Goal: Task Accomplishment & Management: Manage account settings

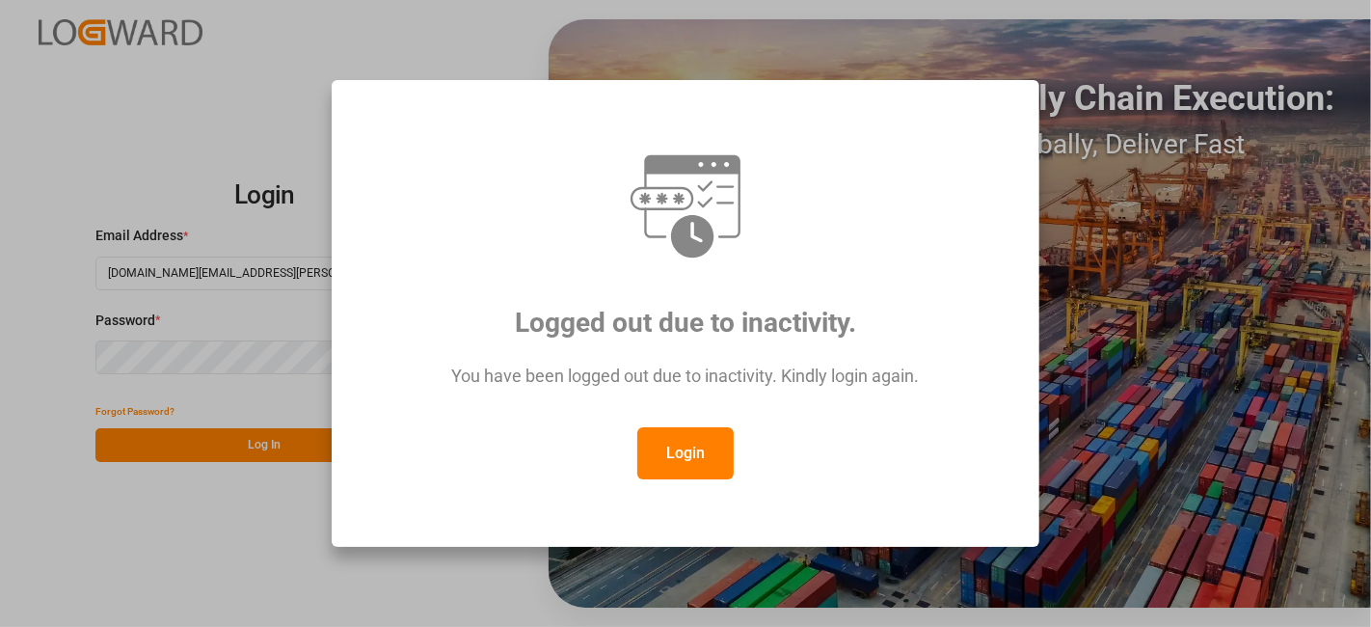
click at [687, 454] on button "Login" at bounding box center [686, 453] width 96 height 52
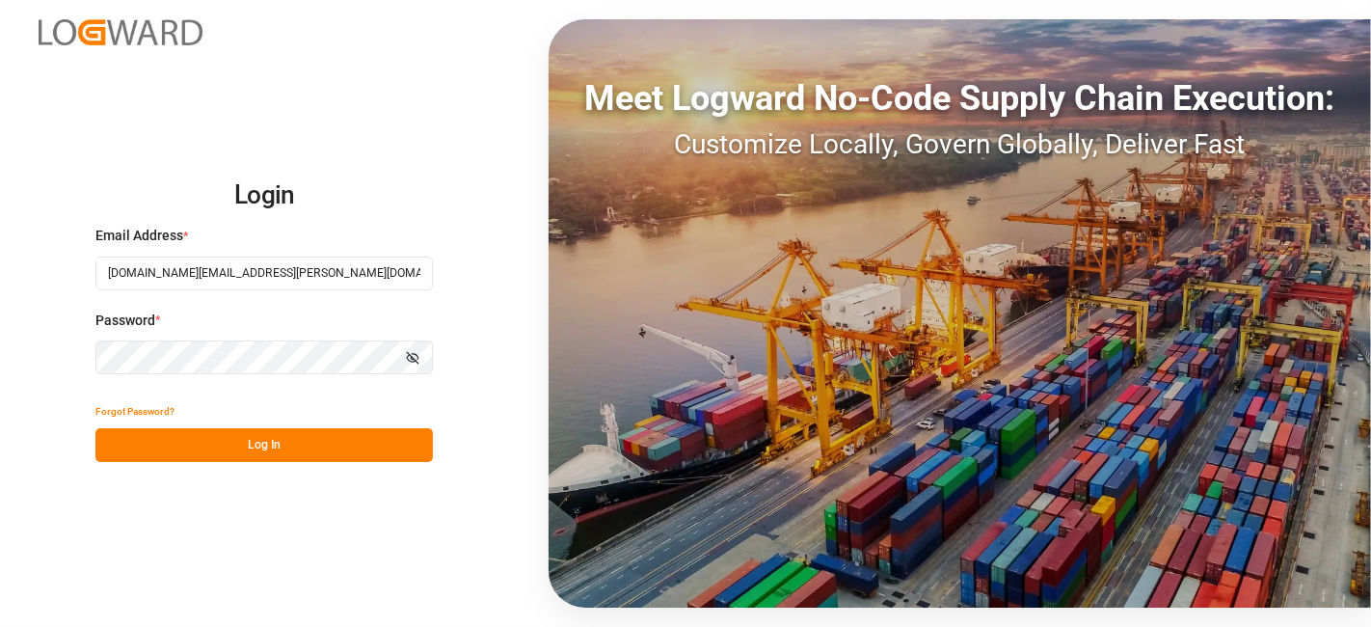
click at [267, 447] on button "Log In" at bounding box center [264, 445] width 338 height 34
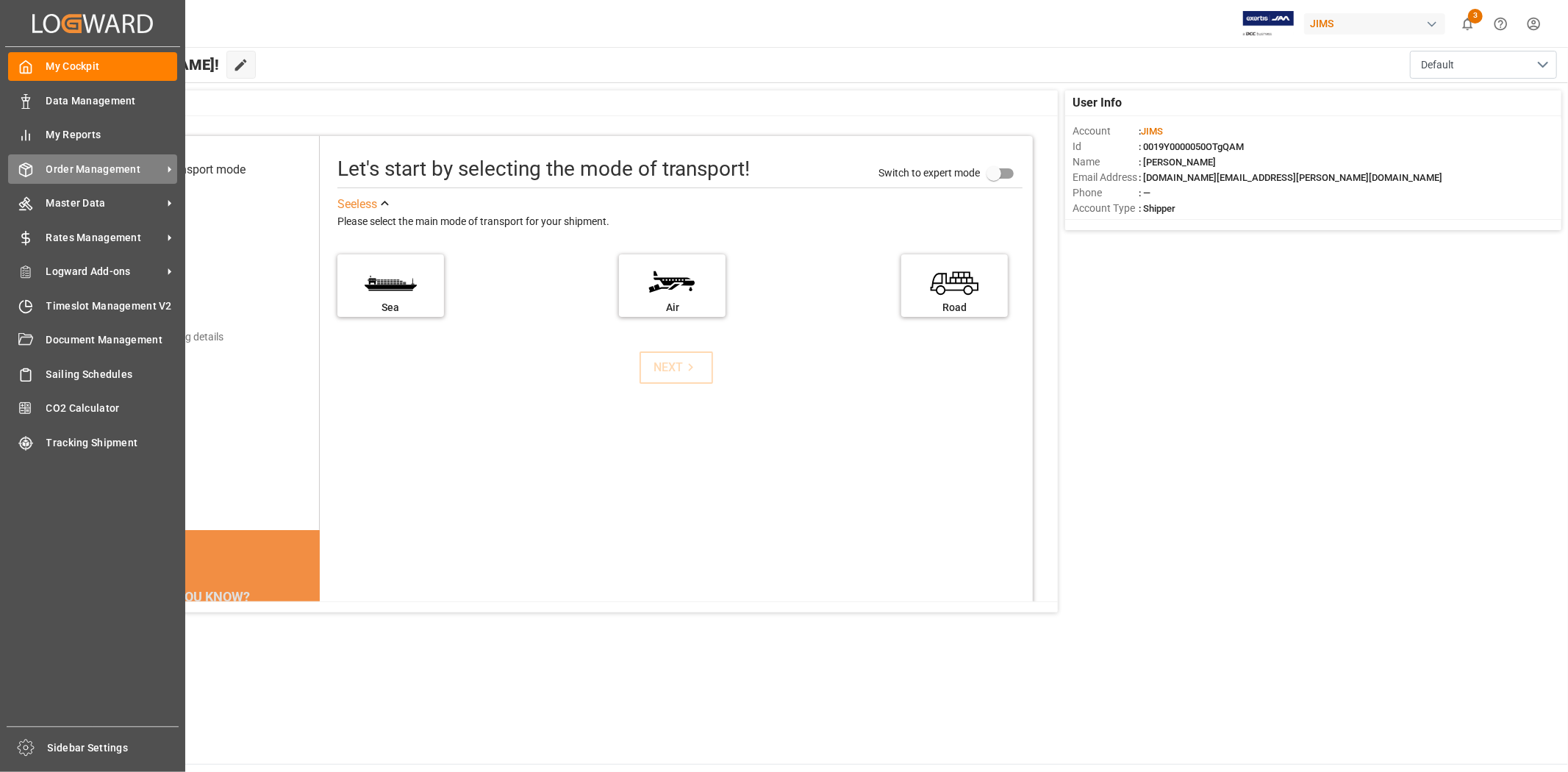
click at [105, 171] on span "Order Management" at bounding box center [104, 169] width 116 height 15
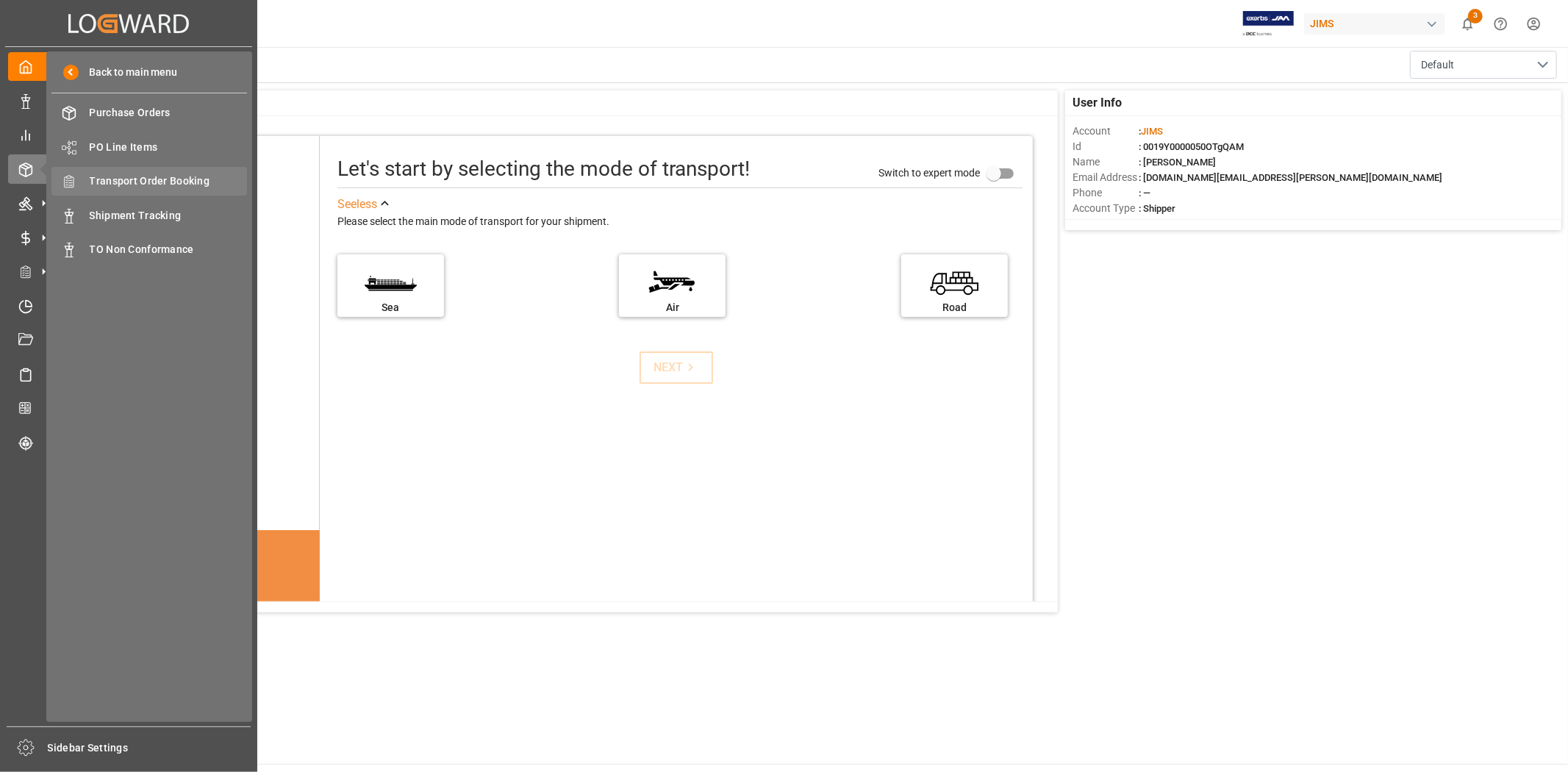
click at [160, 185] on span "Transport Order Booking" at bounding box center [168, 181] width 158 height 15
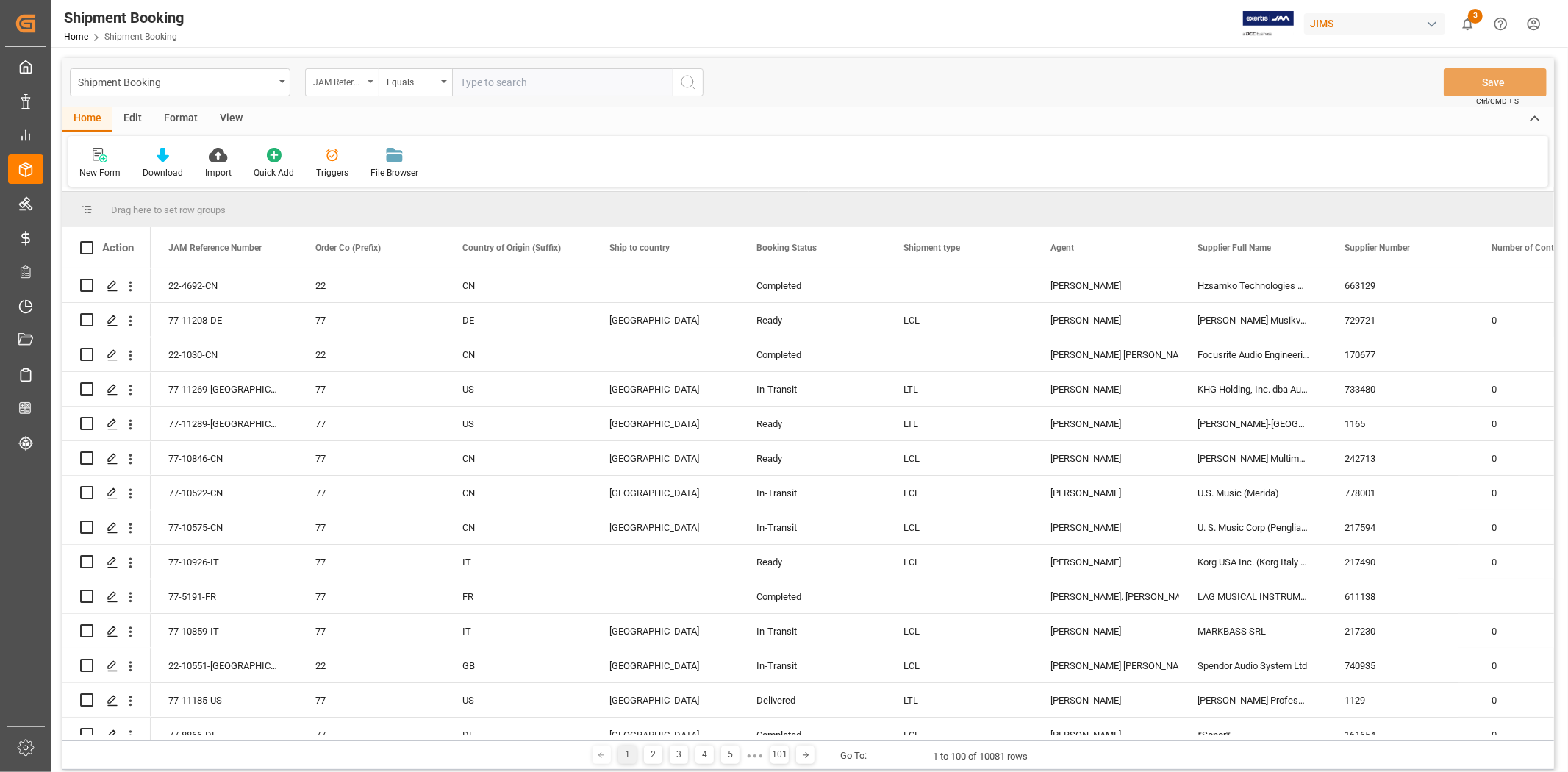
click at [372, 84] on div "JAM Reference Number" at bounding box center [341, 82] width 73 height 28
type input "agent"
click at [337, 149] on div "Agent" at bounding box center [415, 149] width 219 height 31
click at [513, 87] on div "Select Items" at bounding box center [556, 82] width 191 height 15
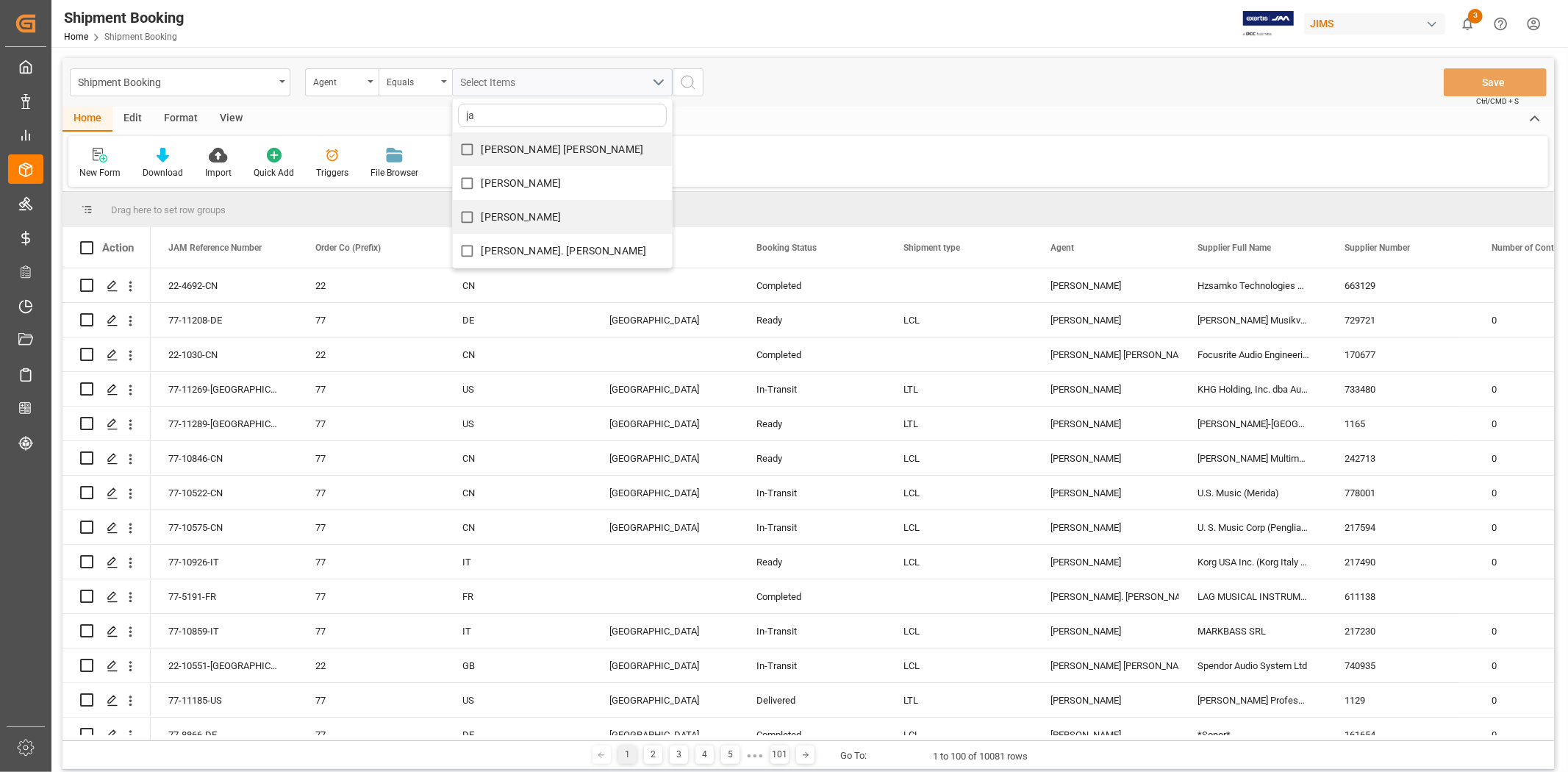
type input "ja"
click at [513, 216] on span "[PERSON_NAME]" at bounding box center [521, 216] width 80 height 11
click at [482, 216] on input "[PERSON_NAME]" at bounding box center [467, 217] width 29 height 29
checkbox input "true"
click at [681, 81] on div "JangGyu Kim ja Amitkumar Shanubhai Prajapati Jacques Denis JangGyu Kim Lynne St…" at bounding box center [563, 82] width 242 height 28
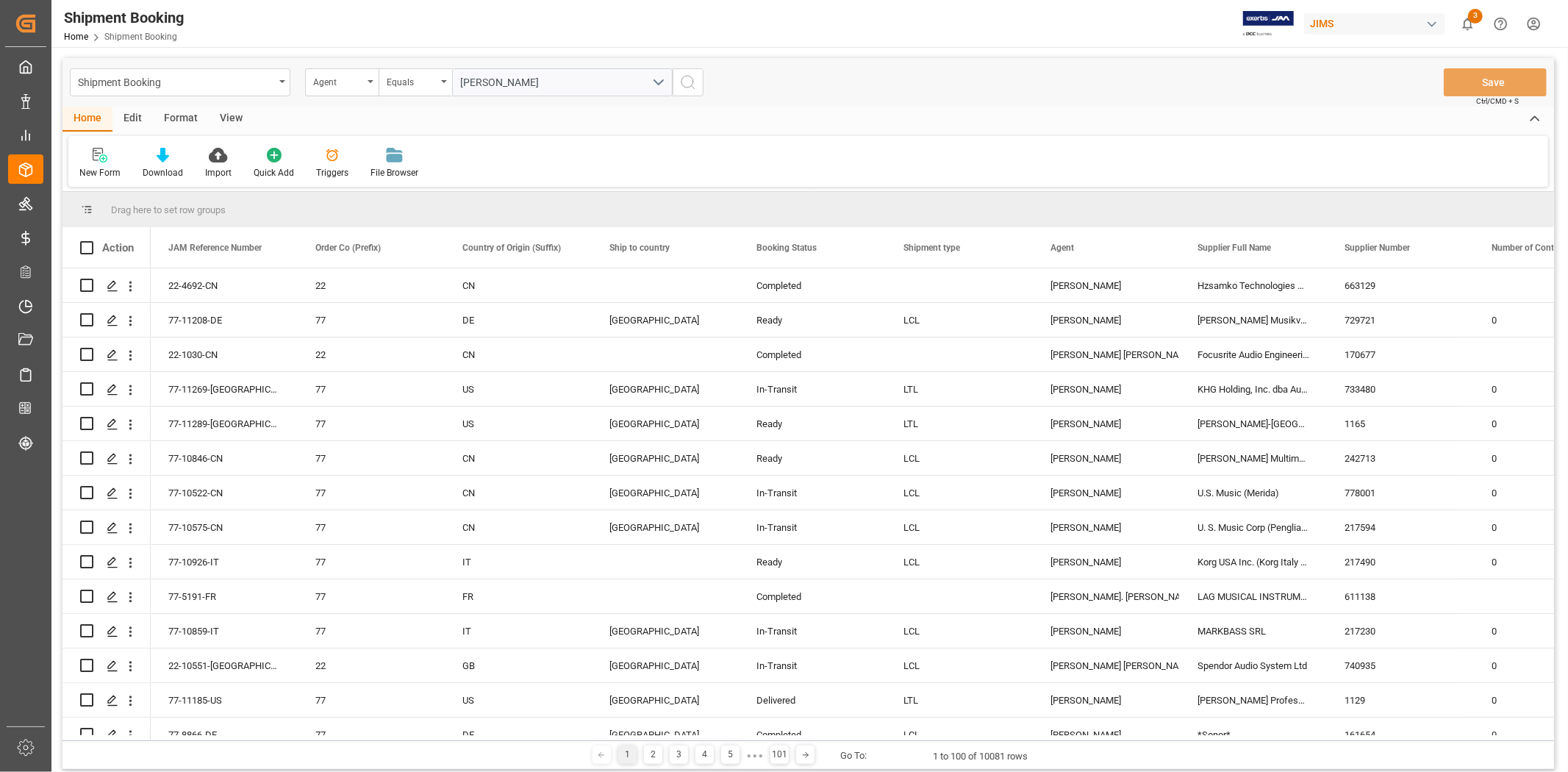
click at [684, 82] on icon "search button" at bounding box center [688, 82] width 18 height 18
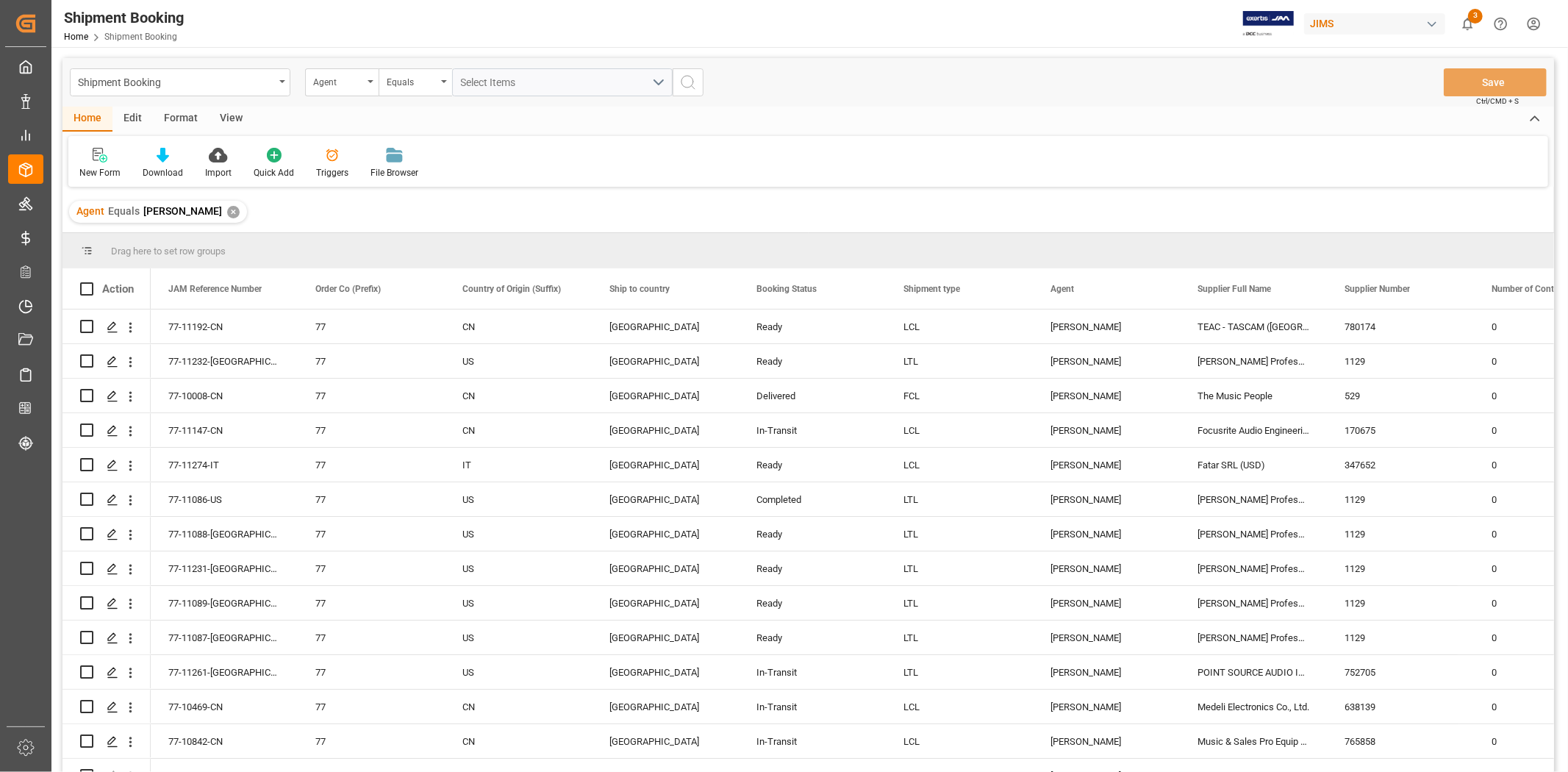
click at [229, 119] on div "View" at bounding box center [231, 119] width 45 height 25
click at [97, 163] on div "Default" at bounding box center [94, 163] width 51 height 32
click at [591, 120] on div "Home Edit Format View" at bounding box center [808, 119] width 1492 height 25
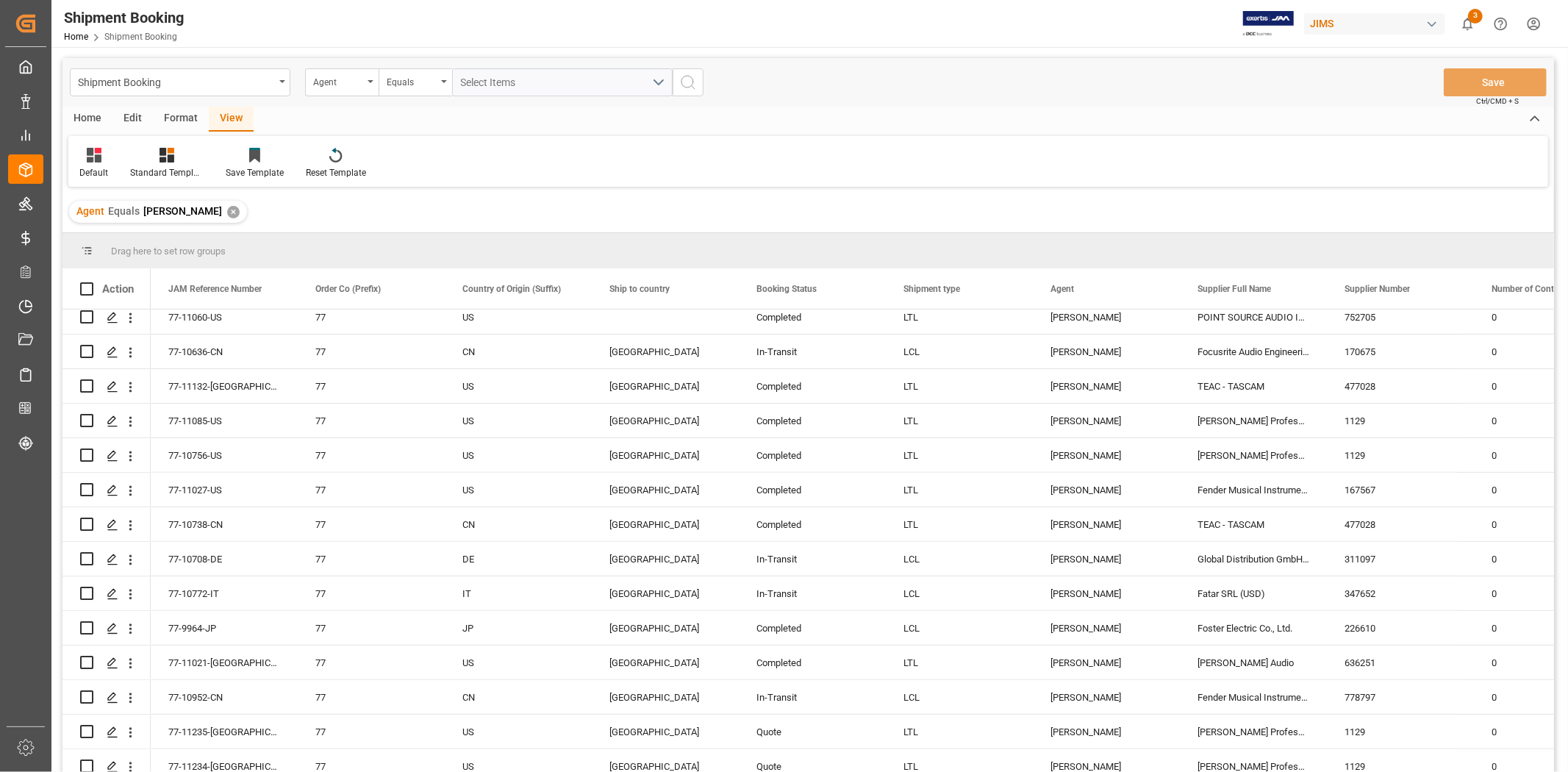
scroll to position [483, 0]
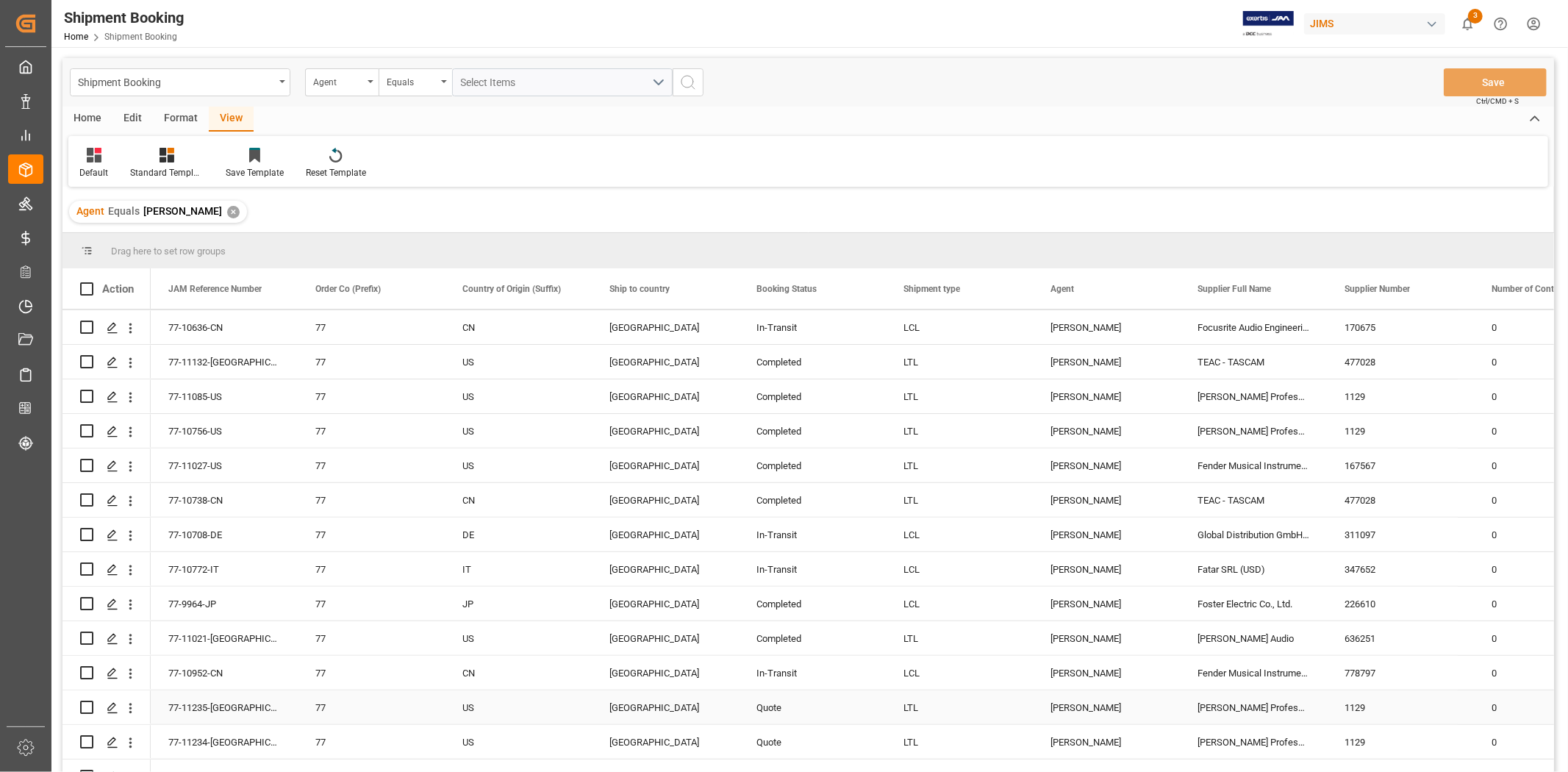
click at [791, 477] on div "Quote" at bounding box center [812, 708] width 112 height 34
click at [790, 285] on span "Booking Status" at bounding box center [786, 289] width 60 height 11
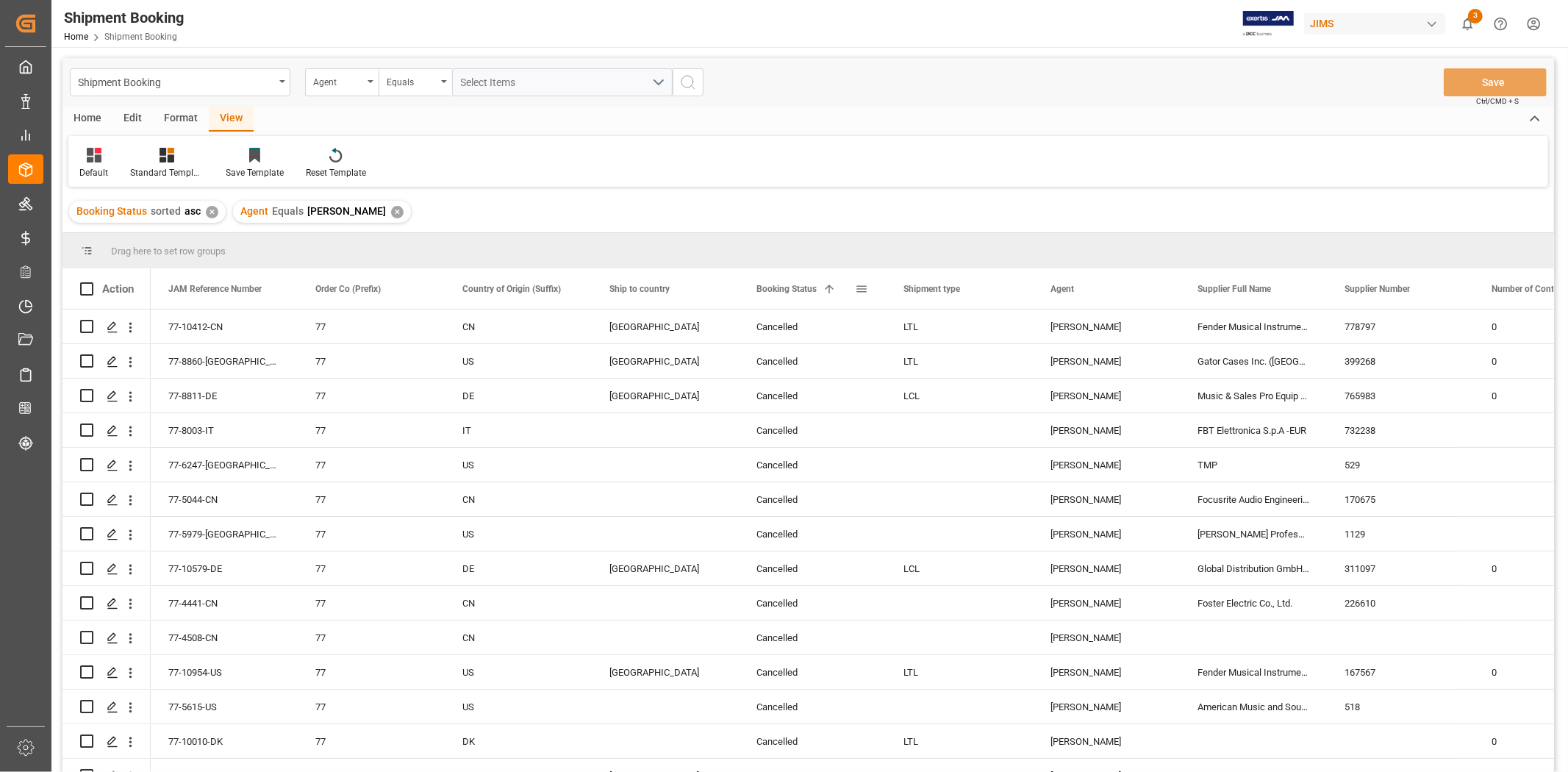
click at [862, 293] on span at bounding box center [861, 288] width 13 height 13
click at [937, 292] on span "filter" at bounding box center [936, 290] width 13 height 13
type input "Quote"
click at [950, 412] on button "Apply" at bounding box center [948, 413] width 27 height 14
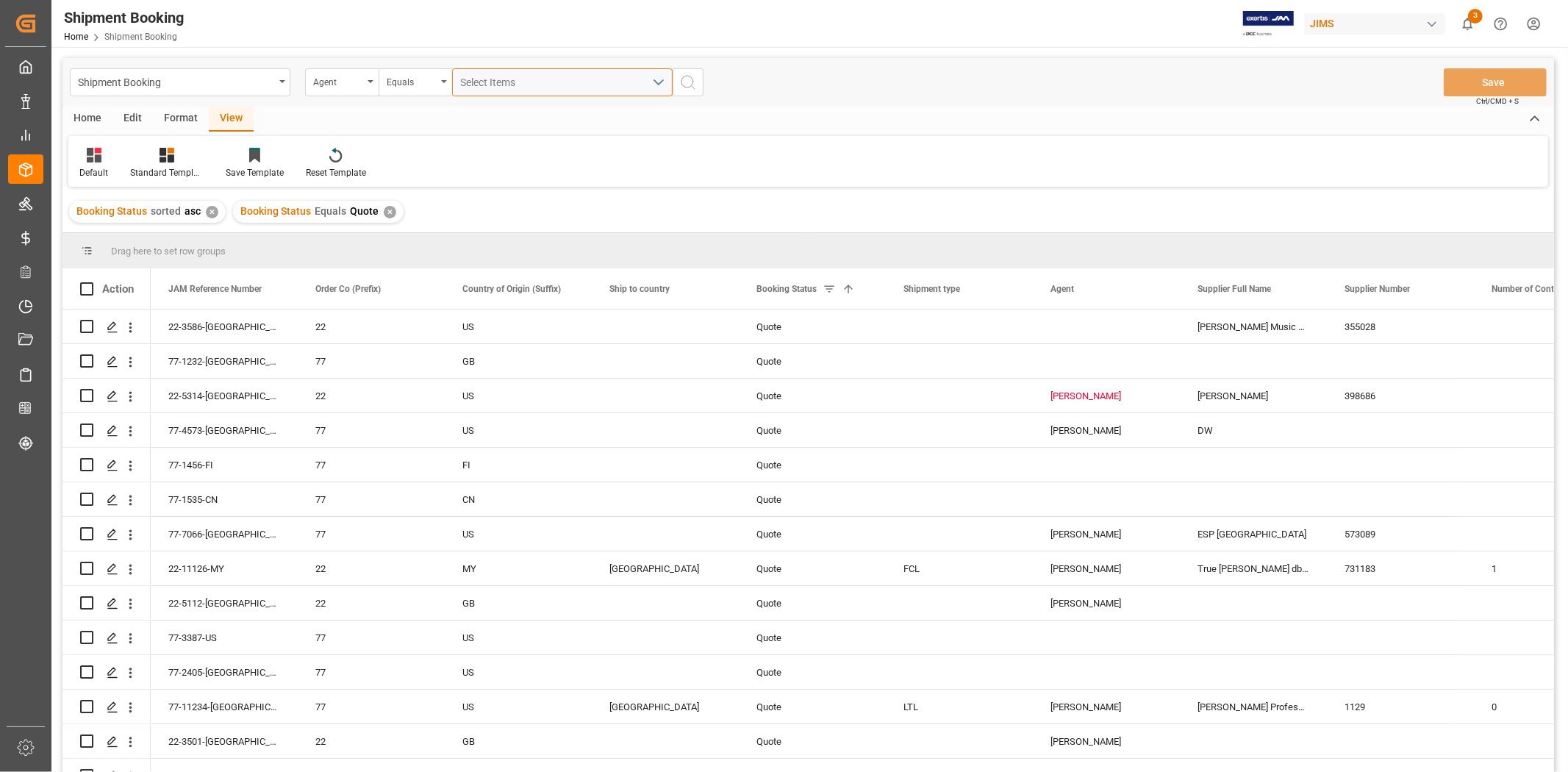
click at [488, 82] on span "Select Items" at bounding box center [492, 82] width 63 height 11
type input "jang"
click at [527, 152] on span "[PERSON_NAME]" at bounding box center [521, 149] width 80 height 11
click at [482, 152] on input "[PERSON_NAME]" at bounding box center [467, 149] width 29 height 29
checkbox input "true"
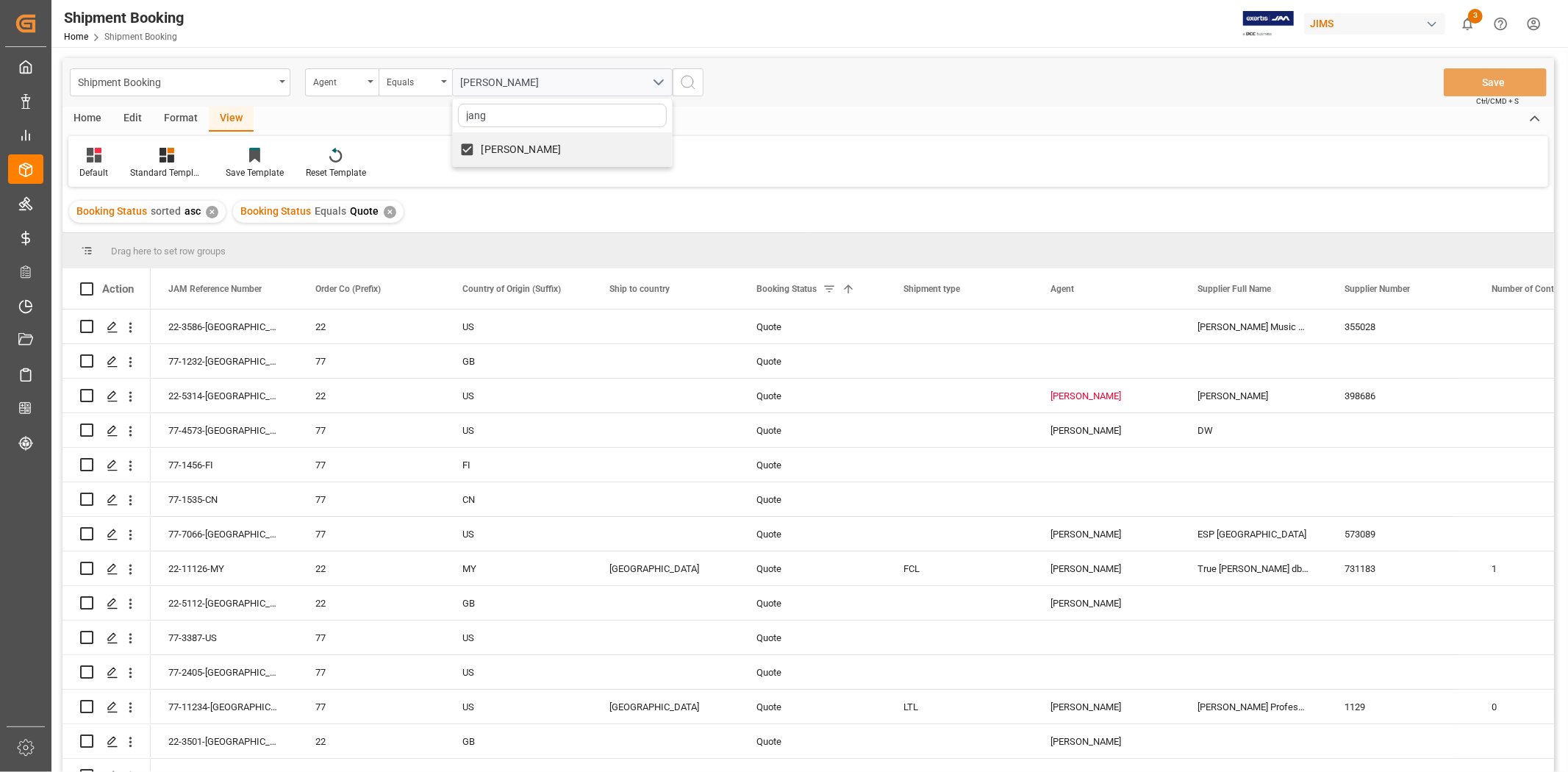
click at [687, 85] on icon "search button" at bounding box center [688, 82] width 18 height 18
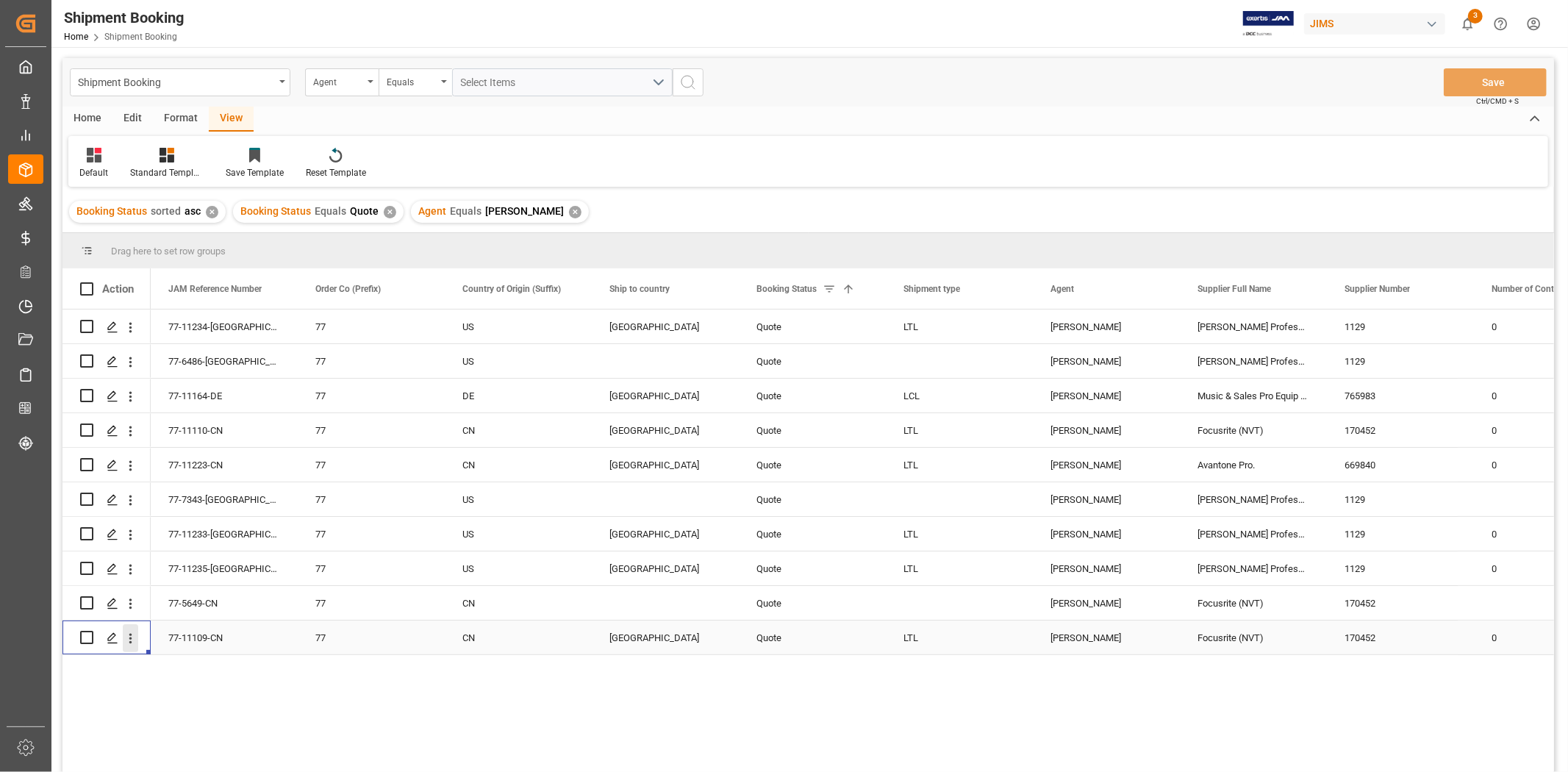
click at [133, 477] on icon "open menu" at bounding box center [130, 639] width 15 height 15
click at [199, 477] on span "Open in new tab" at bounding box center [227, 669] width 134 height 15
click at [130, 477] on icon "open menu" at bounding box center [130, 604] width 15 height 15
click at [180, 477] on span "Open in new tab" at bounding box center [227, 635] width 134 height 15
click at [134, 463] on icon "open menu" at bounding box center [130, 466] width 15 height 15
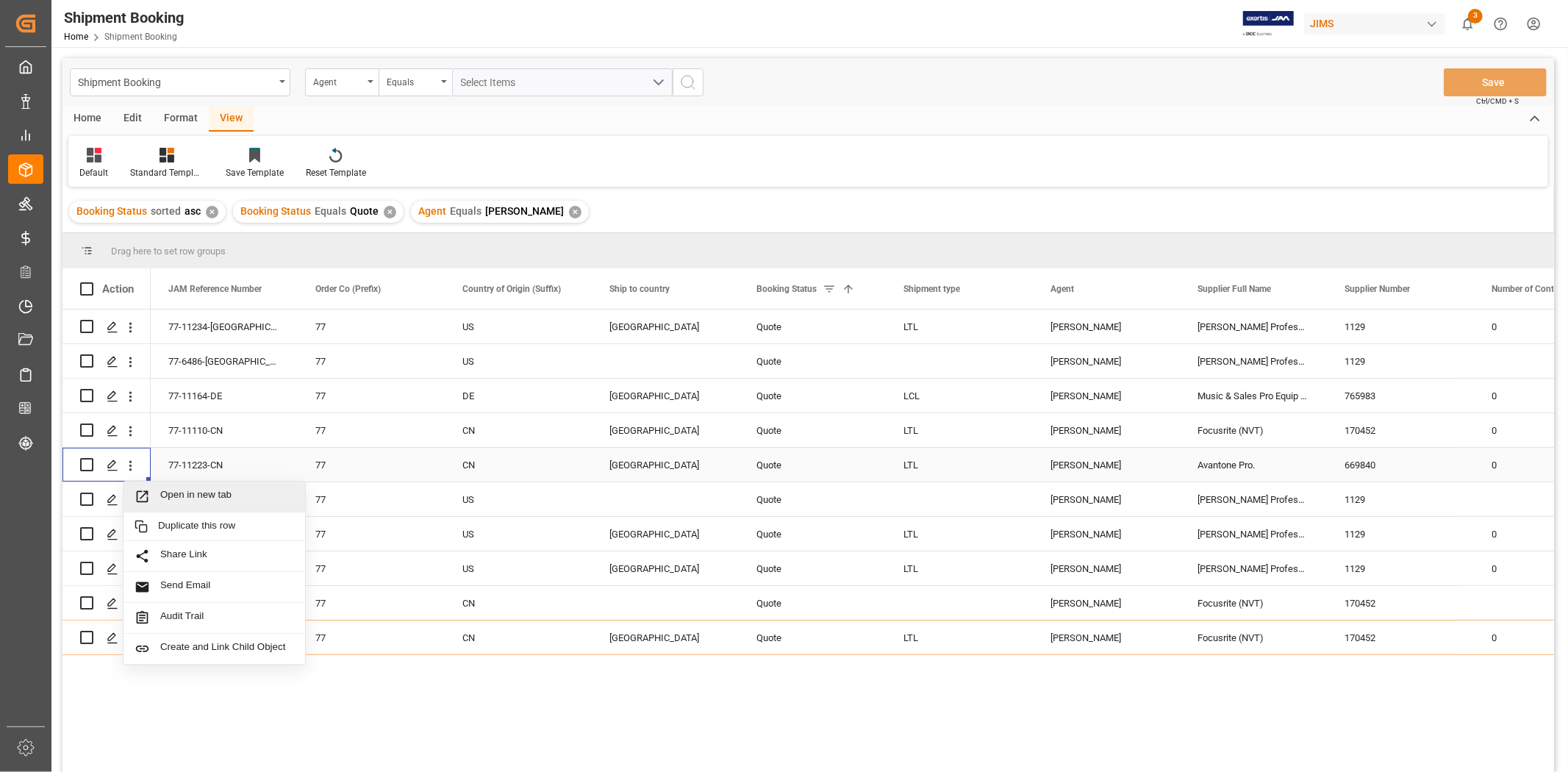
click at [179, 477] on span "Open in new tab" at bounding box center [227, 496] width 134 height 15
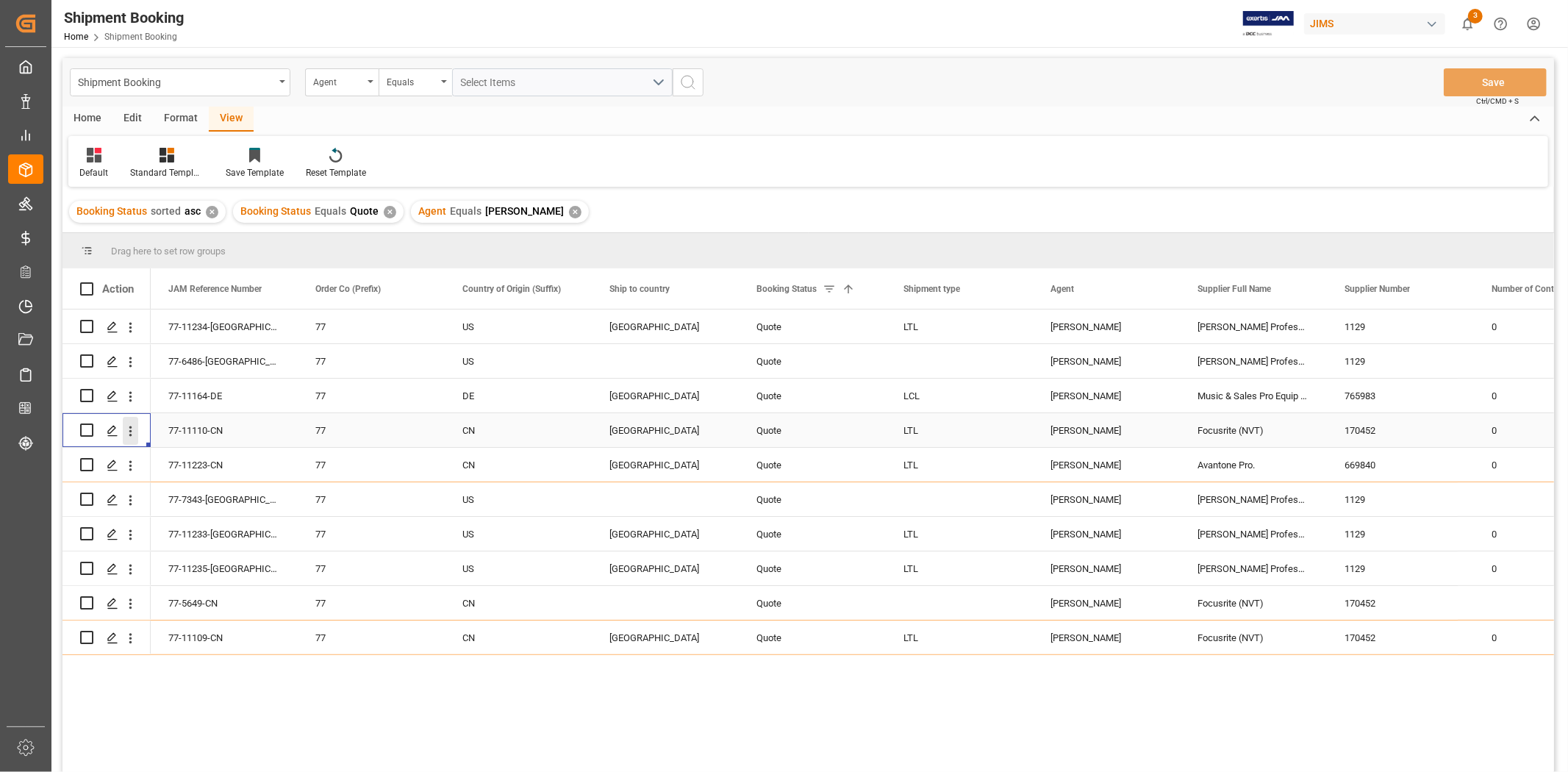
click at [133, 432] on icon "open menu" at bounding box center [130, 431] width 15 height 15
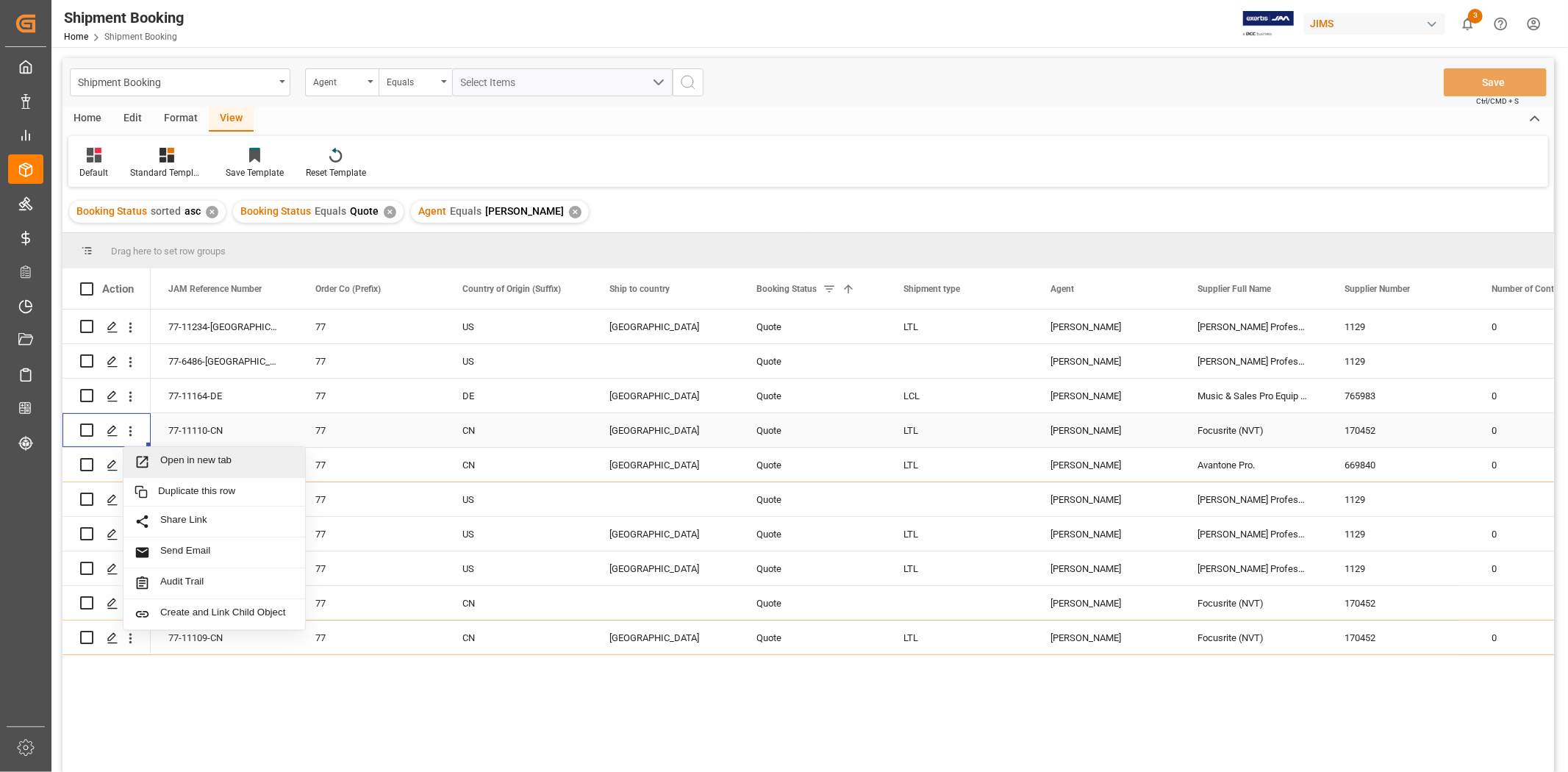
click at [184, 460] on span "Open in new tab" at bounding box center [227, 462] width 134 height 15
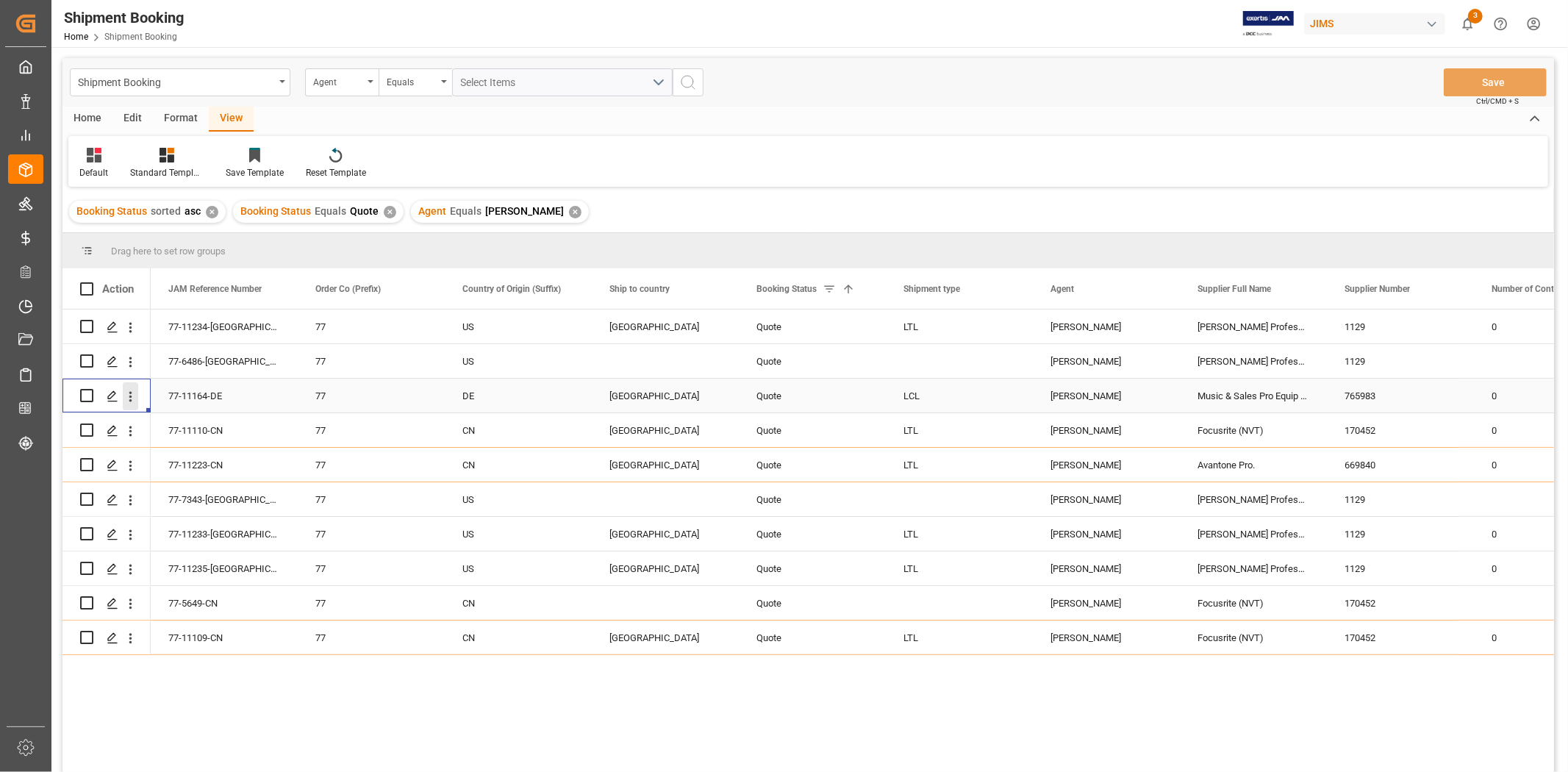
click at [129, 394] on icon "open menu" at bounding box center [130, 396] width 15 height 15
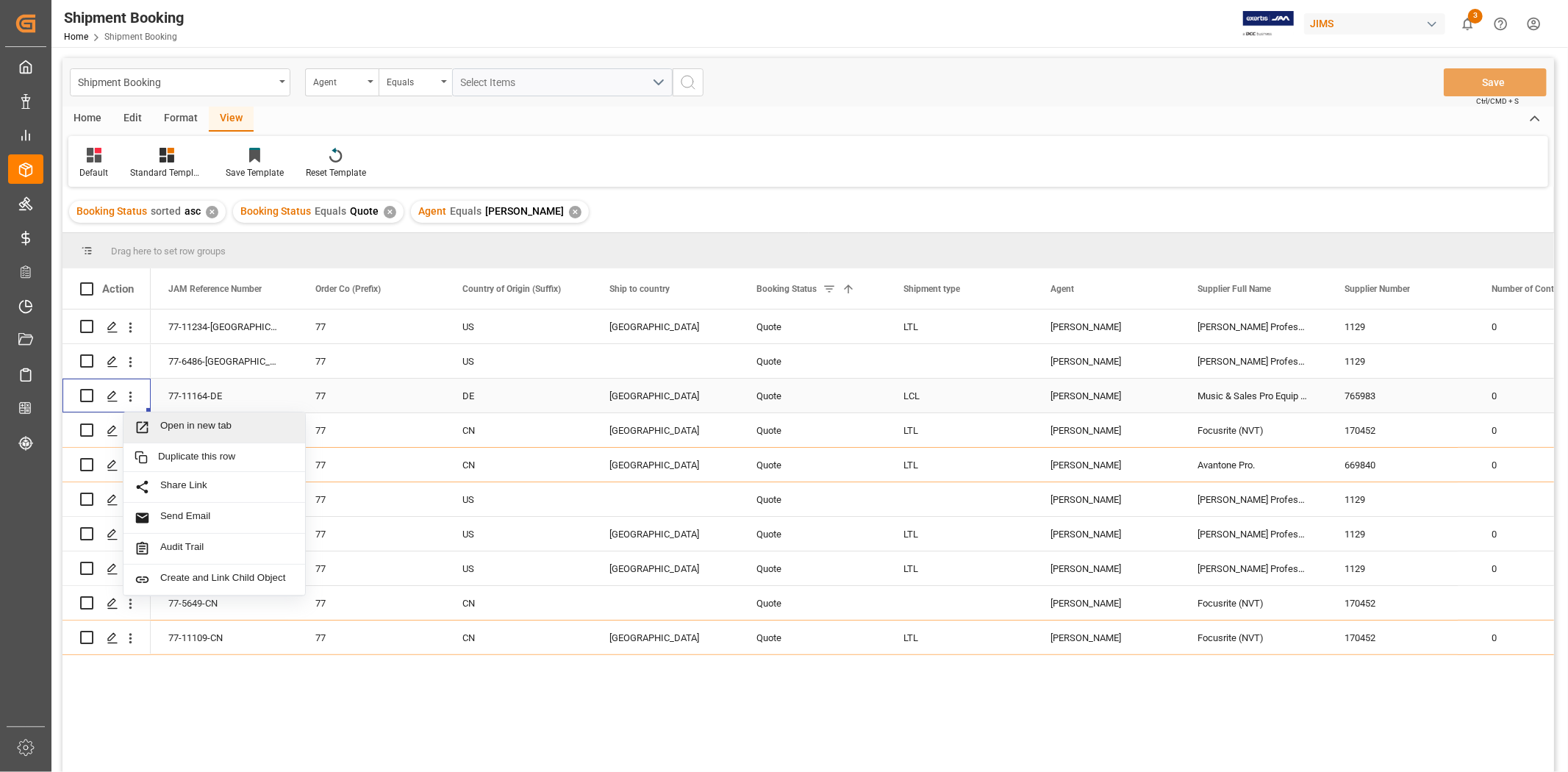
click at [206, 393] on div "77-11164-DE" at bounding box center [224, 396] width 147 height 34
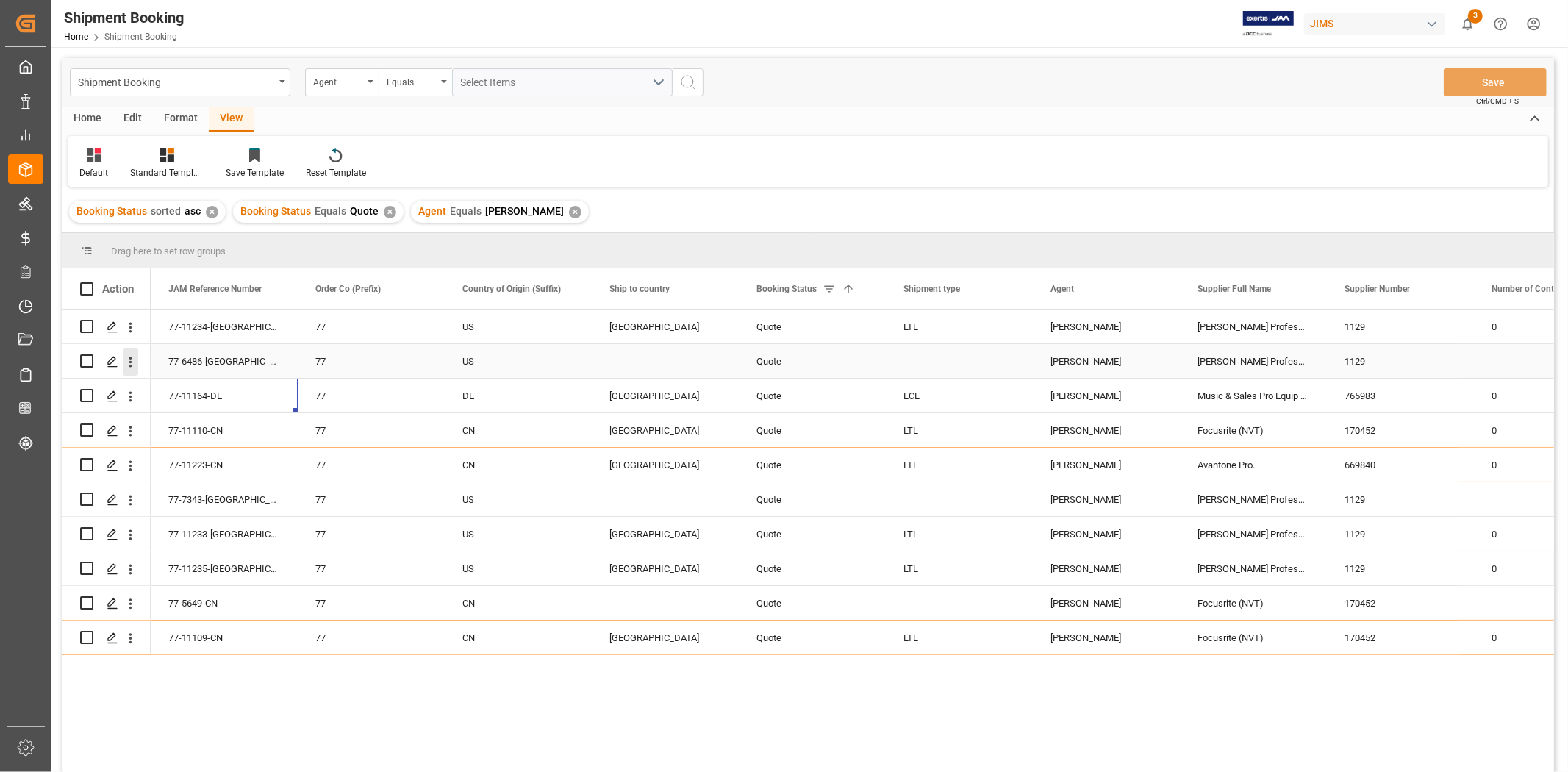
click at [131, 364] on icon "open menu" at bounding box center [130, 362] width 15 height 15
click at [173, 386] on span "Open in new tab" at bounding box center [227, 392] width 134 height 15
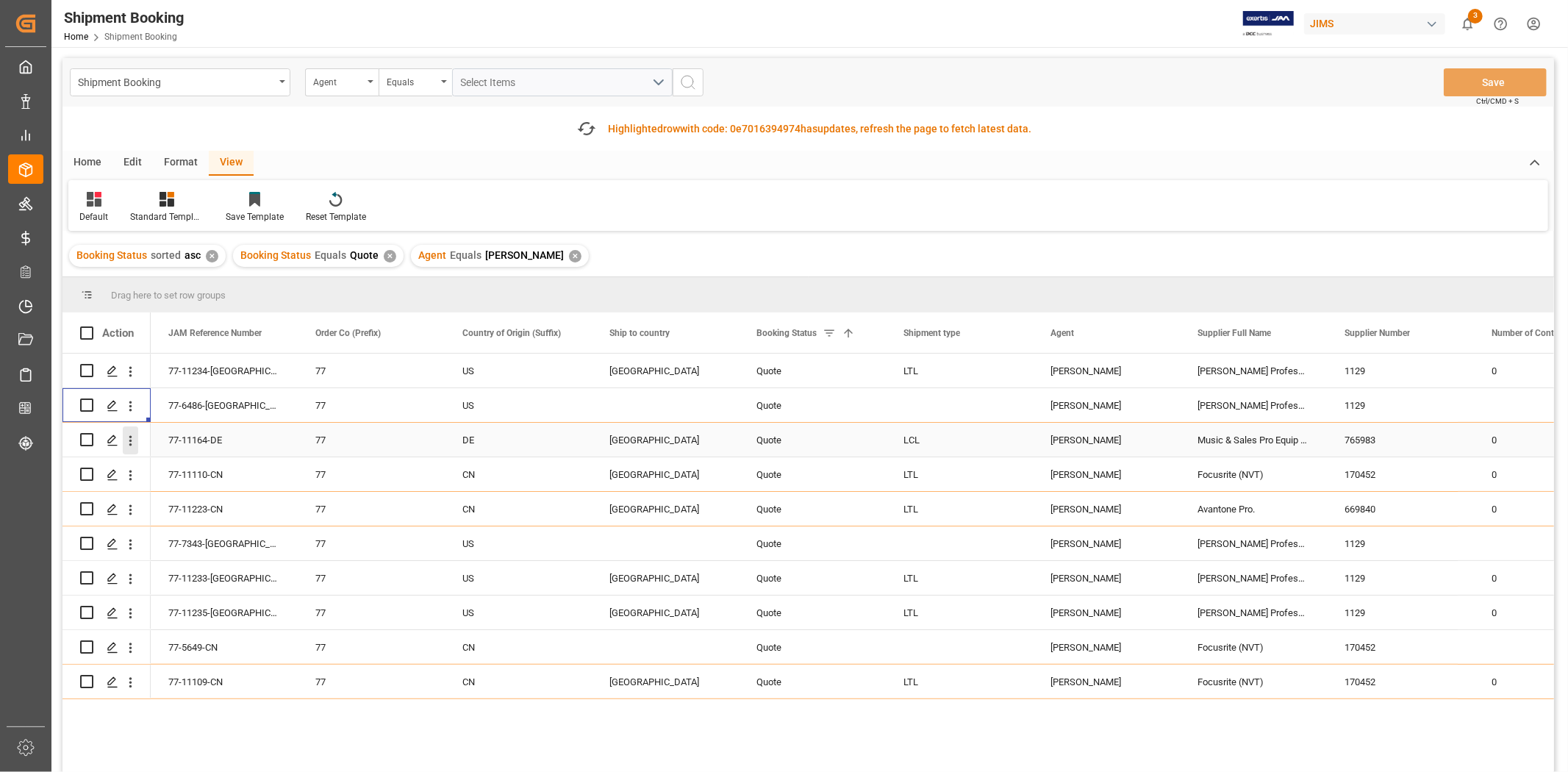
click at [129, 444] on icon "open menu" at bounding box center [130, 440] width 15 height 15
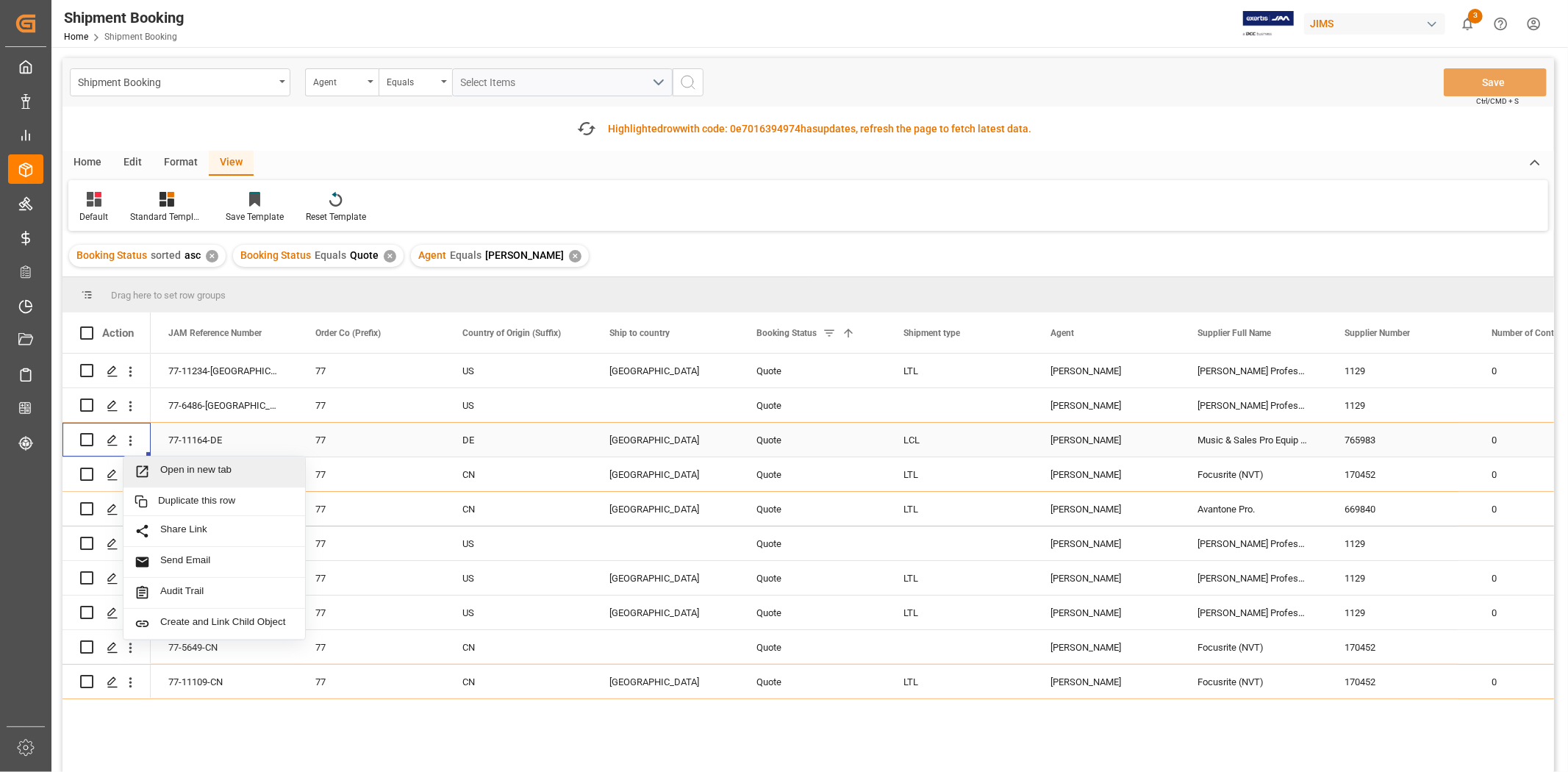
click at [162, 477] on div "Open in new tab" at bounding box center [214, 472] width 181 height 31
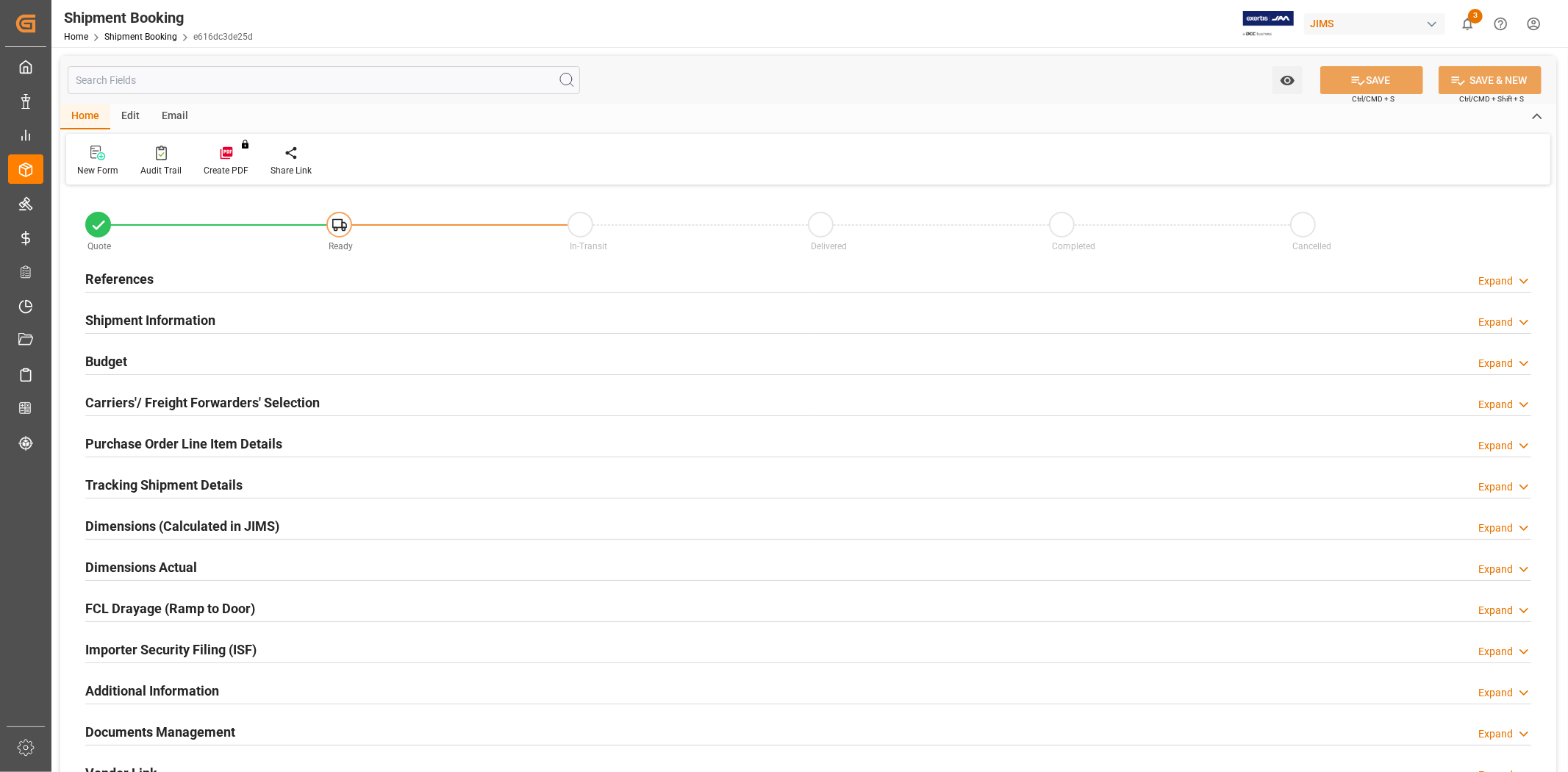
type input "0"
type input "[DATE]"
click at [277, 272] on div "References Expand" at bounding box center [808, 277] width 1446 height 28
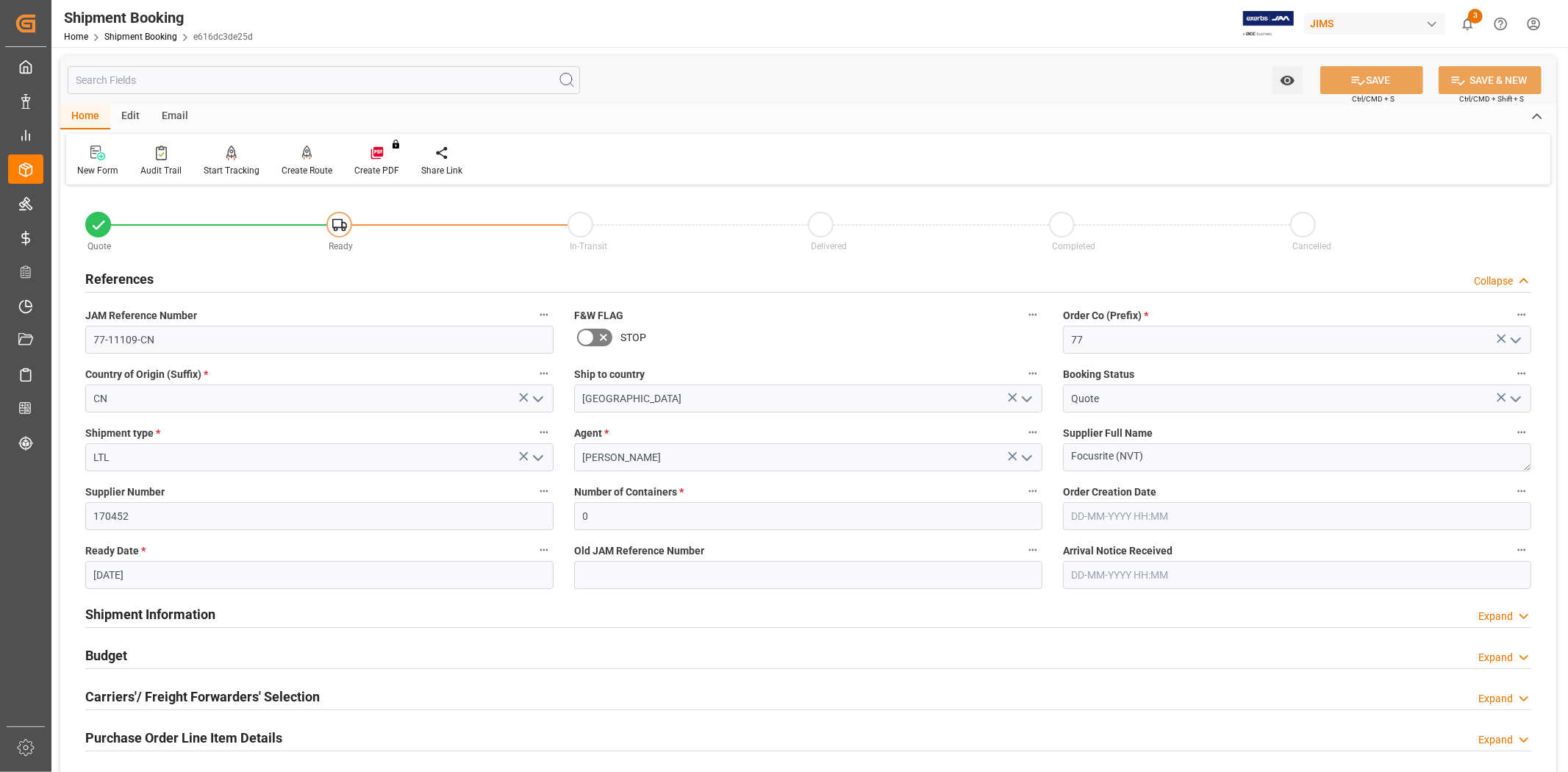
click at [1522, 395] on icon "open menu" at bounding box center [1515, 399] width 18 height 18
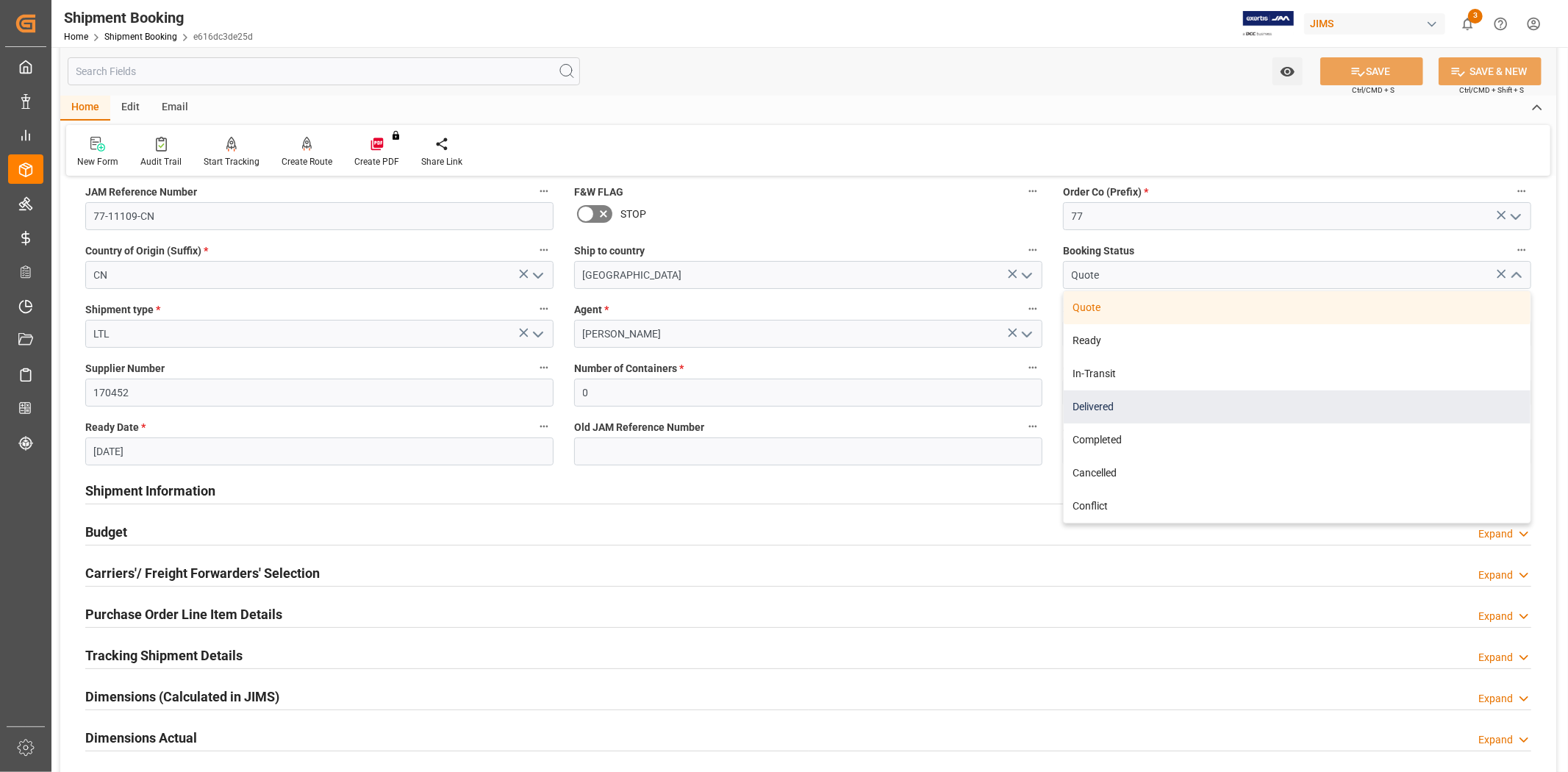
scroll to position [82, 0]
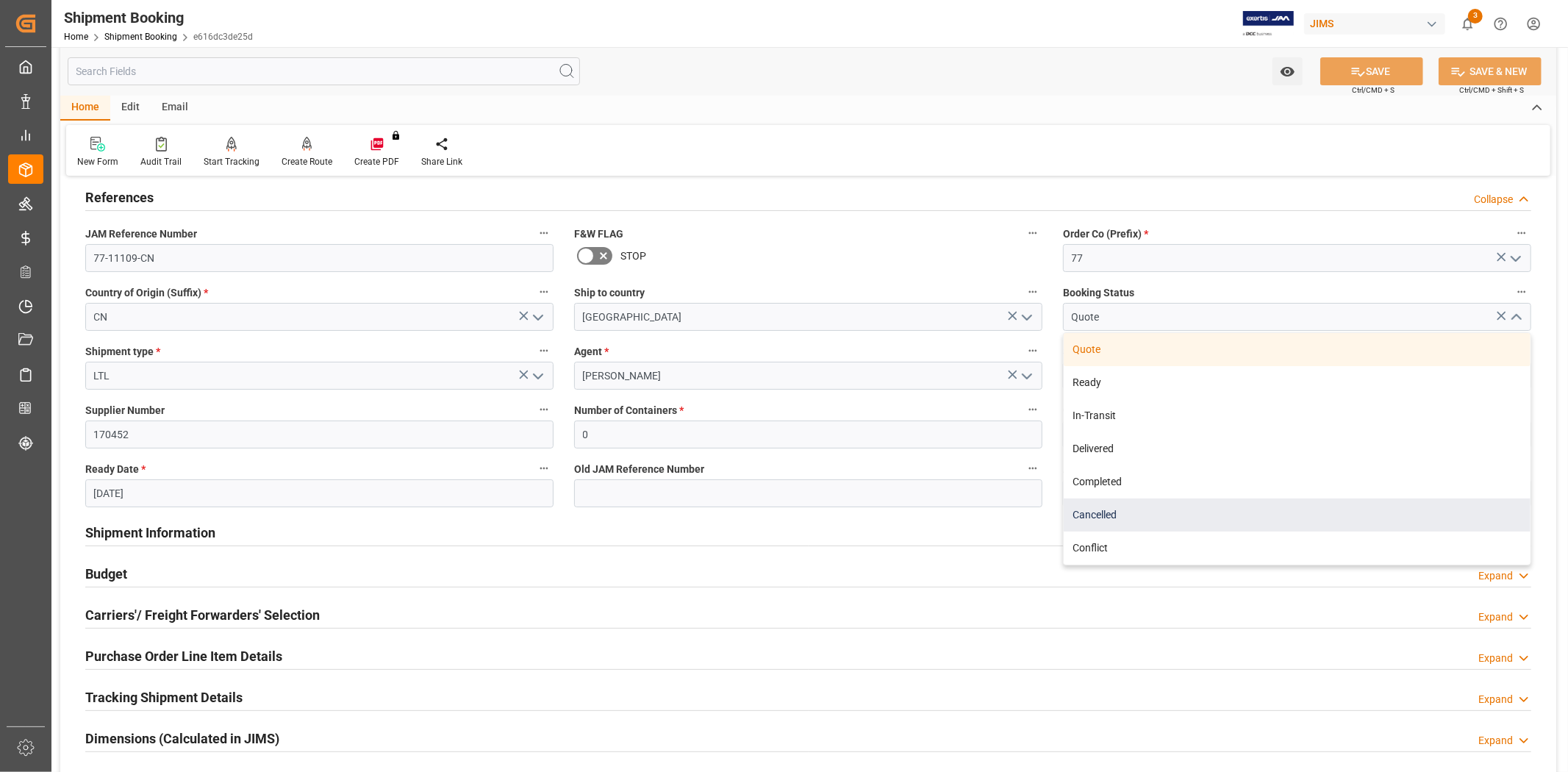
click at [1112, 511] on div "Cancelled" at bounding box center [1297, 514] width 467 height 33
type input "Cancelled"
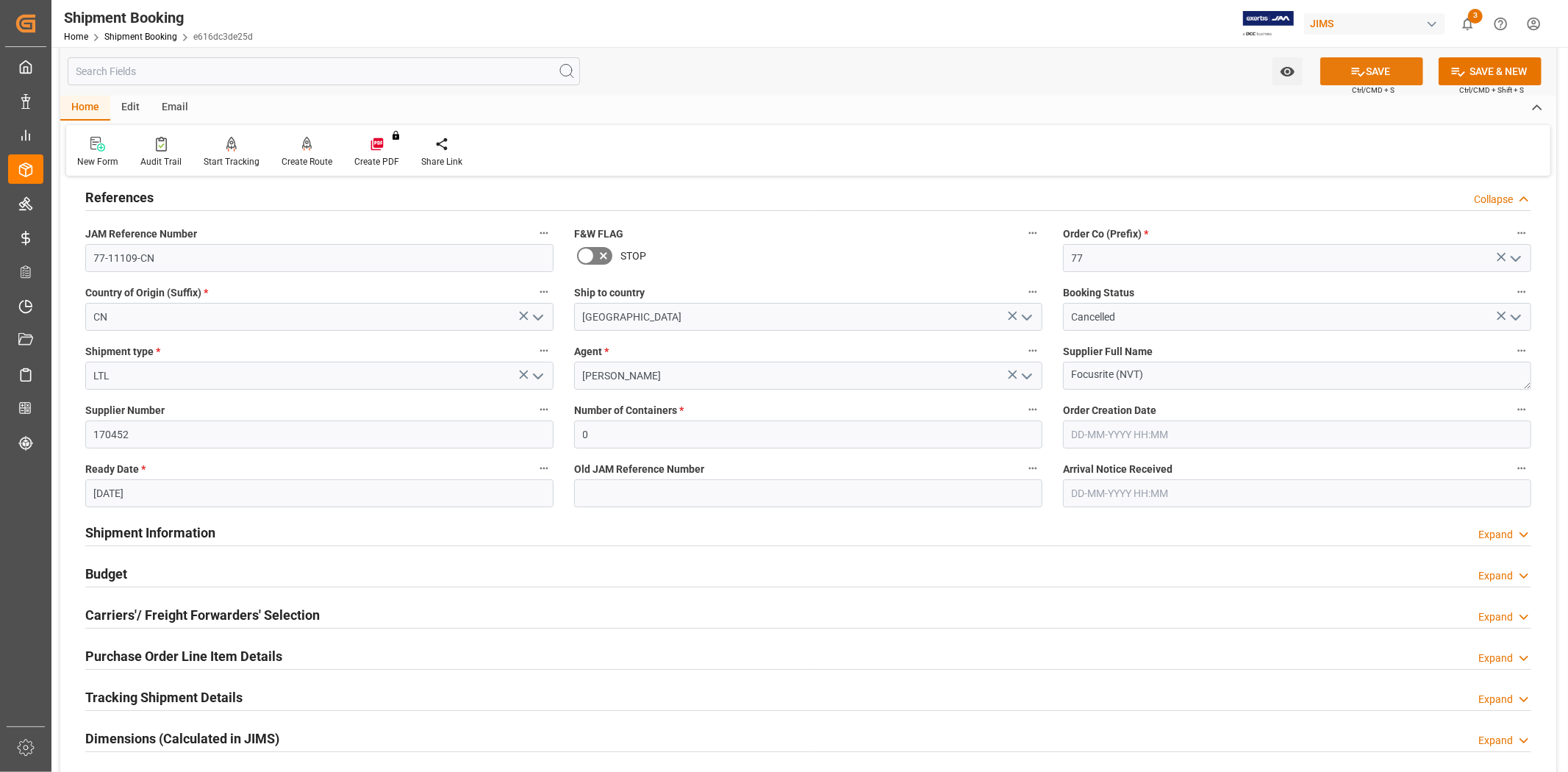
click at [1354, 70] on icon at bounding box center [1358, 72] width 13 height 9
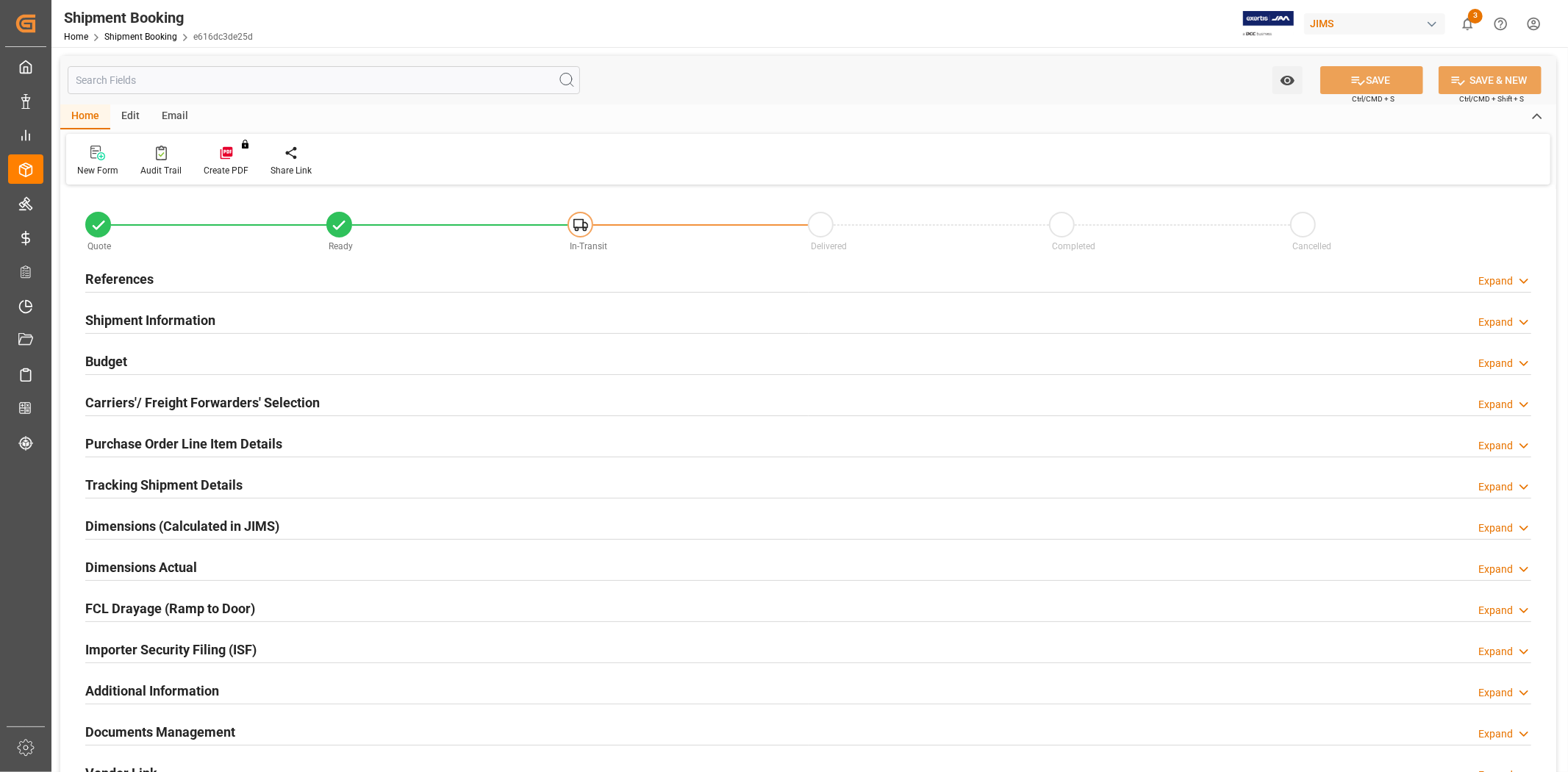
type input "0"
type input "[DATE]"
click at [212, 277] on div "References Expand" at bounding box center [808, 277] width 1446 height 28
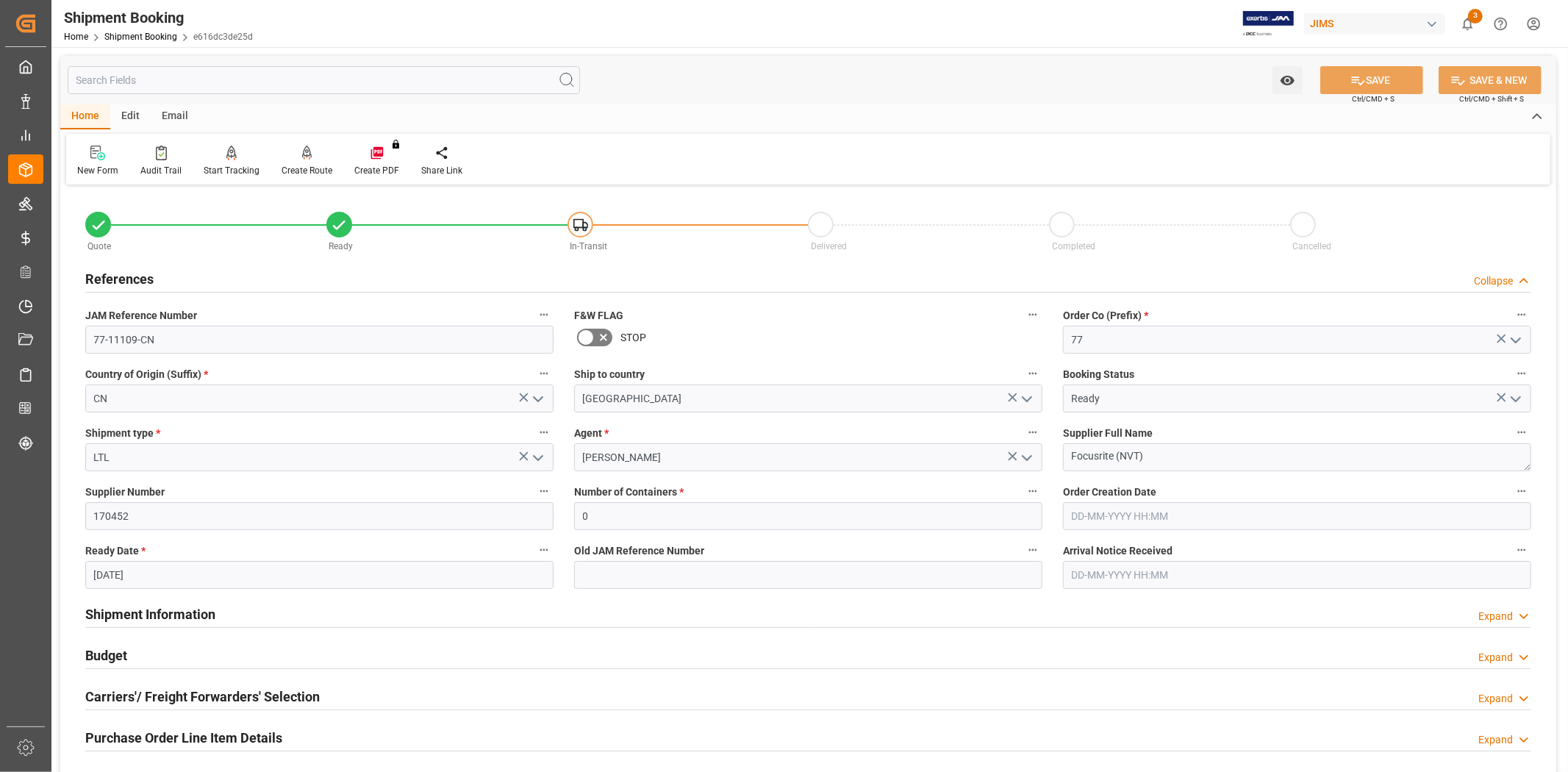
click at [1521, 395] on icon "open menu" at bounding box center [1515, 399] width 18 height 18
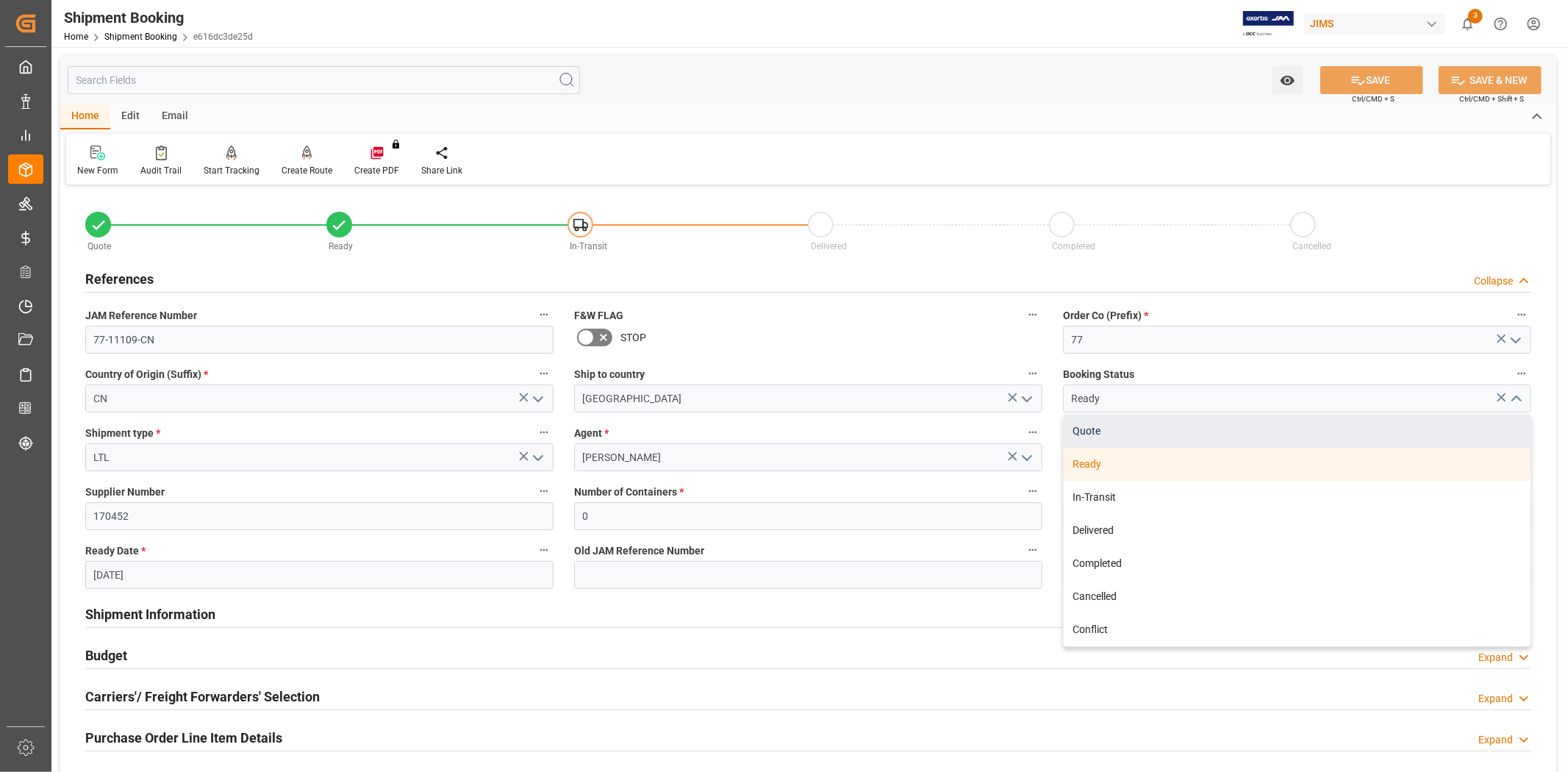
click at [1186, 436] on div "Quote" at bounding box center [1297, 431] width 467 height 33
type input "Quote"
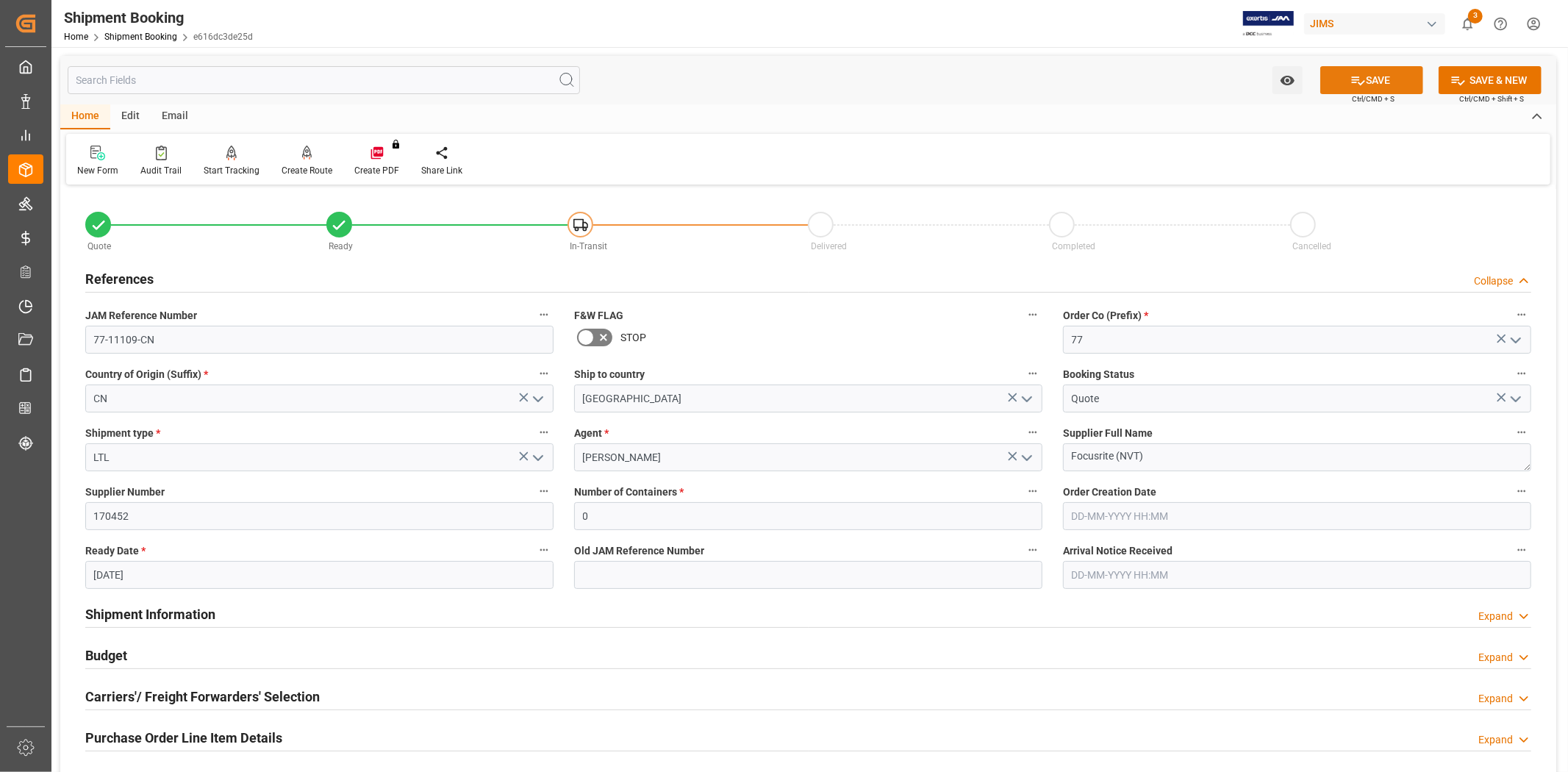
click at [1351, 72] on icon at bounding box center [1358, 80] width 15 height 15
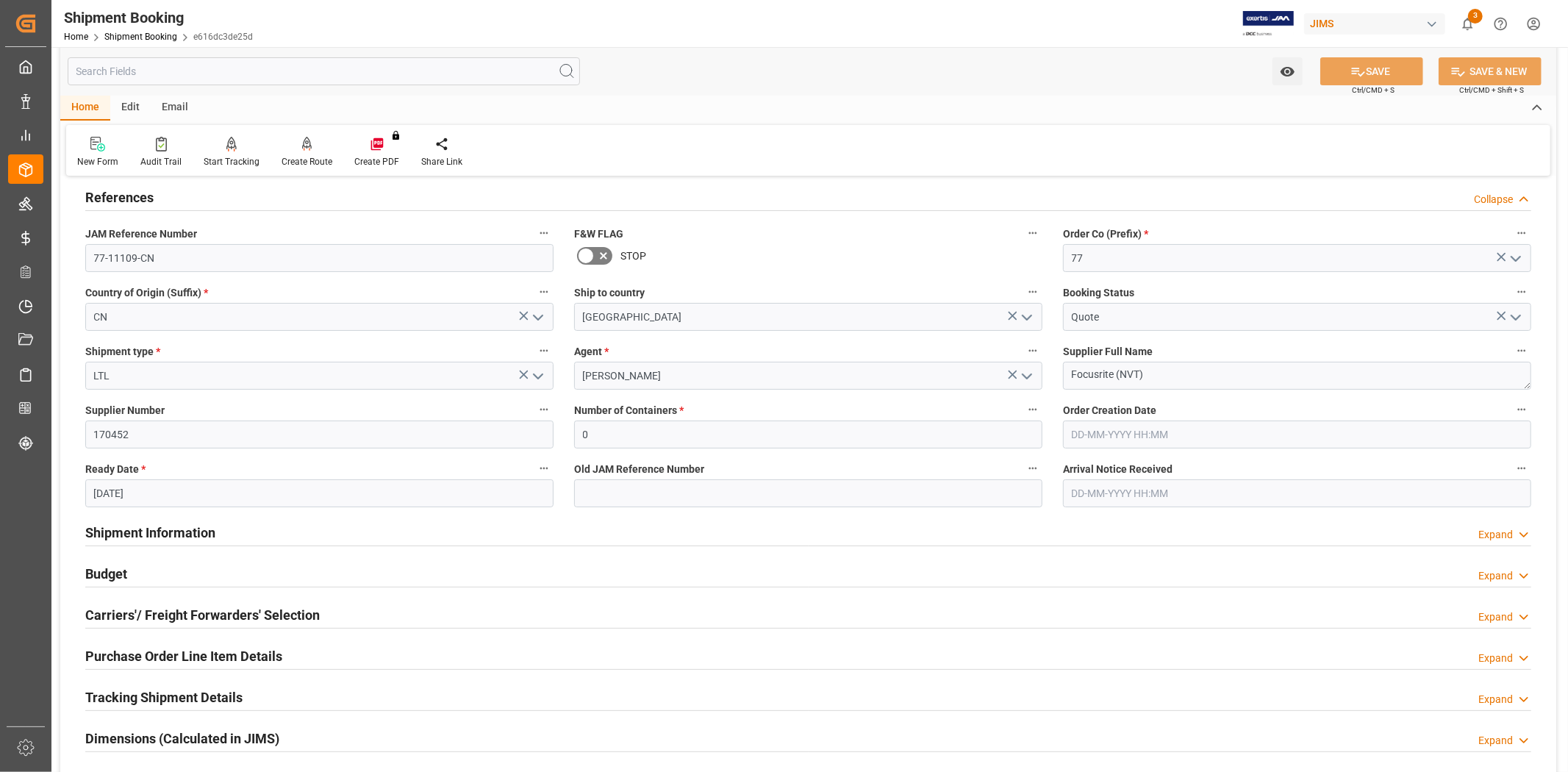
scroll to position [245, 0]
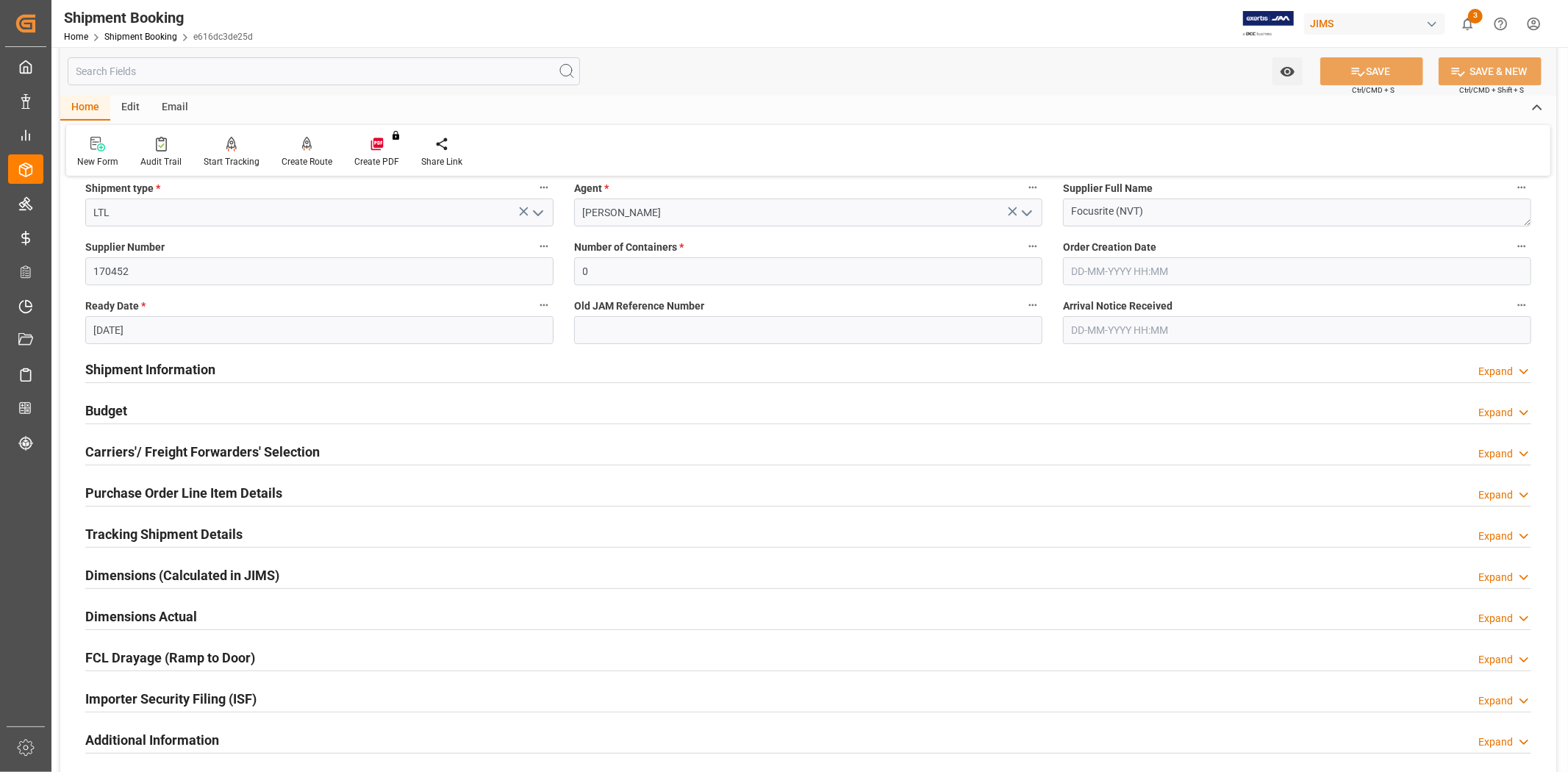
click at [226, 530] on h2 "Tracking Shipment Details" at bounding box center [164, 534] width 157 height 20
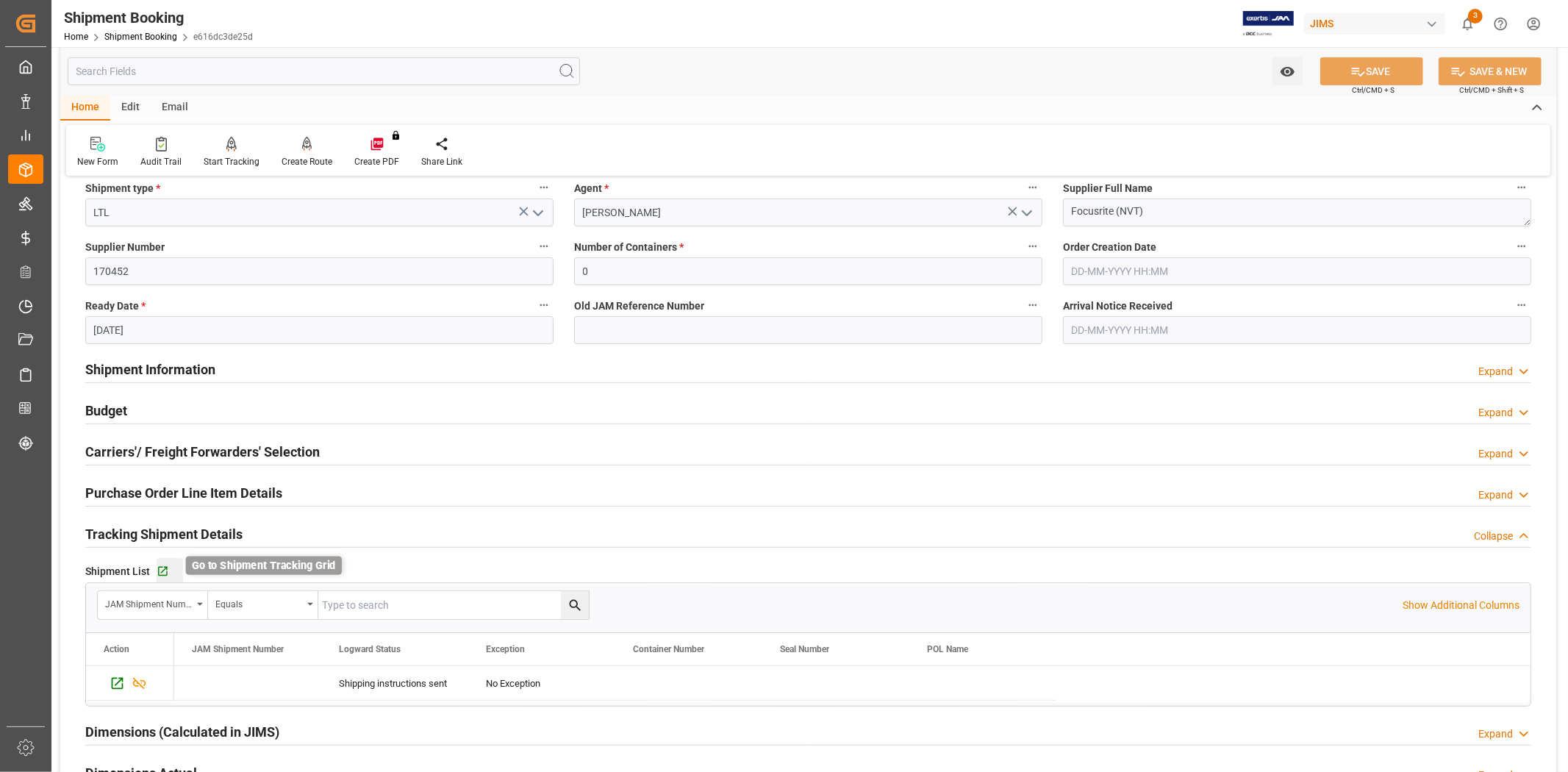
click at [166, 574] on icon "button" at bounding box center [162, 572] width 12 height 12
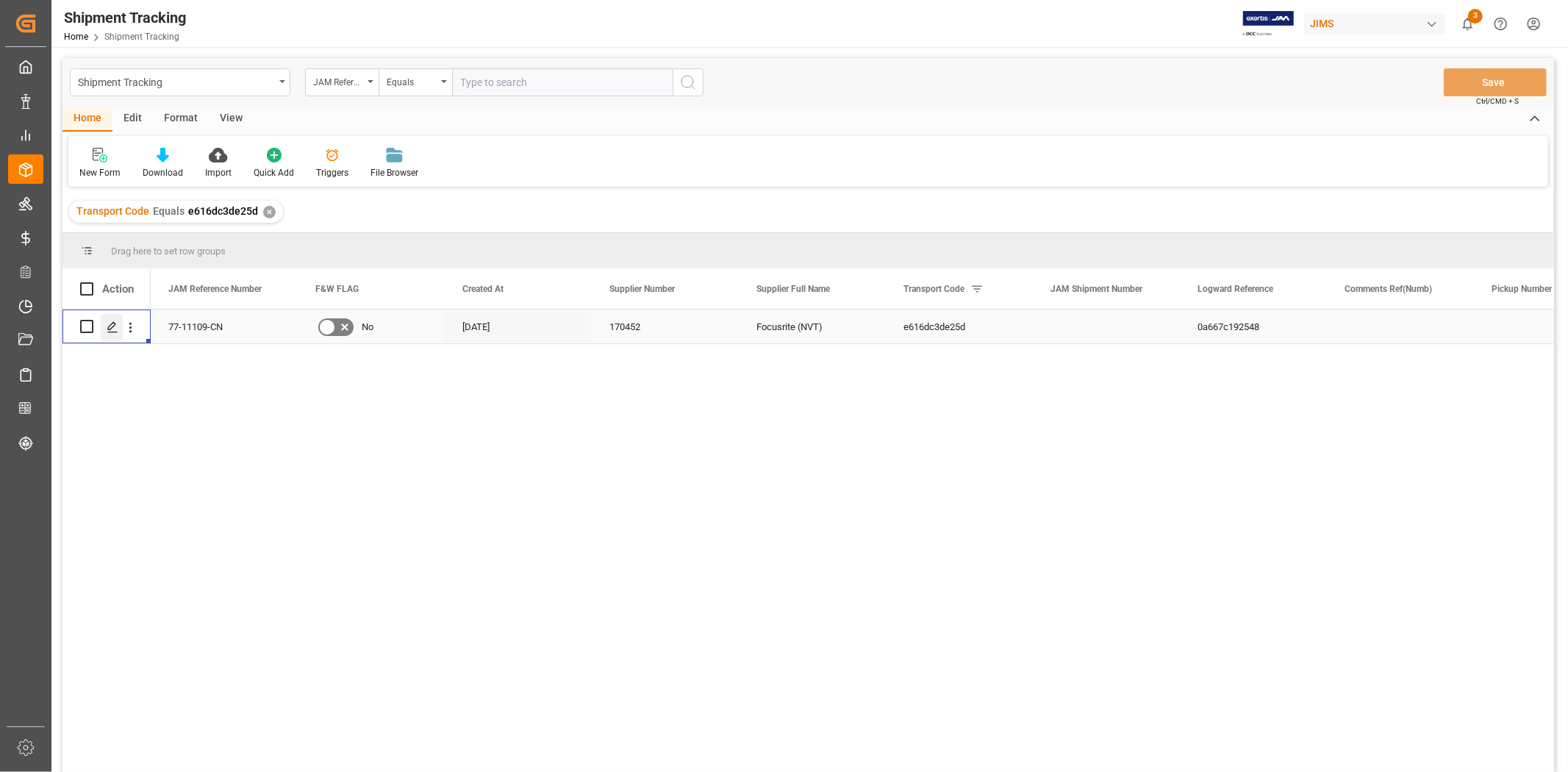
click at [114, 328] on icon "Press SPACE to select this row." at bounding box center [112, 326] width 11 height 11
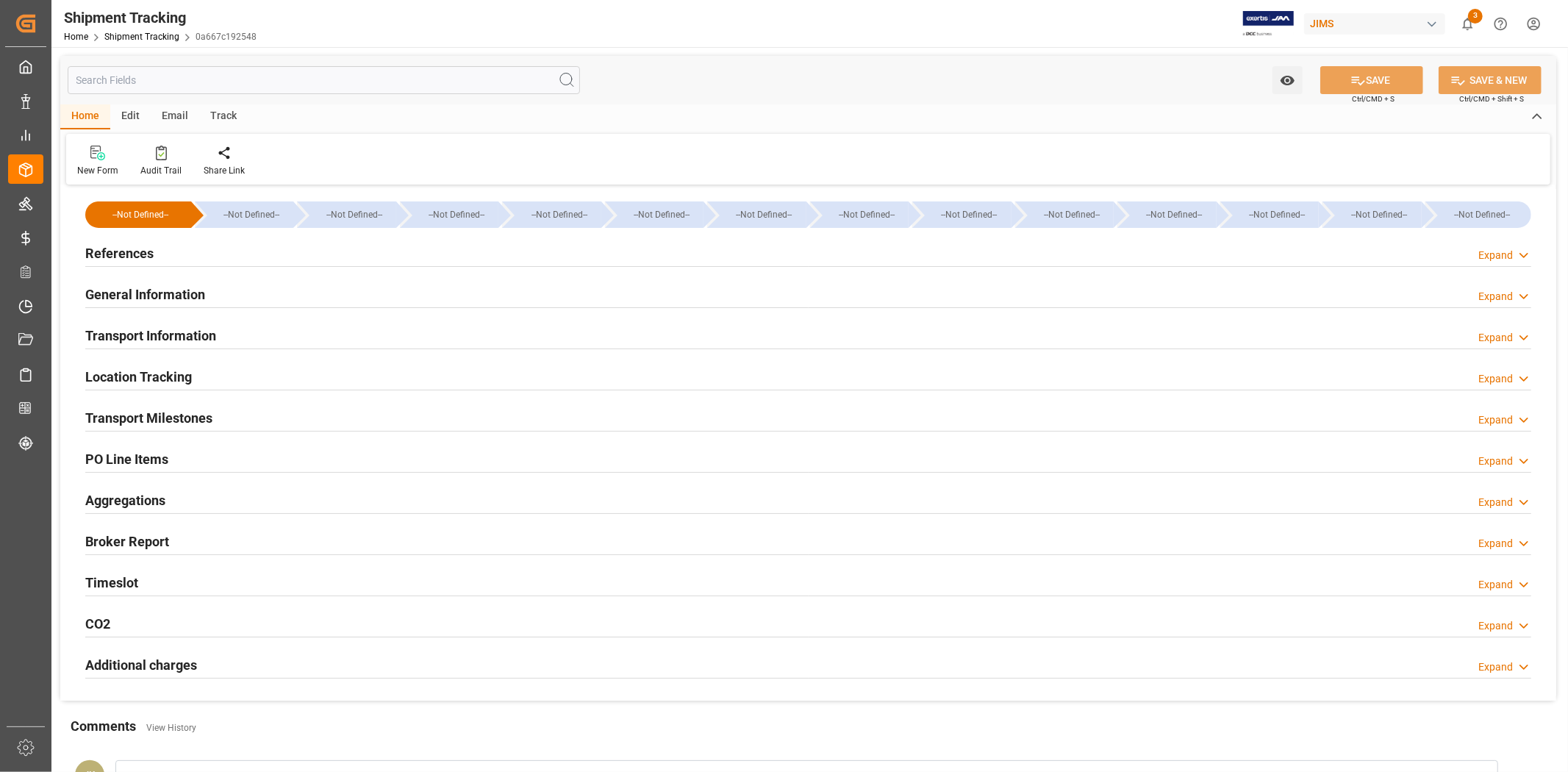
type input "16-09-2025"
click at [185, 250] on div "References Expand" at bounding box center [808, 251] width 1446 height 28
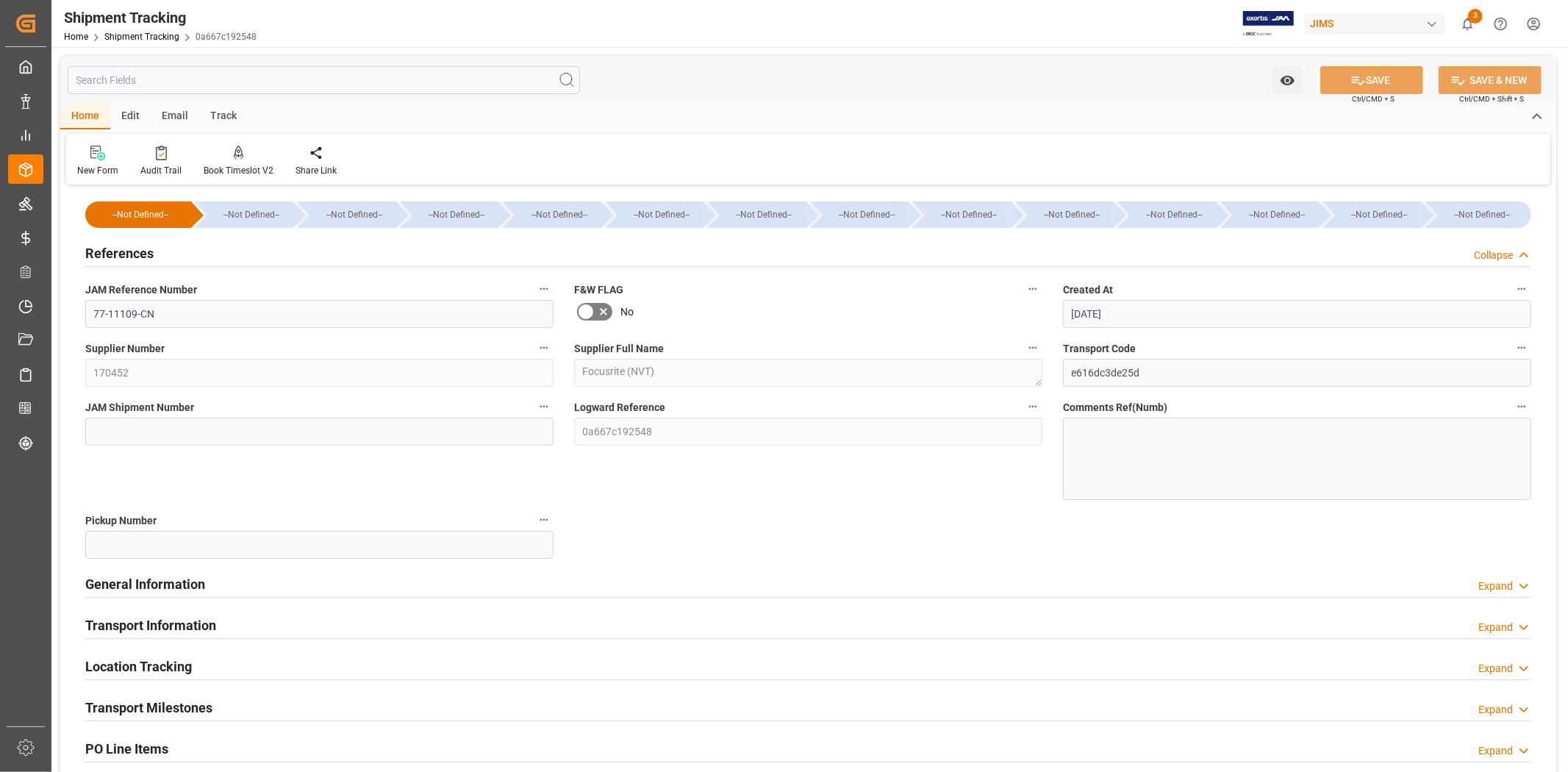
click at [185, 250] on div "References Collapse" at bounding box center [808, 251] width 1446 height 28
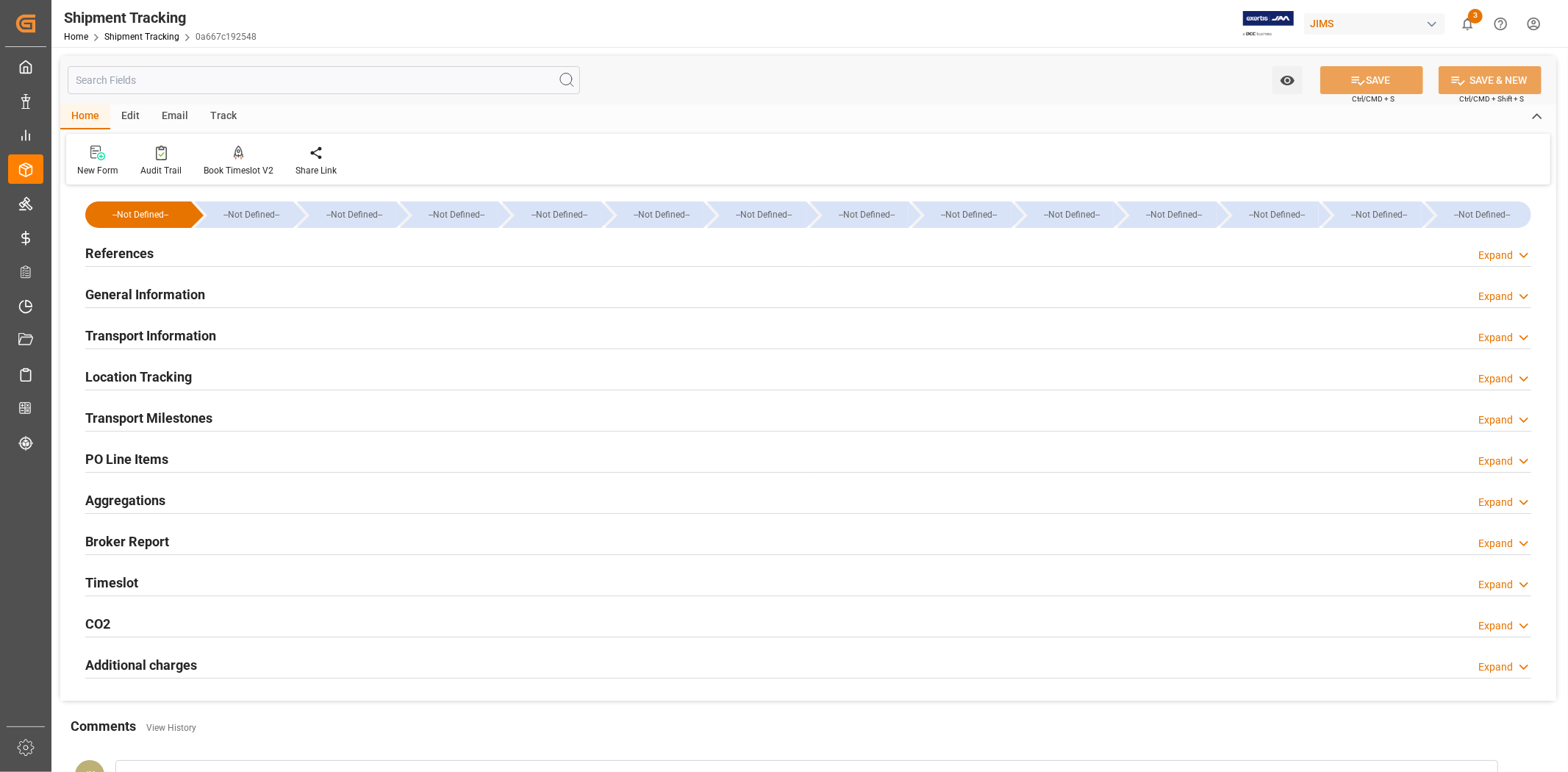
click at [234, 299] on div "General Information Expand" at bounding box center [808, 293] width 1446 height 28
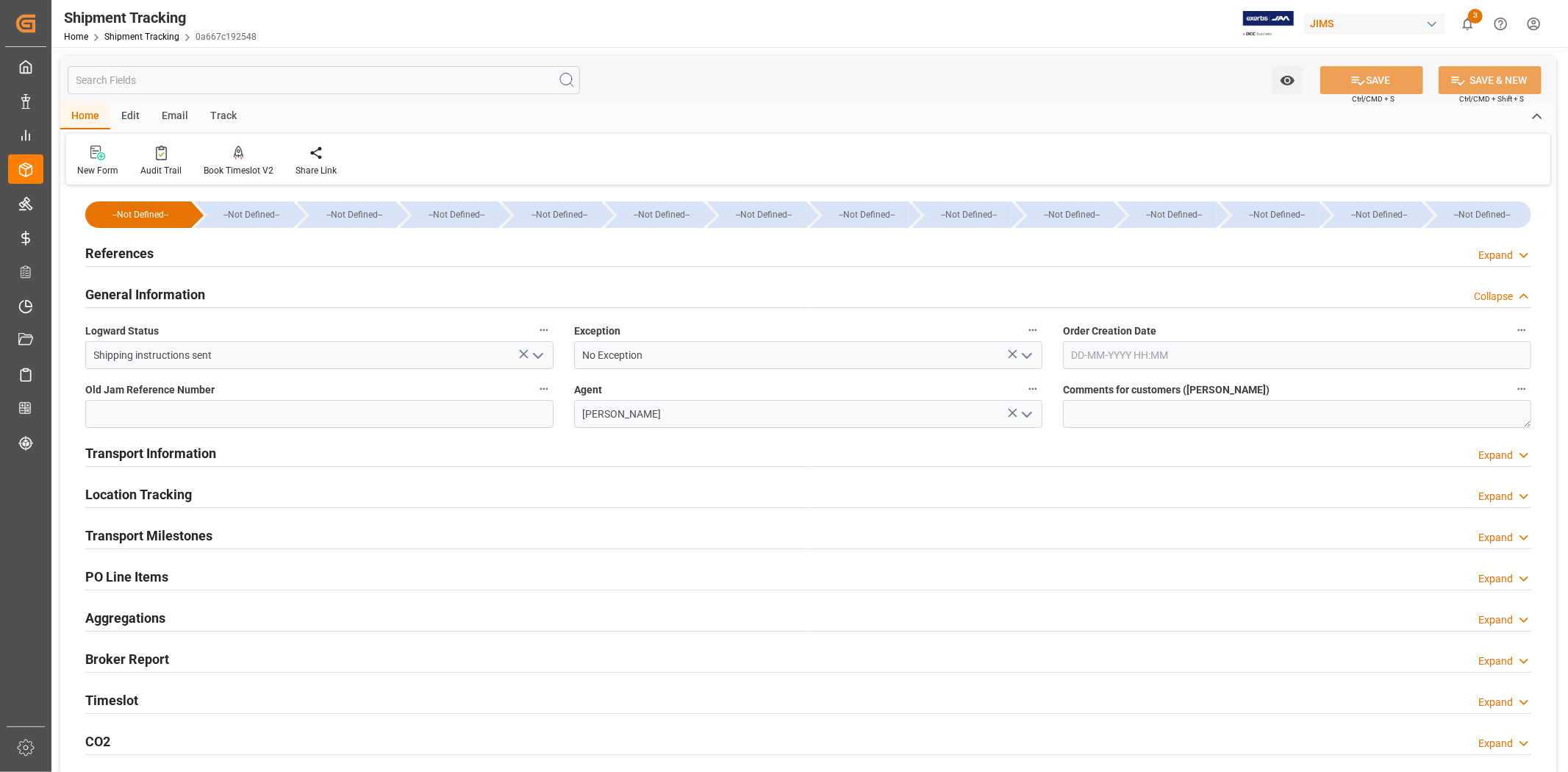
click at [1030, 359] on icon "open menu" at bounding box center [1027, 355] width 18 height 18
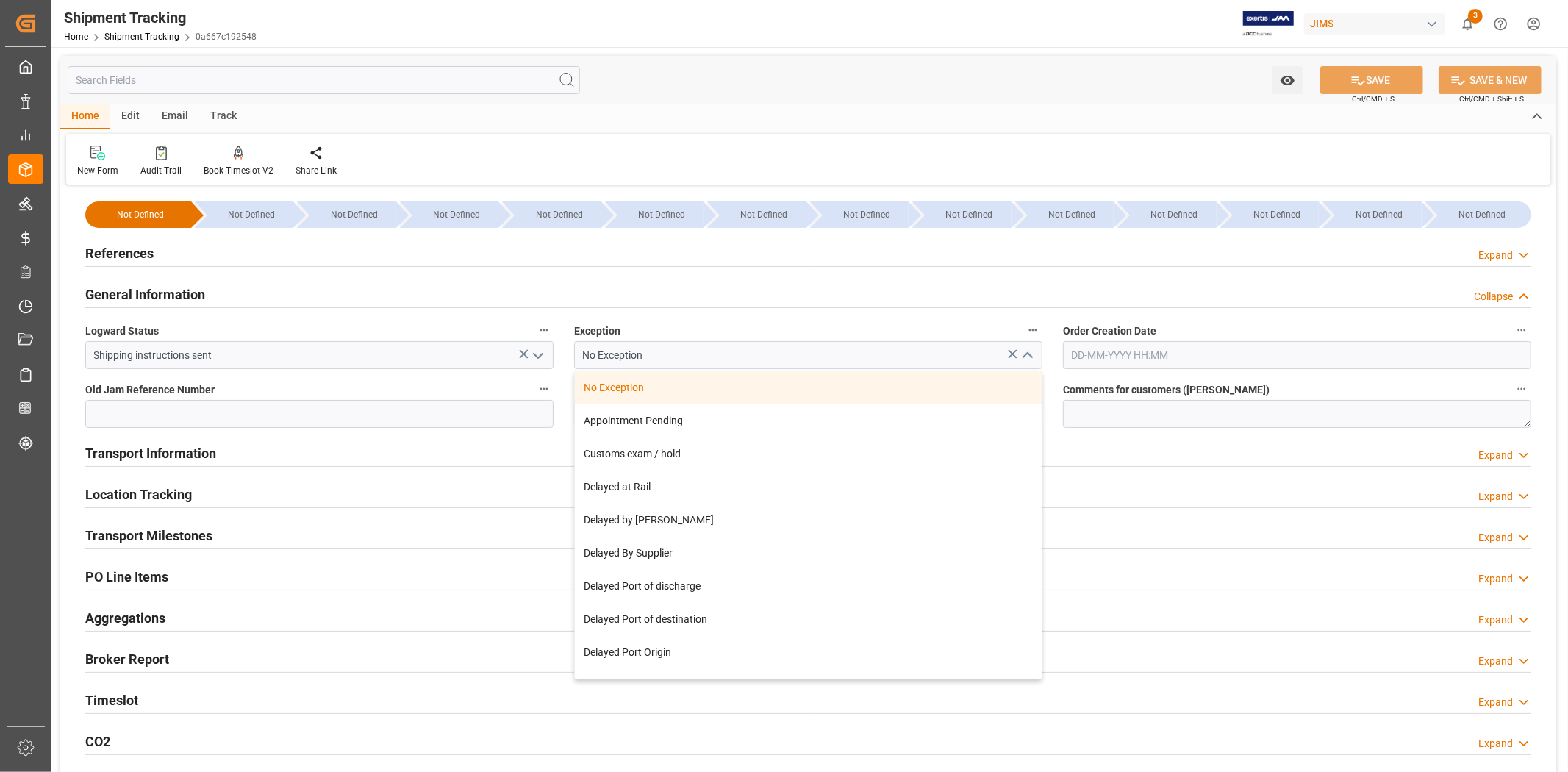
click at [544, 357] on icon "open menu" at bounding box center [537, 355] width 18 height 18
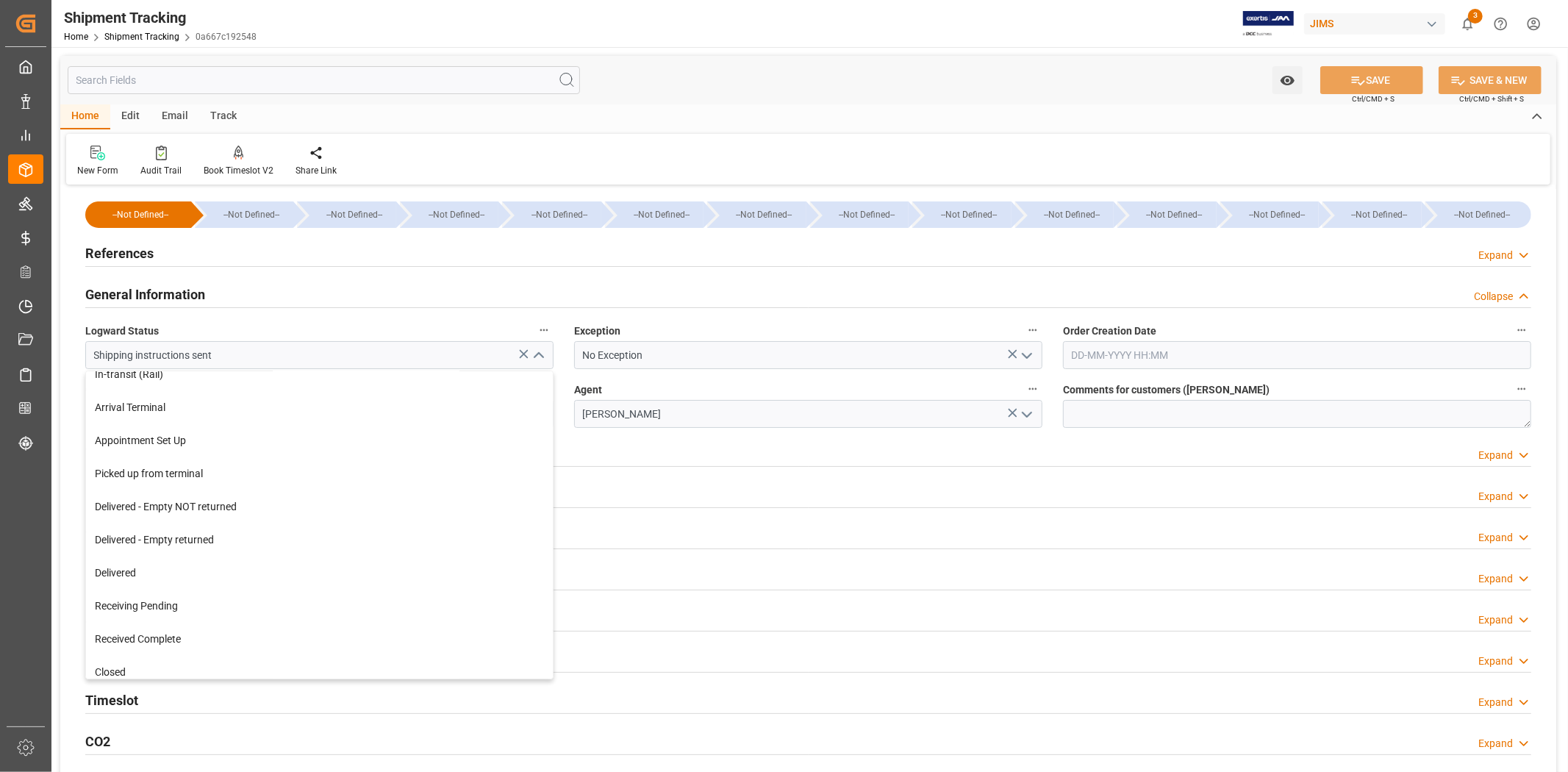
scroll to position [221, 0]
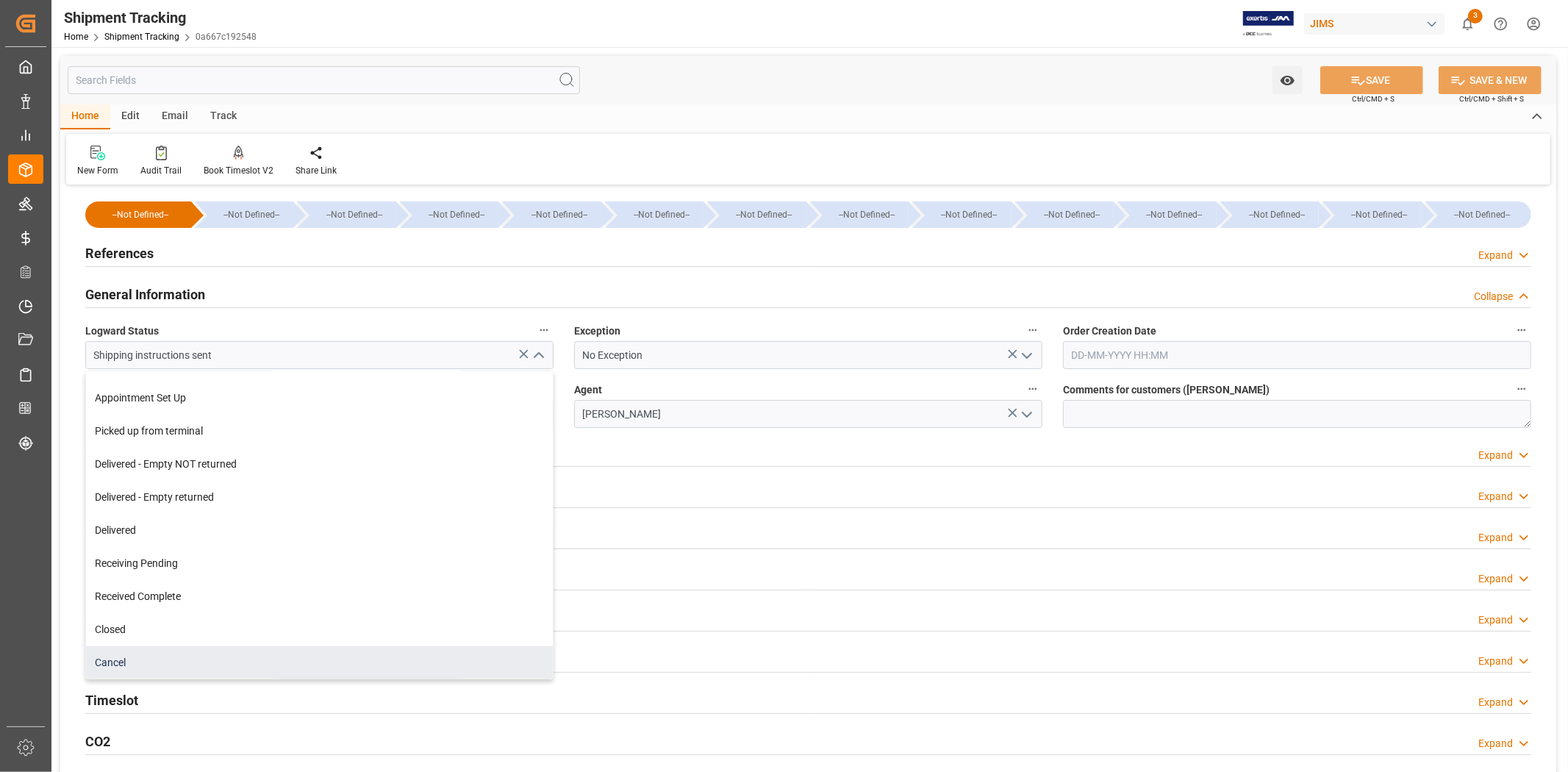
click at [408, 652] on div "Cancel" at bounding box center [319, 662] width 467 height 33
type input "Cancel"
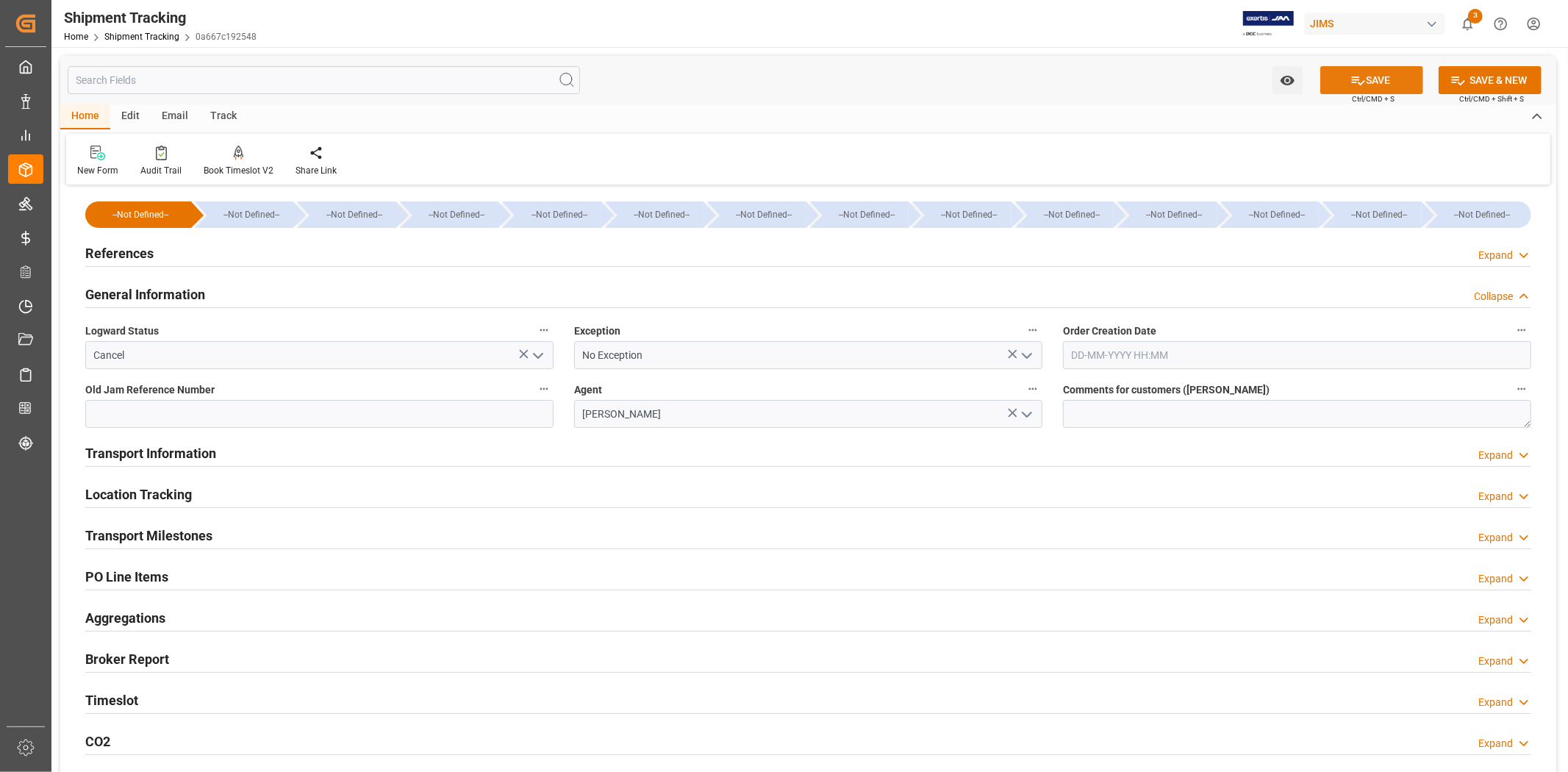
click at [1368, 77] on button "SAVE" at bounding box center [1371, 80] width 103 height 28
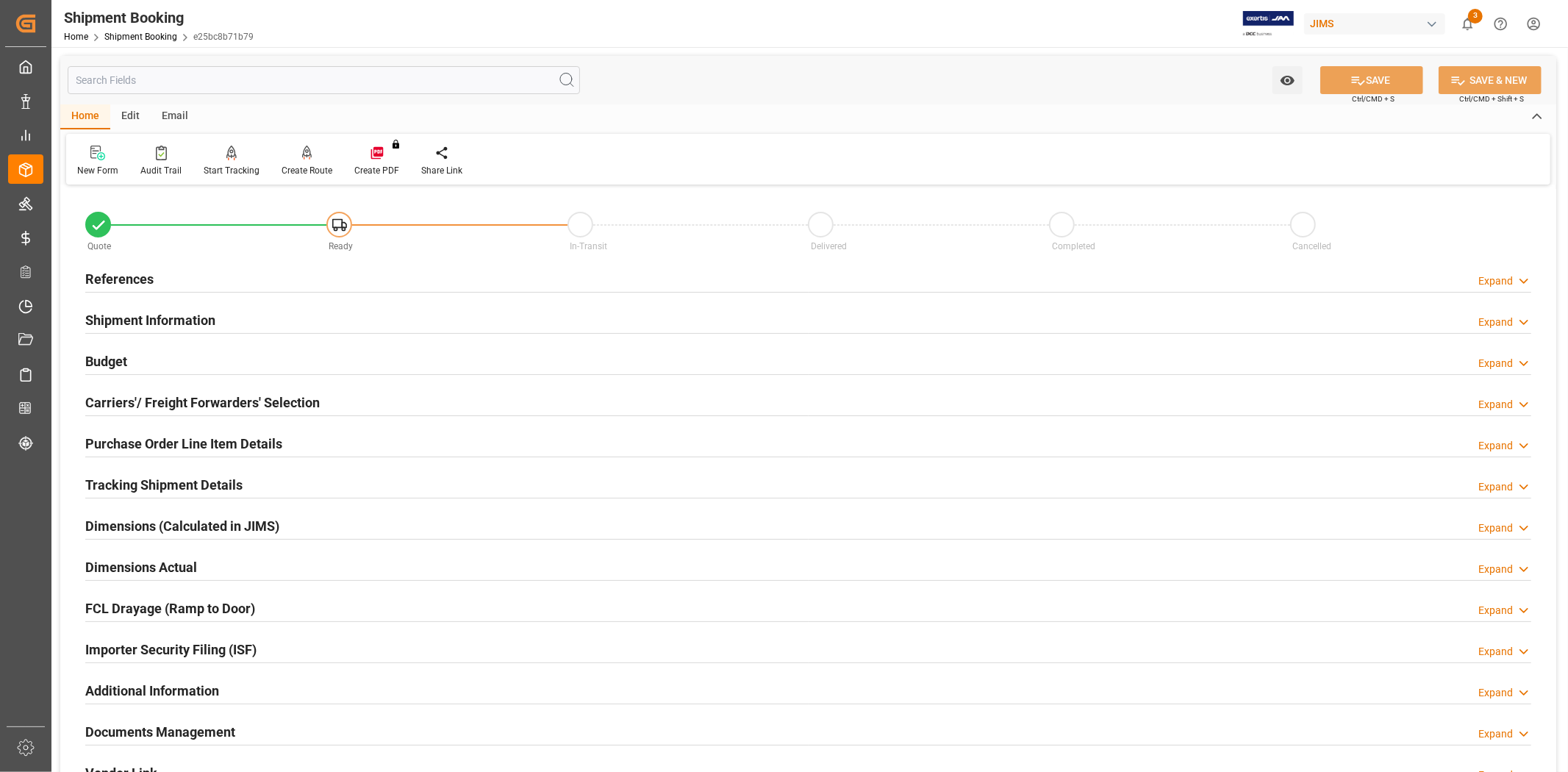
click at [193, 483] on h2 "Tracking Shipment Details" at bounding box center [164, 485] width 157 height 20
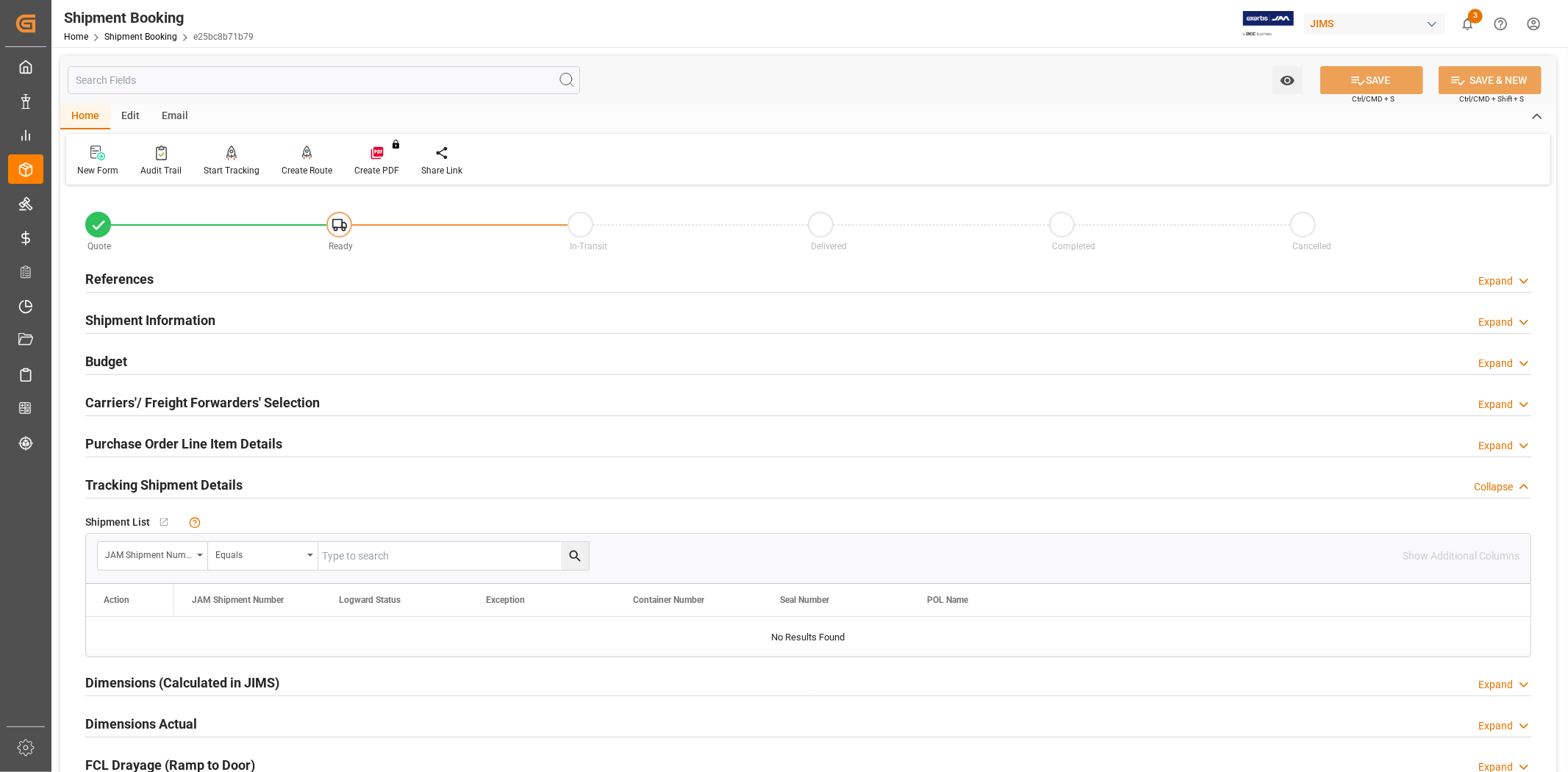
click at [265, 280] on div "References Expand" at bounding box center [808, 277] width 1446 height 28
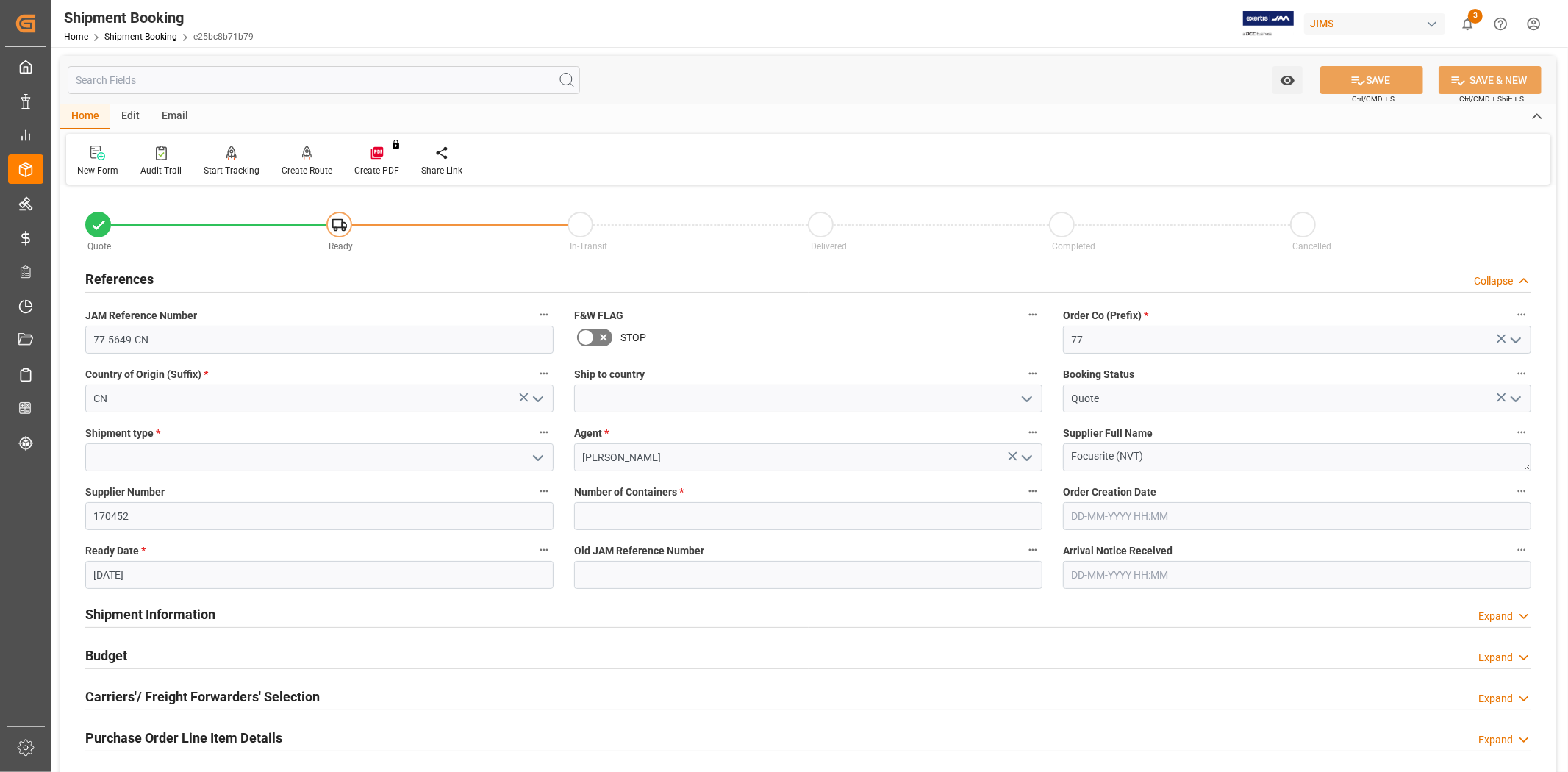
click at [1513, 397] on icon "open menu" at bounding box center [1515, 399] width 18 height 18
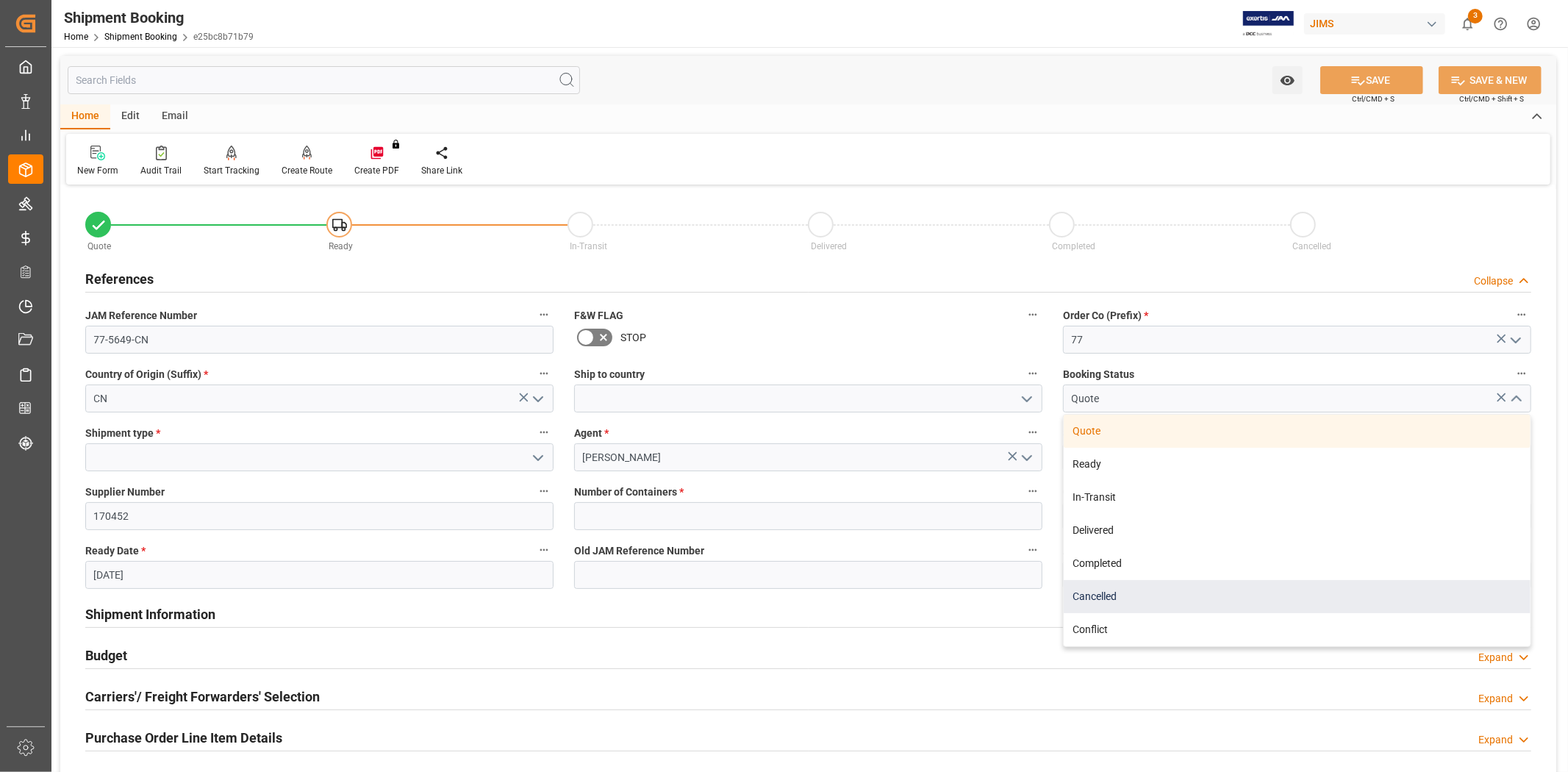
click at [1397, 608] on div "Cancelled" at bounding box center [1297, 596] width 467 height 33
type input "Cancelled"
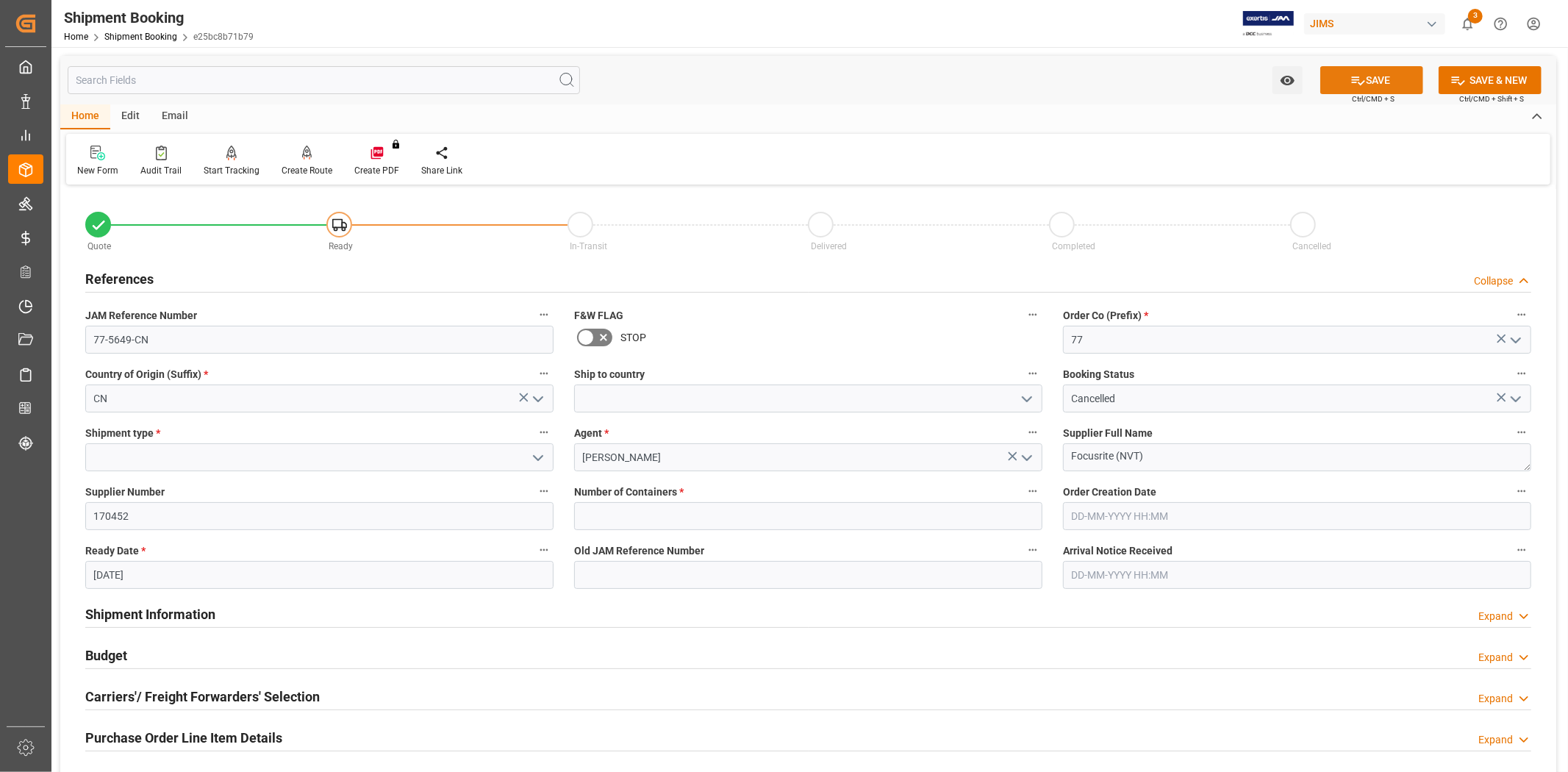
click at [1377, 81] on button "SAVE" at bounding box center [1371, 80] width 103 height 28
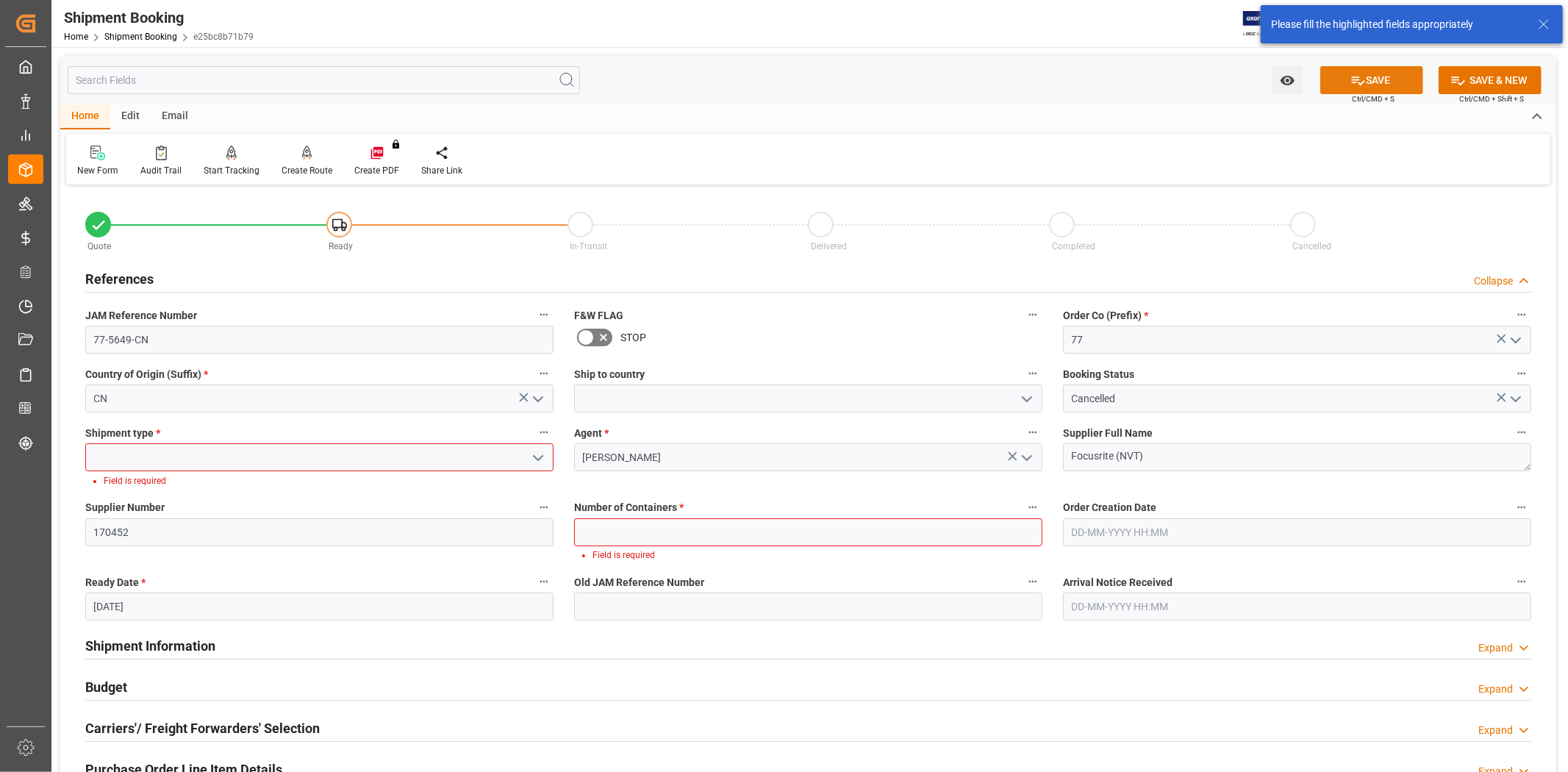
scroll to position [47, 0]
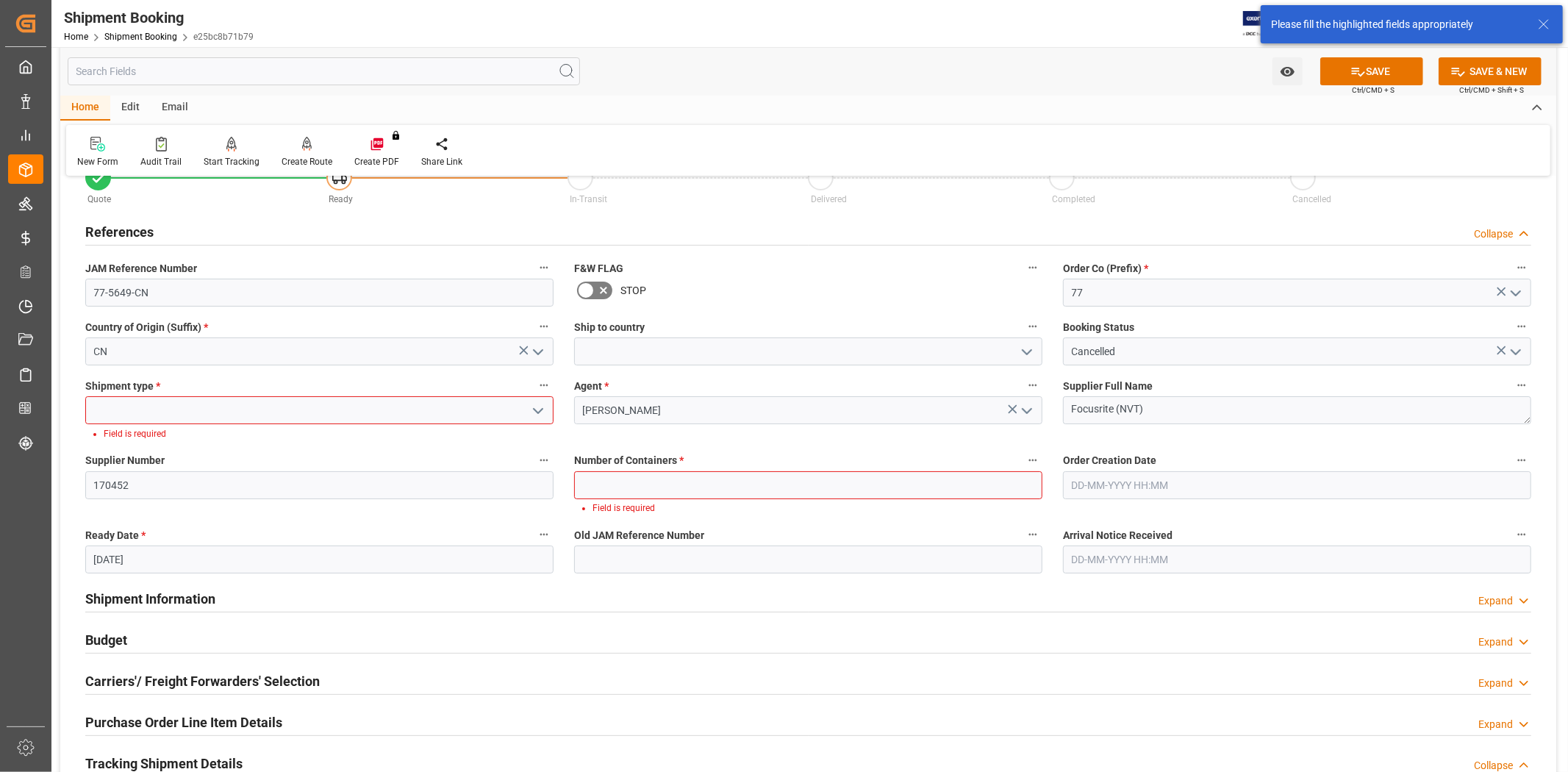
click at [319, 405] on input at bounding box center [319, 410] width 468 height 28
click at [543, 409] on icon "open menu" at bounding box center [537, 411] width 18 height 18
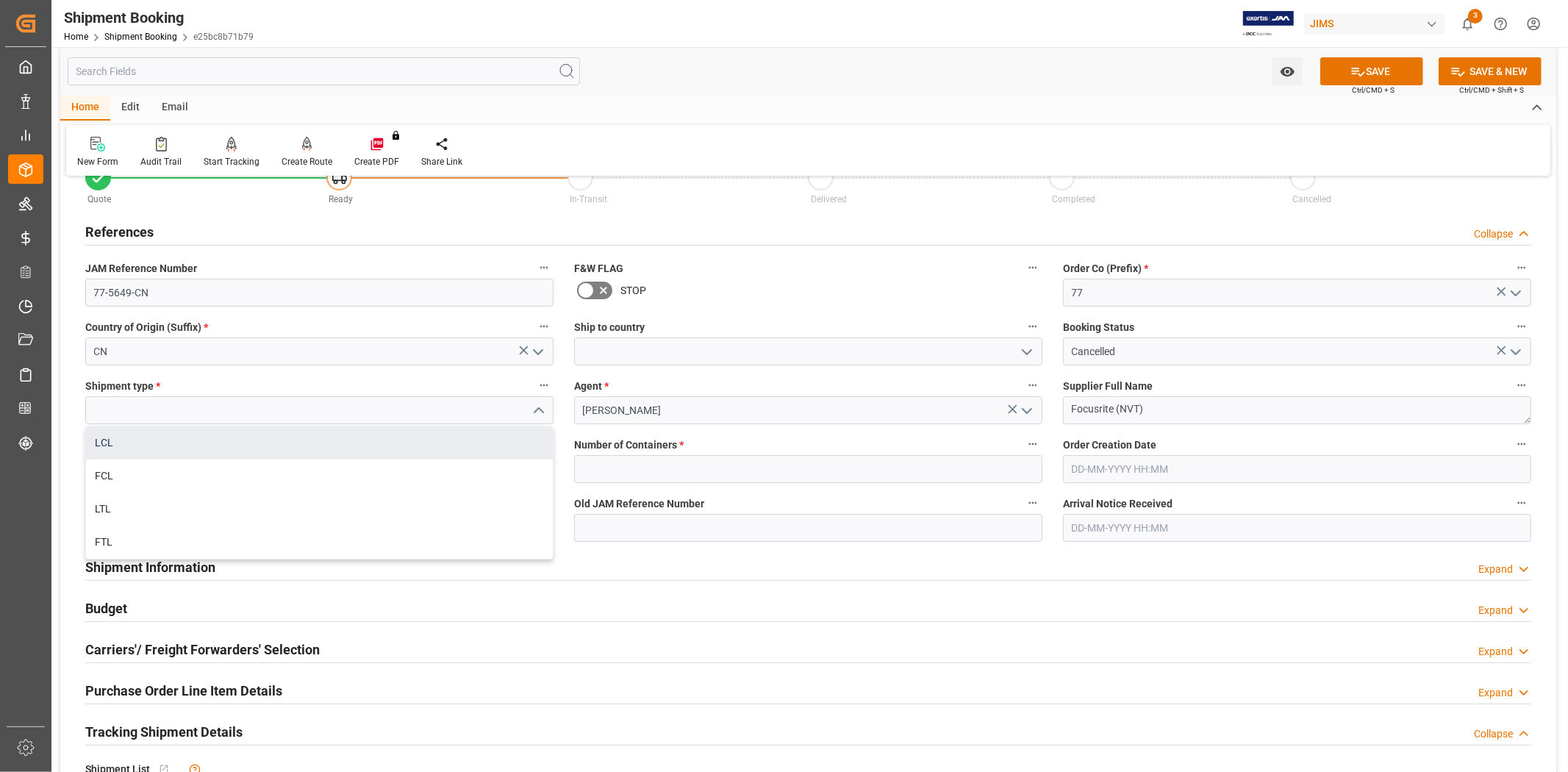
click at [478, 443] on div "LCL" at bounding box center [319, 442] width 467 height 33
type input "LCL"
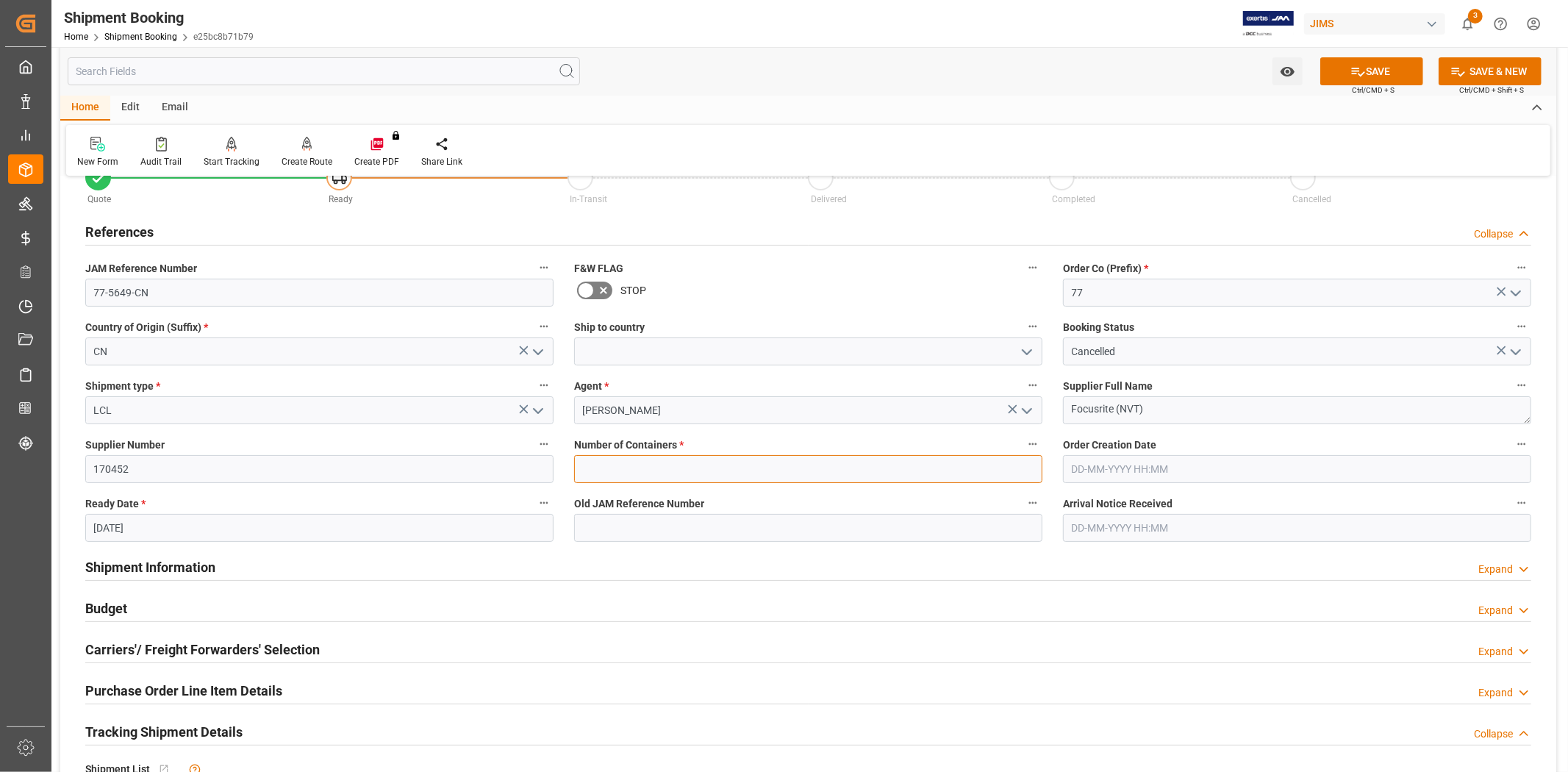
click at [759, 479] on input "text" at bounding box center [808, 469] width 468 height 28
type input "0"
click at [1377, 64] on button "SAVE" at bounding box center [1371, 71] width 103 height 28
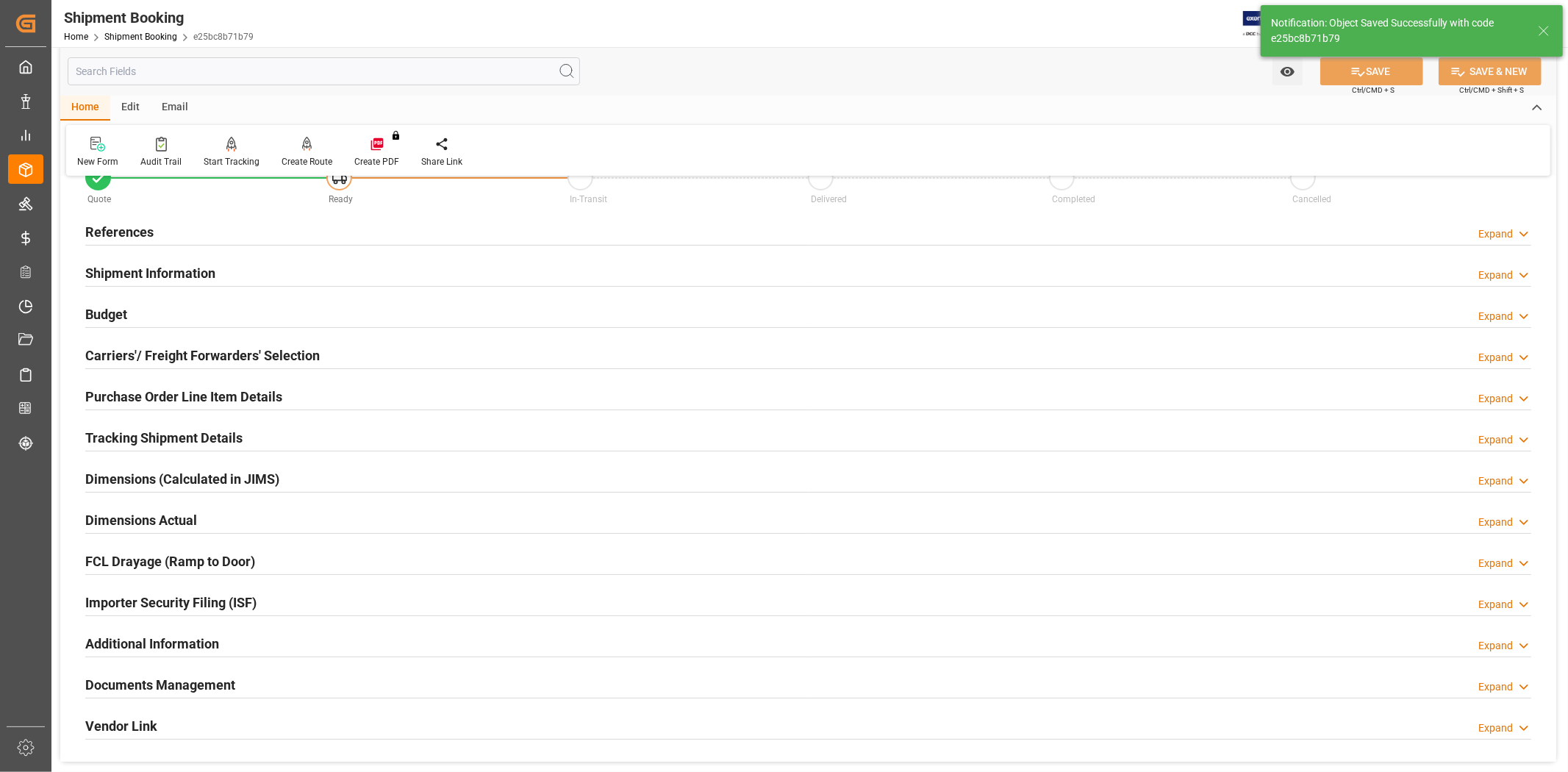
click at [324, 214] on div "References Expand" at bounding box center [808, 232] width 1467 height 41
click at [297, 238] on div "References Expand" at bounding box center [808, 231] width 1446 height 28
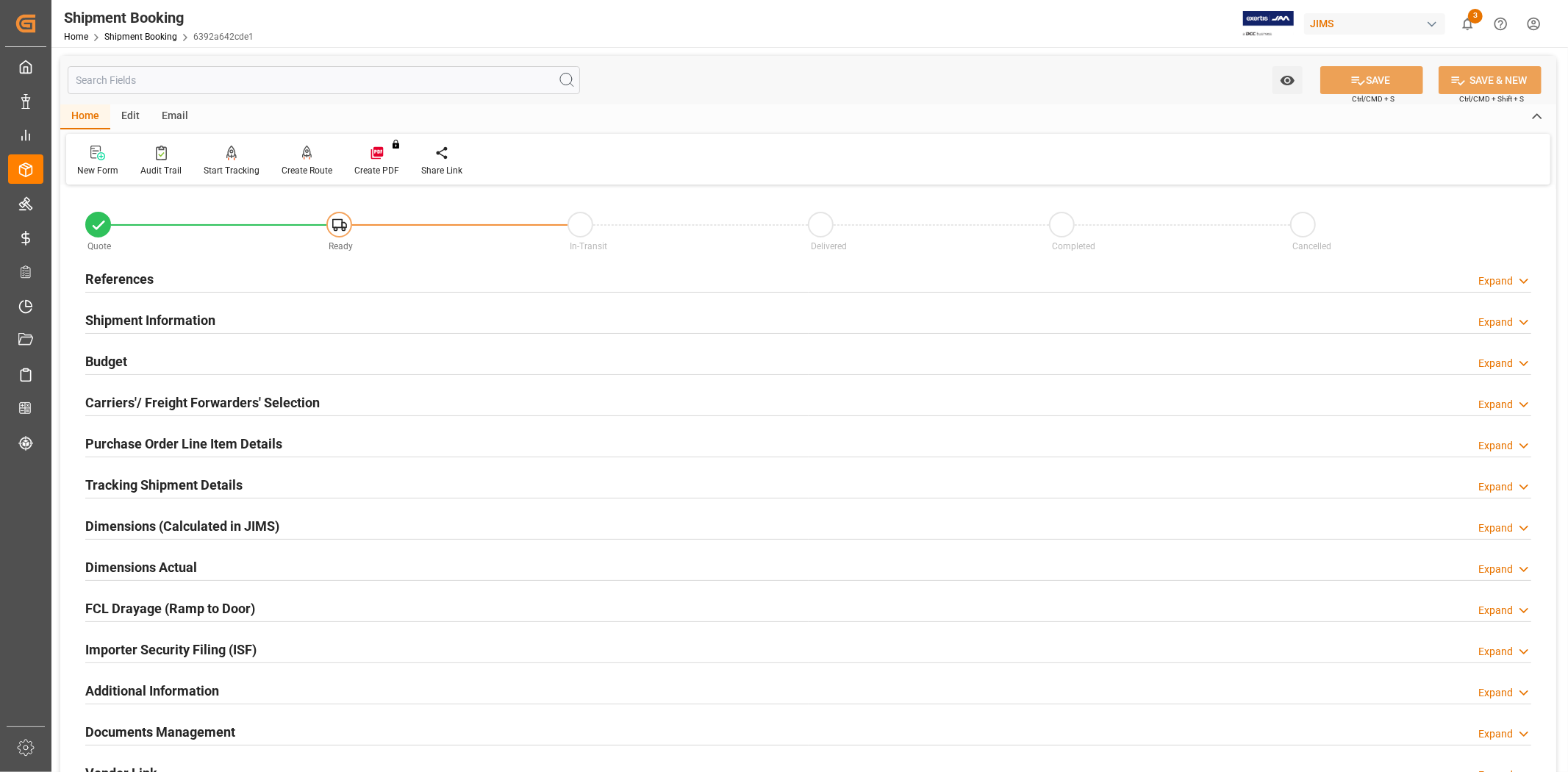
click at [240, 490] on h2 "Tracking Shipment Details" at bounding box center [164, 485] width 157 height 20
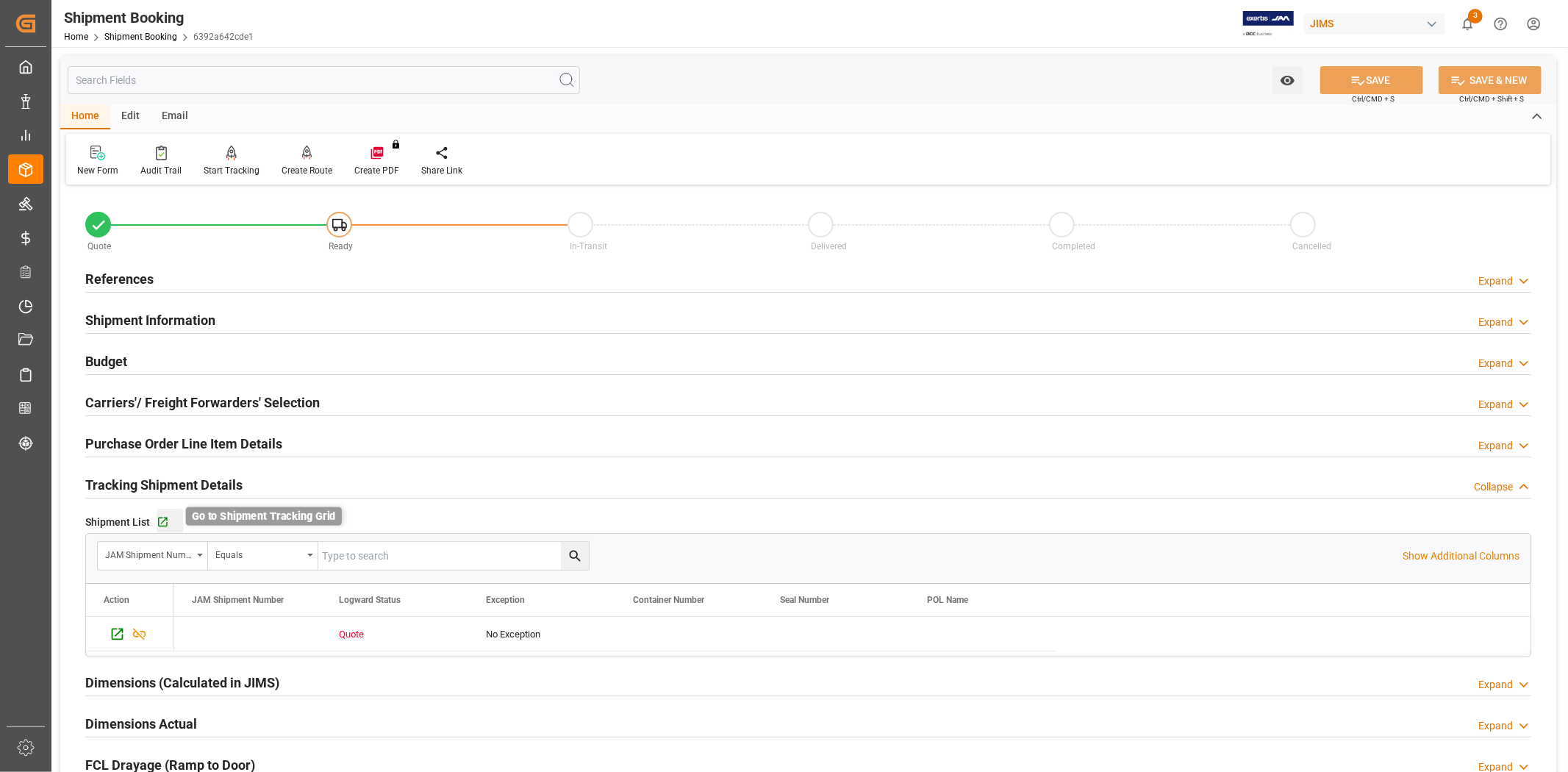
click at [166, 525] on icon "button" at bounding box center [162, 522] width 12 height 12
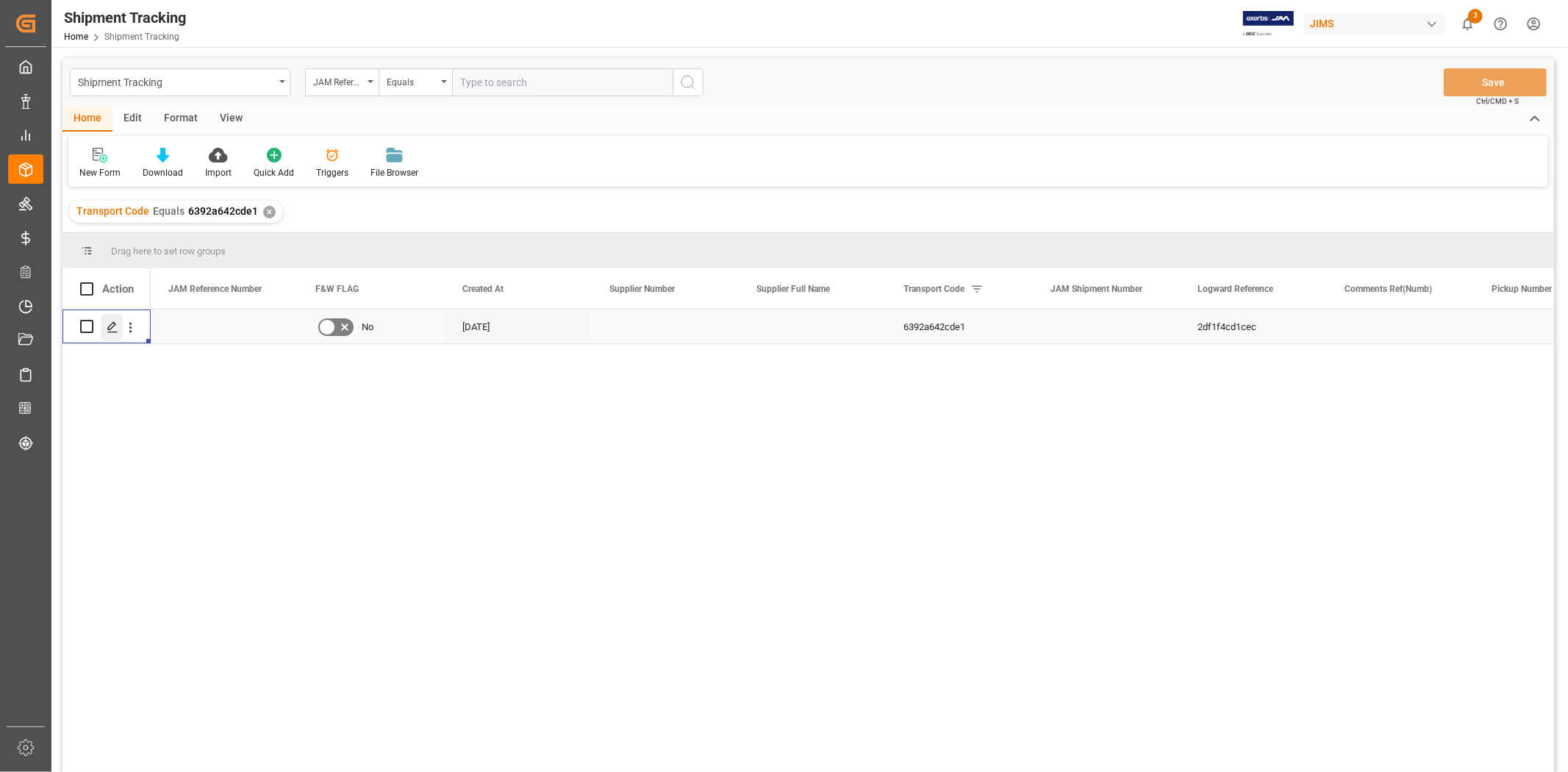
click at [109, 331] on icon "Press SPACE to select this row." at bounding box center [112, 326] width 11 height 11
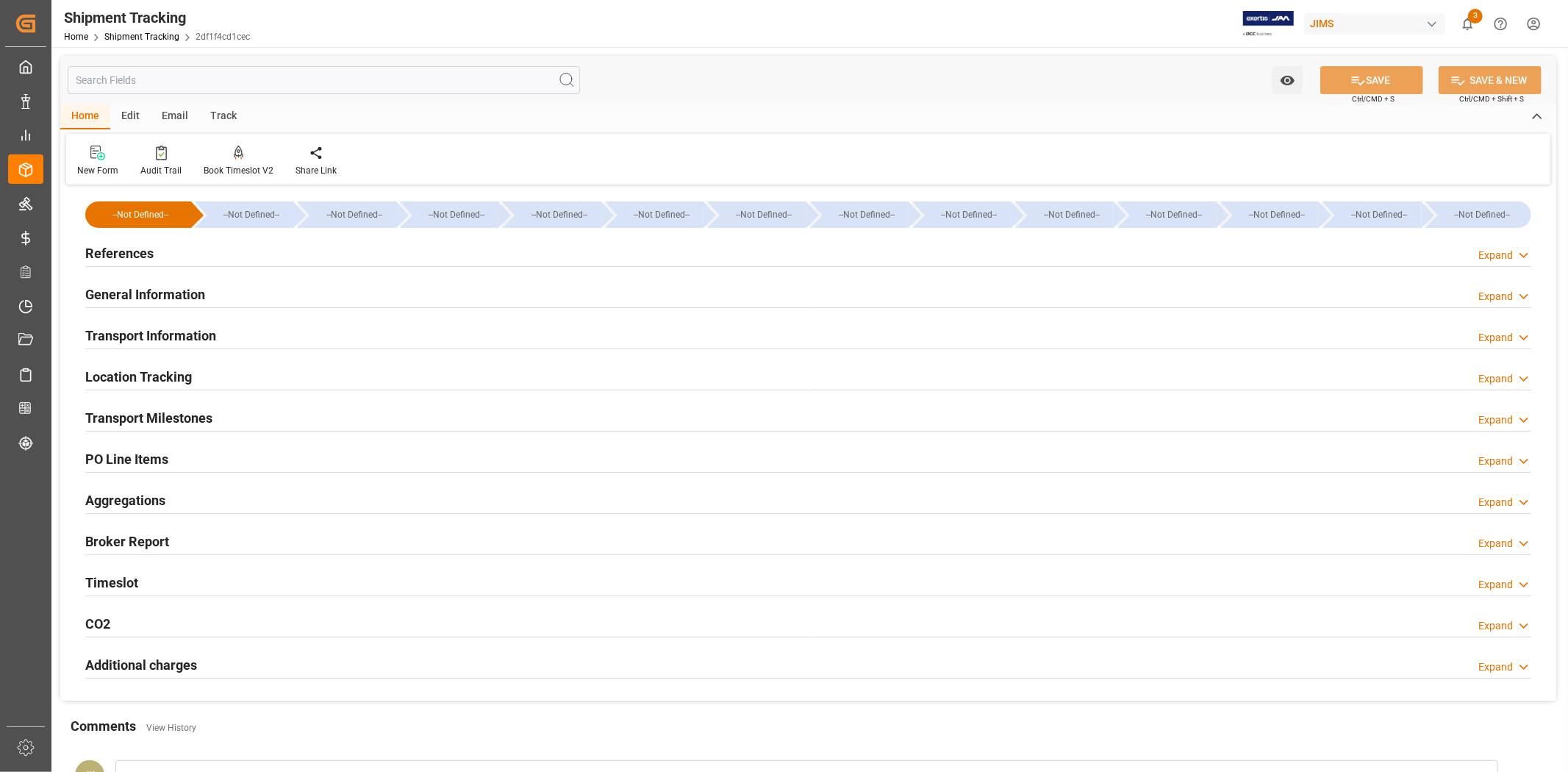
click at [534, 258] on div "References Expand" at bounding box center [808, 251] width 1446 height 28
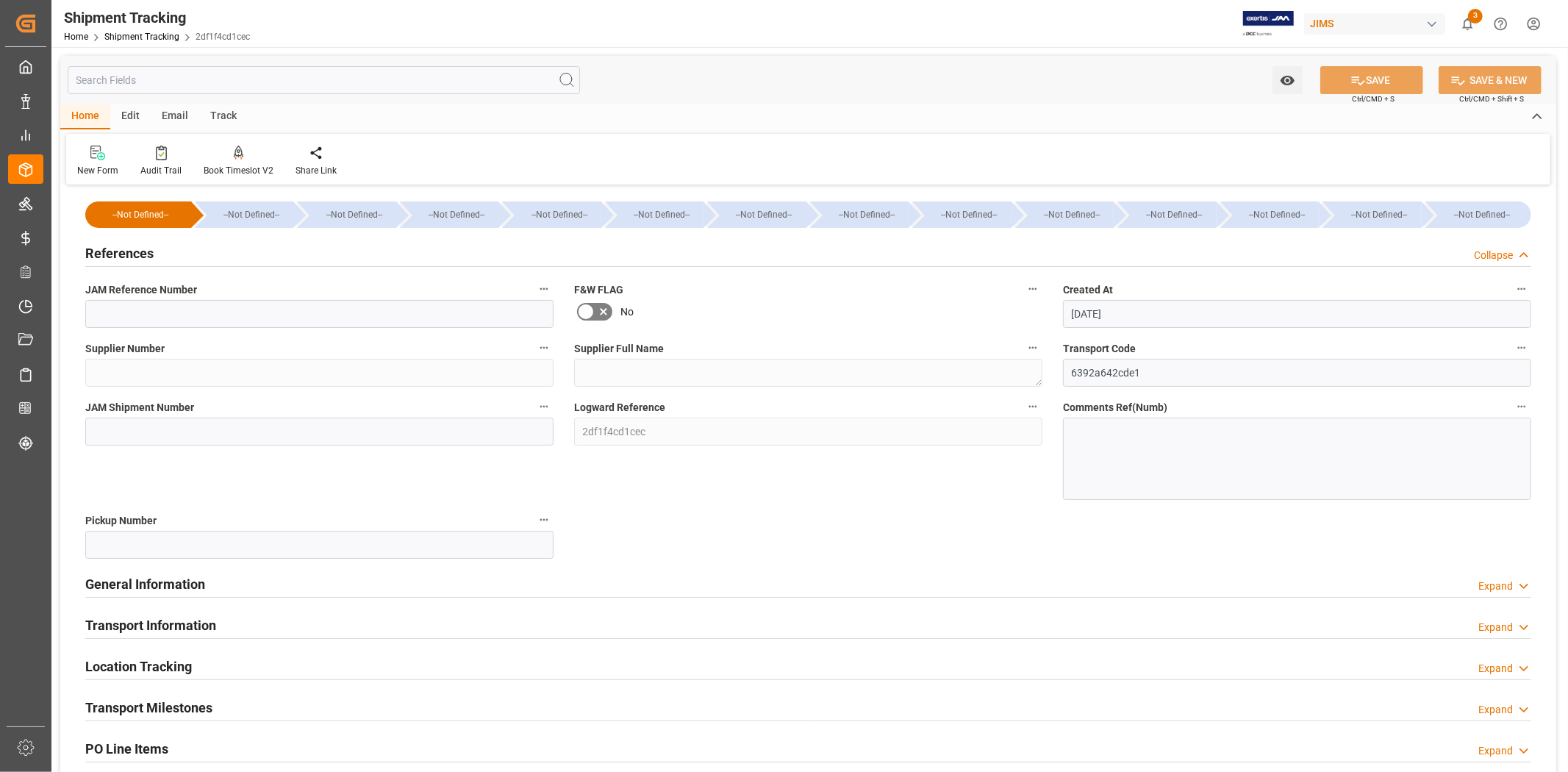
click at [192, 252] on div "References Collapse" at bounding box center [808, 251] width 1446 height 28
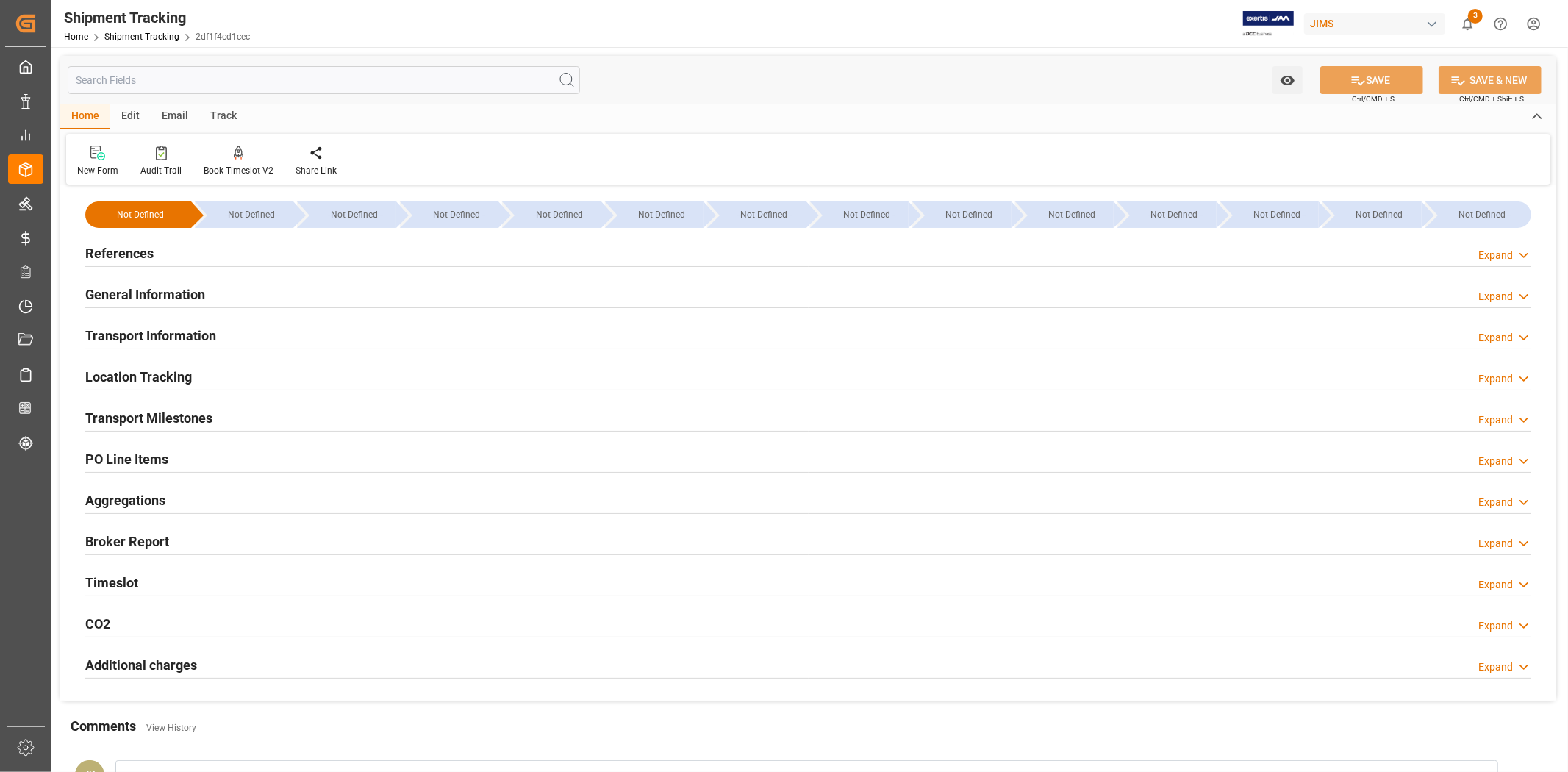
click at [245, 292] on div "General Information Expand" at bounding box center [808, 293] width 1446 height 28
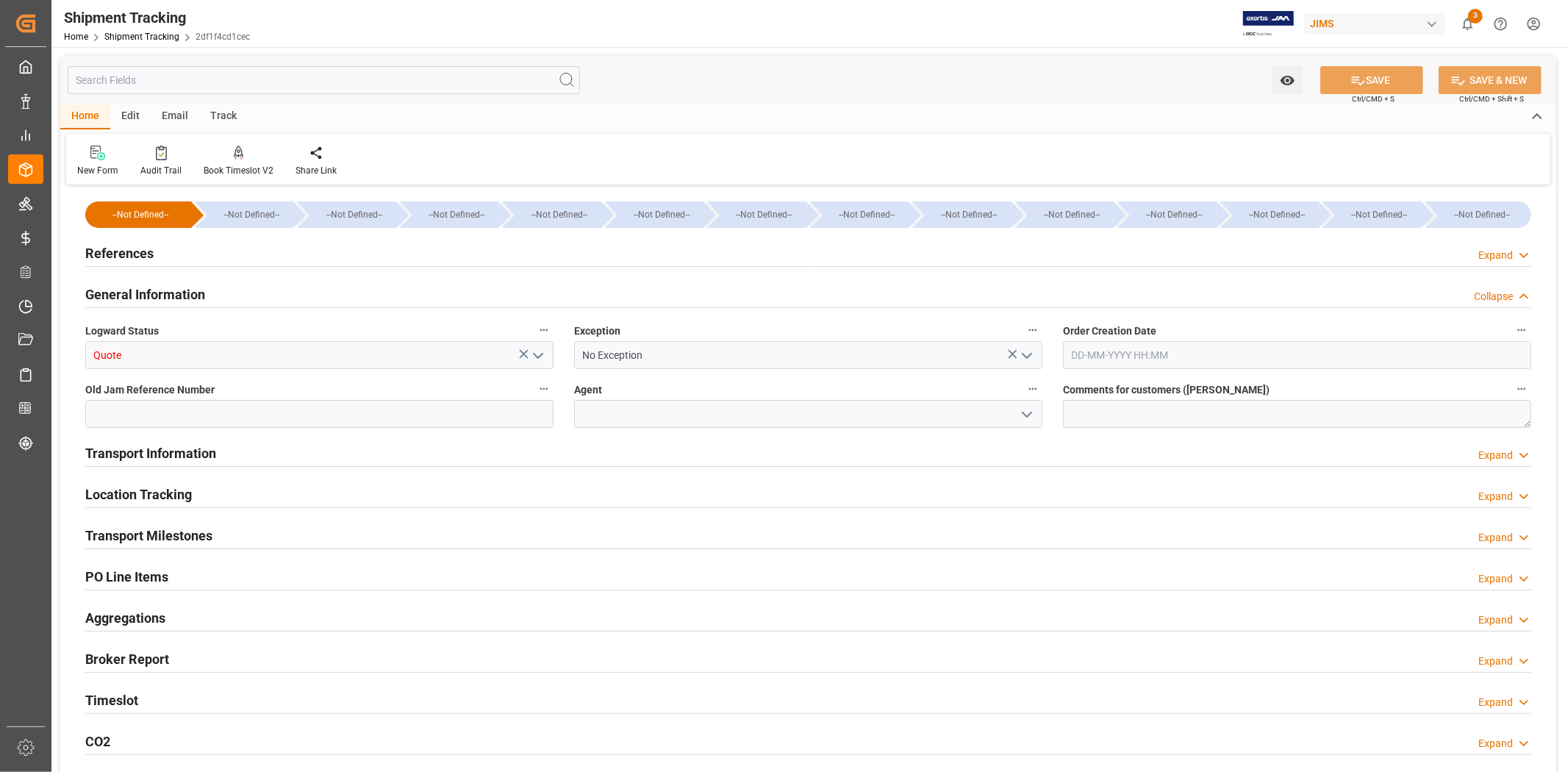
click at [543, 354] on icon "open menu" at bounding box center [537, 355] width 18 height 18
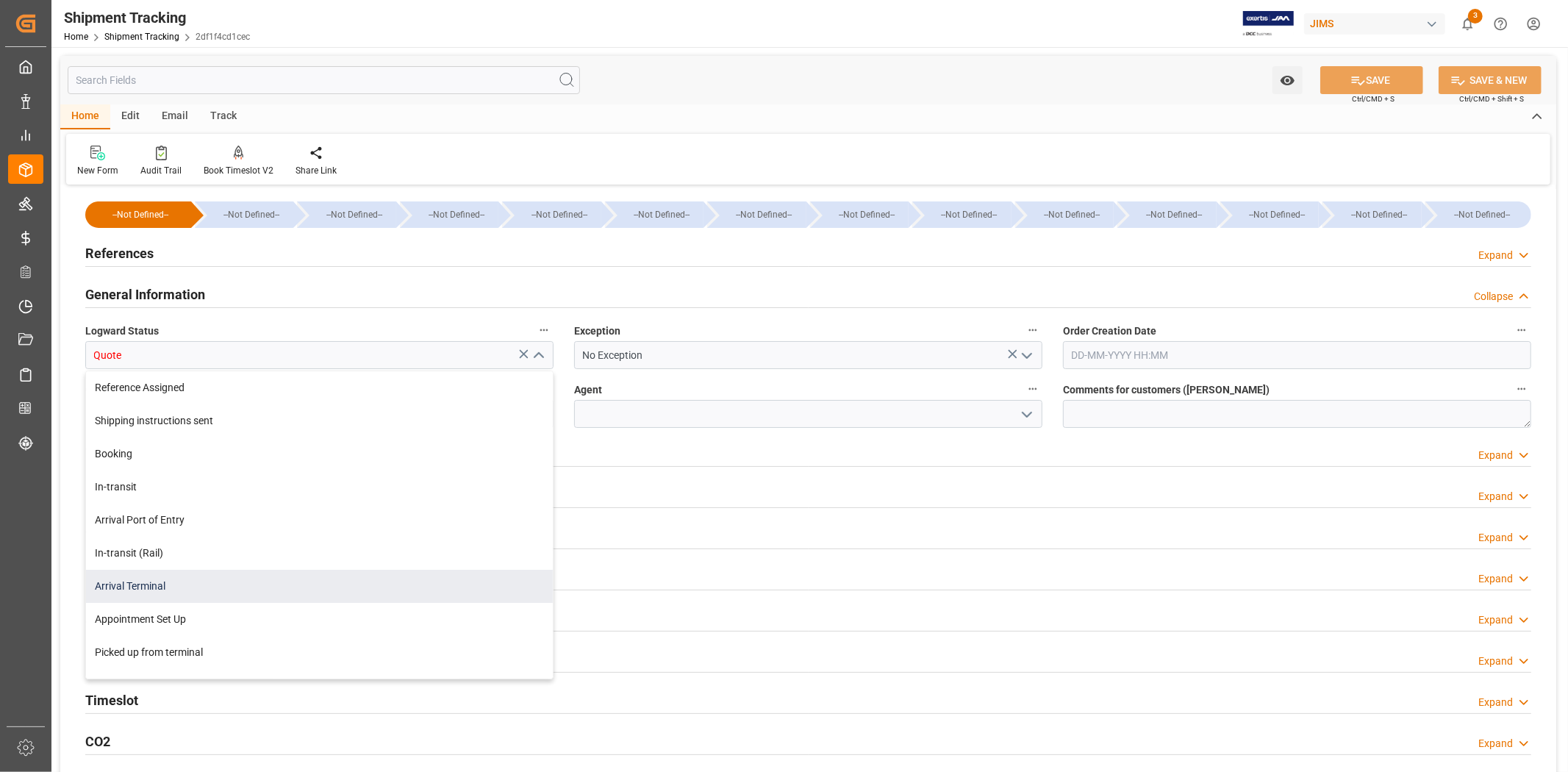
drag, startPoint x: 547, startPoint y: 511, endPoint x: 547, endPoint y: 596, distance: 85.0
click at [547, 596] on div "Reference Assigned Shipping instructions sent Booking In-transit Arrival Port o…" at bounding box center [319, 636] width 467 height 529
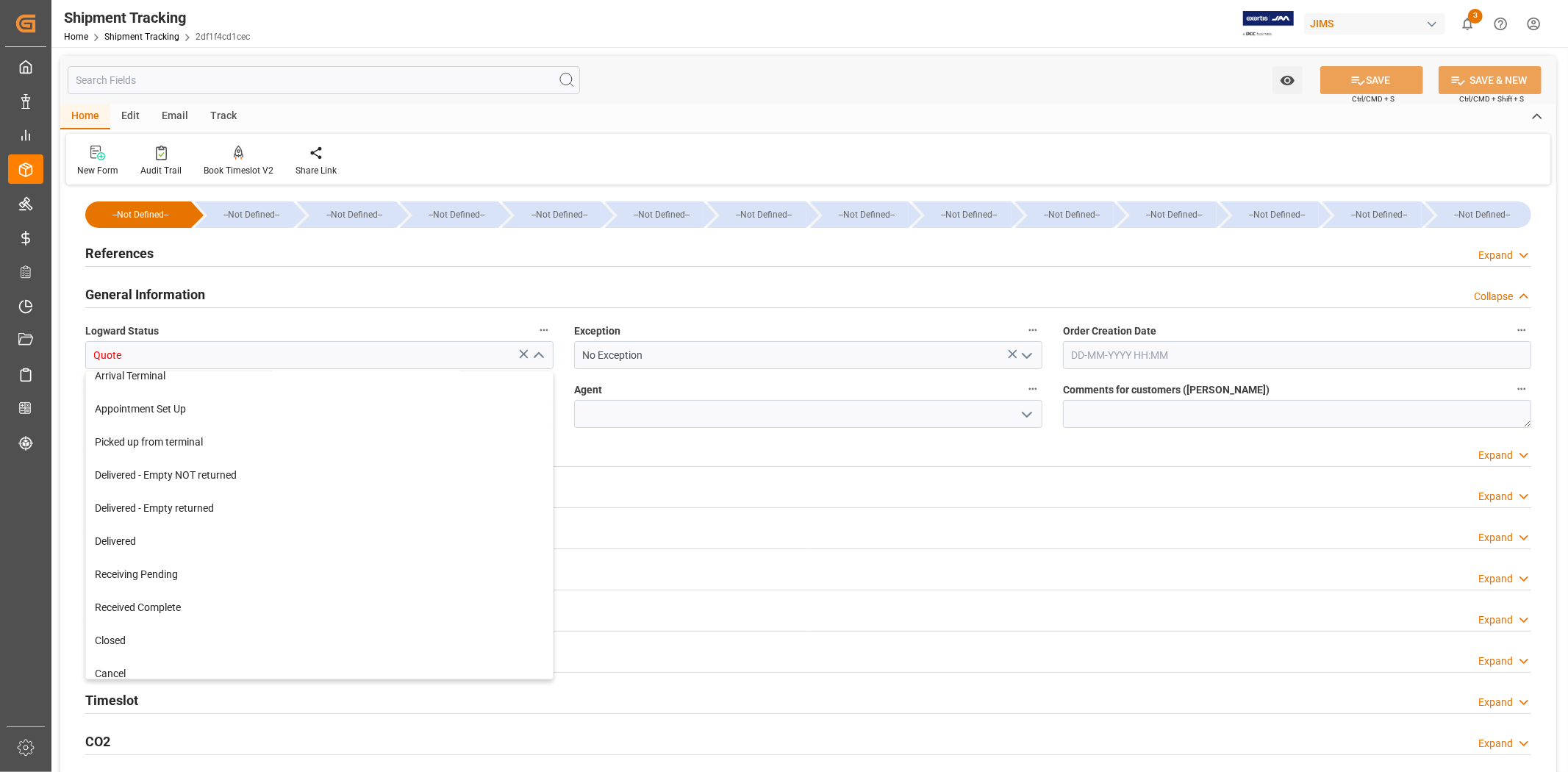
scroll to position [214, 0]
click at [282, 659] on div "Cancel" at bounding box center [319, 669] width 467 height 33
type input "Cancel"
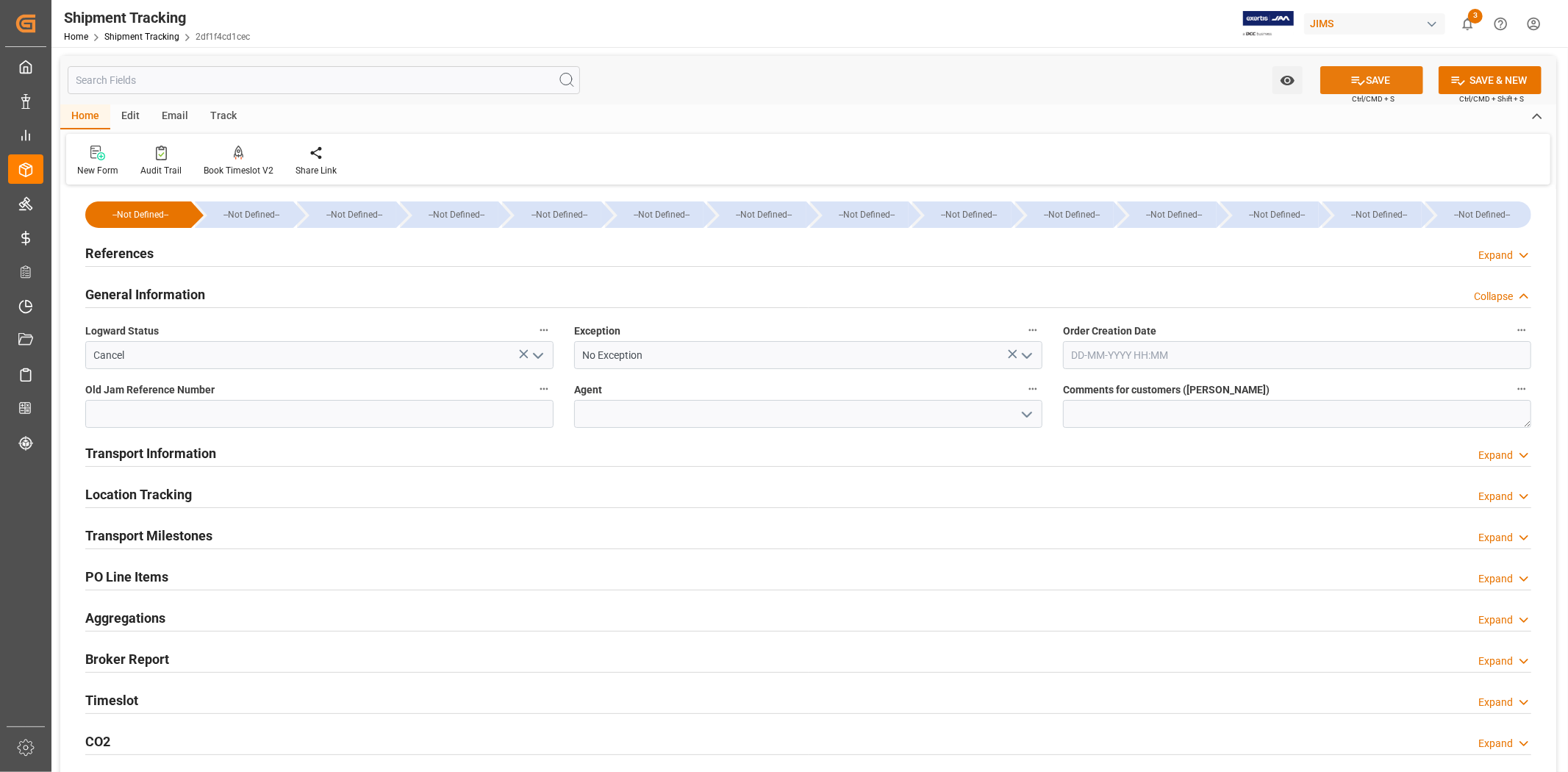
click at [1375, 85] on button "SAVE" at bounding box center [1371, 80] width 103 height 28
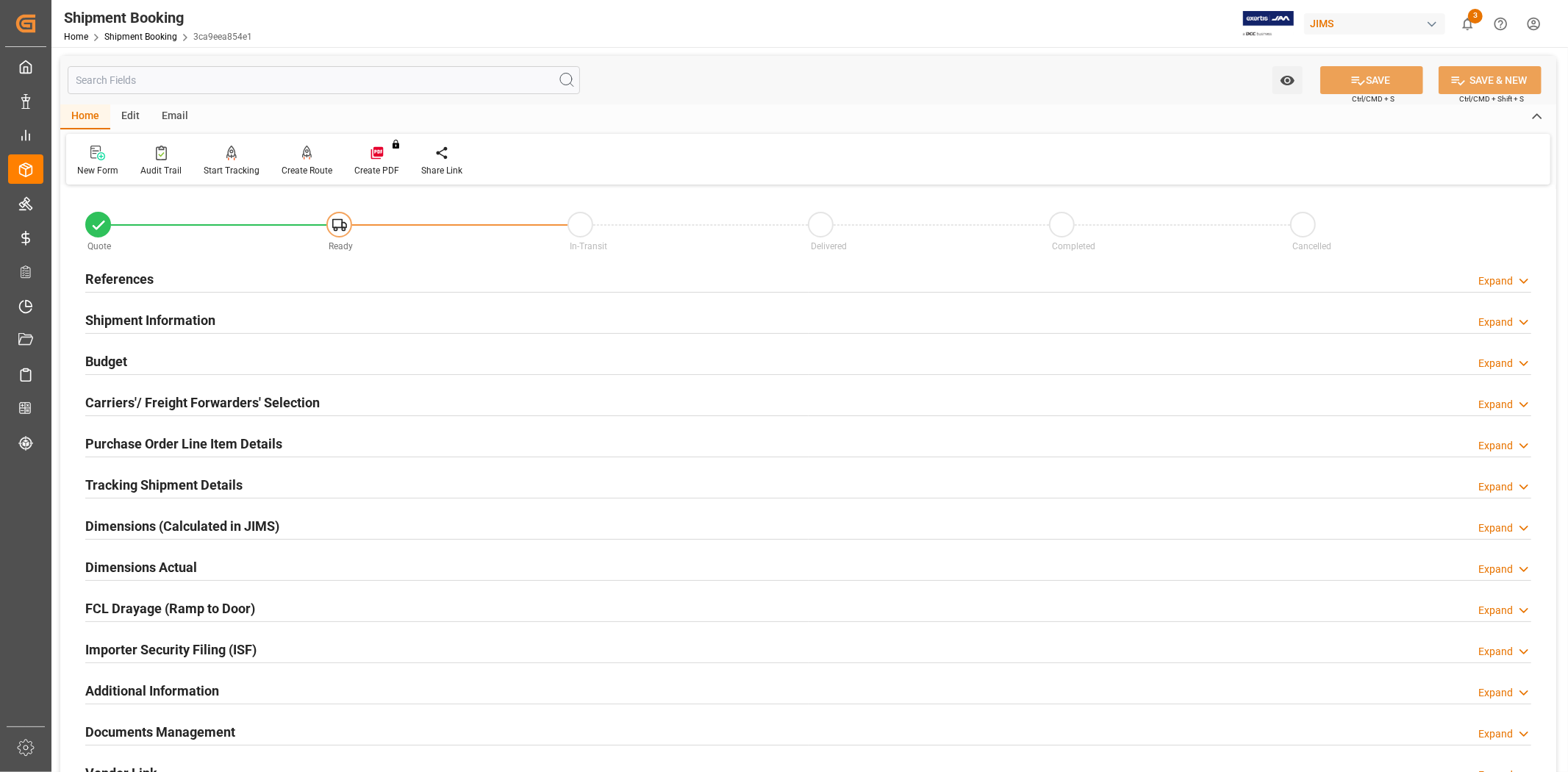
click at [226, 482] on h2 "Tracking Shipment Details" at bounding box center [164, 485] width 157 height 20
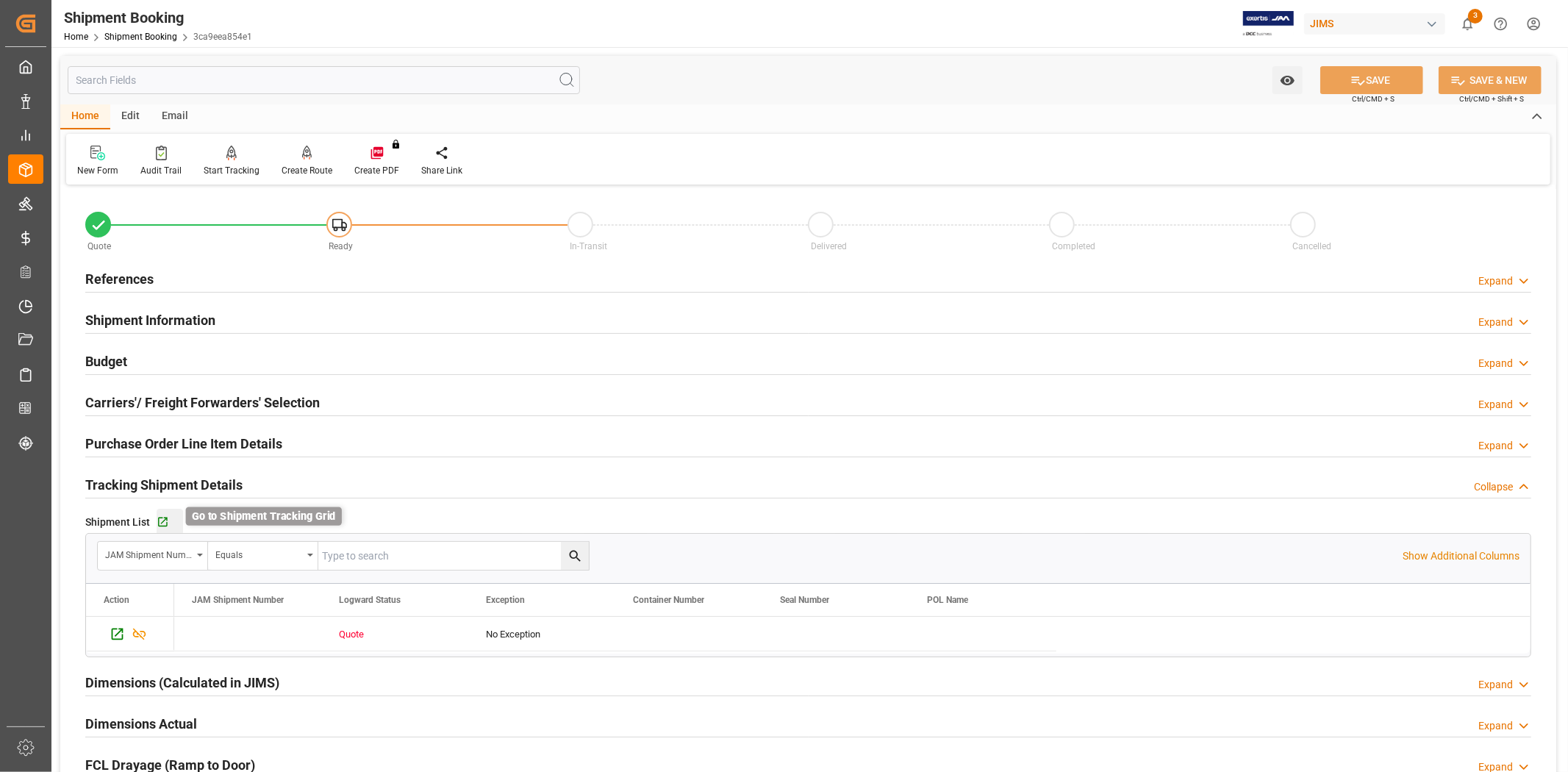
click at [166, 525] on icon "button" at bounding box center [162, 522] width 12 height 12
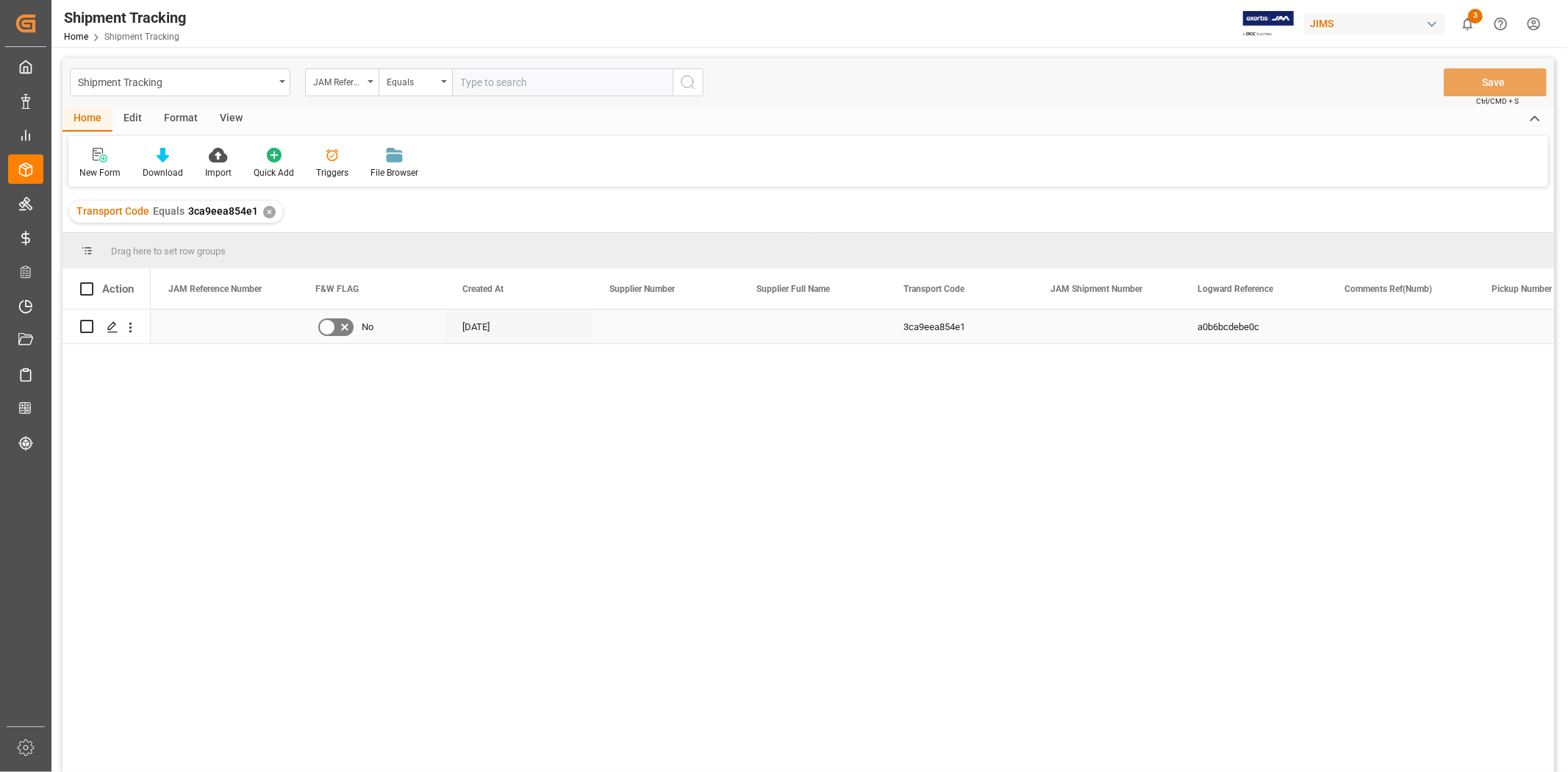
drag, startPoint x: 820, startPoint y: 315, endPoint x: 824, endPoint y: 307, distance: 8.9
click at [820, 315] on div "Press SPACE to select this row." at bounding box center [812, 326] width 147 height 34
click at [107, 335] on div "Press SPACE to select this row." at bounding box center [111, 328] width 22 height 27
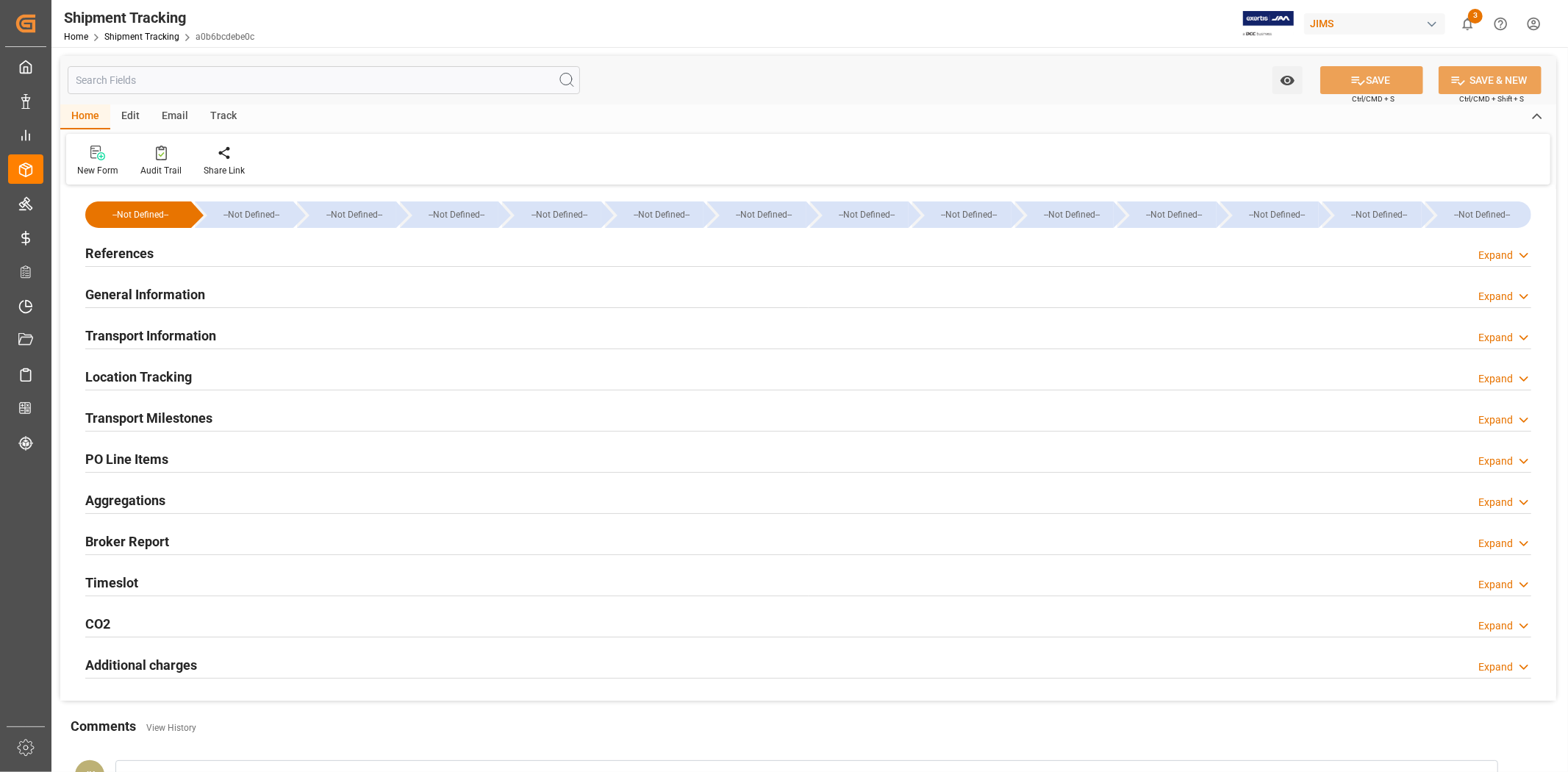
type input "[DATE]"
click at [531, 251] on div "References Expand" at bounding box center [808, 251] width 1446 height 28
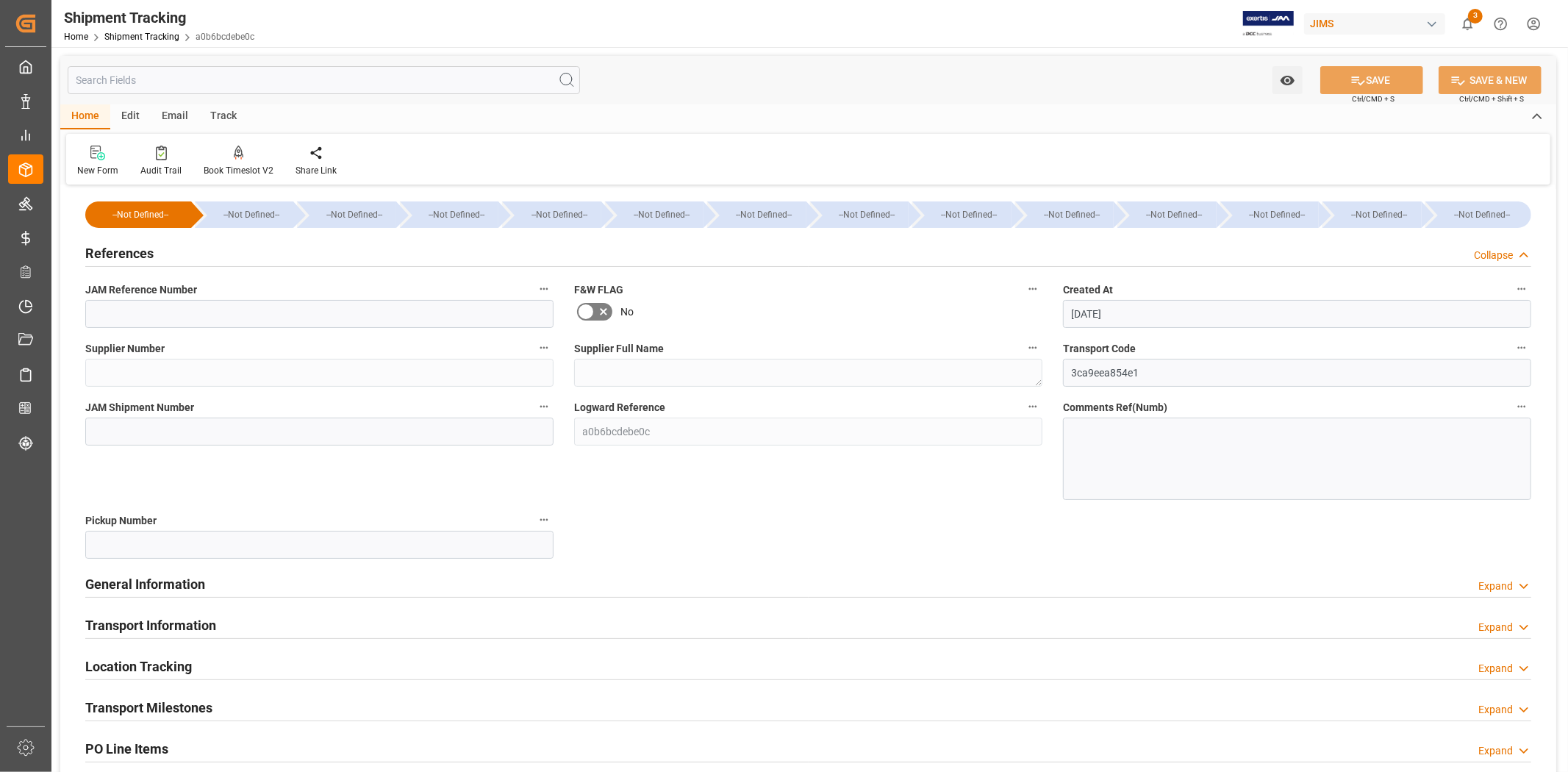
click at [162, 579] on h2 "General Information" at bounding box center [145, 584] width 120 height 20
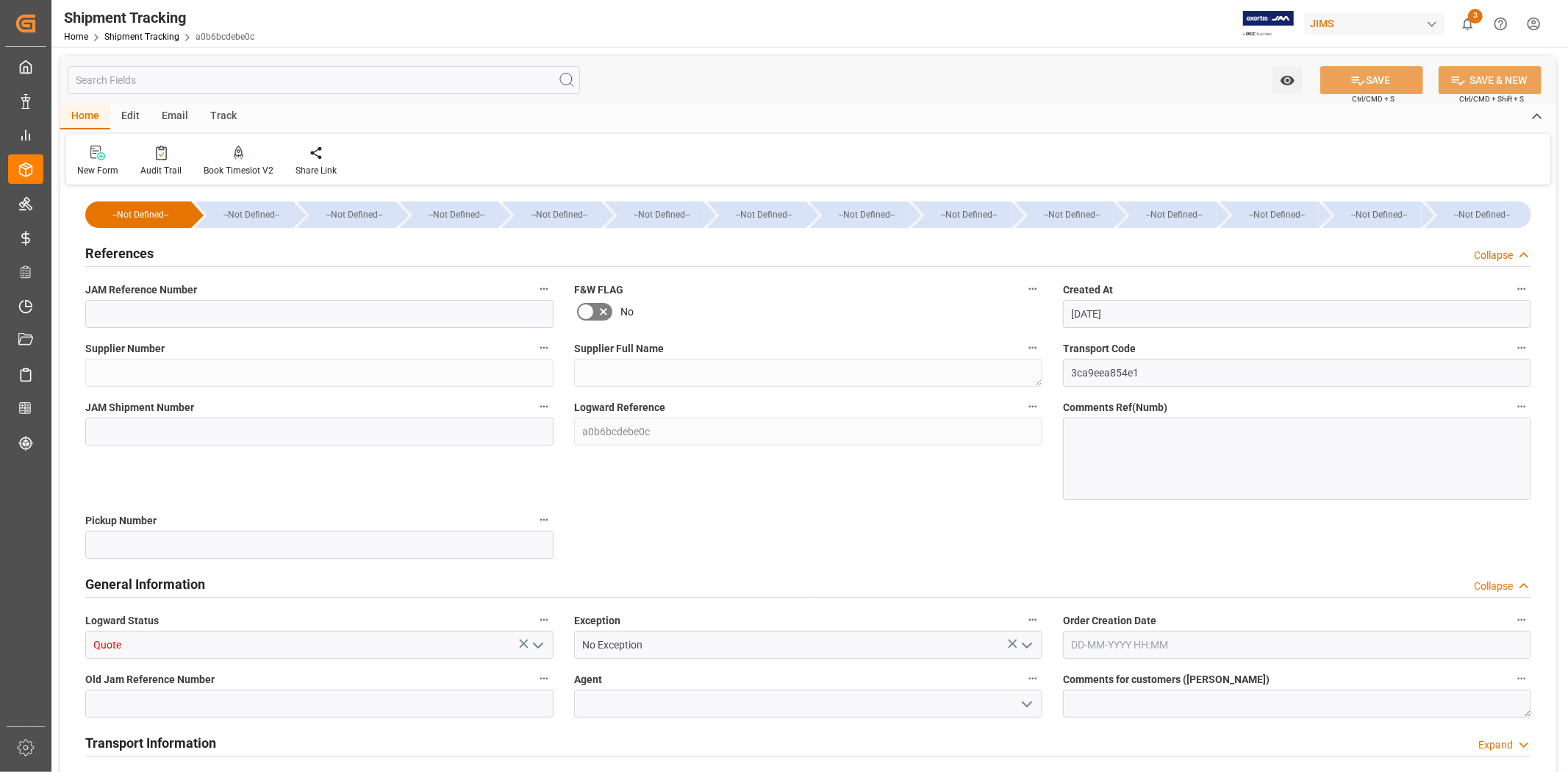
click at [540, 652] on icon "open menu" at bounding box center [537, 645] width 18 height 18
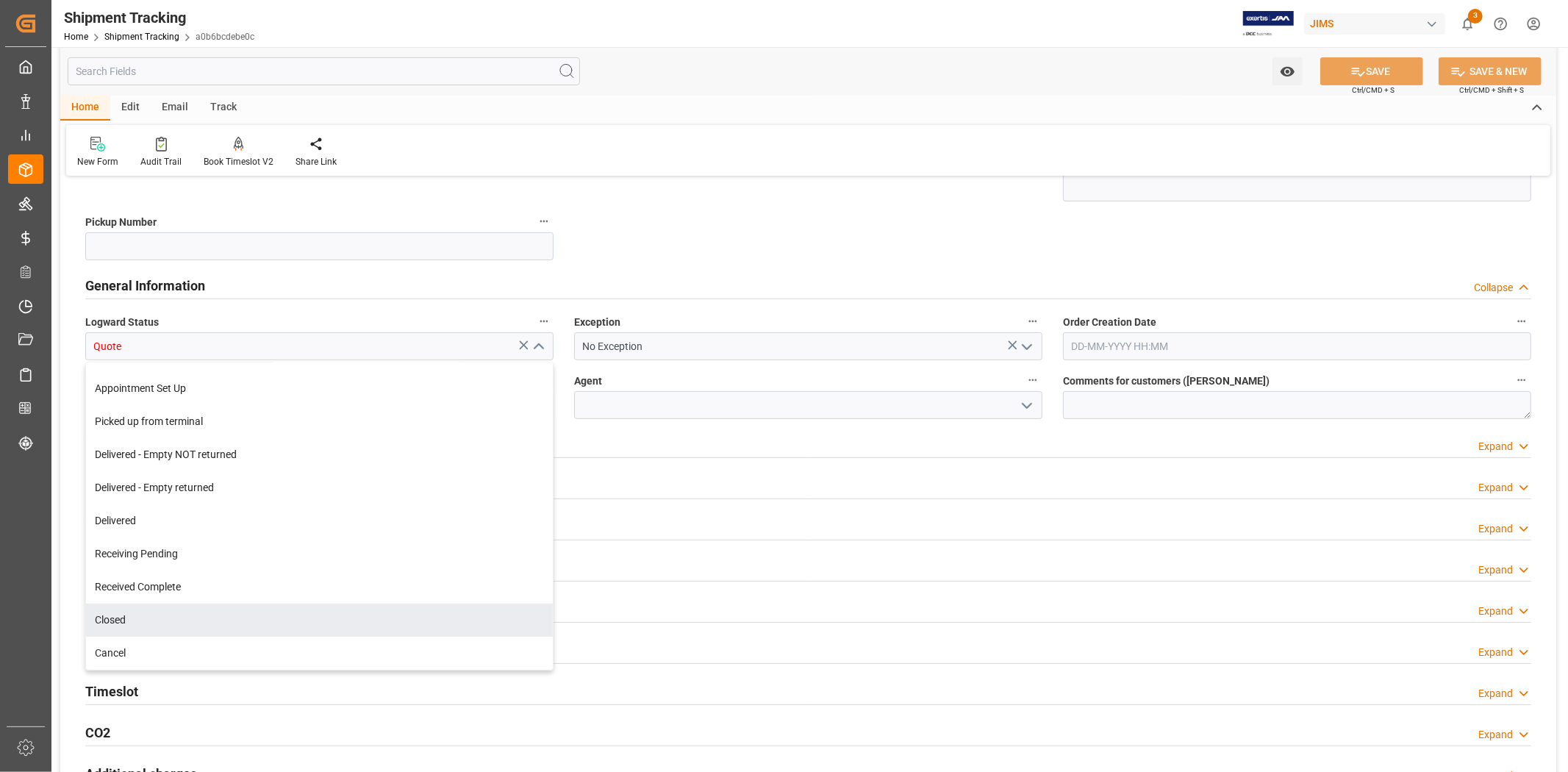
scroll to position [326, 0]
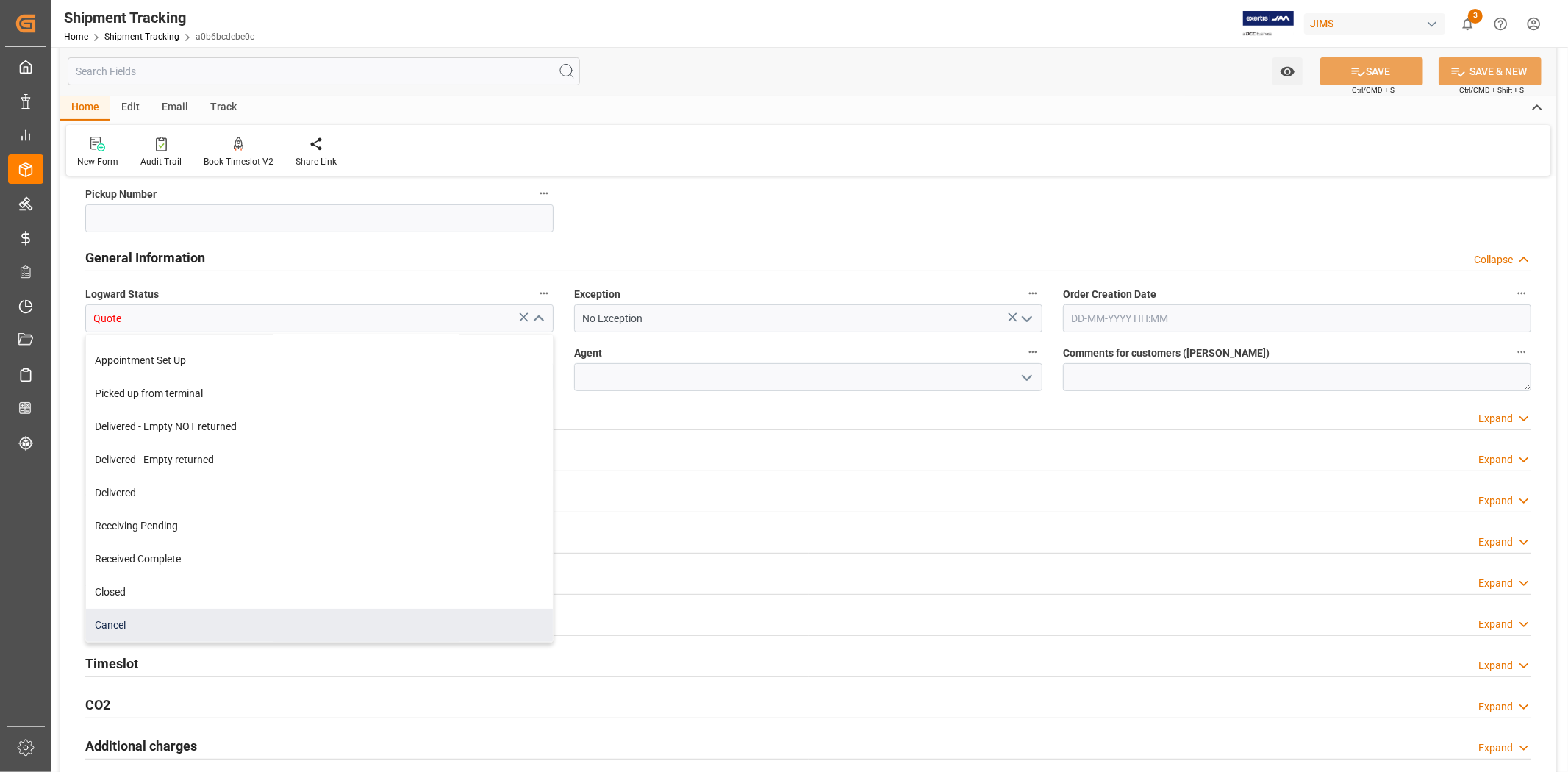
click at [259, 623] on div "Cancel" at bounding box center [319, 625] width 467 height 33
type input "Cancel"
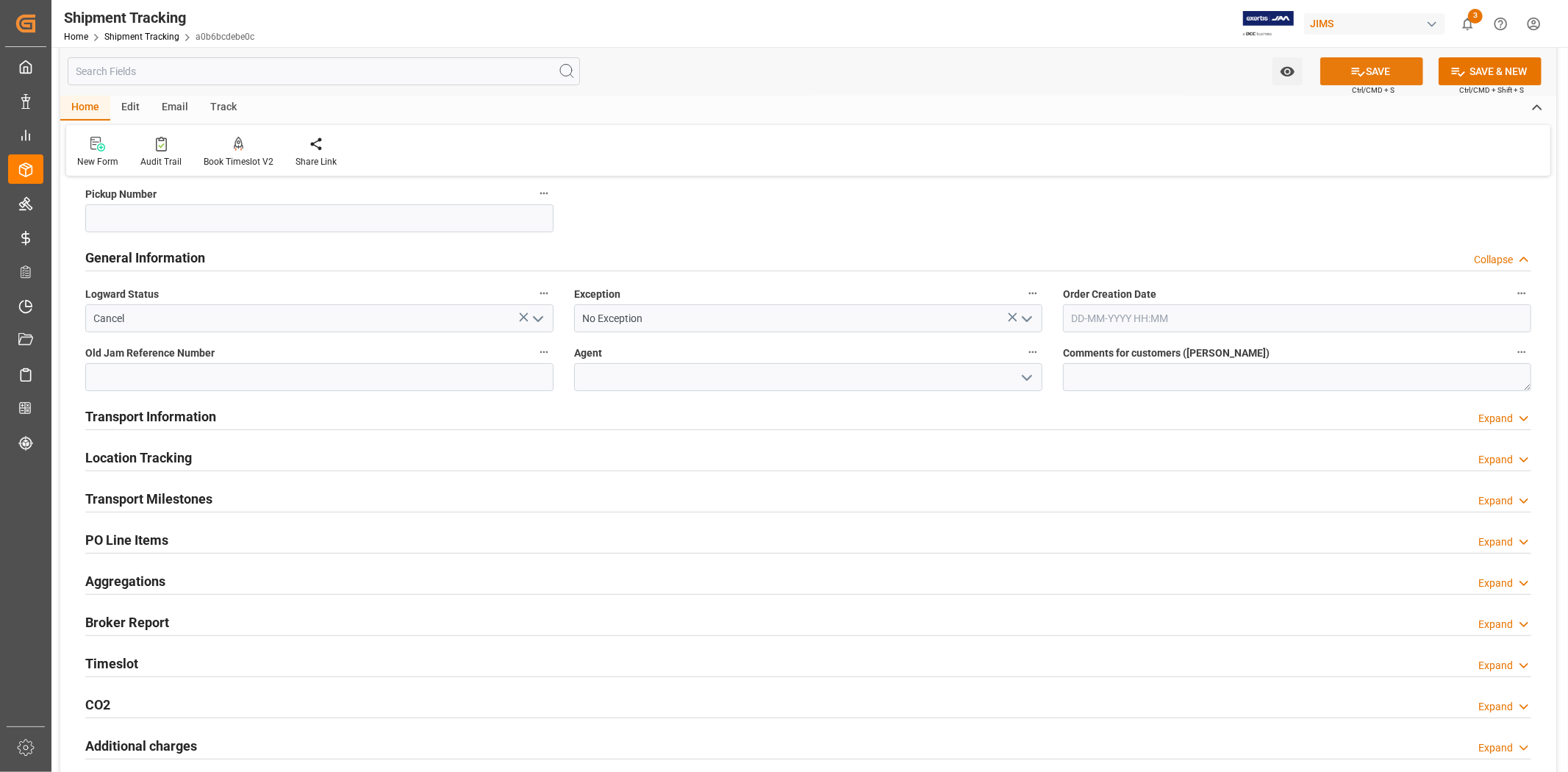
click at [1370, 69] on button "SAVE" at bounding box center [1371, 71] width 103 height 28
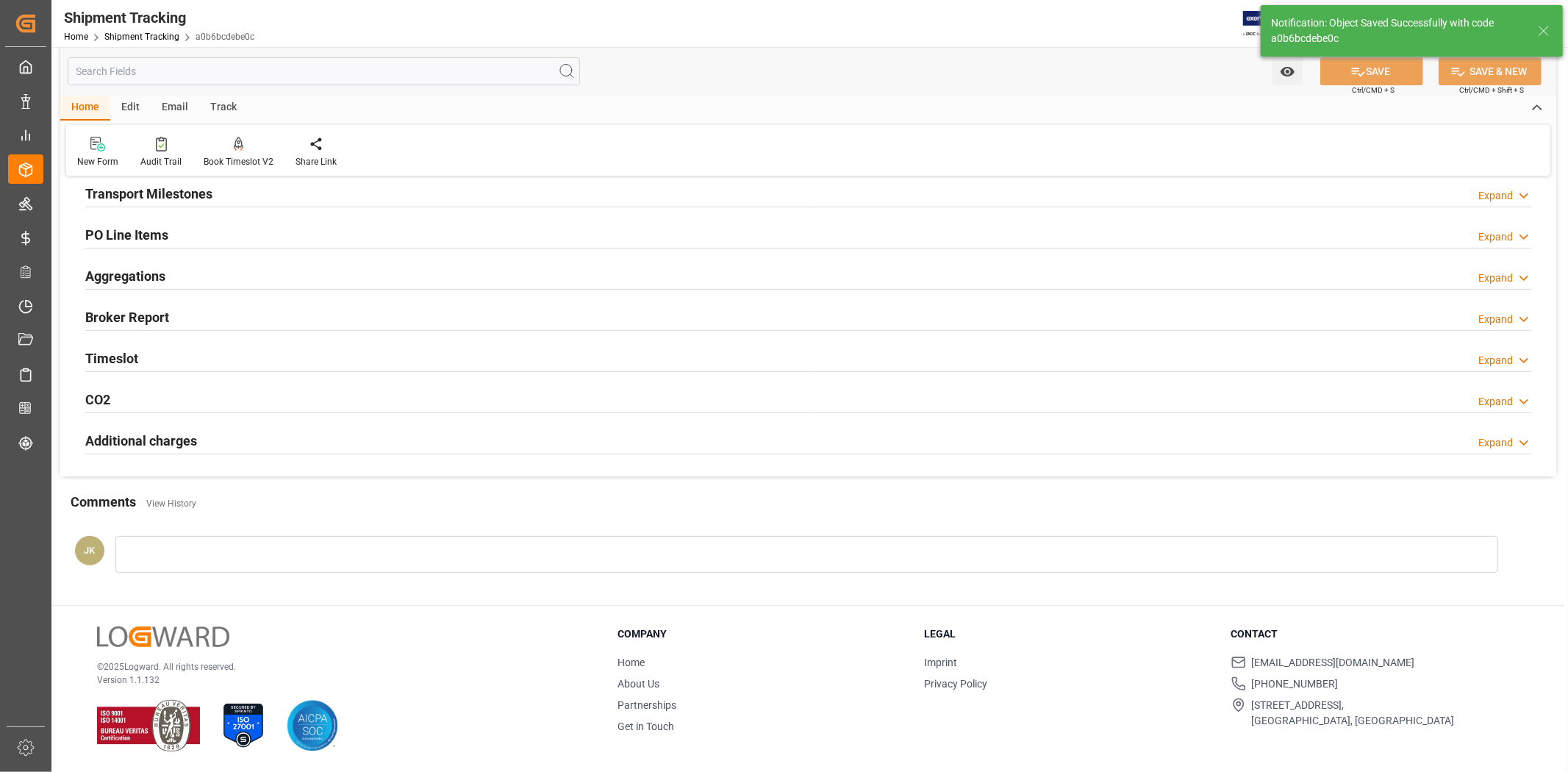
scroll to position [37, 0]
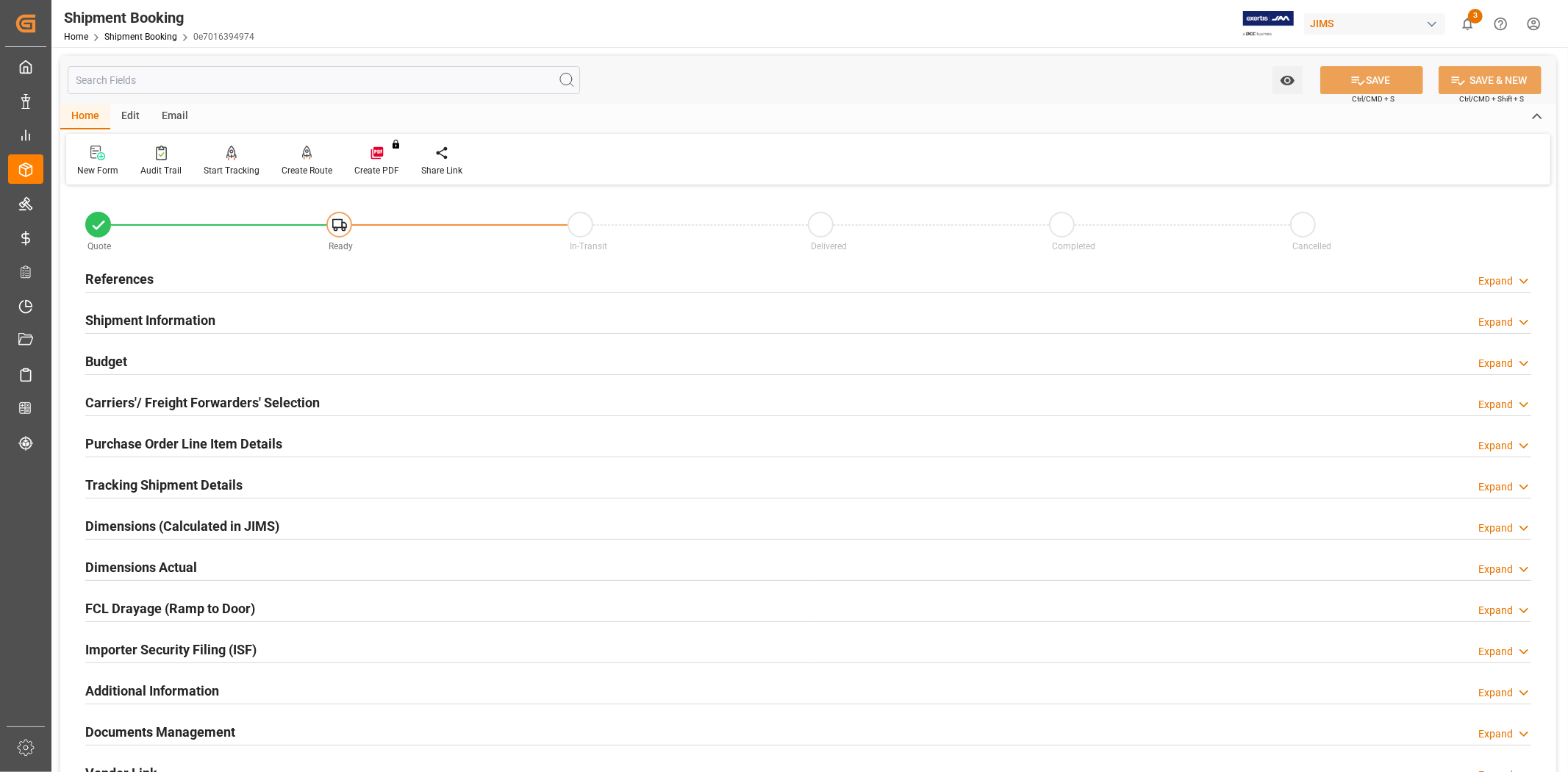
click at [481, 277] on div "References Expand" at bounding box center [808, 277] width 1446 height 28
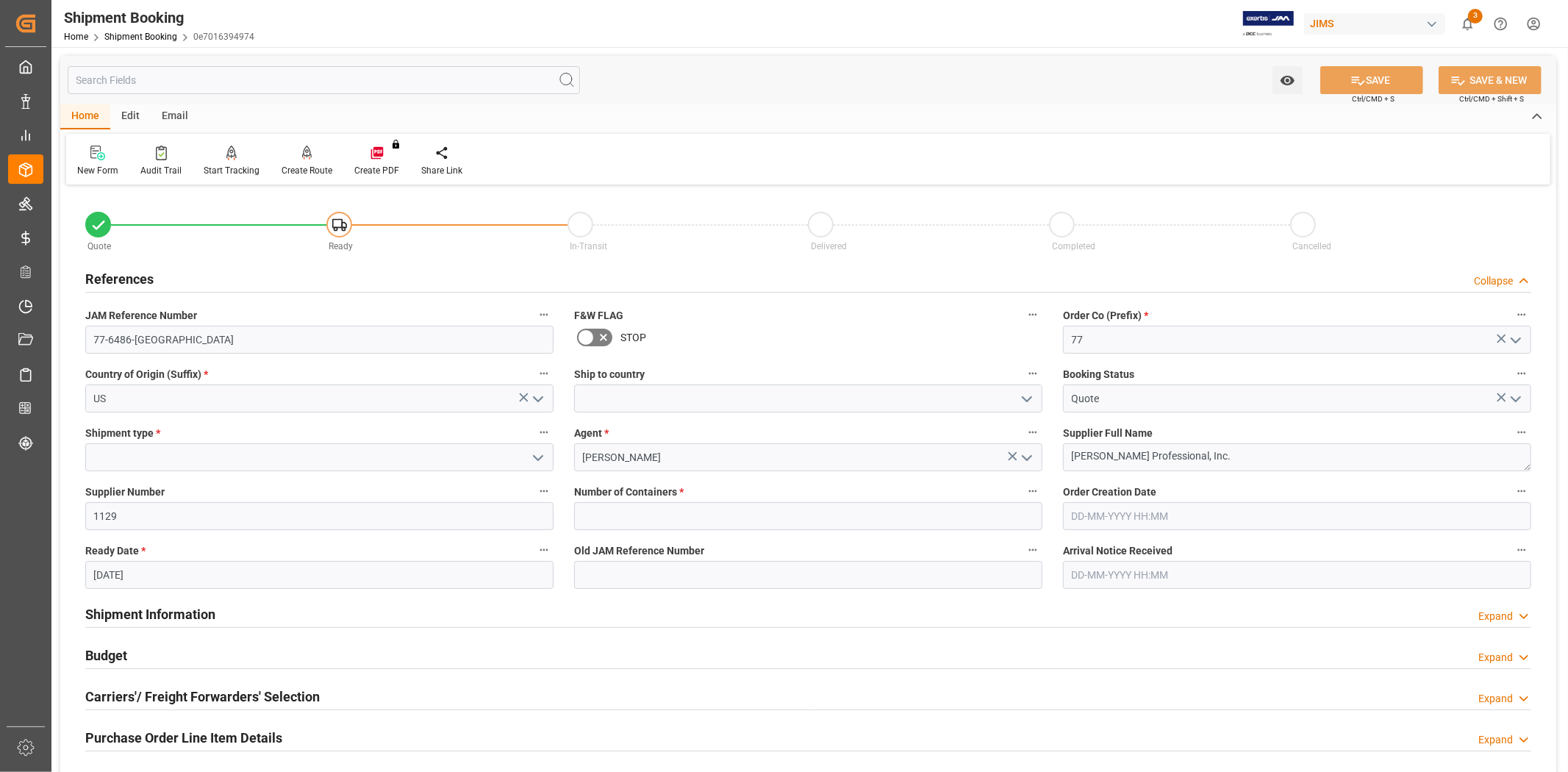
click at [481, 277] on div "References Collapse" at bounding box center [808, 277] width 1446 height 28
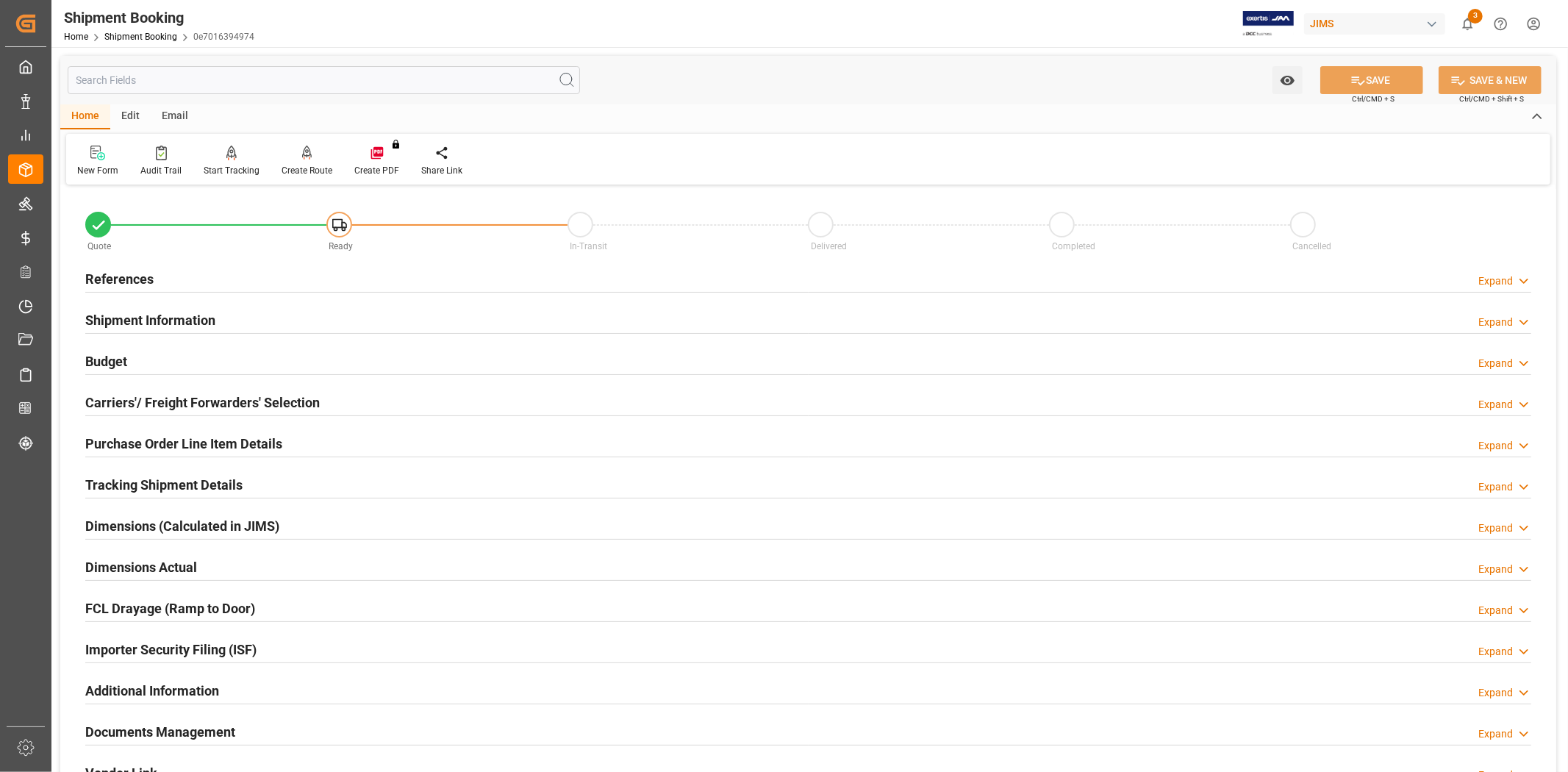
click at [300, 258] on div "References Expand" at bounding box center [808, 279] width 1467 height 41
click at [289, 289] on div "References Expand" at bounding box center [808, 277] width 1446 height 28
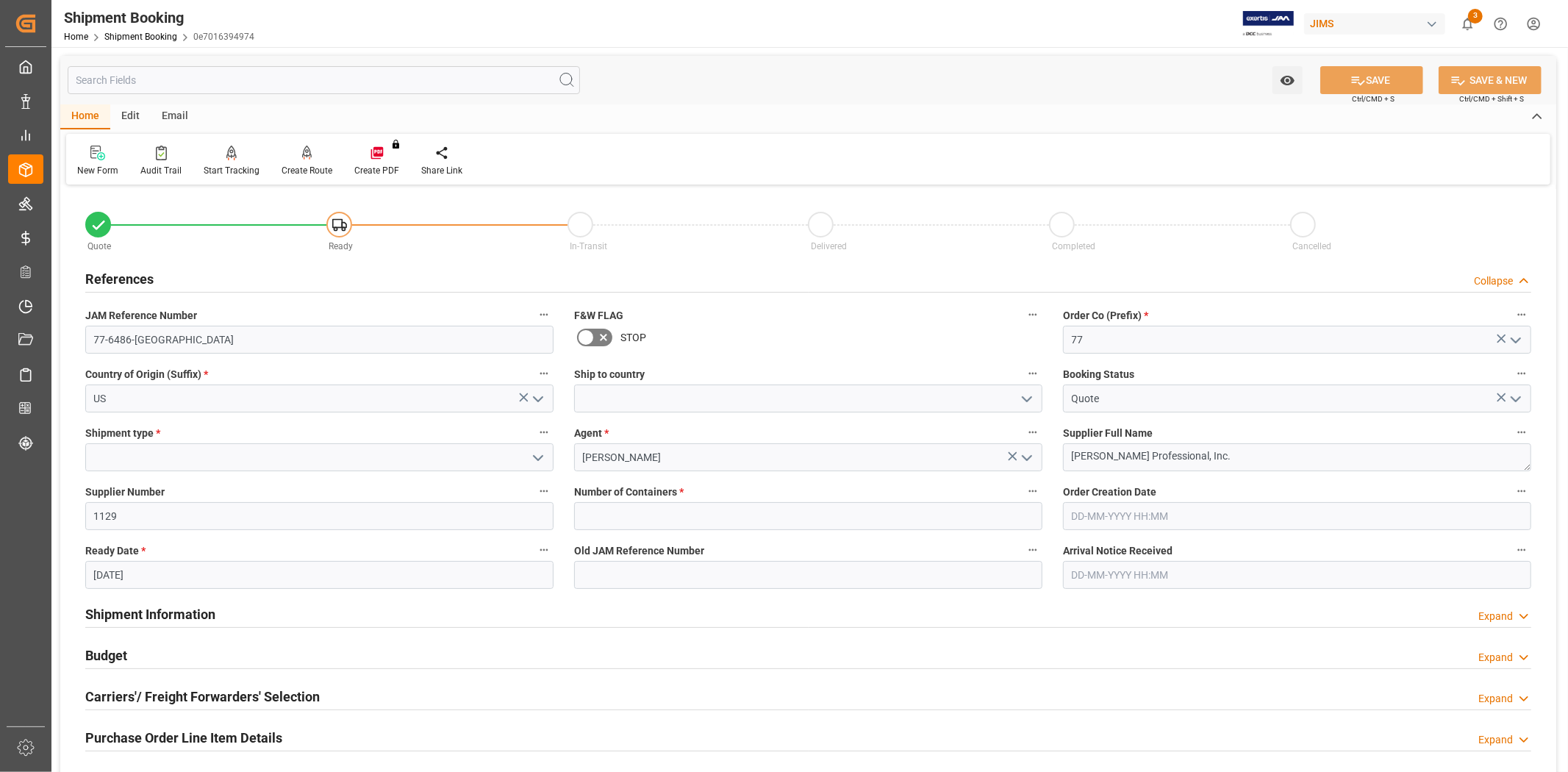
click at [293, 283] on div "References Collapse" at bounding box center [808, 277] width 1446 height 28
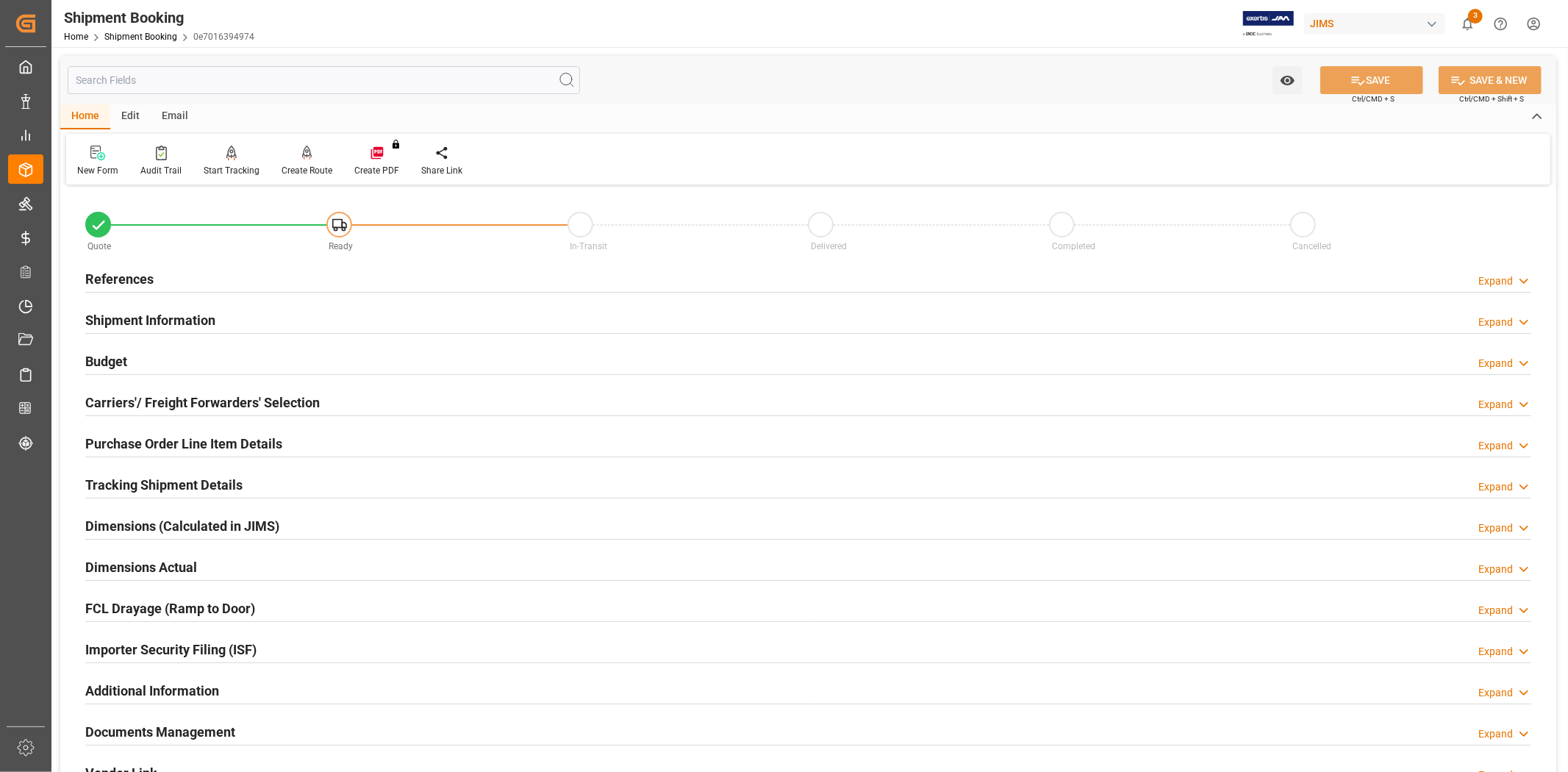
click at [210, 488] on h2 "Tracking Shipment Details" at bounding box center [164, 485] width 157 height 20
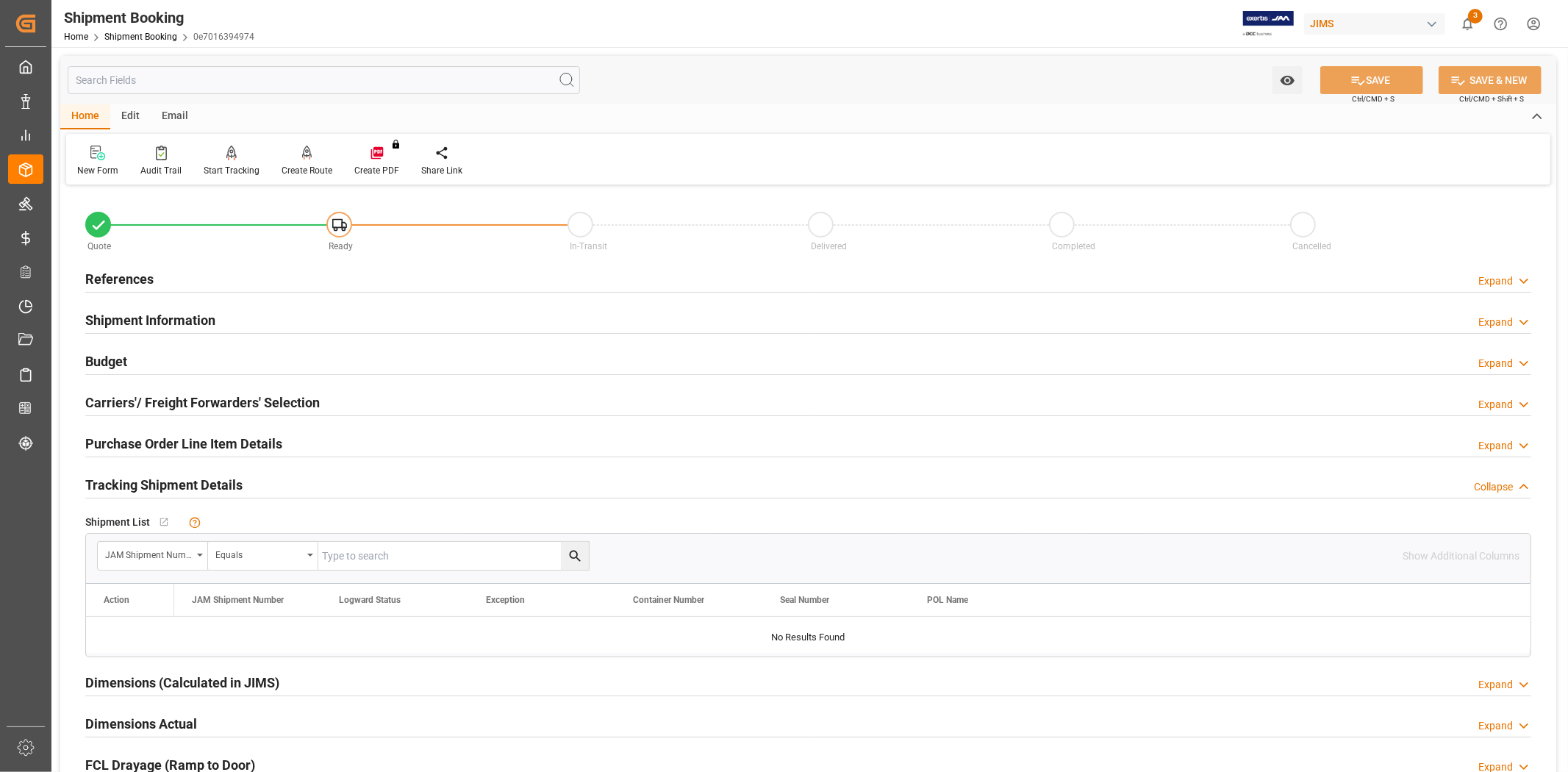
click at [130, 283] on h2 "References" at bounding box center [120, 279] width 69 height 20
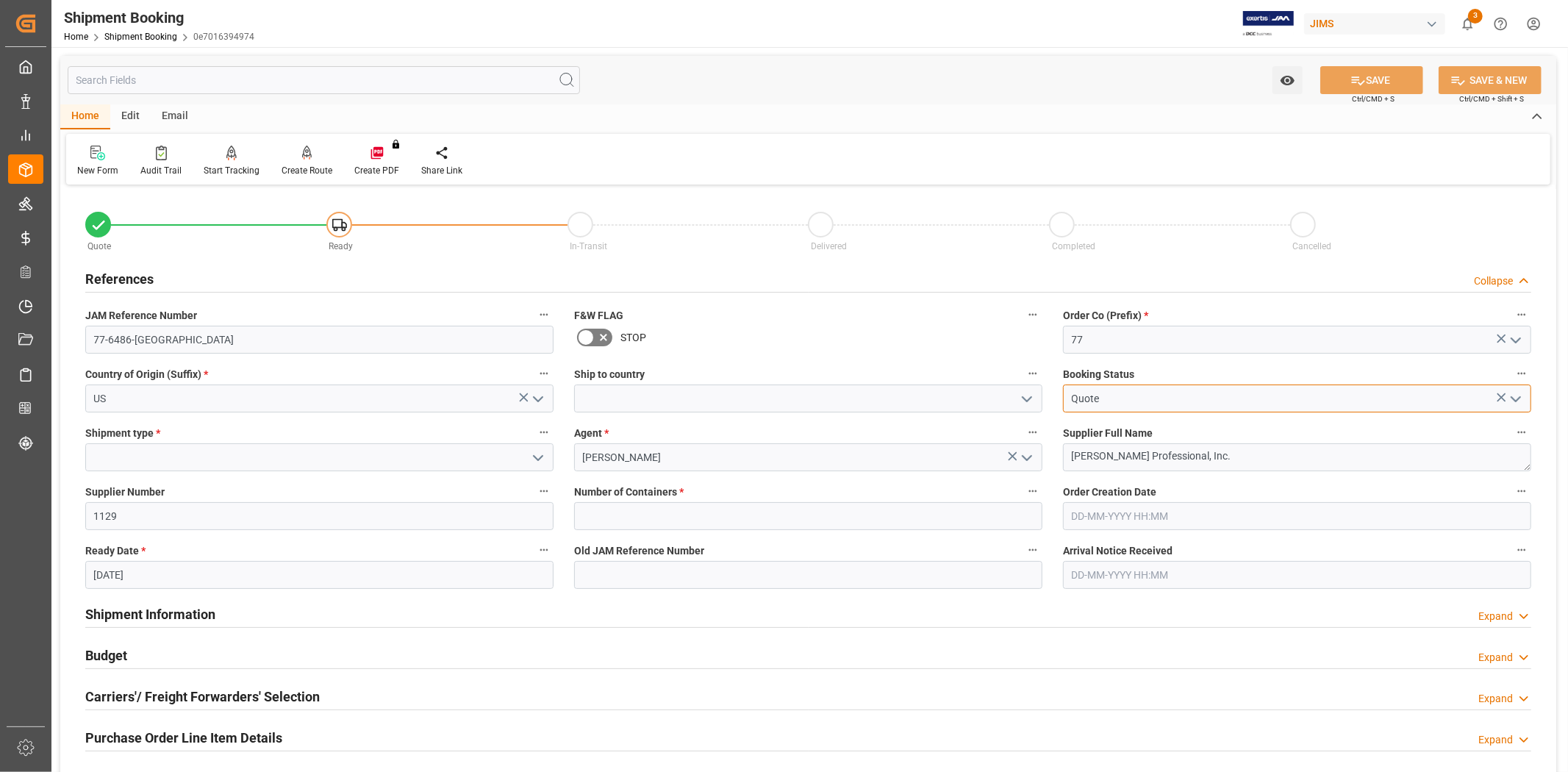
click at [1521, 412] on input "Quote" at bounding box center [1297, 398] width 468 height 28
click at [1518, 401] on icon "open menu" at bounding box center [1515, 399] width 18 height 18
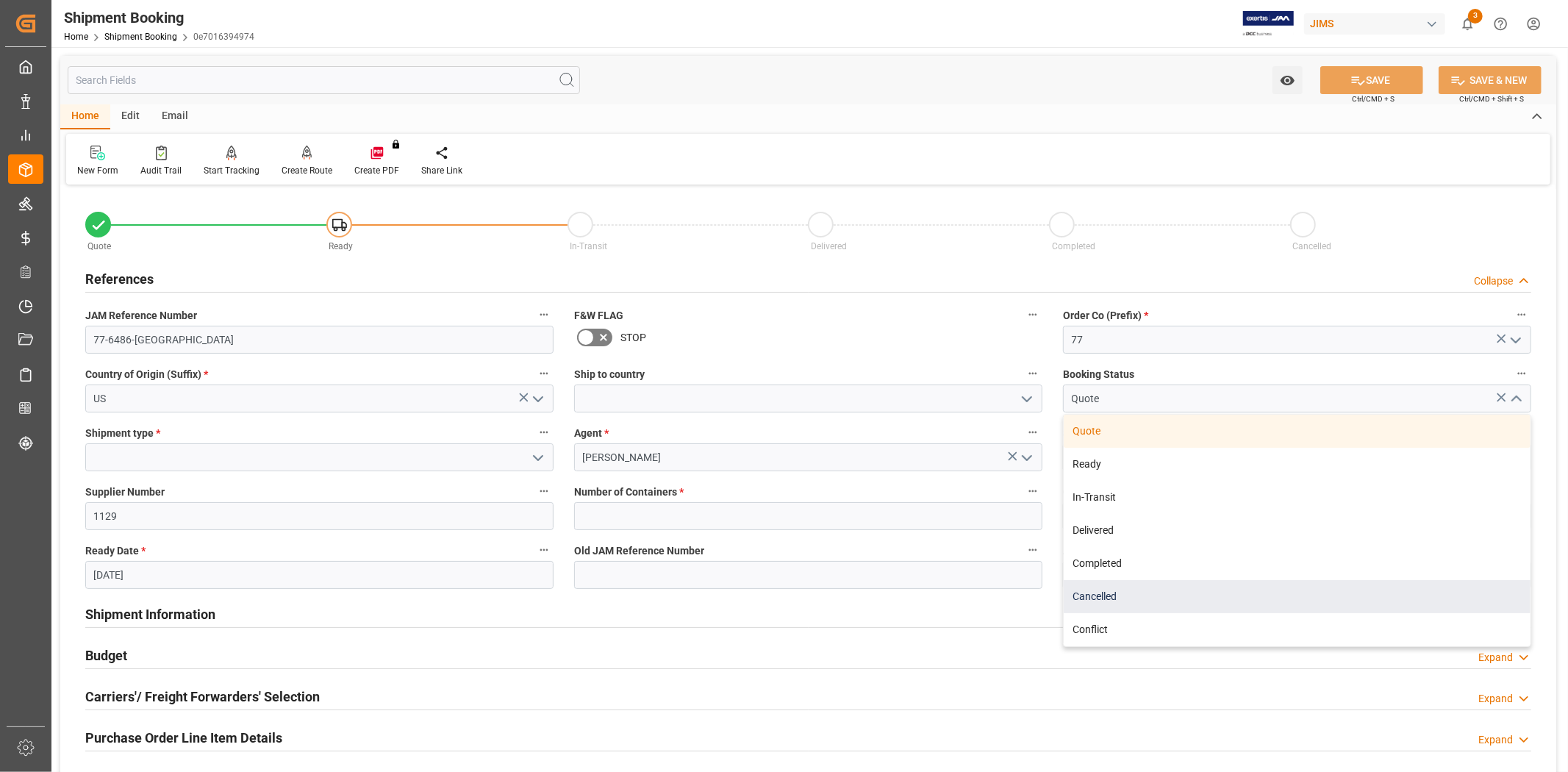
click at [1293, 601] on div "Cancelled" at bounding box center [1297, 596] width 467 height 33
type input "Cancelled"
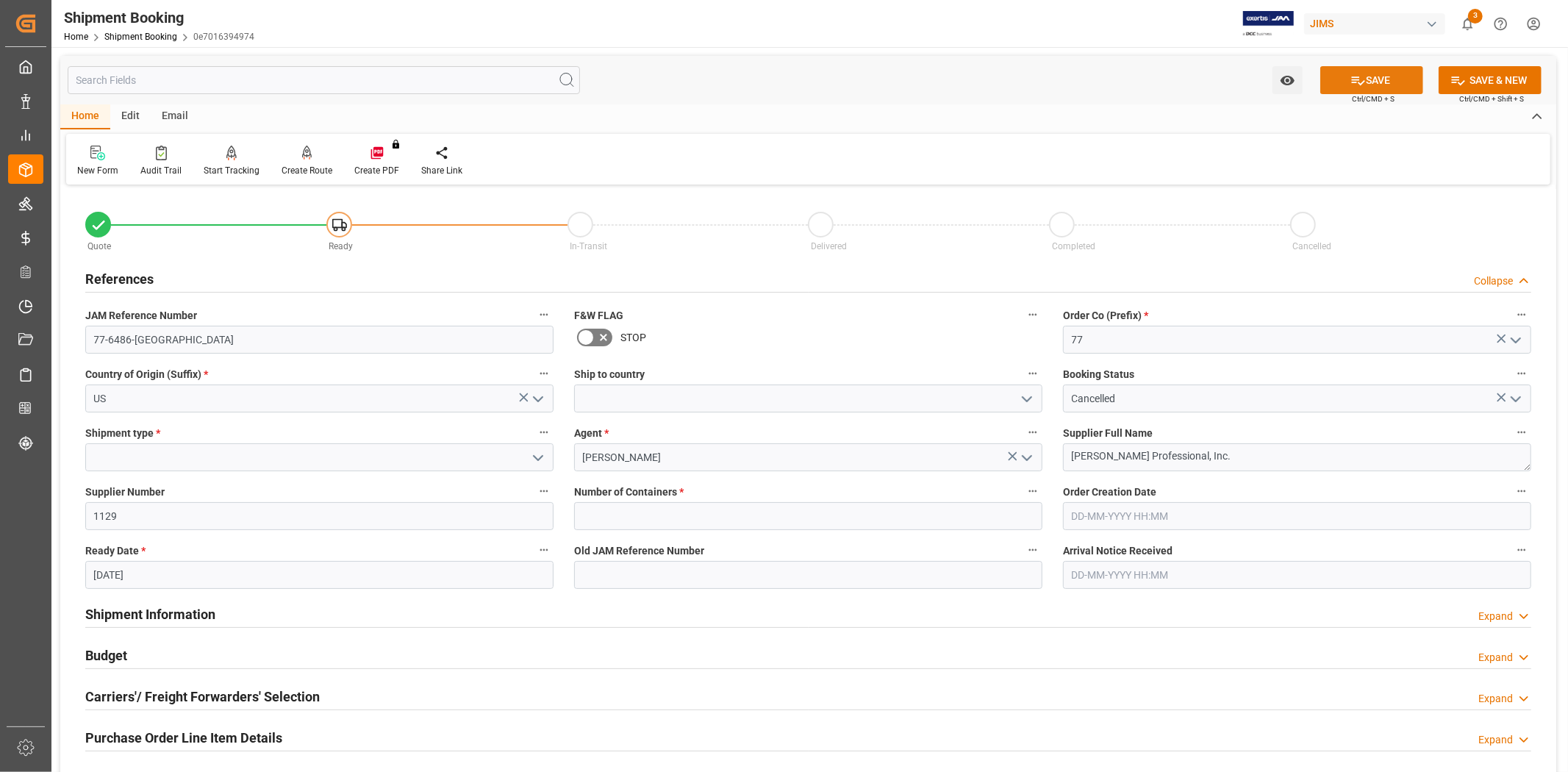
click at [1353, 75] on icon at bounding box center [1358, 80] width 15 height 15
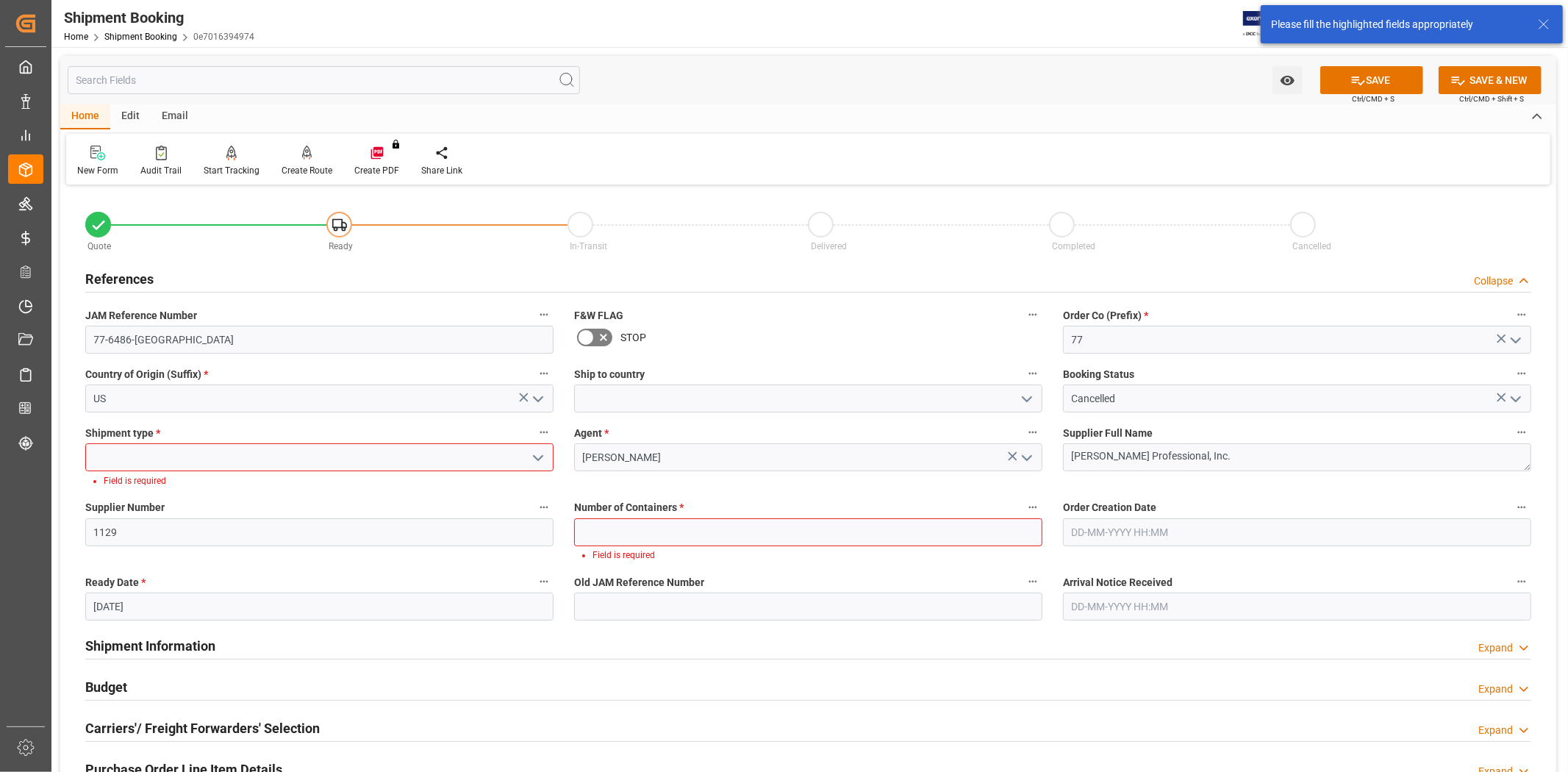
scroll to position [47, 0]
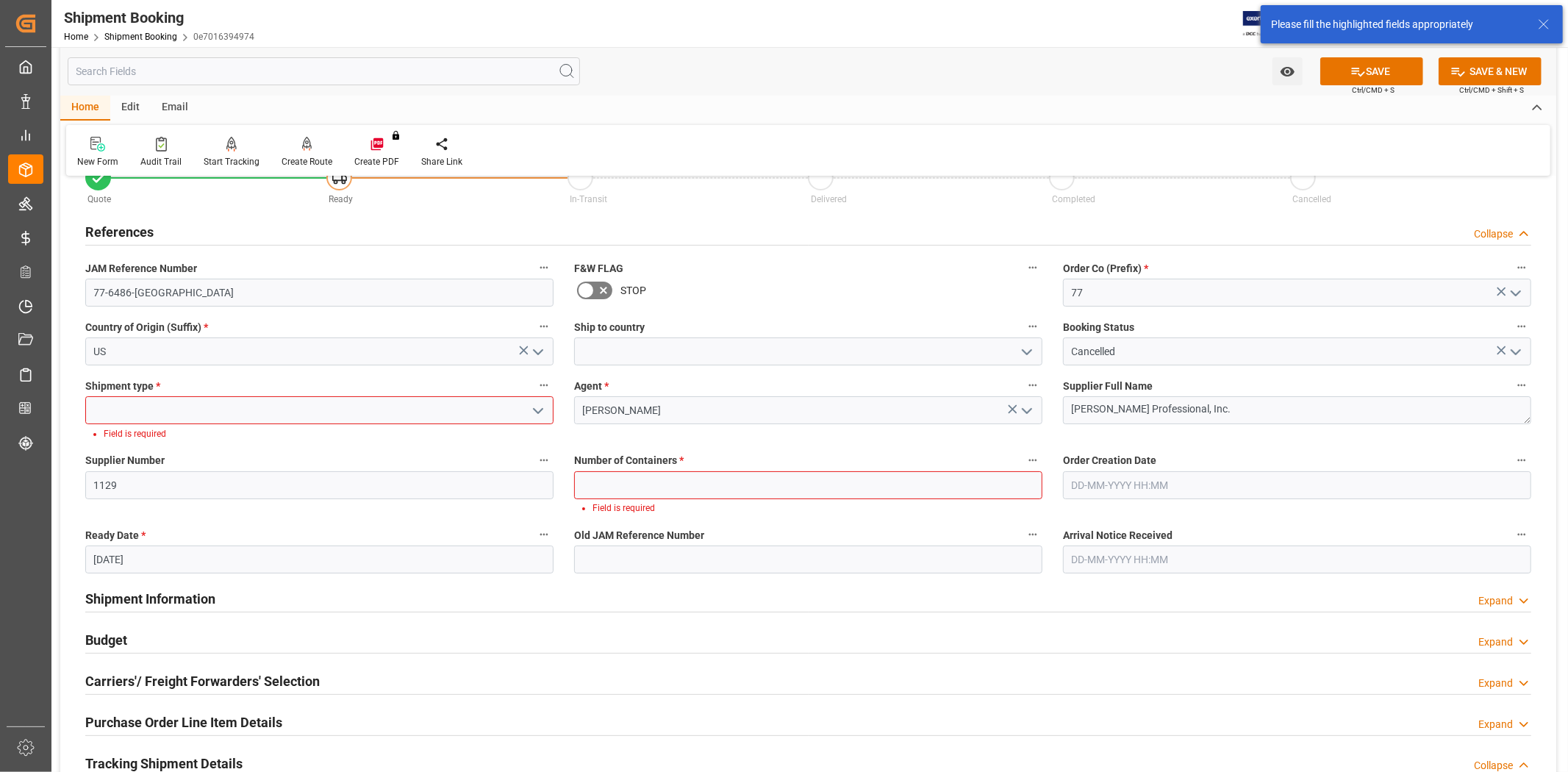
click at [222, 414] on input at bounding box center [319, 410] width 468 height 28
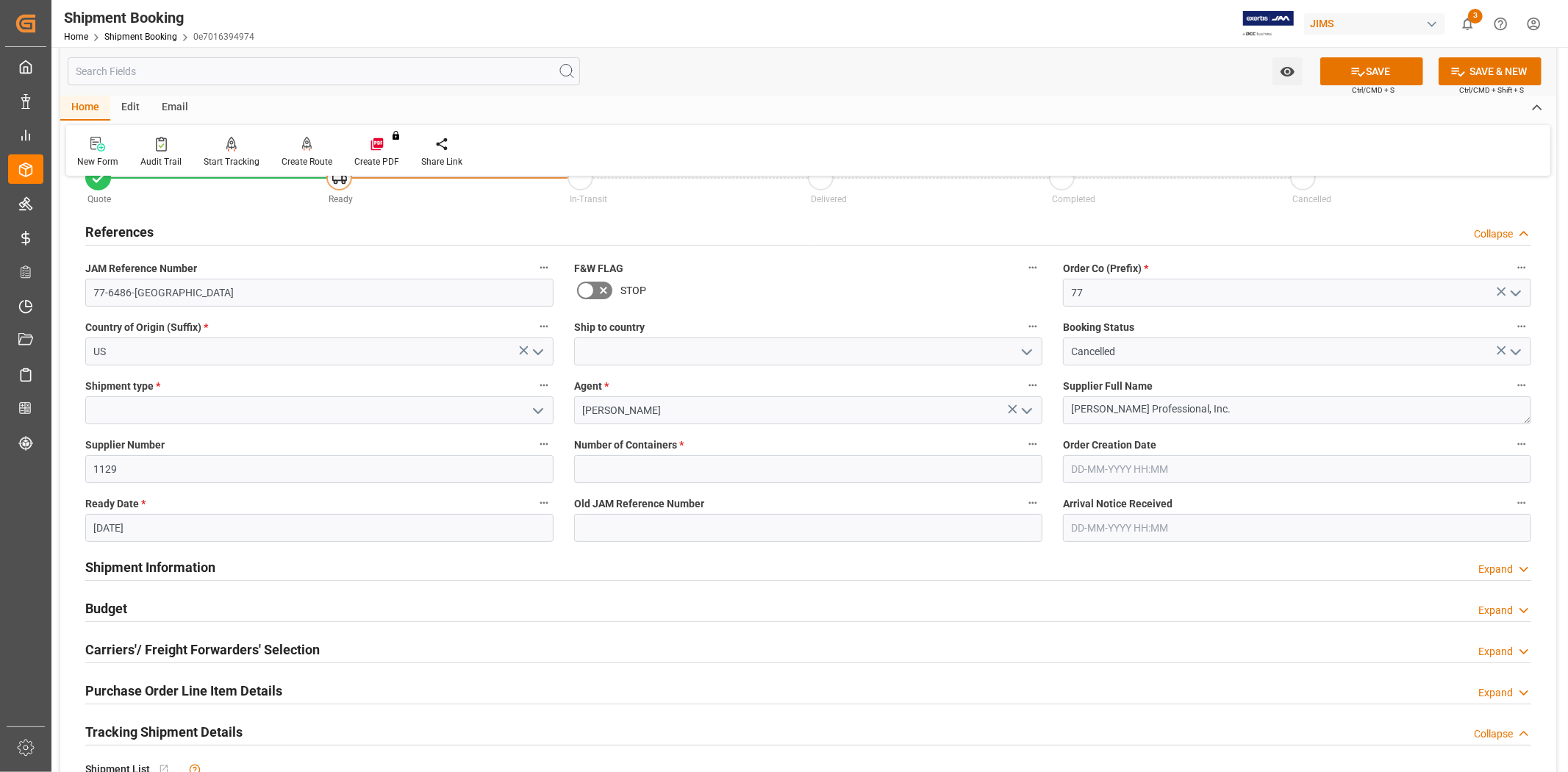
click at [543, 403] on icon "open menu" at bounding box center [537, 411] width 18 height 18
click at [434, 508] on div "LTL" at bounding box center [319, 508] width 467 height 33
type input "LTL"
click at [711, 458] on input "text" at bounding box center [808, 469] width 468 height 28
type input "0"
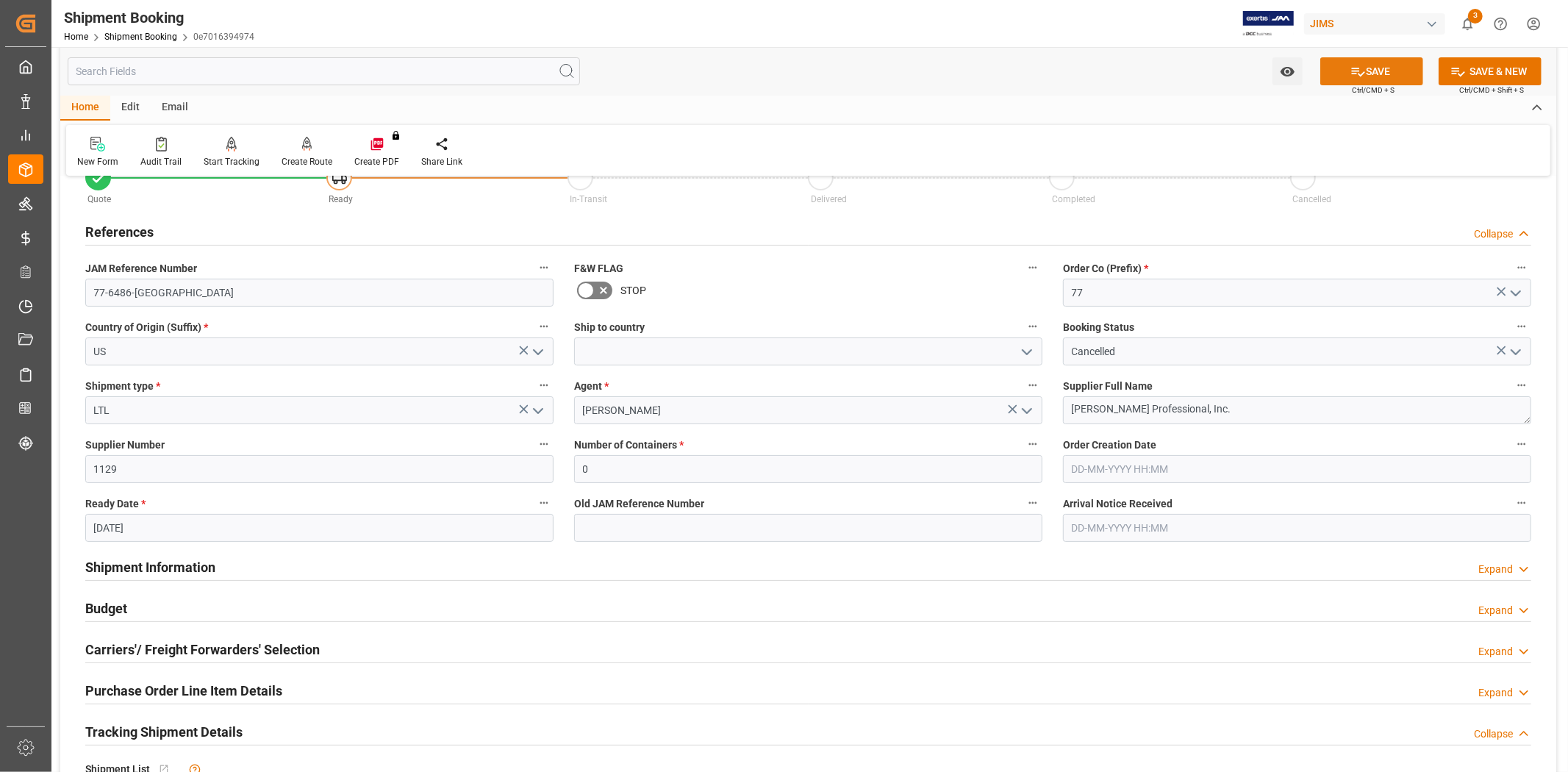
click at [1352, 68] on icon at bounding box center [1358, 72] width 13 height 9
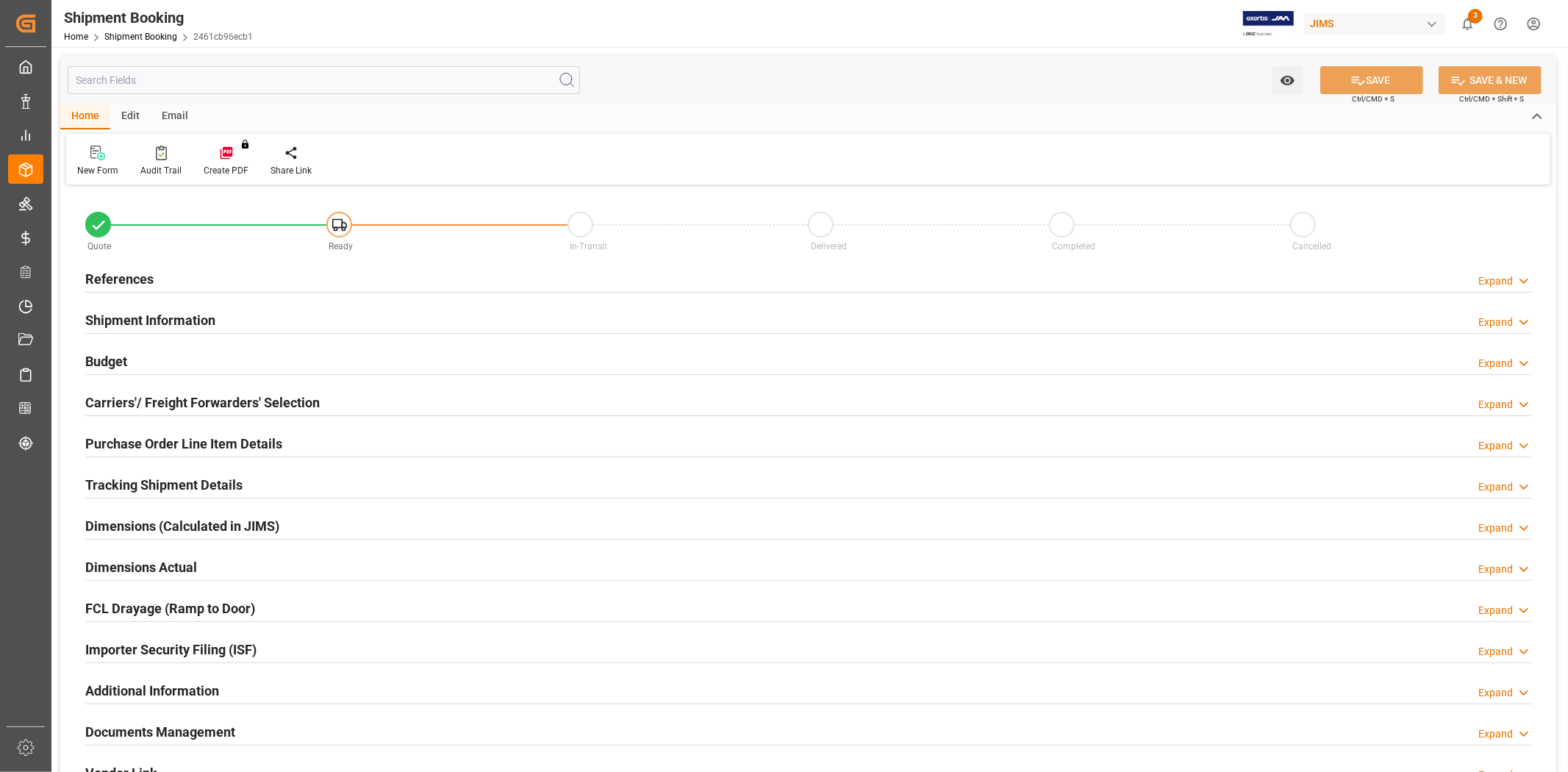
type input "0"
type input "[DATE]"
click at [120, 276] on h2 "References" at bounding box center [120, 279] width 69 height 20
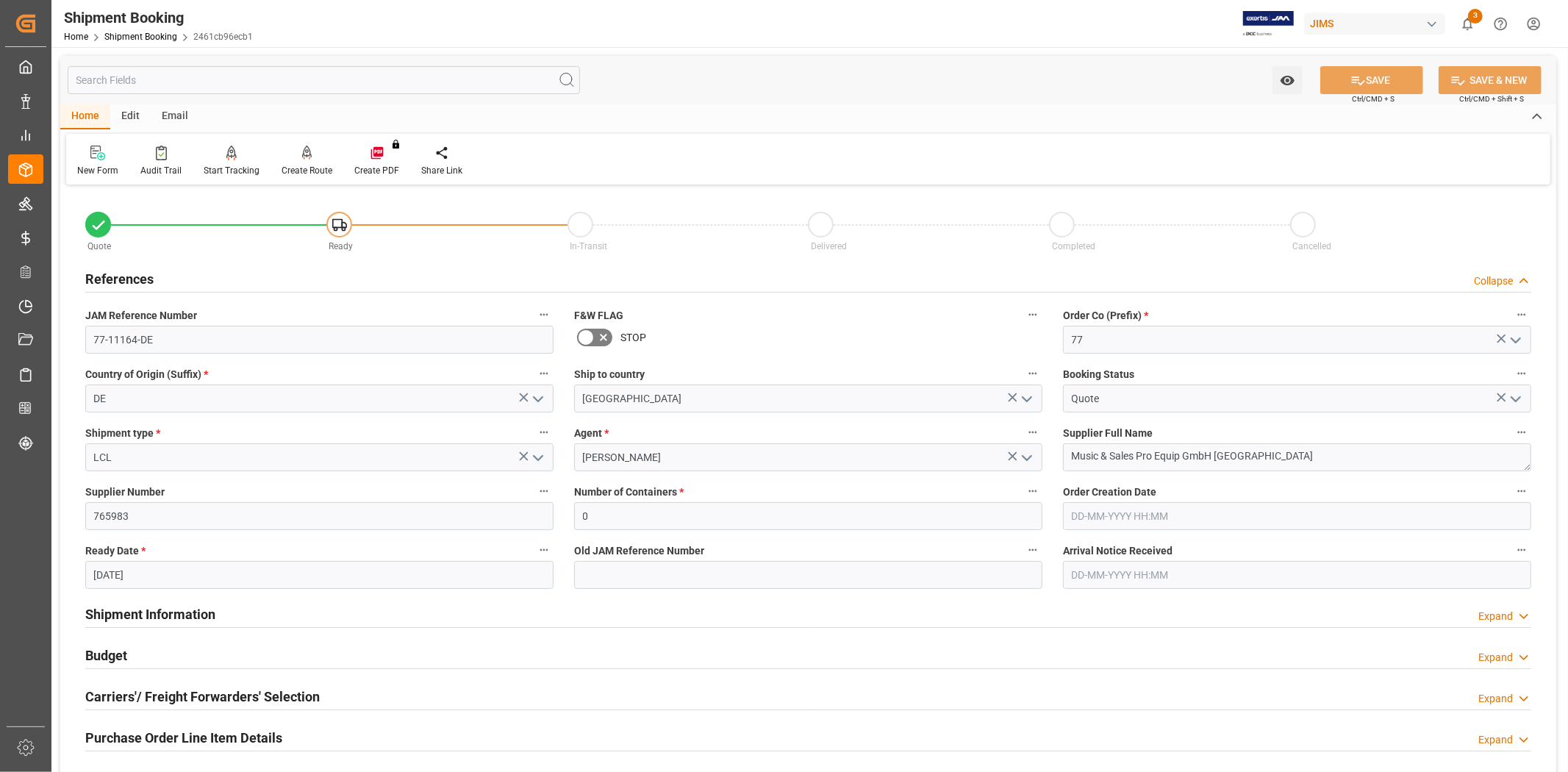
scroll to position [163, 0]
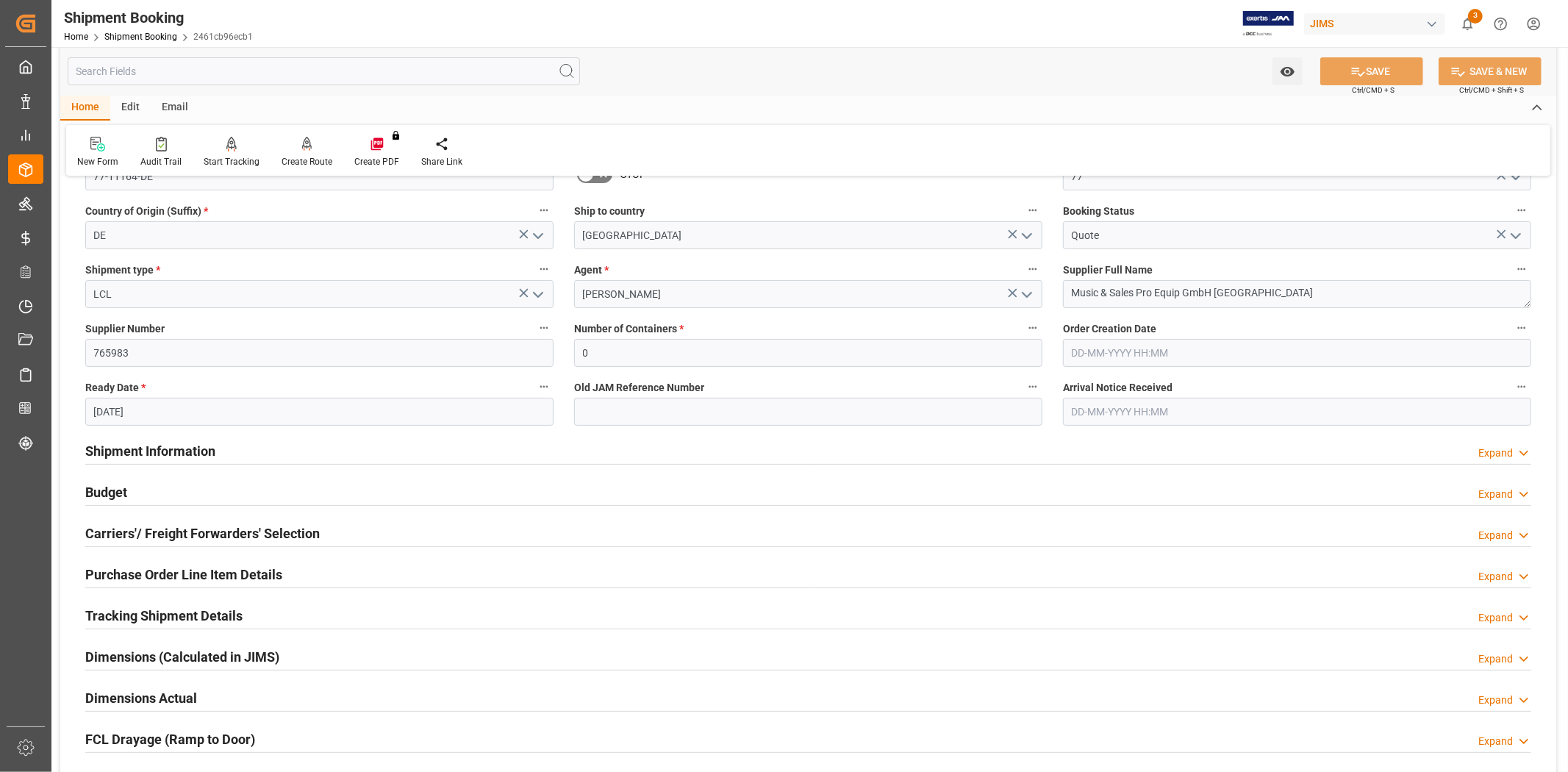
click at [220, 500] on div "Budget Expand" at bounding box center [808, 491] width 1446 height 28
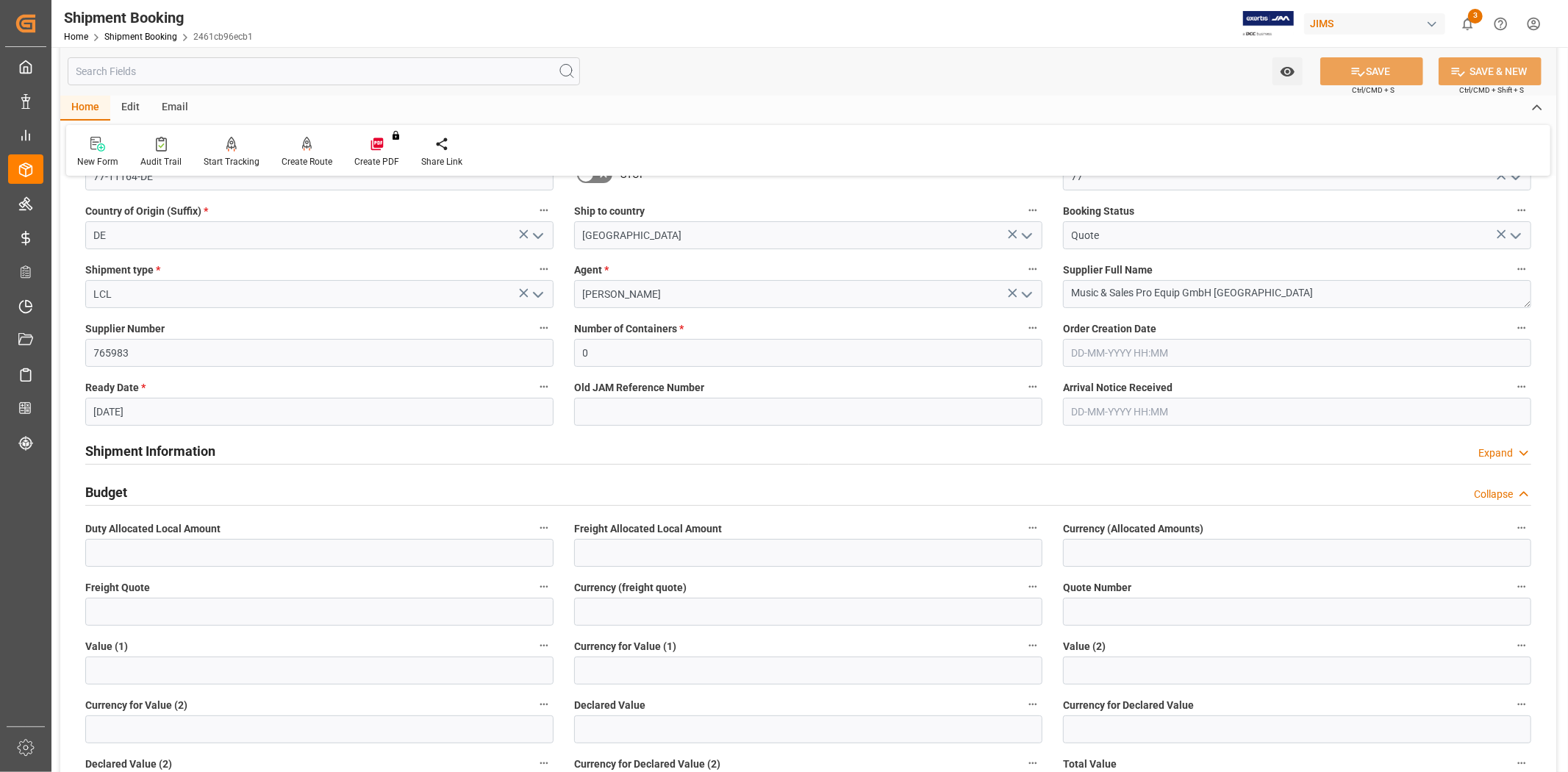
click at [236, 489] on div "Budget Collapse" at bounding box center [808, 491] width 1446 height 28
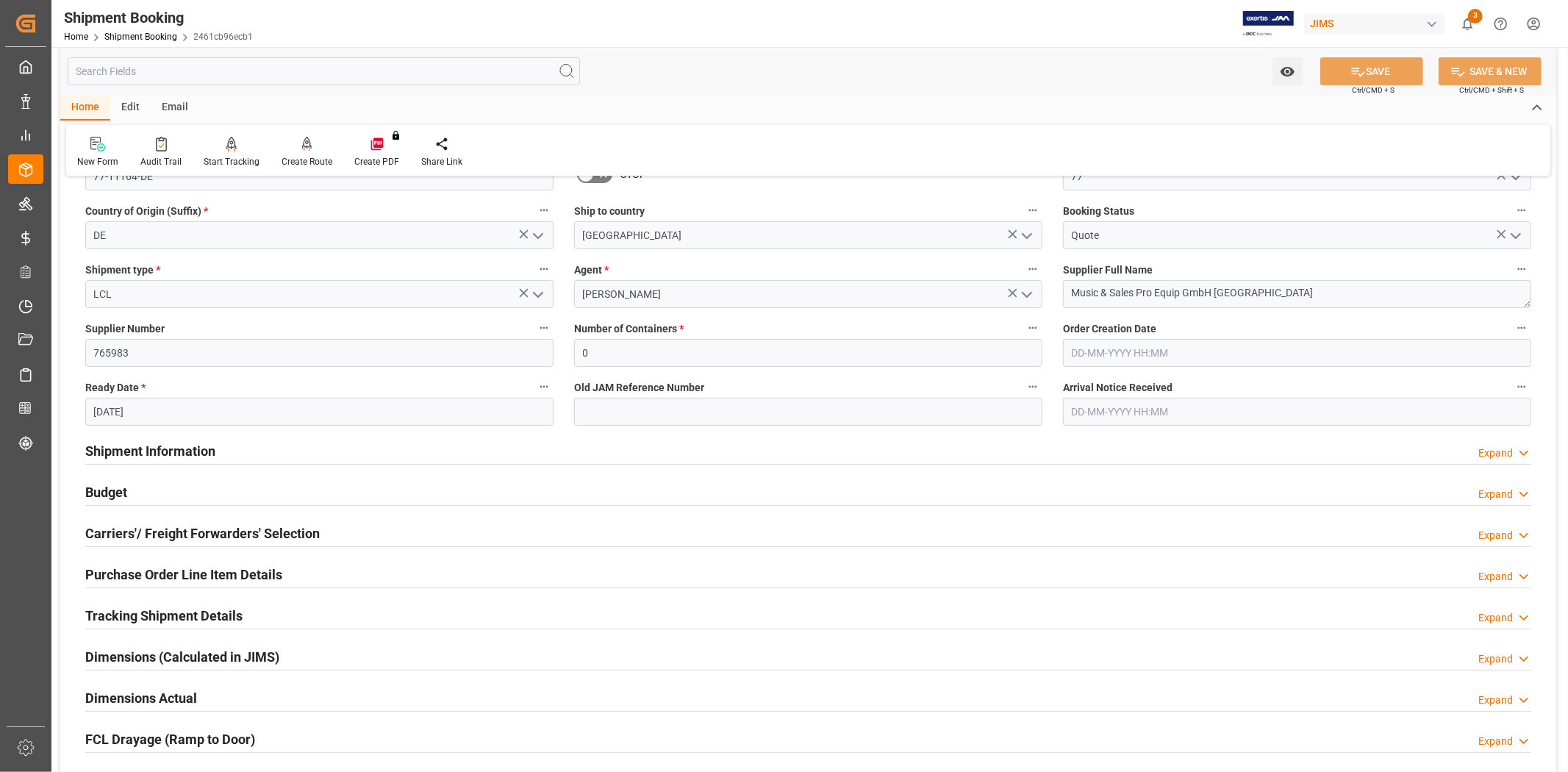
click at [204, 611] on h2 "Tracking Shipment Details" at bounding box center [164, 616] width 157 height 20
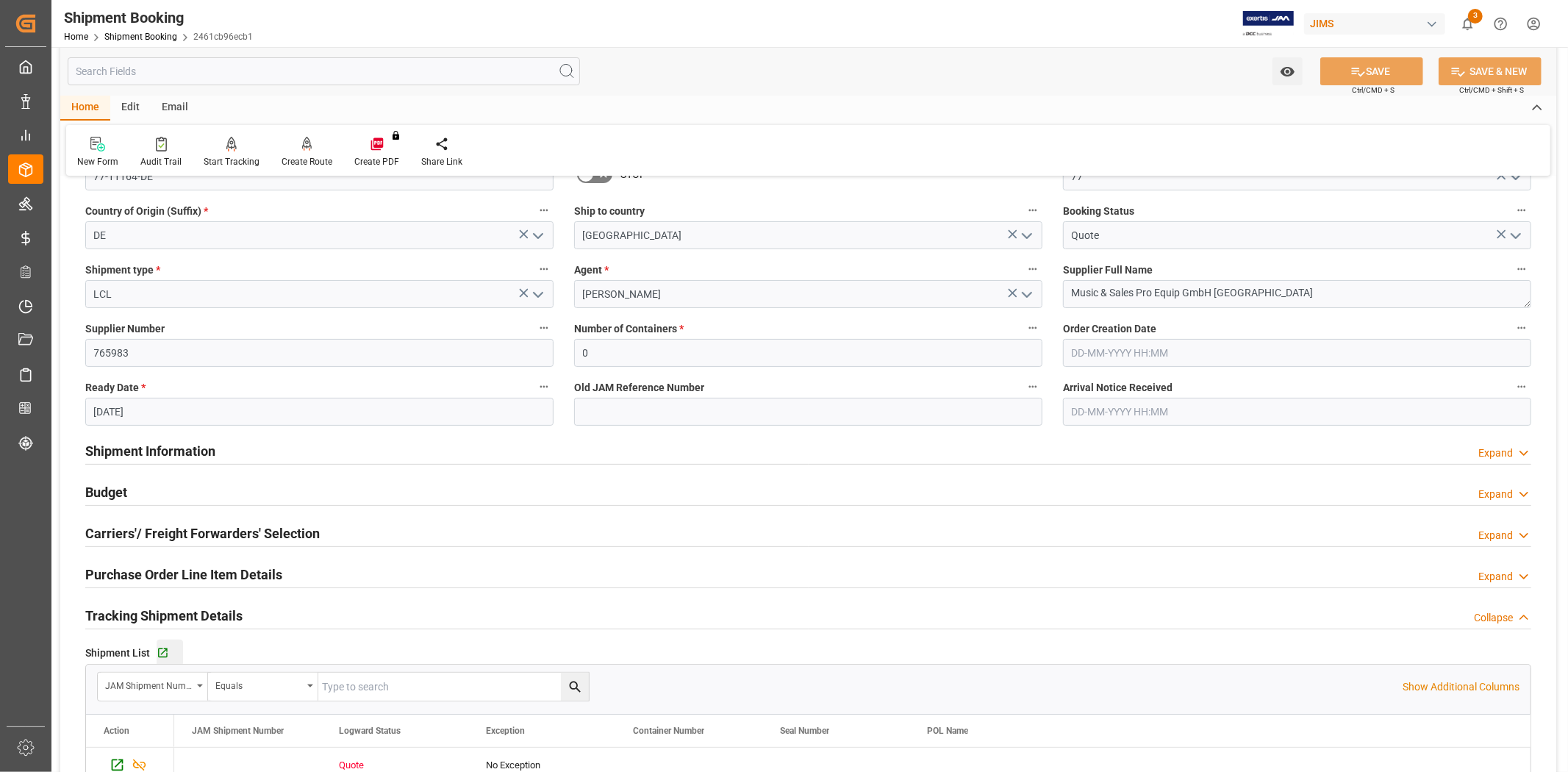
click at [167, 645] on button "Go to Shipment Tracking Grid" at bounding box center [169, 652] width 27 height 27
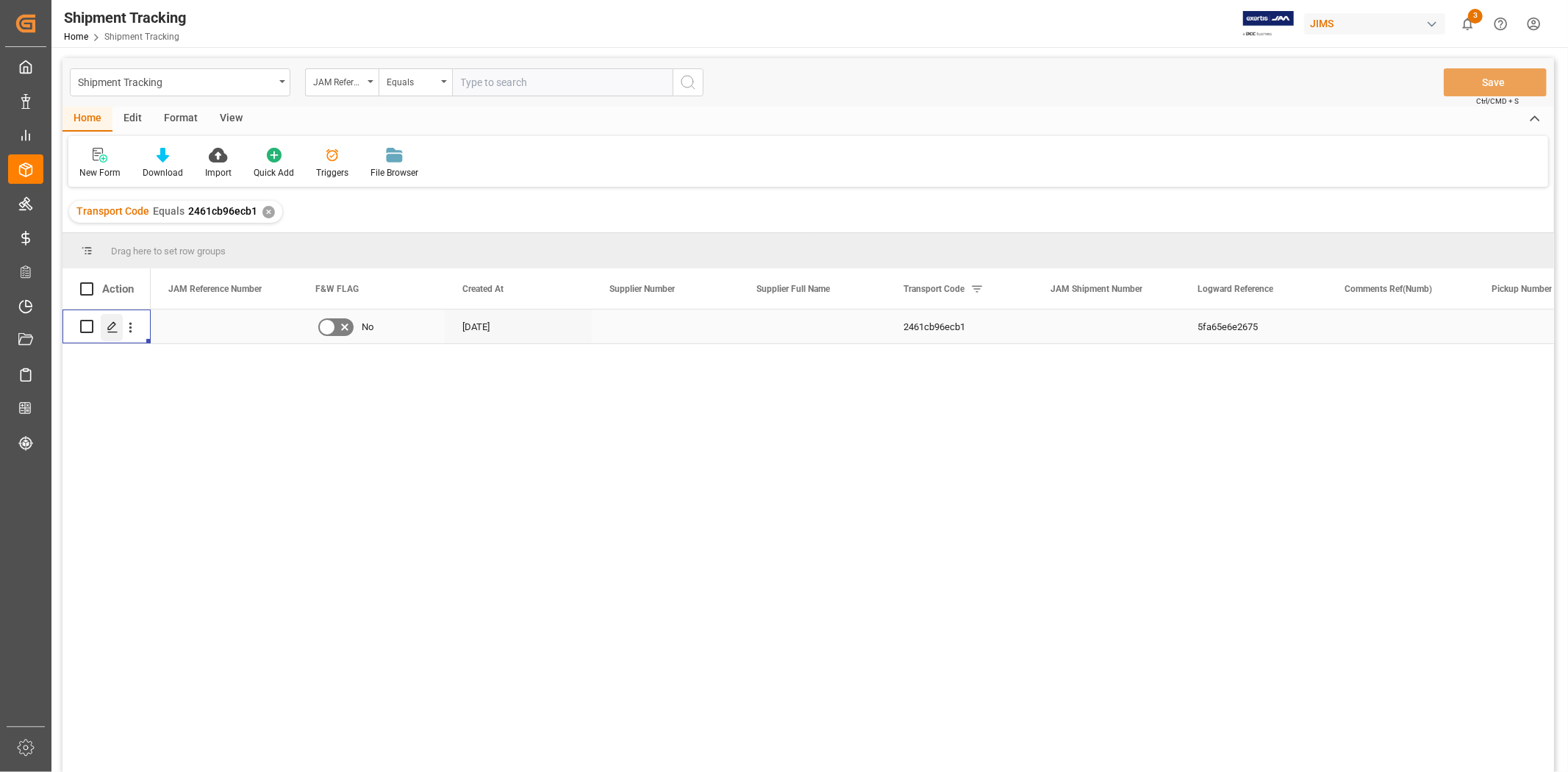
click at [107, 331] on icon "Press SPACE to select this row." at bounding box center [112, 326] width 11 height 11
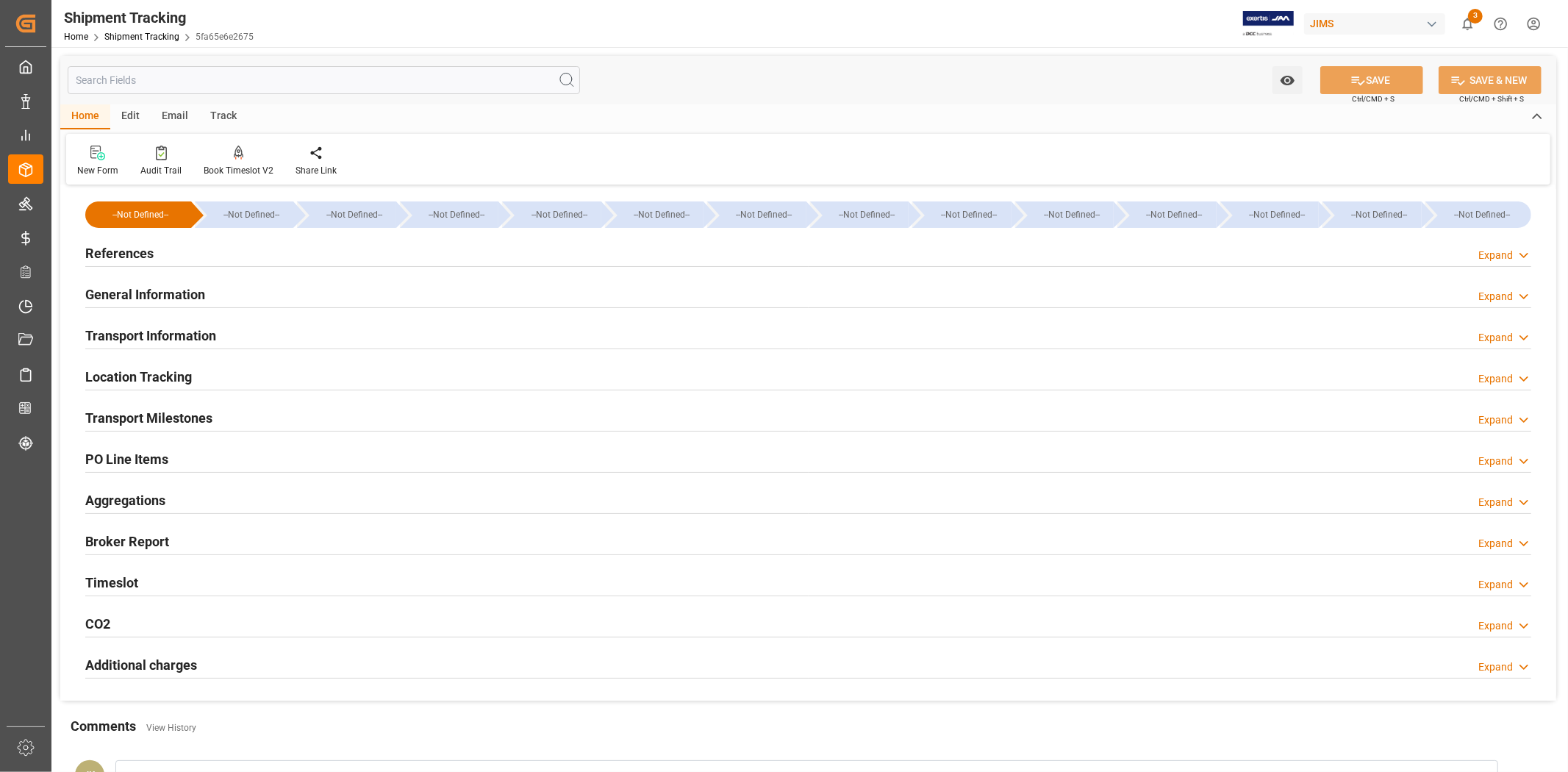
click at [306, 290] on div "General Information Expand" at bounding box center [808, 293] width 1446 height 28
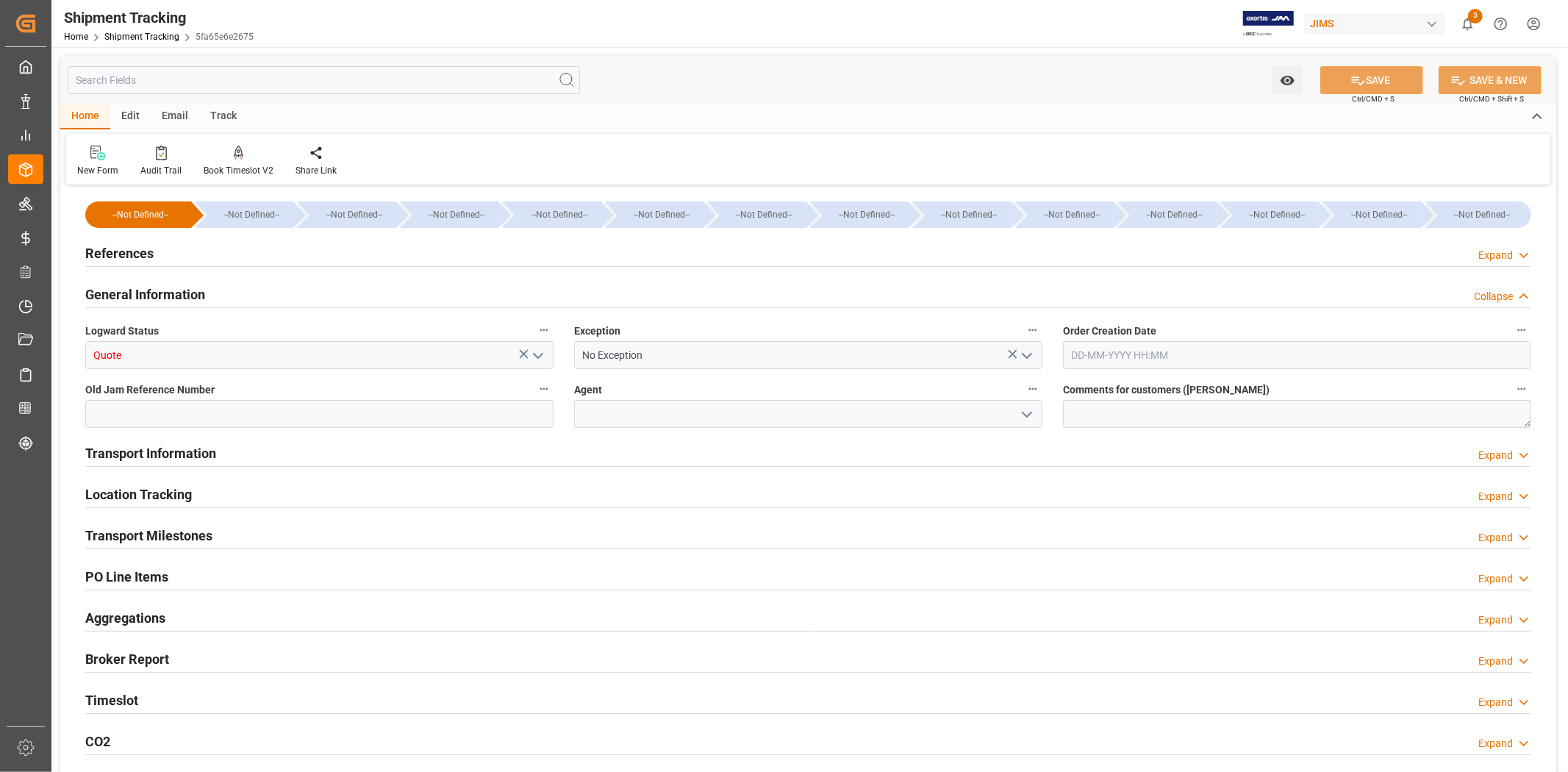
click at [547, 357] on icon "open menu" at bounding box center [537, 355] width 18 height 18
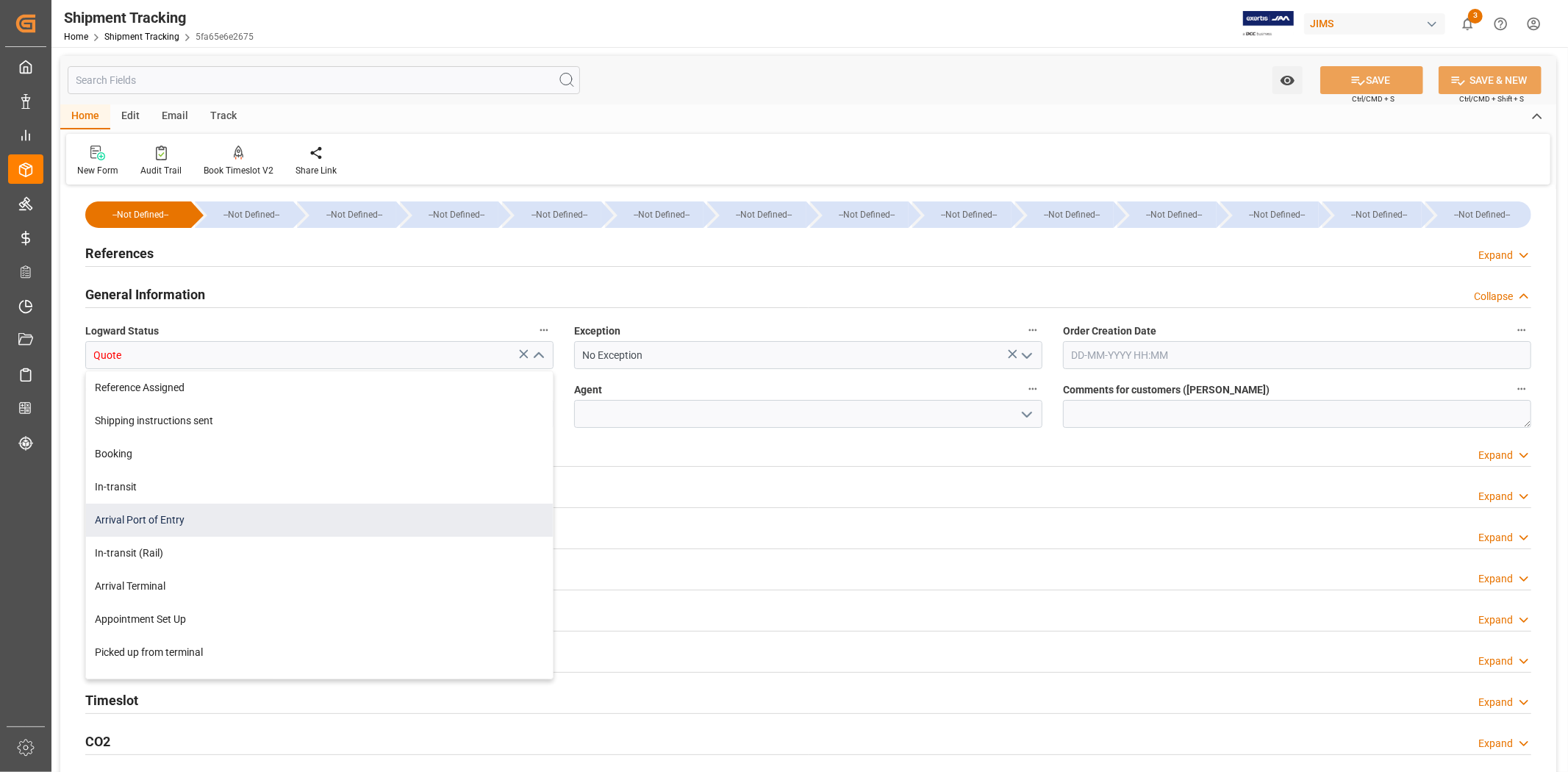
drag, startPoint x: 541, startPoint y: 436, endPoint x: 539, endPoint y: 522, distance: 86.0
click at [540, 531] on div "Reference Assigned Shipping instructions sent Booking In-transit Arrival Port o…" at bounding box center [319, 636] width 467 height 529
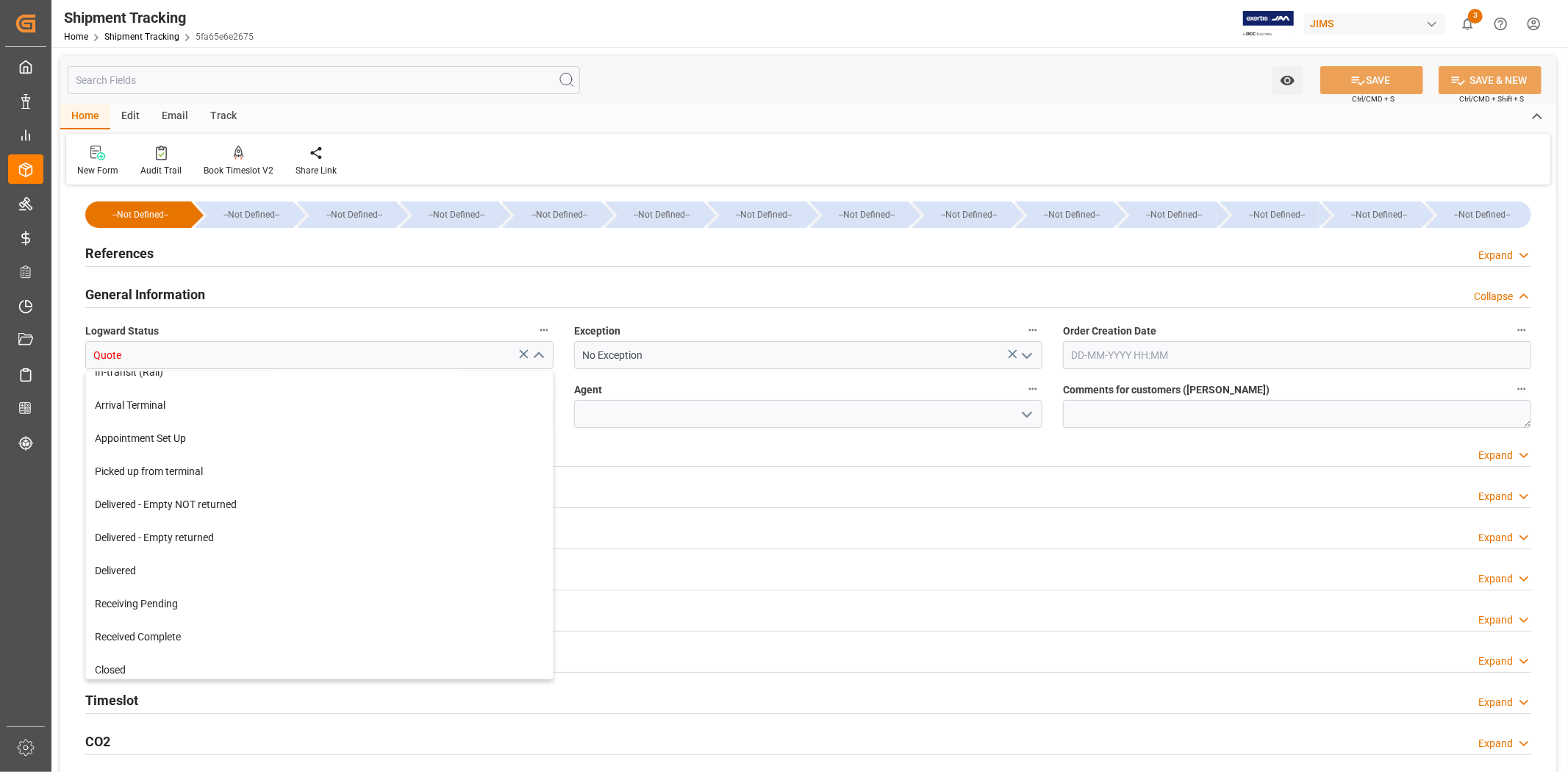
scroll to position [221, 0]
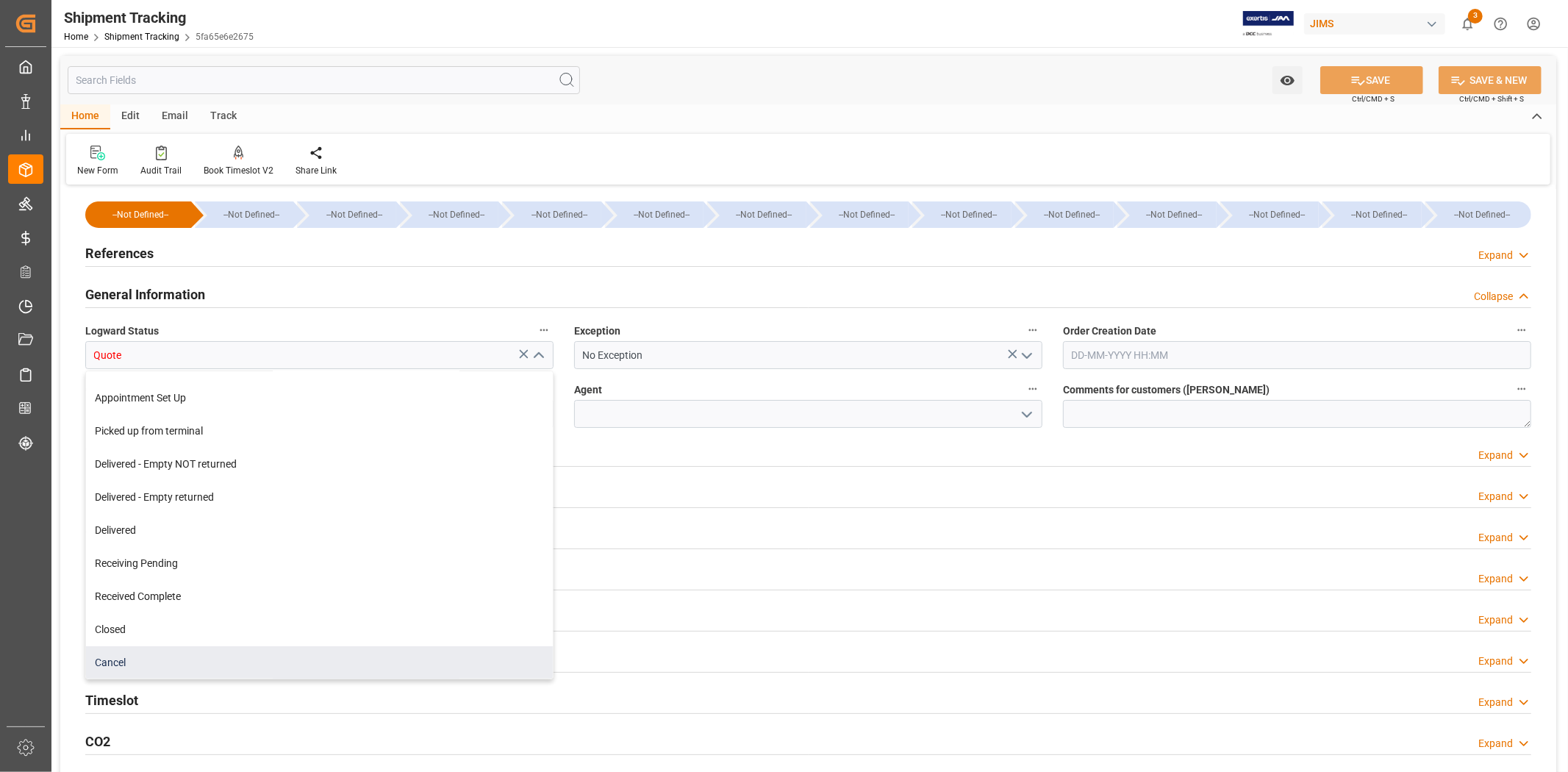
click at [246, 661] on div "Cancel" at bounding box center [319, 662] width 467 height 33
type input "Cancel"
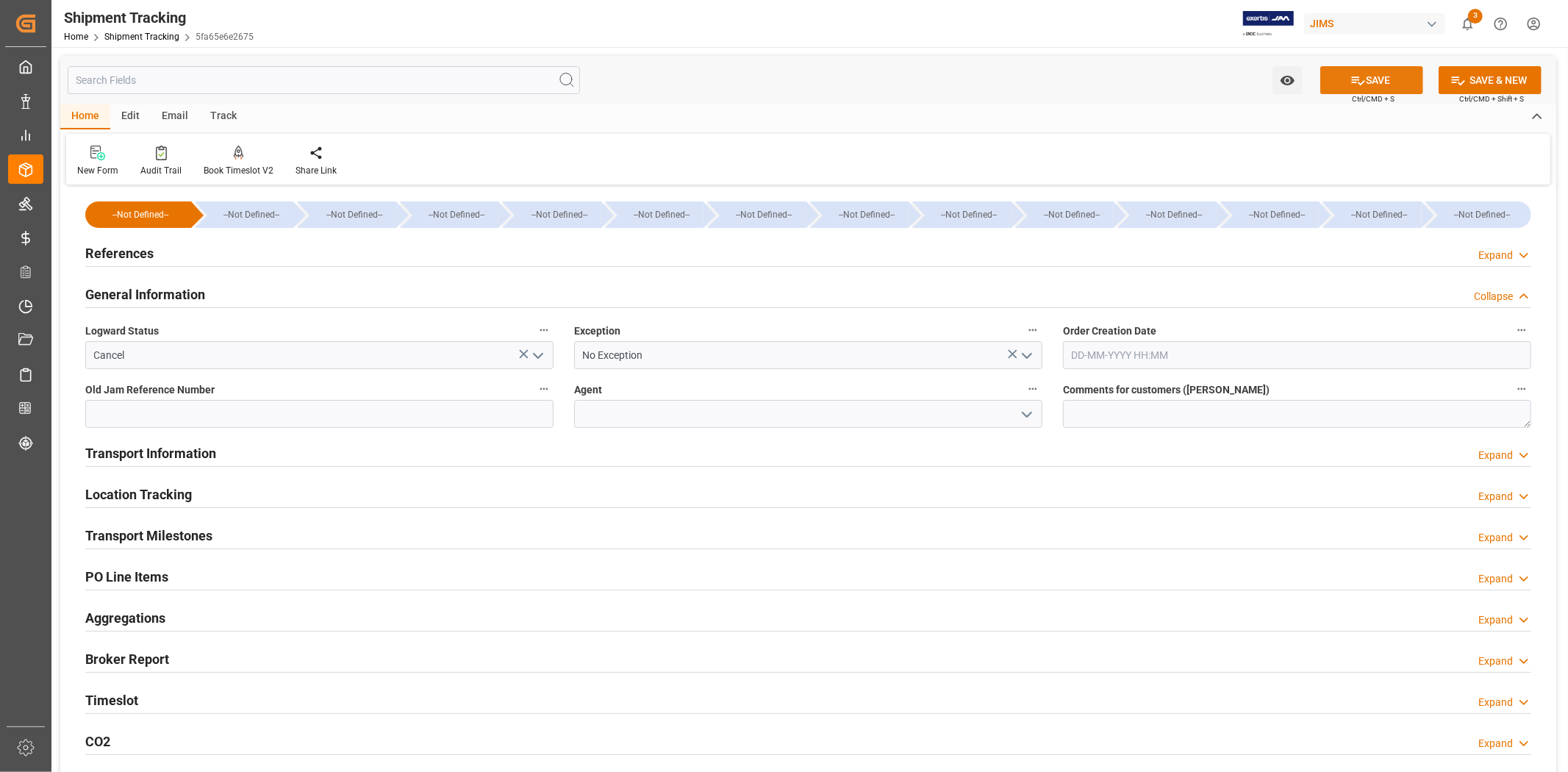
click at [1368, 81] on button "SAVE" at bounding box center [1371, 80] width 103 height 28
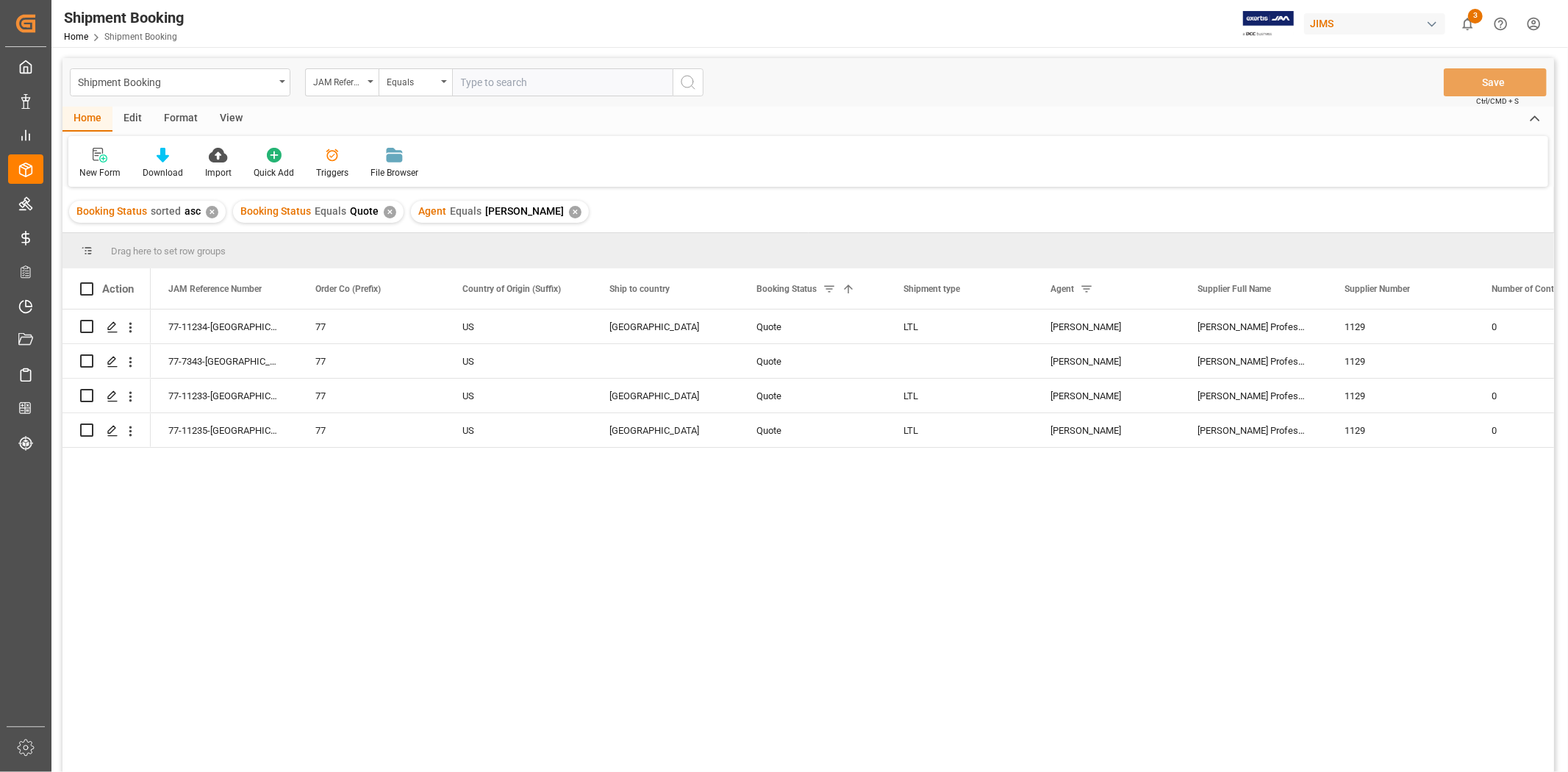
click at [513, 540] on div "77-11234-US 77 US Canada Quote LTL [PERSON_NAME] Professional, Inc. 1129 0 77-7…" at bounding box center [852, 545] width 1403 height 472
click at [129, 361] on icon "open menu" at bounding box center [130, 362] width 15 height 15
click at [196, 362] on div "77-7343-[GEOGRAPHIC_DATA]" at bounding box center [224, 360] width 147 height 34
click at [131, 361] on icon "open menu" at bounding box center [131, 362] width 3 height 11
click at [174, 389] on span "Open in new tab" at bounding box center [227, 392] width 134 height 15
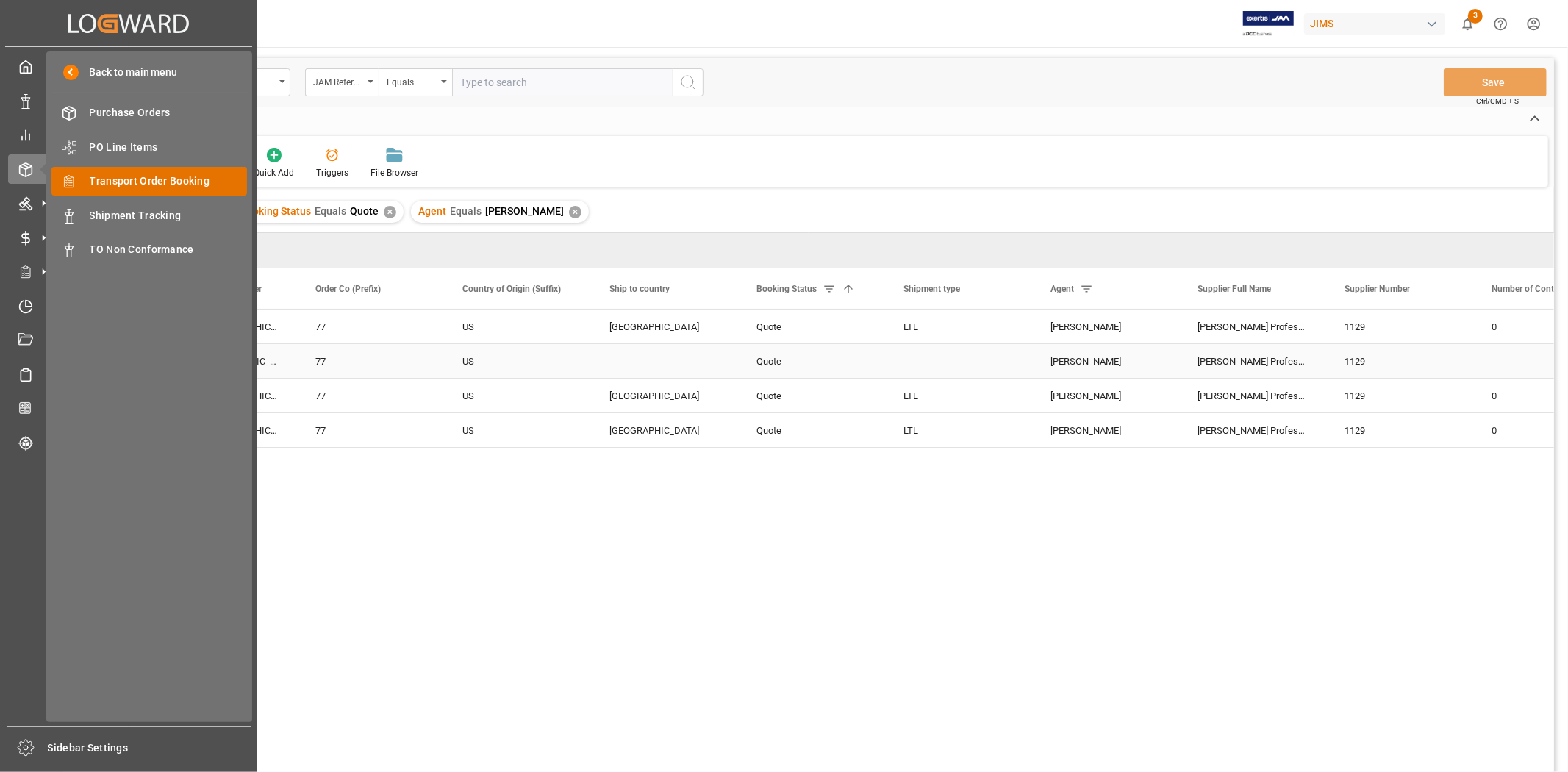
click at [165, 176] on span "Transport Order Booking" at bounding box center [168, 181] width 158 height 15
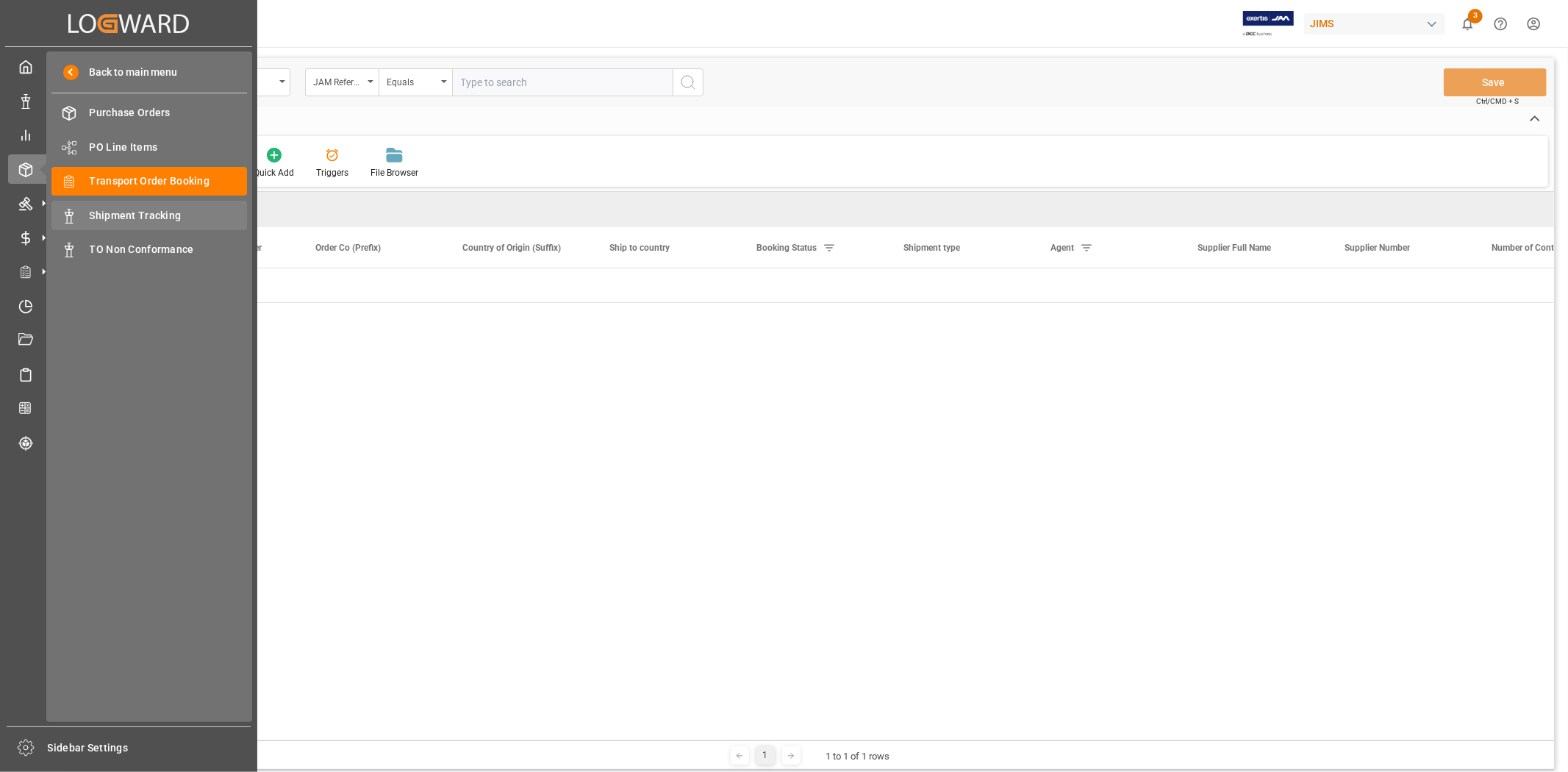
click at [112, 222] on span "Shipment Tracking" at bounding box center [168, 216] width 158 height 15
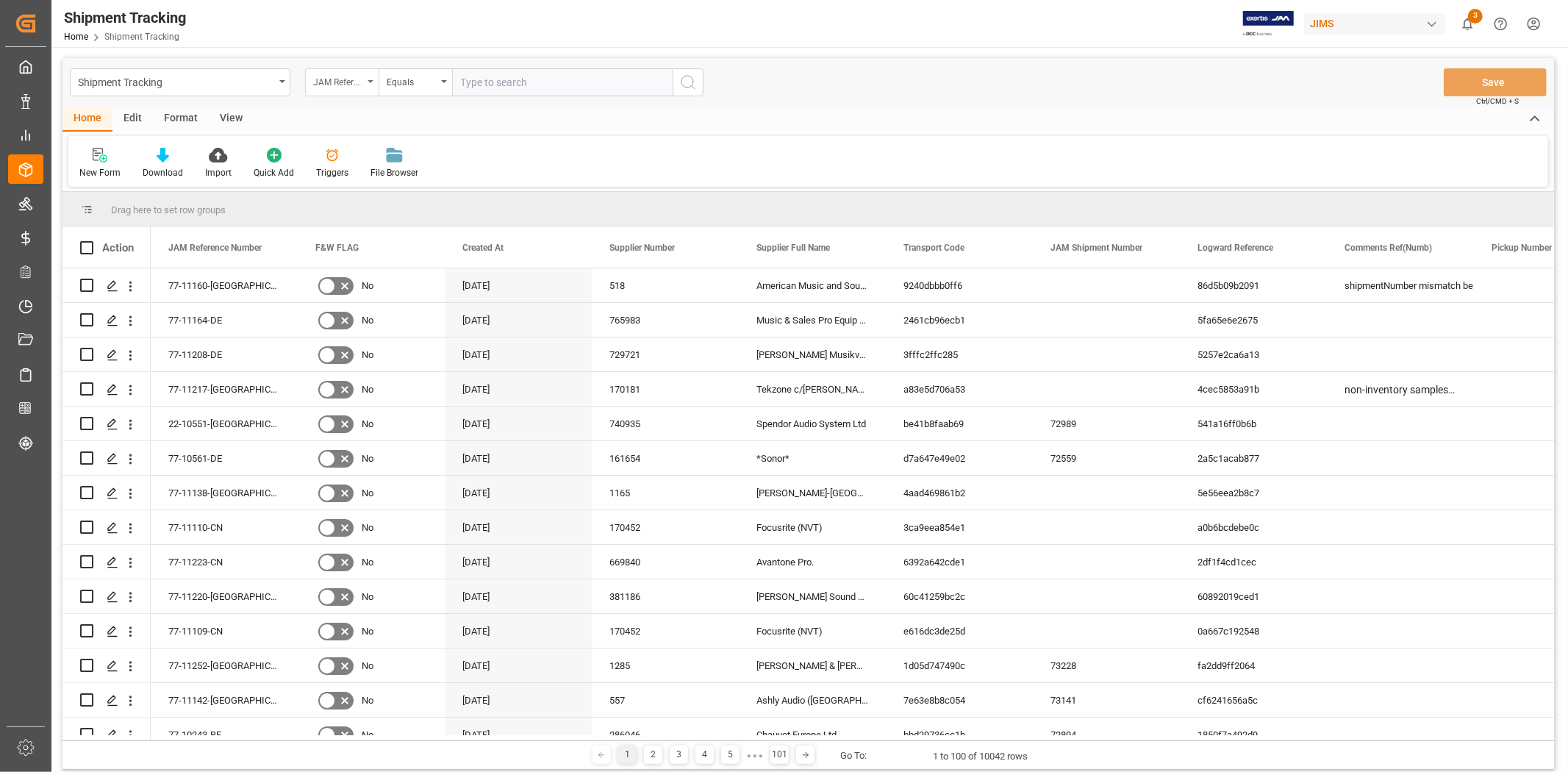
click at [369, 78] on div "JAM Reference Number" at bounding box center [341, 82] width 73 height 28
type input "j"
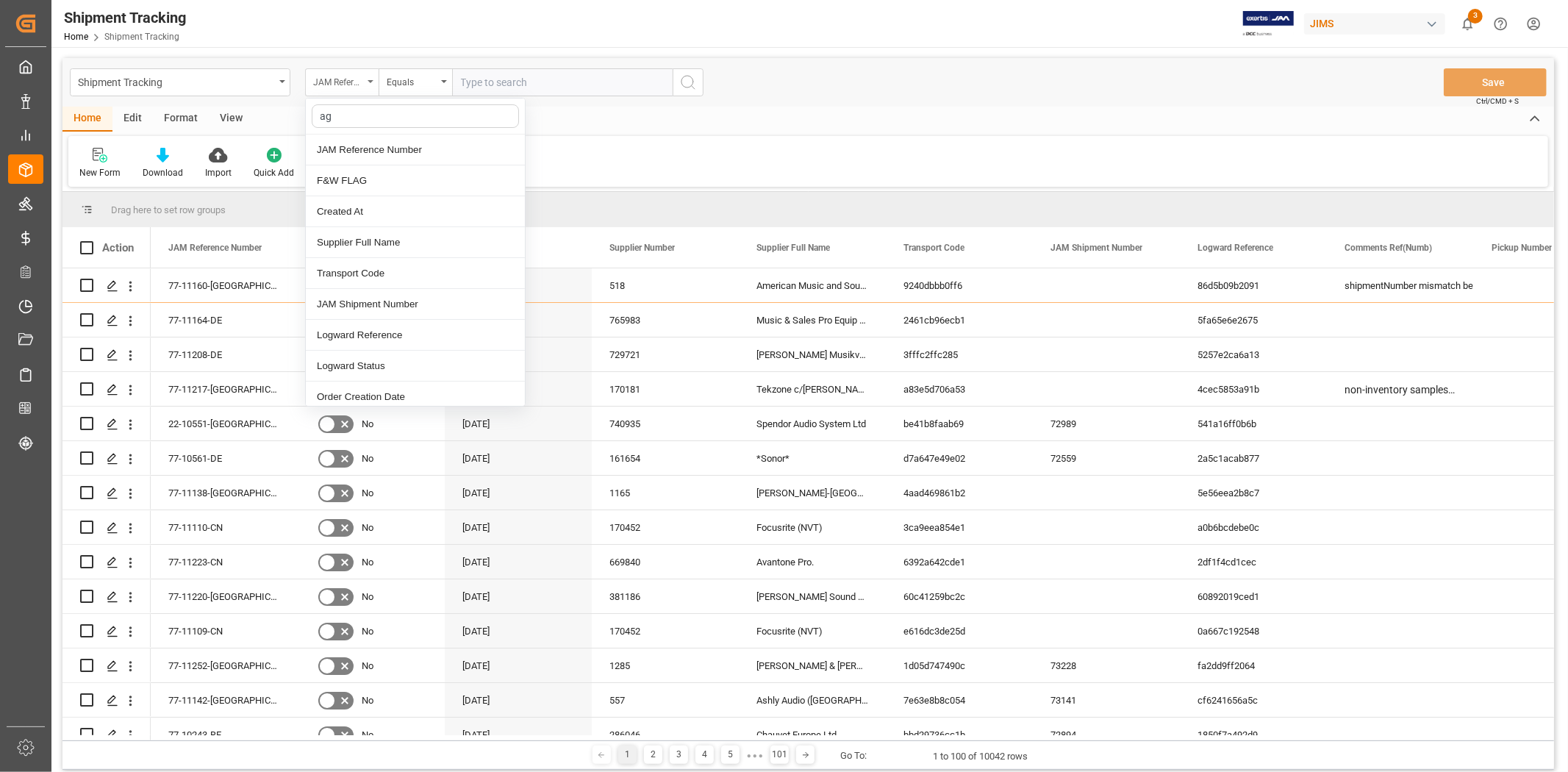
type input "age"
click at [349, 140] on div "Agent" at bounding box center [415, 149] width 219 height 31
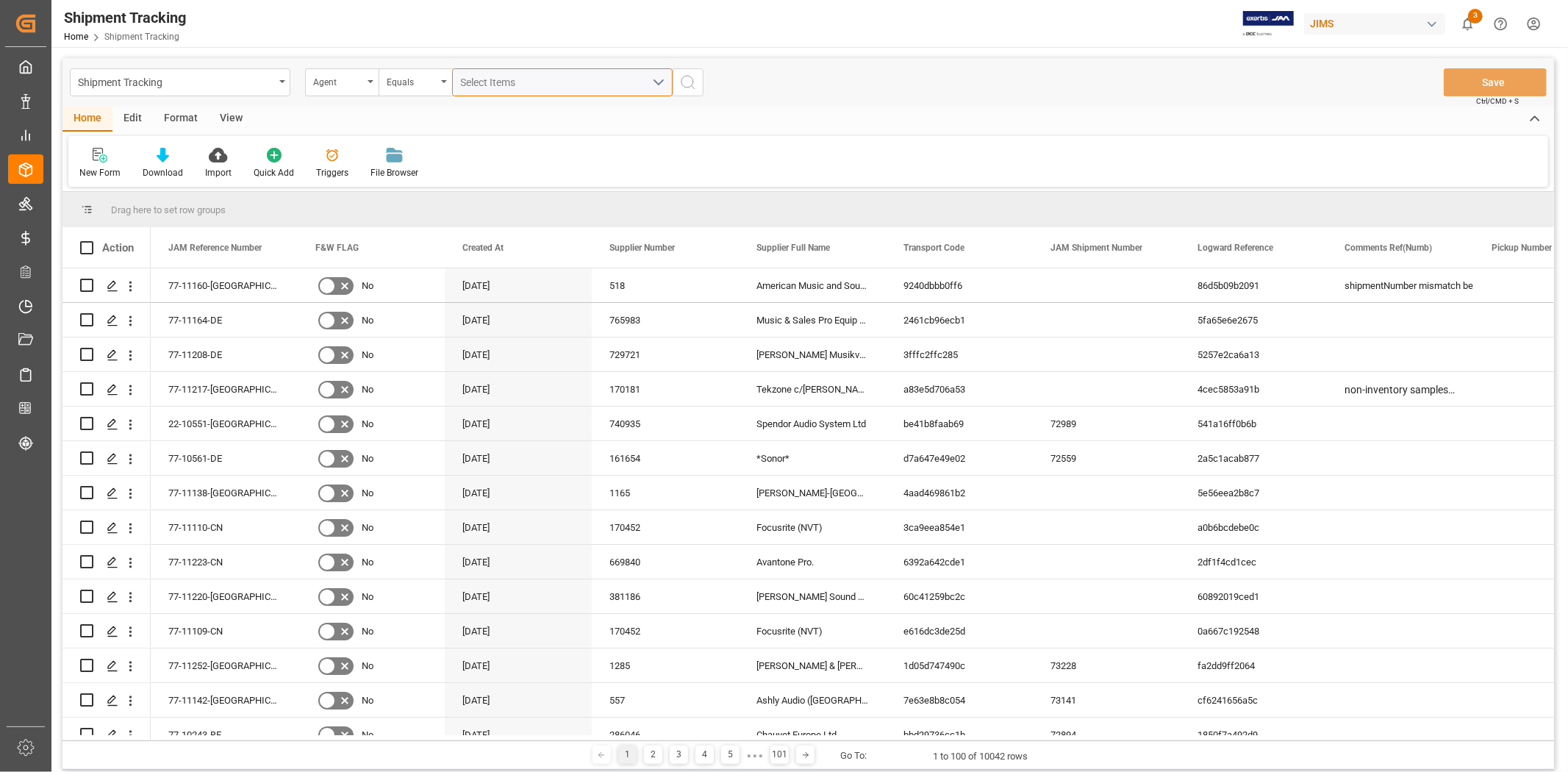
click at [537, 82] on div "Select Items" at bounding box center [556, 82] width 191 height 15
type input "jang"
click at [530, 150] on span "[PERSON_NAME]" at bounding box center [521, 149] width 80 height 11
click at [482, 150] on input "[PERSON_NAME]" at bounding box center [467, 149] width 29 height 29
checkbox input "true"
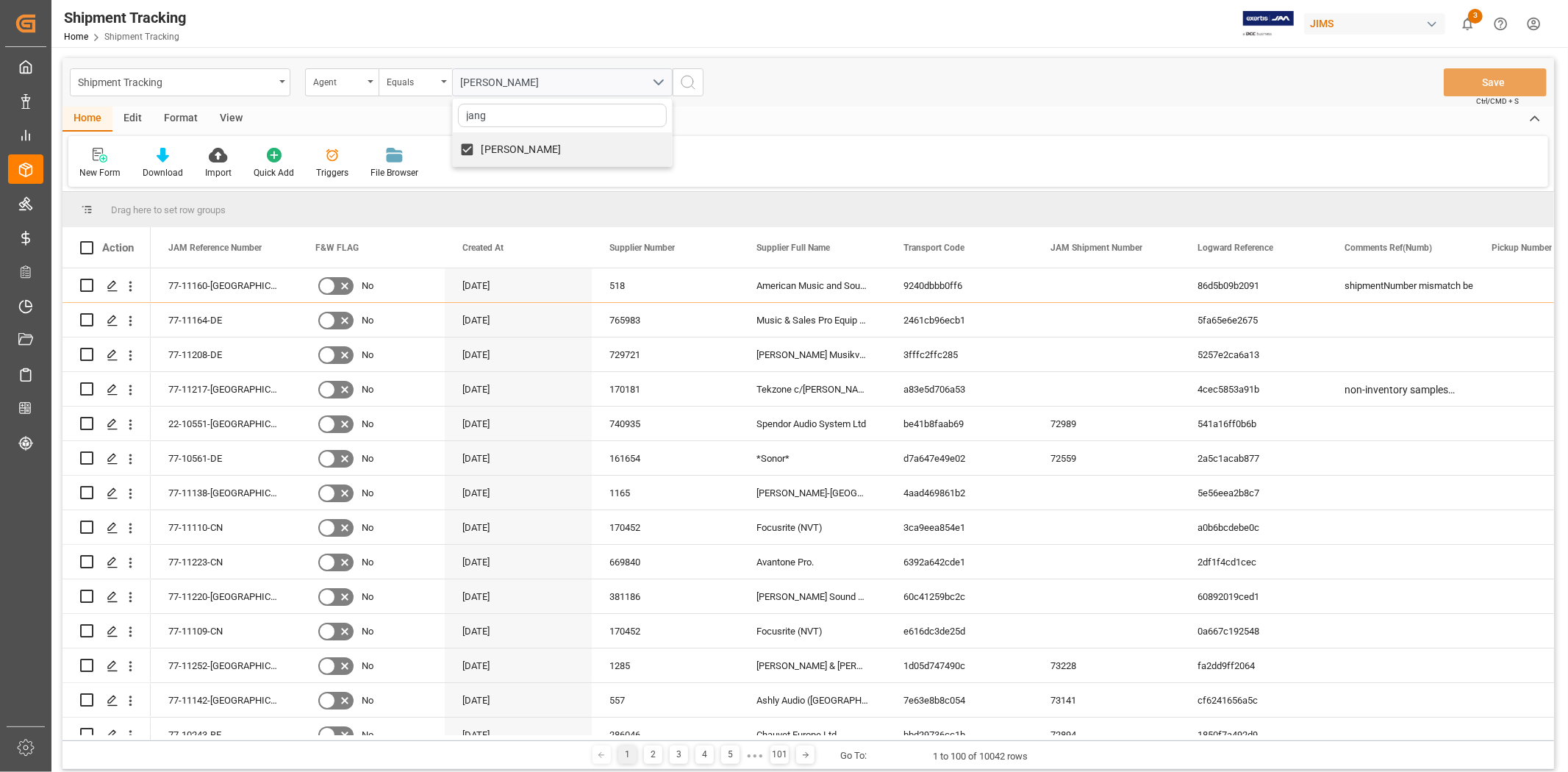
click at [688, 83] on icon "search button" at bounding box center [688, 82] width 18 height 18
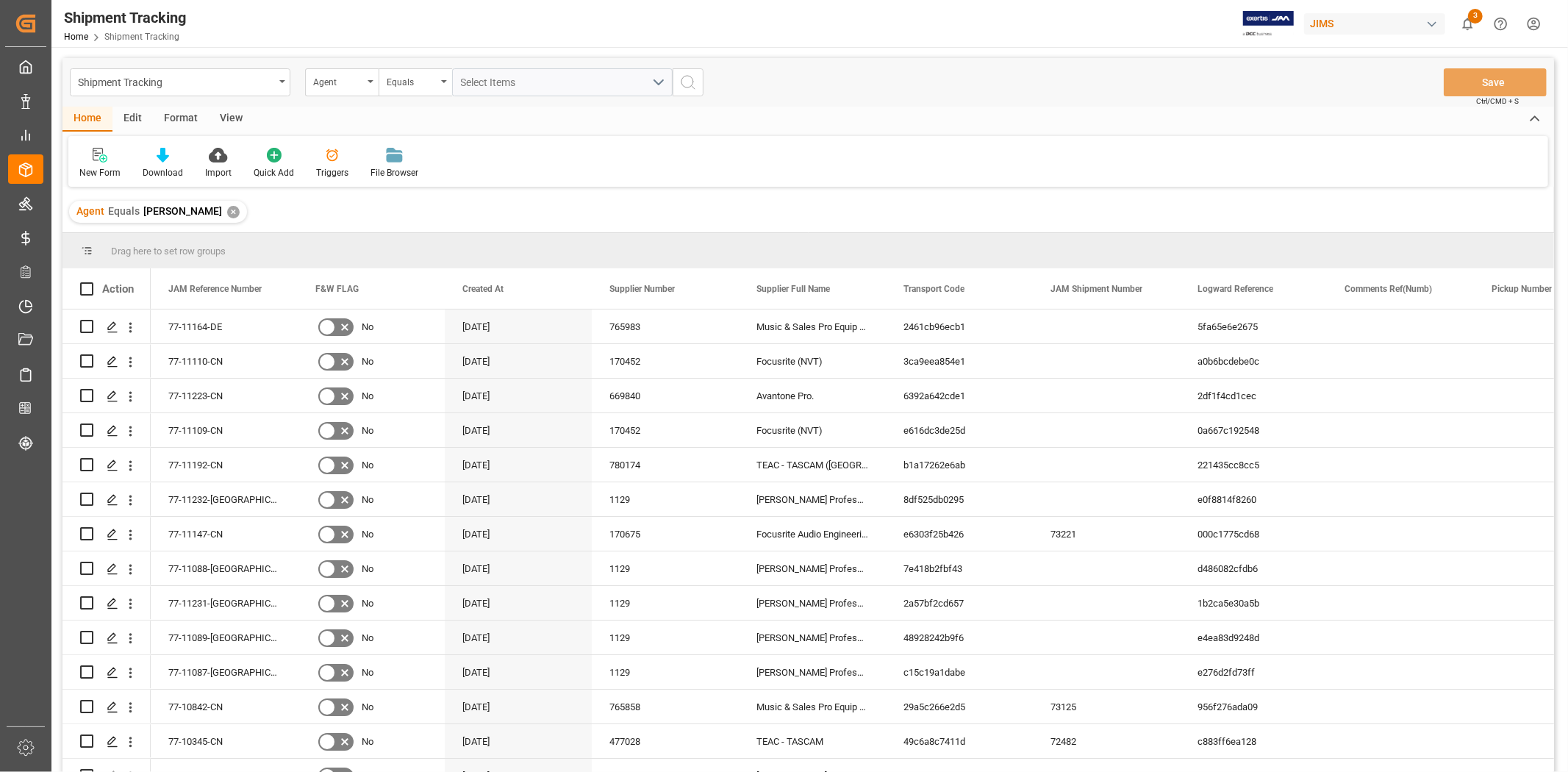
click at [224, 114] on div "View" at bounding box center [231, 119] width 45 height 25
click at [164, 169] on div "Standard Templates" at bounding box center [167, 172] width 73 height 13
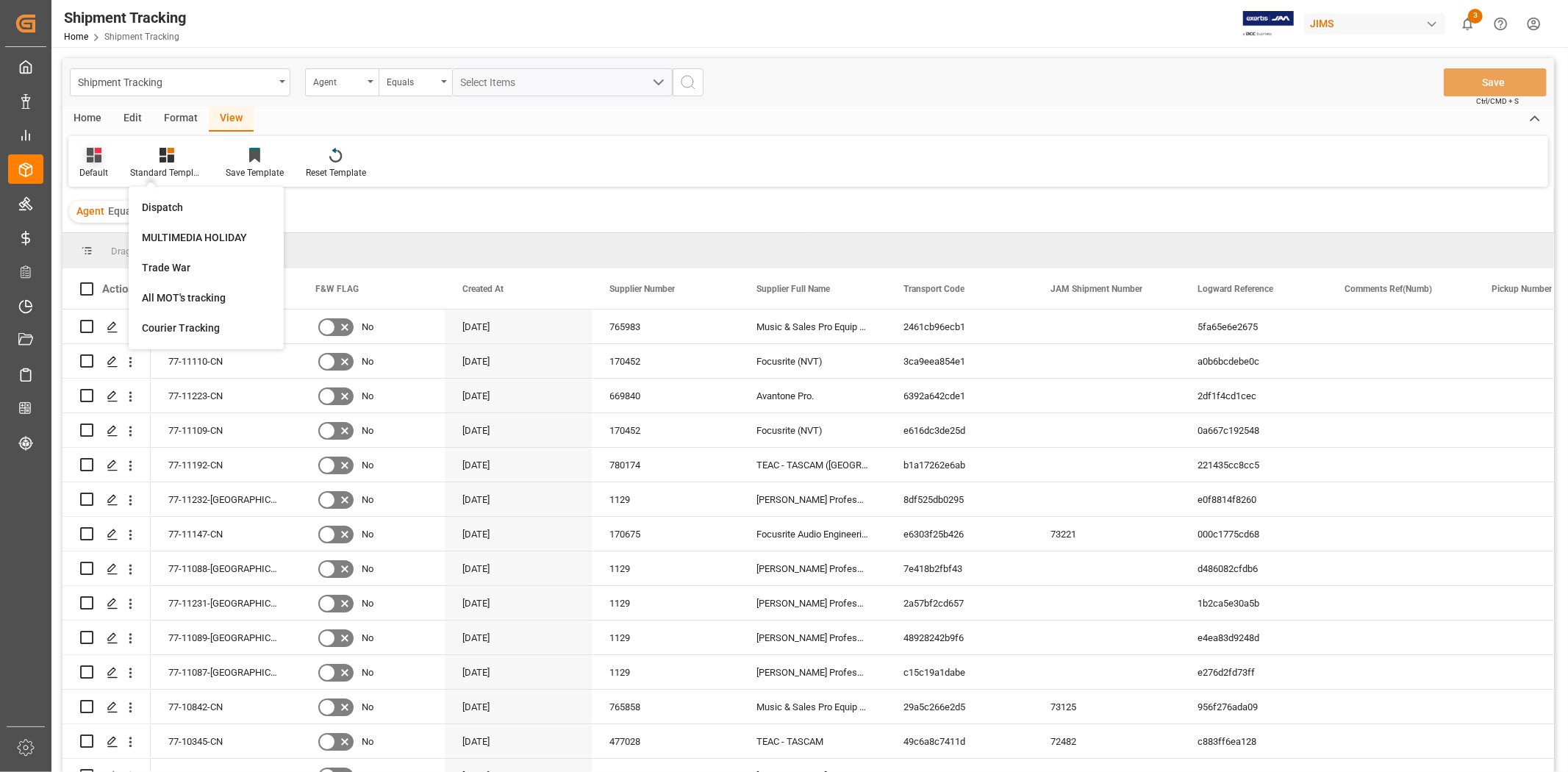
click at [82, 160] on div at bounding box center [94, 155] width 29 height 15
click at [99, 370] on div "GIT" at bounding box center [159, 358] width 161 height 30
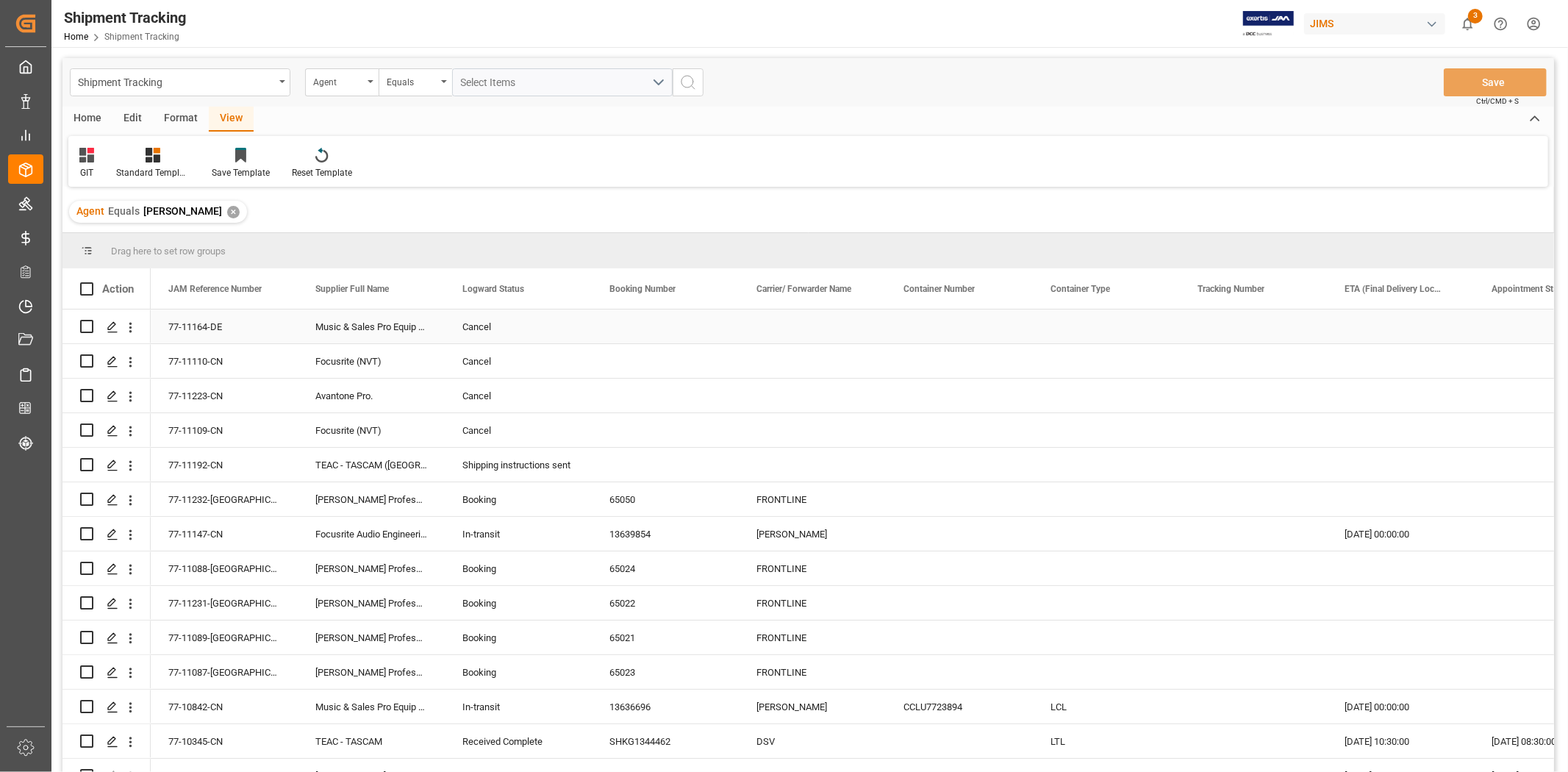
click at [549, 320] on div "Cancel" at bounding box center [518, 327] width 112 height 34
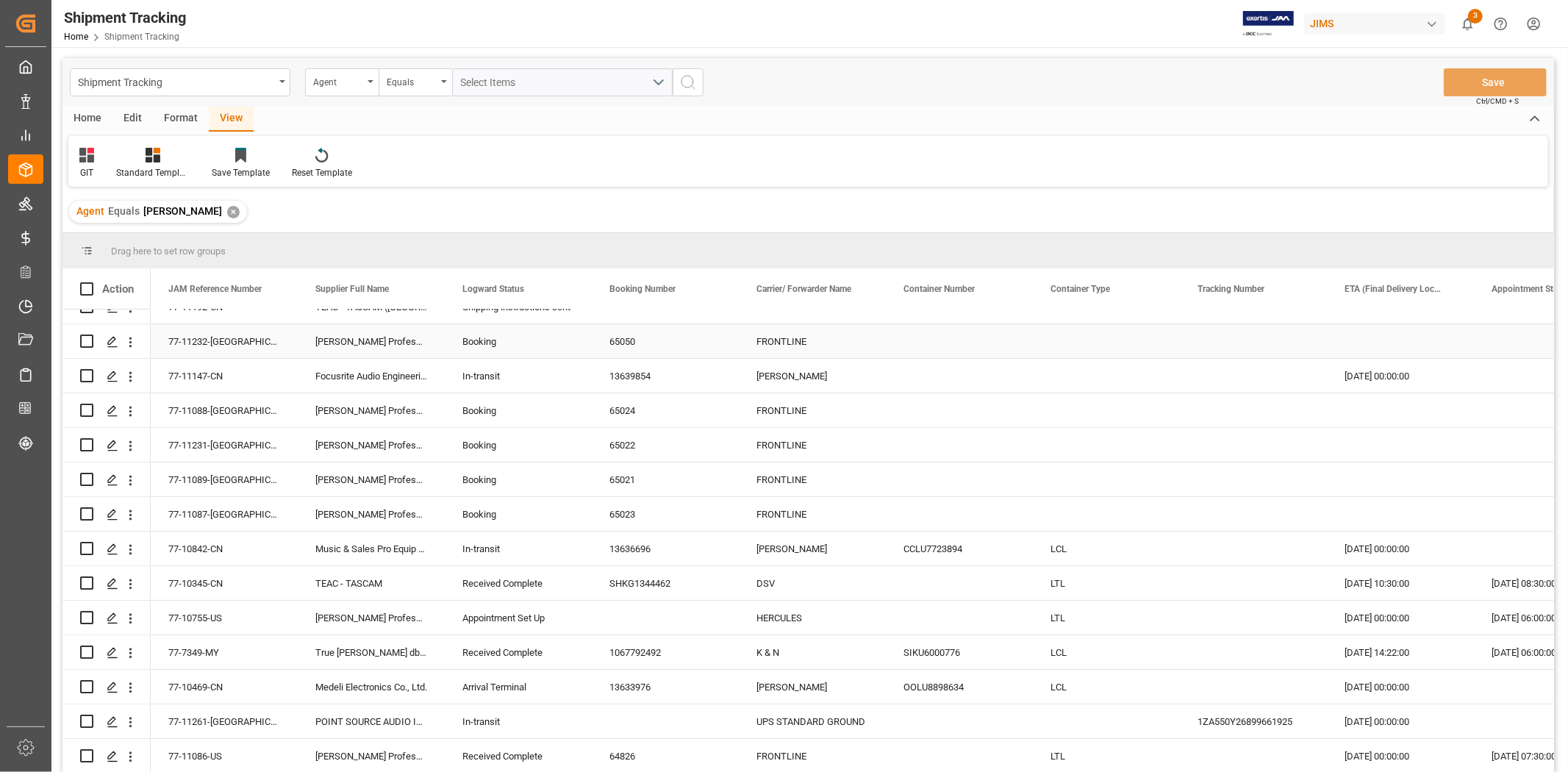
scroll to position [193, 0]
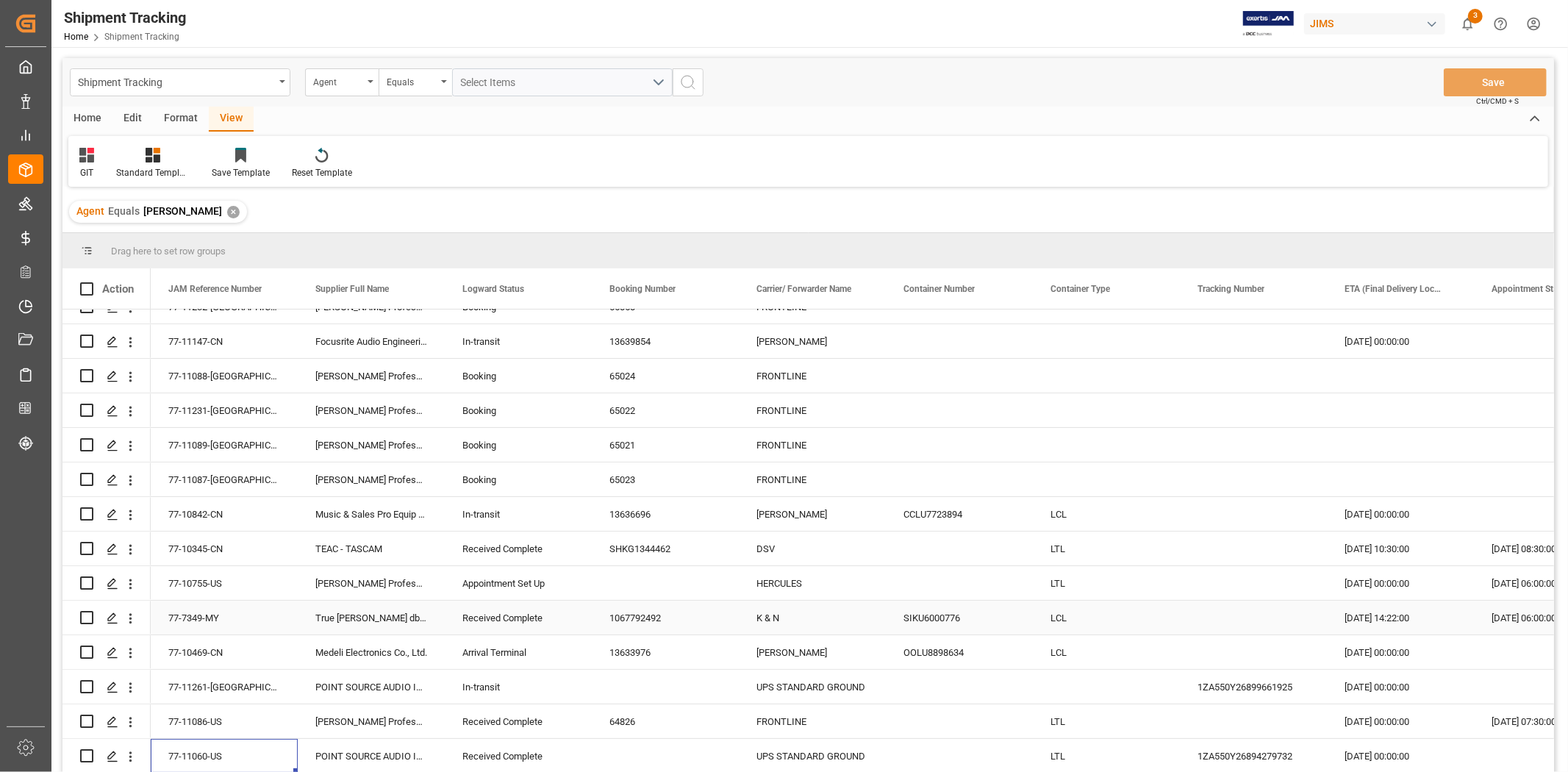
click at [198, 623] on div "77-7349-MY" at bounding box center [224, 617] width 147 height 34
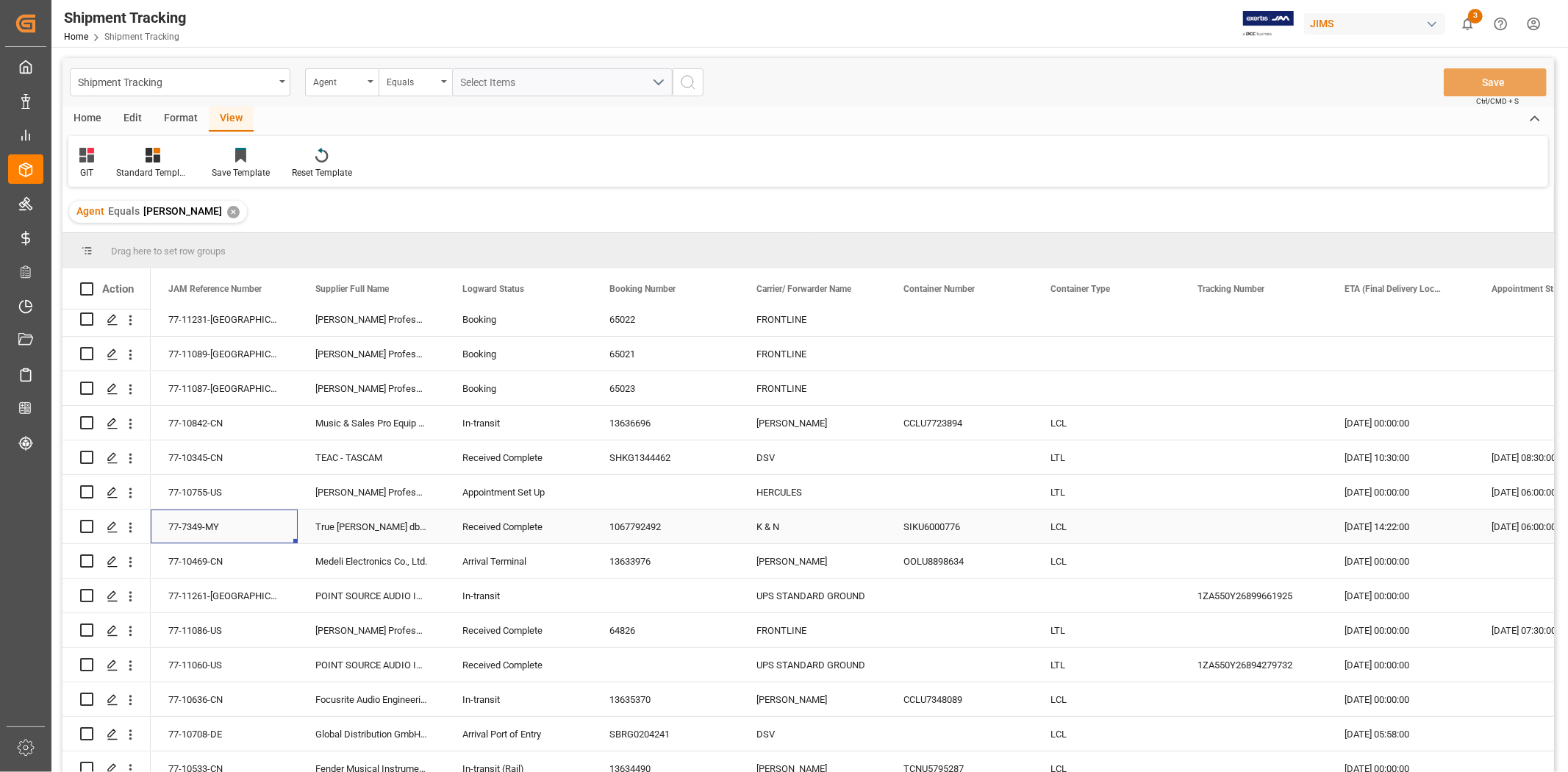
scroll to position [356, 0]
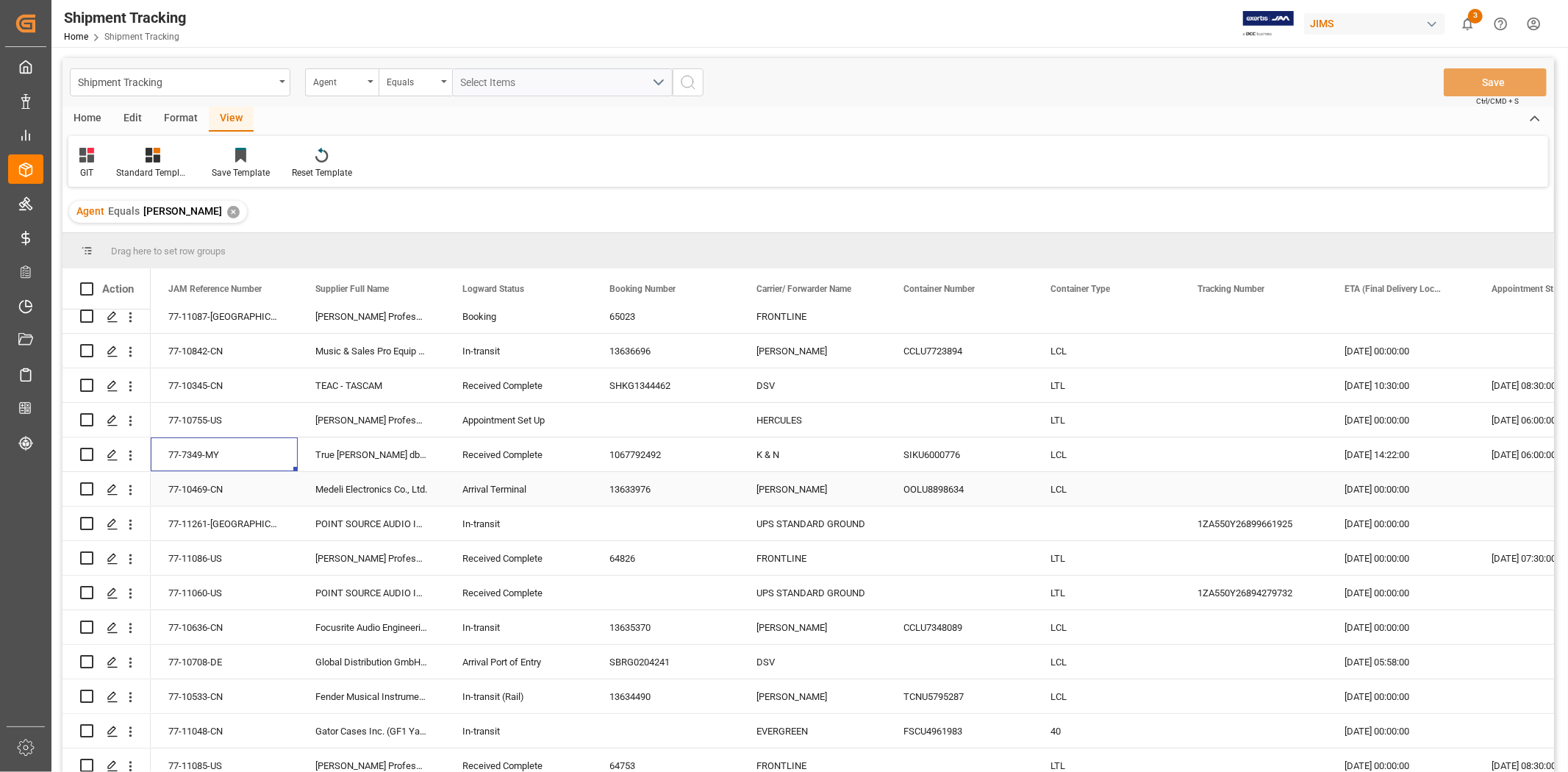
click at [631, 494] on div "13633976" at bounding box center [665, 489] width 147 height 34
click at [1053, 529] on div "Press SPACE to select this row." at bounding box center [1106, 524] width 147 height 34
click at [1047, 527] on div "Press SPACE to select this row." at bounding box center [1106, 524] width 147 height 34
click at [1048, 524] on div "Press SPACE to select this row." at bounding box center [1106, 524] width 147 height 34
click at [1065, 516] on div "Press SPACE to select this row." at bounding box center [1106, 524] width 147 height 34
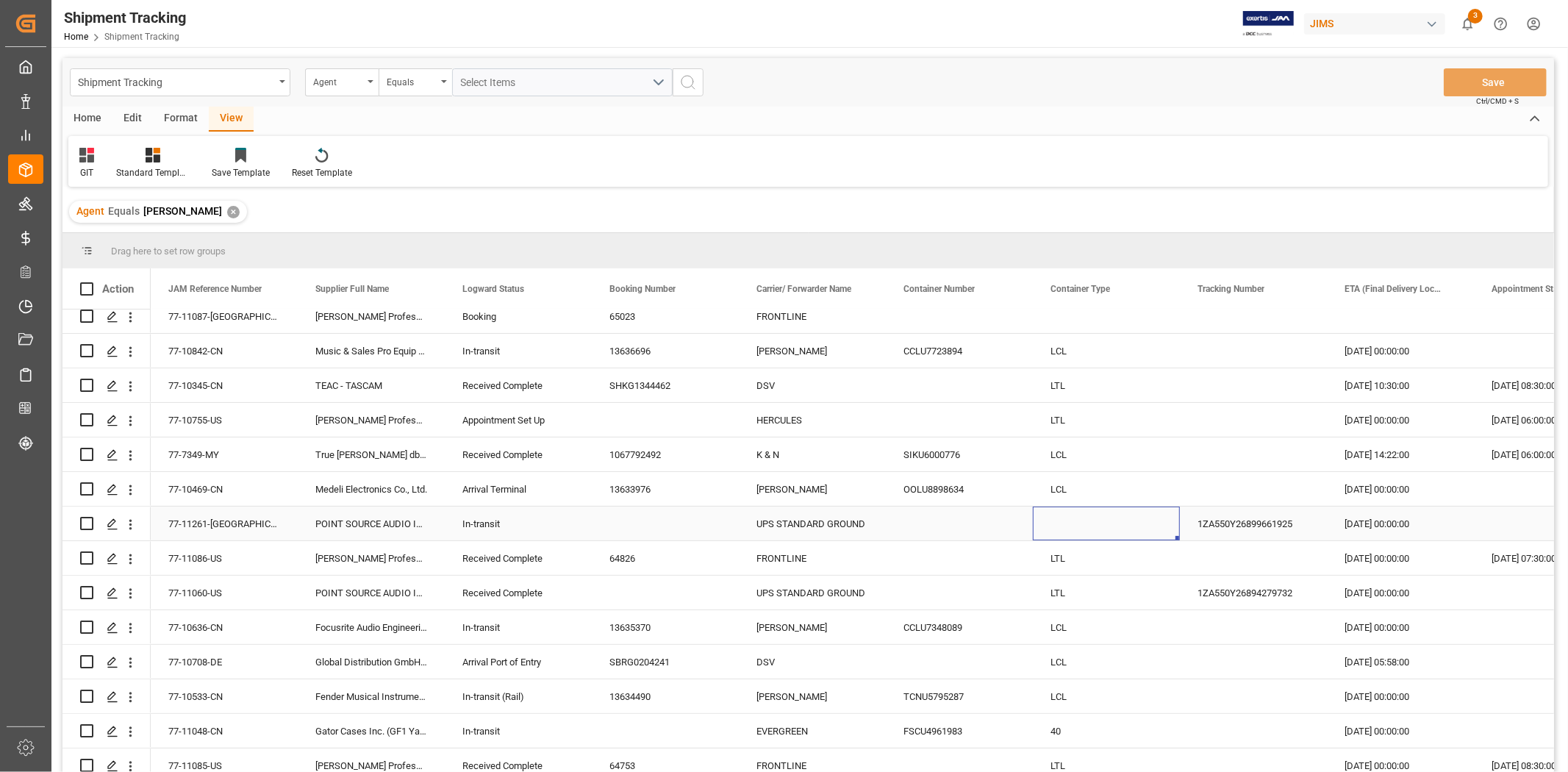
click at [1065, 516] on div "Press SPACE to select this row." at bounding box center [1106, 524] width 147 height 34
click at [1157, 533] on button "Select" at bounding box center [1107, 532] width 123 height 28
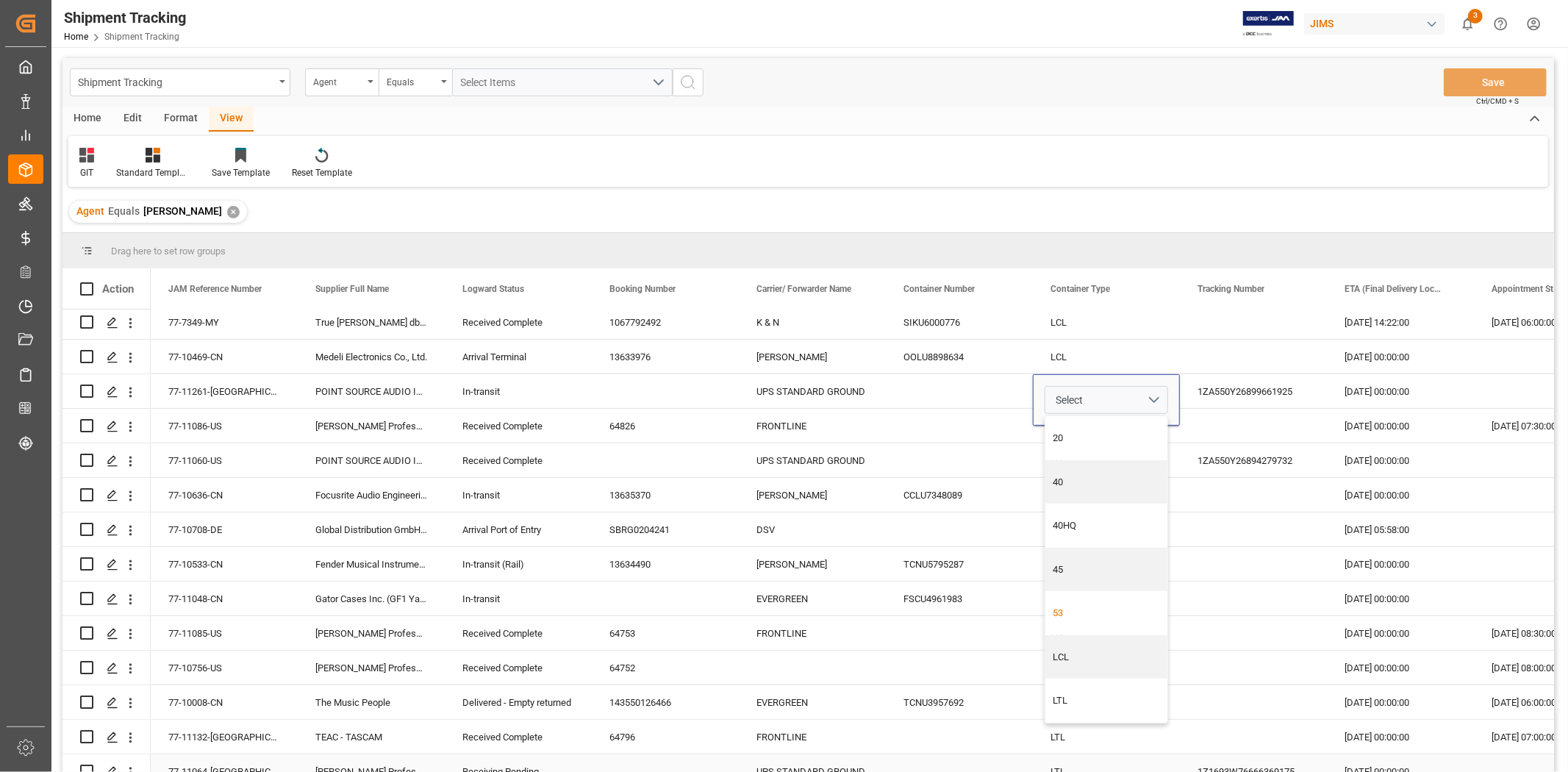
scroll to position [519, 0]
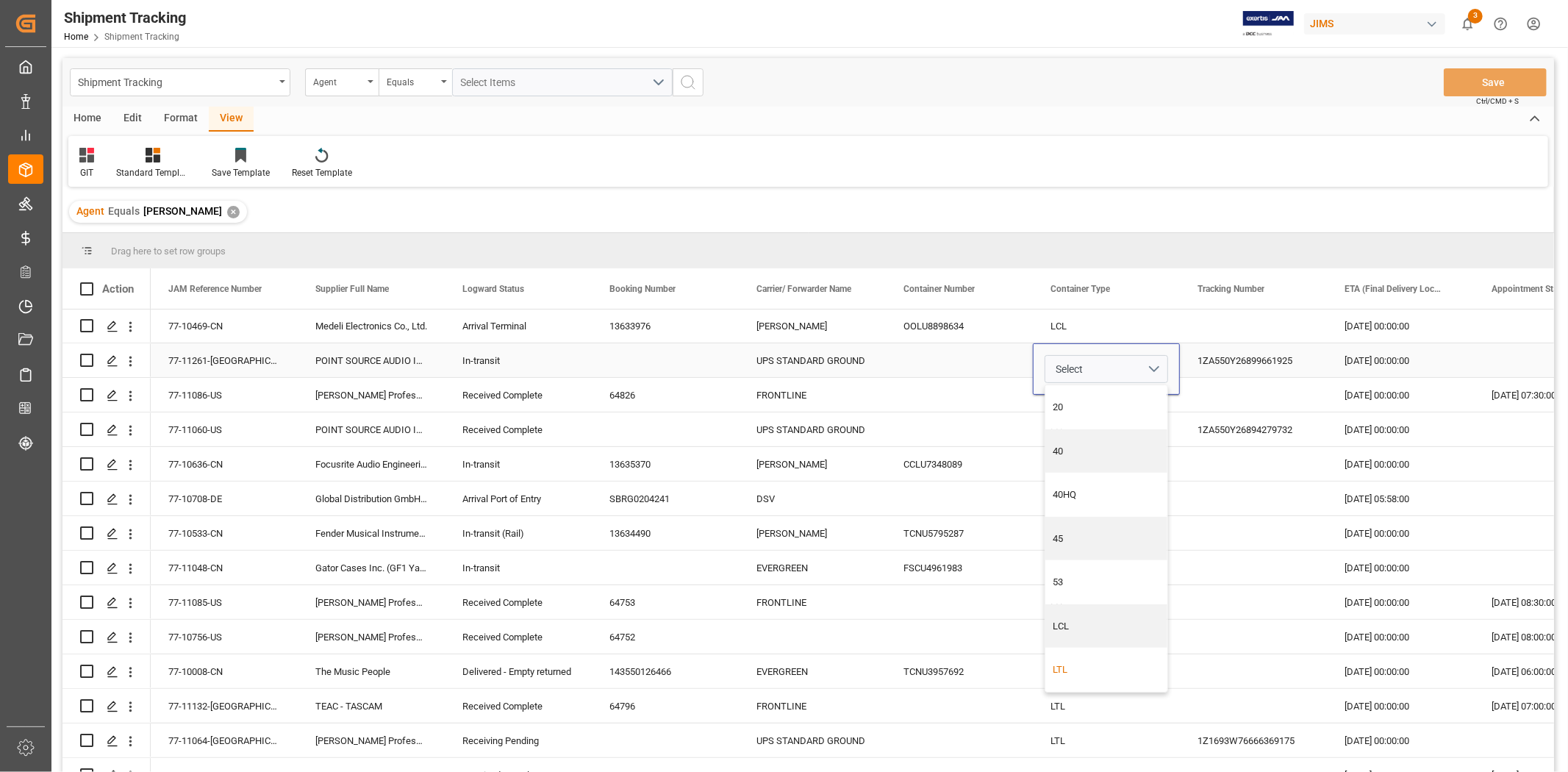
click at [1085, 671] on div "LTL" at bounding box center [1107, 669] width 107 height 14
click at [1072, 412] on div "LTL" at bounding box center [1106, 429] width 147 height 34
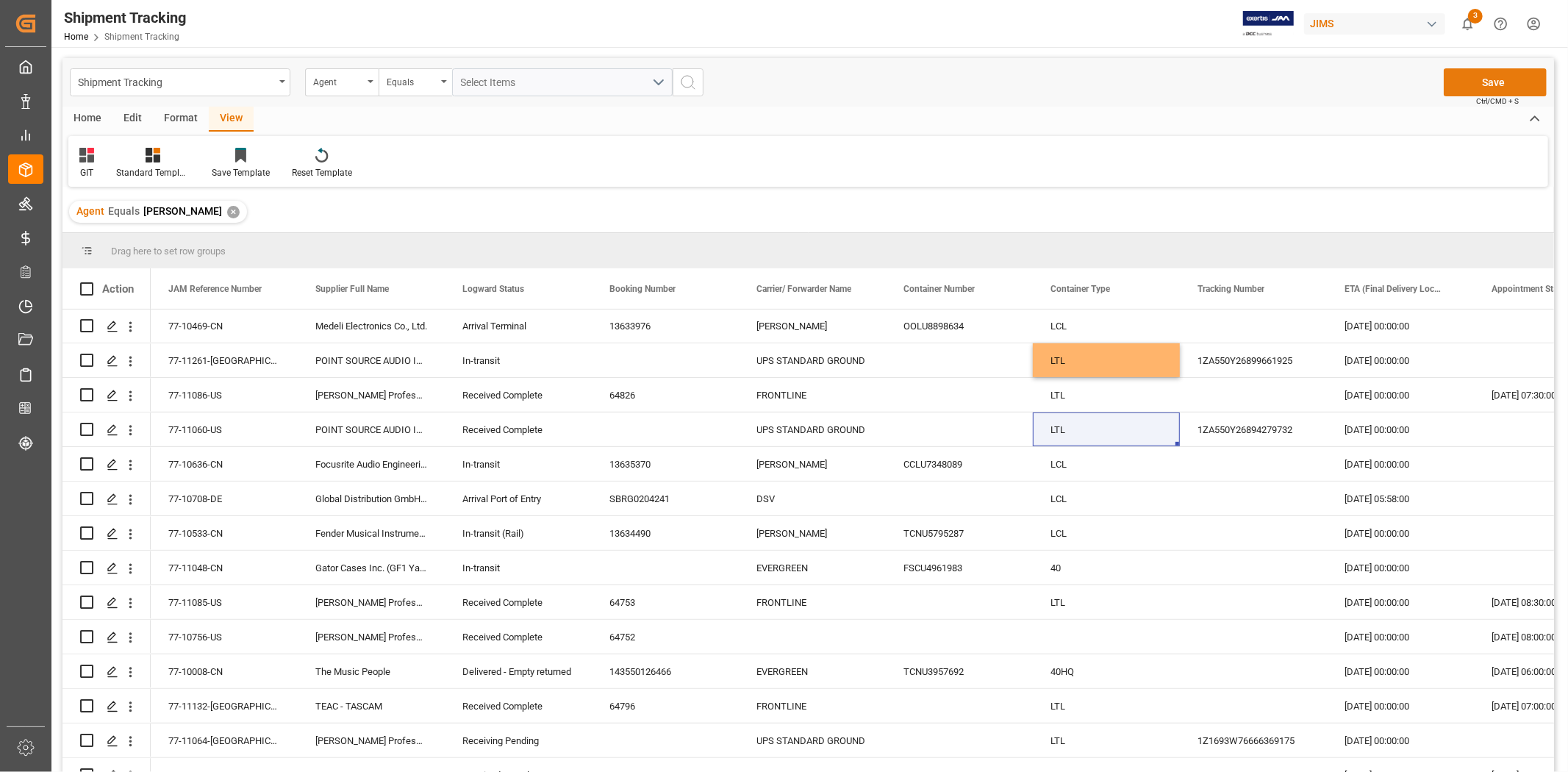
click at [1469, 85] on button "Save" at bounding box center [1495, 82] width 103 height 28
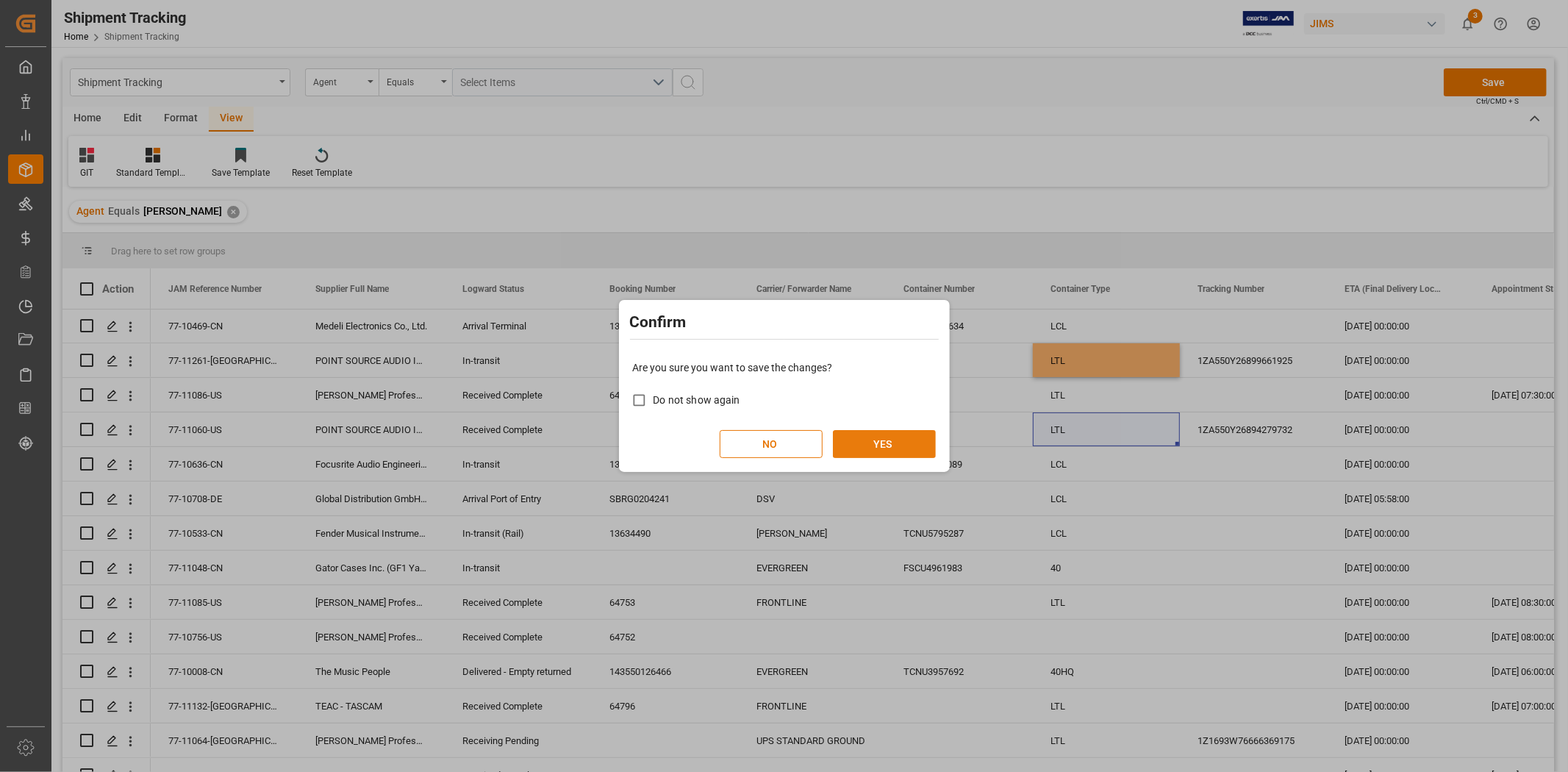
click at [893, 438] on button "YES" at bounding box center [884, 444] width 103 height 28
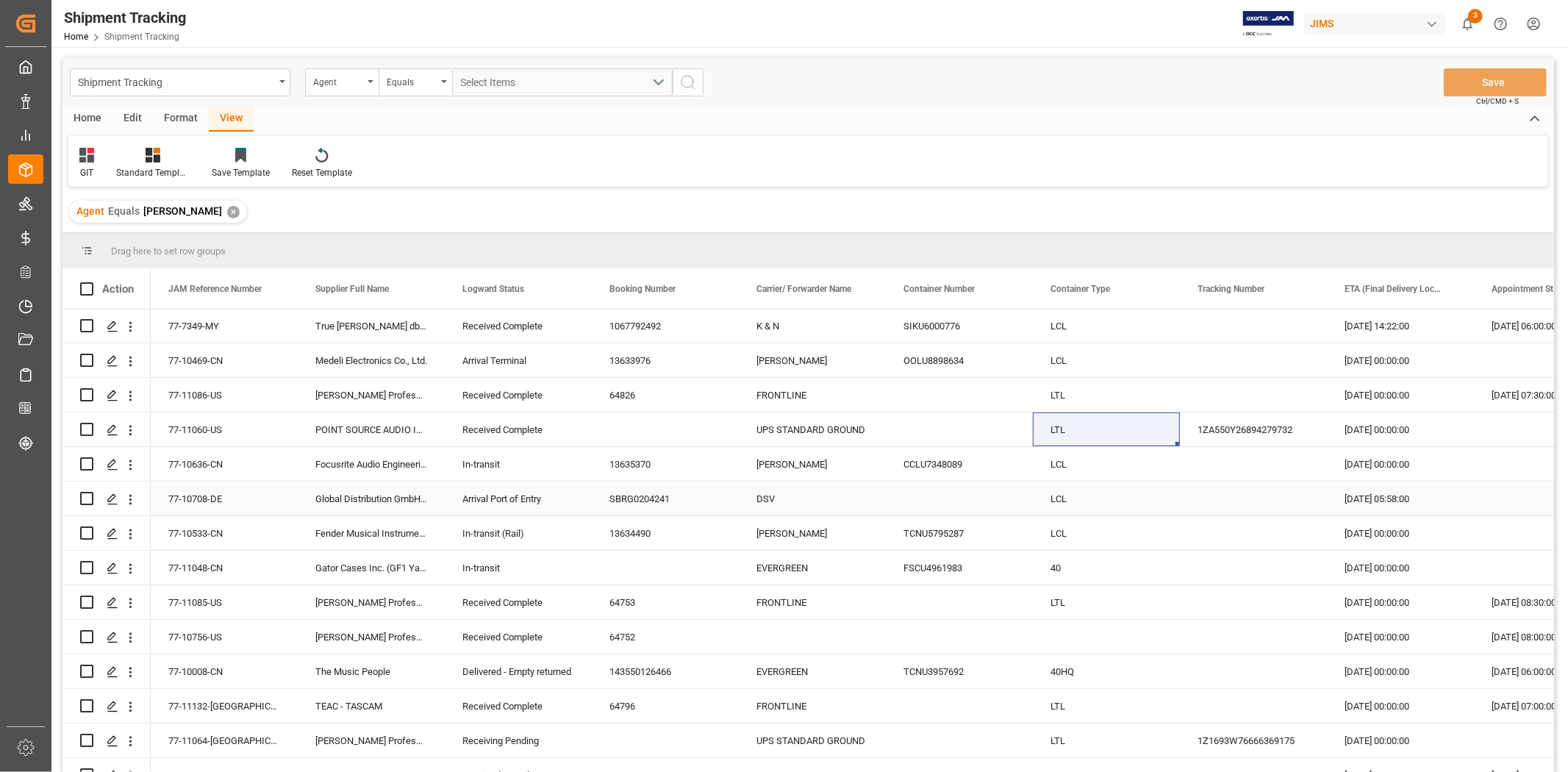
click at [362, 498] on div "Global Distribution GmbH (Reloop)(W/T*)-" at bounding box center [371, 498] width 147 height 34
click at [193, 572] on div "77-11048-CN" at bounding box center [224, 567] width 147 height 34
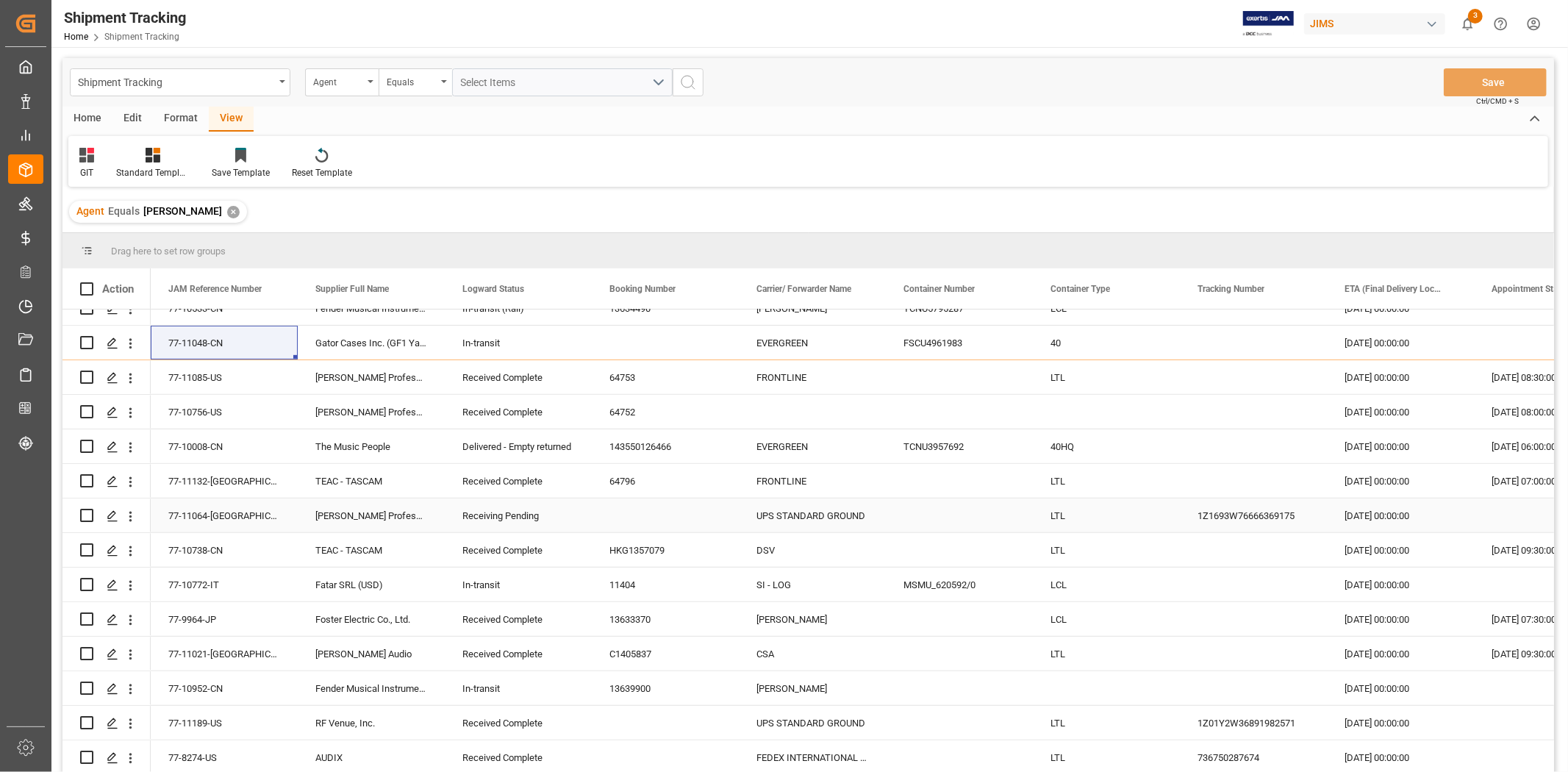
scroll to position [682, 0]
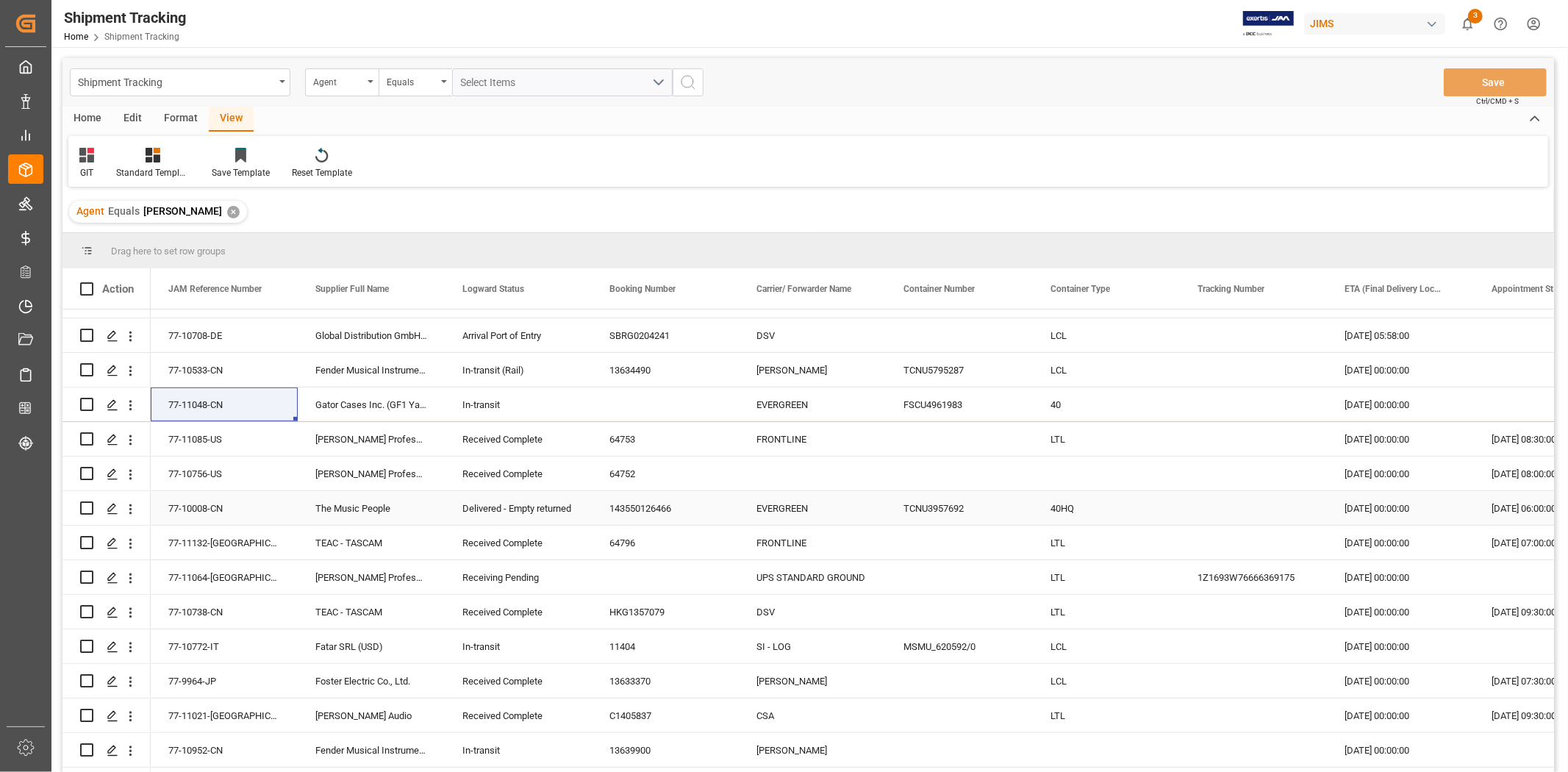
click at [346, 496] on div "The Music People" at bounding box center [371, 508] width 147 height 34
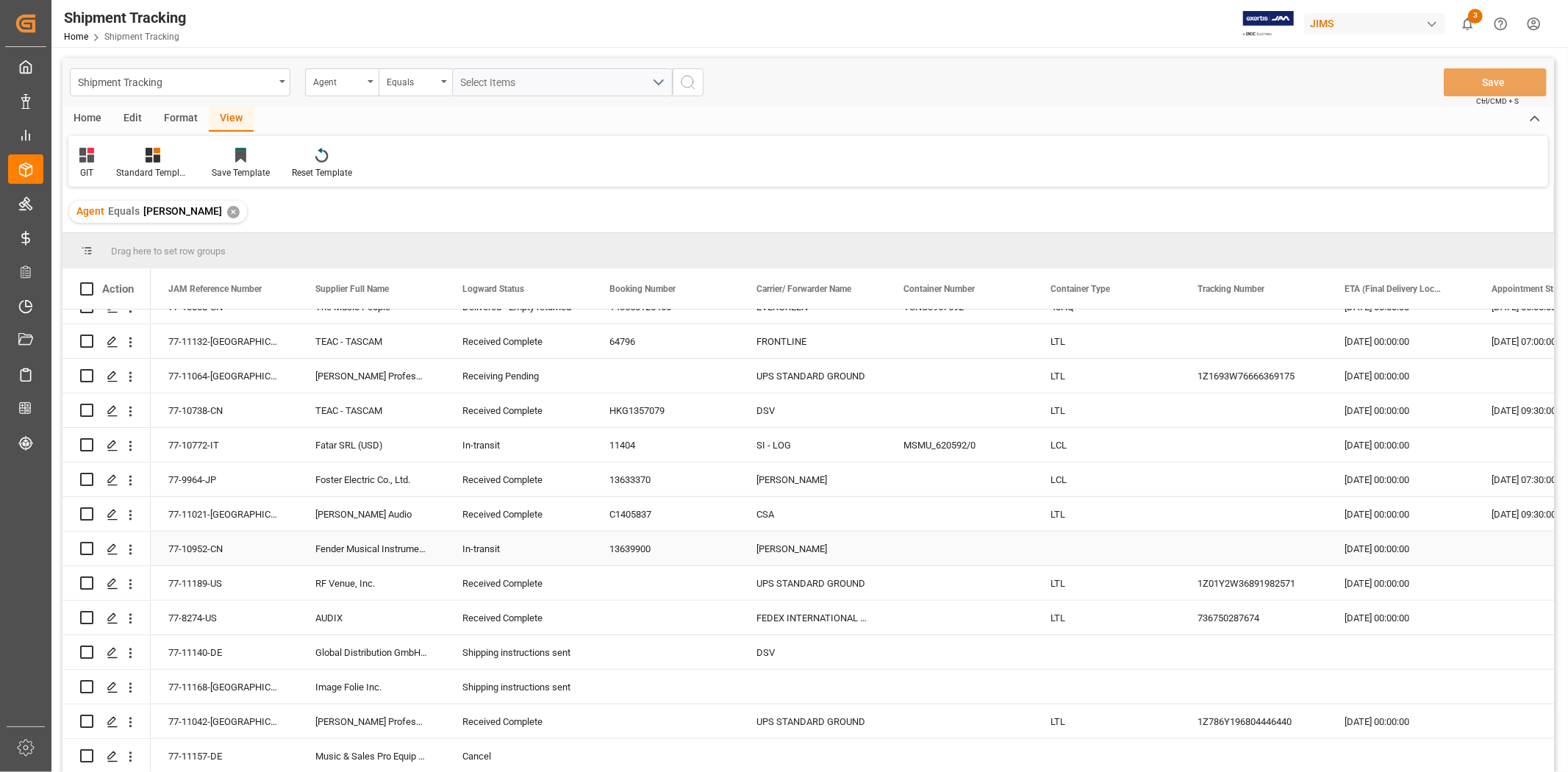
scroll to position [918, 0]
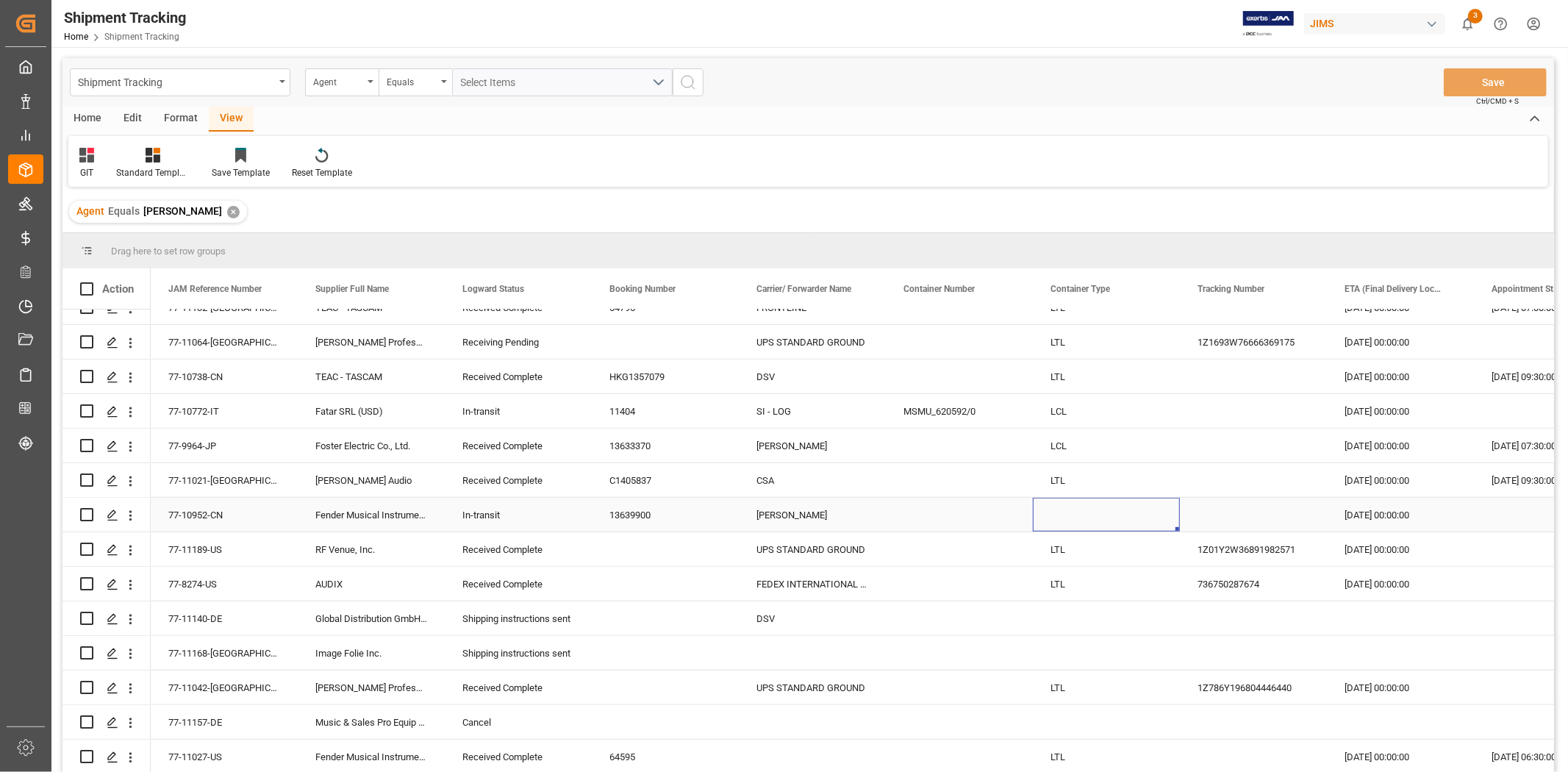
click at [1047, 527] on div "Press SPACE to select this row." at bounding box center [1106, 514] width 147 height 34
click at [1048, 521] on div "Press SPACE to select this row." at bounding box center [1106, 514] width 147 height 34
click at [1050, 519] on div "Press SPACE to select this row." at bounding box center [1106, 514] width 147 height 34
click at [1050, 519] on button "Select" at bounding box center [1107, 523] width 123 height 28
click at [1052, 517] on button "Select" at bounding box center [1107, 523] width 123 height 28
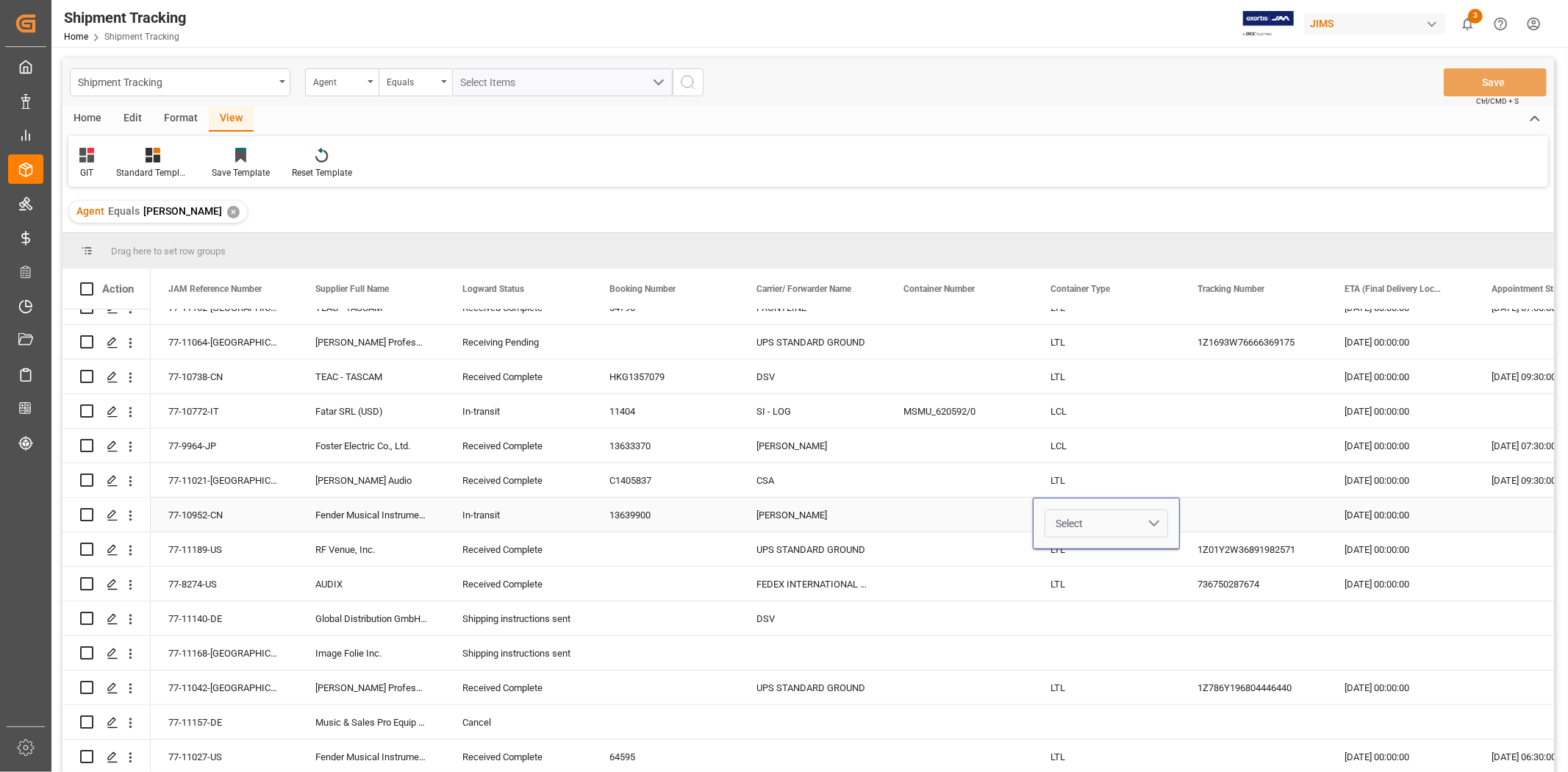
click at [1159, 527] on button "Select" at bounding box center [1107, 523] width 123 height 28
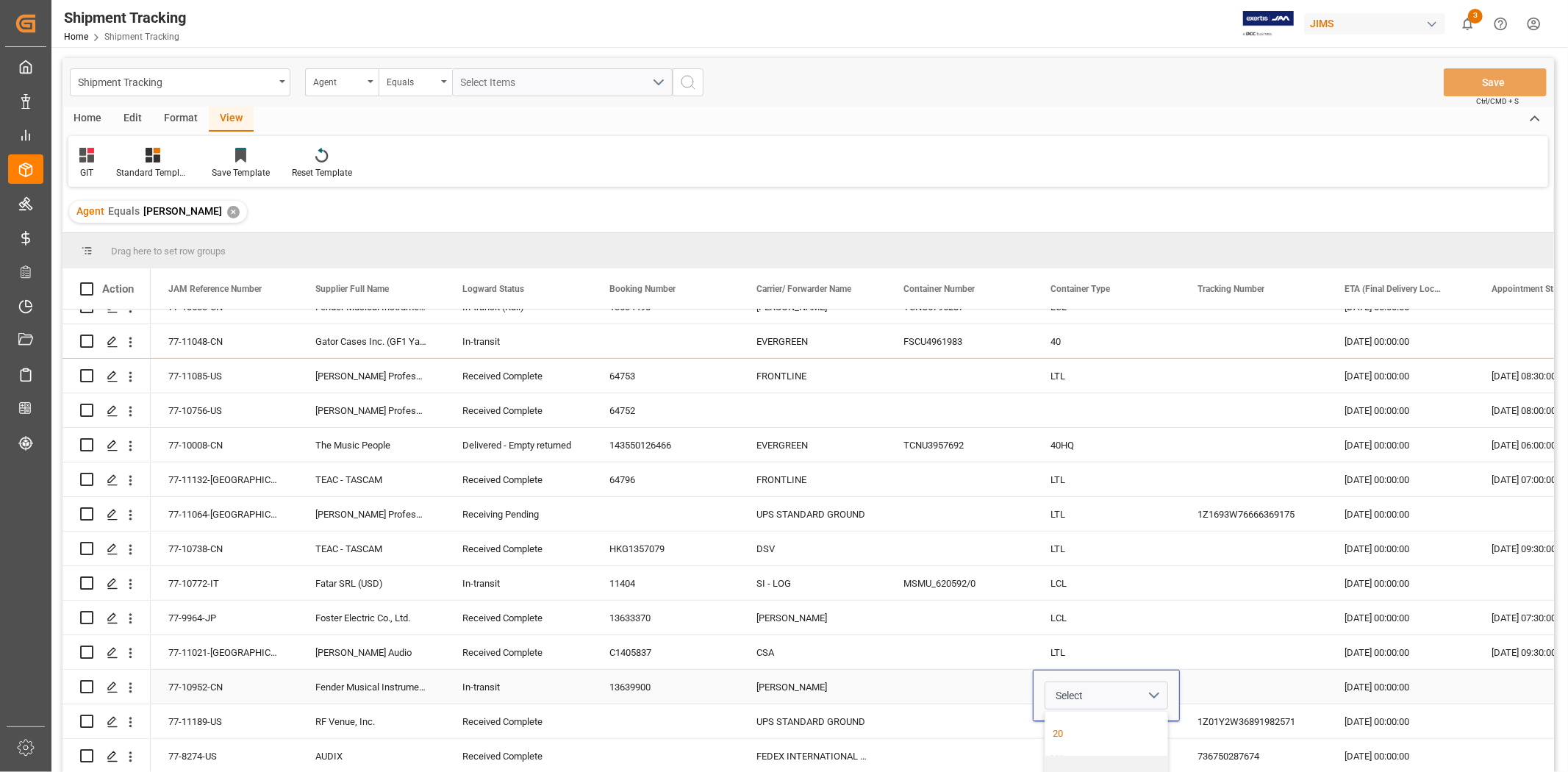
scroll to position [754, 0]
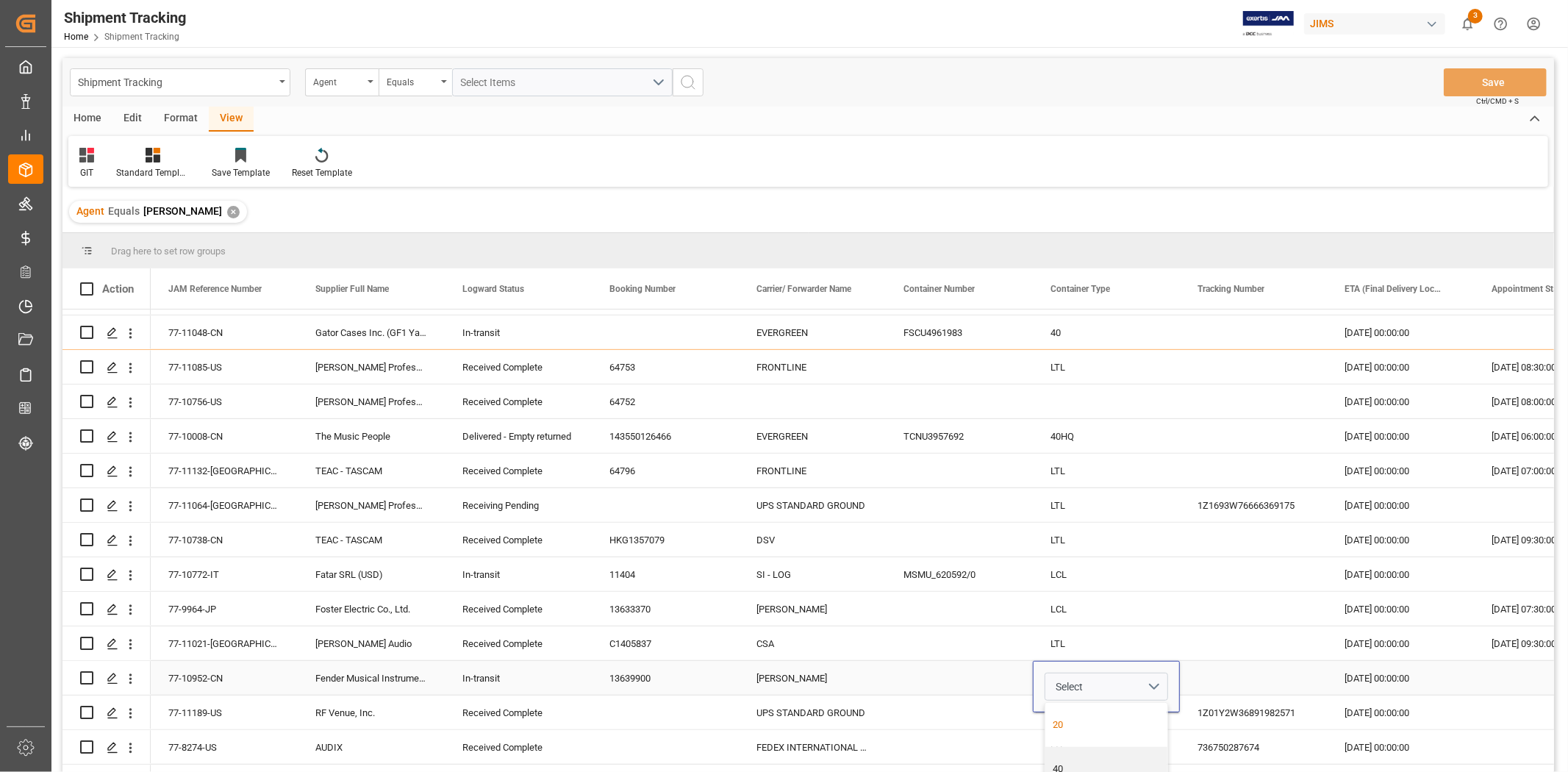
click at [1138, 719] on div "20" at bounding box center [1107, 724] width 107 height 14
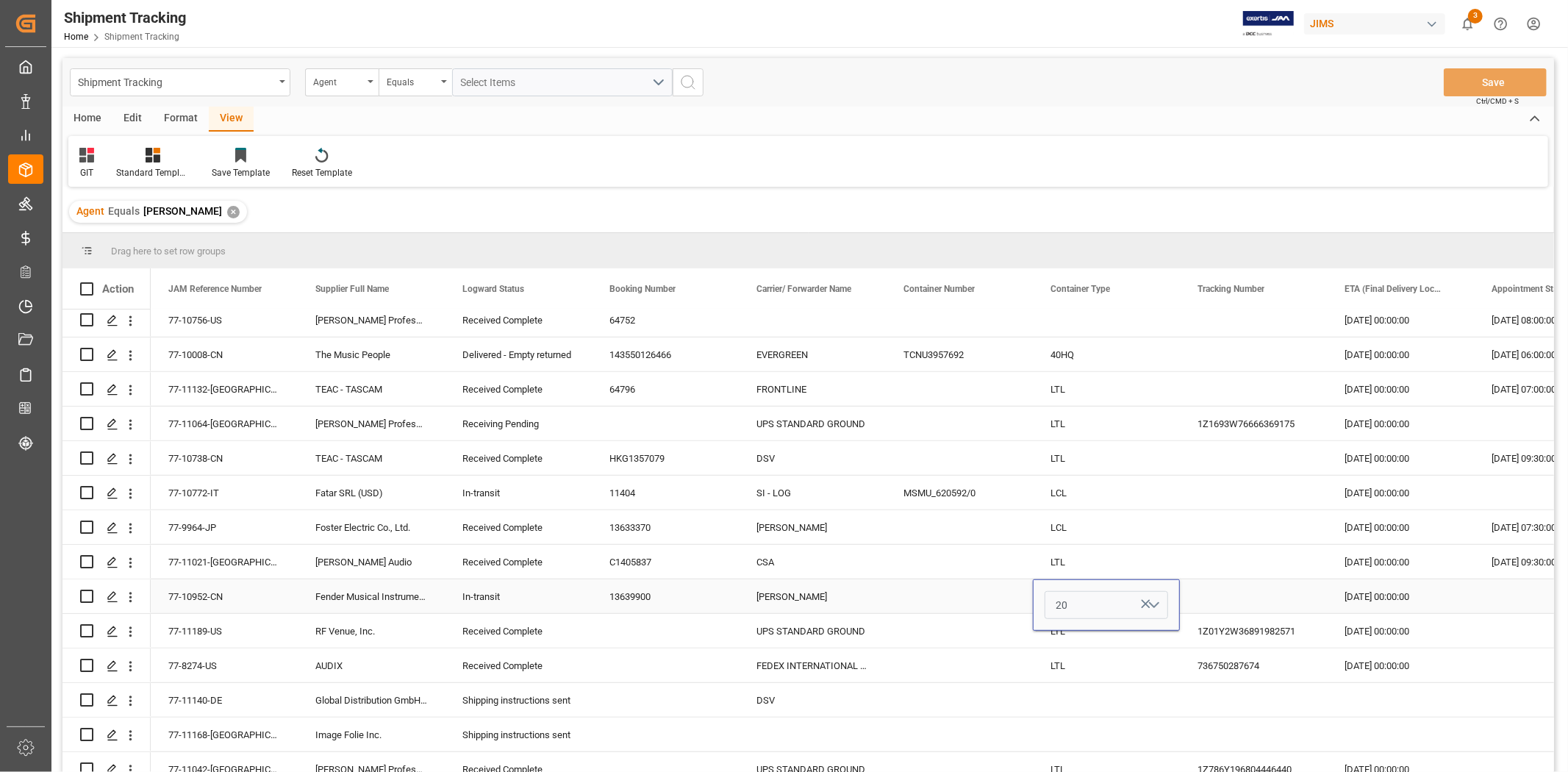
click at [1158, 609] on button "20" at bounding box center [1107, 604] width 123 height 28
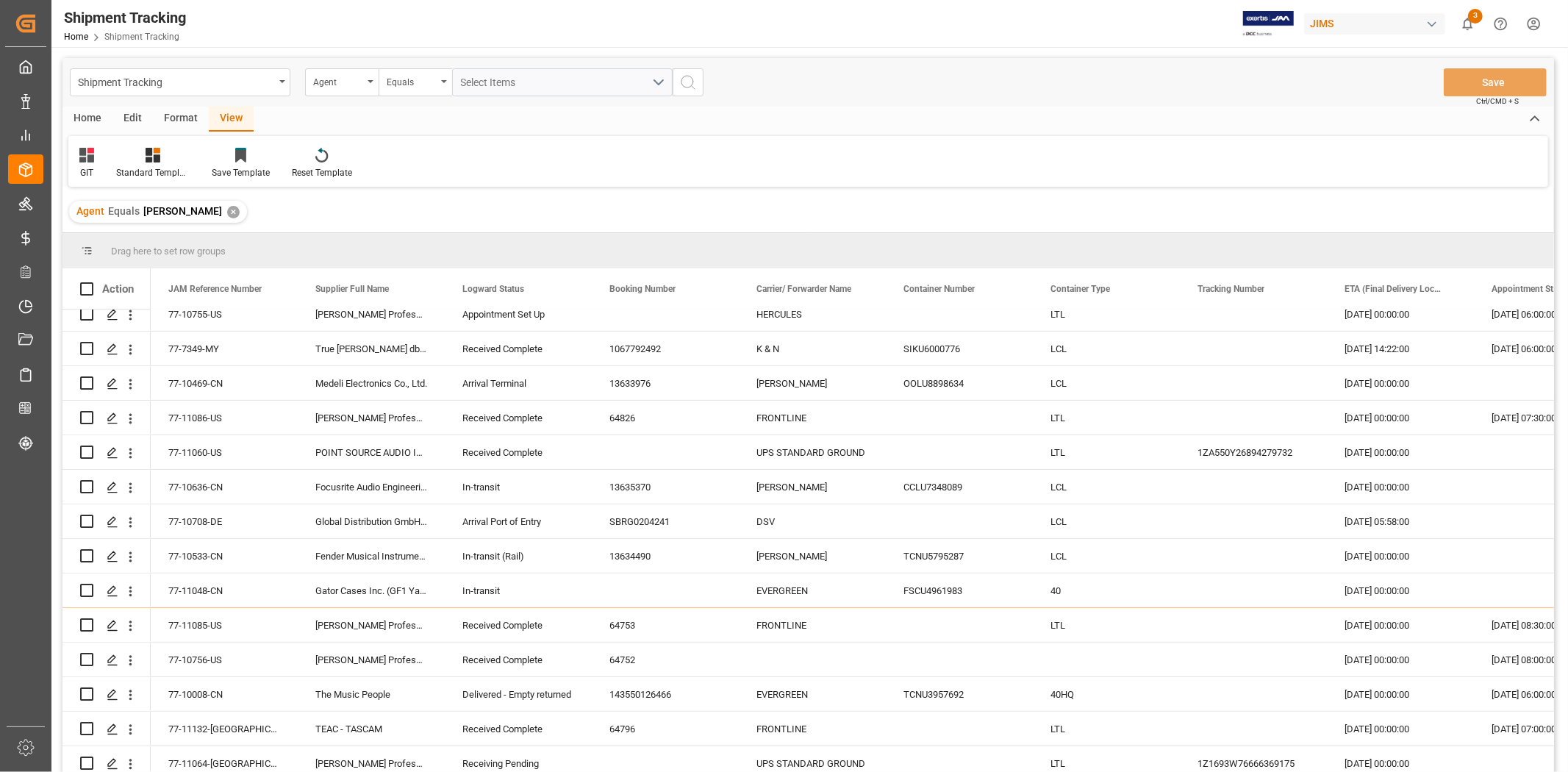
scroll to position [509, 0]
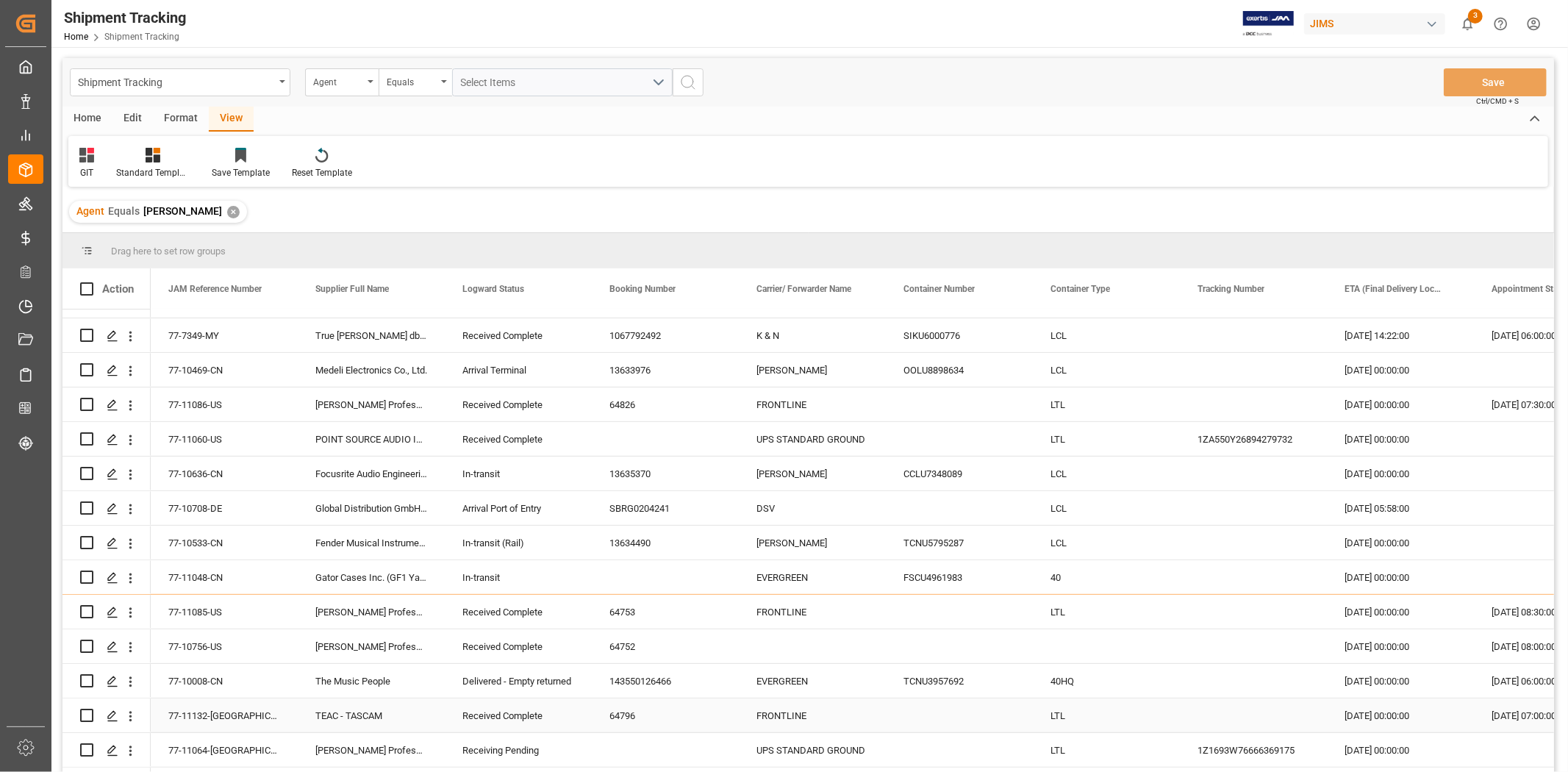
click at [1140, 718] on div "LTL" at bounding box center [1106, 715] width 147 height 34
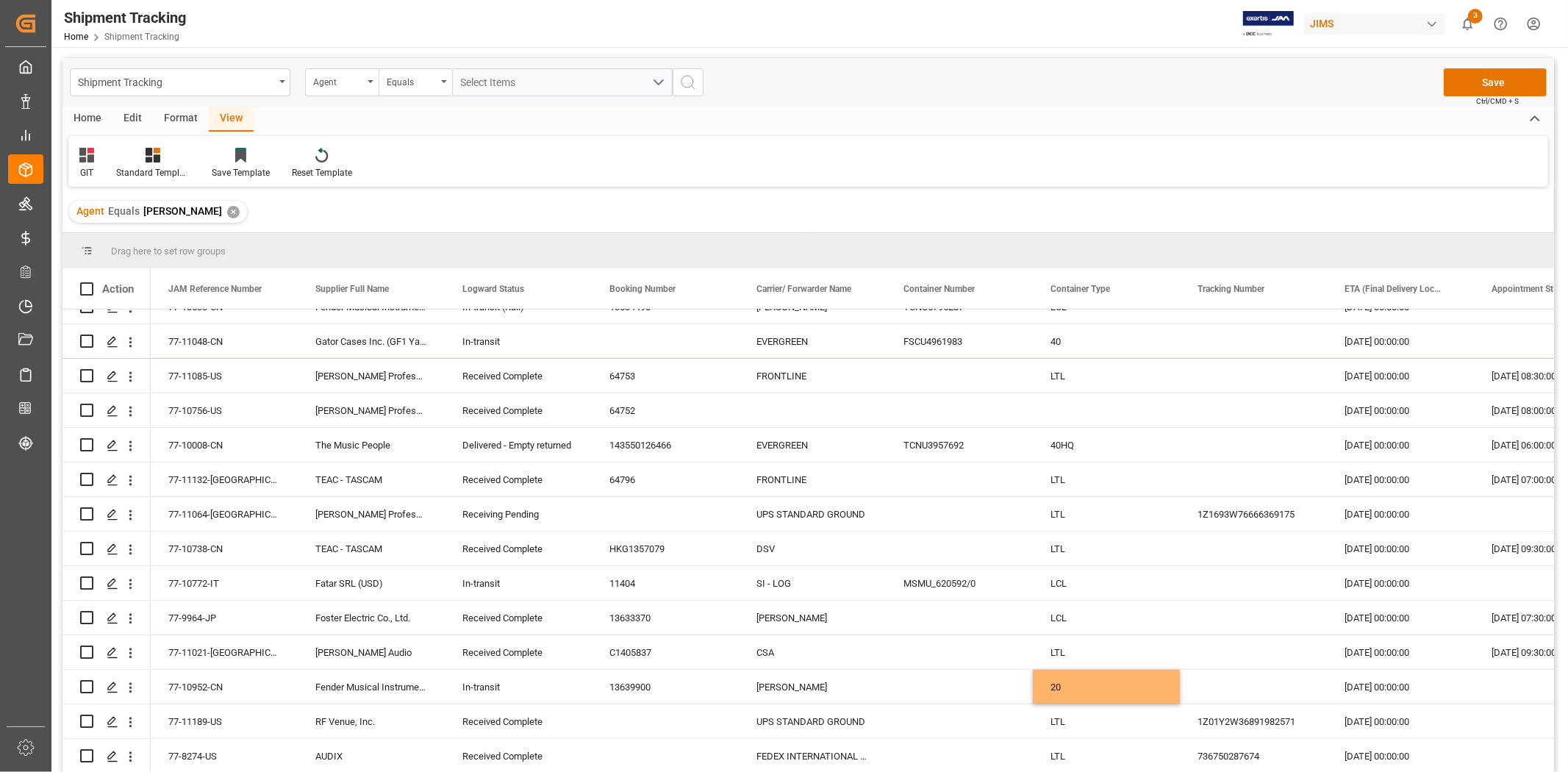
scroll to position [883, 0]
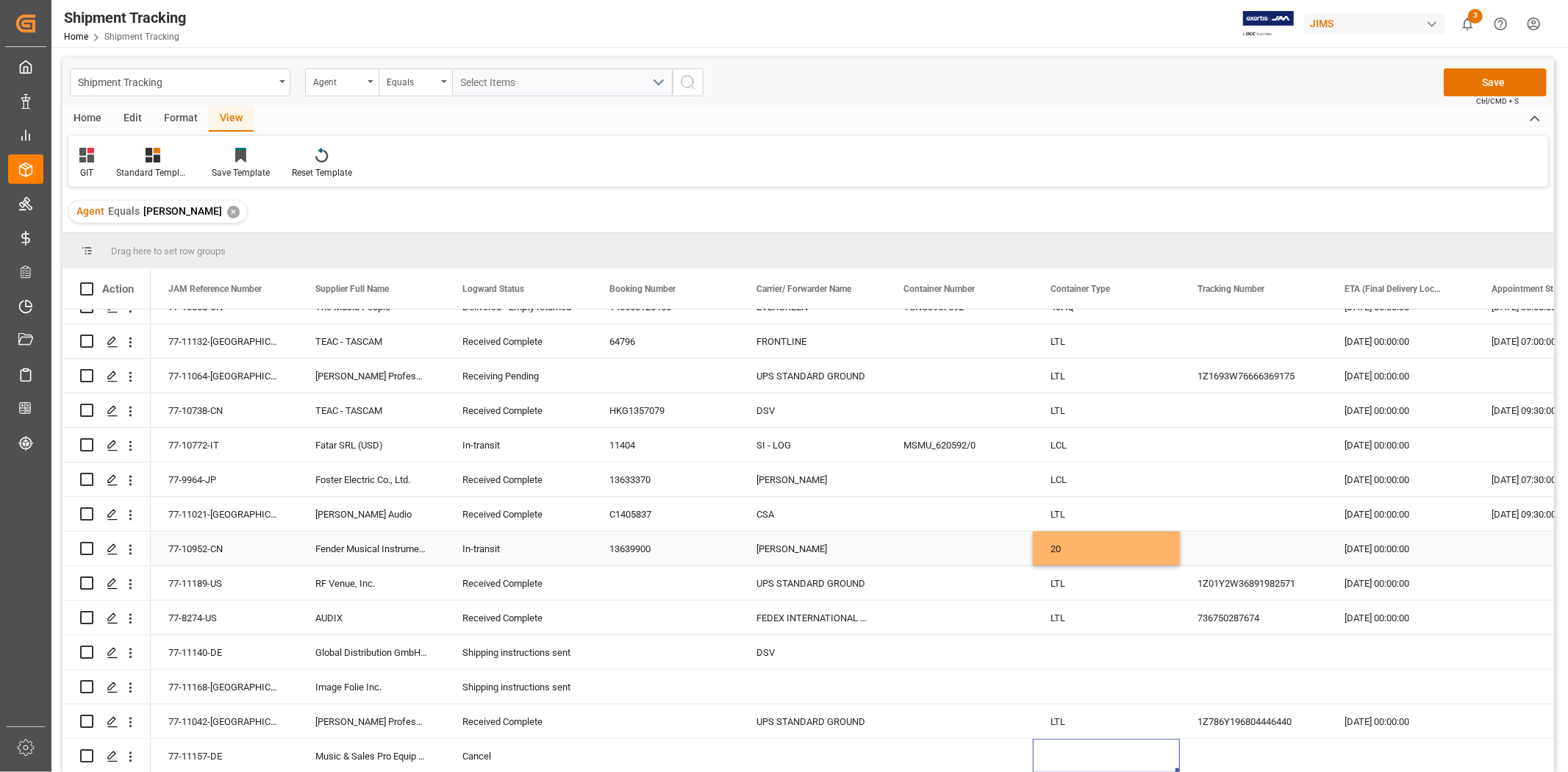
click at [1138, 553] on div "20" at bounding box center [1106, 548] width 147 height 34
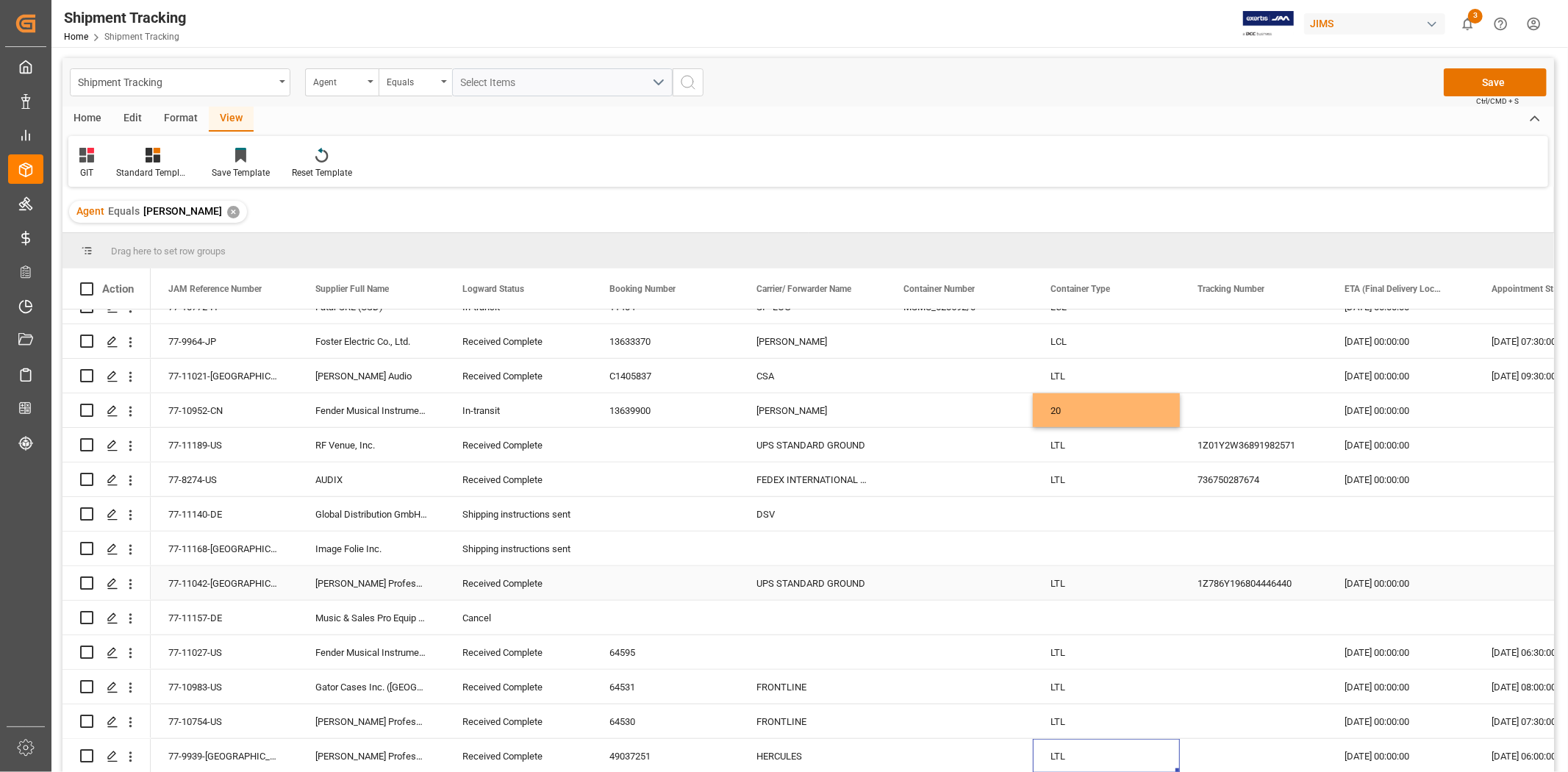
scroll to position [1056, 0]
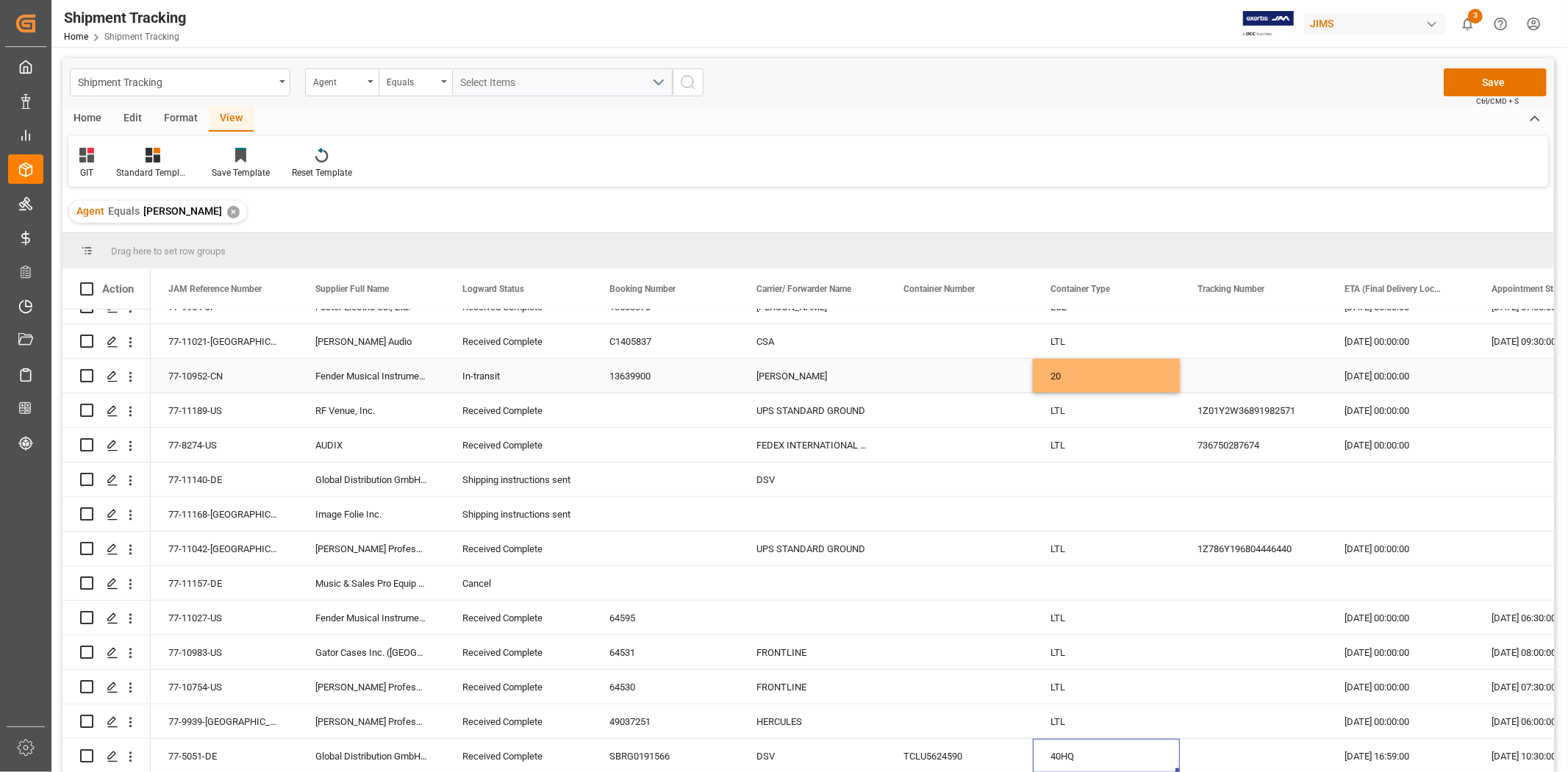
click at [1074, 373] on div "20" at bounding box center [1106, 376] width 147 height 34
click at [1074, 370] on div "20" at bounding box center [1106, 376] width 147 height 34
click at [1079, 376] on div "20" at bounding box center [1106, 376] width 147 height 34
click at [1079, 376] on button "20" at bounding box center [1107, 384] width 123 height 28
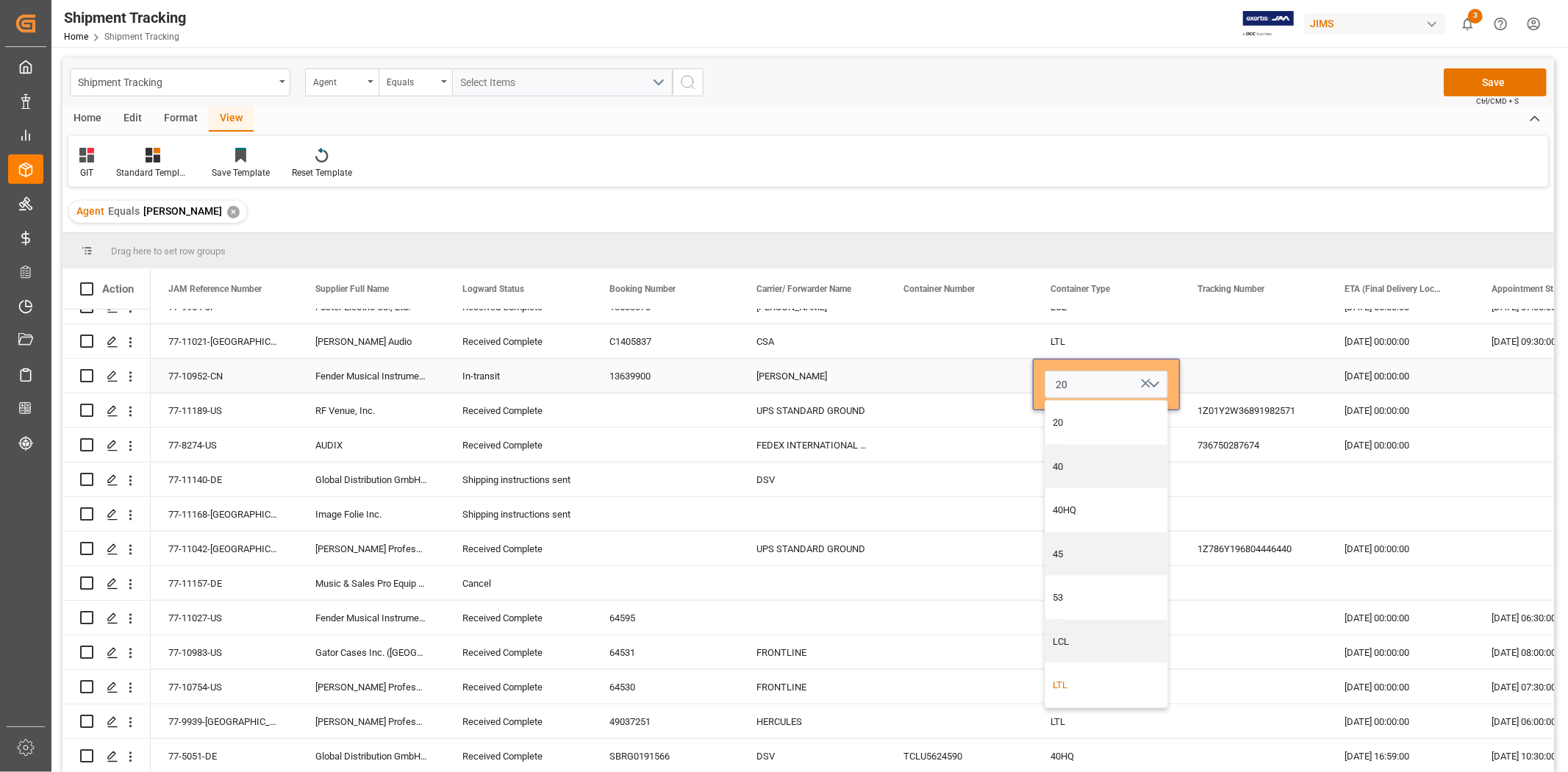
click at [1095, 692] on div "LTL" at bounding box center [1106, 685] width 122 height 44
click at [1082, 521] on div "Press SPACE to select this row." at bounding box center [1106, 514] width 147 height 34
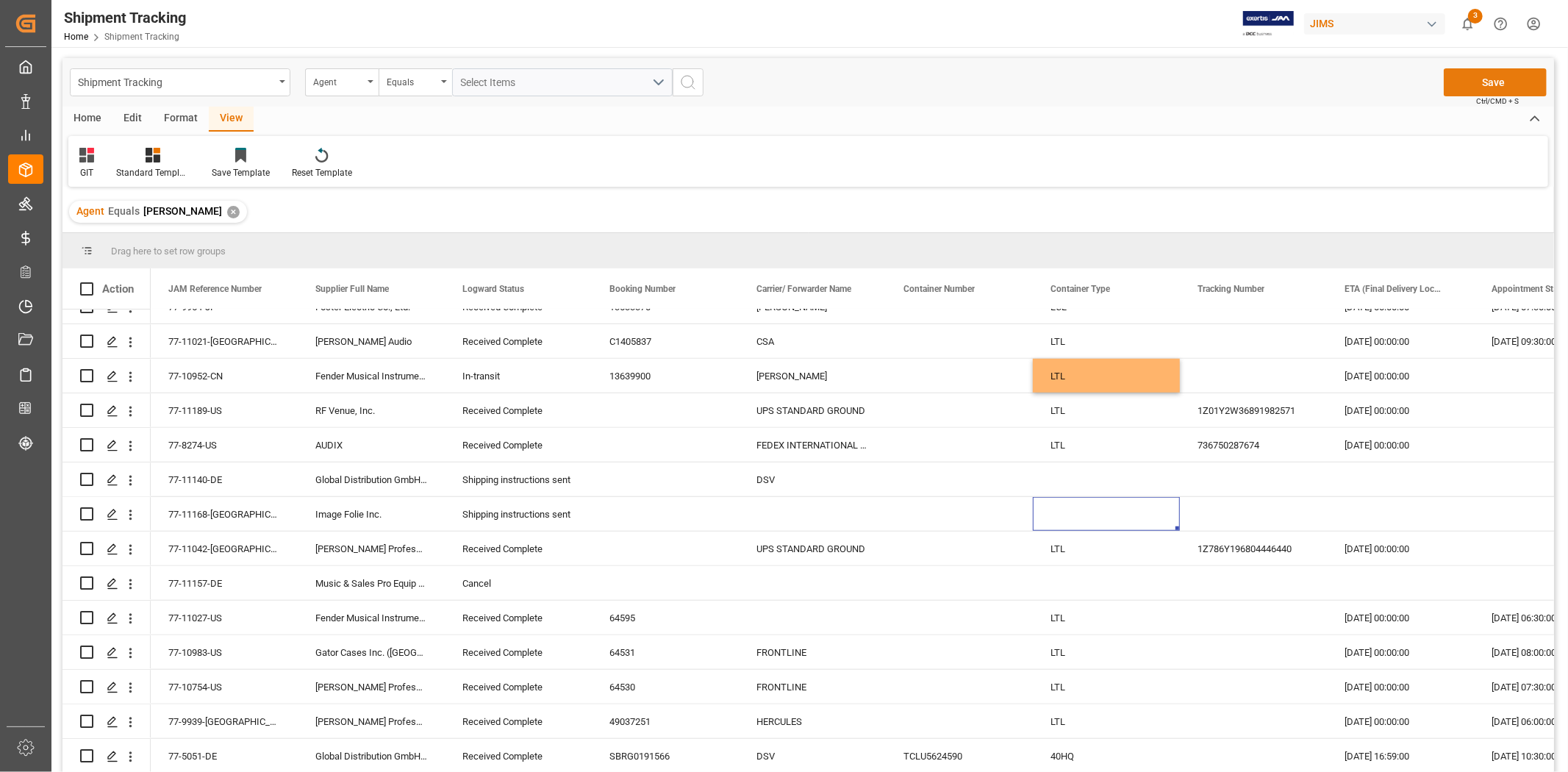
click at [1459, 82] on button "Save" at bounding box center [1495, 82] width 103 height 28
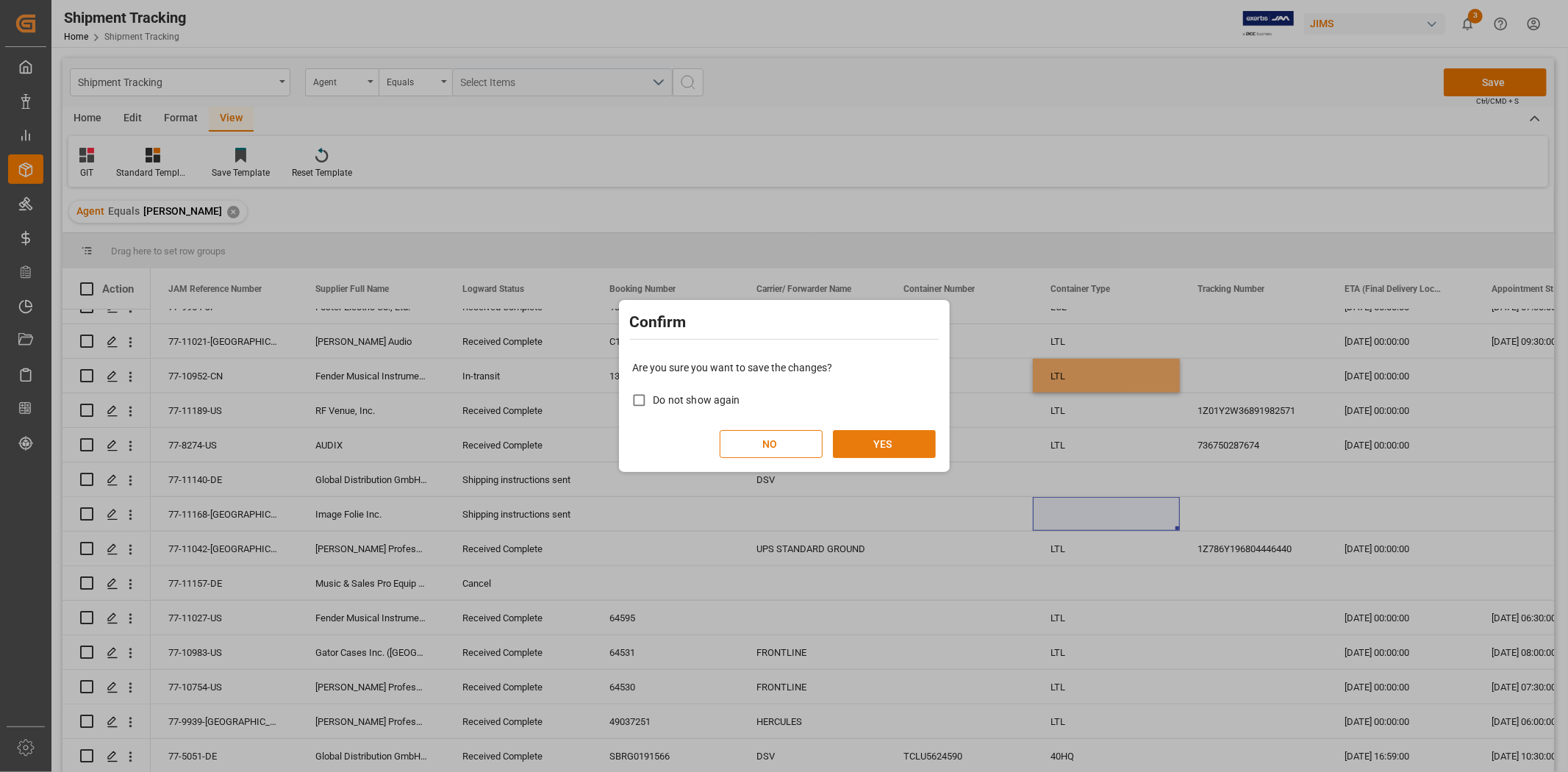
click at [902, 440] on button "YES" at bounding box center [884, 444] width 103 height 28
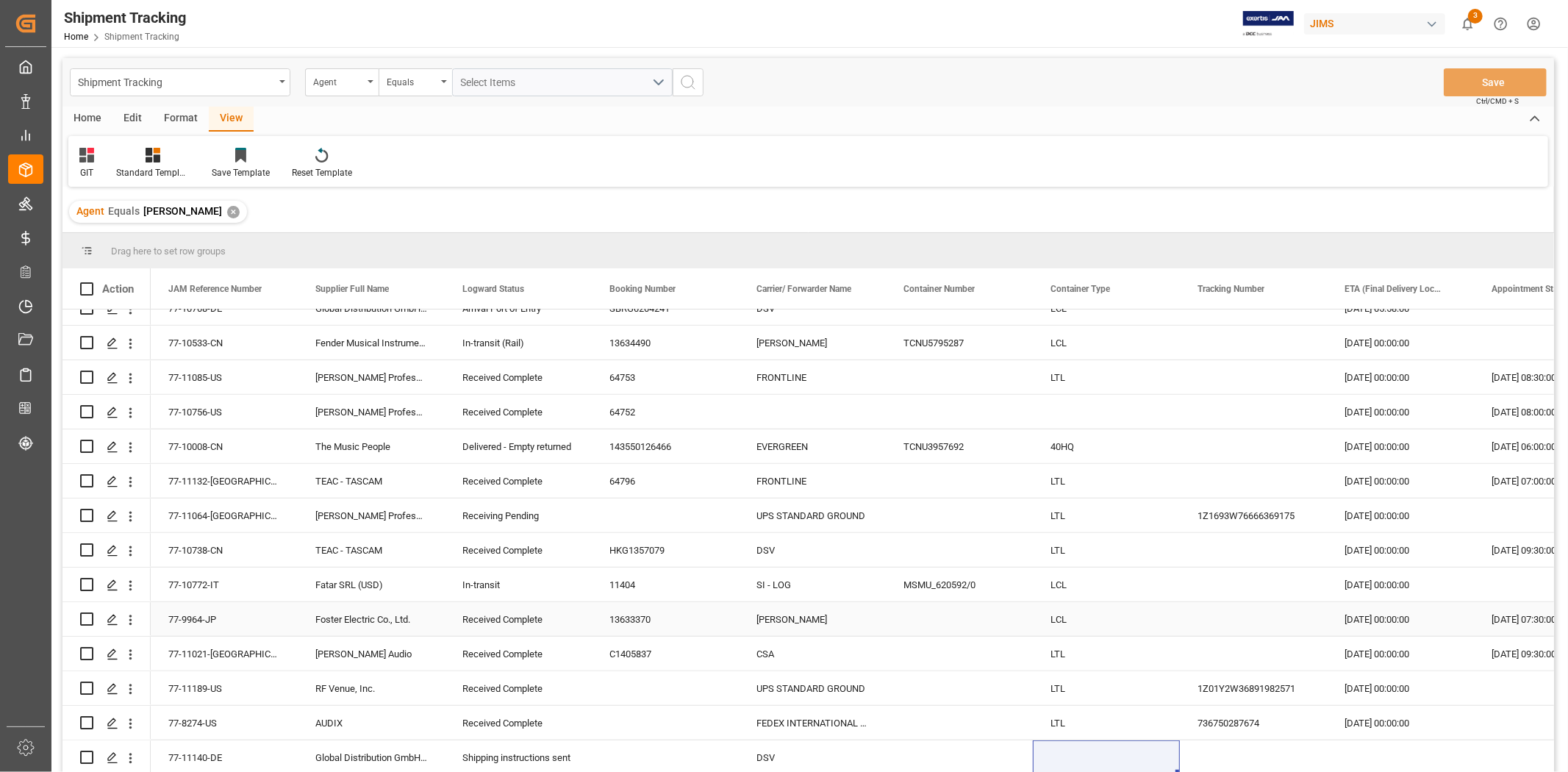
scroll to position [893, 0]
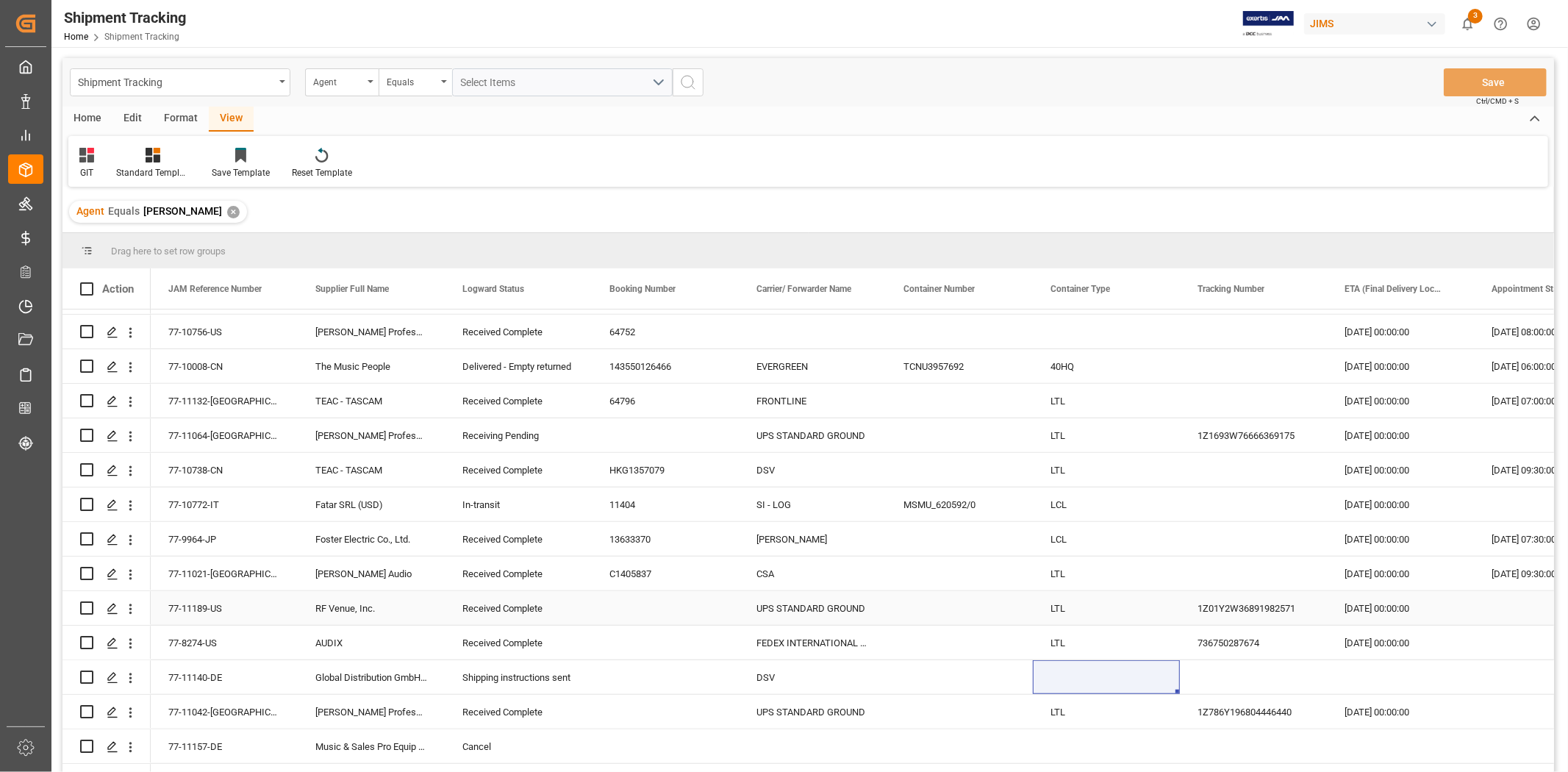
click at [511, 613] on div "Received Complete" at bounding box center [518, 608] width 112 height 34
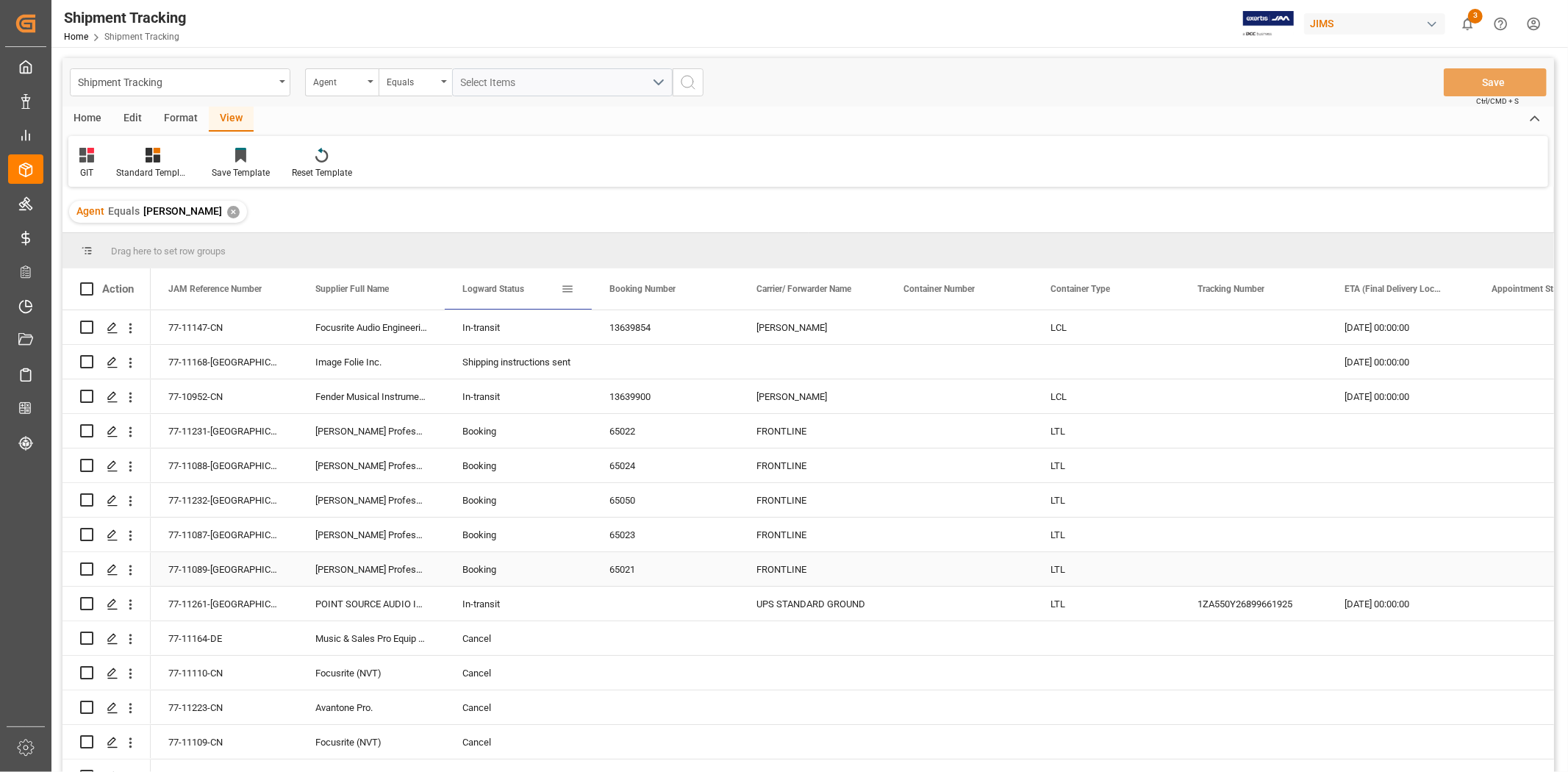
scroll to position [0, 0]
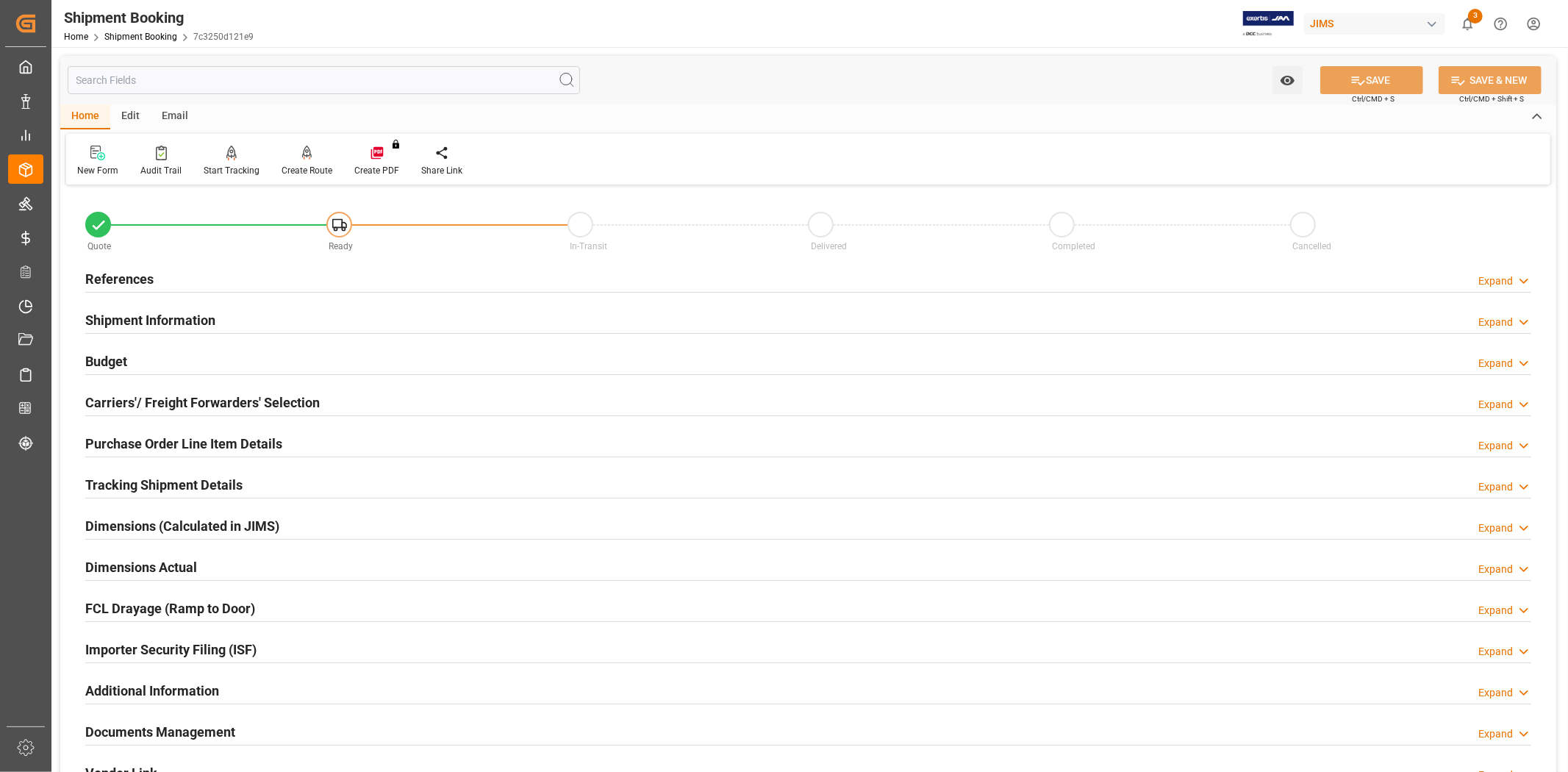
click at [226, 482] on h2 "Tracking Shipment Details" at bounding box center [164, 485] width 157 height 20
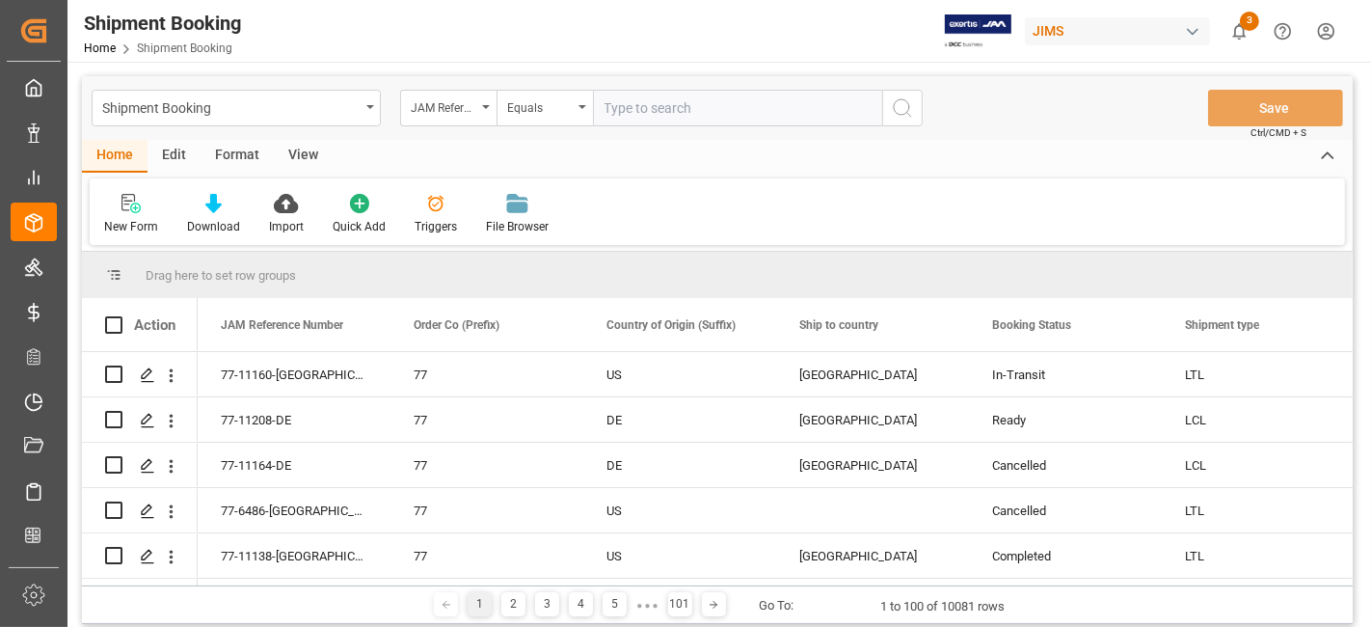
click at [661, 108] on input "text" at bounding box center [737, 108] width 289 height 37
paste input "77-11048-CN"
type input "77-11048-CN"
click at [900, 106] on icon "search button" at bounding box center [902, 107] width 23 height 23
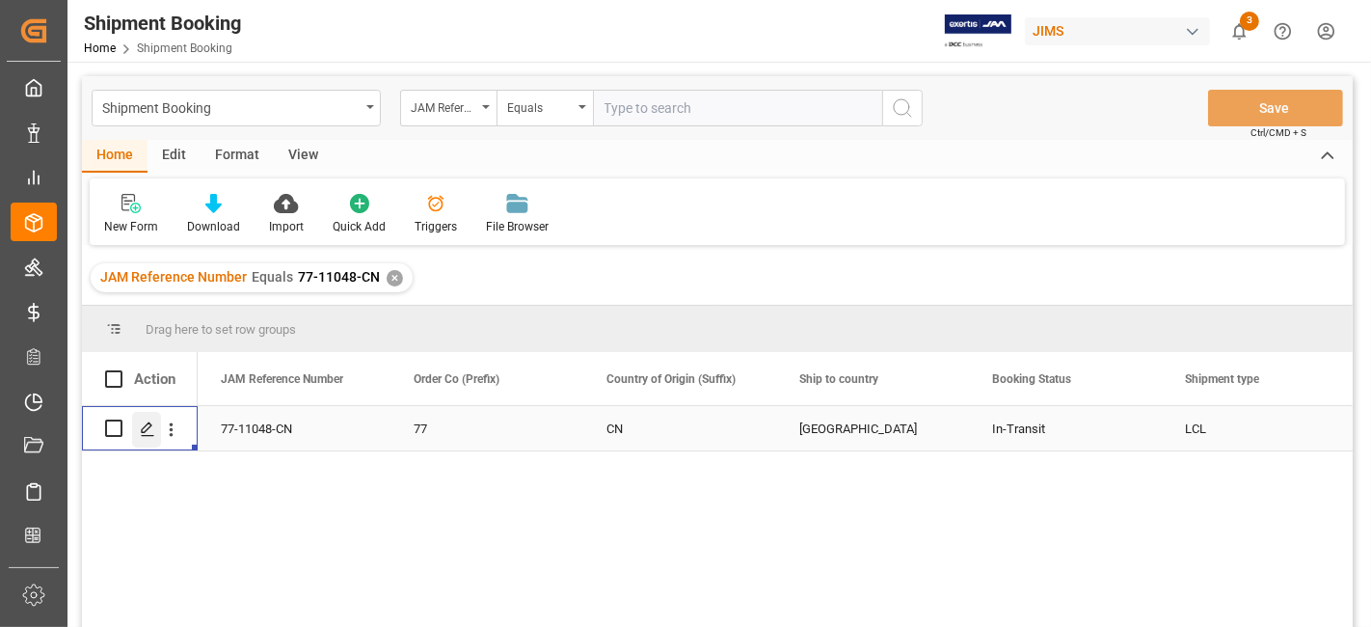
click at [156, 430] on div "Press SPACE to select this row." at bounding box center [146, 430] width 29 height 36
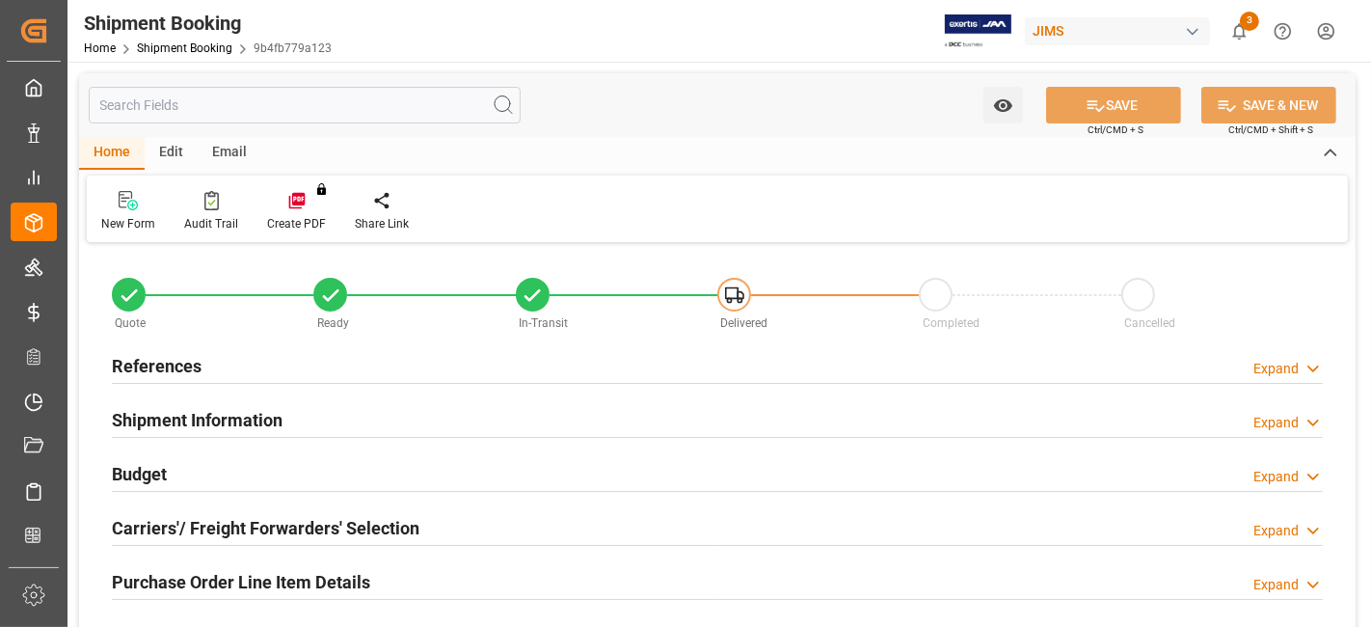
type input "62"
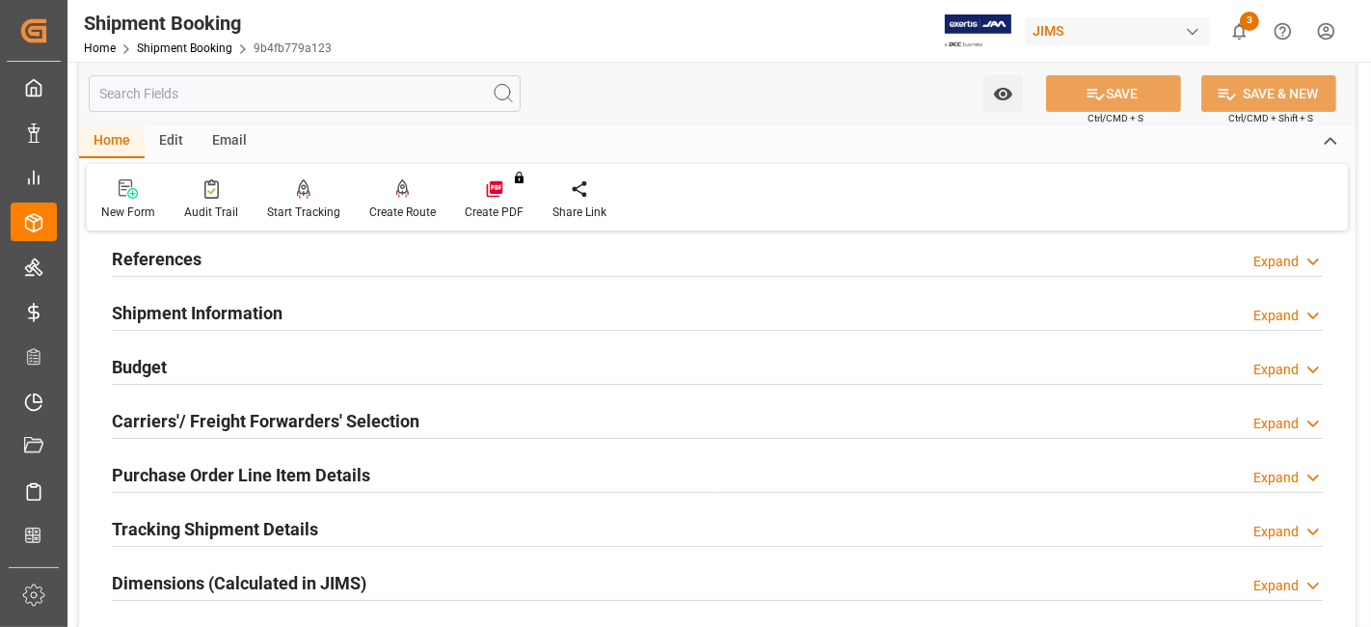
click at [203, 304] on h2 "Shipment Information" at bounding box center [197, 313] width 171 height 26
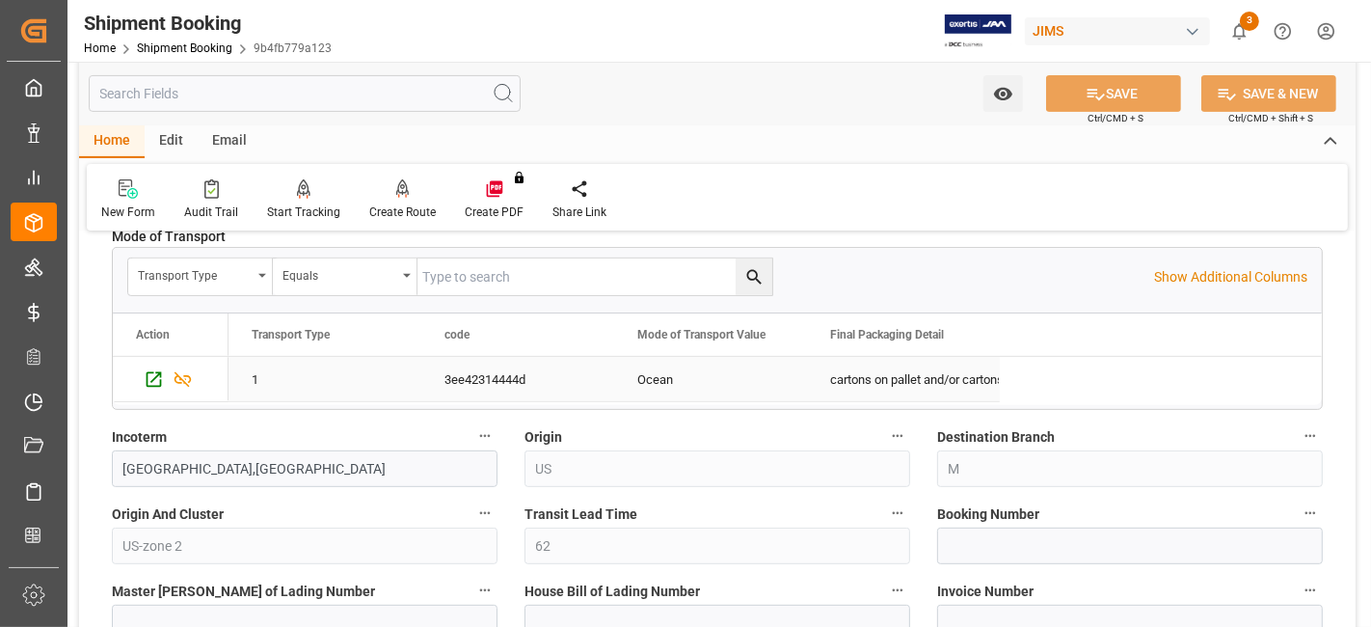
scroll to position [621, 0]
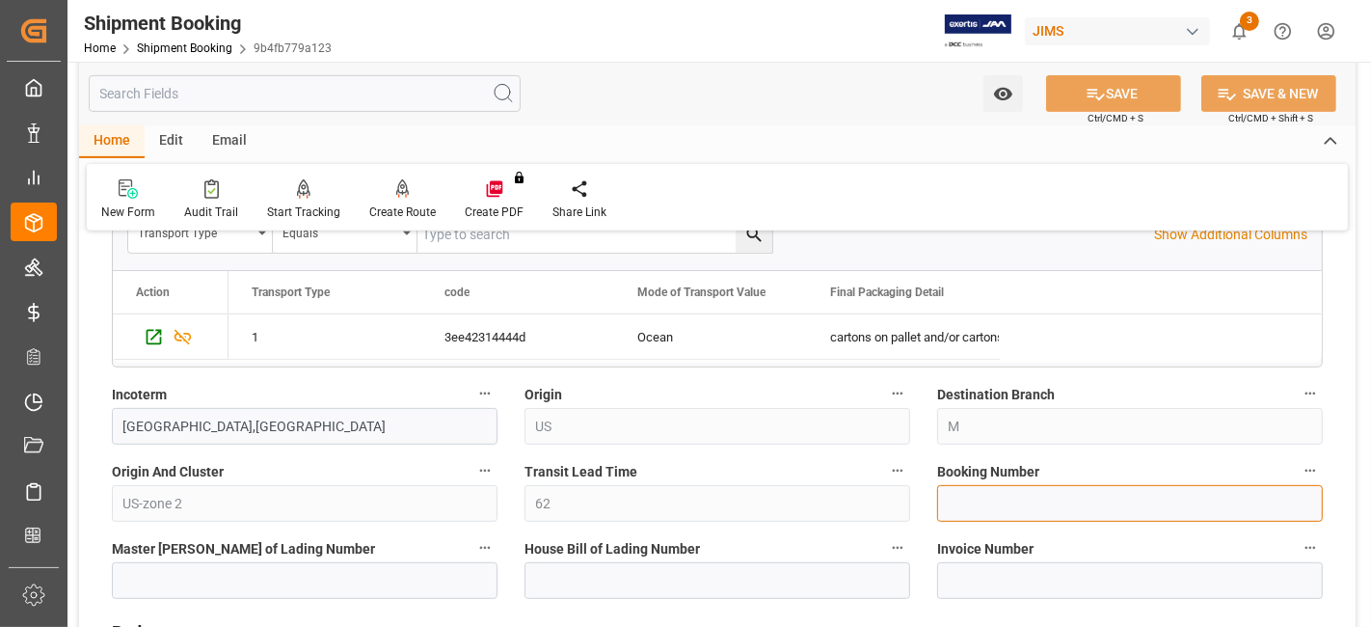
click at [1003, 492] on input at bounding box center [1130, 503] width 386 height 37
paste input "149507051777"
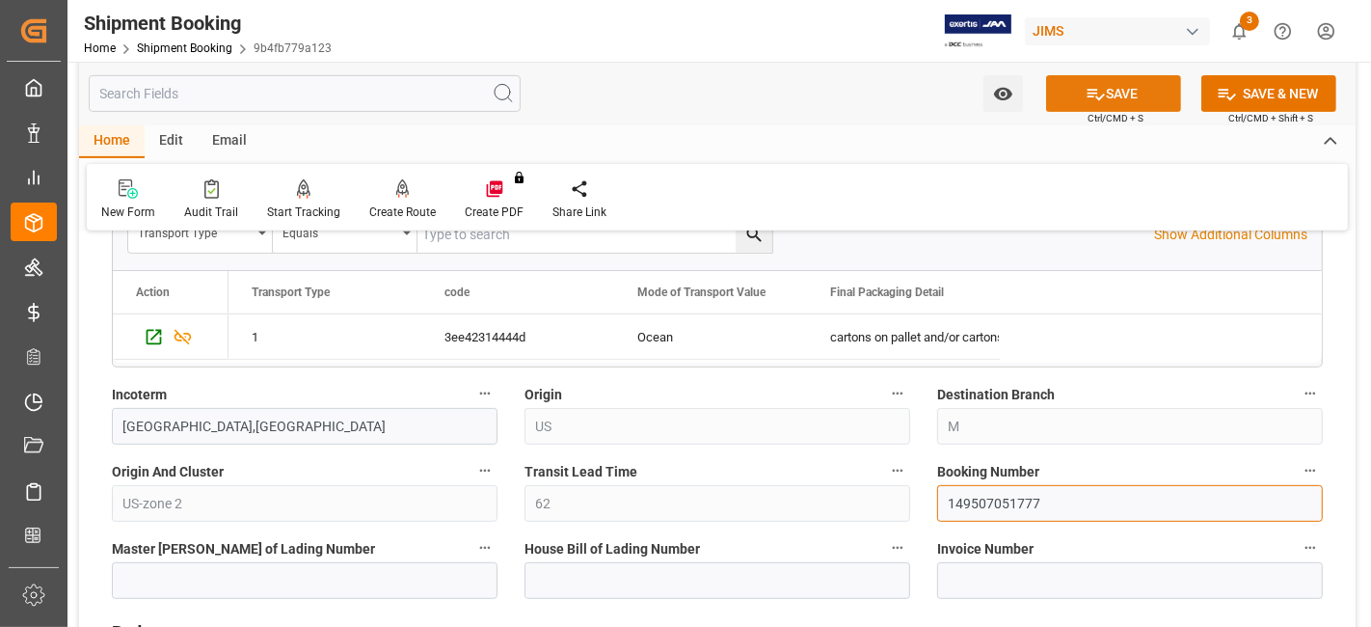
type input "149507051777"
click at [1072, 94] on button "SAVE" at bounding box center [1113, 93] width 135 height 37
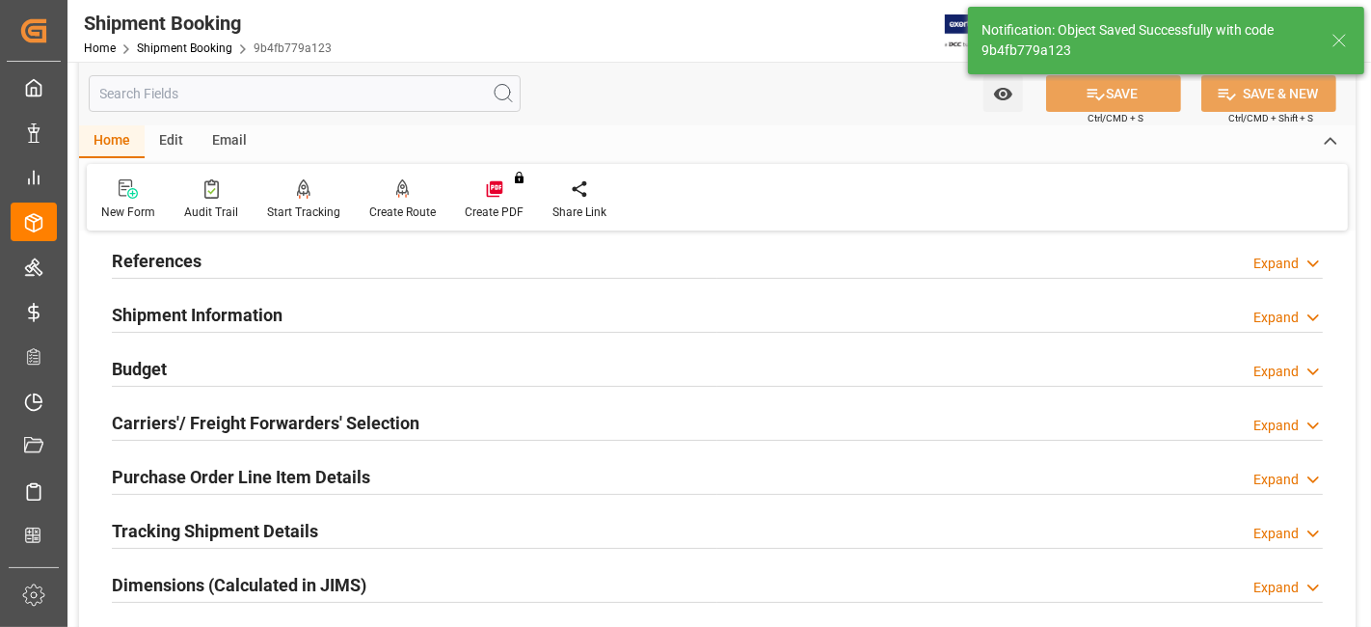
scroll to position [0, 0]
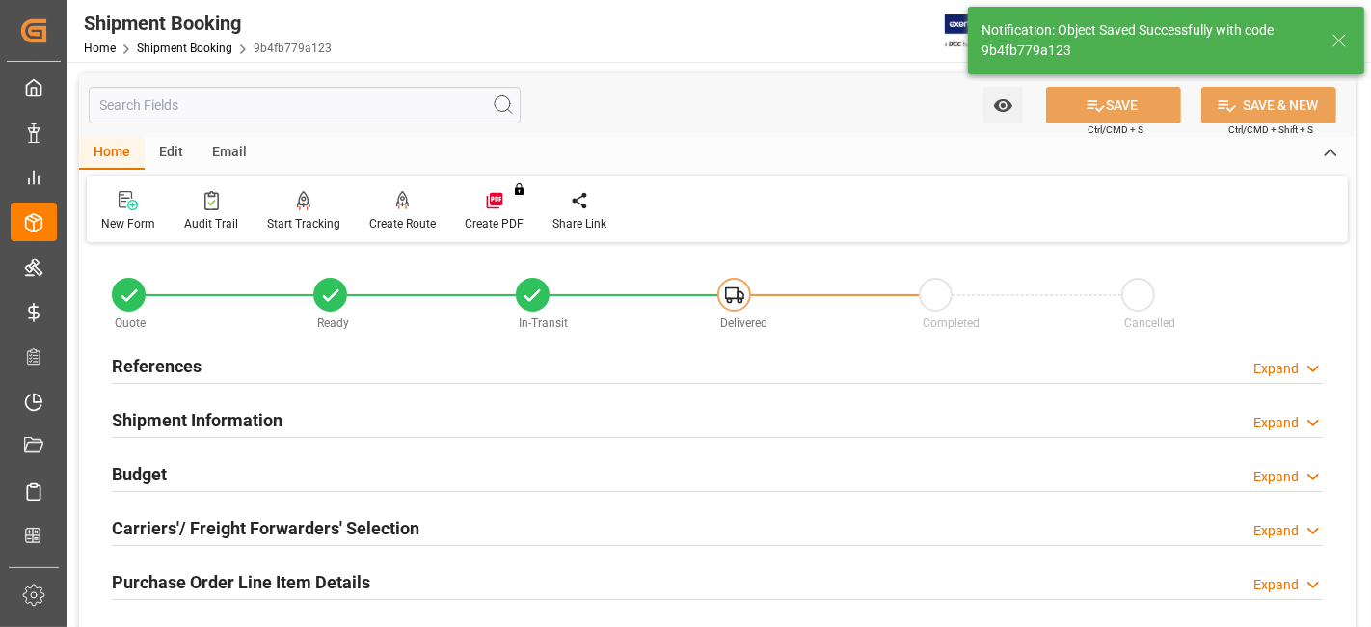
click at [264, 530] on h2 "Carriers'/ Freight Forwarders' Selection" at bounding box center [266, 528] width 308 height 26
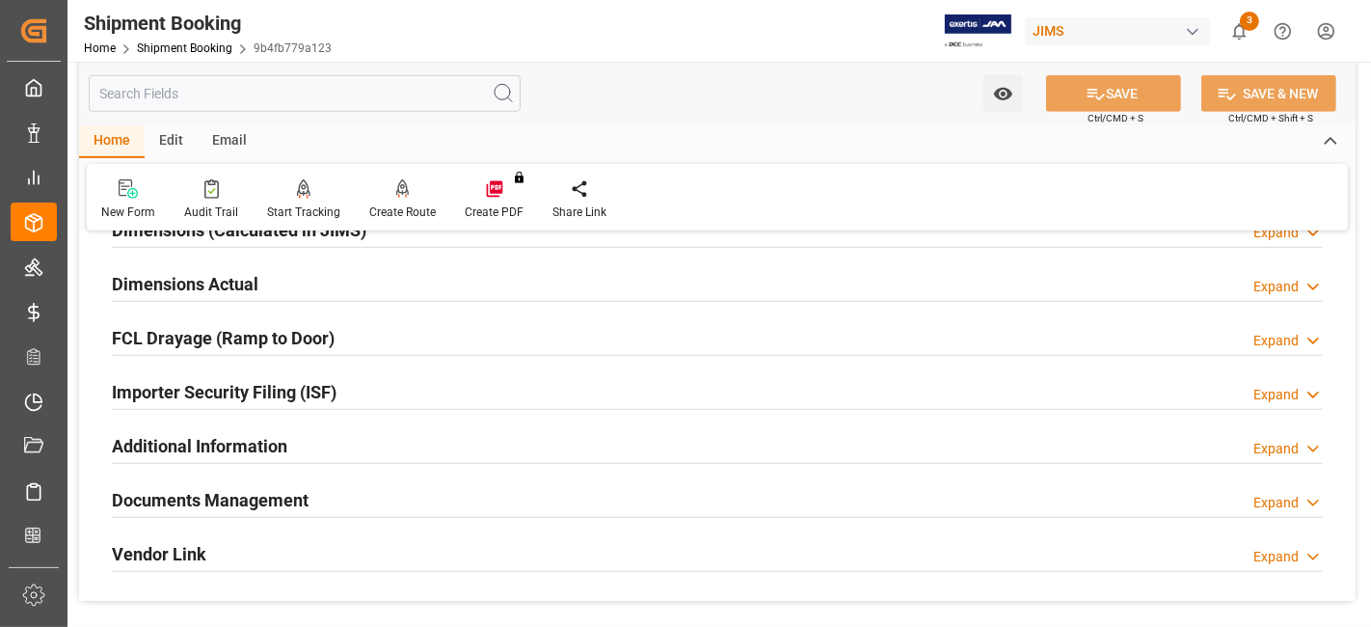
click at [253, 492] on h2 "Documents Management" at bounding box center [210, 500] width 197 height 26
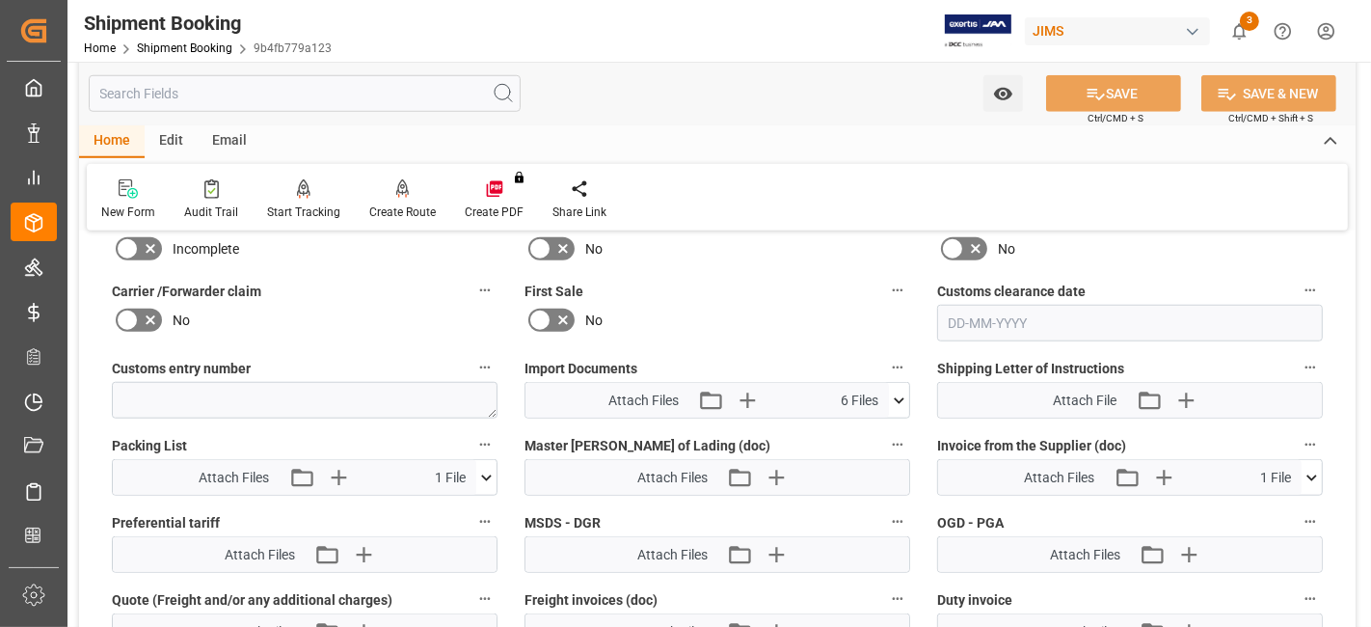
scroll to position [1457, 0]
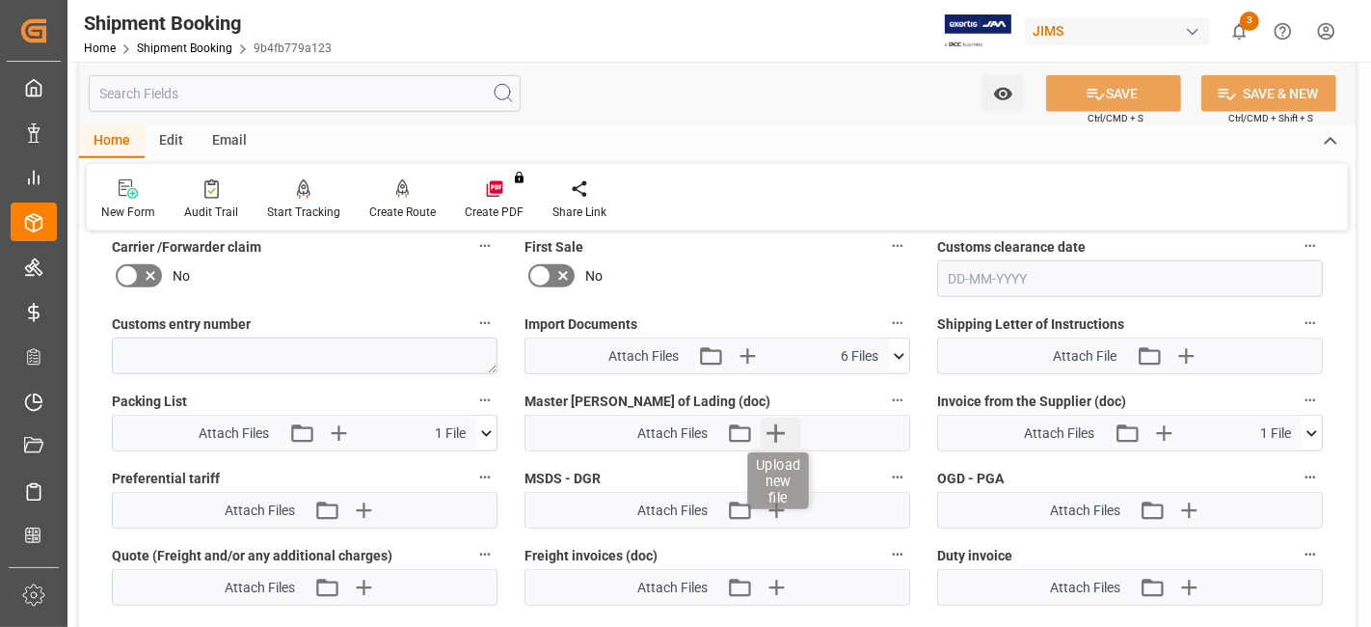
click at [791, 431] on icon "button" at bounding box center [776, 433] width 31 height 31
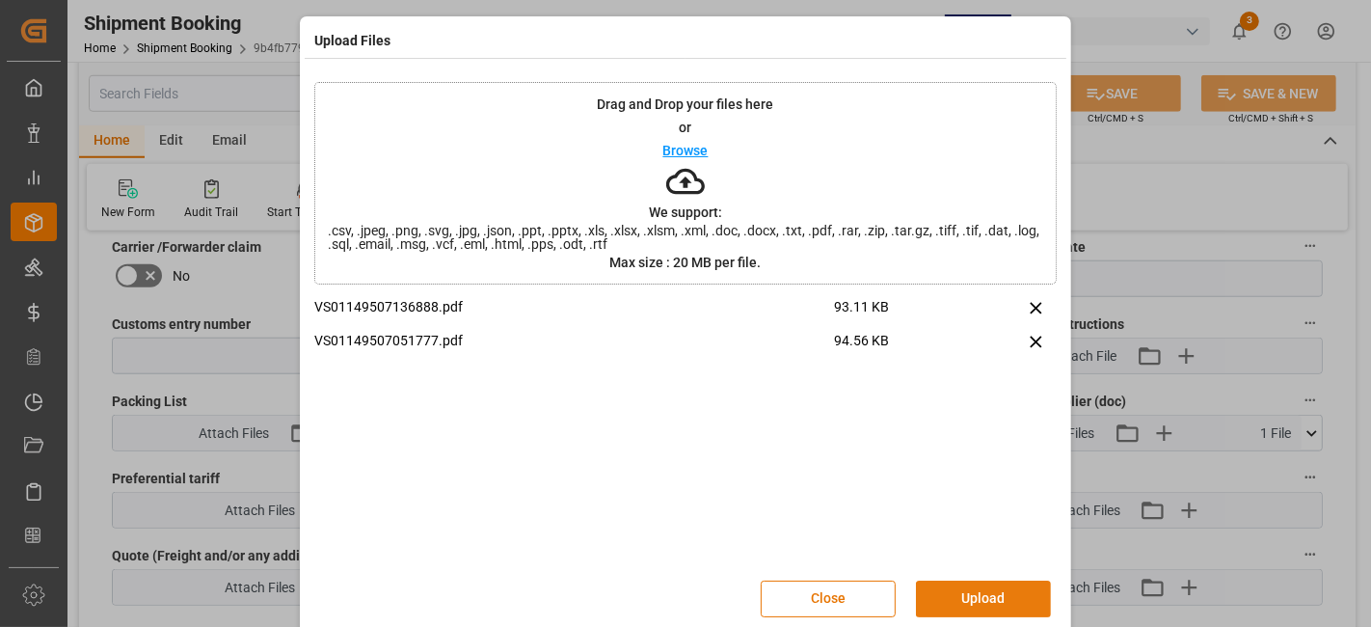
click at [963, 599] on button "Upload" at bounding box center [983, 599] width 135 height 37
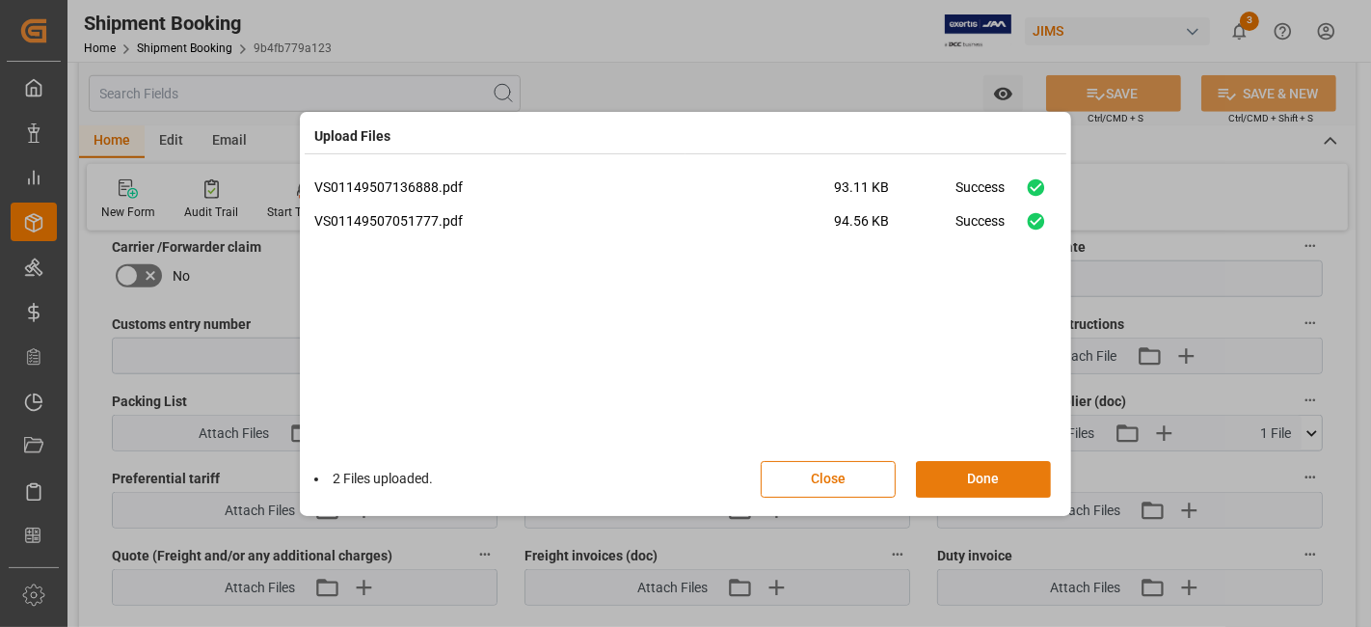
click at [950, 478] on button "Done" at bounding box center [983, 479] width 135 height 37
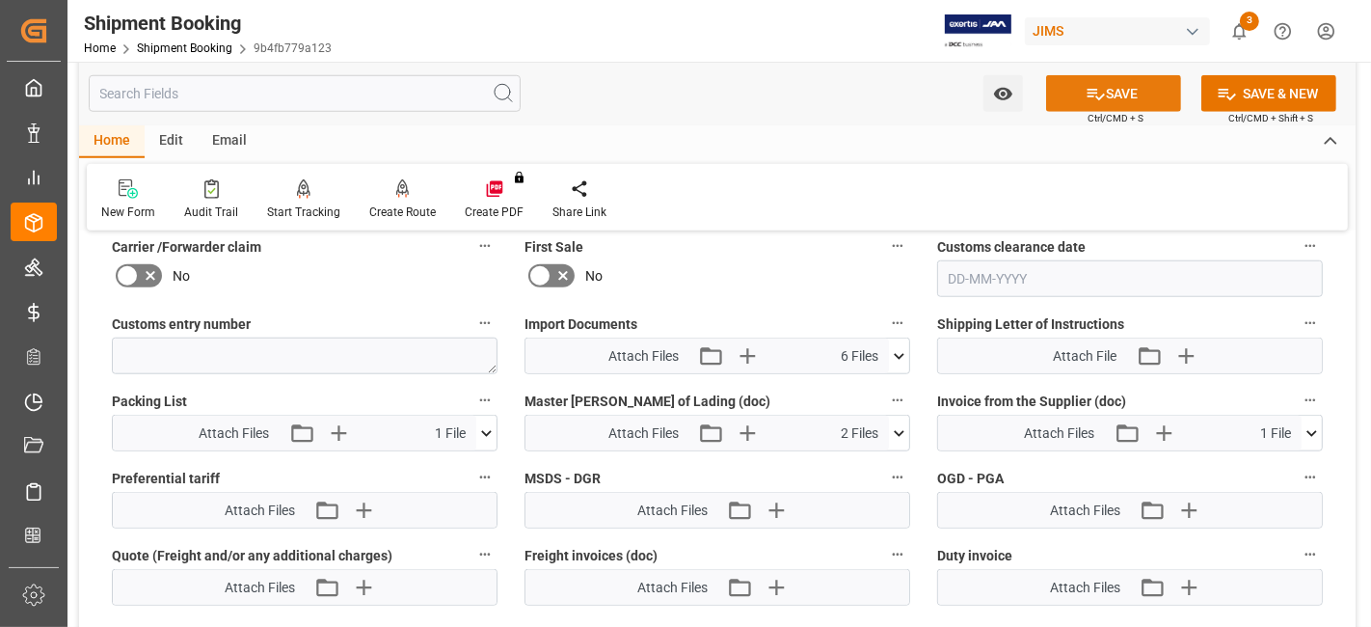
click at [1068, 84] on button "SAVE" at bounding box center [1113, 93] width 135 height 37
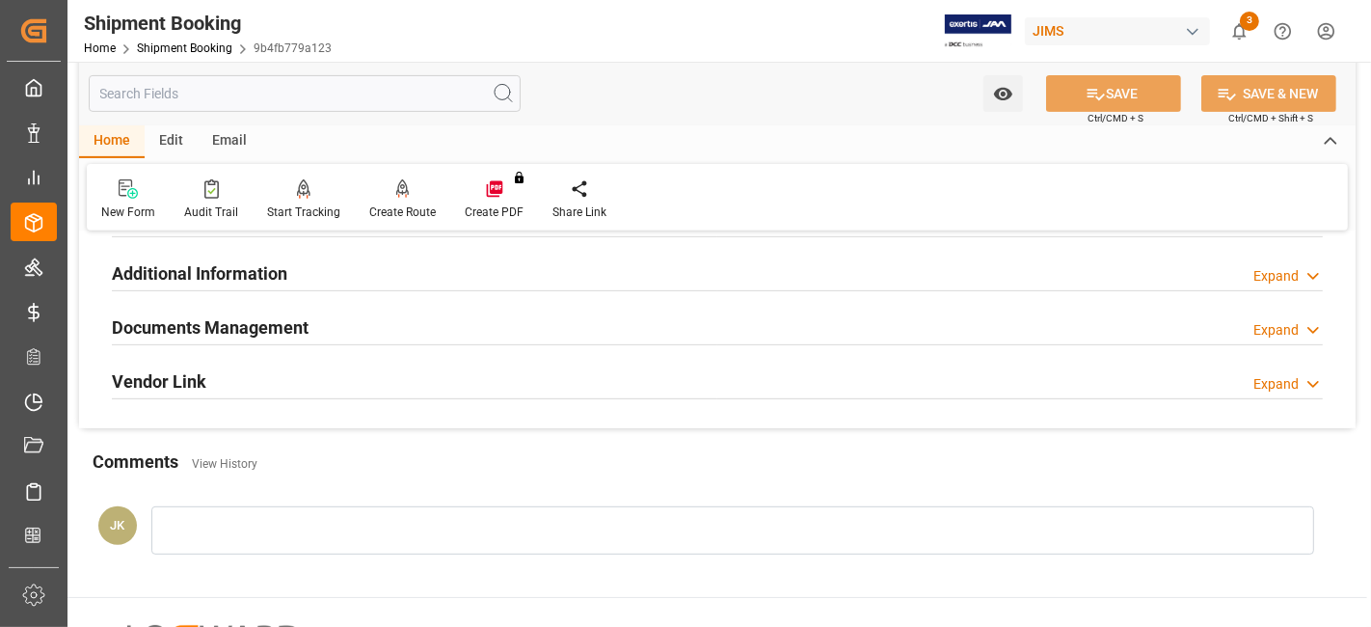
scroll to position [603, 0]
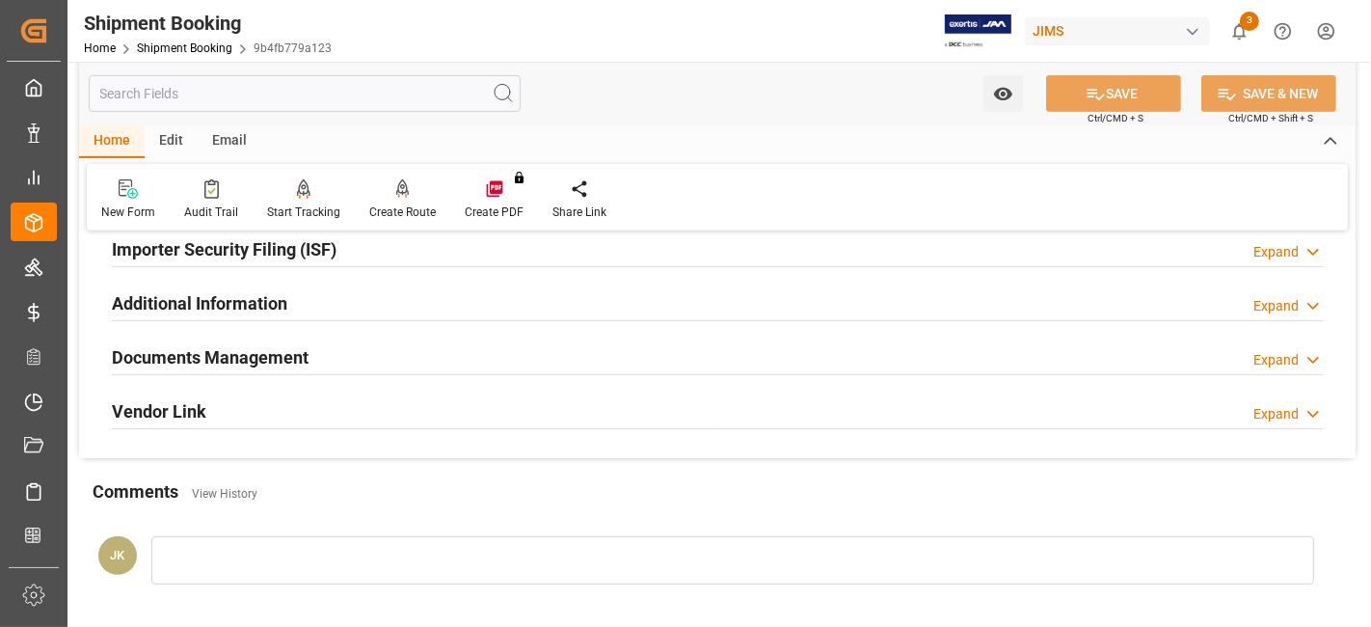
drag, startPoint x: 502, startPoint y: 359, endPoint x: 825, endPoint y: 448, distance: 335.1
click at [501, 359] on div "Documents Management Expand" at bounding box center [717, 356] width 1211 height 37
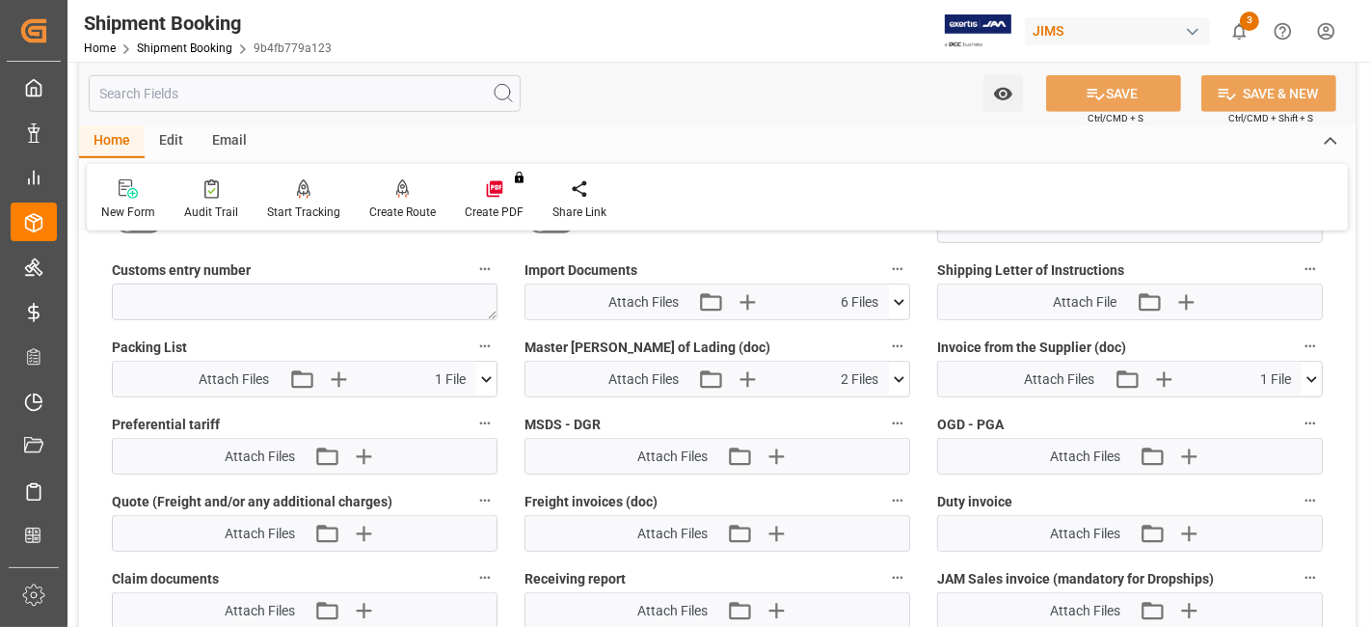
scroll to position [1031, 0]
click at [897, 297] on icon at bounding box center [899, 300] width 11 height 6
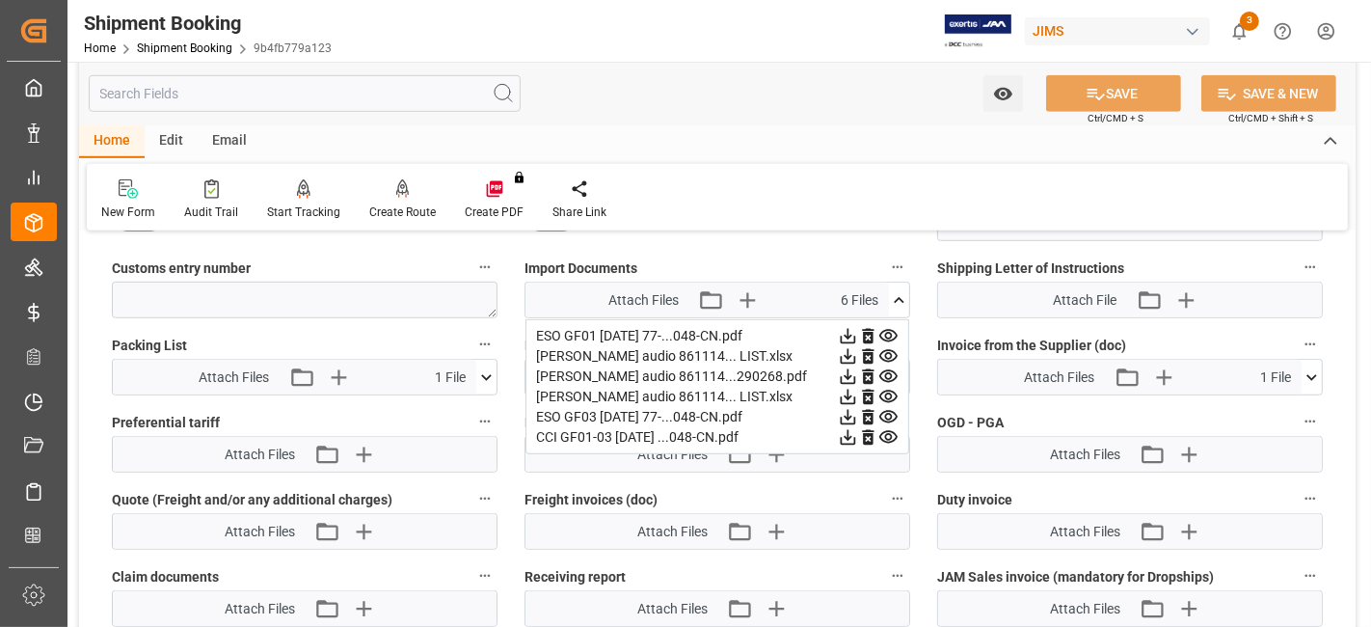
click at [839, 255] on label "Import Documents" at bounding box center [718, 268] width 386 height 27
click at [885, 255] on button "Import Documents" at bounding box center [897, 267] width 25 height 25
click at [901, 300] on div at bounding box center [685, 313] width 1371 height 627
click at [898, 297] on icon at bounding box center [899, 300] width 11 height 6
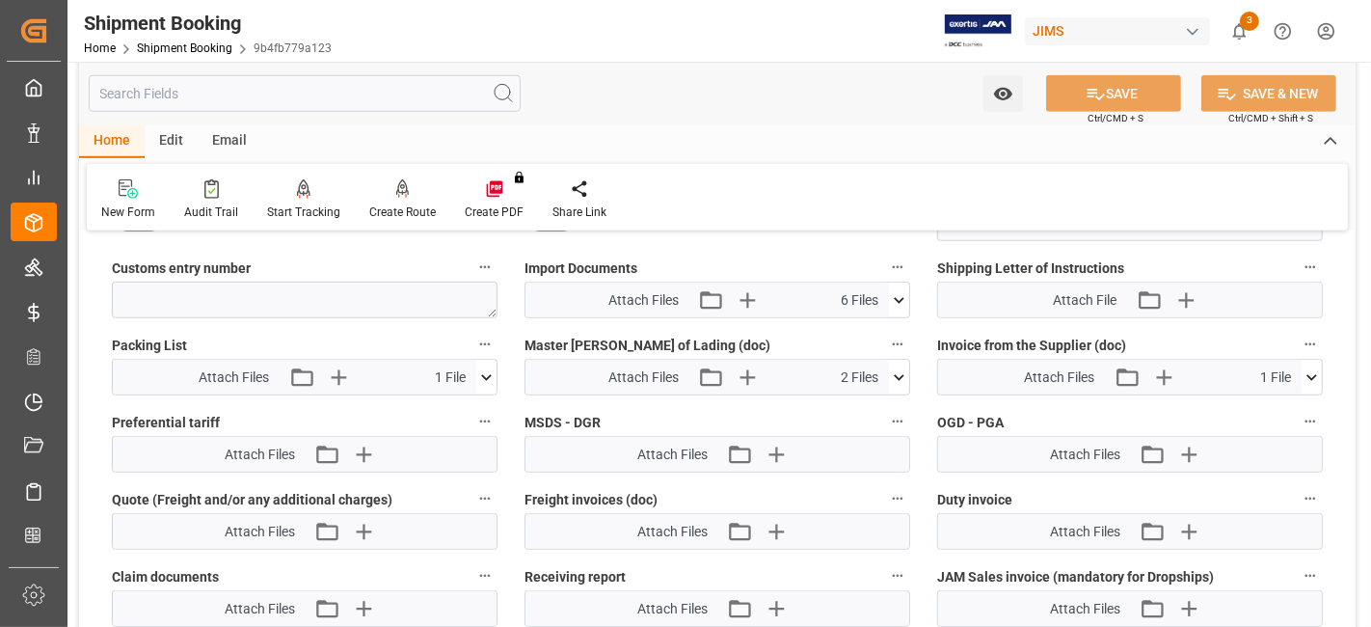
click at [275, 255] on label "Customs entry number" at bounding box center [305, 268] width 386 height 27
click at [473, 255] on button "Customs entry number" at bounding box center [485, 267] width 25 height 25
click at [325, 252] on div at bounding box center [685, 313] width 1371 height 627
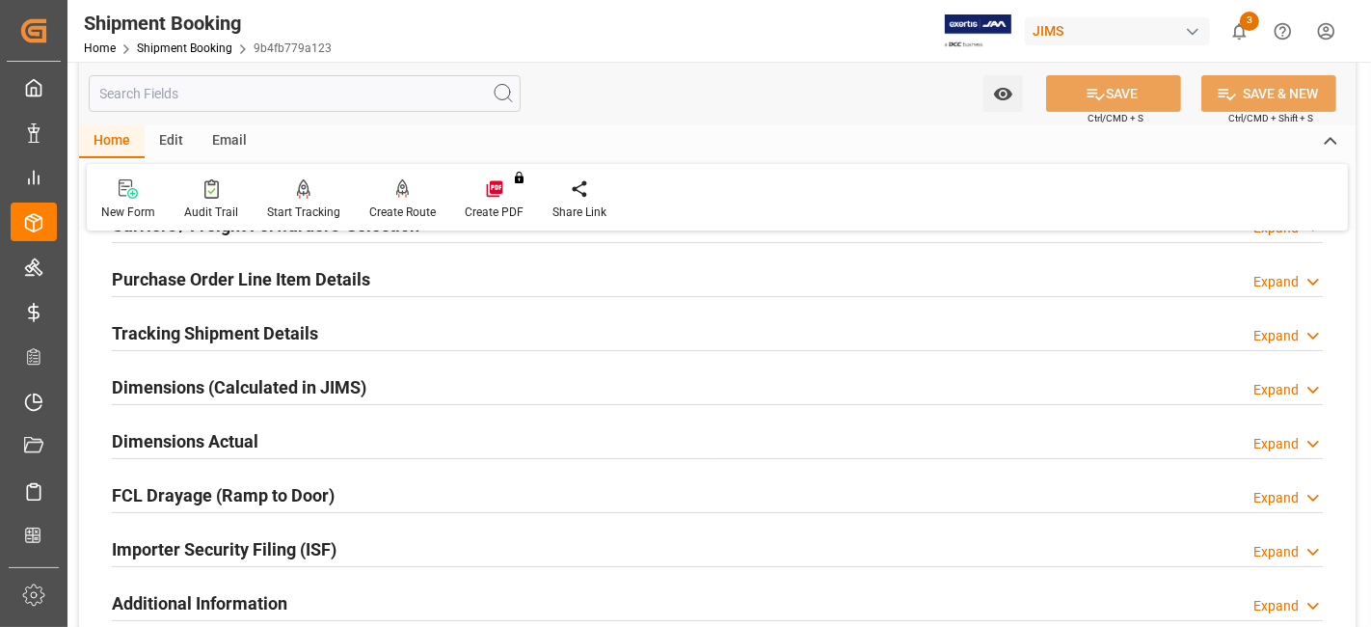
scroll to position [345, 0]
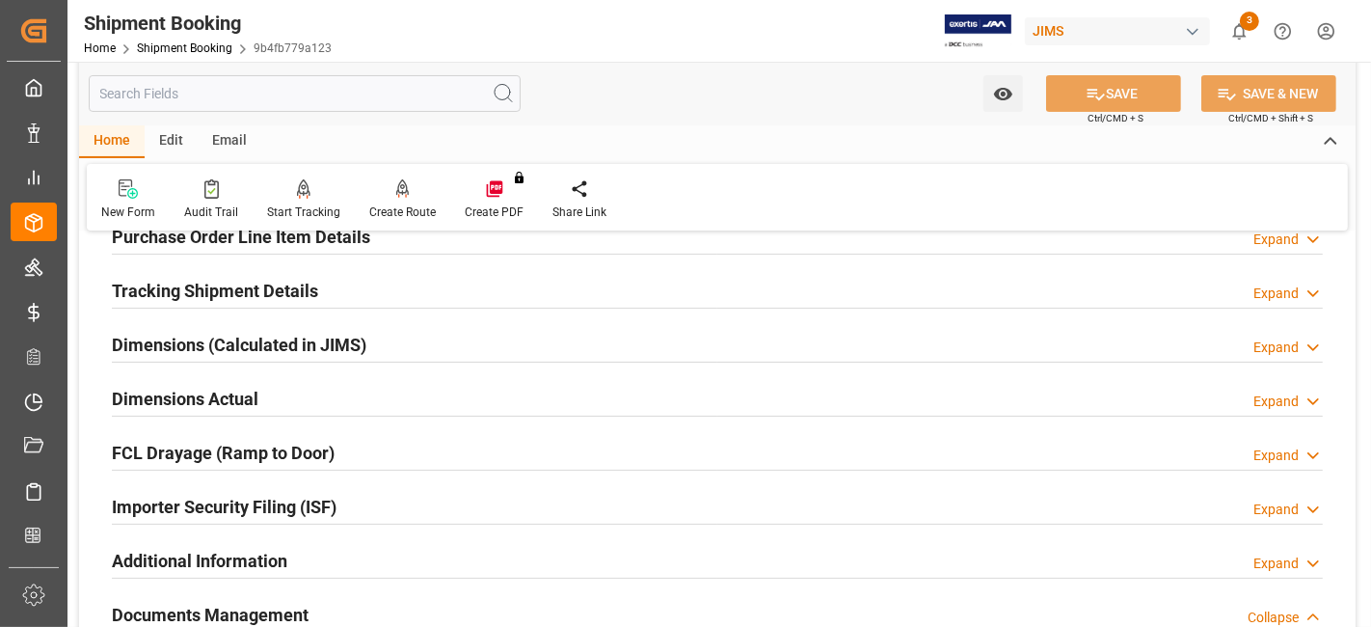
click at [199, 290] on h2 "Tracking Shipment Details" at bounding box center [215, 291] width 206 height 26
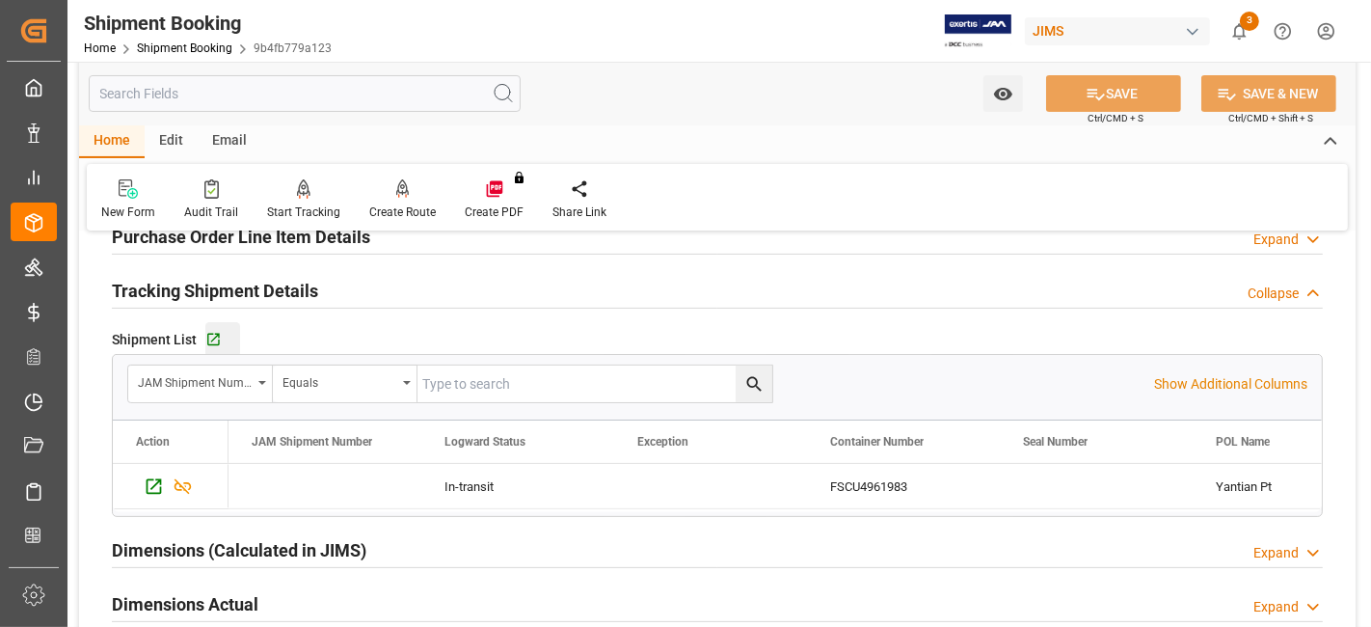
click at [223, 339] on div "Go to Shipment Tracking Grid" at bounding box center [222, 340] width 35 height 16
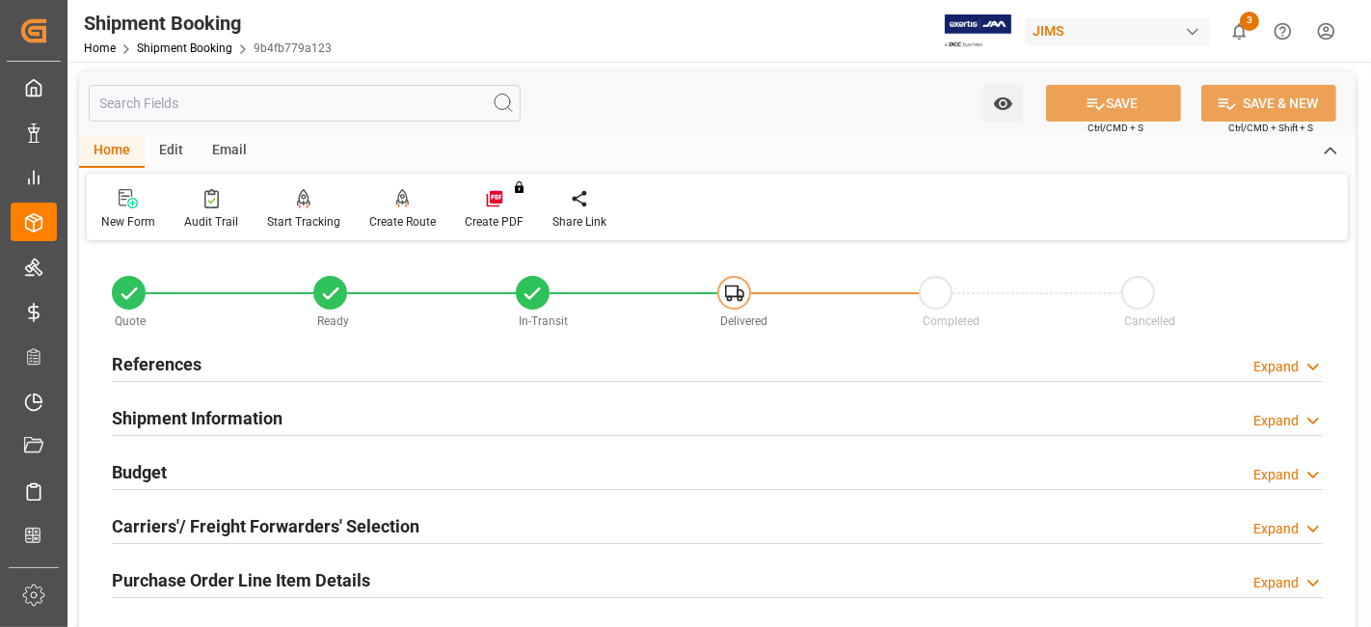
click at [184, 357] on h2 "References" at bounding box center [157, 364] width 90 height 26
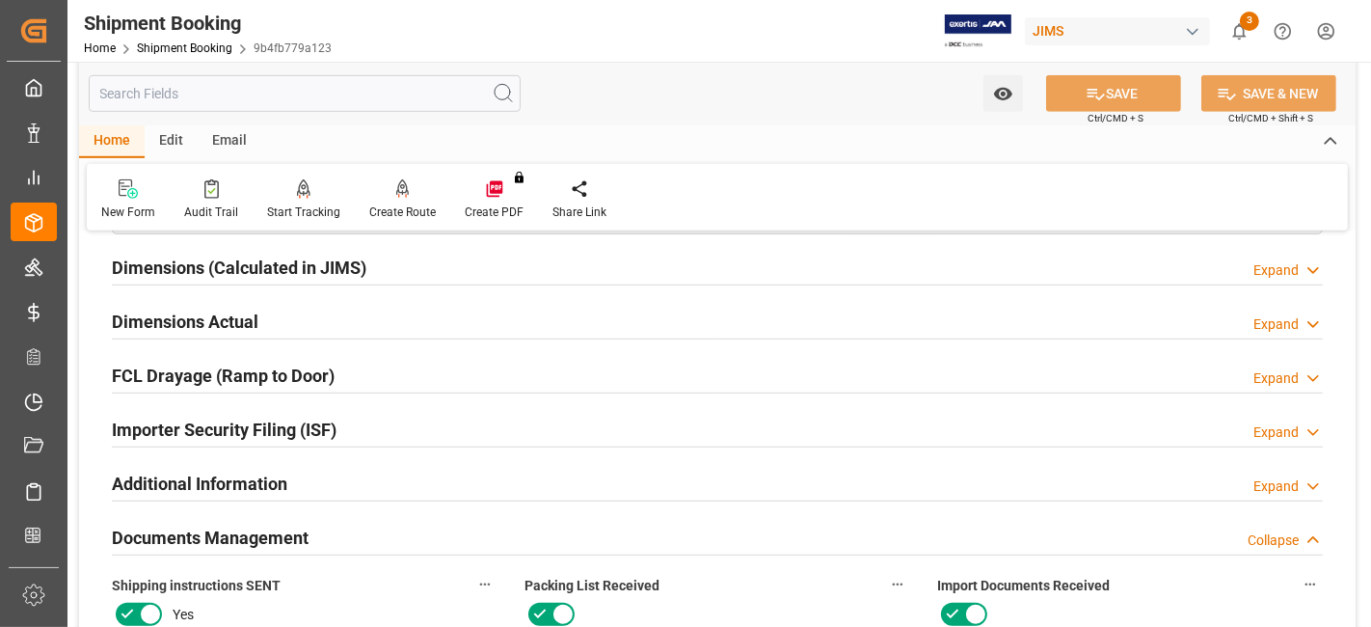
scroll to position [1074, 0]
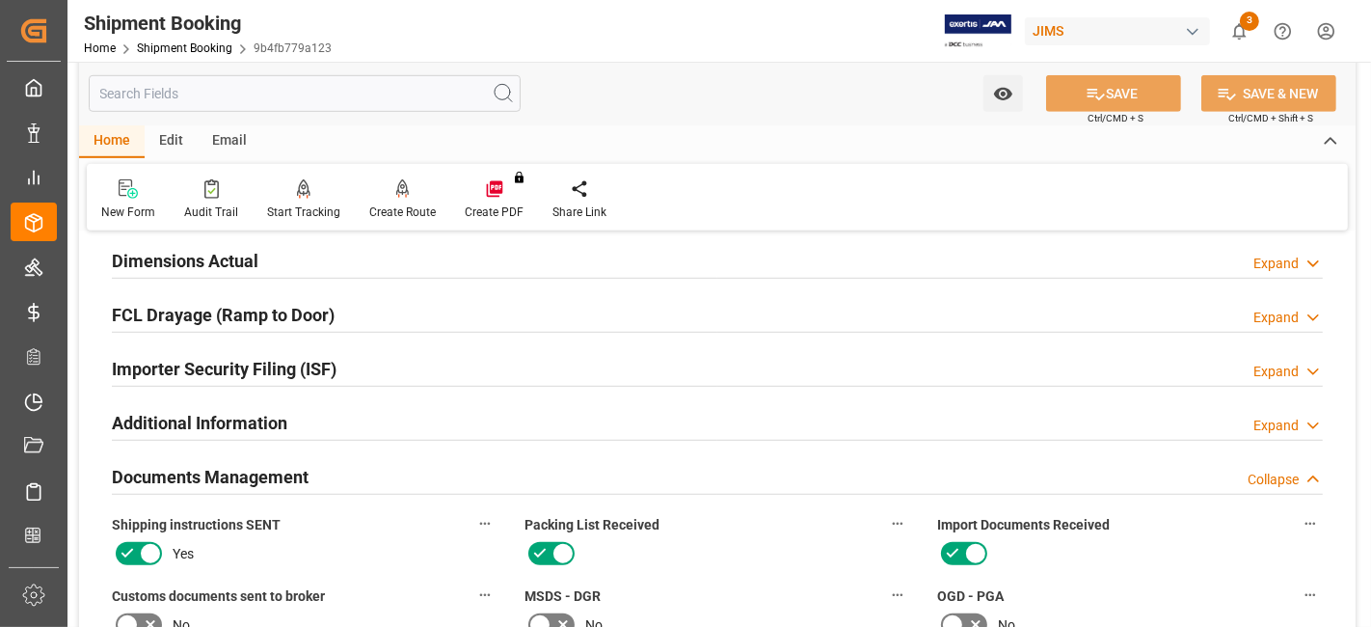
click at [193, 264] on h2 "Dimensions Actual" at bounding box center [185, 261] width 147 height 26
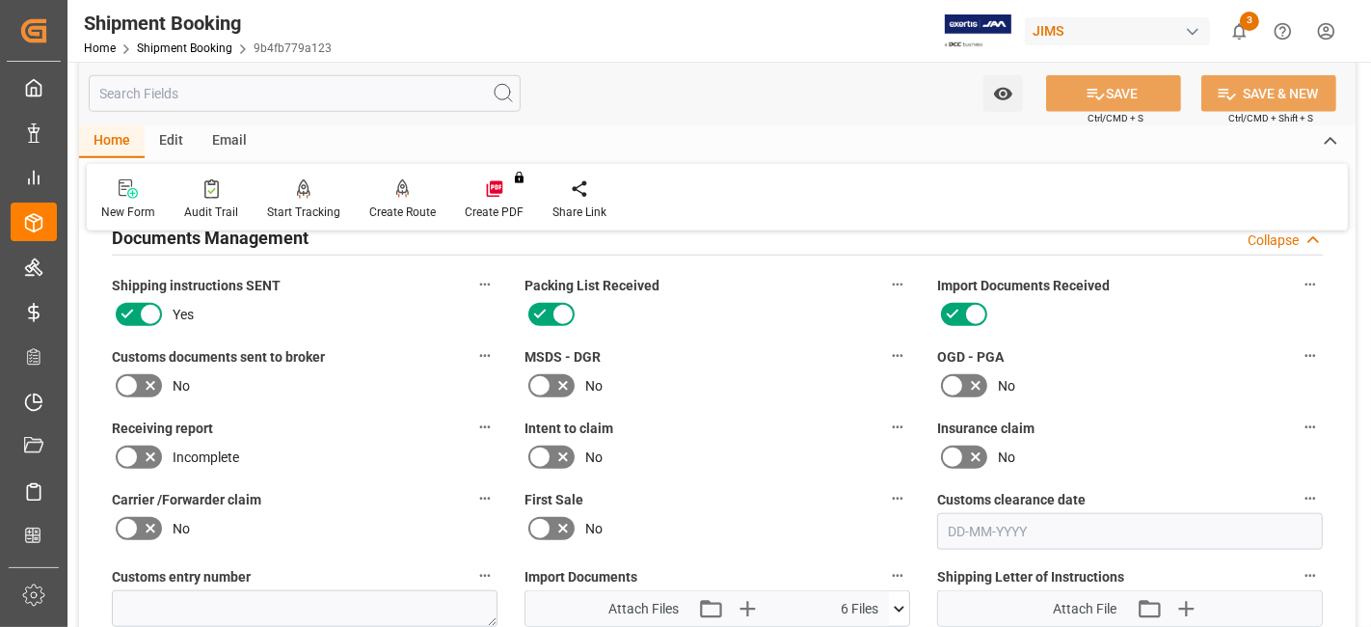
scroll to position [1588, 0]
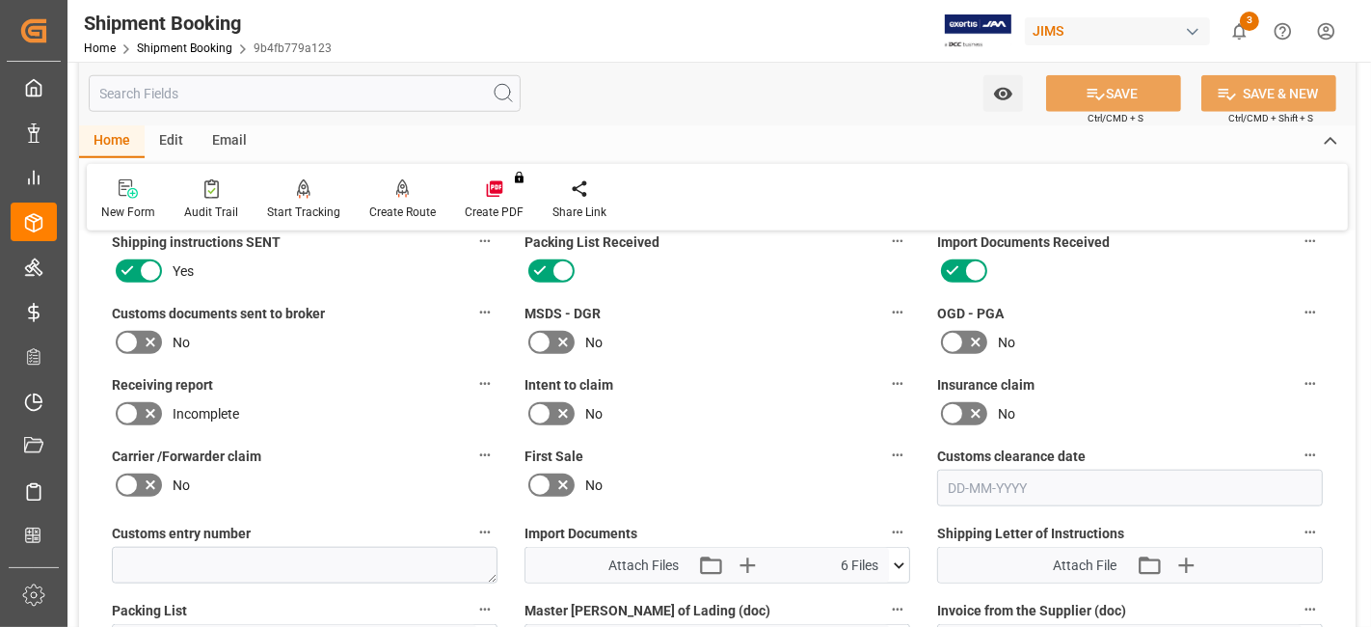
drag, startPoint x: 700, startPoint y: 345, endPoint x: 663, endPoint y: 362, distance: 41.0
click at [700, 345] on div "No" at bounding box center [718, 342] width 386 height 31
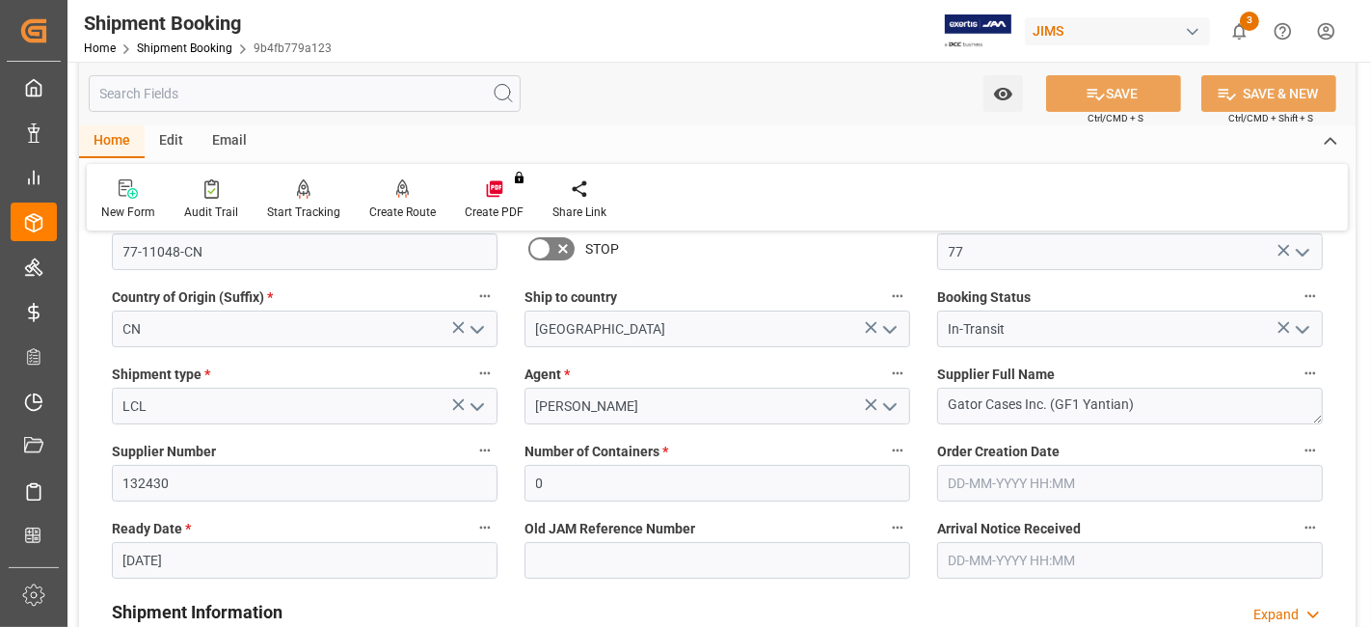
scroll to position [0, 0]
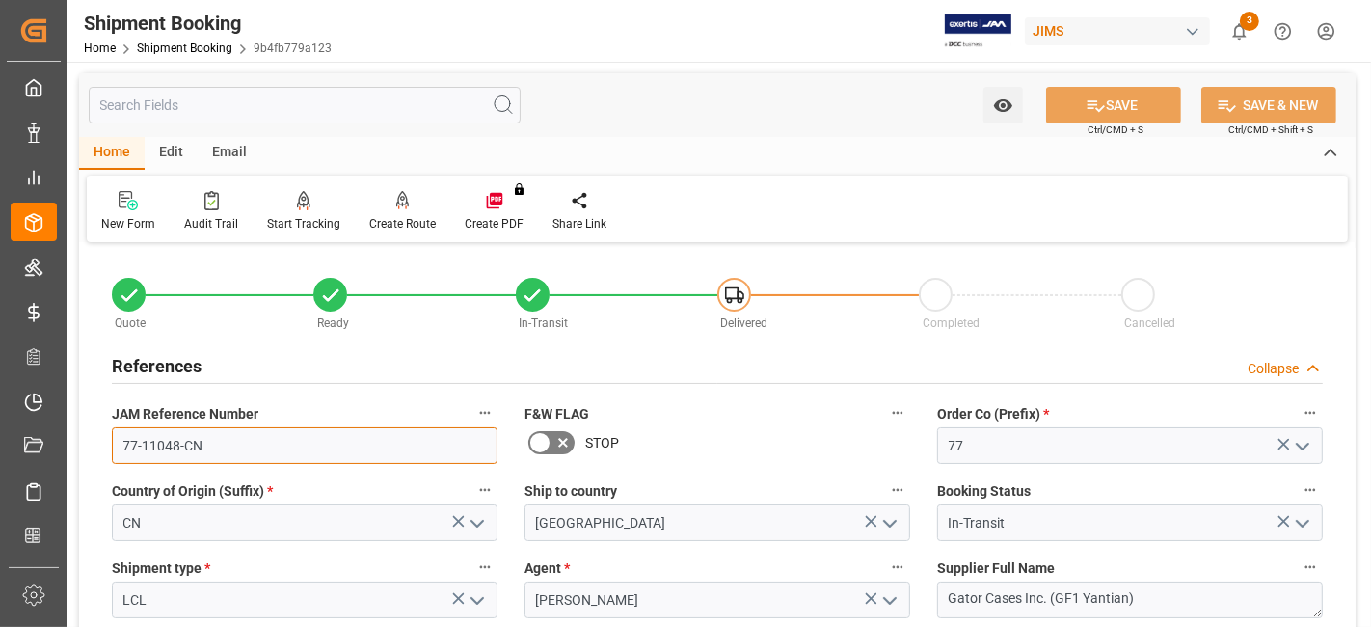
drag, startPoint x: 223, startPoint y: 448, endPoint x: -6, endPoint y: 436, distance: 228.9
click at [0, 436] on html "Created by potrace 1.15, written by Peter Selinger 2001-2017 Created by potrace…" at bounding box center [685, 313] width 1371 height 627
click at [146, 373] on h2 "References" at bounding box center [157, 366] width 90 height 26
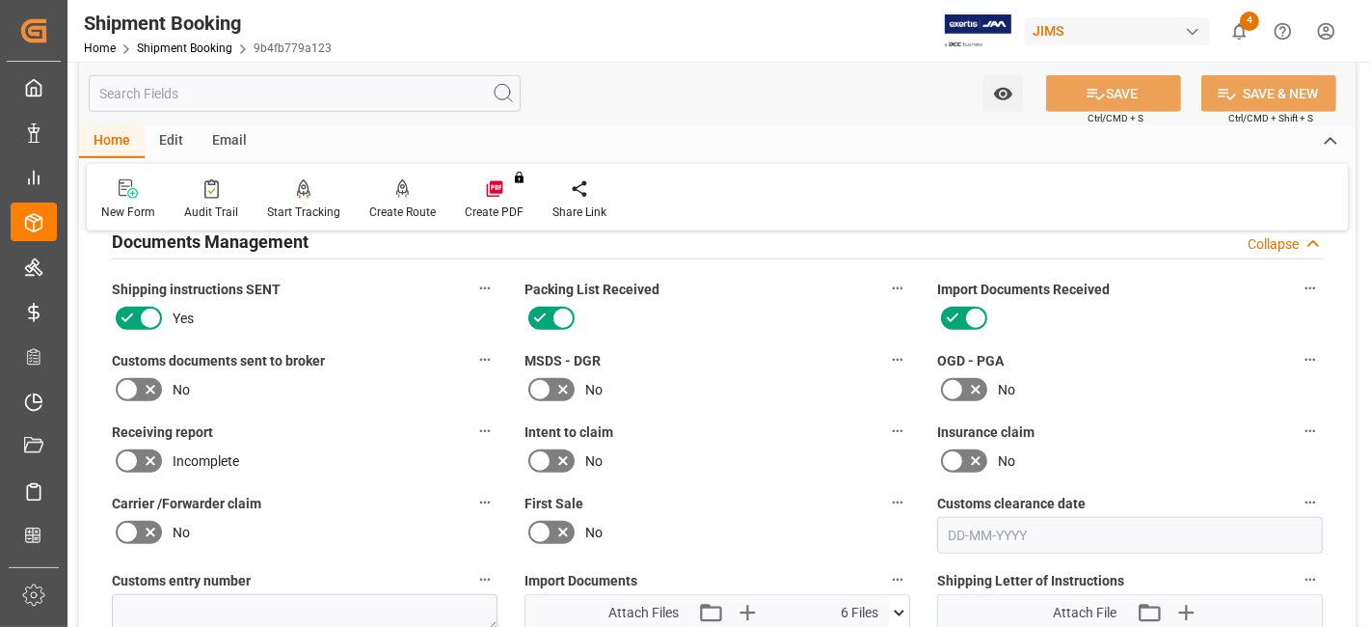
scroll to position [1157, 0]
click at [143, 381] on icon at bounding box center [150, 387] width 23 height 23
click at [0, 0] on input "checkbox" at bounding box center [0, 0] width 0 height 0
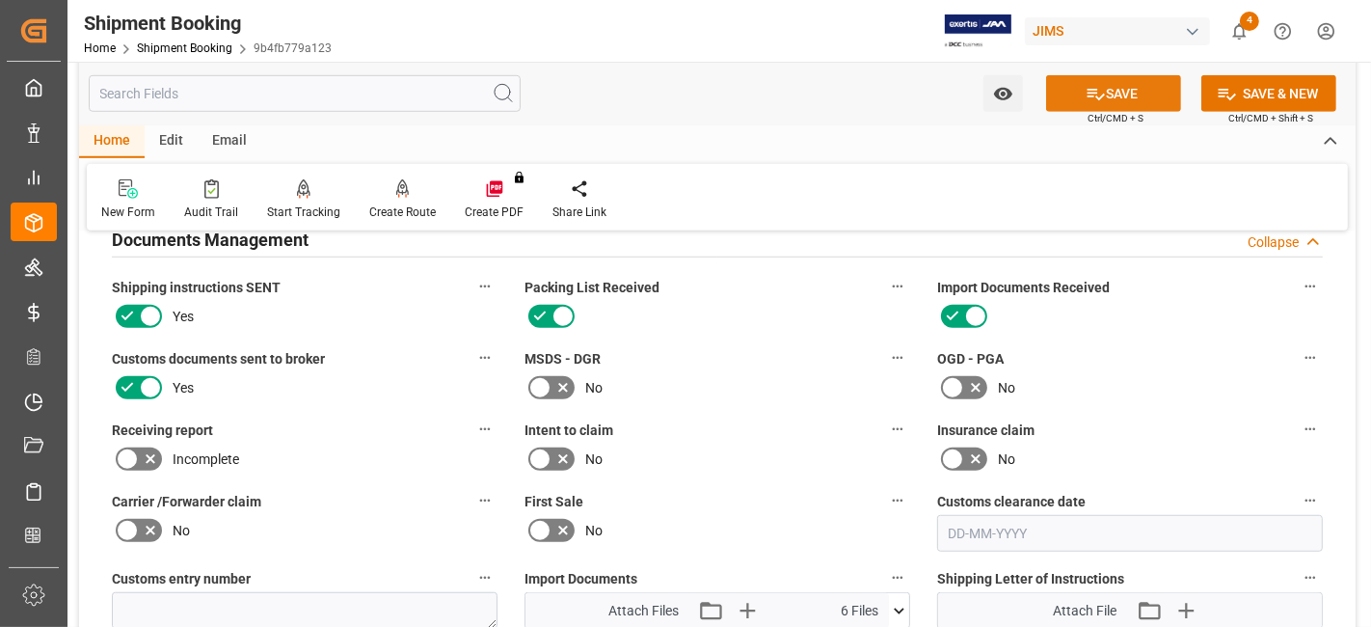
click at [1077, 94] on button "SAVE" at bounding box center [1113, 93] width 135 height 37
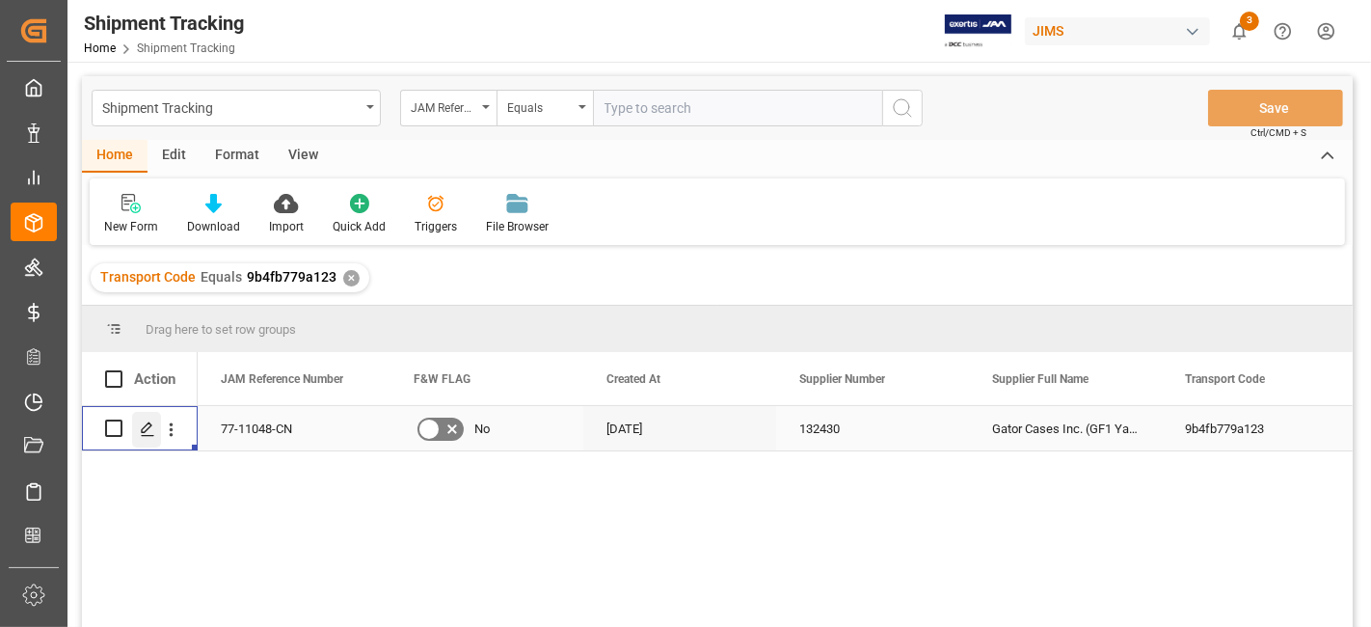
click at [149, 434] on icon "Press SPACE to select this row." at bounding box center [147, 428] width 15 height 15
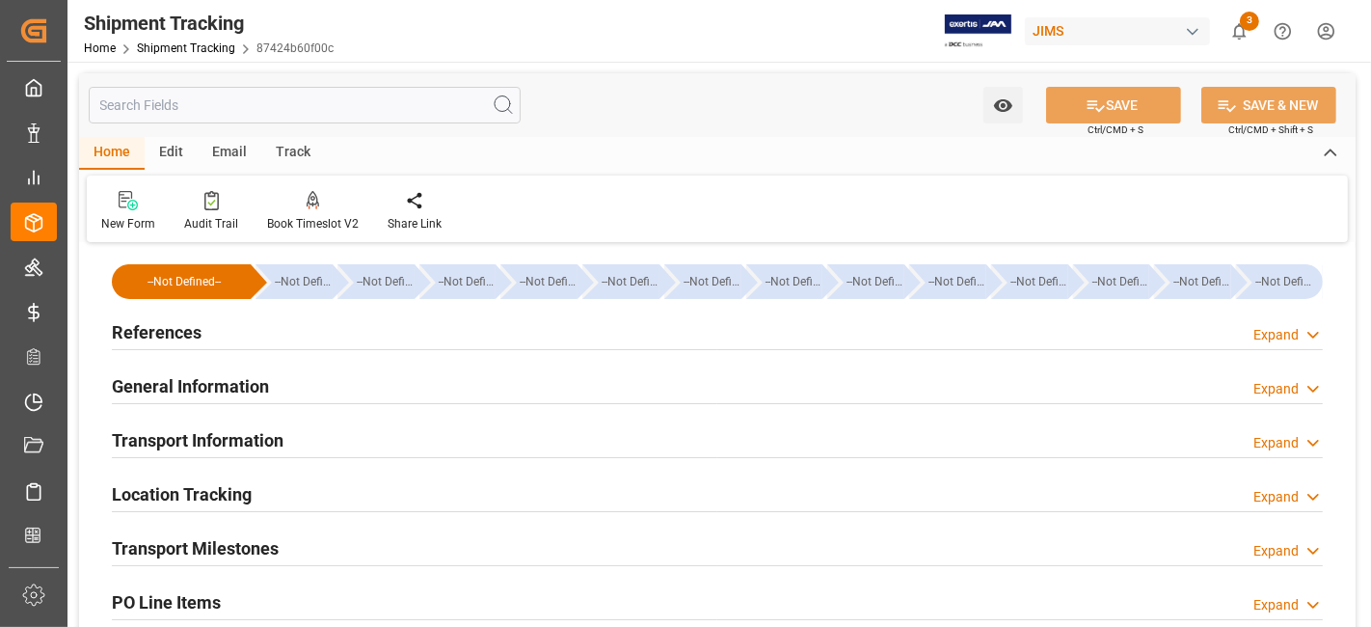
type input "[DATE]"
click at [285, 339] on div "References Expand" at bounding box center [717, 330] width 1211 height 37
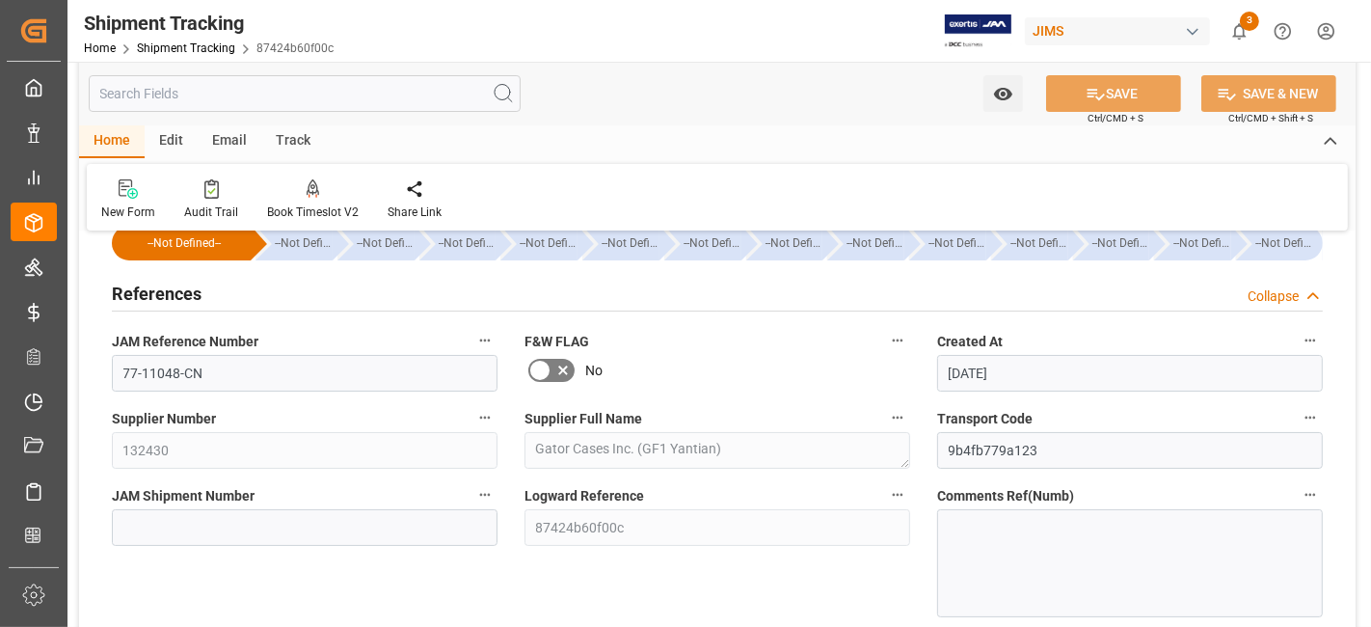
scroll to position [42, 0]
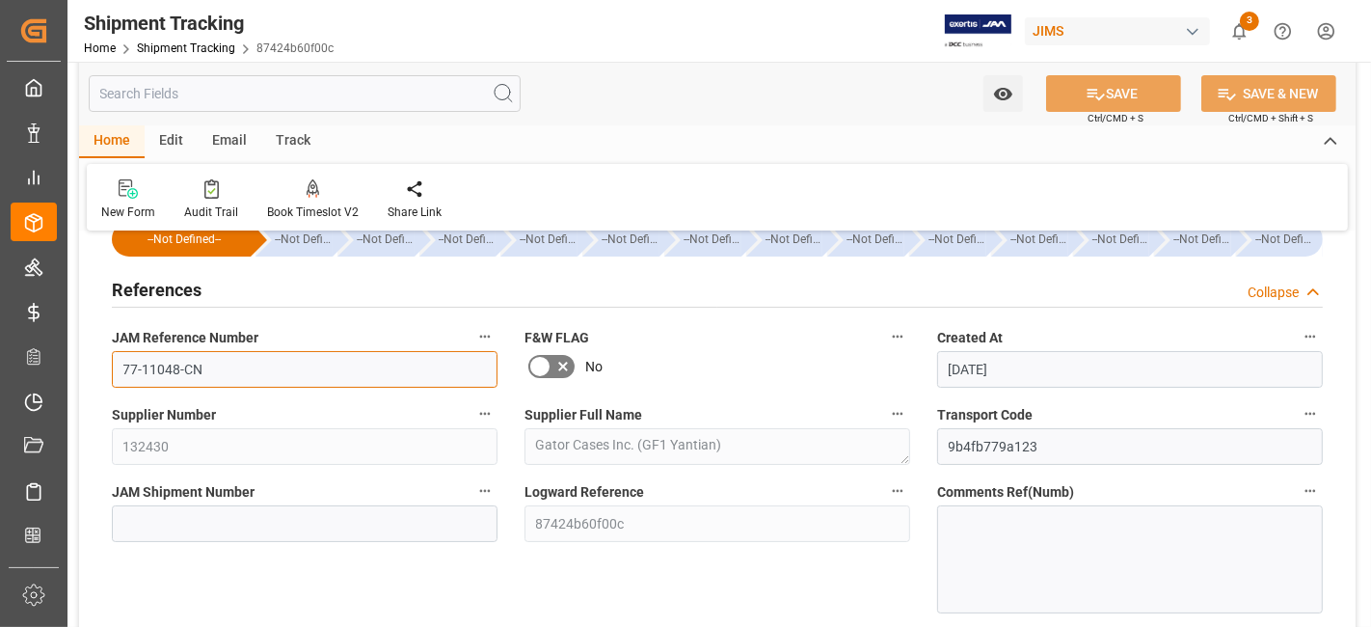
drag, startPoint x: 212, startPoint y: 370, endPoint x: 68, endPoint y: 362, distance: 144.0
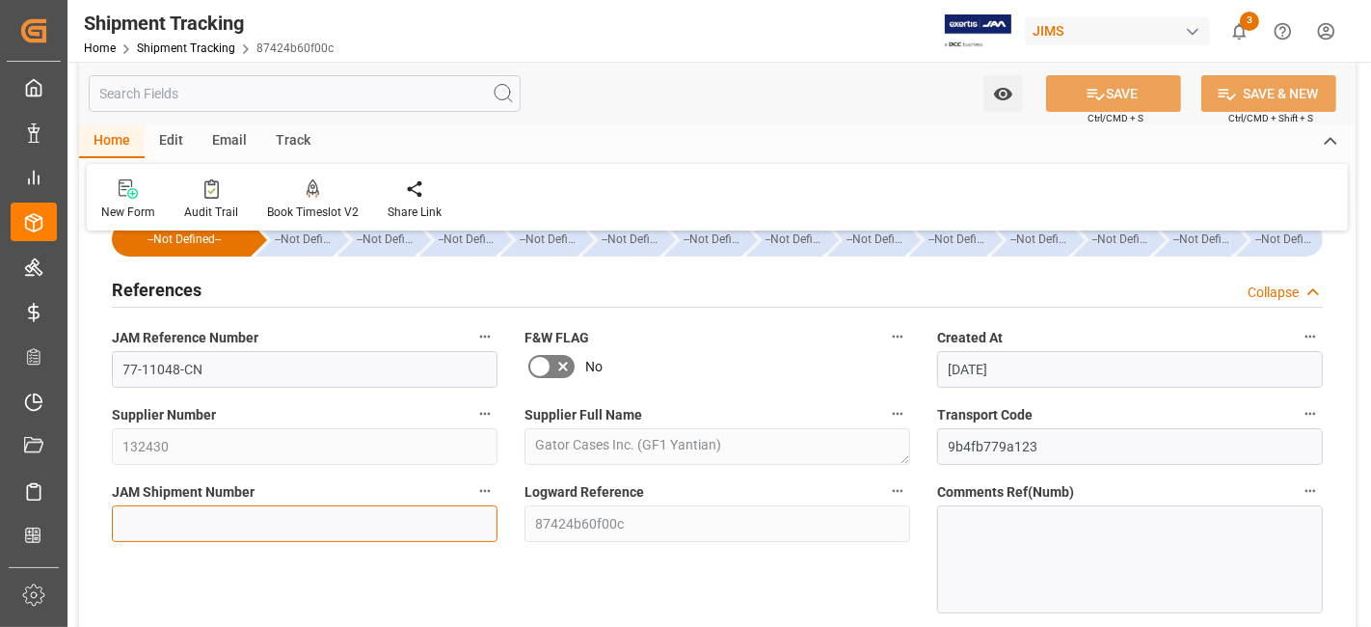
click at [201, 522] on input at bounding box center [305, 523] width 386 height 37
paste input "73230"
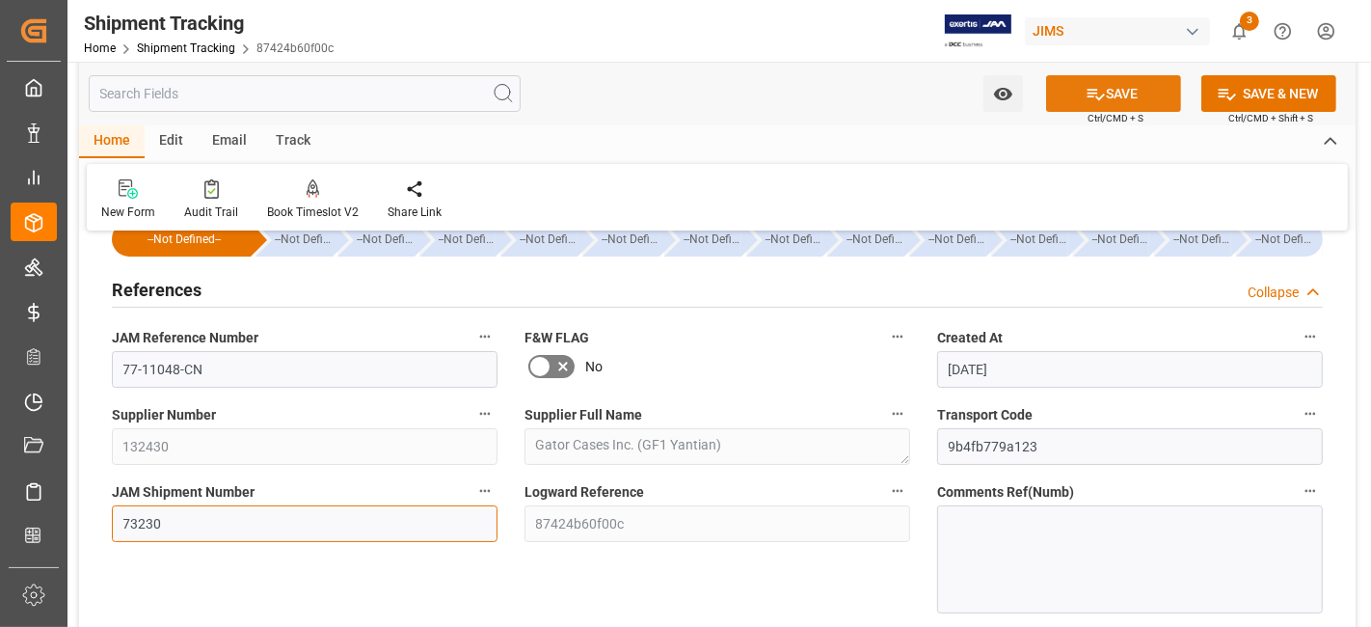
type input "73230"
click at [1107, 89] on button "SAVE" at bounding box center [1113, 93] width 135 height 37
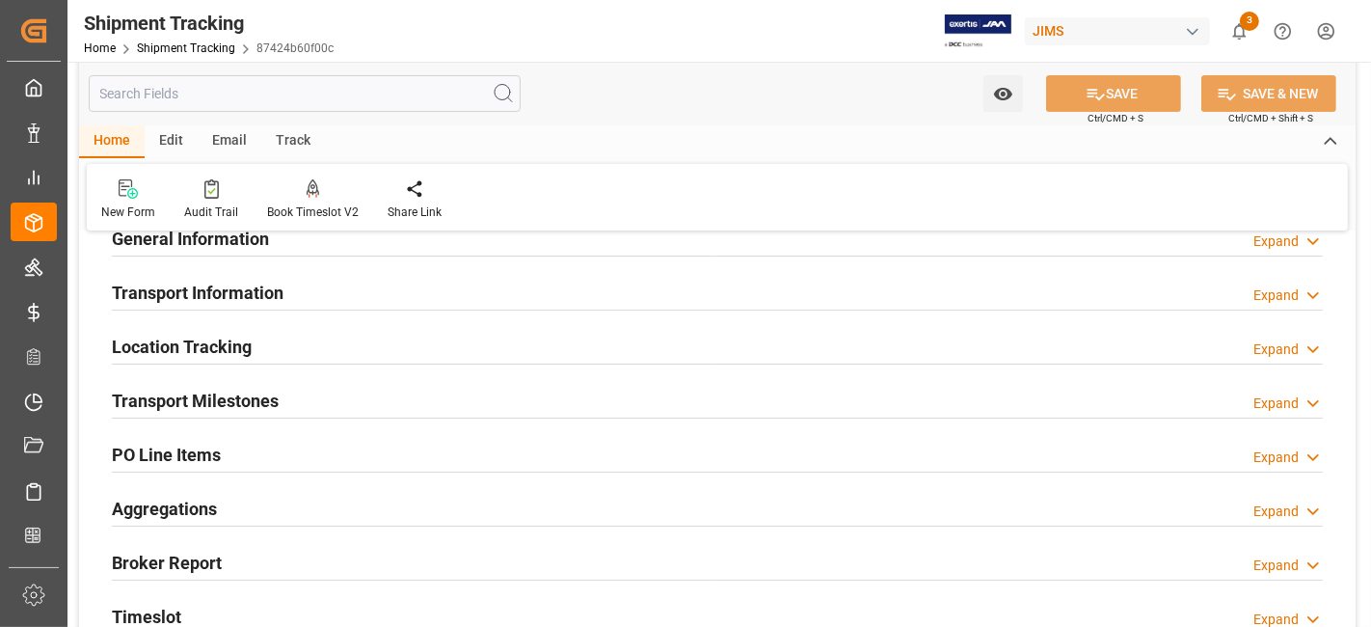
scroll to position [149, 0]
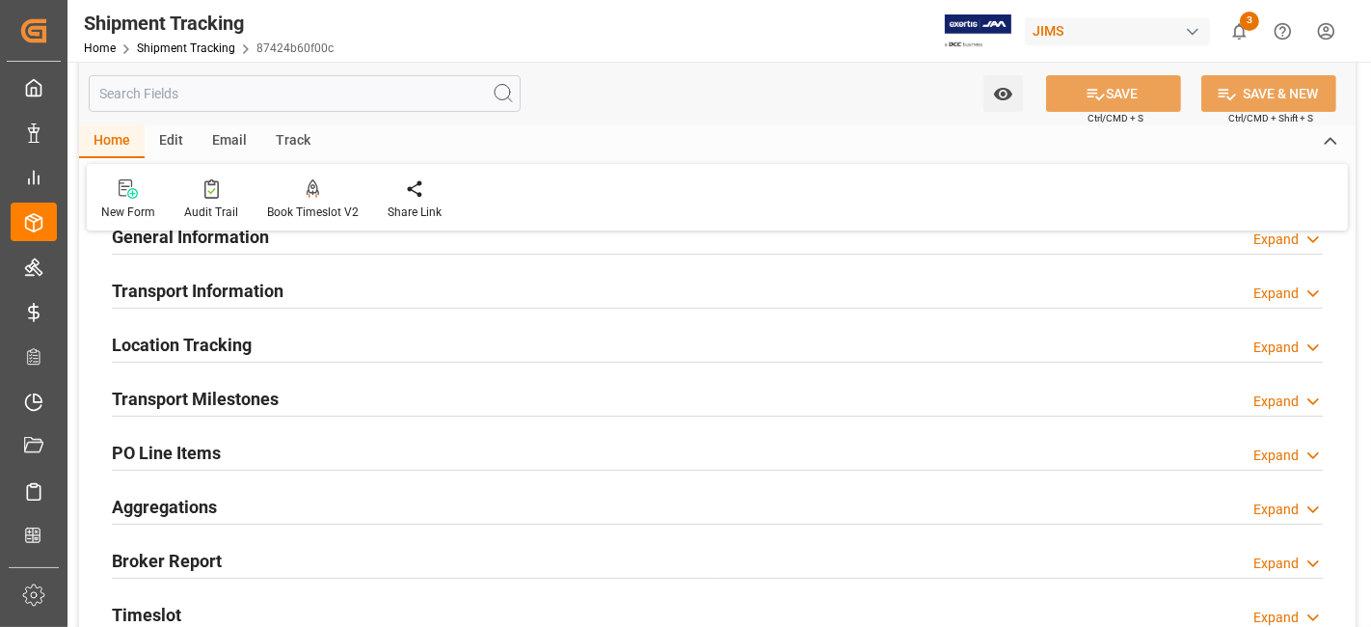
click at [212, 373] on div "Transport Milestones Expand" at bounding box center [717, 399] width 1238 height 54
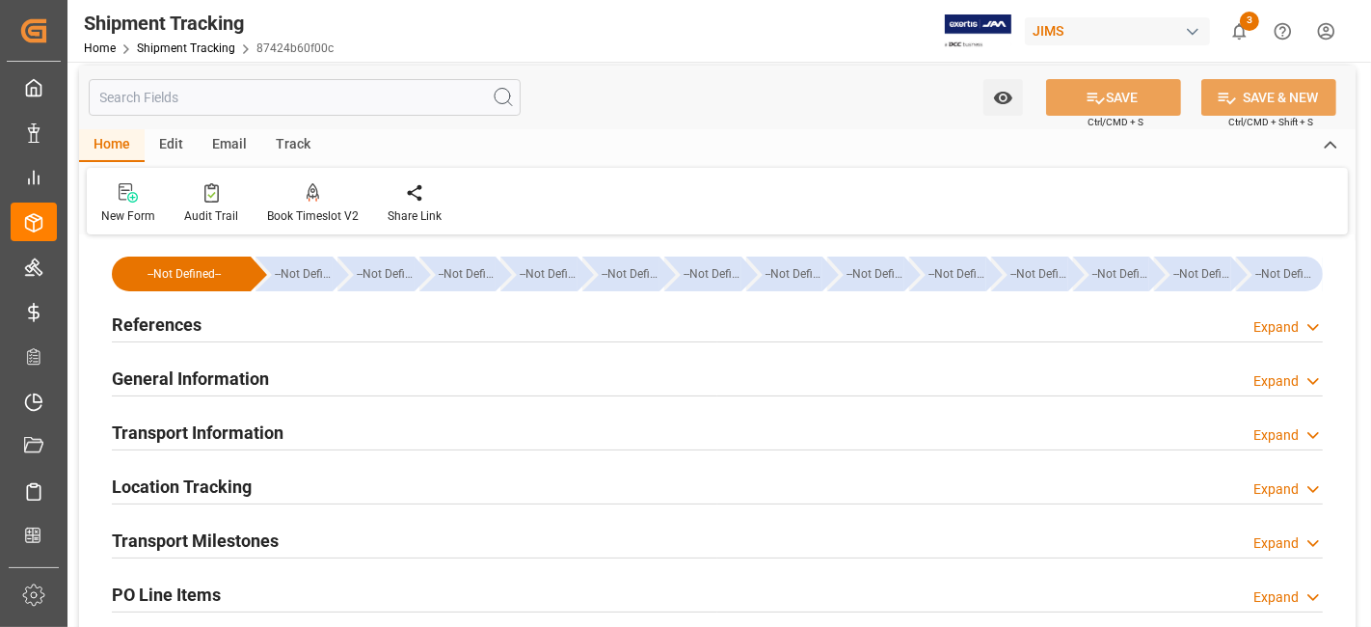
scroll to position [0, 0]
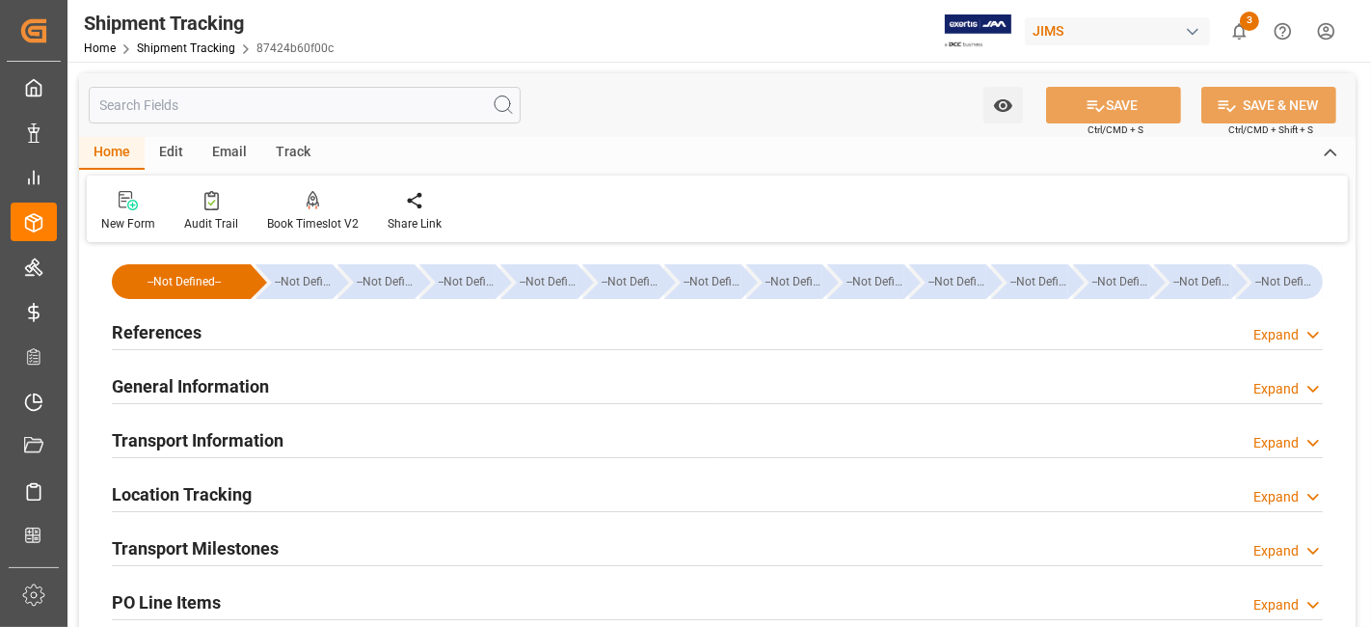
click at [187, 347] on div "References" at bounding box center [157, 330] width 90 height 37
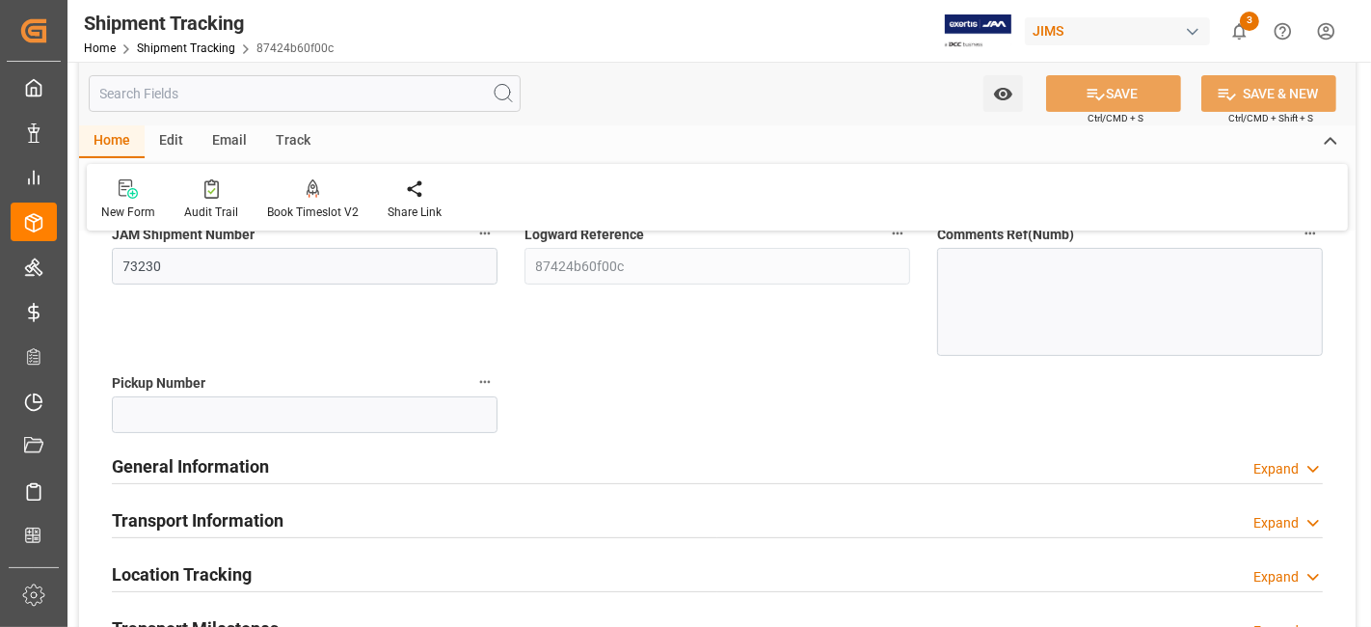
scroll to position [342, 0]
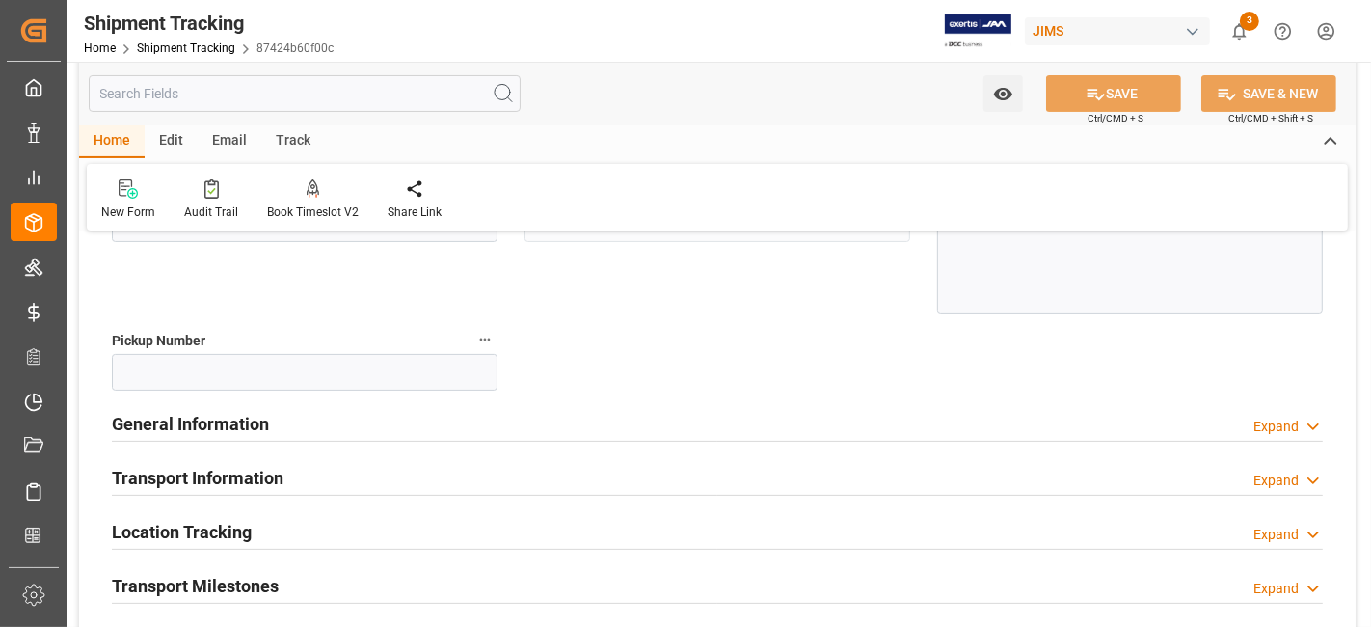
click at [190, 418] on h2 "General Information" at bounding box center [190, 424] width 157 height 26
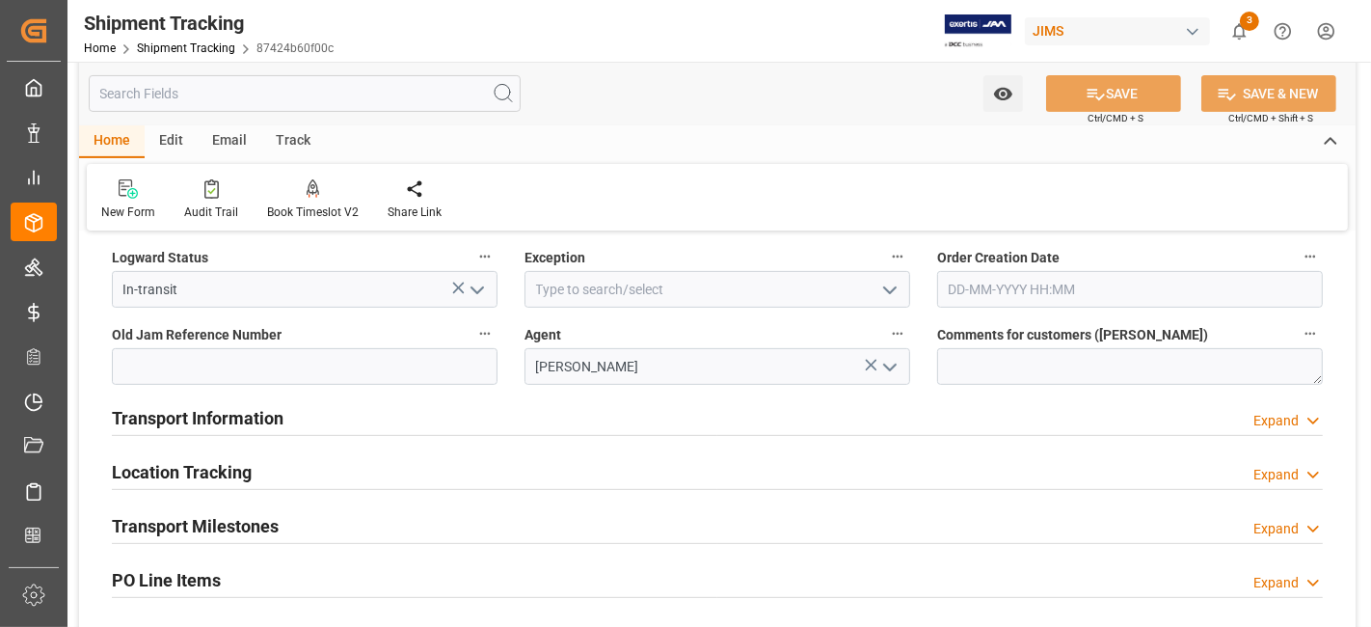
click at [210, 415] on h2 "Transport Information" at bounding box center [198, 418] width 172 height 26
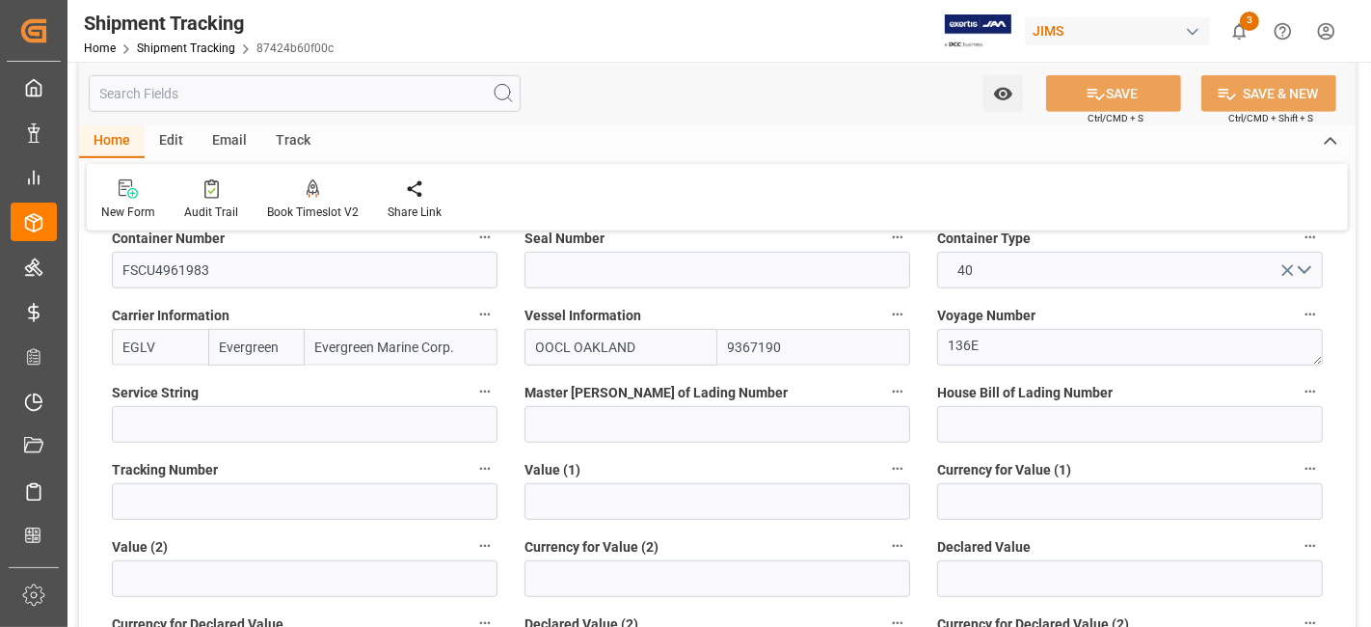
scroll to position [942, 0]
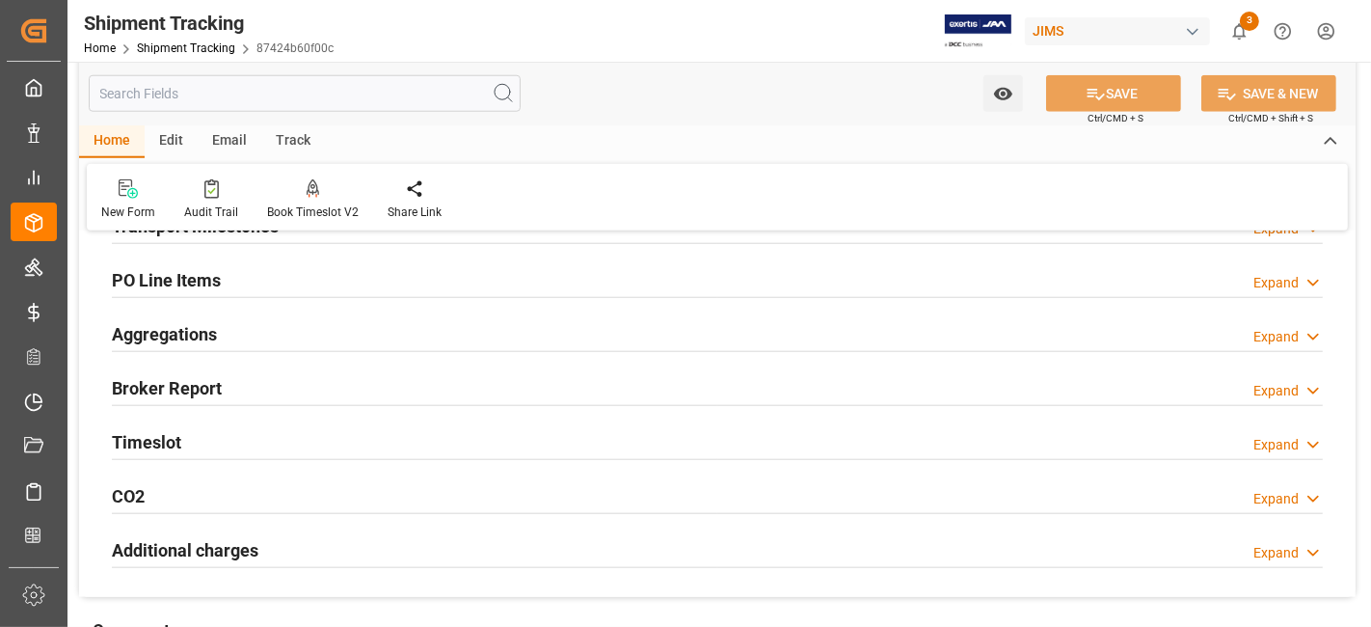
click at [208, 321] on h2 "Aggregations" at bounding box center [164, 334] width 105 height 26
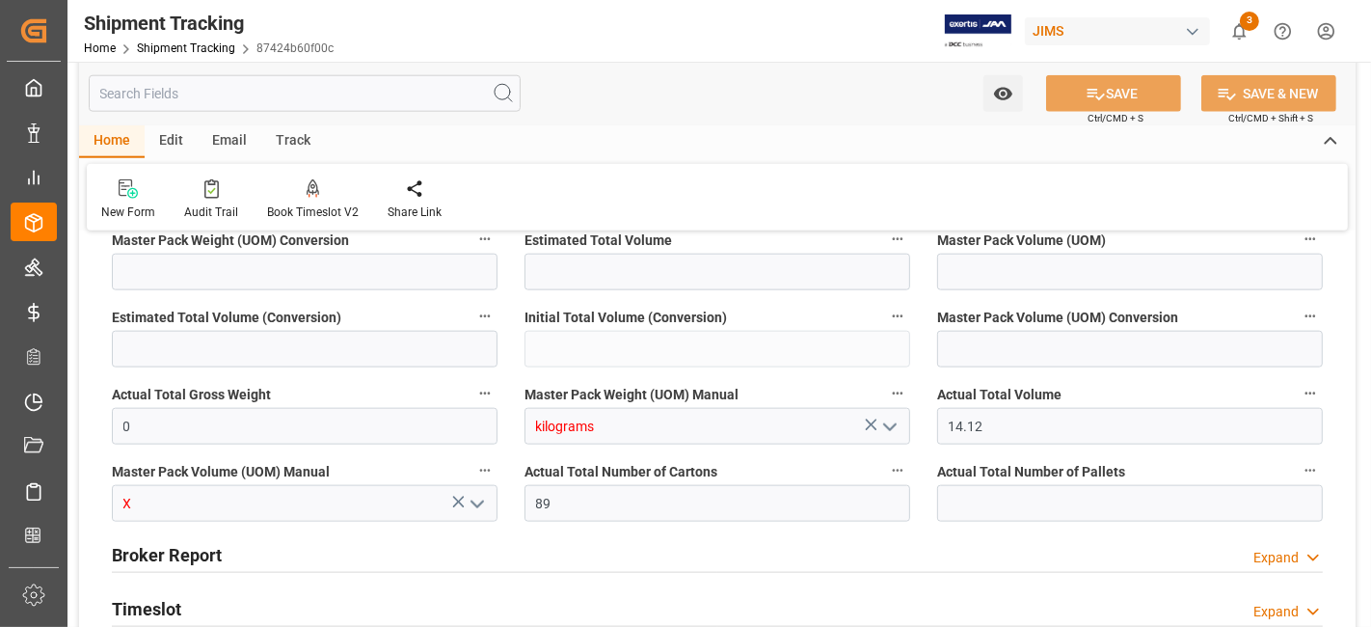
scroll to position [1929, 0]
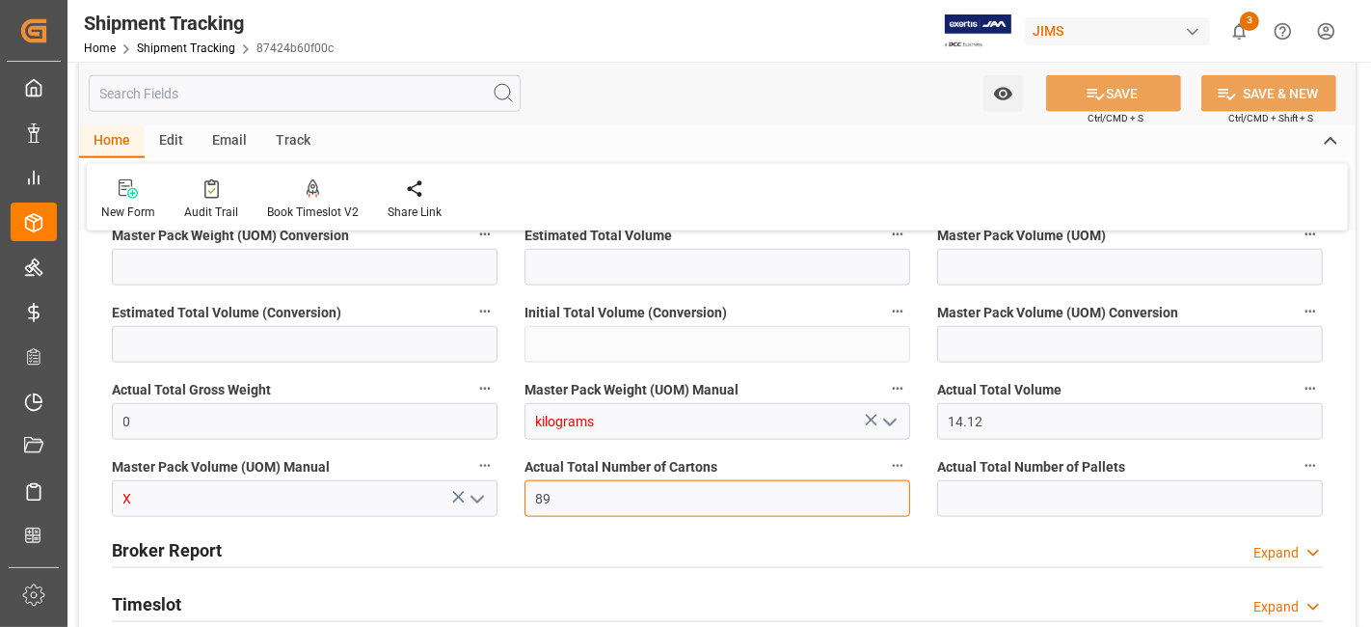
click at [652, 502] on input "89" at bounding box center [718, 498] width 386 height 37
type input "386"
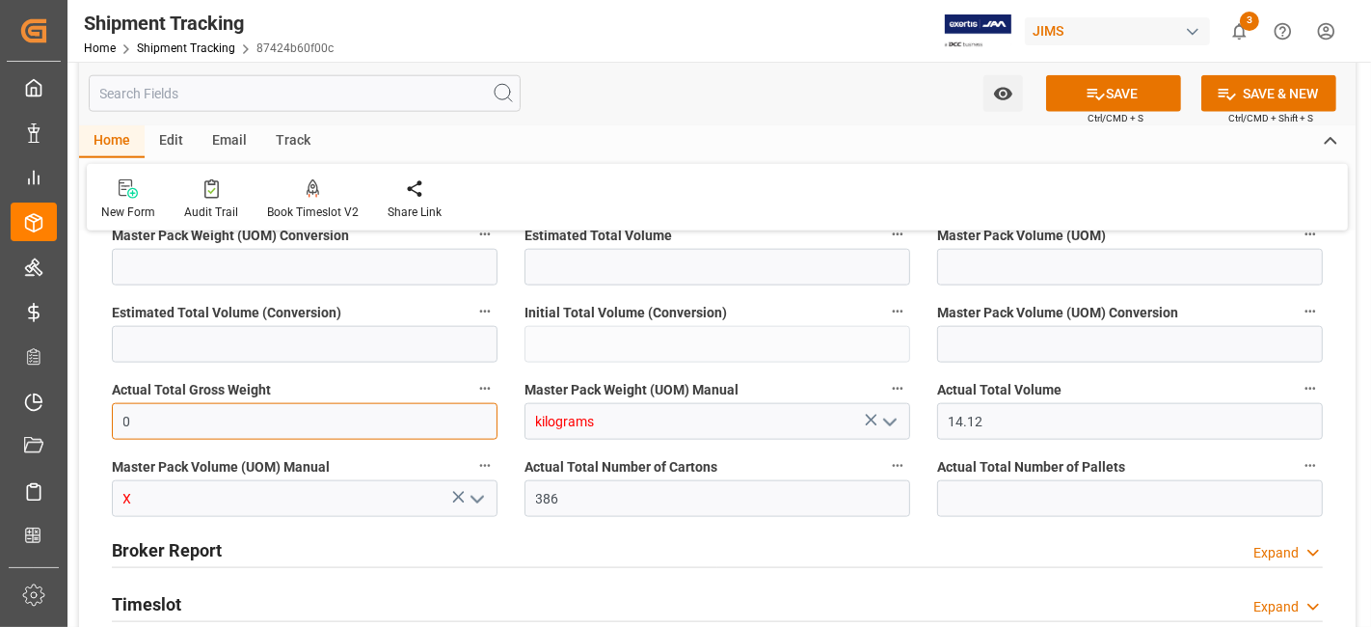
click at [270, 422] on input "0" at bounding box center [305, 421] width 386 height 37
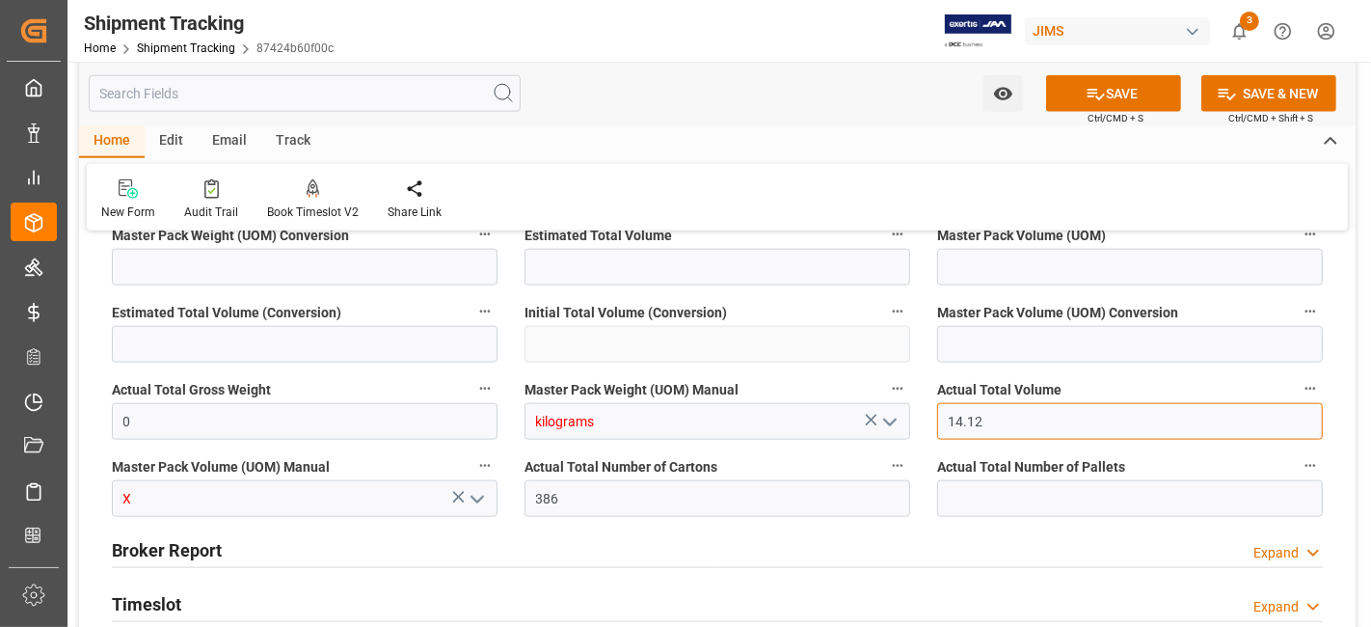
click at [1054, 425] on input "14.12" at bounding box center [1130, 421] width 386 height 37
type input "44.057"
click at [468, 502] on icon "open menu" at bounding box center [477, 499] width 23 height 23
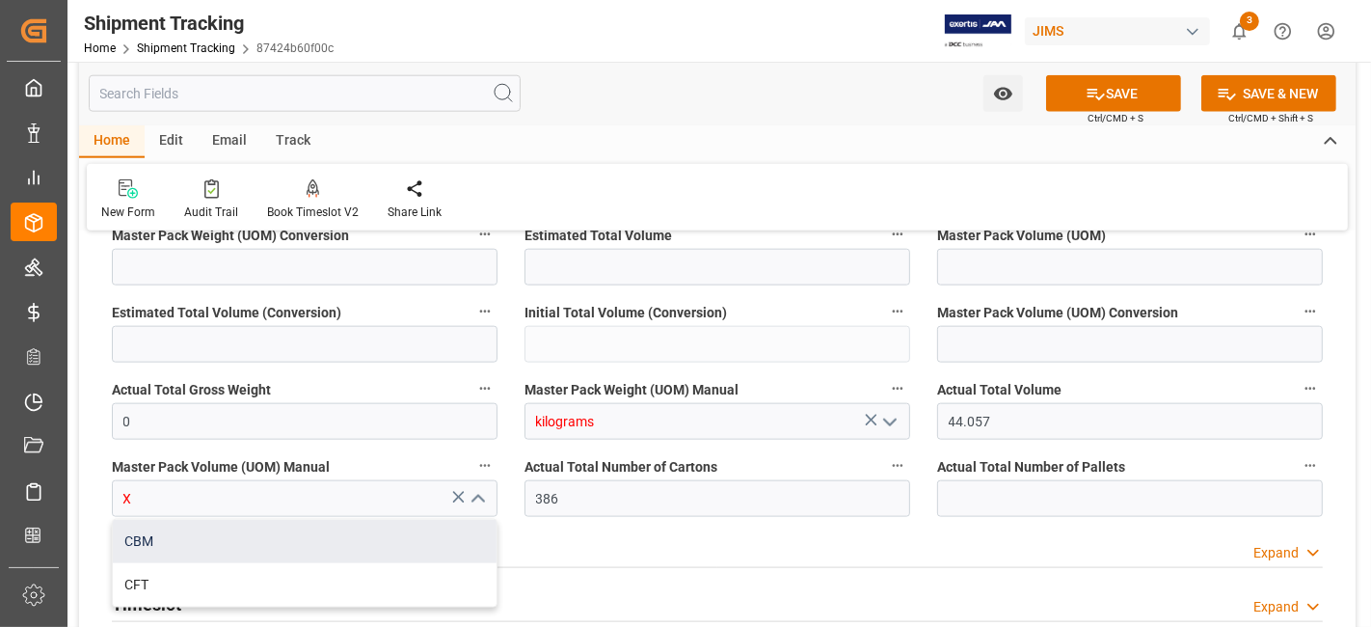
click at [306, 535] on div "CBM" at bounding box center [305, 541] width 384 height 43
type input "CBM"
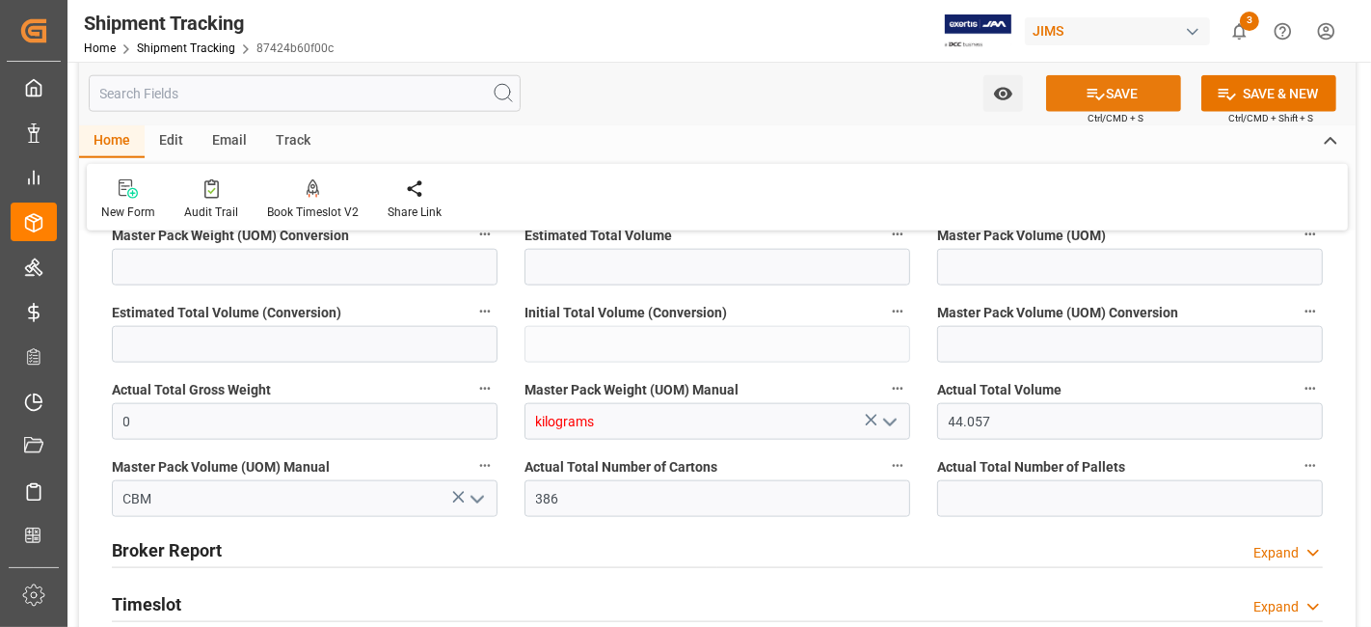
click at [1093, 89] on icon at bounding box center [1096, 95] width 17 height 12
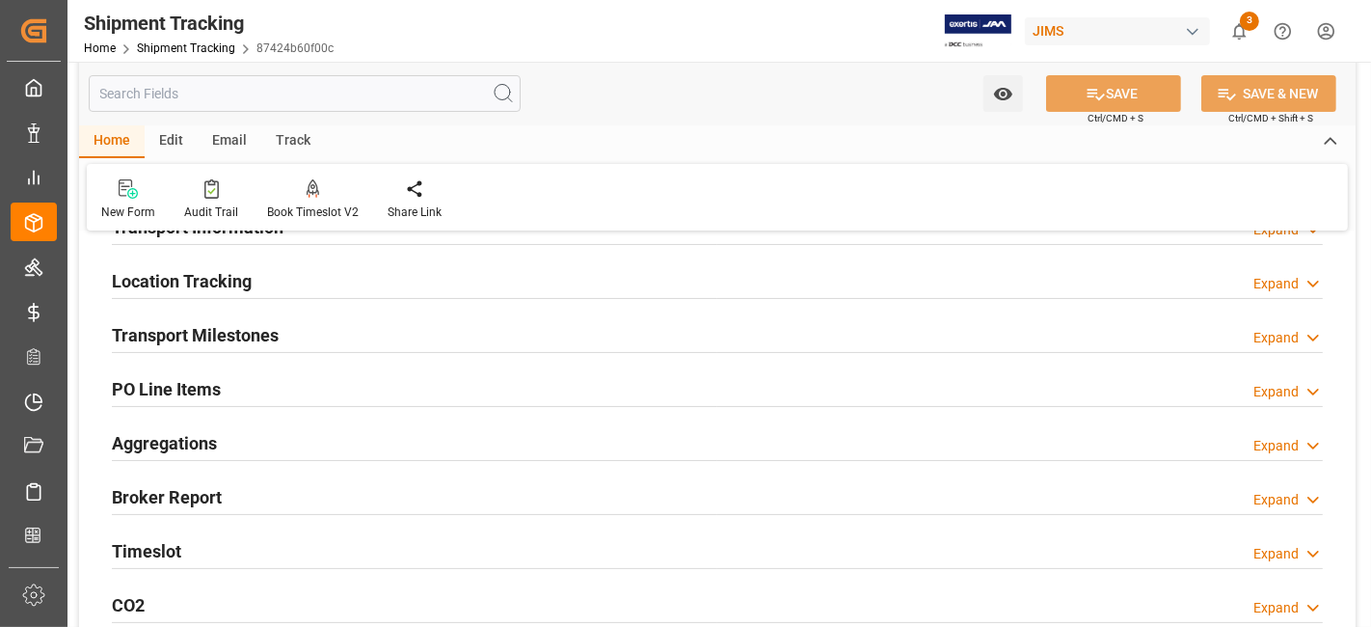
scroll to position [214, 0]
drag, startPoint x: 252, startPoint y: 443, endPoint x: 267, endPoint y: 491, distance: 50.6
click at [252, 443] on div "Aggregations Expand" at bounding box center [717, 440] width 1211 height 37
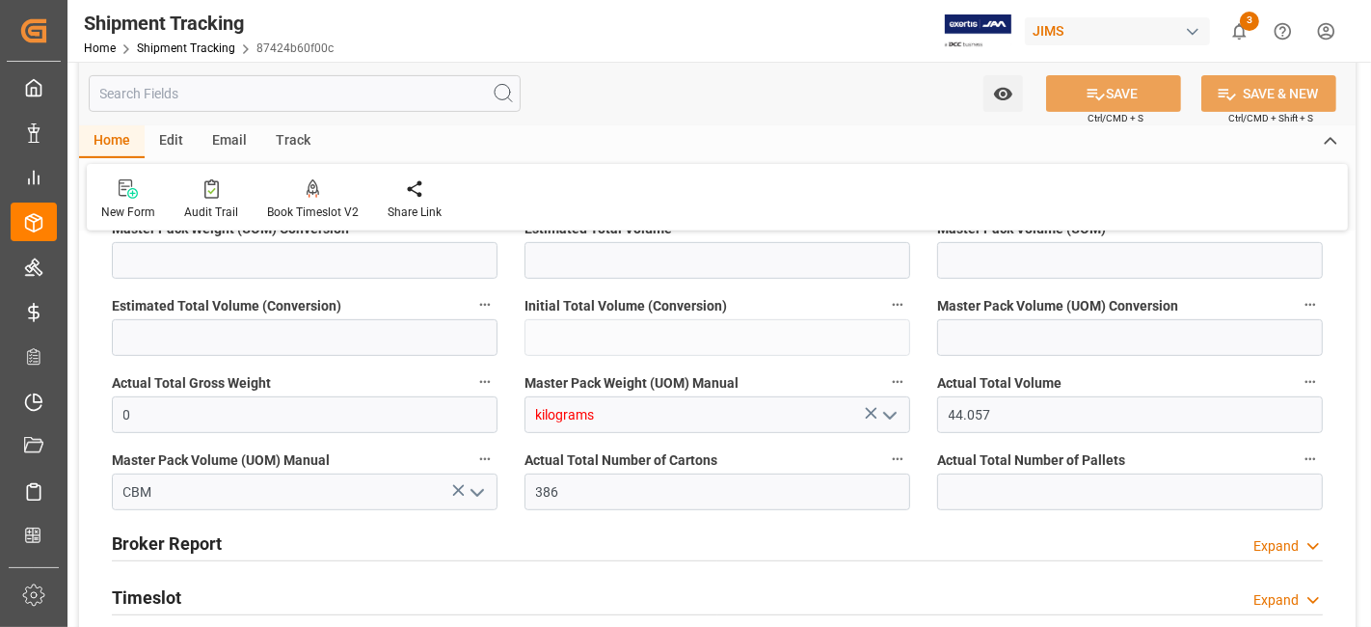
scroll to position [642, 0]
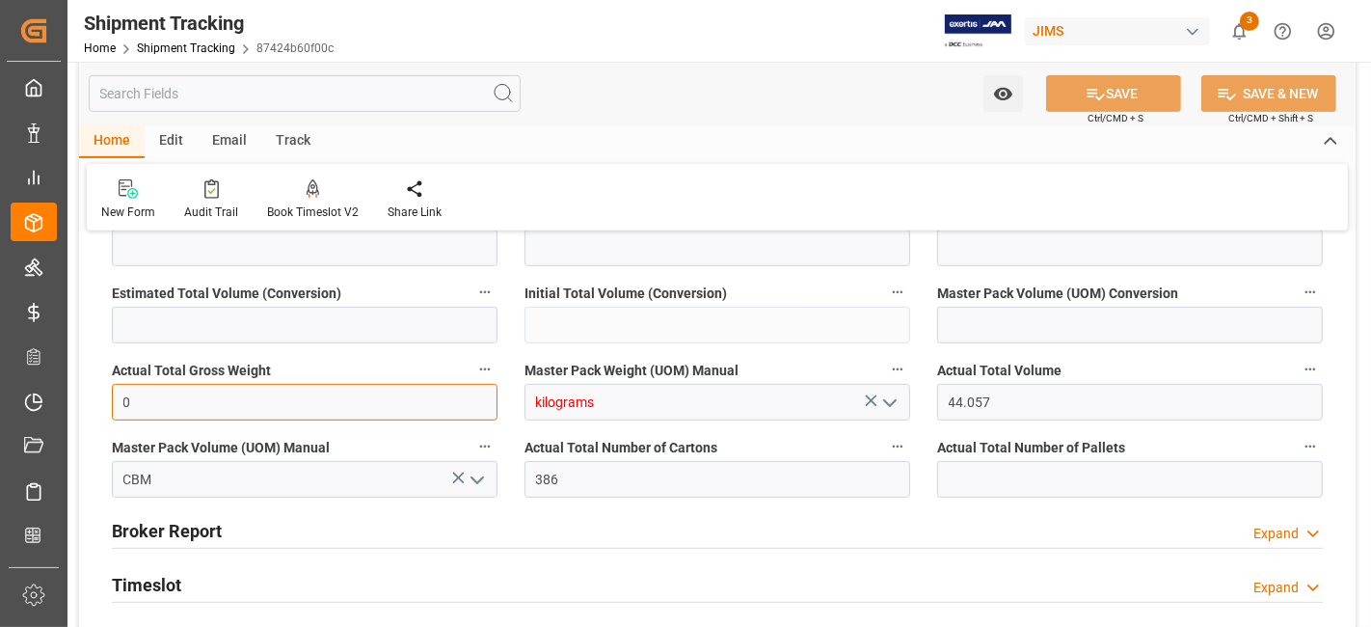
click at [312, 405] on input "0" at bounding box center [305, 402] width 386 height 37
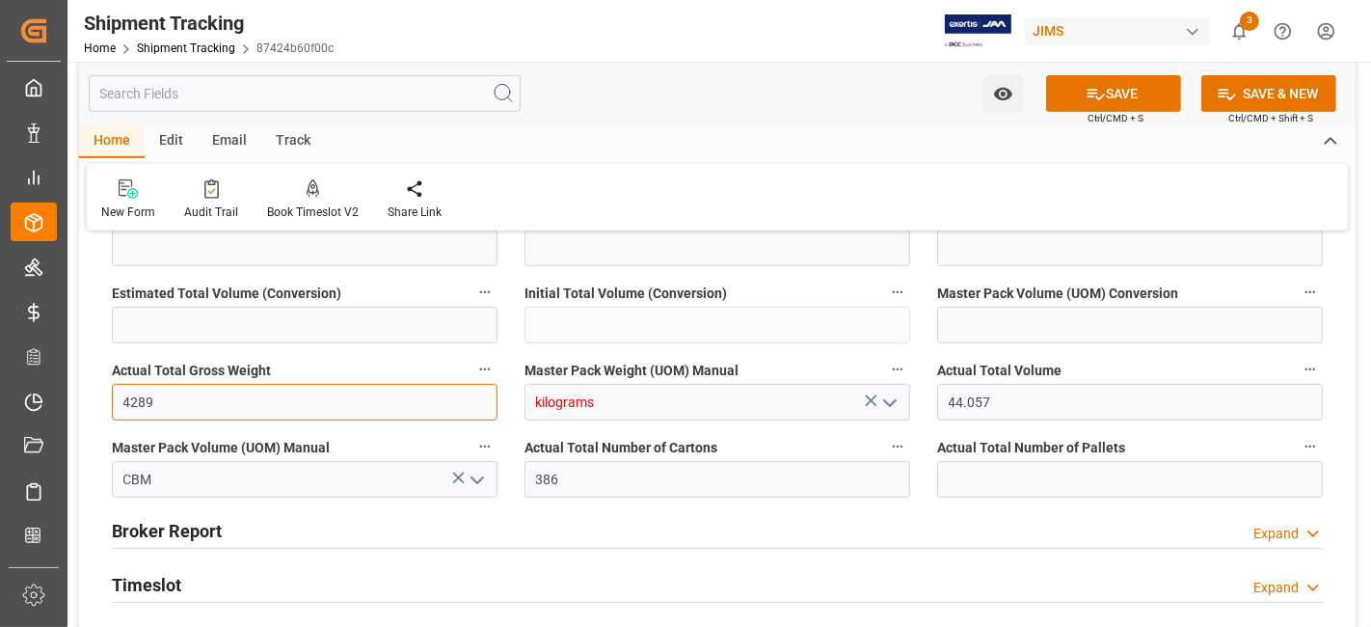
type input "4289"
click at [889, 400] on polyline "open menu" at bounding box center [890, 403] width 12 height 6
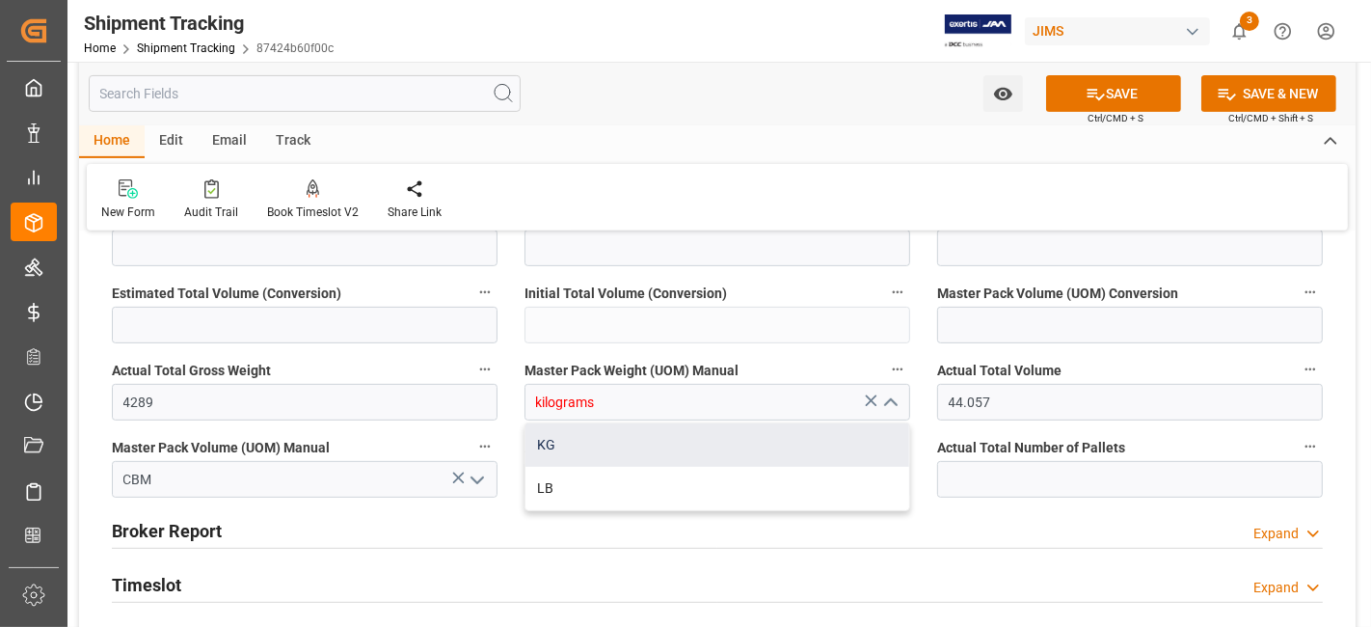
click at [832, 448] on div "KG" at bounding box center [718, 444] width 384 height 43
type input "KG"
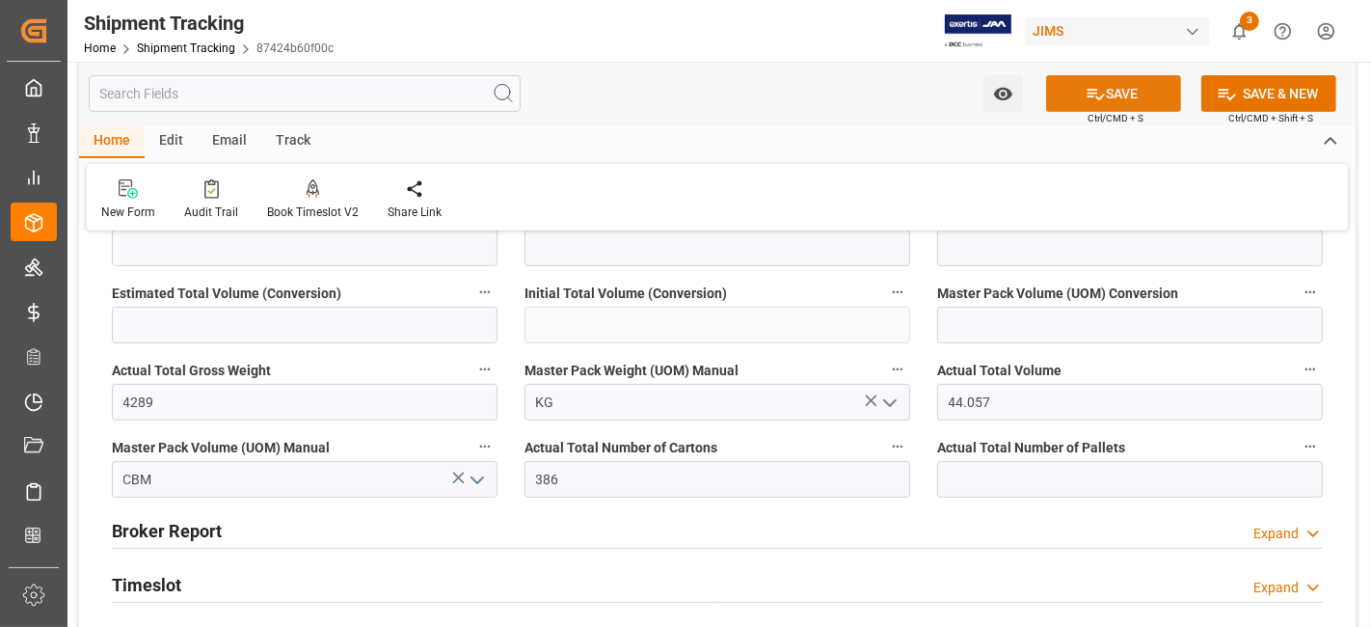
click at [1089, 95] on icon at bounding box center [1096, 95] width 17 height 12
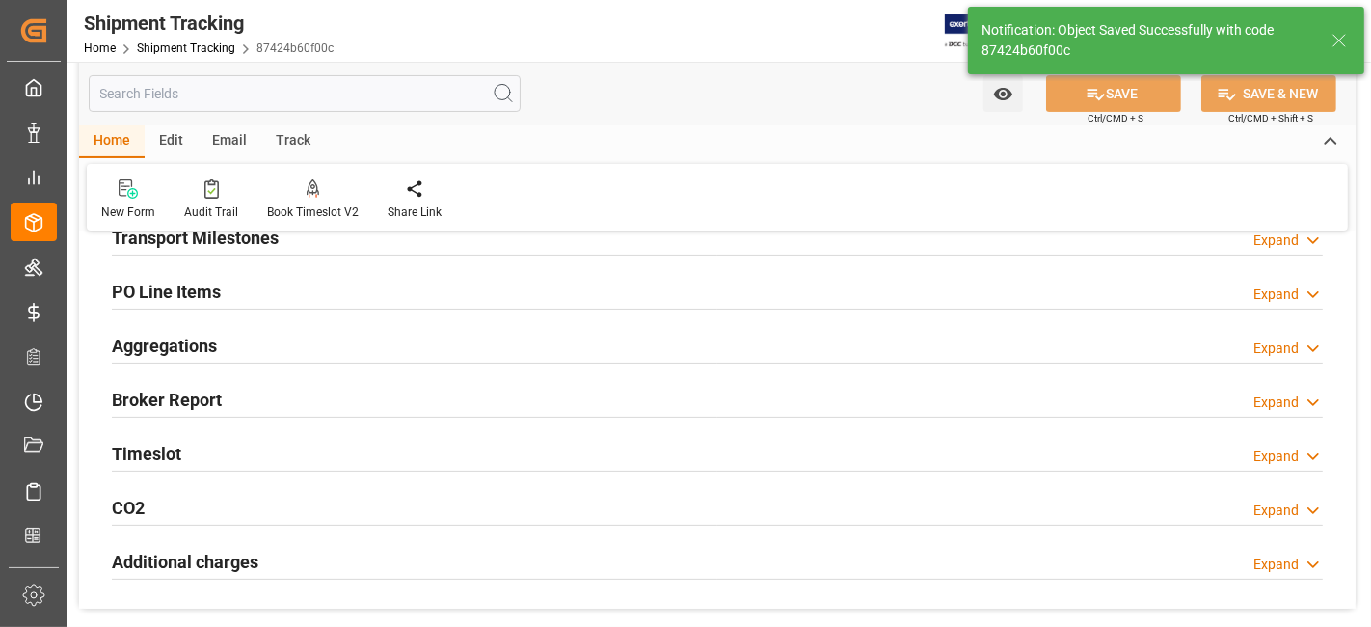
scroll to position [287, 0]
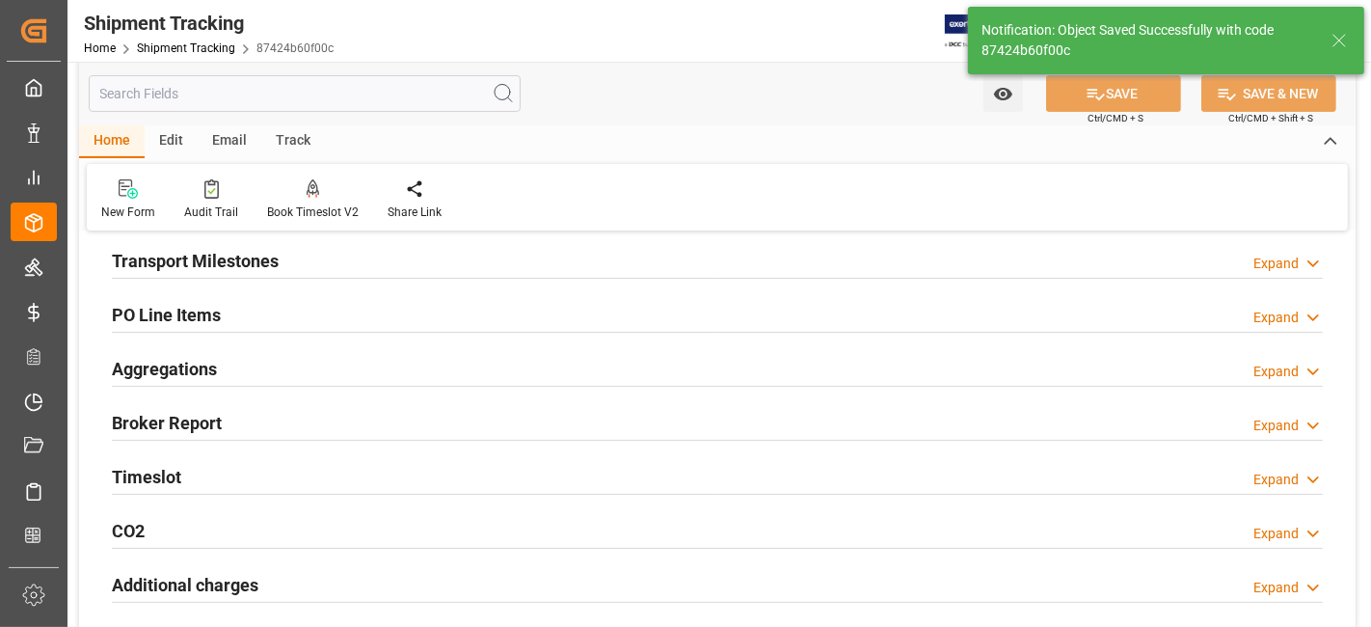
click at [326, 253] on div "Transport Milestones Expand" at bounding box center [717, 259] width 1211 height 37
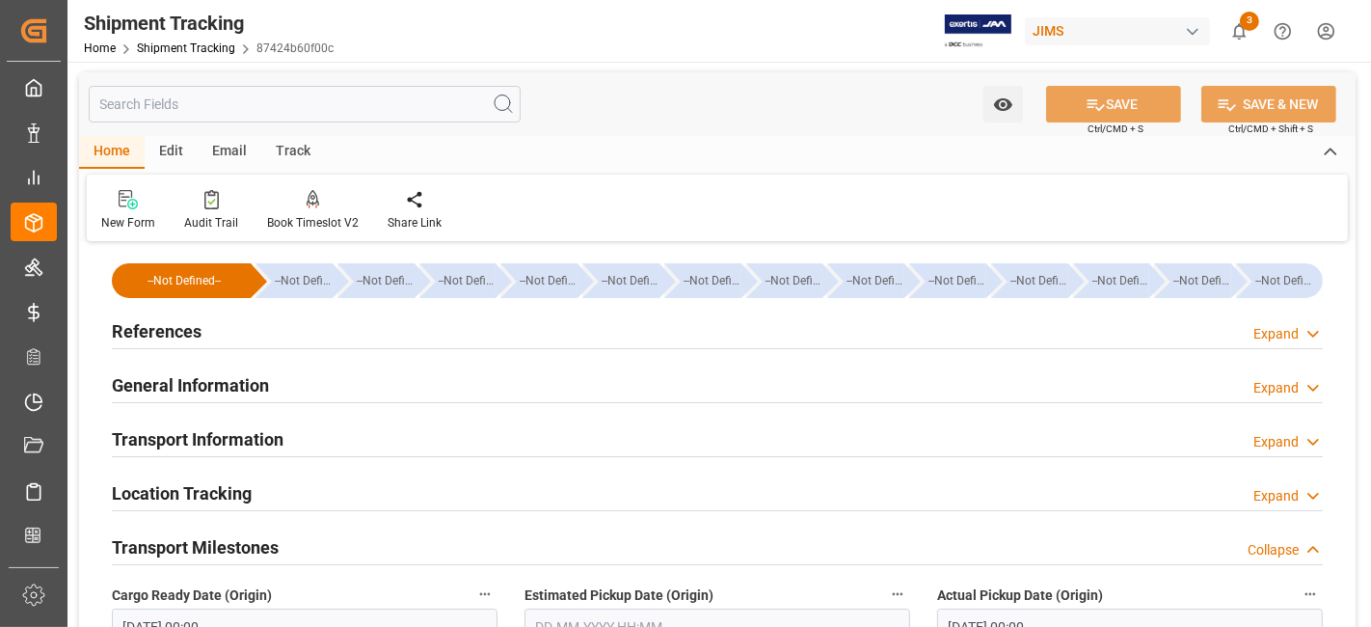
scroll to position [0, 0]
click at [306, 449] on div "Transport Information Expand" at bounding box center [717, 439] width 1211 height 37
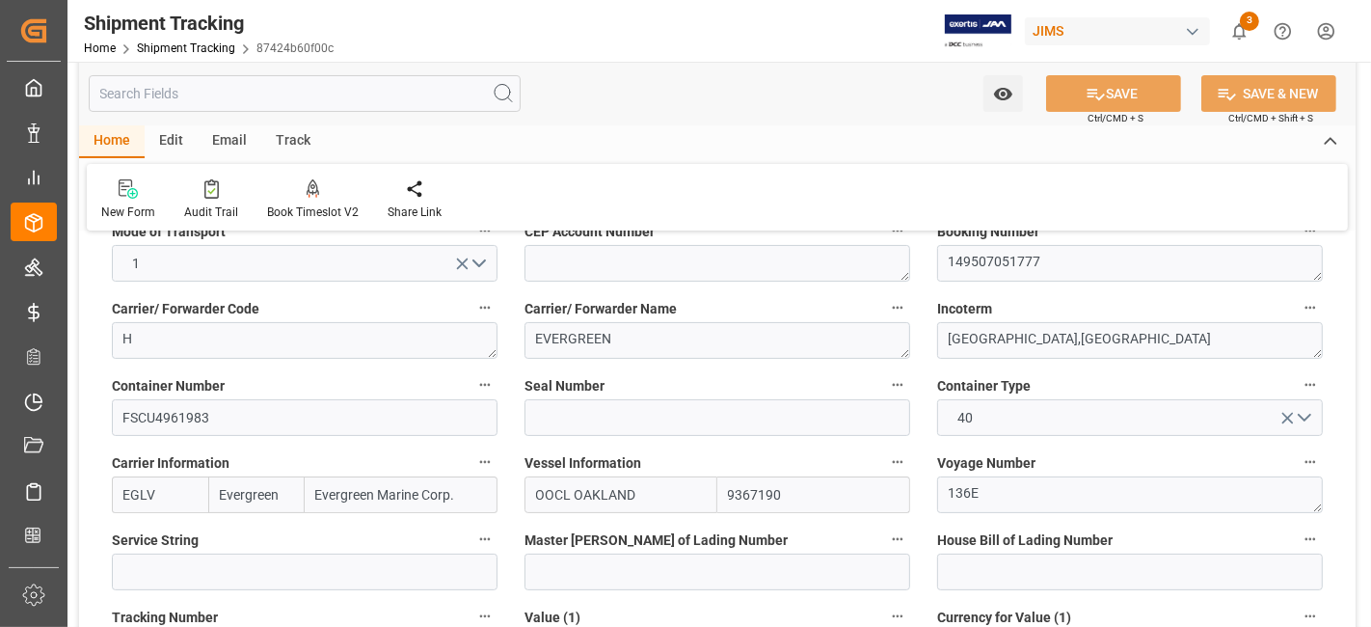
scroll to position [300, 0]
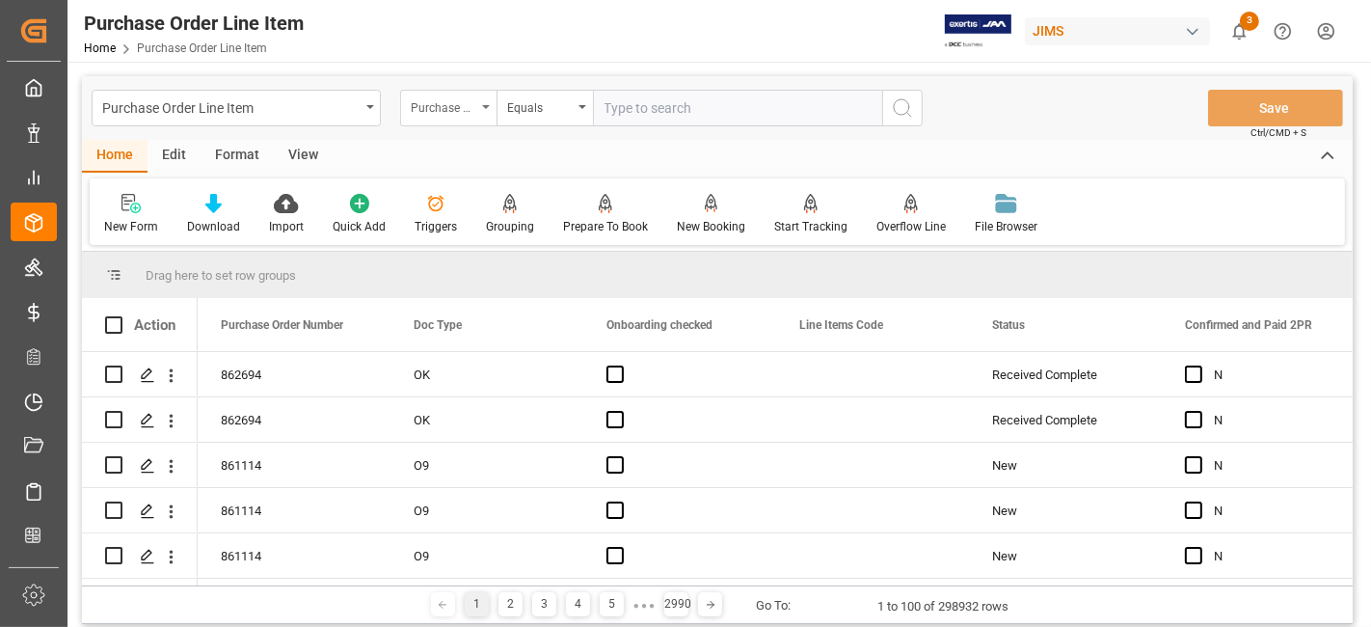
click at [490, 101] on div "Purchase Order Number" at bounding box center [448, 108] width 96 height 37
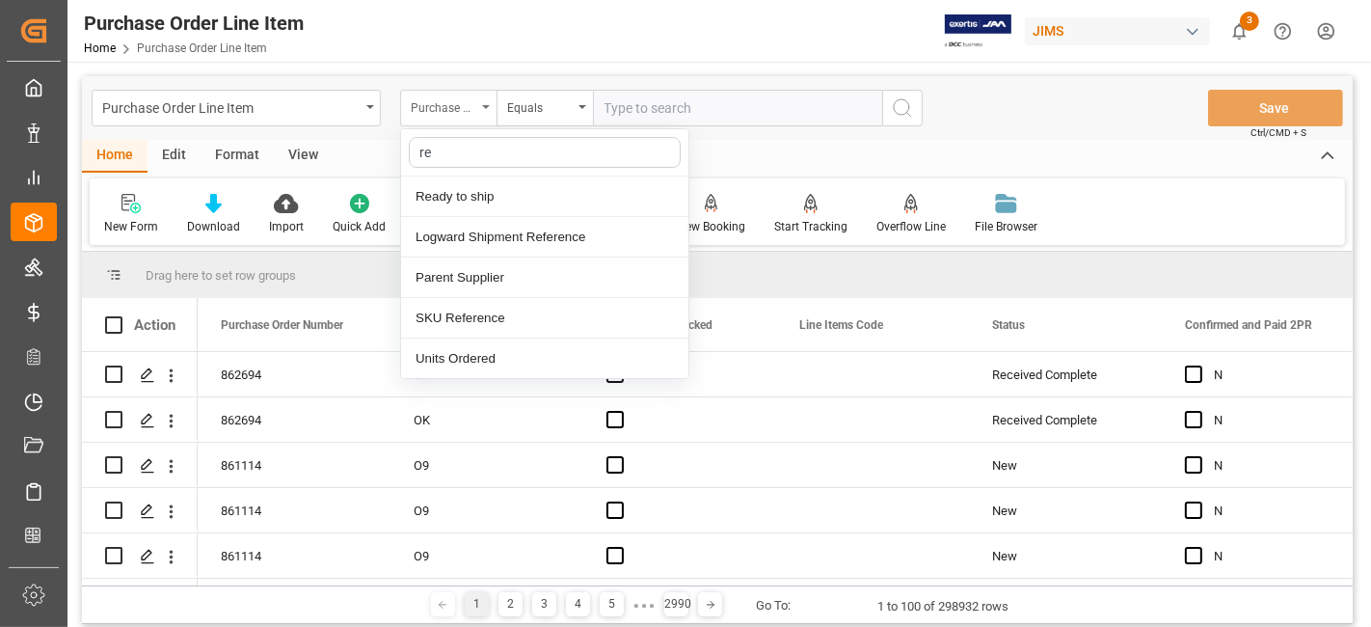
type input "ref"
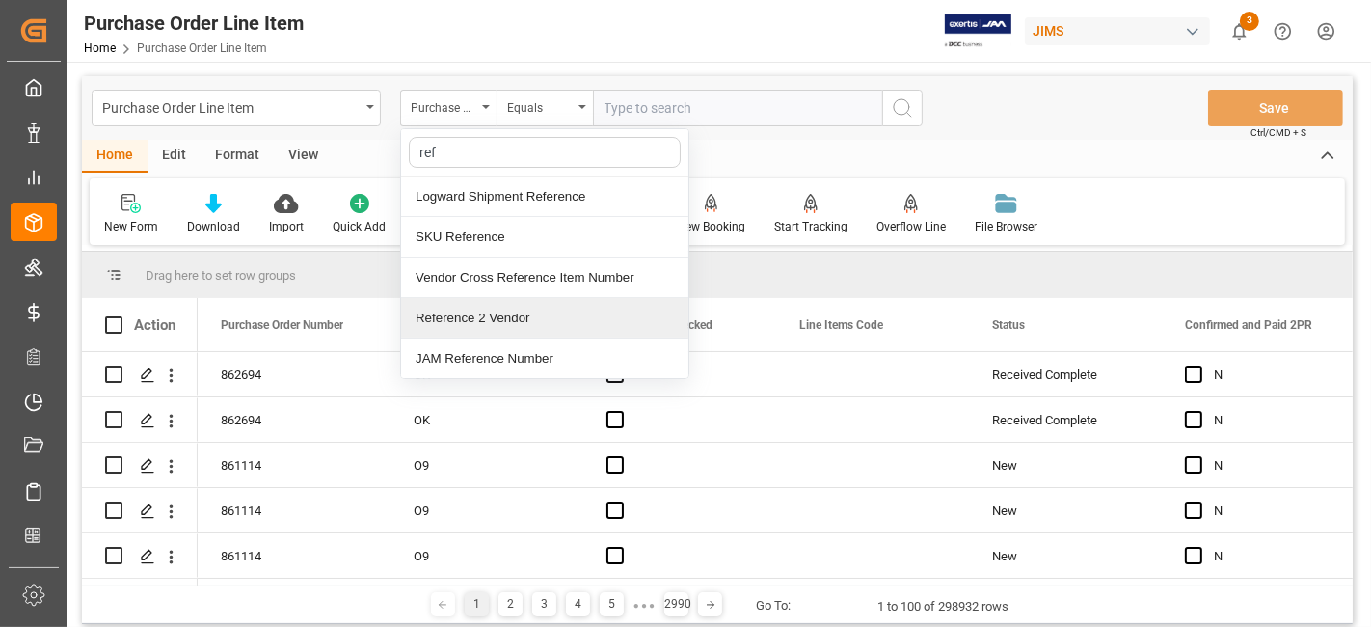
click at [480, 325] on div "Reference 2 Vendor" at bounding box center [544, 318] width 287 height 41
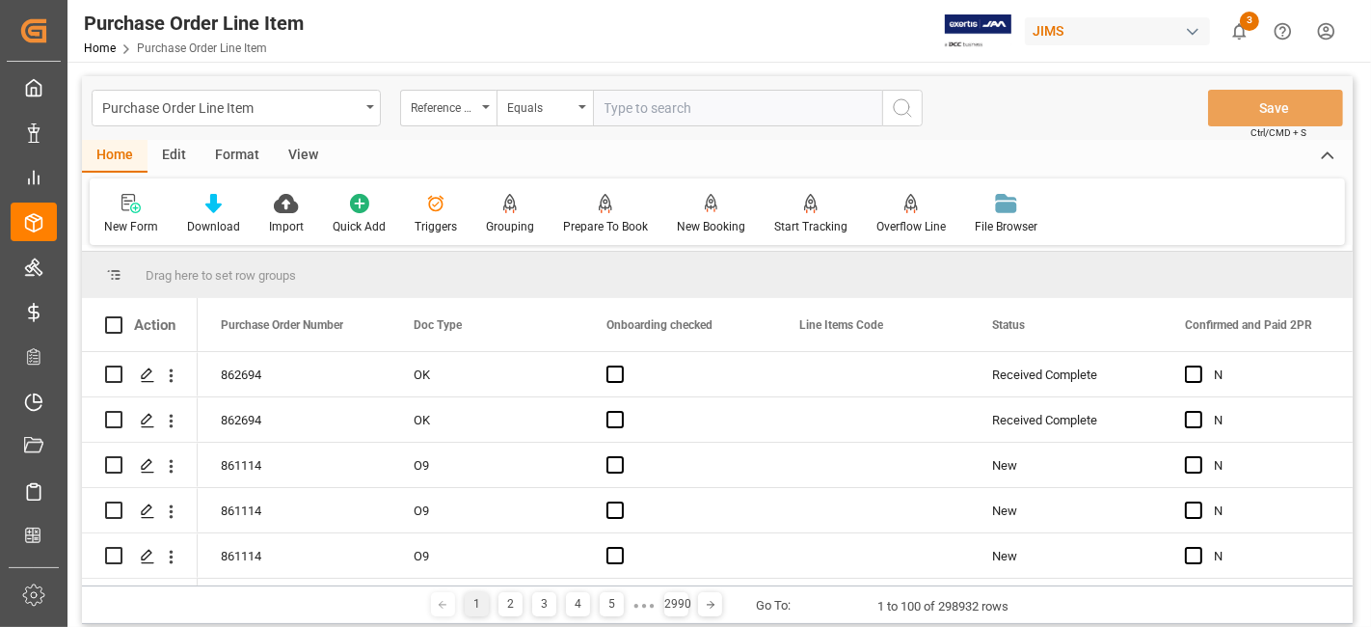
click at [677, 95] on input "text" at bounding box center [737, 108] width 289 height 37
paste input "77-11048-CN"
type input "77-11048-CN"
click at [895, 113] on icon "search button" at bounding box center [902, 107] width 23 height 23
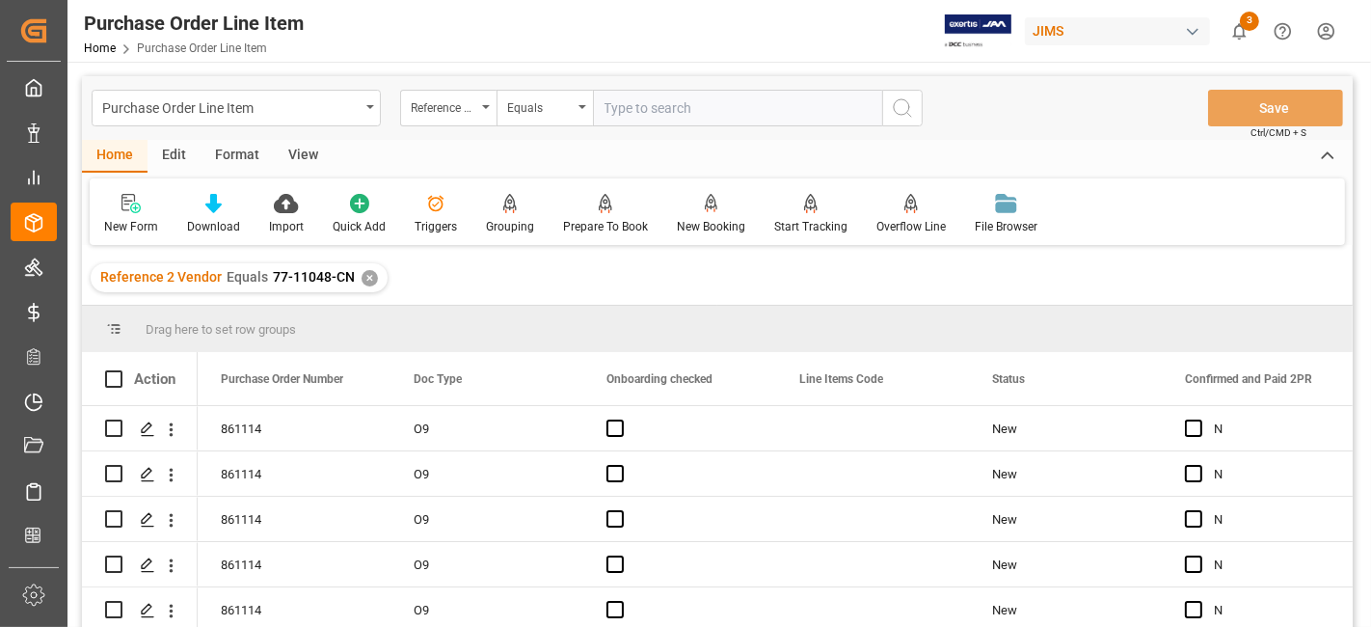
click at [289, 153] on div "View" at bounding box center [303, 156] width 59 height 33
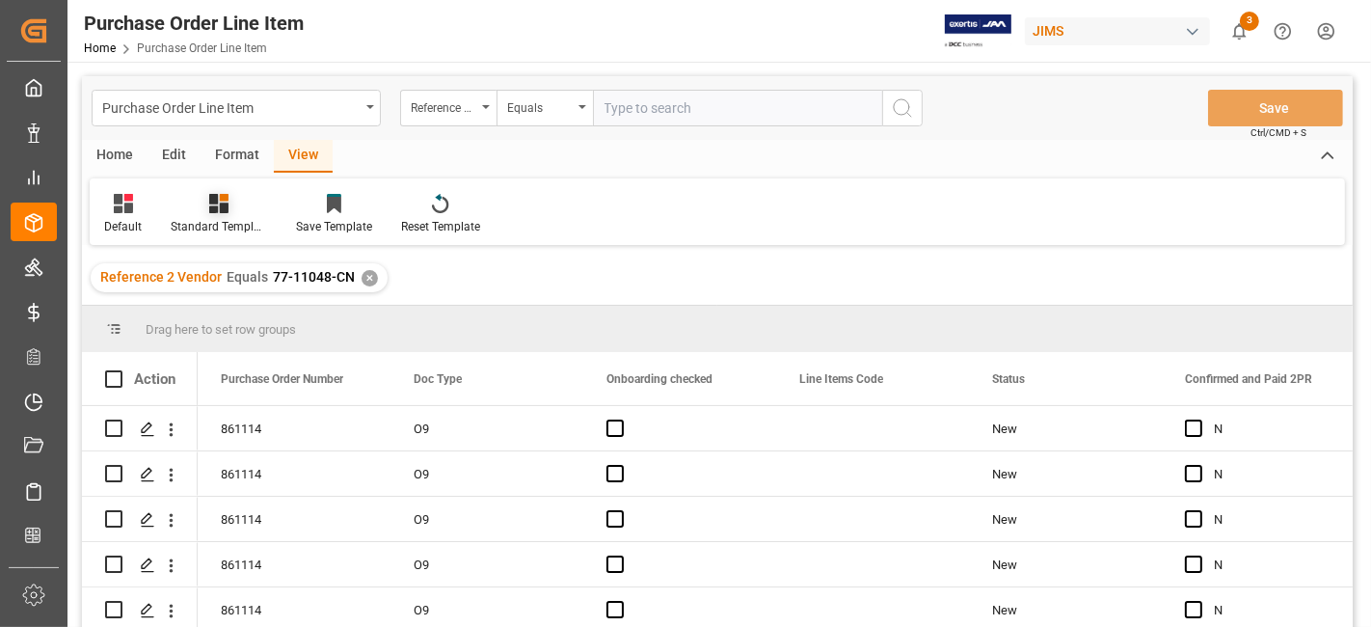
click at [233, 215] on div "Standard Templates" at bounding box center [218, 214] width 125 height 42
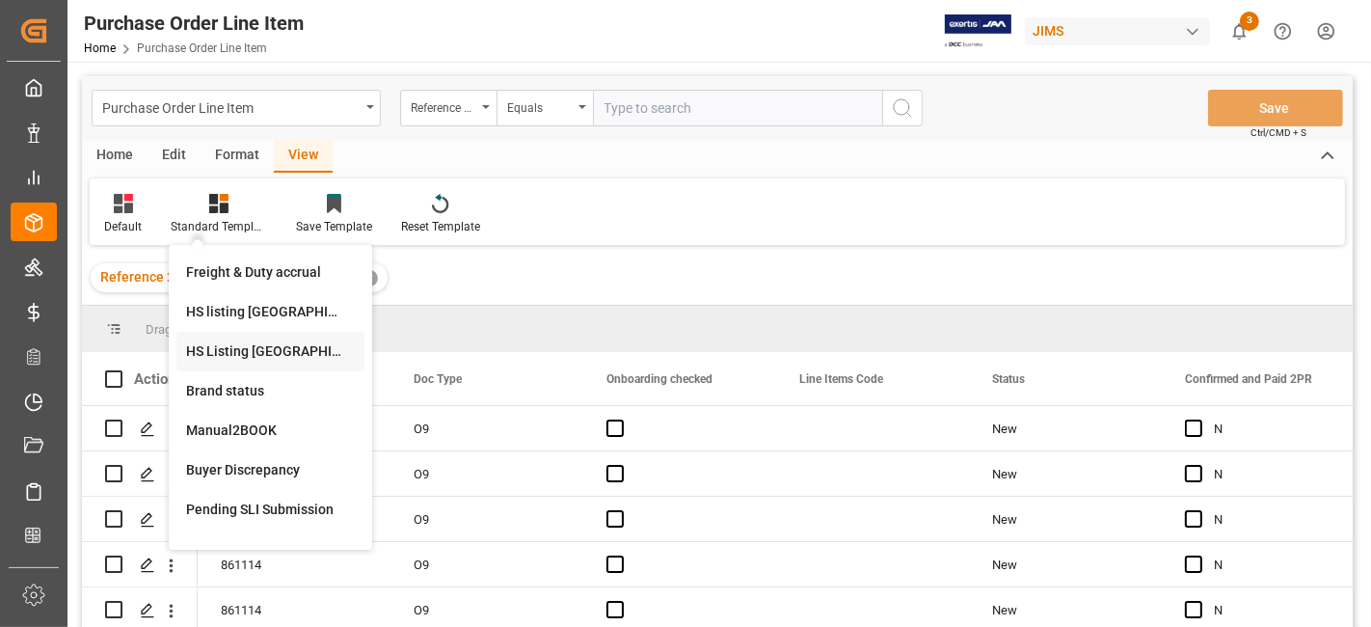
click at [278, 342] on div "HS Listing CANADA" at bounding box center [270, 351] width 169 height 20
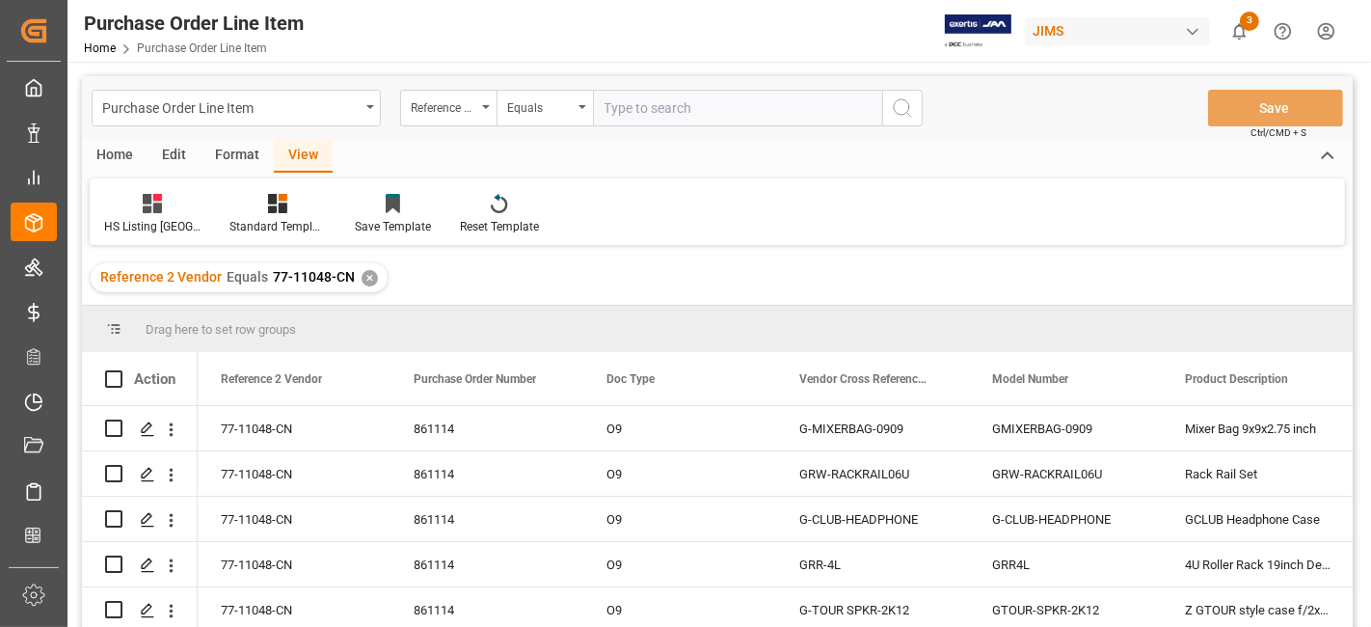
click at [111, 150] on div "Home" at bounding box center [115, 156] width 66 height 33
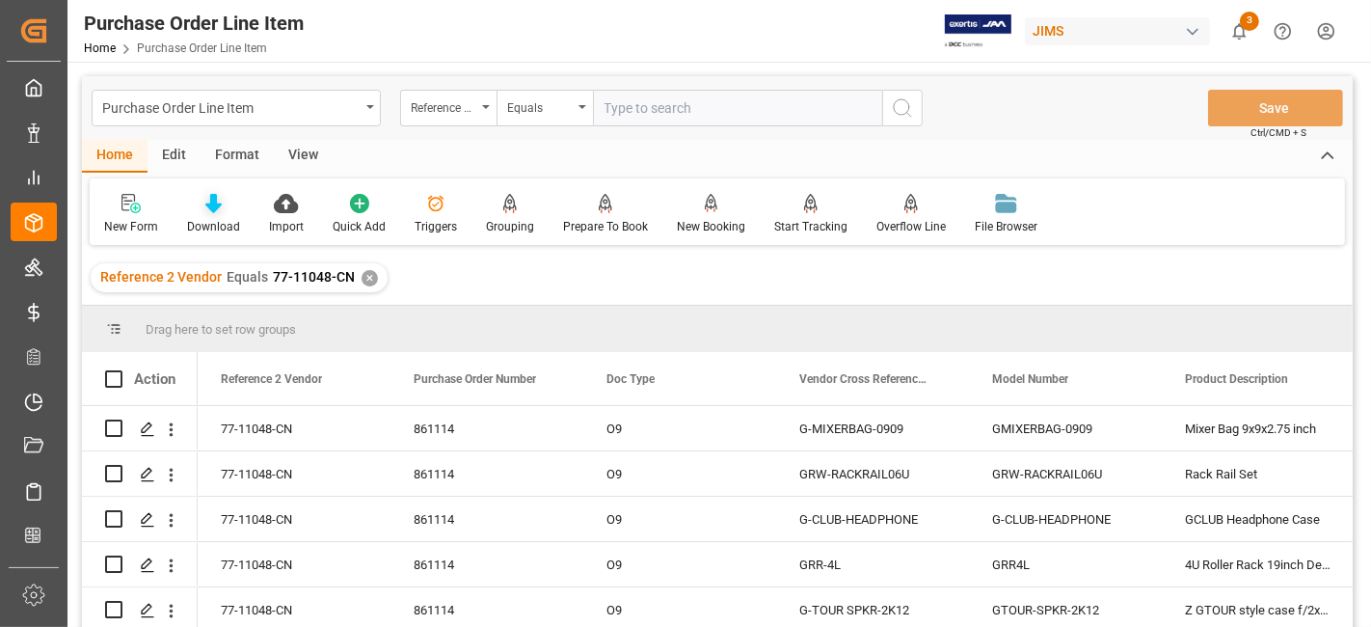
click at [211, 220] on div "Download" at bounding box center [213, 226] width 53 height 17
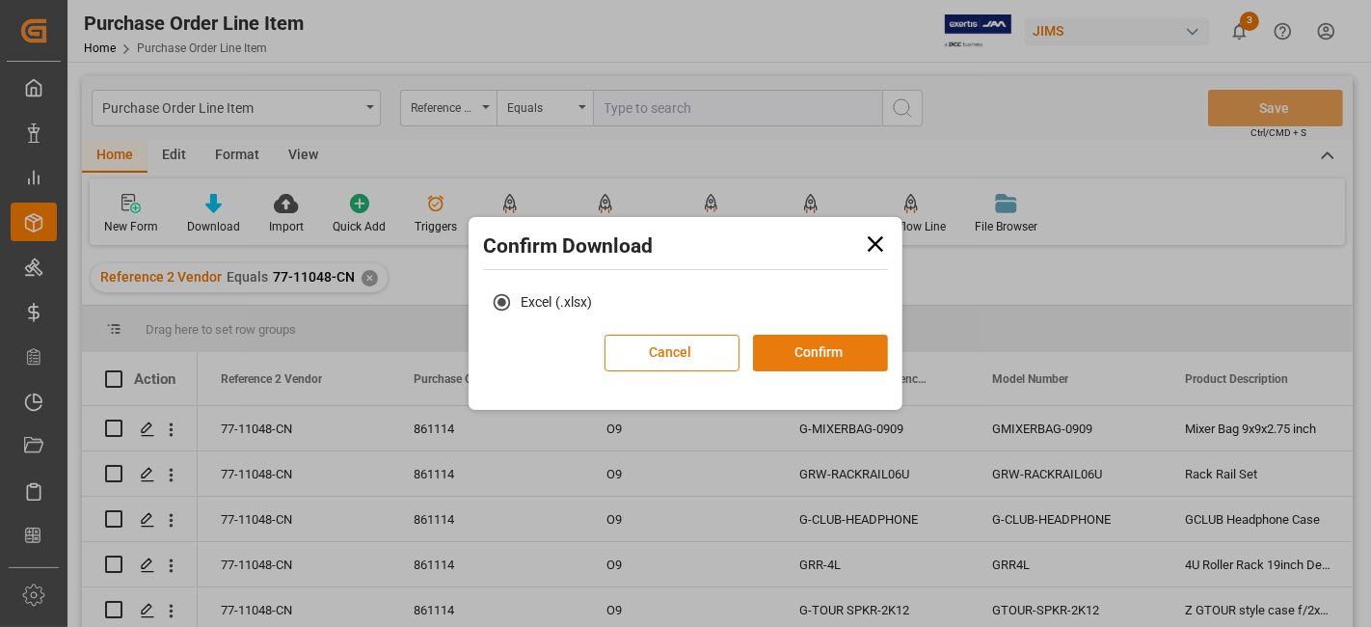
click at [804, 345] on button "Confirm" at bounding box center [820, 353] width 135 height 37
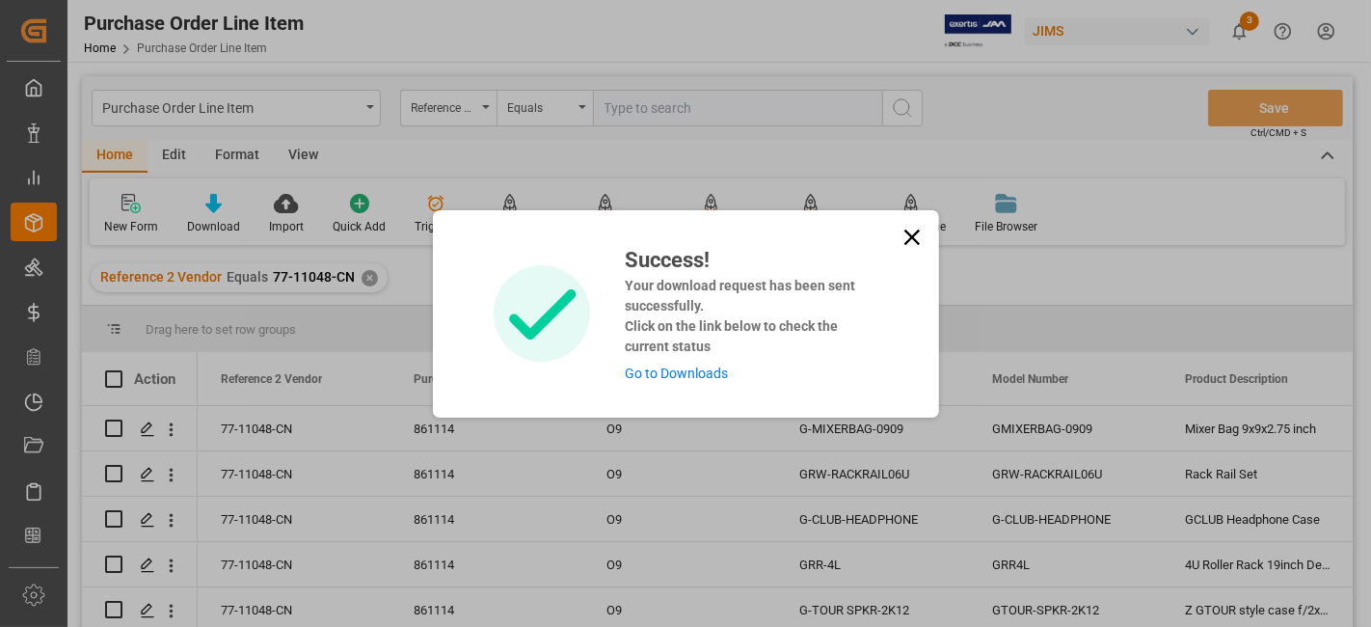
click at [676, 380] on link "Go to Downloads" at bounding box center [676, 373] width 103 height 15
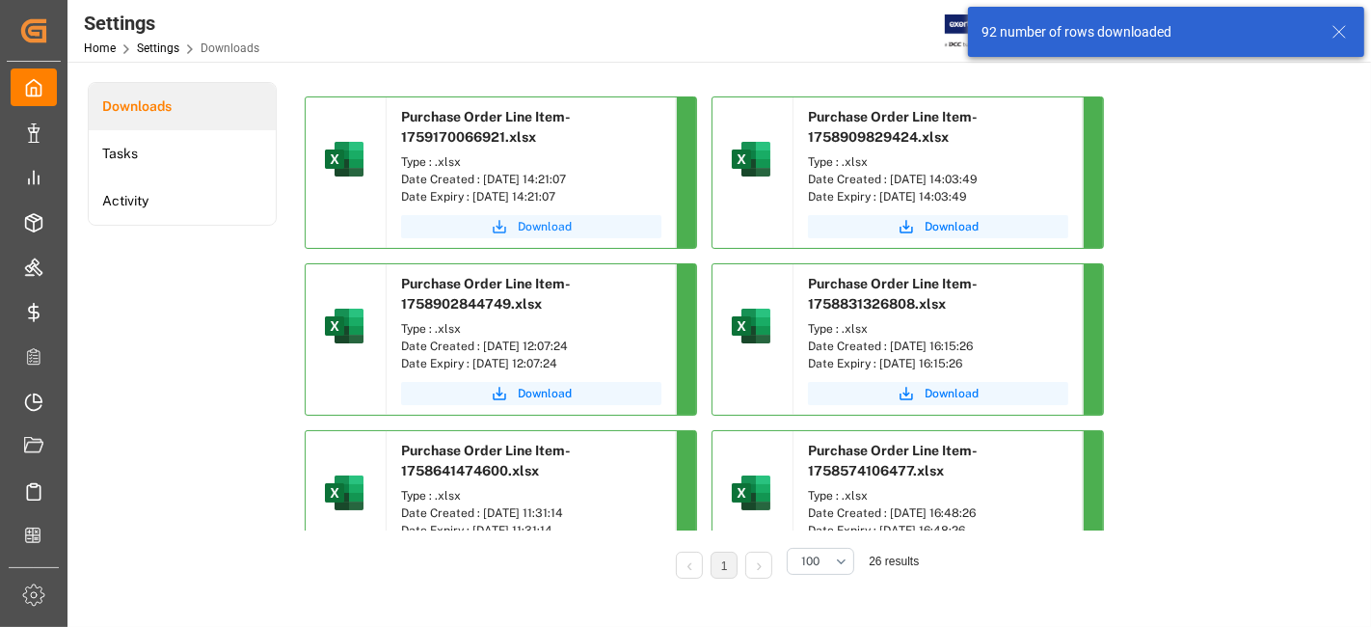
click at [523, 225] on span "Download" at bounding box center [545, 226] width 54 height 17
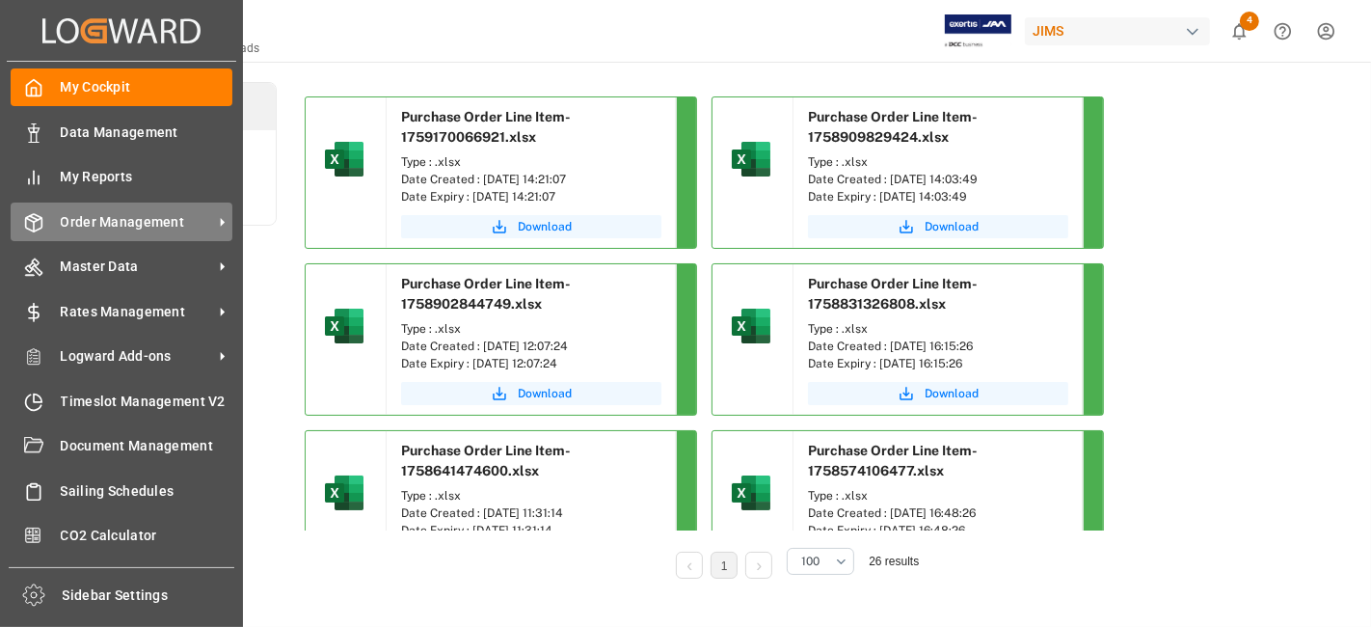
click at [104, 219] on span "Order Management" at bounding box center [137, 222] width 152 height 20
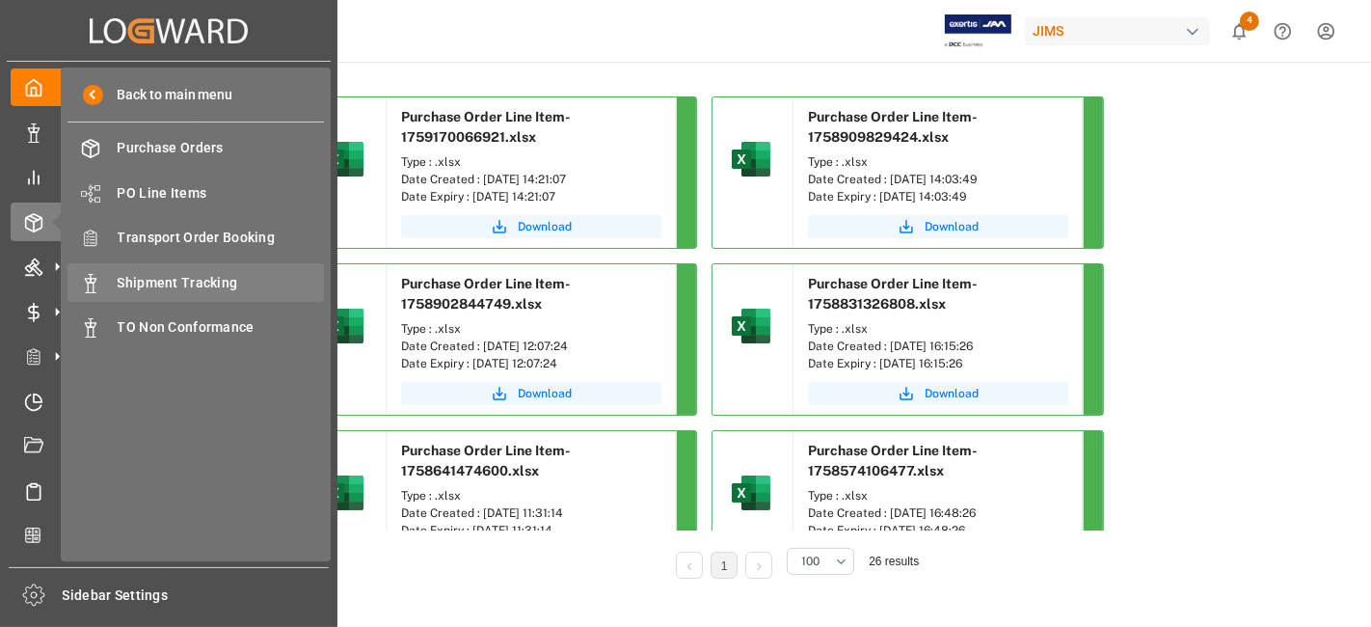
click at [221, 280] on span "Shipment Tracking" at bounding box center [221, 283] width 207 height 20
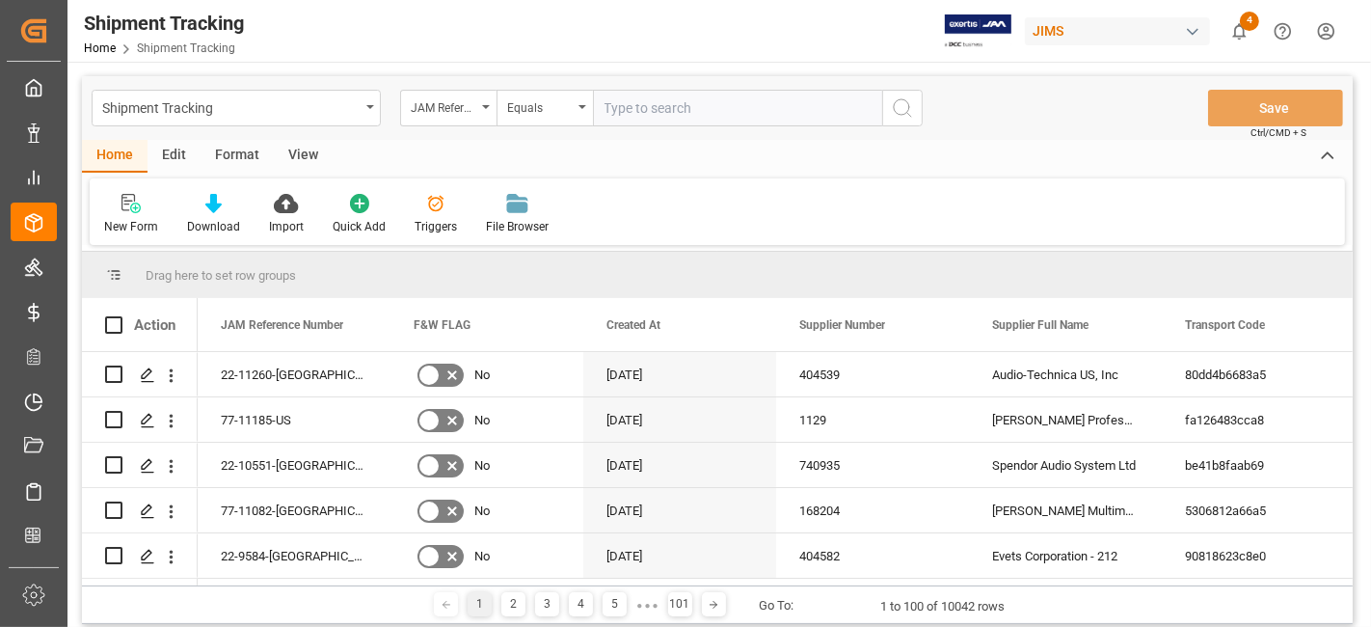
click at [626, 114] on input "text" at bounding box center [737, 108] width 289 height 37
type input "77-11168-CA"
click at [887, 114] on button "search button" at bounding box center [902, 108] width 41 height 37
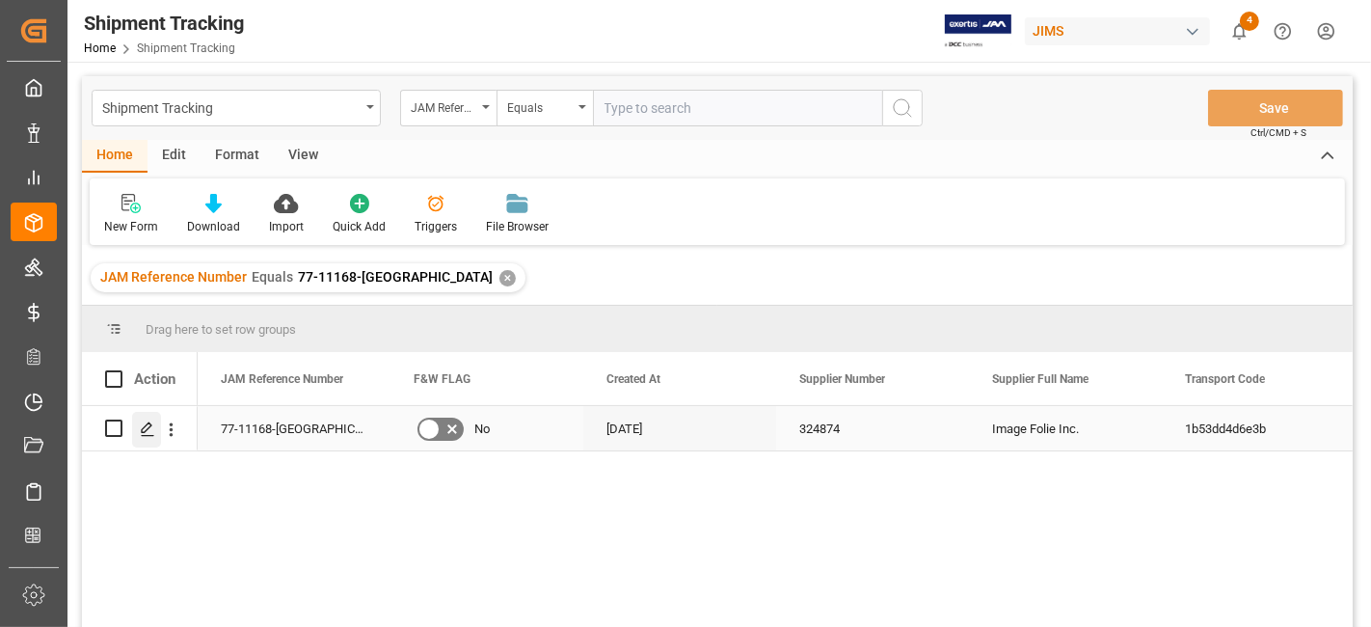
click at [141, 441] on div "Press SPACE to select this row." at bounding box center [146, 430] width 29 height 36
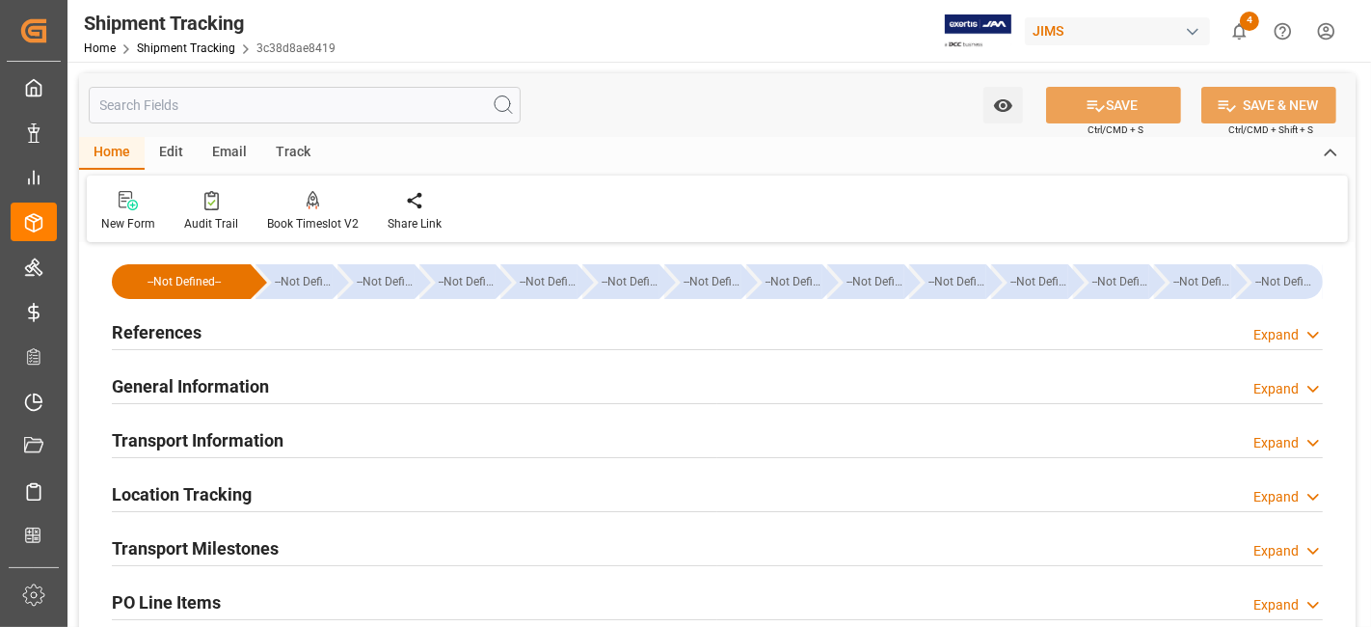
type input "19-09-2025"
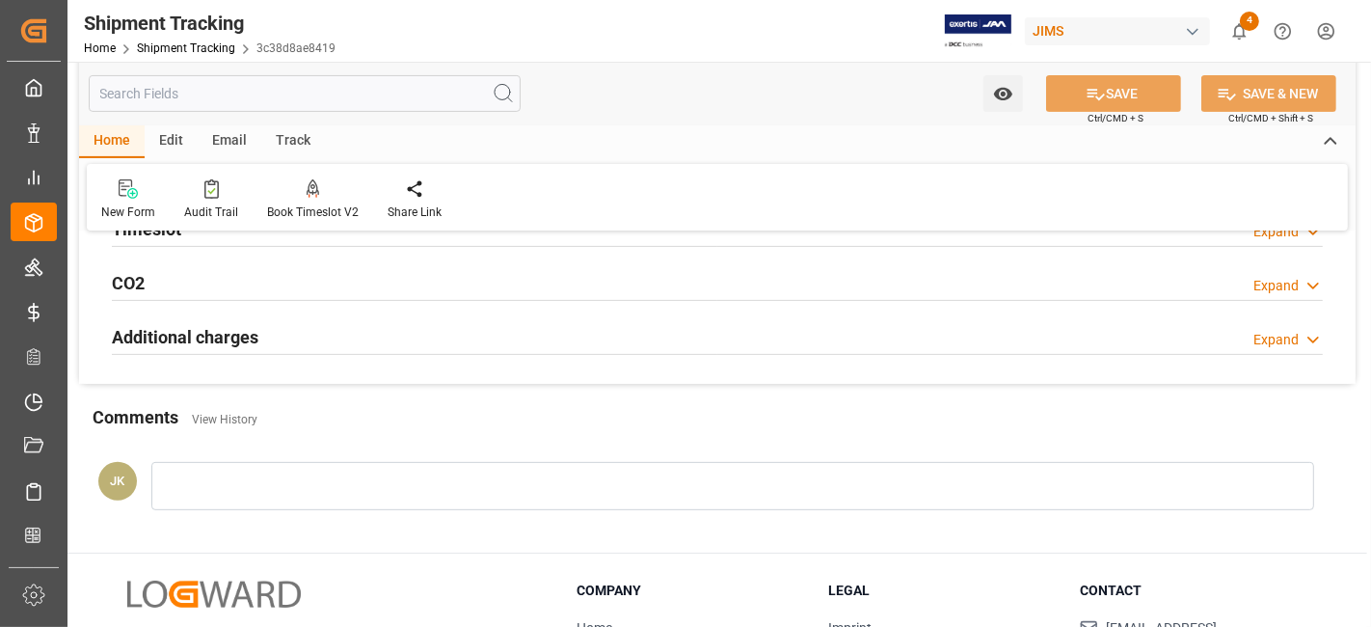
scroll to position [535, 0]
click at [293, 319] on div "Additional charges Expand" at bounding box center [717, 335] width 1211 height 37
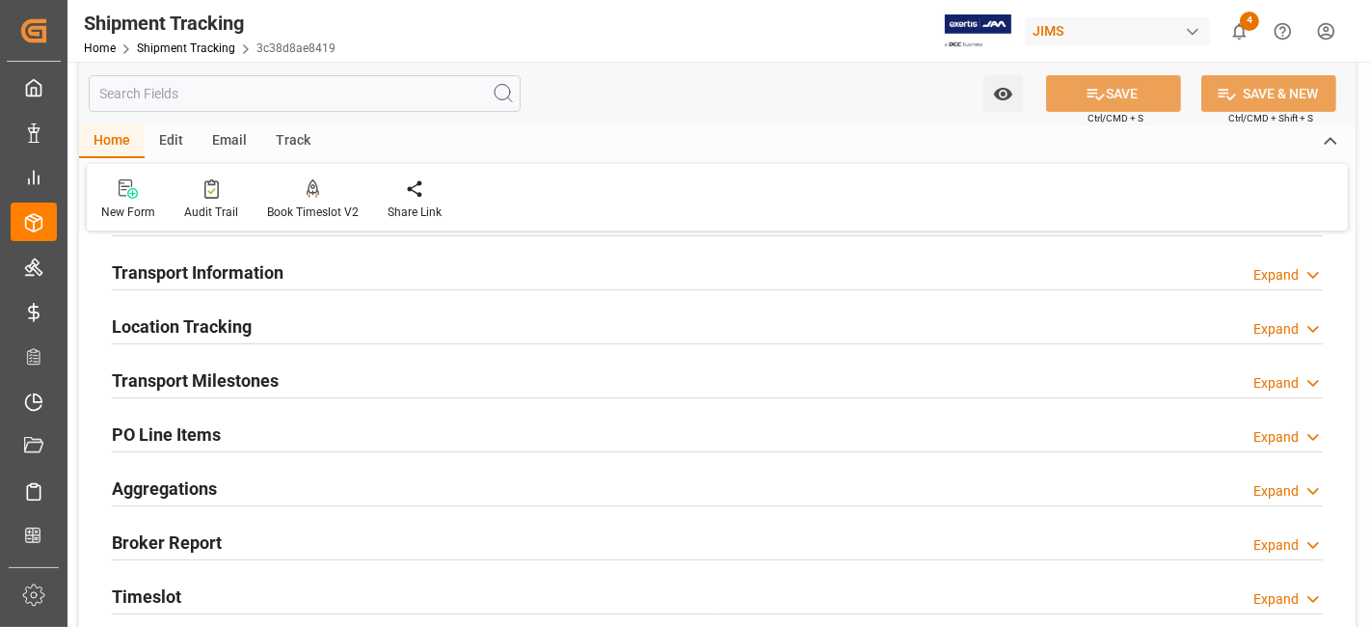
scroll to position [0, 0]
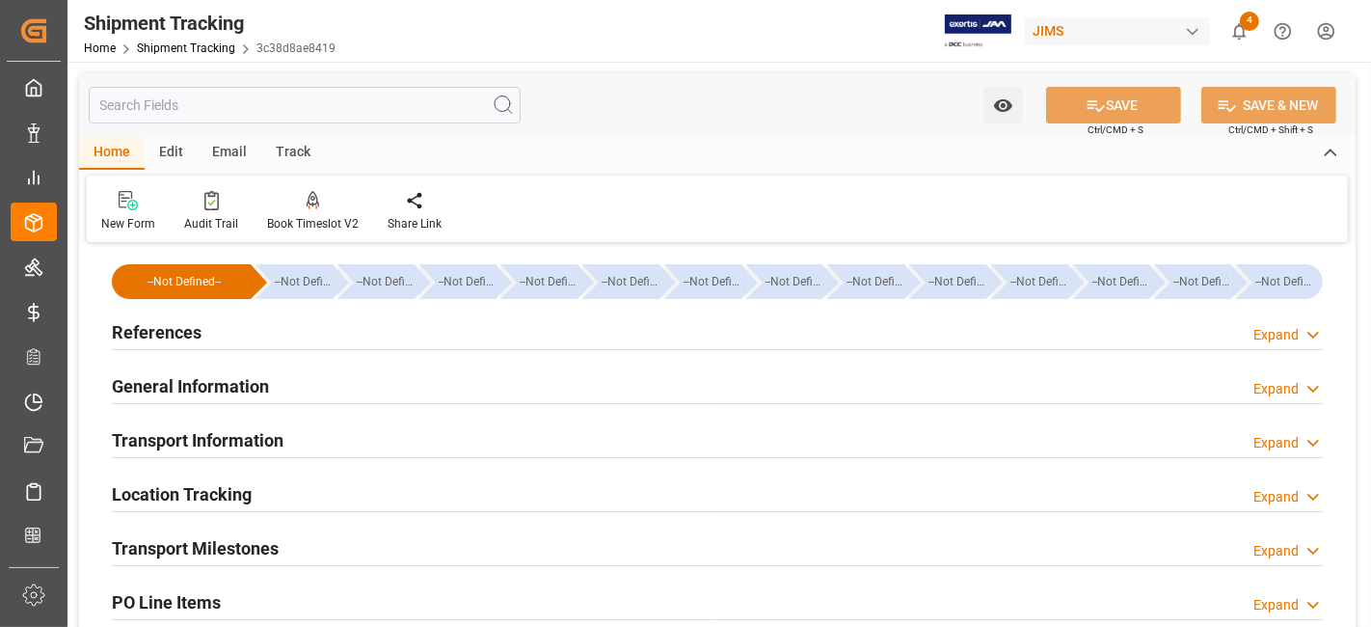
click at [349, 338] on div "References Expand" at bounding box center [717, 330] width 1211 height 37
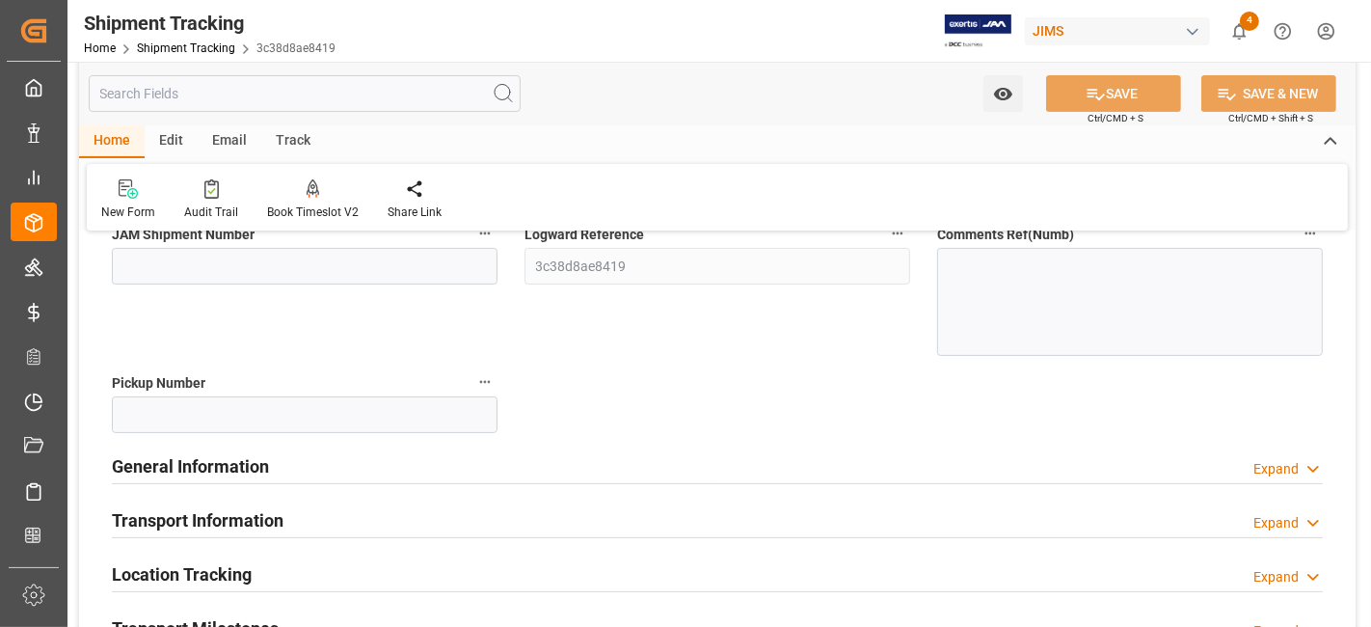
click at [473, 467] on div "General Information Expand" at bounding box center [717, 465] width 1211 height 37
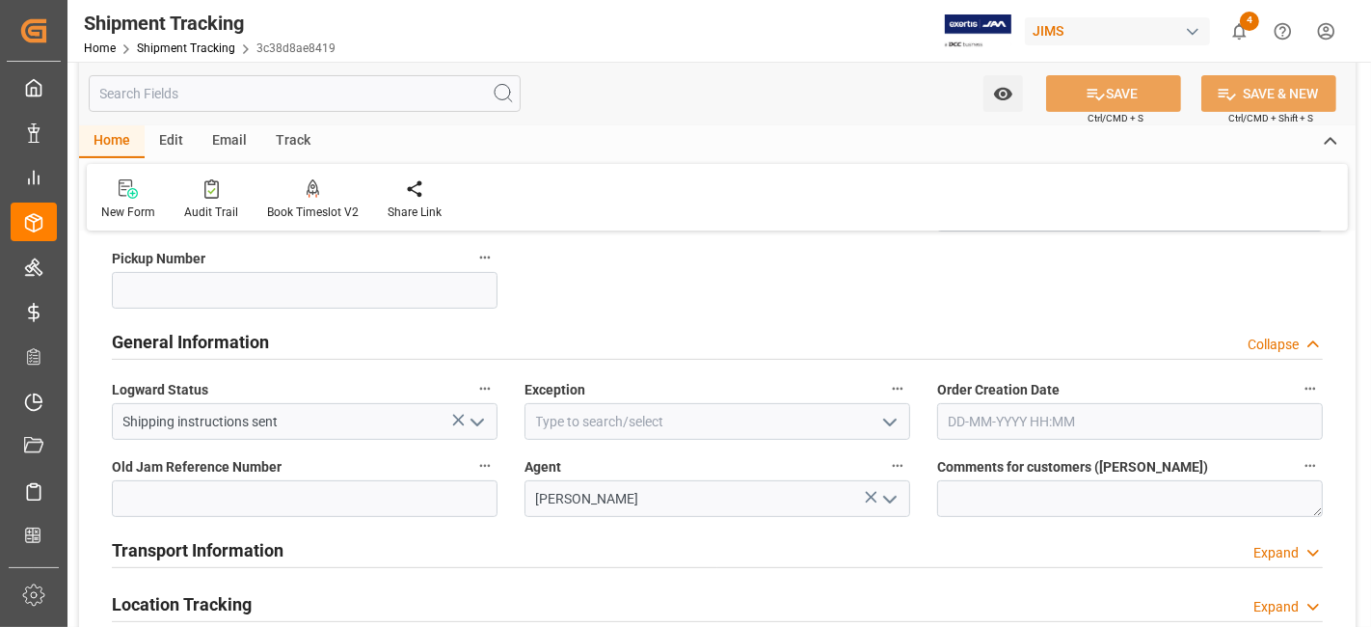
scroll to position [428, 0]
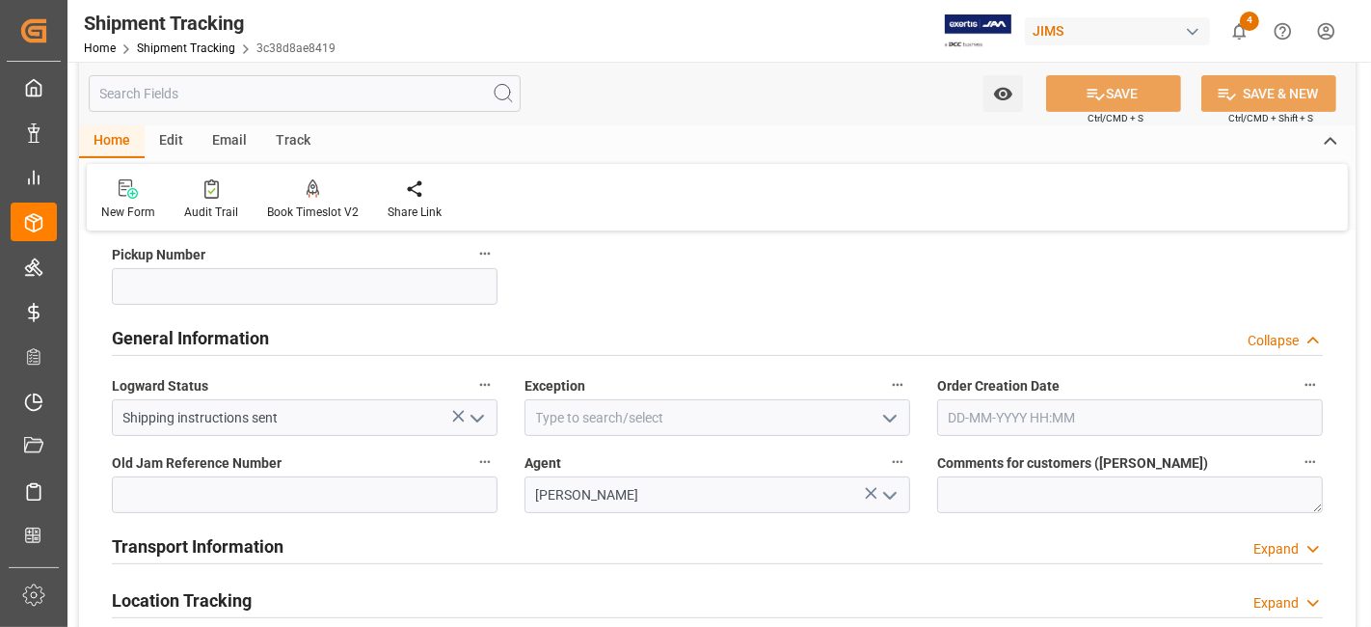
click at [892, 425] on icon "open menu" at bounding box center [890, 418] width 23 height 23
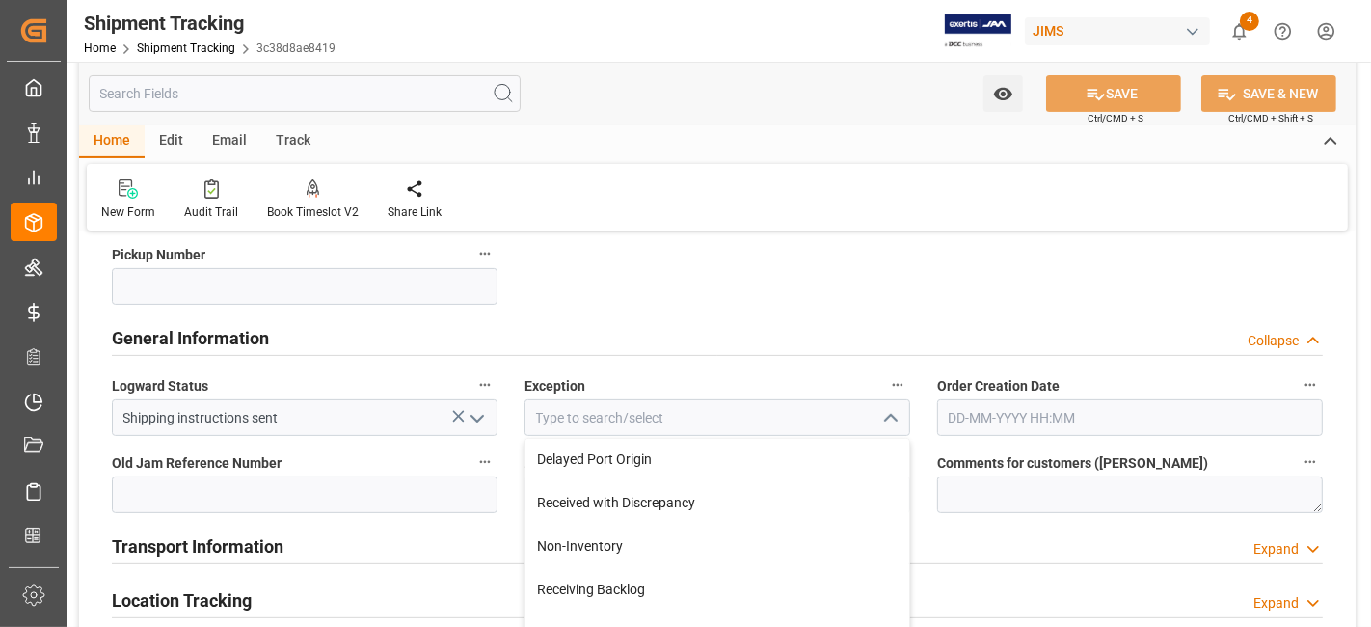
scroll to position [363, 0]
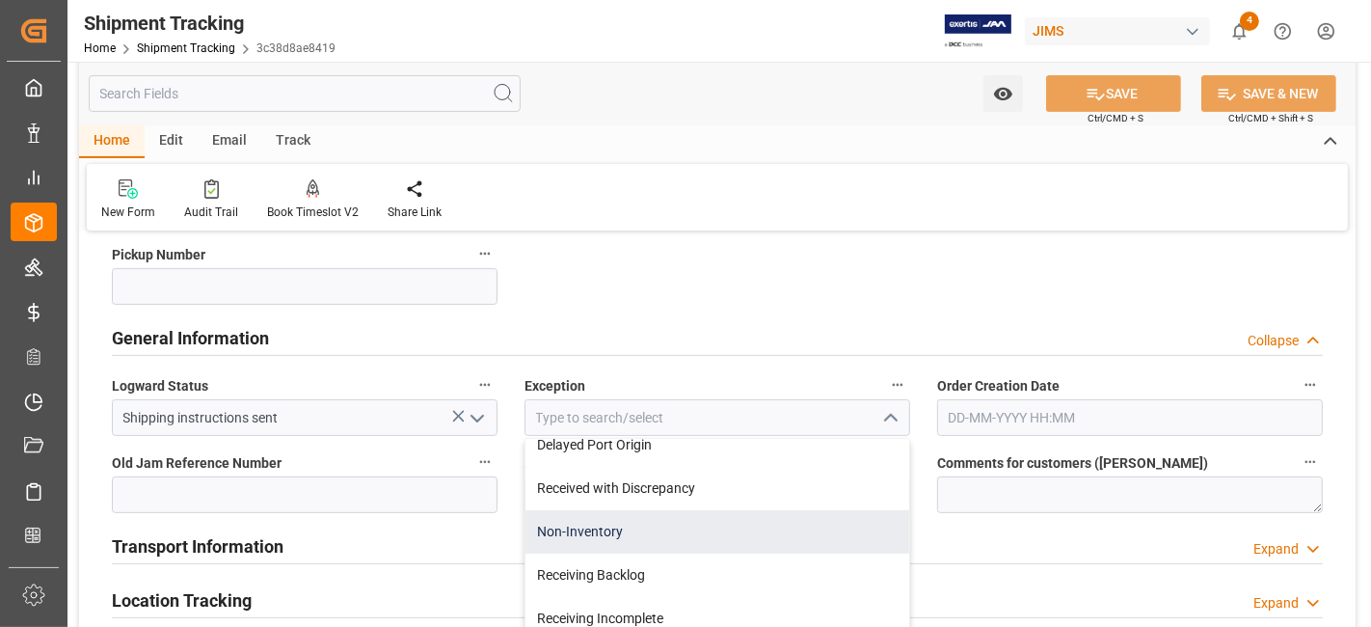
click at [799, 525] on div "Non-Inventory" at bounding box center [718, 531] width 384 height 43
type input "Non-Inventory"
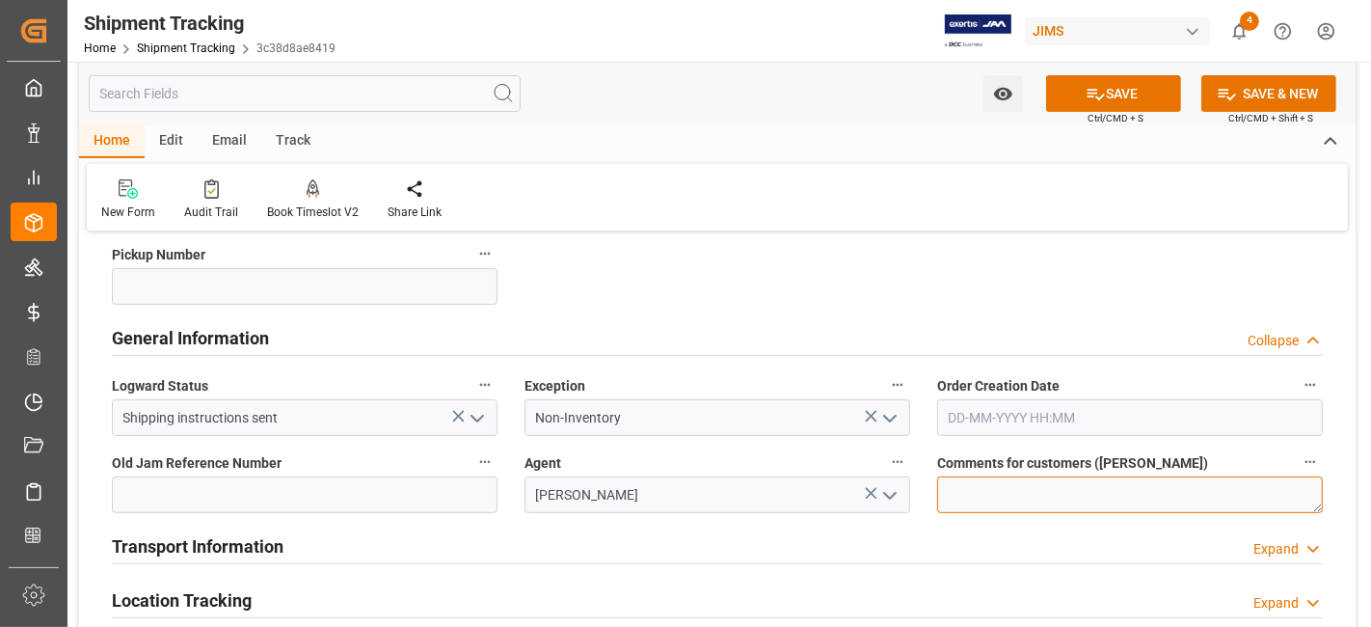
click at [981, 492] on textarea at bounding box center [1130, 494] width 386 height 37
click at [1156, 492] on textarea "This is non-inventory shipment for HPC" at bounding box center [1130, 494] width 386 height 37
click at [1239, 502] on textarea "This is non-inventory shipment for divO7 HPC" at bounding box center [1130, 494] width 386 height 37
type textarea "This is non-inventory shipment for divO7 HPC."
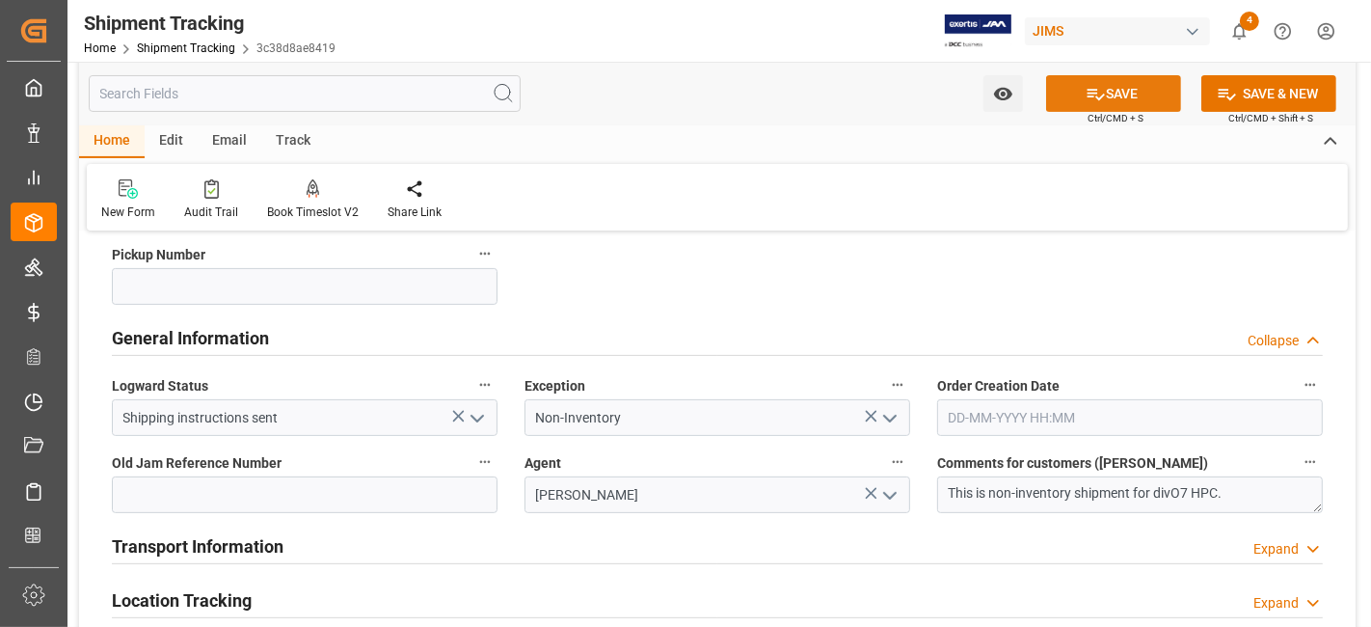
click at [1091, 107] on button "SAVE" at bounding box center [1113, 93] width 135 height 37
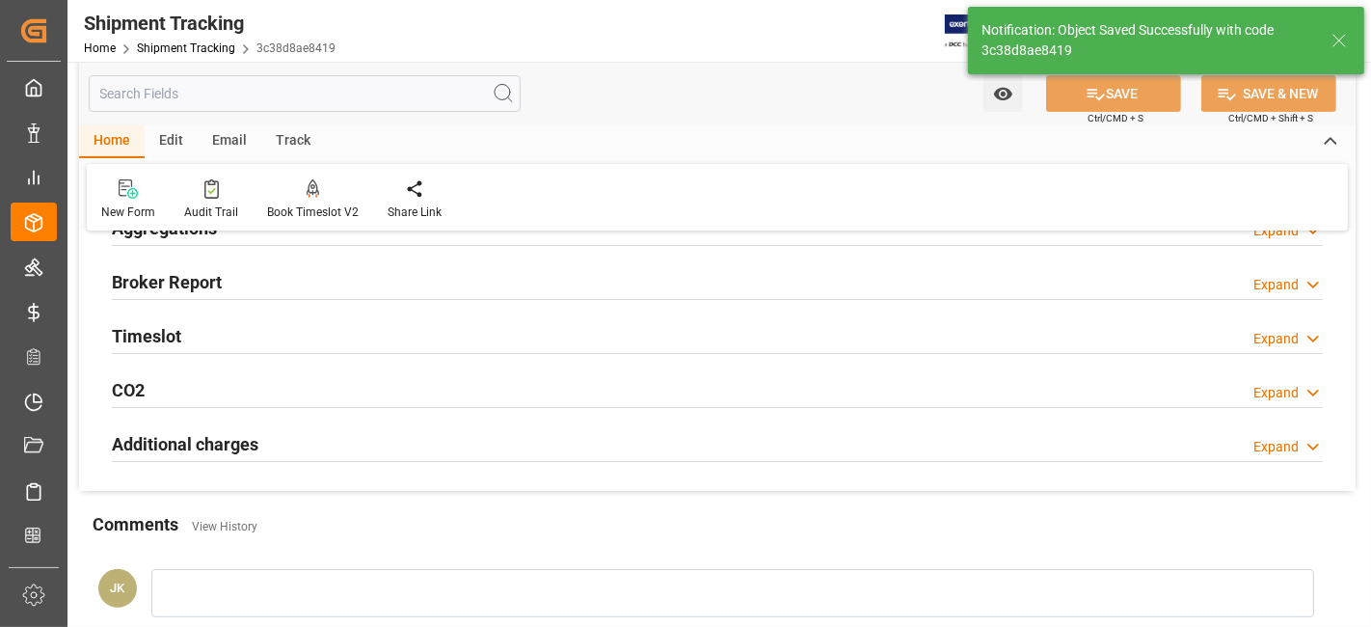
scroll to position [49, 0]
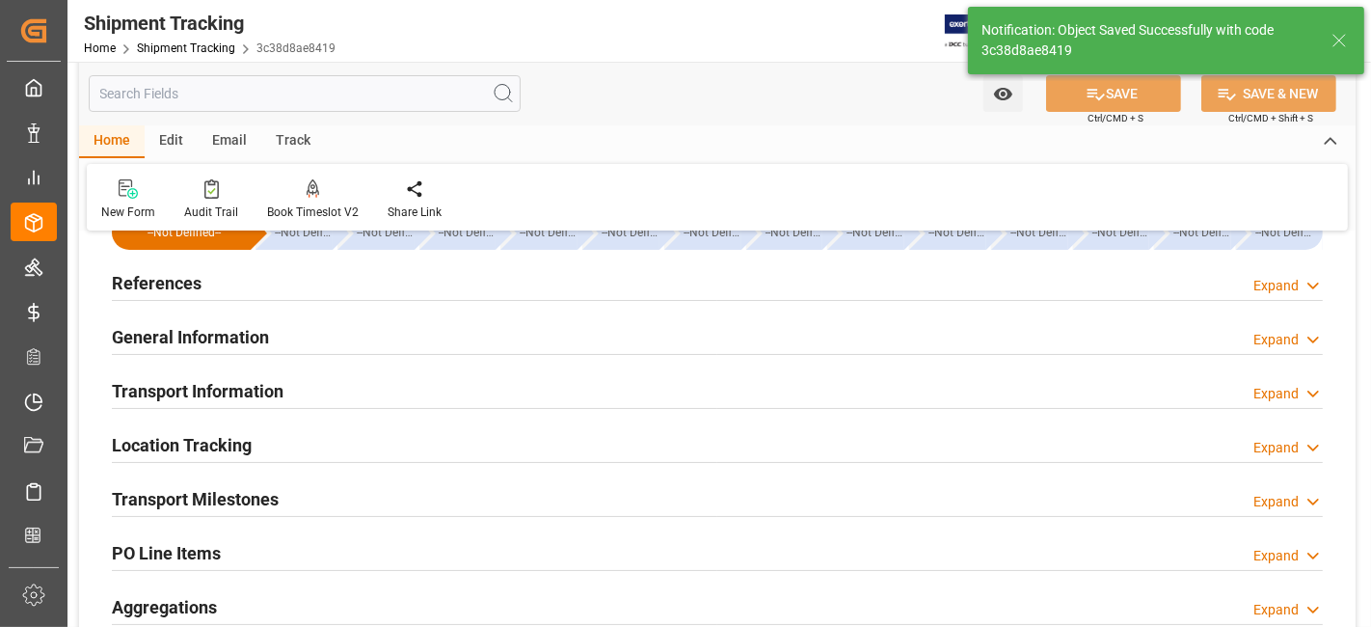
click at [252, 391] on h2 "Transport Information" at bounding box center [198, 391] width 172 height 26
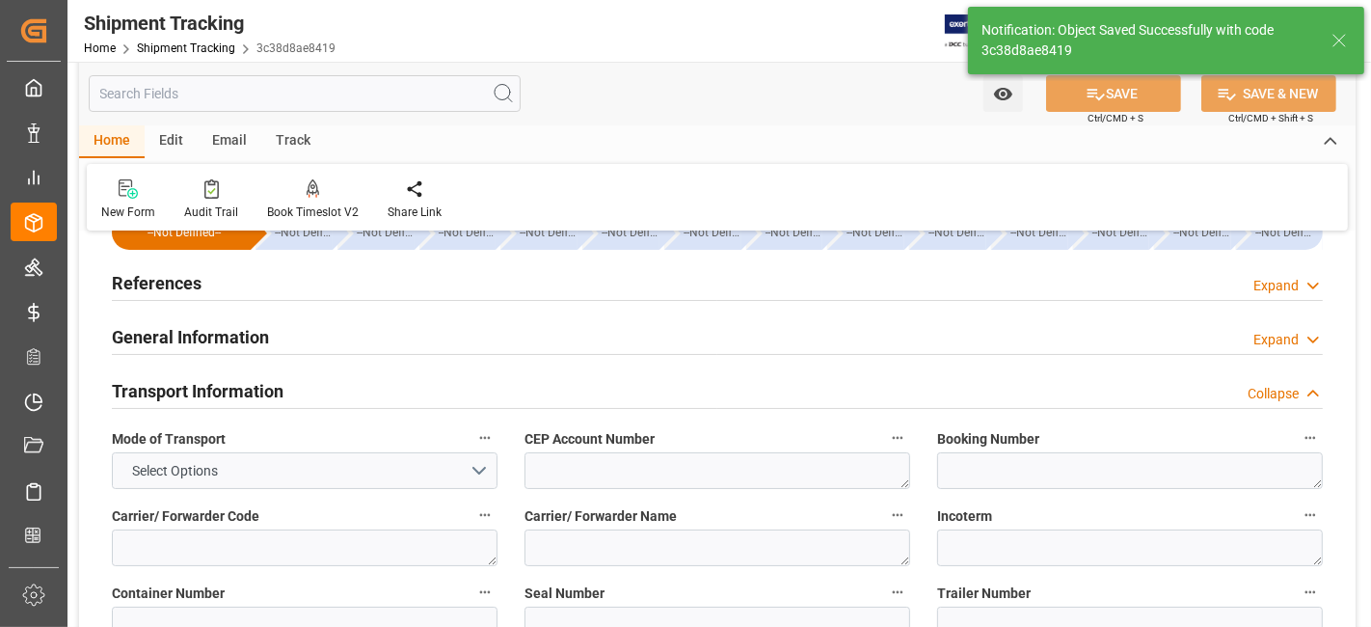
click at [252, 391] on h2 "Transport Information" at bounding box center [198, 391] width 172 height 26
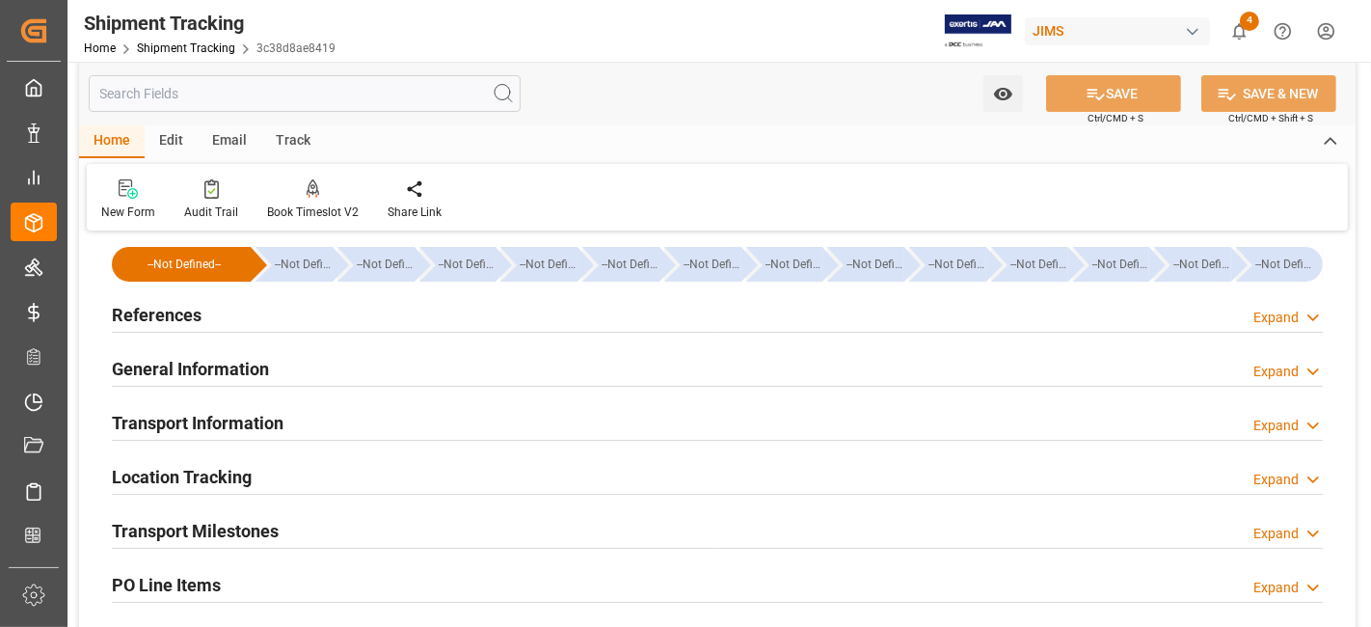
scroll to position [0, 0]
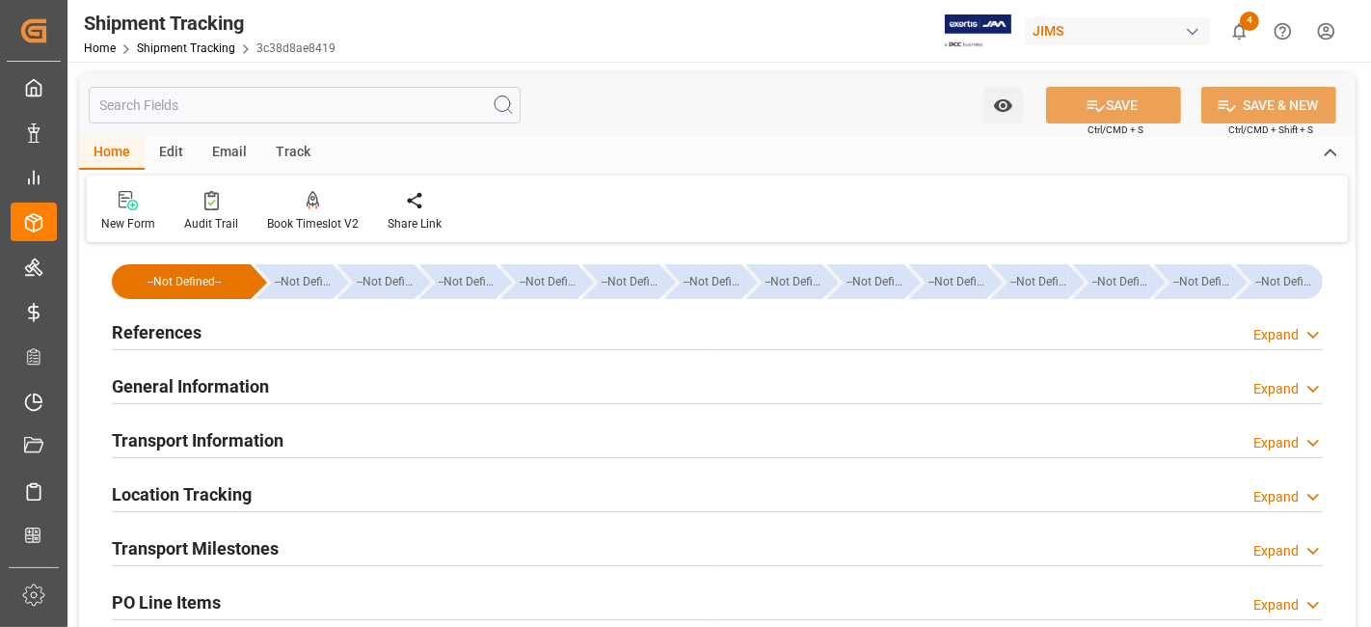
click at [235, 535] on h2 "Transport Milestones" at bounding box center [195, 548] width 167 height 26
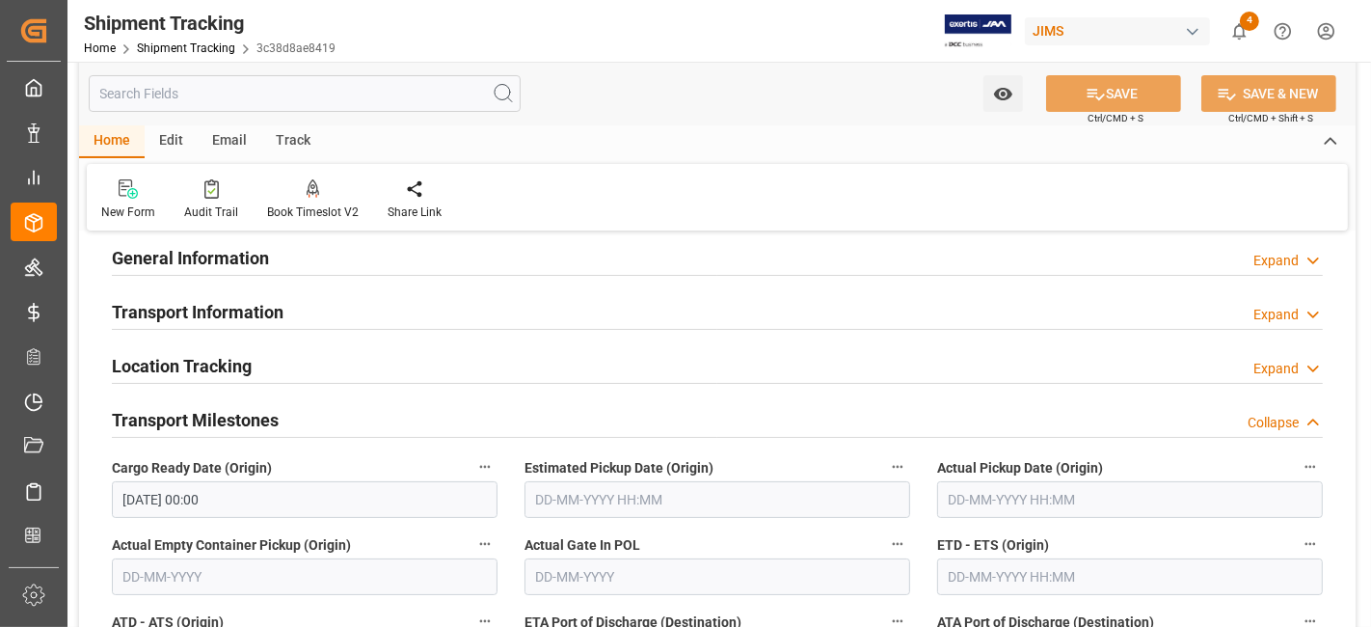
scroll to position [171, 0]
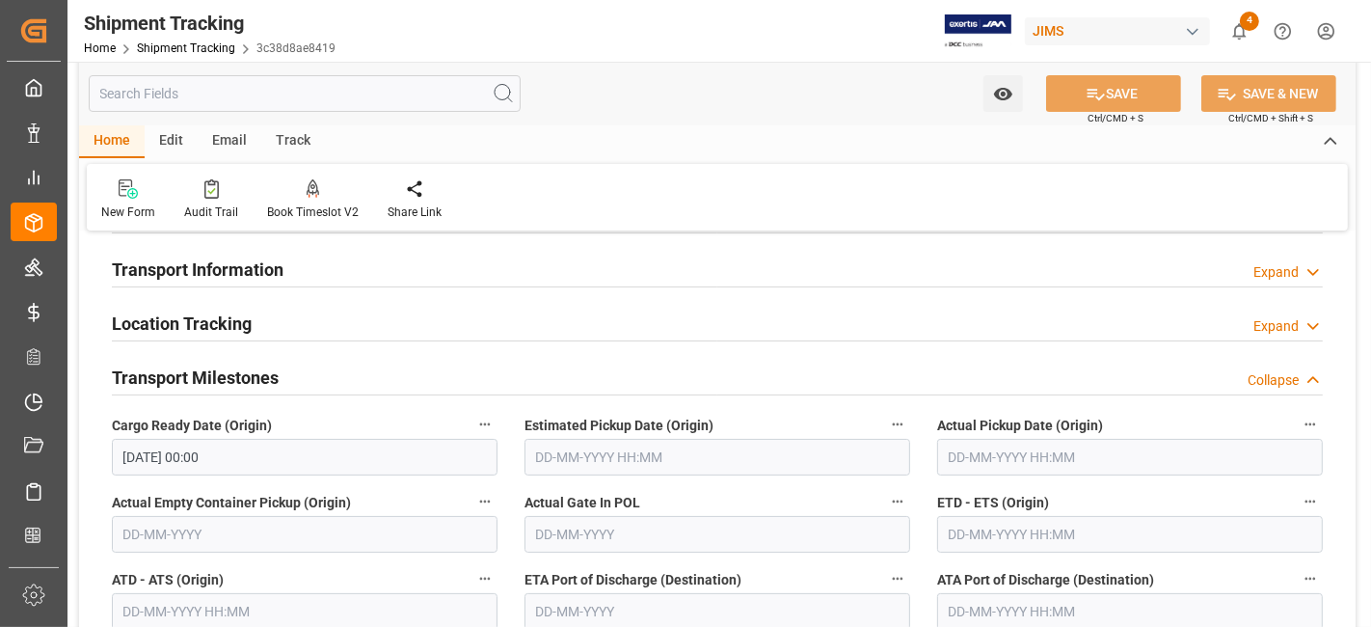
click at [233, 458] on input "02-10-2025 00:00" at bounding box center [305, 457] width 386 height 37
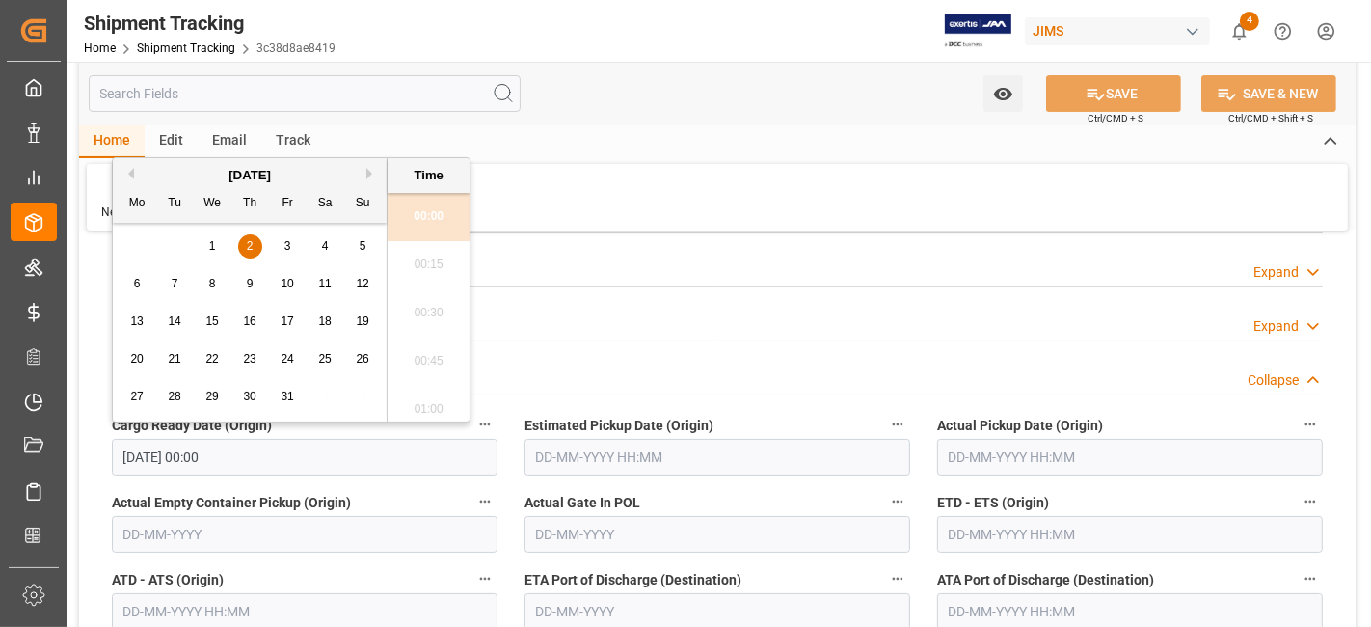
click at [286, 252] on span "3" at bounding box center [288, 246] width 7 height 14
type input "[DATE] 00:00"
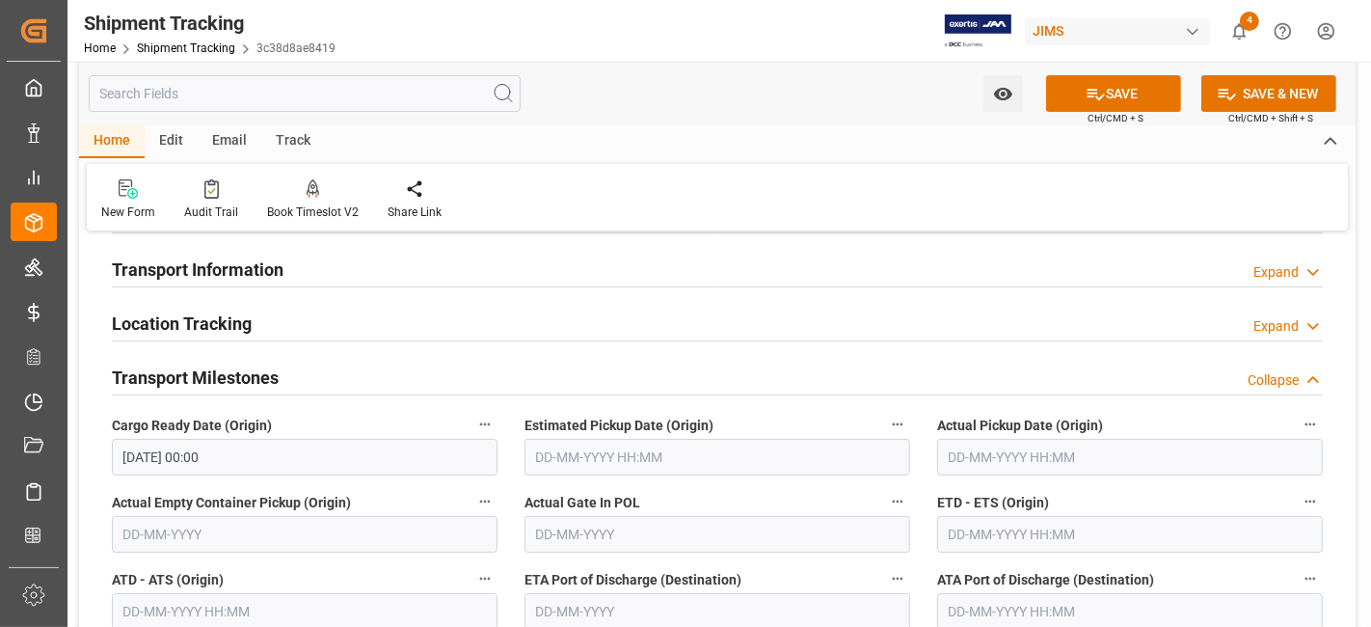
click at [790, 489] on label "Actual Gate In POL" at bounding box center [718, 502] width 386 height 27
click at [885, 489] on button "Actual Gate In POL" at bounding box center [897, 501] width 25 height 25
click at [790, 486] on div at bounding box center [685, 313] width 1371 height 627
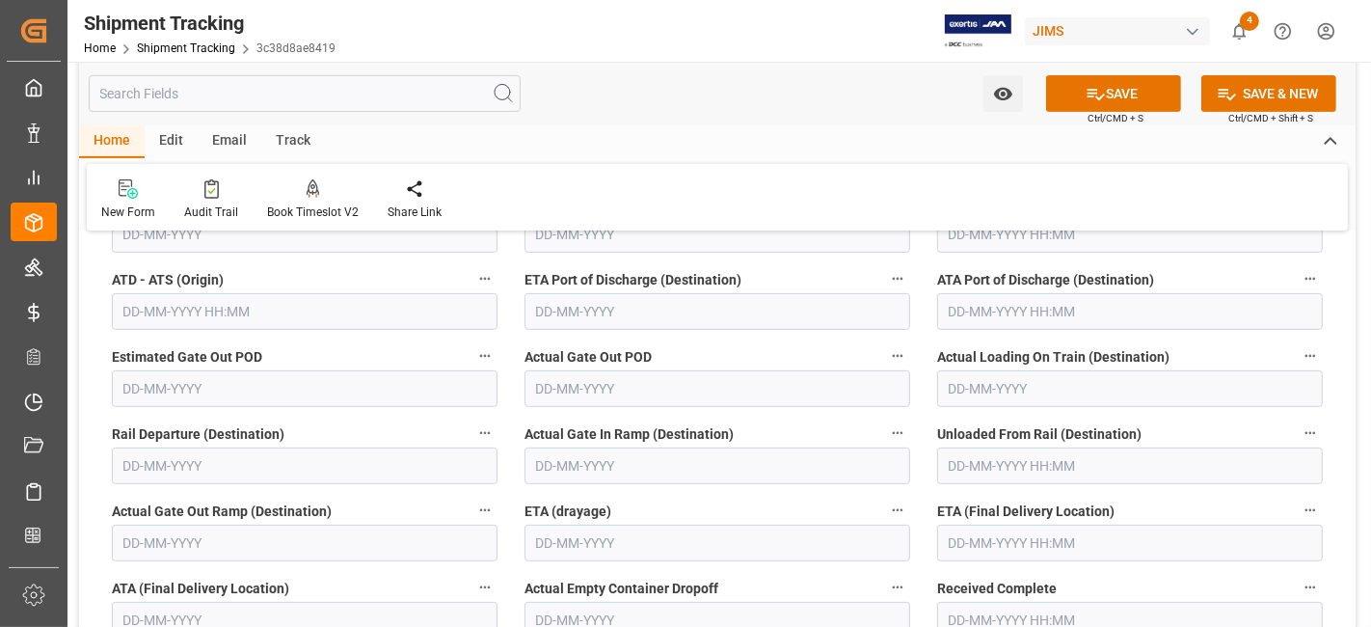
scroll to position [471, 0]
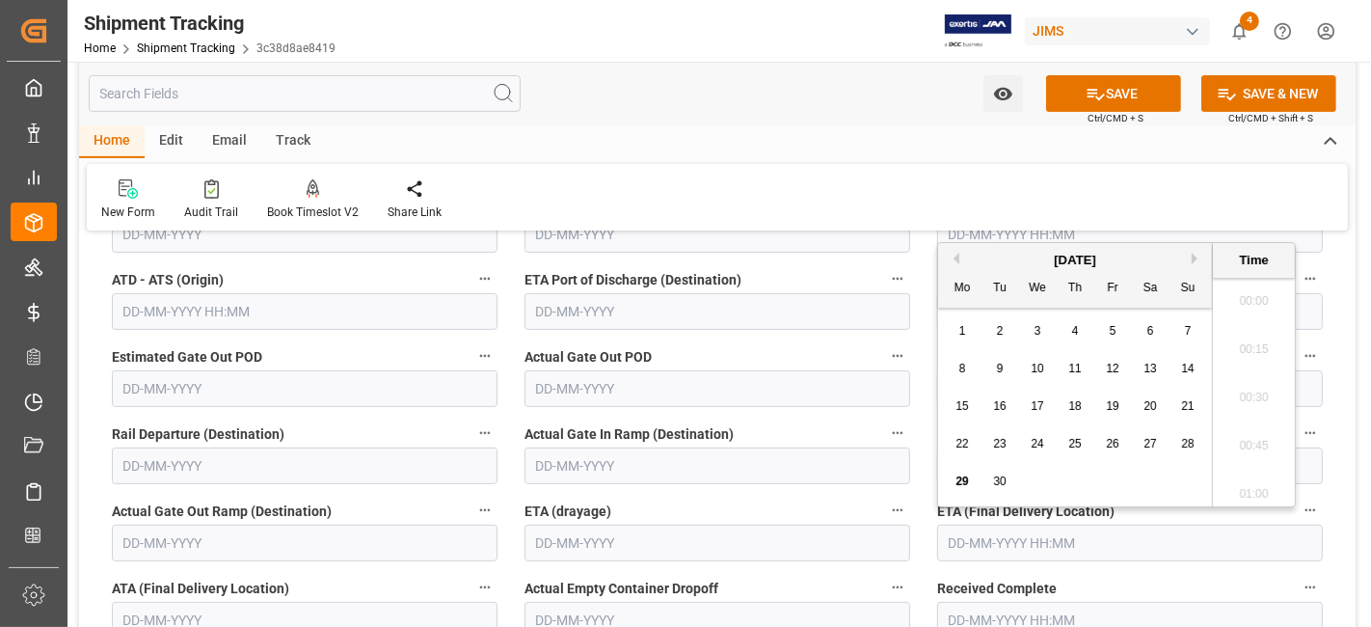
click at [975, 535] on input "text" at bounding box center [1130, 543] width 386 height 37
click at [978, 387] on div "8 9 10 11 12 13 14" at bounding box center [1075, 369] width 263 height 38
click at [1190, 262] on div "September 2025" at bounding box center [1075, 260] width 274 height 19
click at [1192, 258] on button "Next Month" at bounding box center [1198, 259] width 12 height 12
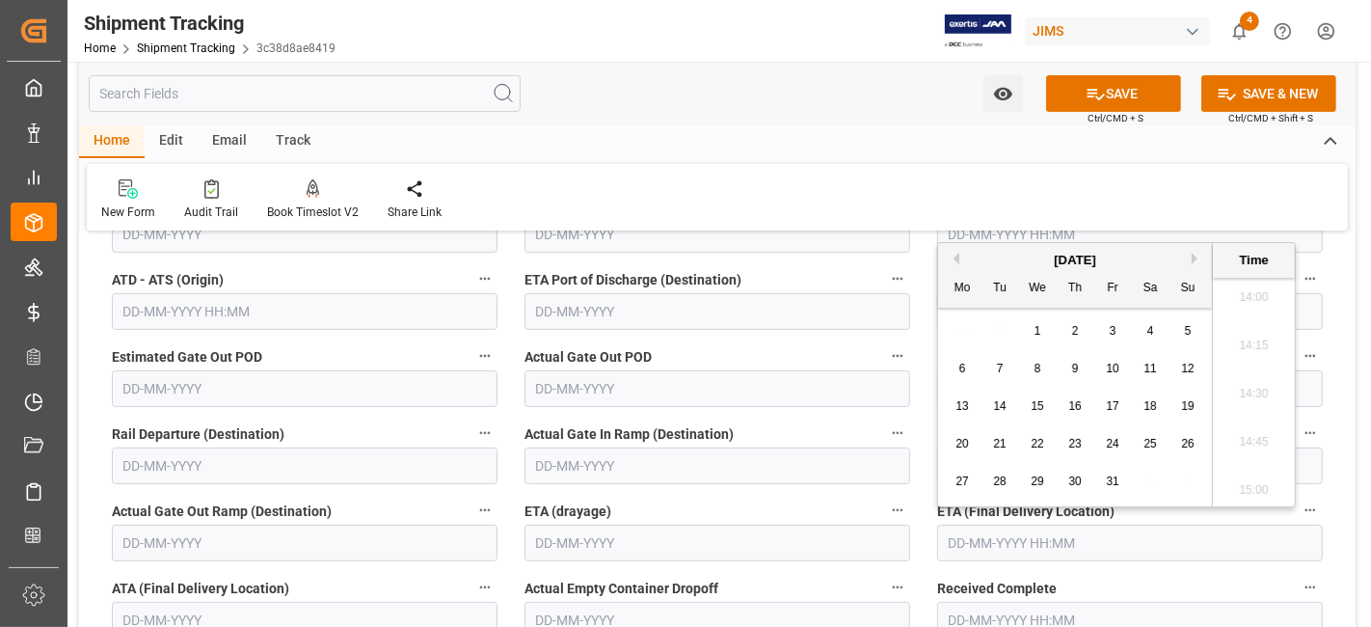
click at [1117, 338] on div "3" at bounding box center [1113, 331] width 24 height 23
type input "[DATE] 00:00"
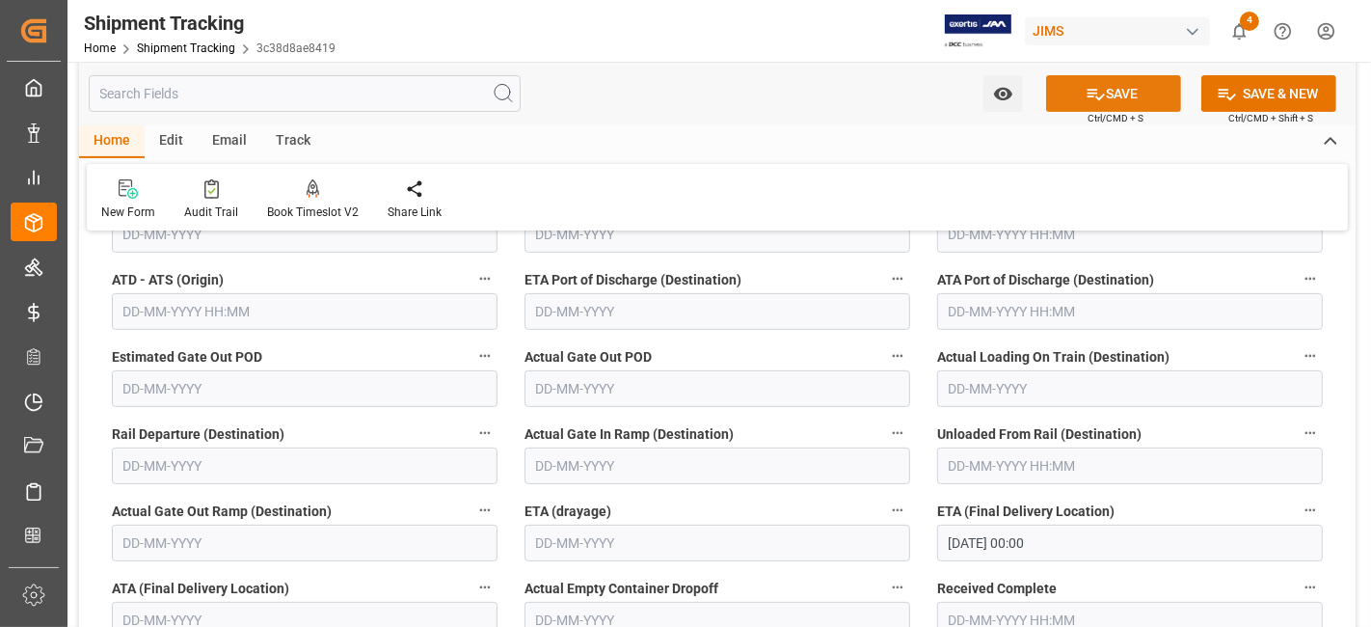
click at [1097, 96] on icon at bounding box center [1096, 95] width 17 height 12
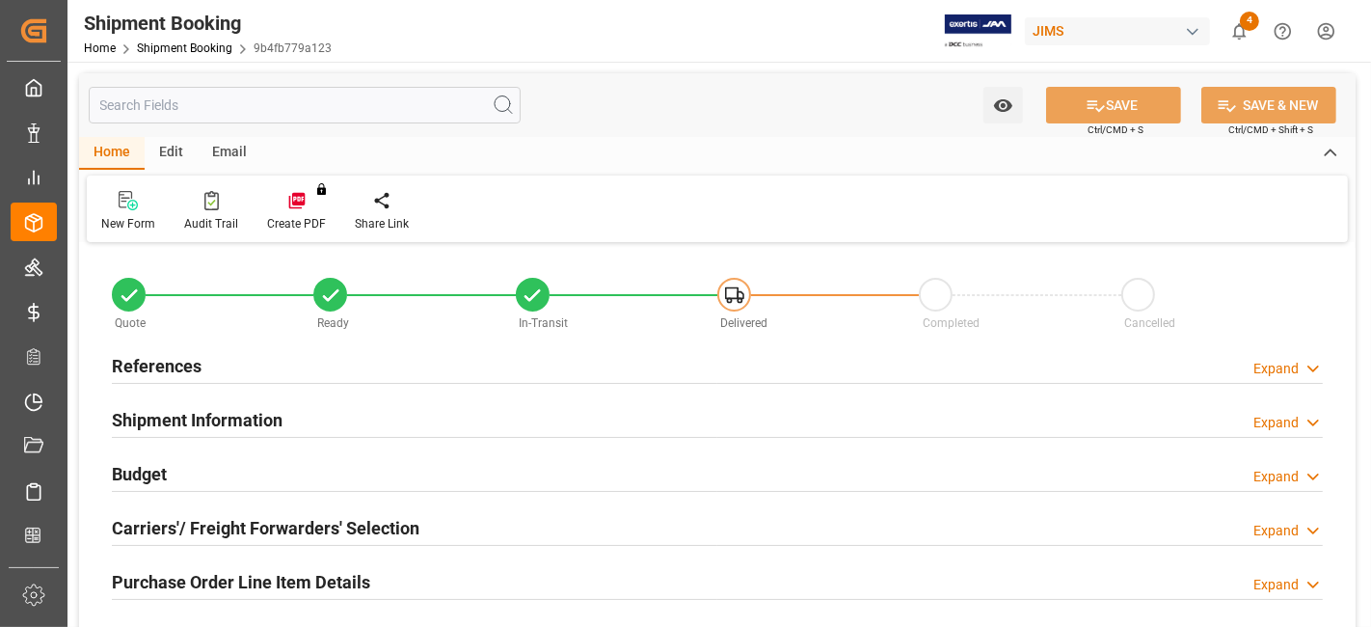
type input "2053.8239"
type input "6333.8766"
type input "5000"
type input "33070.37"
click at [225, 477] on div "Budget Expand" at bounding box center [717, 472] width 1211 height 37
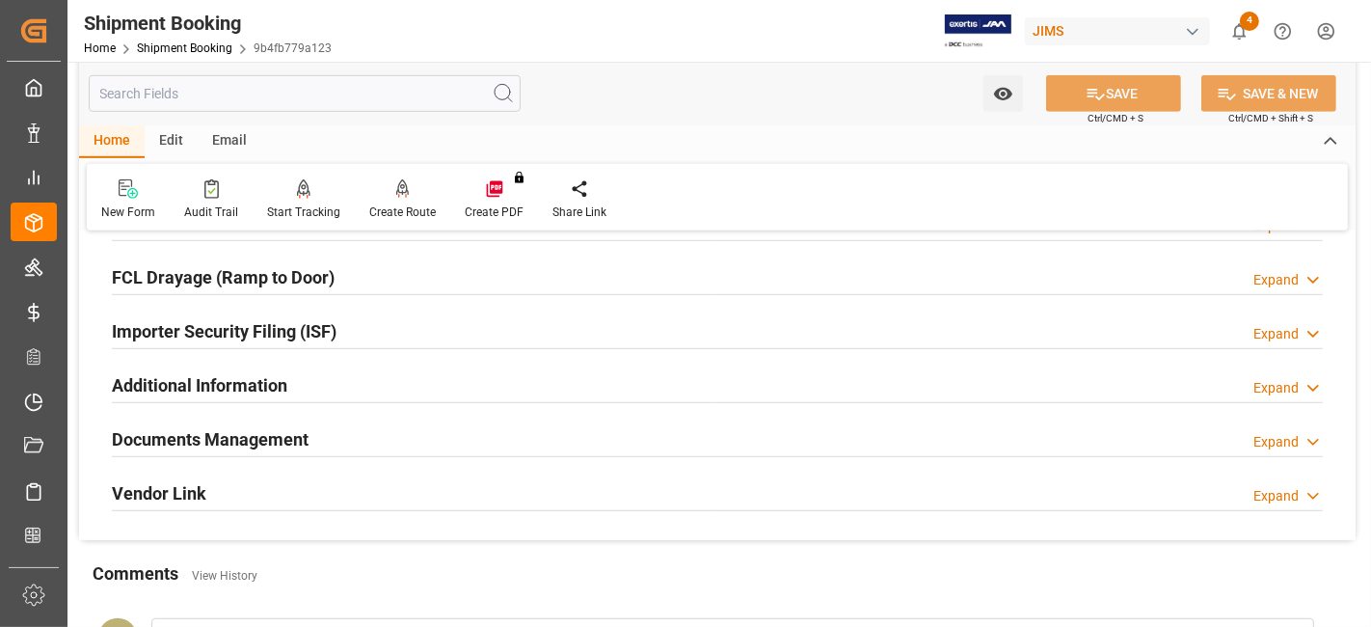
scroll to position [986, 0]
click at [226, 432] on h2 "Documents Management" at bounding box center [210, 437] width 197 height 26
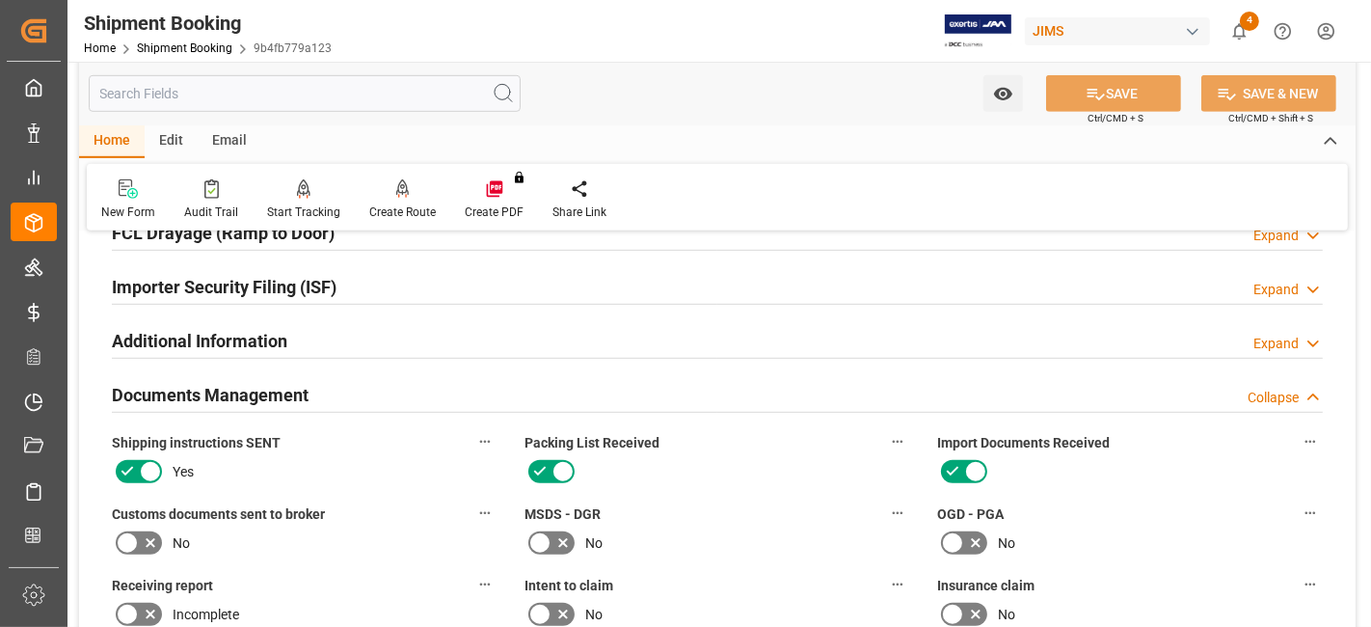
click at [143, 535] on icon at bounding box center [150, 542] width 23 height 23
click at [0, 0] on input "checkbox" at bounding box center [0, 0] width 0 height 0
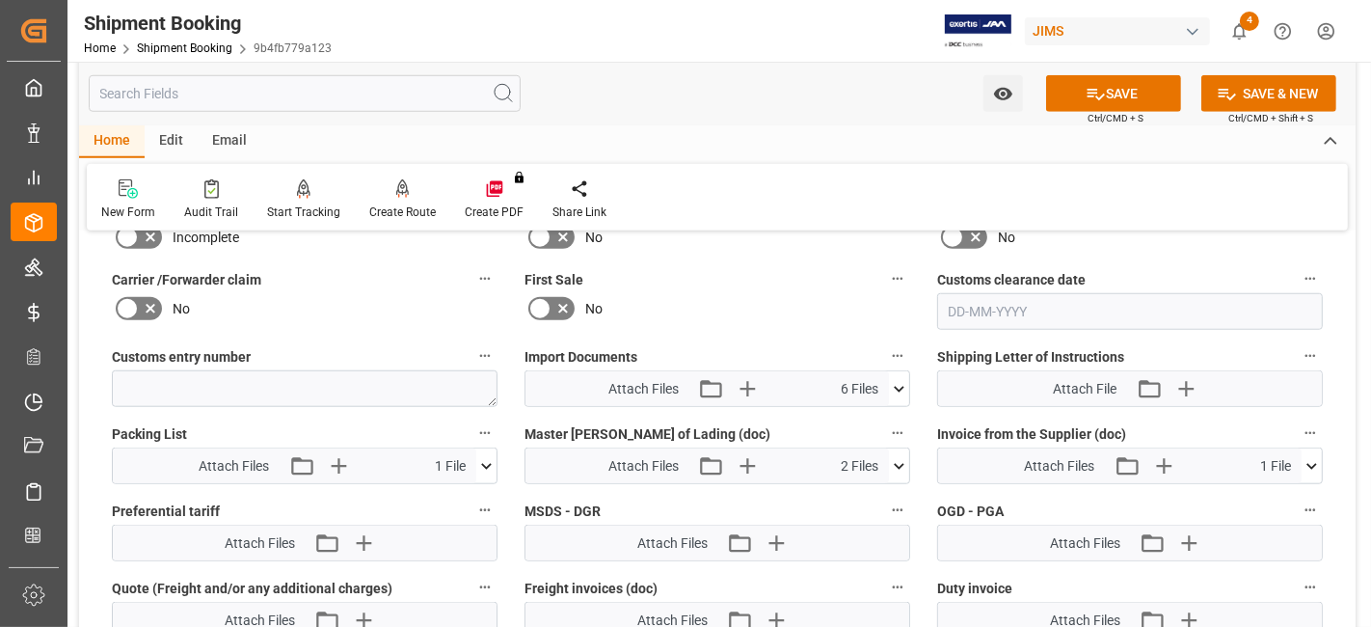
scroll to position [1414, 0]
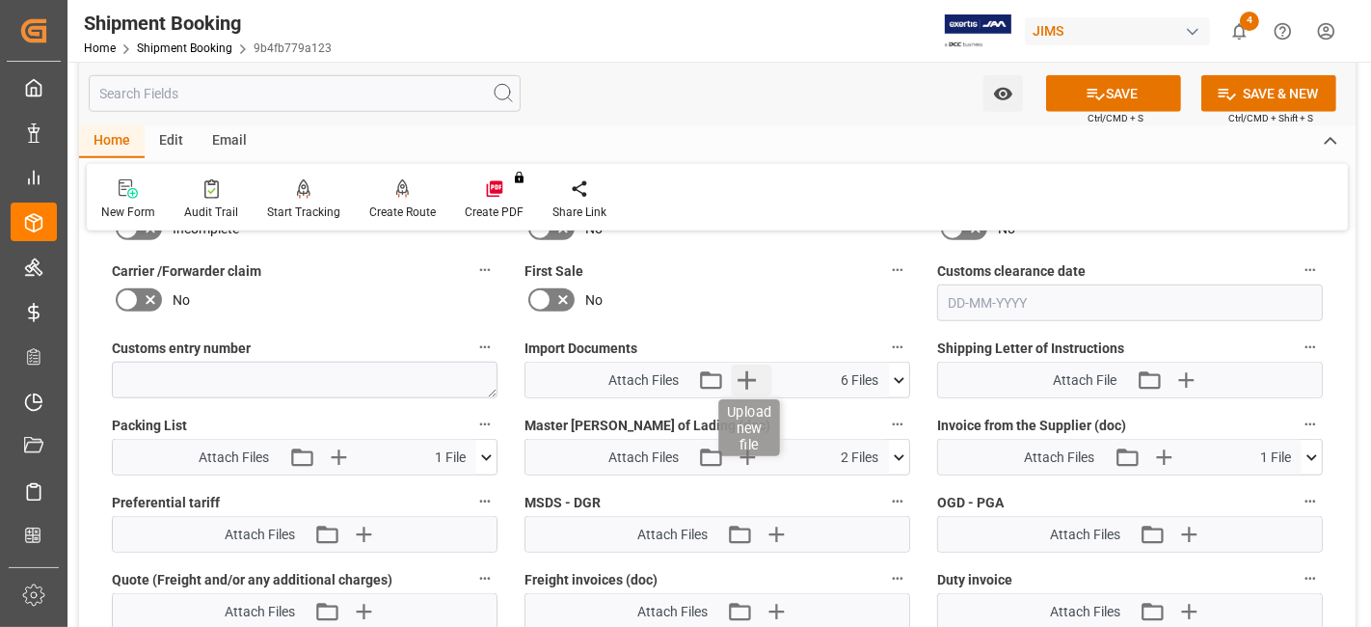
click at [750, 373] on icon "button" at bounding box center [747, 380] width 31 height 31
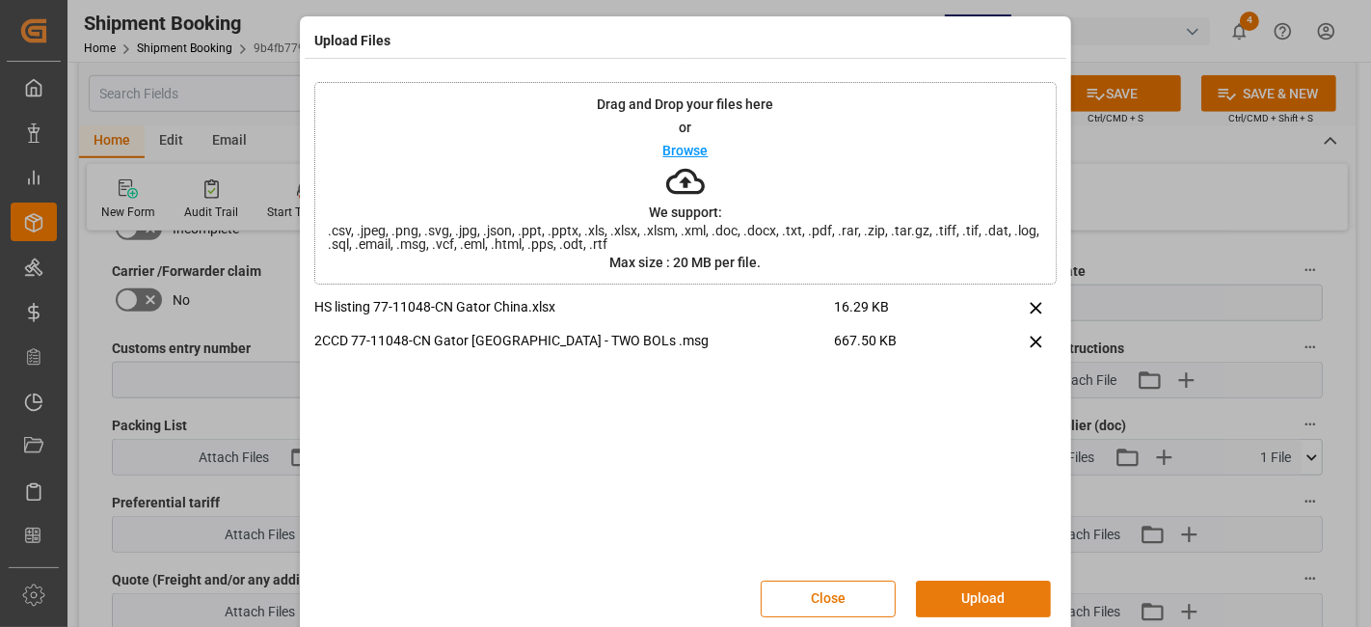
click at [980, 588] on button "Upload" at bounding box center [983, 599] width 135 height 37
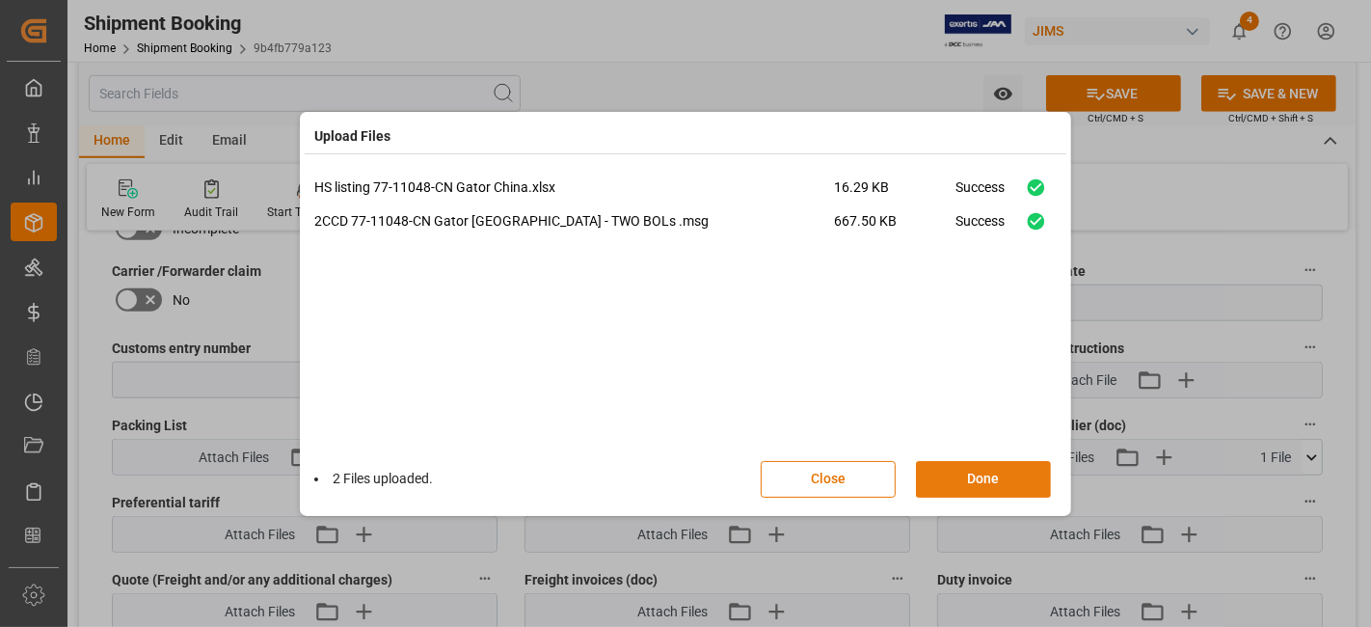
click at [952, 489] on button "Done" at bounding box center [983, 479] width 135 height 37
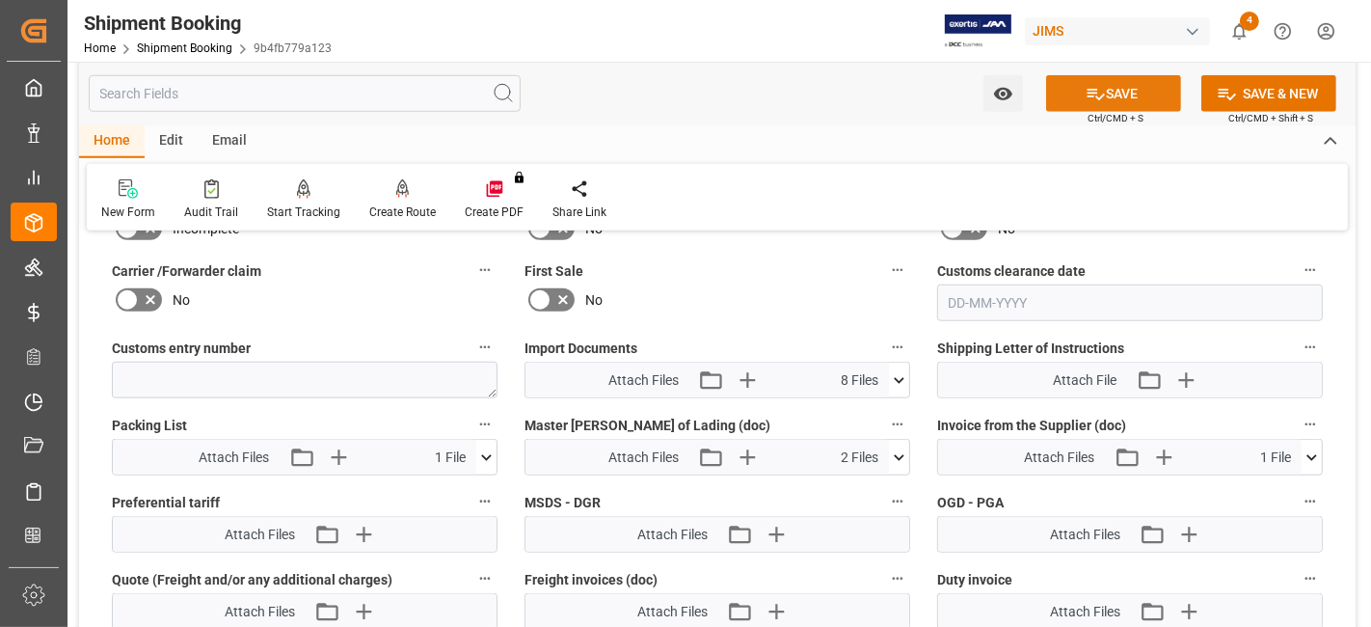
click at [1069, 96] on button "SAVE" at bounding box center [1113, 93] width 135 height 37
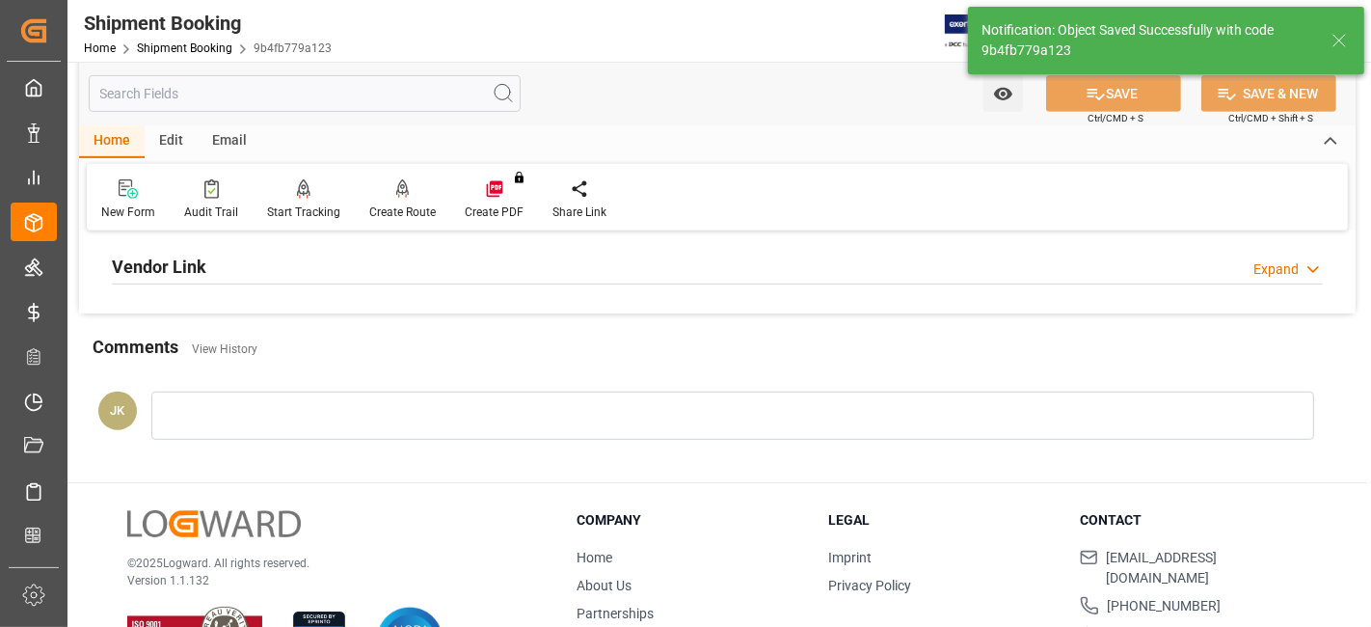
scroll to position [603, 0]
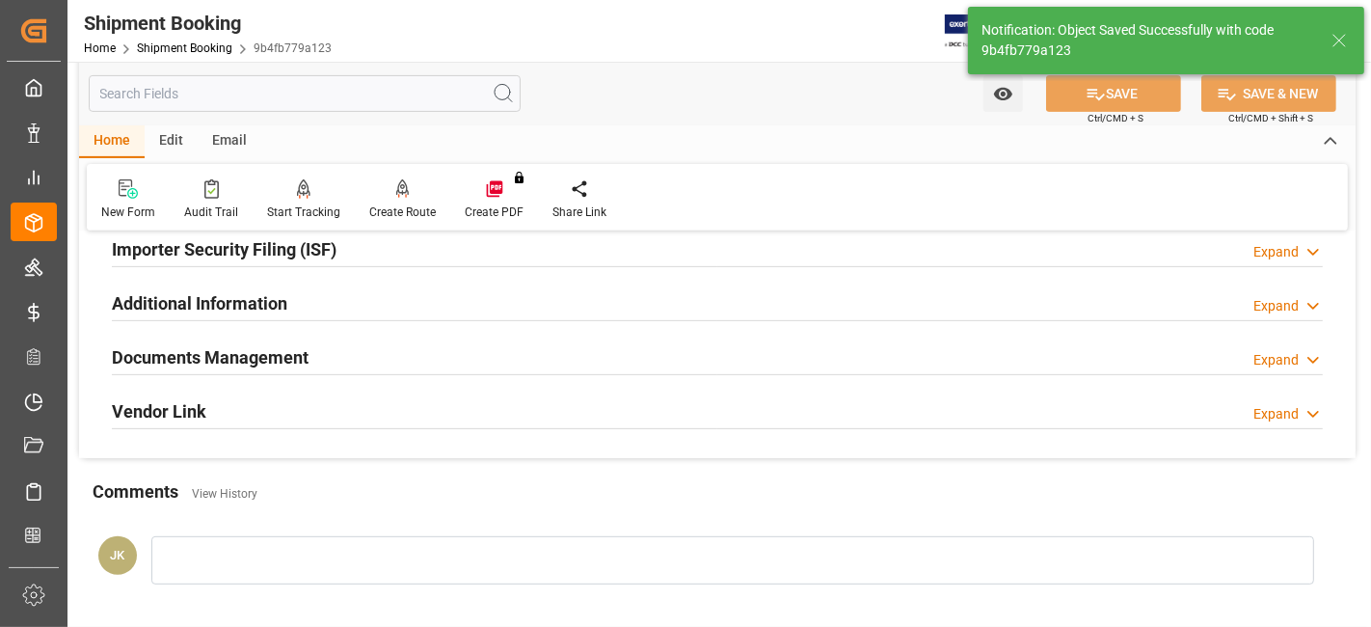
click at [313, 348] on div "Documents Management Expand" at bounding box center [717, 356] width 1211 height 37
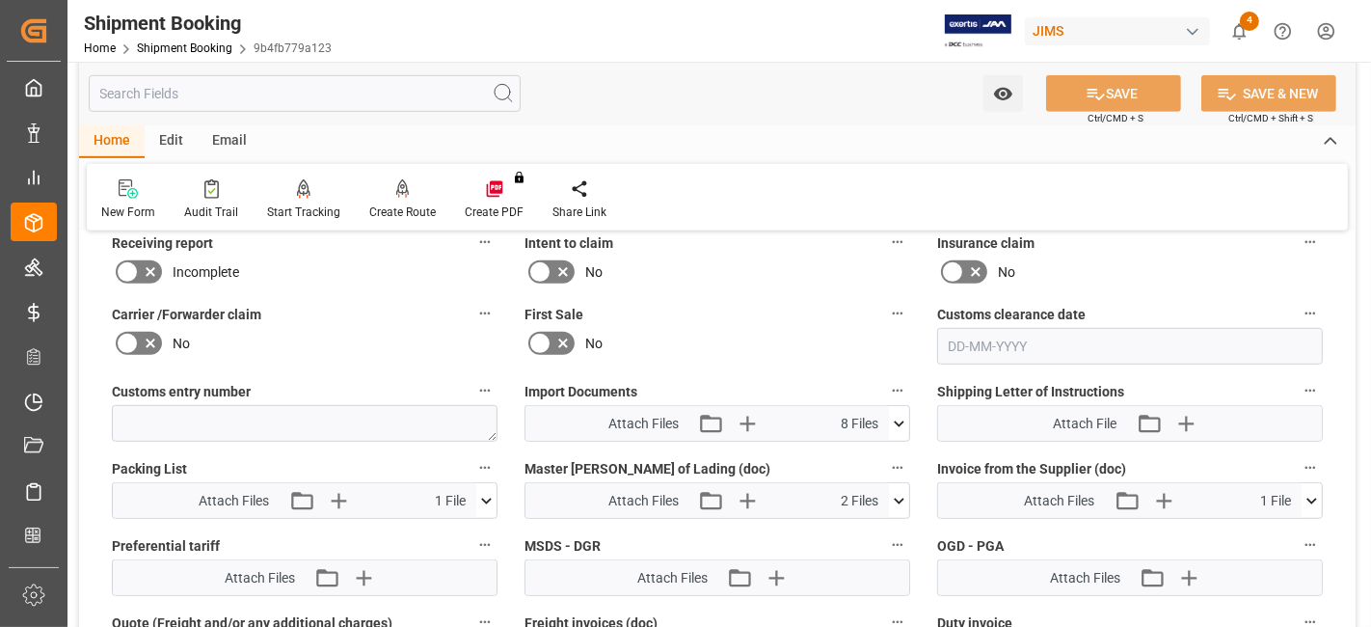
scroll to position [945, 0]
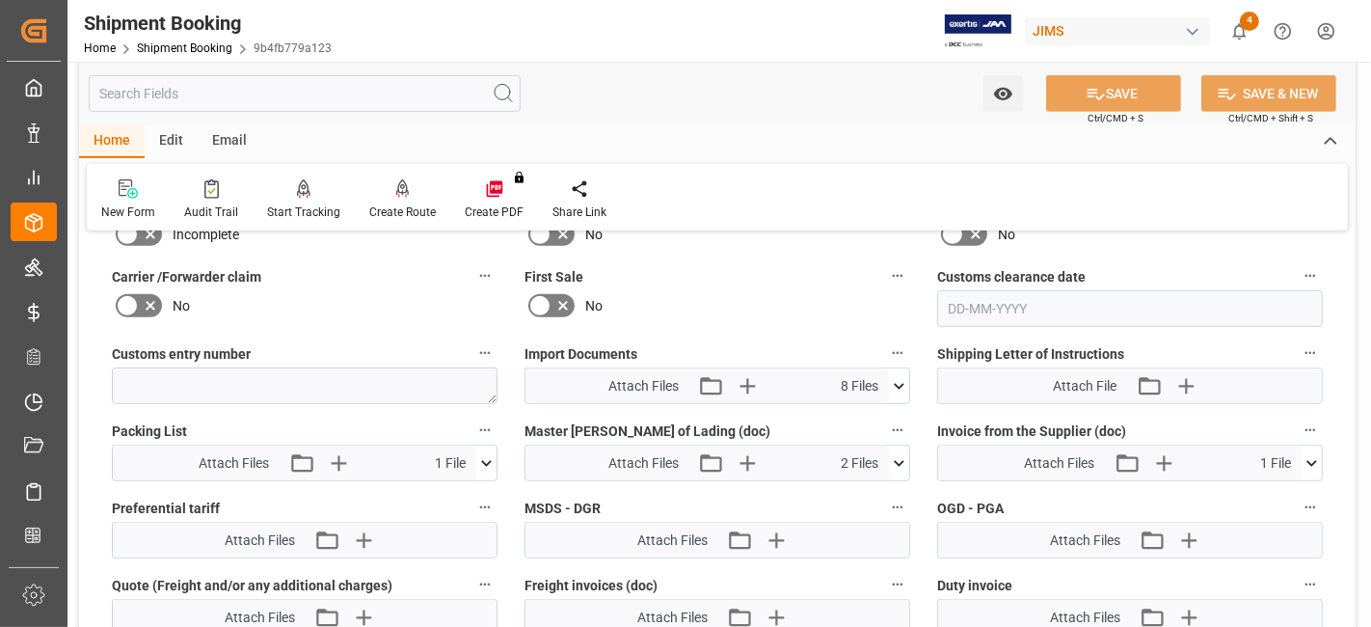
click at [491, 453] on icon at bounding box center [486, 463] width 20 height 20
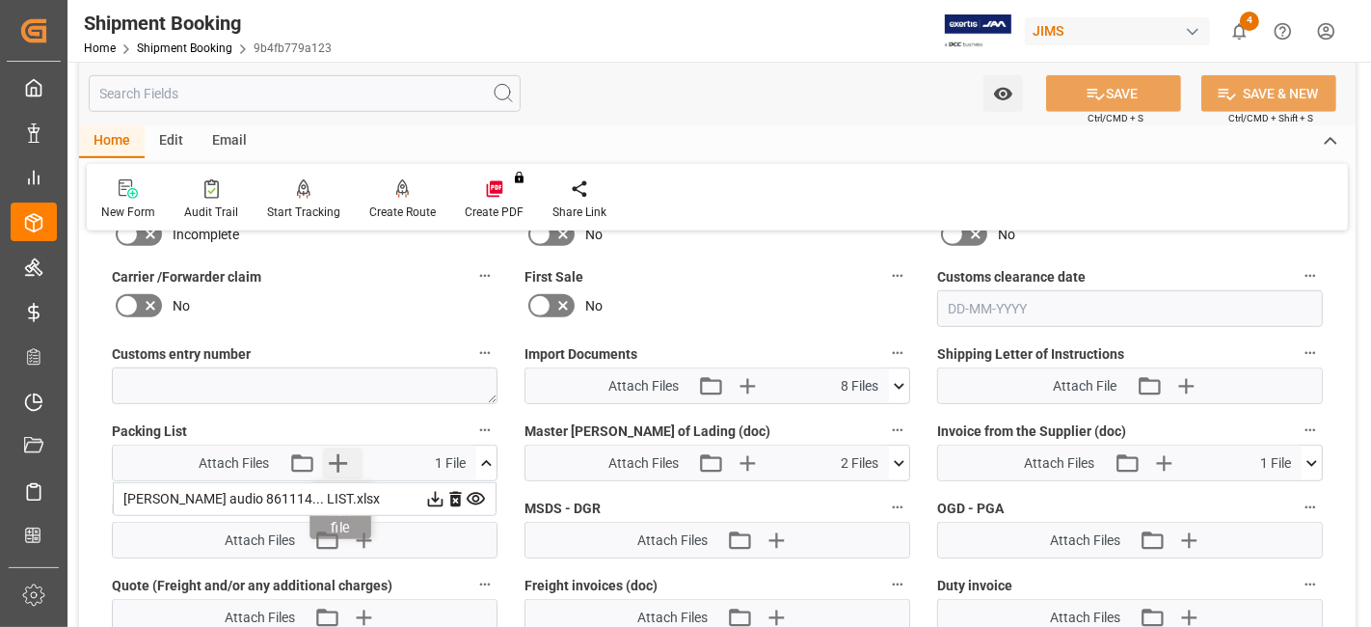
click at [347, 451] on icon "button" at bounding box center [337, 463] width 31 height 31
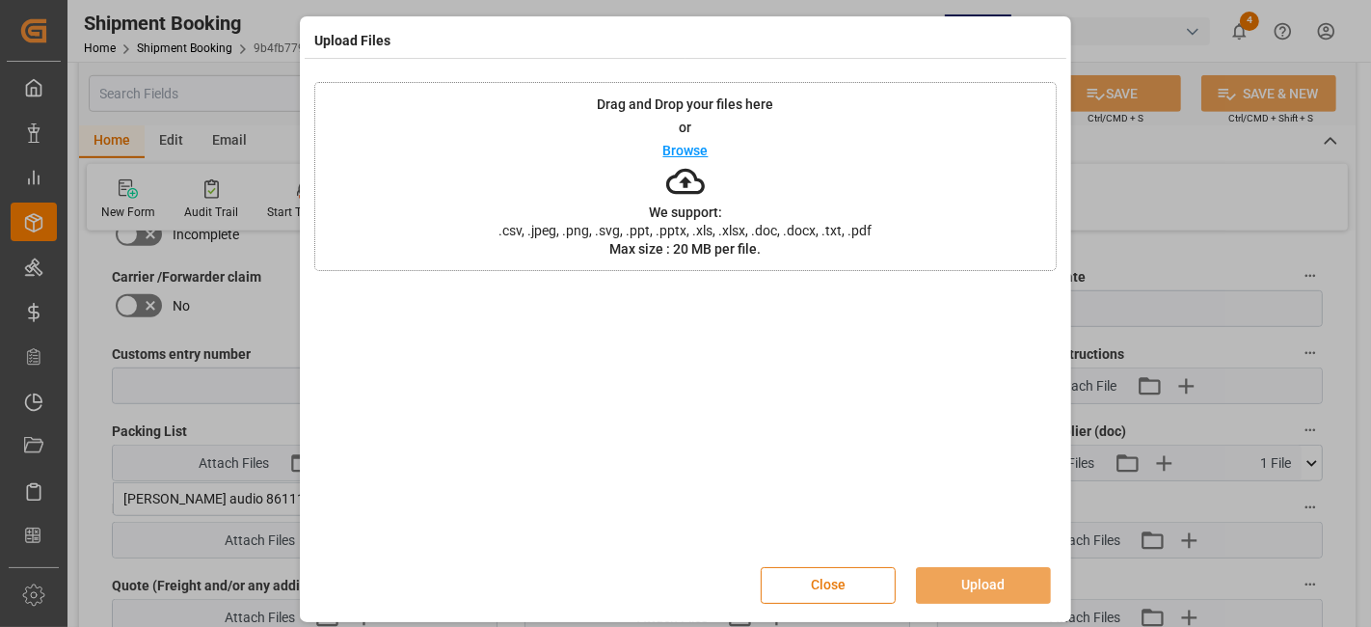
click at [833, 586] on button "Close" at bounding box center [828, 585] width 135 height 37
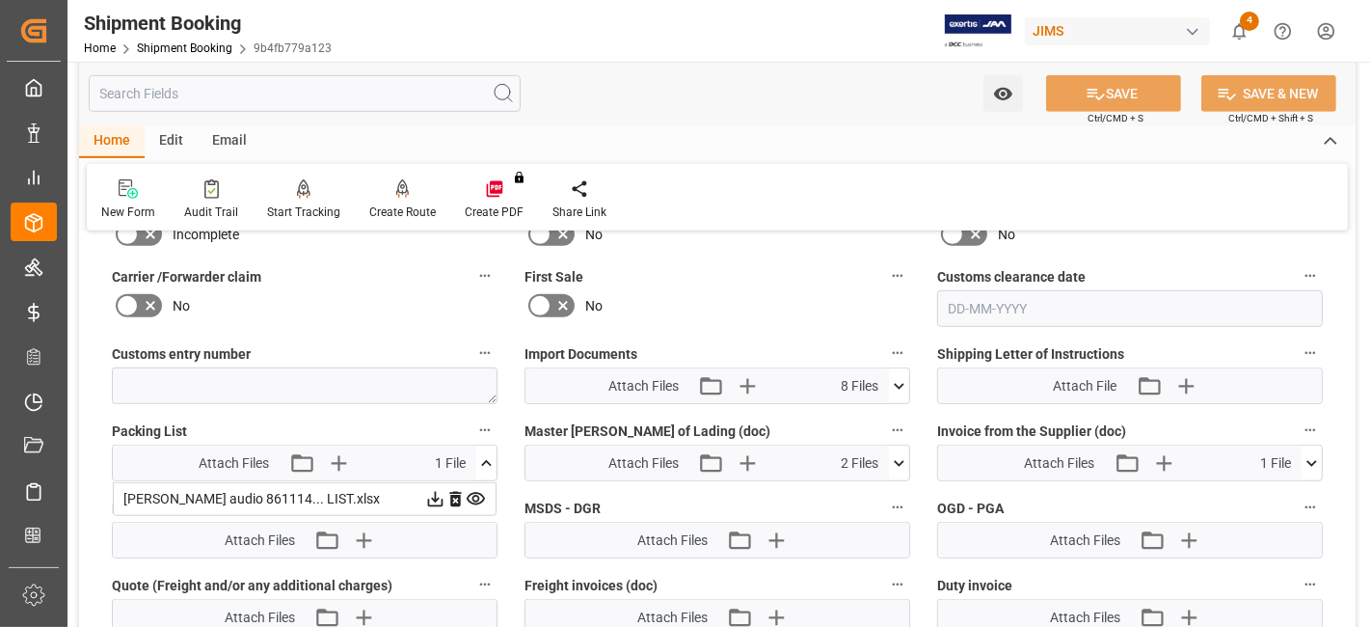
click at [479, 493] on icon at bounding box center [476, 499] width 18 height 13
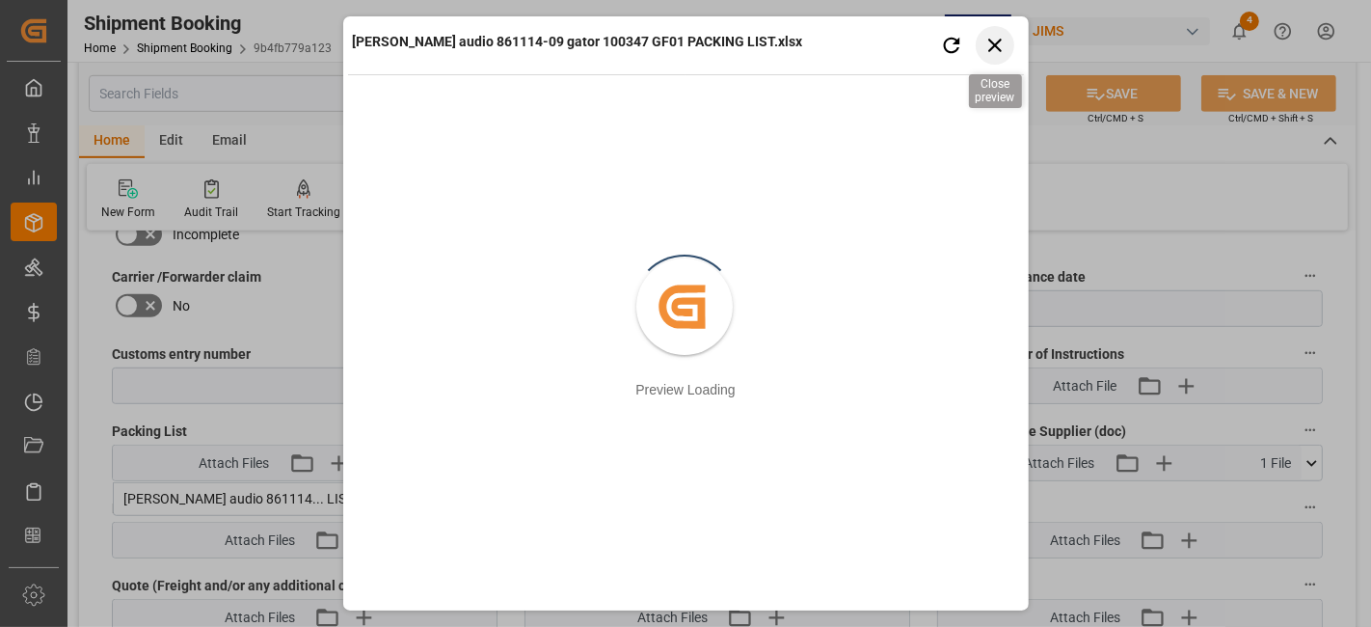
click at [985, 48] on icon "button" at bounding box center [995, 45] width 24 height 24
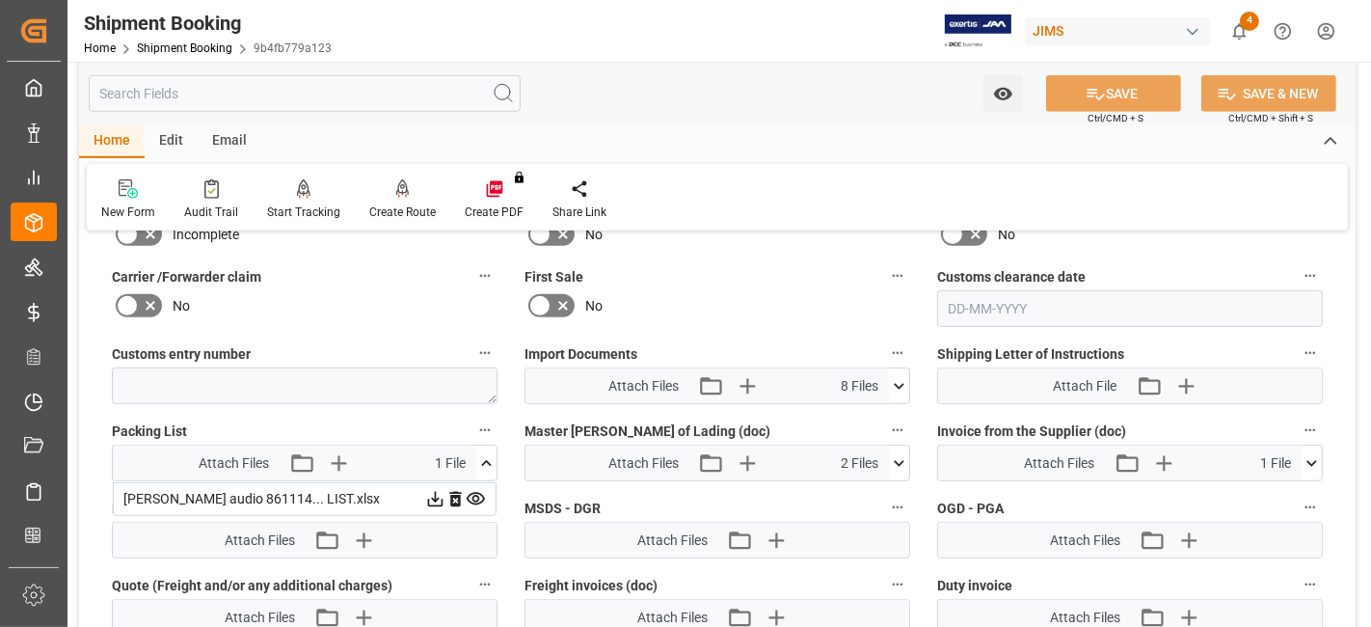
click at [457, 492] on icon at bounding box center [455, 499] width 12 height 15
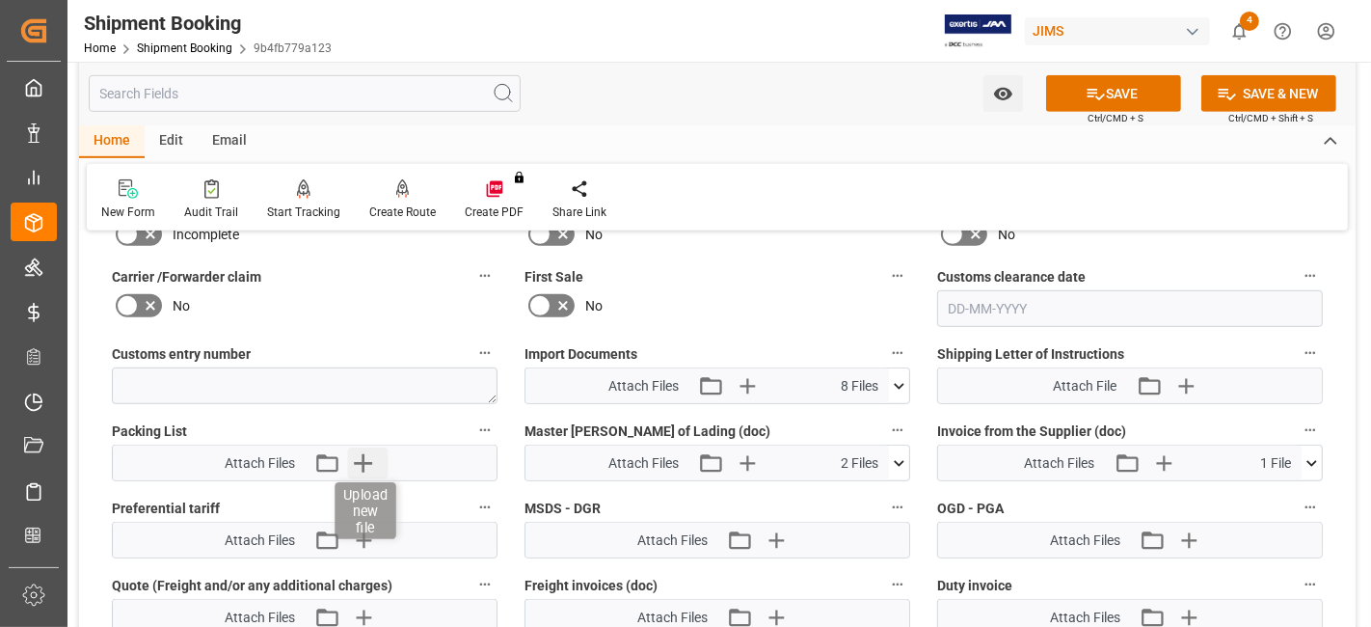
click at [368, 454] on icon "button" at bounding box center [363, 463] width 18 height 18
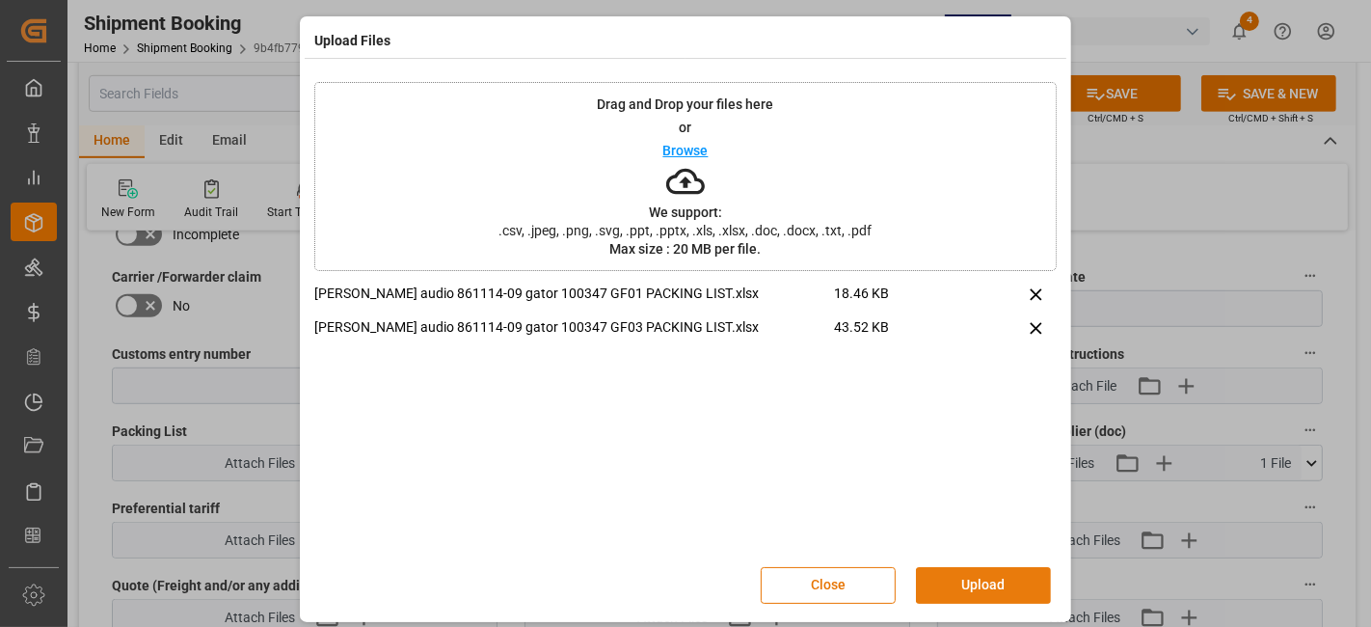
click at [950, 579] on button "Upload" at bounding box center [983, 585] width 135 height 37
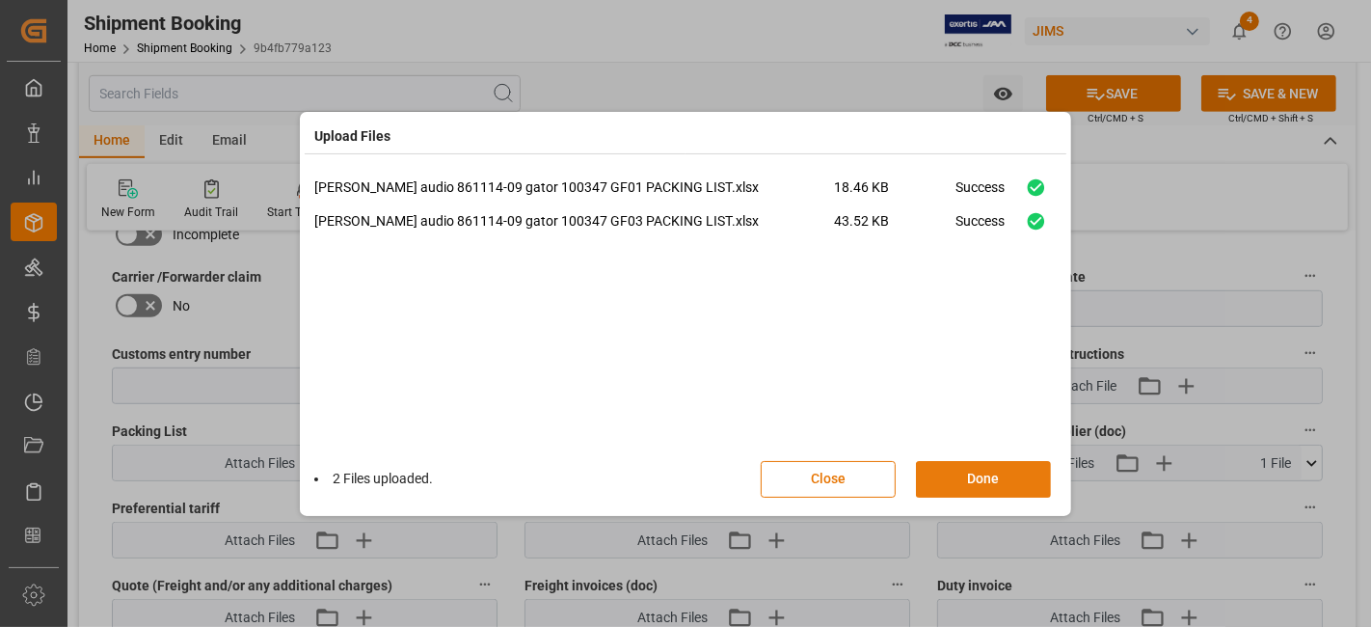
click at [937, 468] on button "Done" at bounding box center [983, 479] width 135 height 37
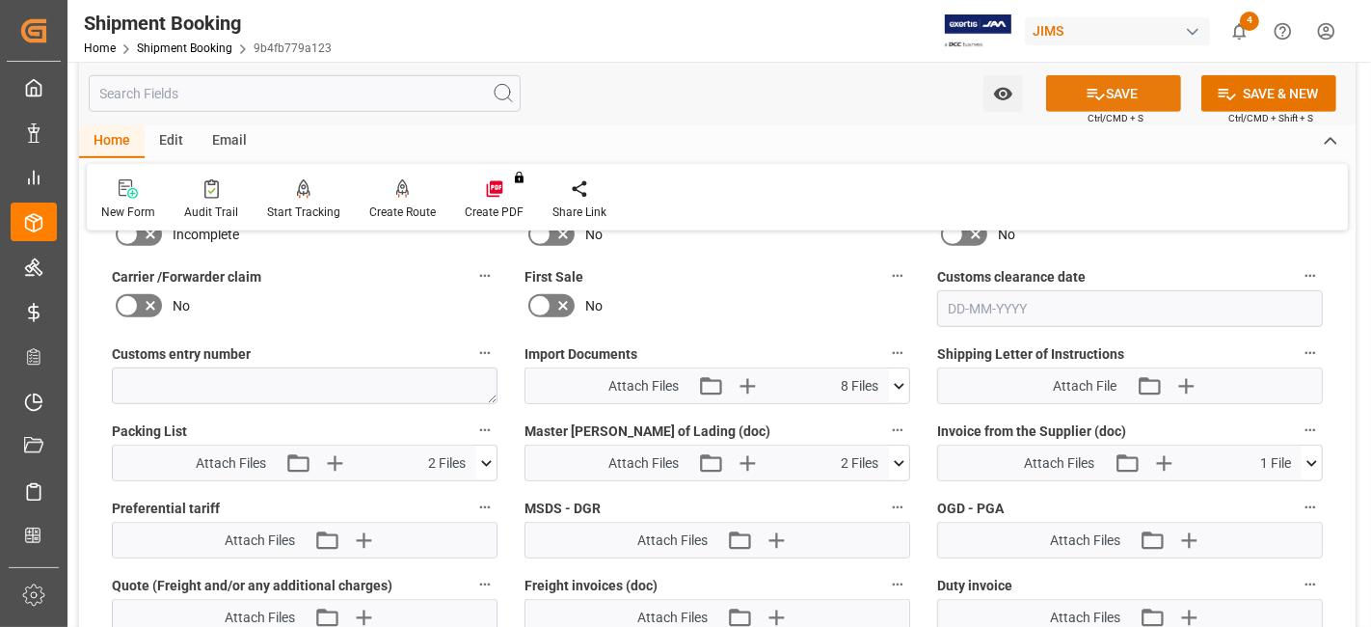
click at [1059, 101] on button "SAVE" at bounding box center [1113, 93] width 135 height 37
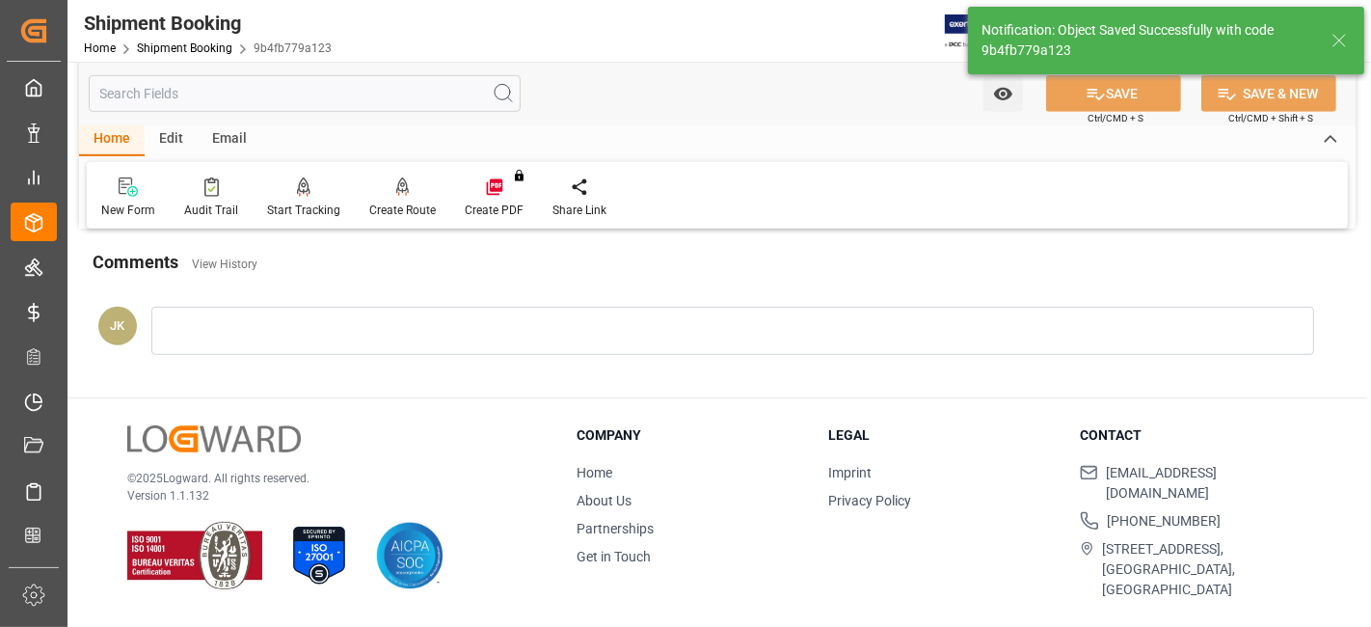
scroll to position [626, 0]
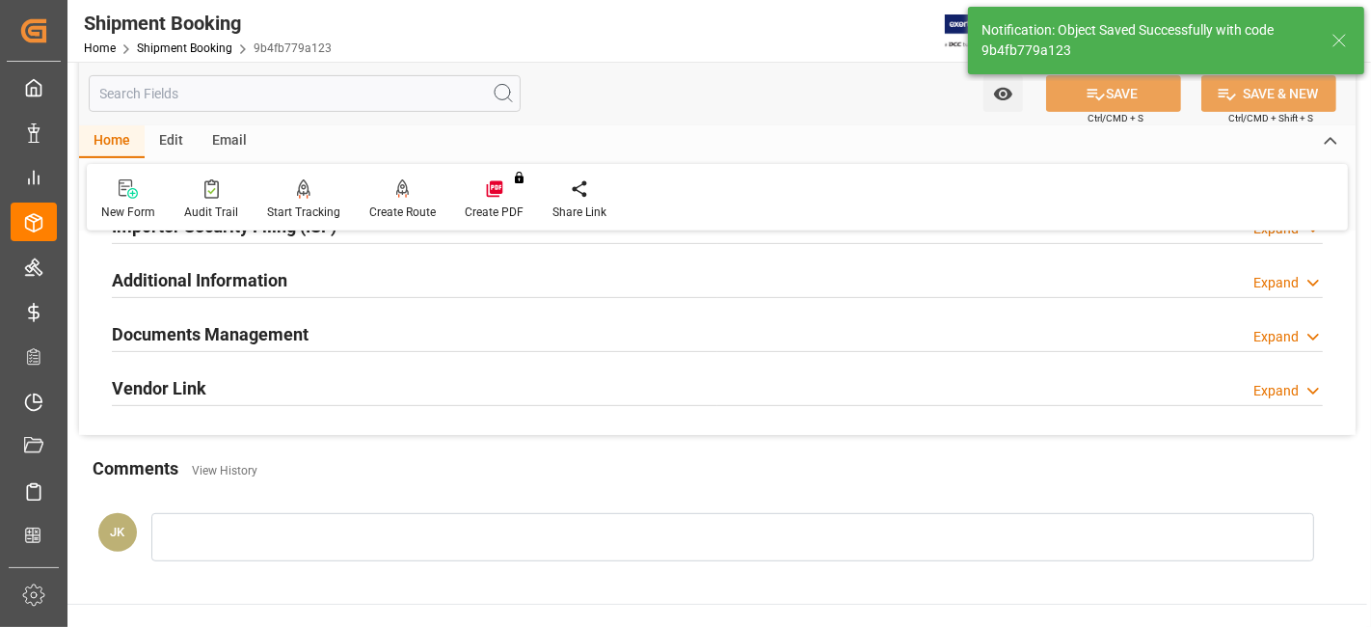
click at [312, 323] on div "Documents Management Expand" at bounding box center [717, 332] width 1211 height 37
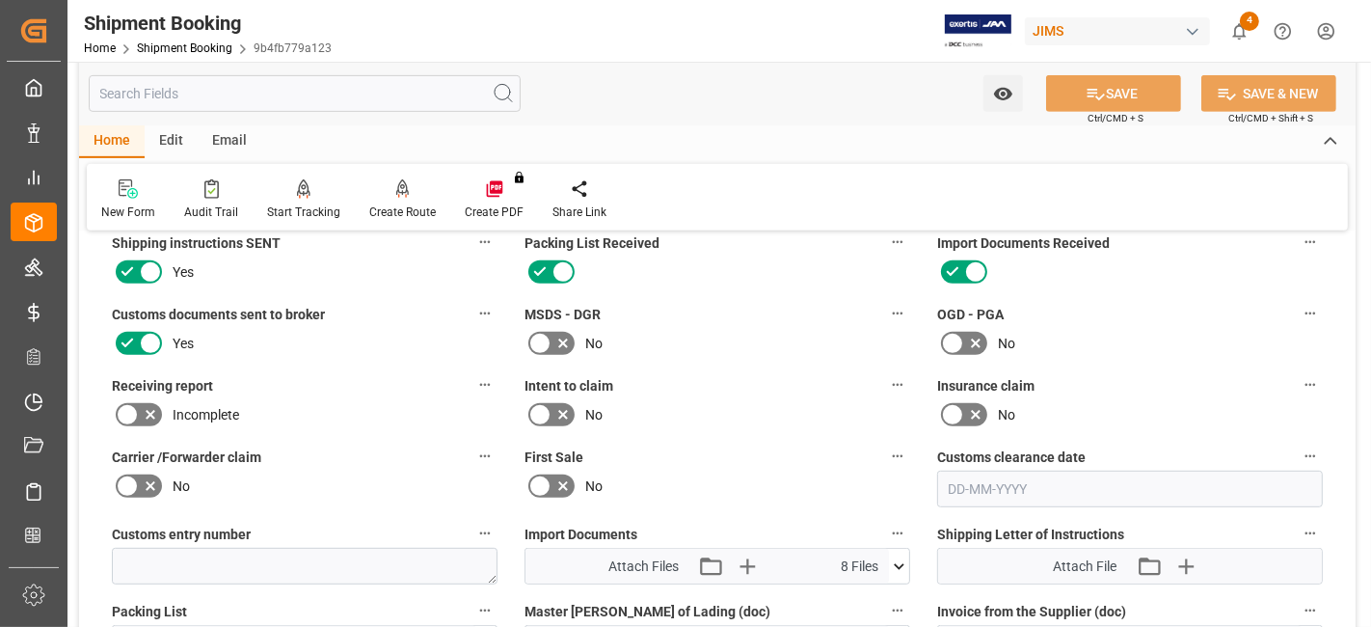
scroll to position [731, 0]
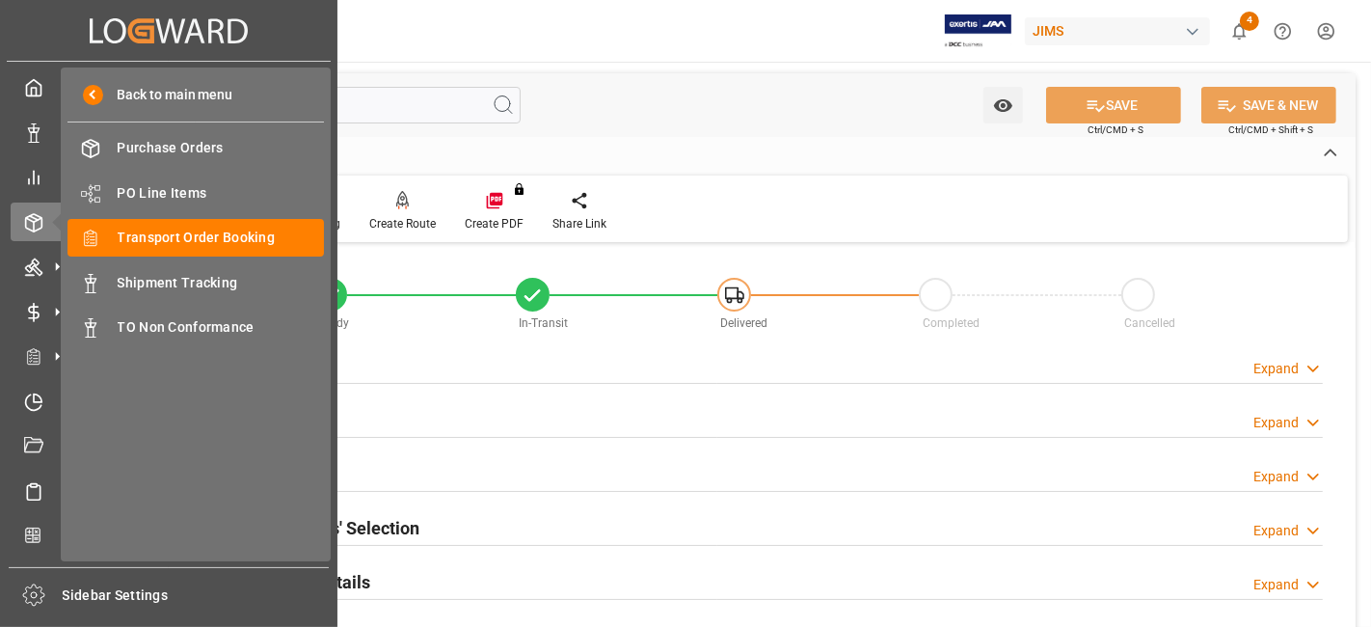
scroll to position [731, 0]
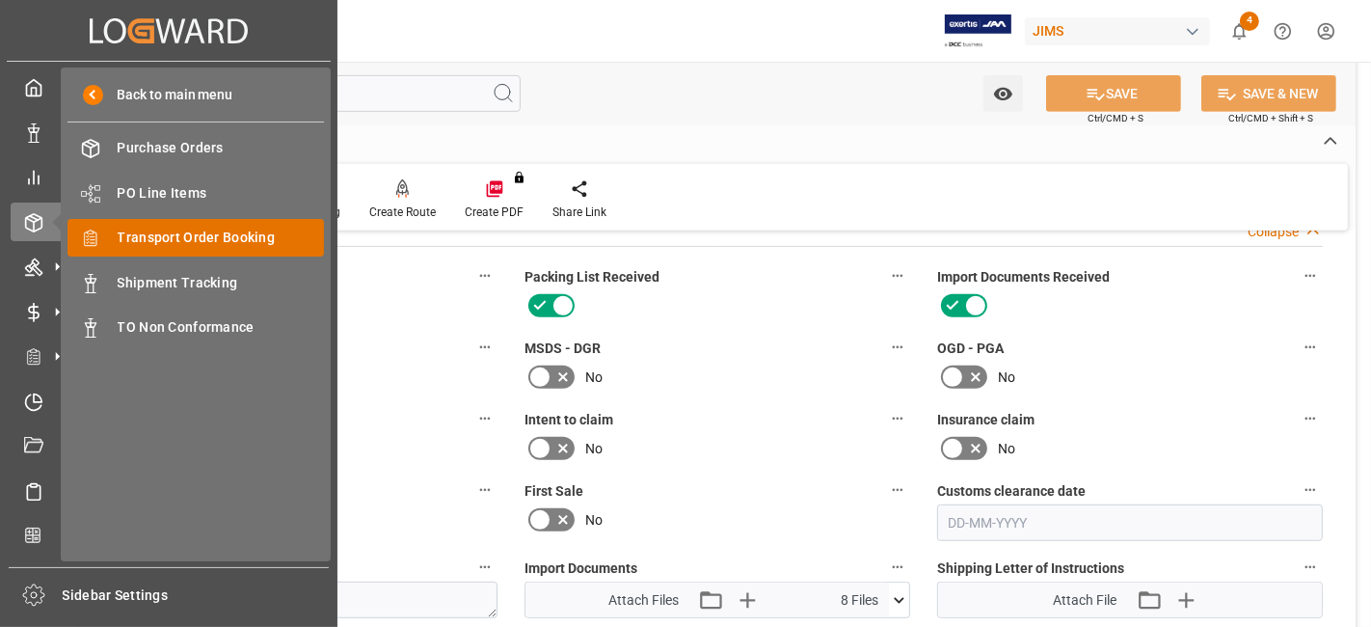
click at [226, 235] on span "Transport Order Booking" at bounding box center [221, 238] width 207 height 20
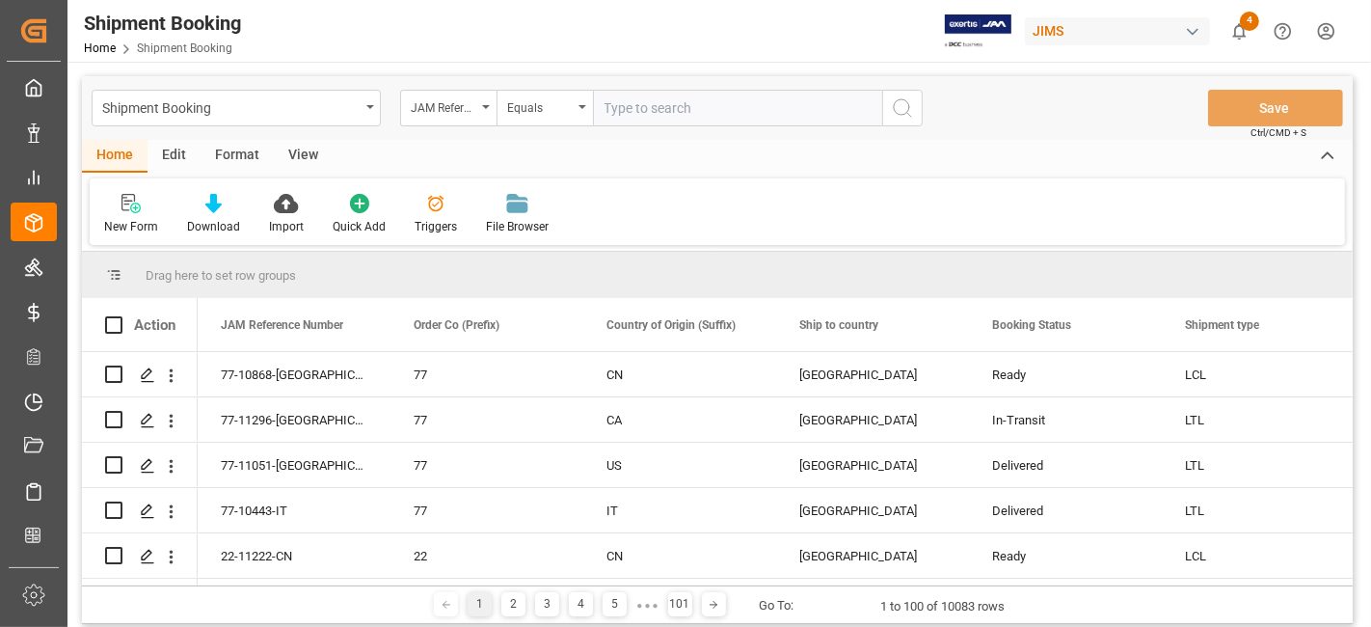
click at [620, 113] on input "text" at bounding box center [737, 108] width 289 height 37
type input "77-10008-CN"
click at [895, 113] on icon "search button" at bounding box center [902, 107] width 23 height 23
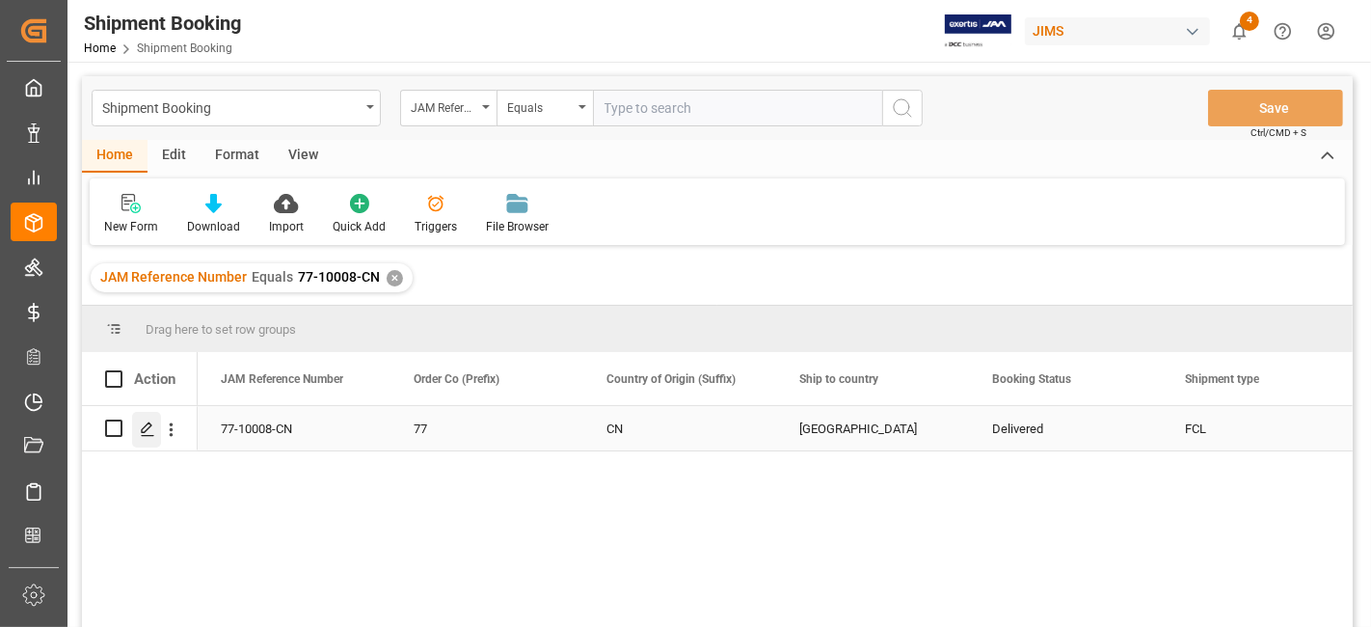
click at [135, 433] on div "Press SPACE to select this row." at bounding box center [146, 430] width 29 height 36
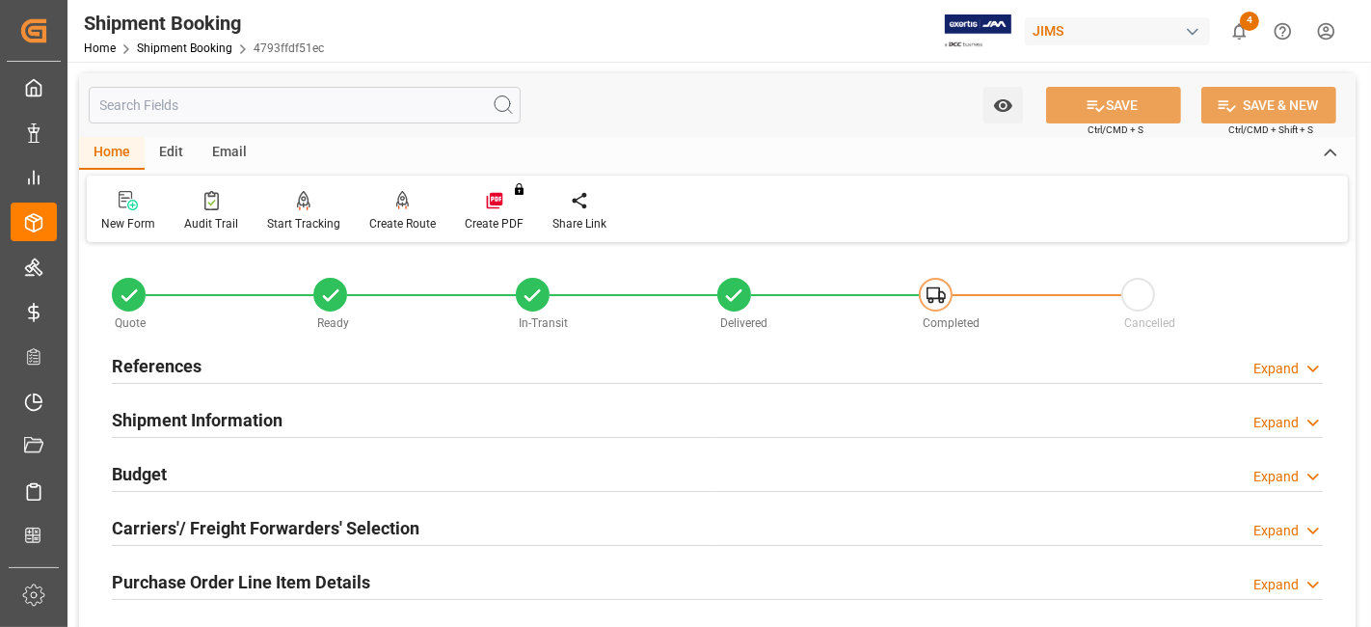
click at [451, 502] on div "Carriers'/ Freight Forwarders' Selection Expand" at bounding box center [717, 529] width 1238 height 54
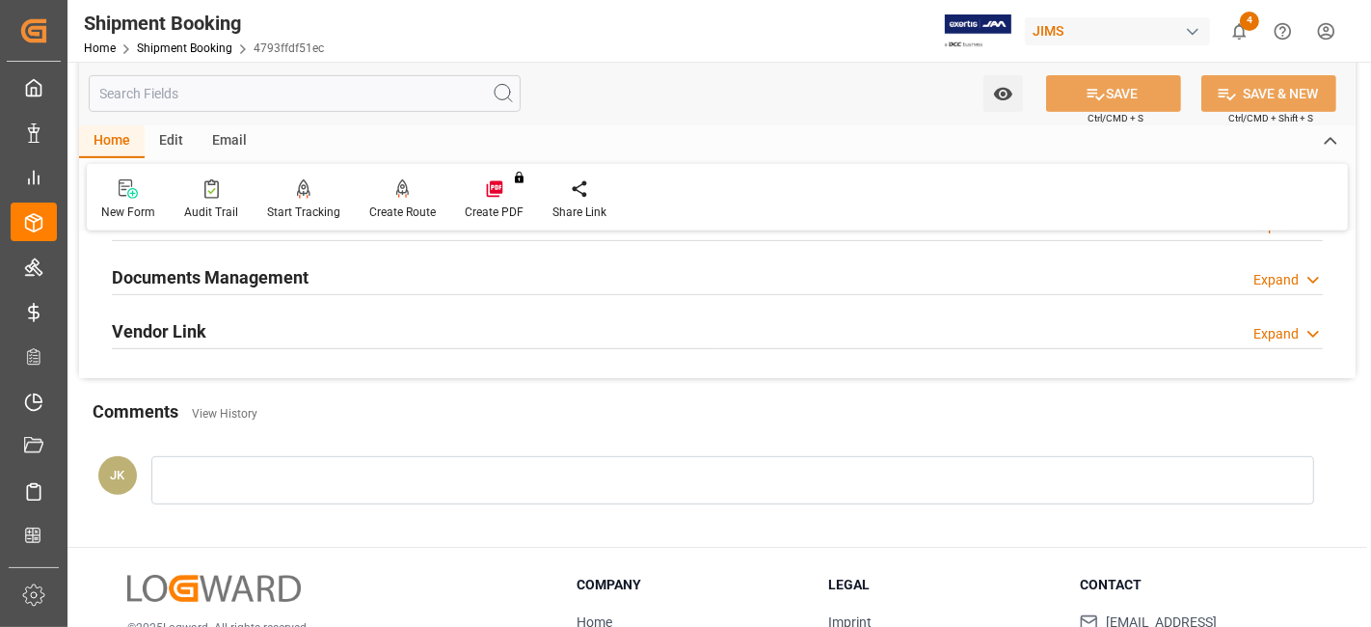
scroll to position [686, 0]
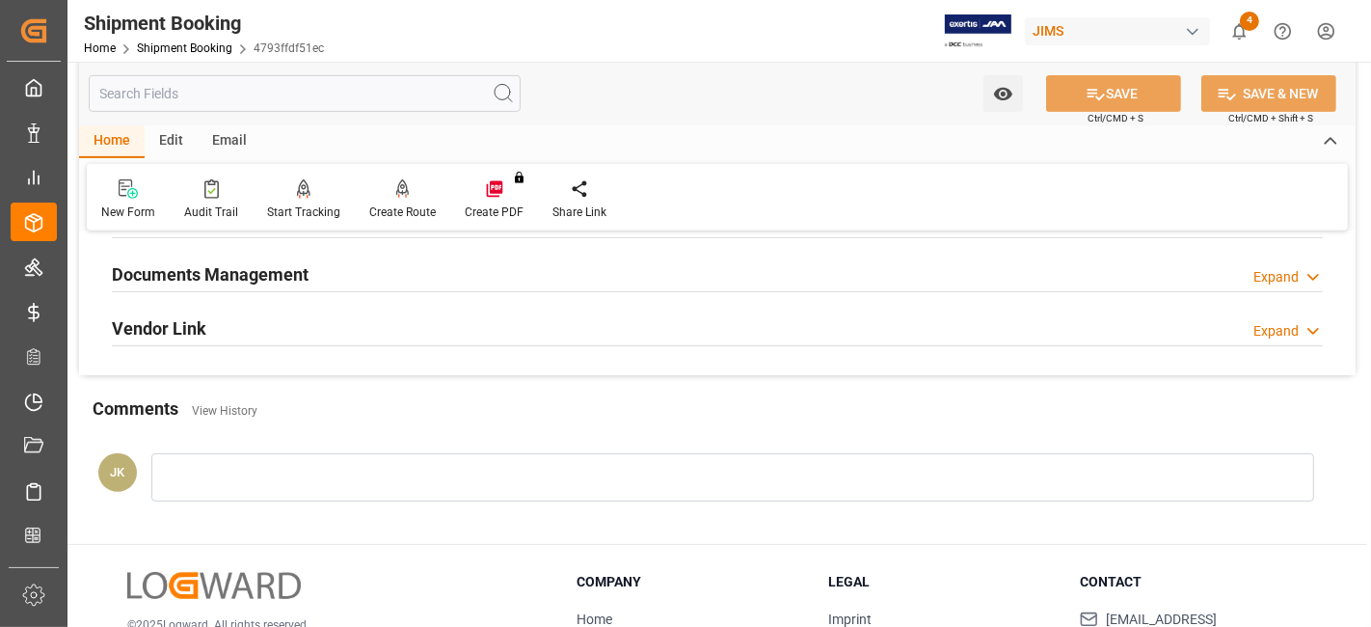
click at [1007, 265] on div "Documents Management Expand" at bounding box center [717, 273] width 1211 height 37
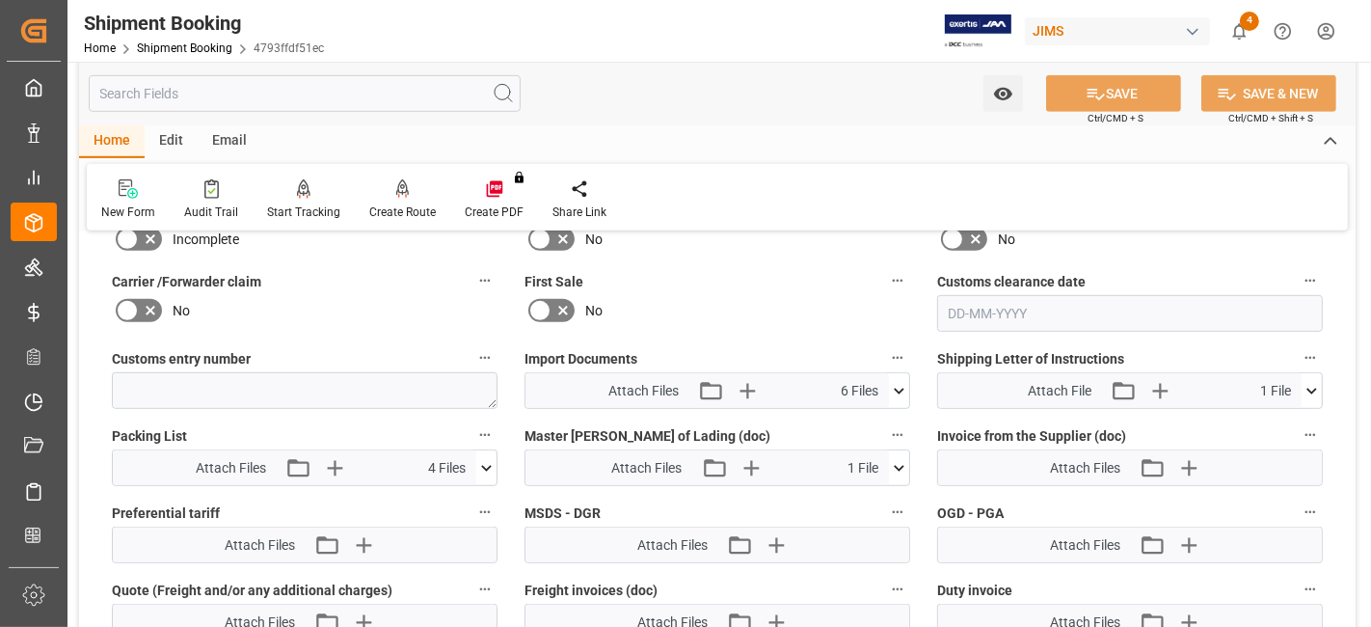
scroll to position [942, 0]
click at [901, 386] on icon at bounding box center [899, 389] width 11 height 6
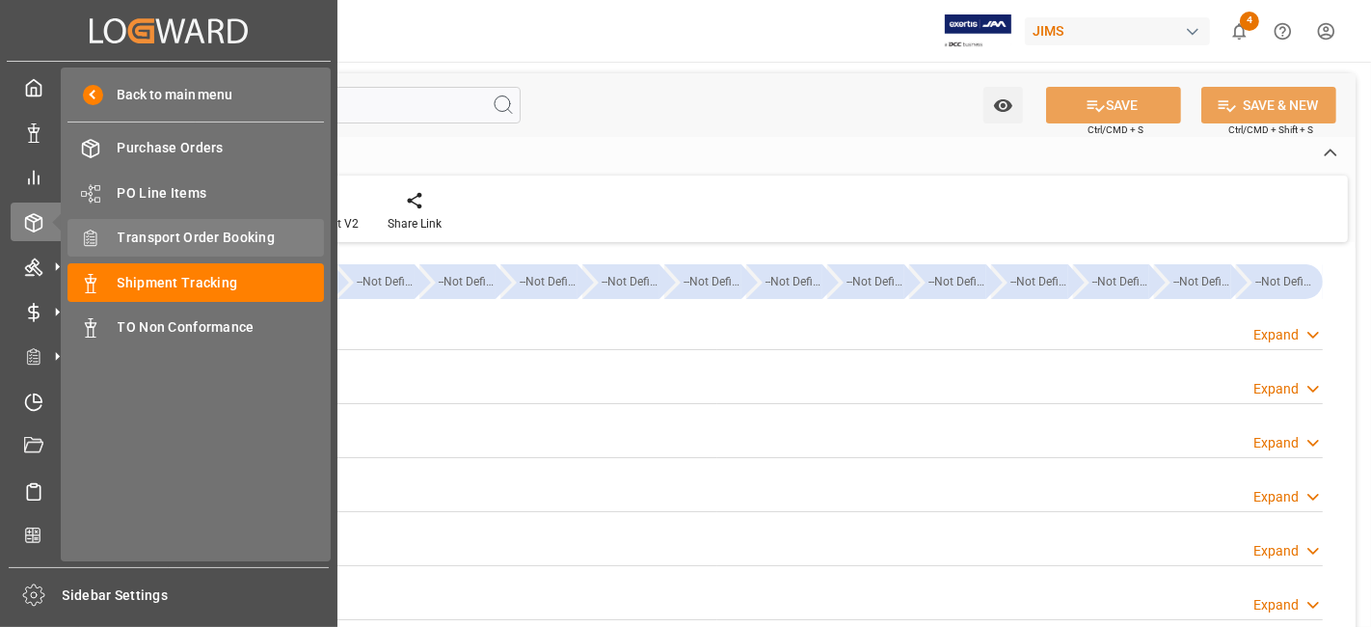
scroll to position [471, 0]
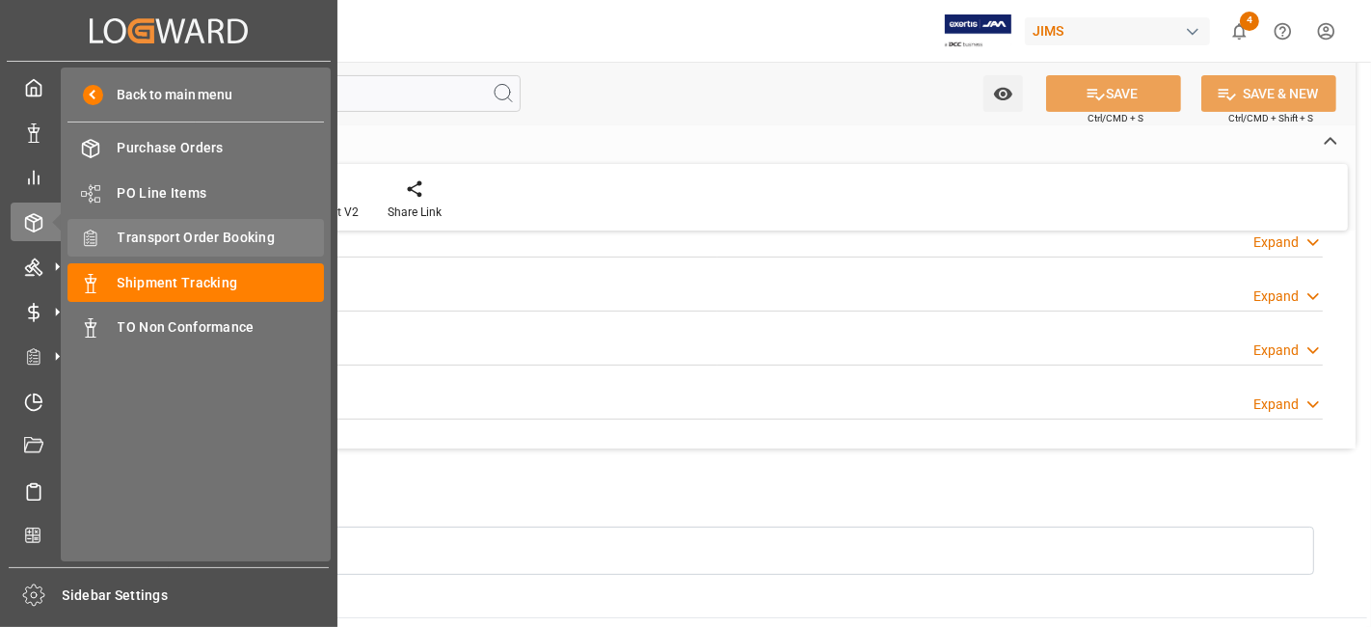
click at [234, 240] on span "Transport Order Booking" at bounding box center [221, 238] width 207 height 20
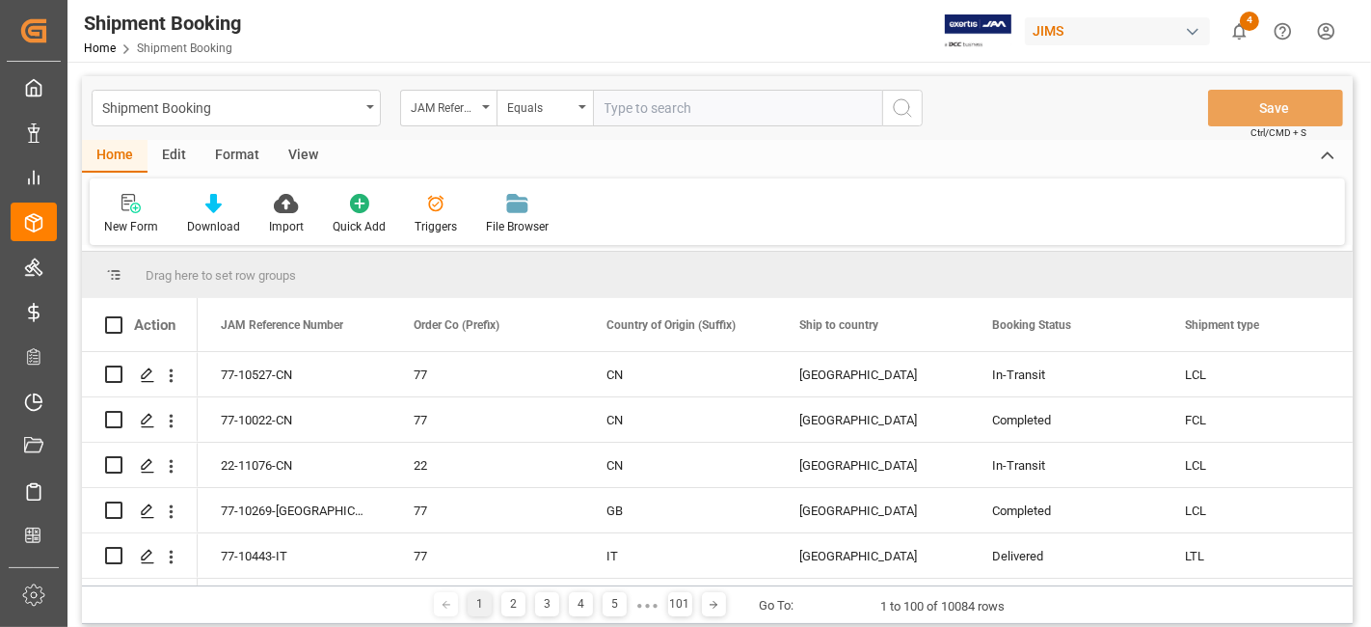
click at [623, 111] on input "text" at bounding box center [737, 108] width 289 height 37
type input "77-11168-[GEOGRAPHIC_DATA]"
click at [909, 108] on icon "search button" at bounding box center [902, 107] width 23 height 23
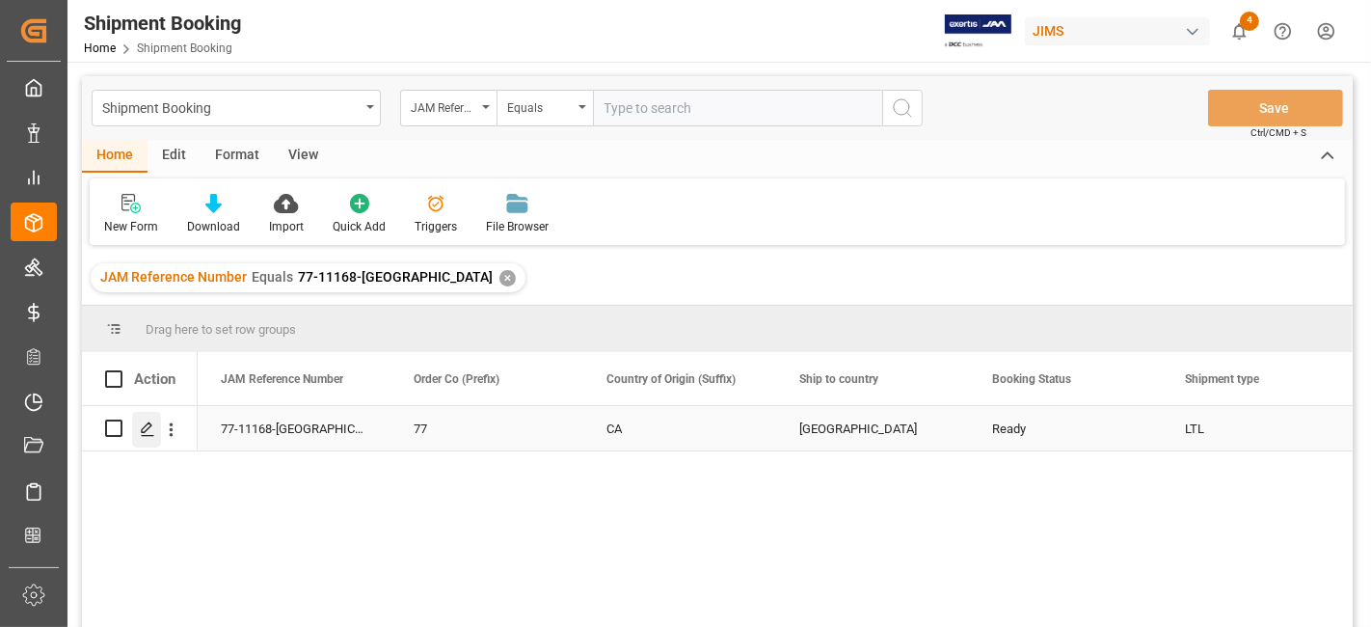
click at [149, 435] on line "Press SPACE to select this row." at bounding box center [148, 435] width 12 height 0
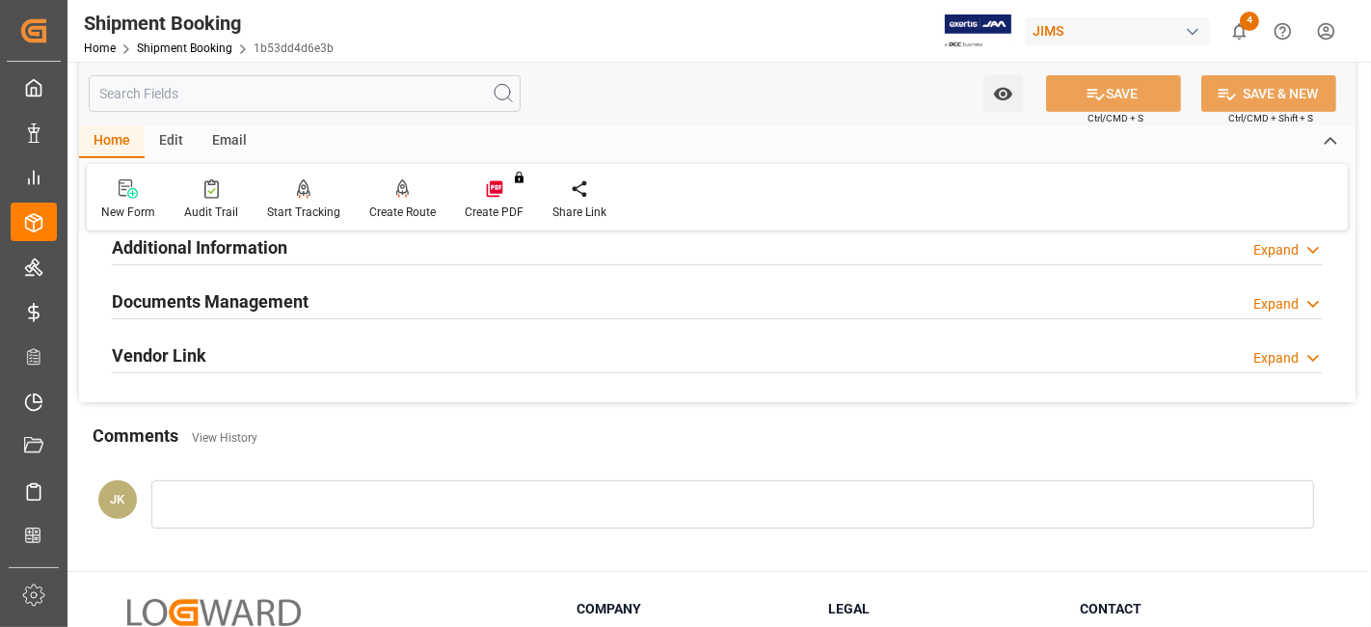
scroll to position [603, 0]
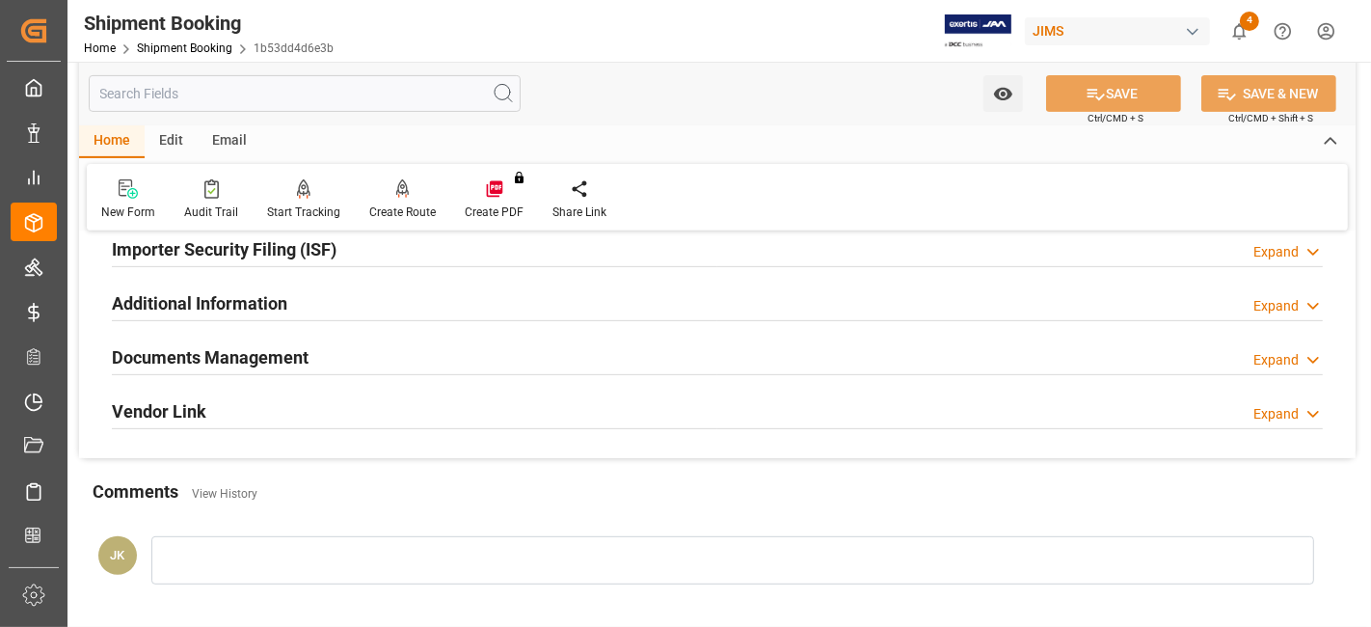
click at [233, 356] on h2 "Documents Management" at bounding box center [210, 357] width 197 height 26
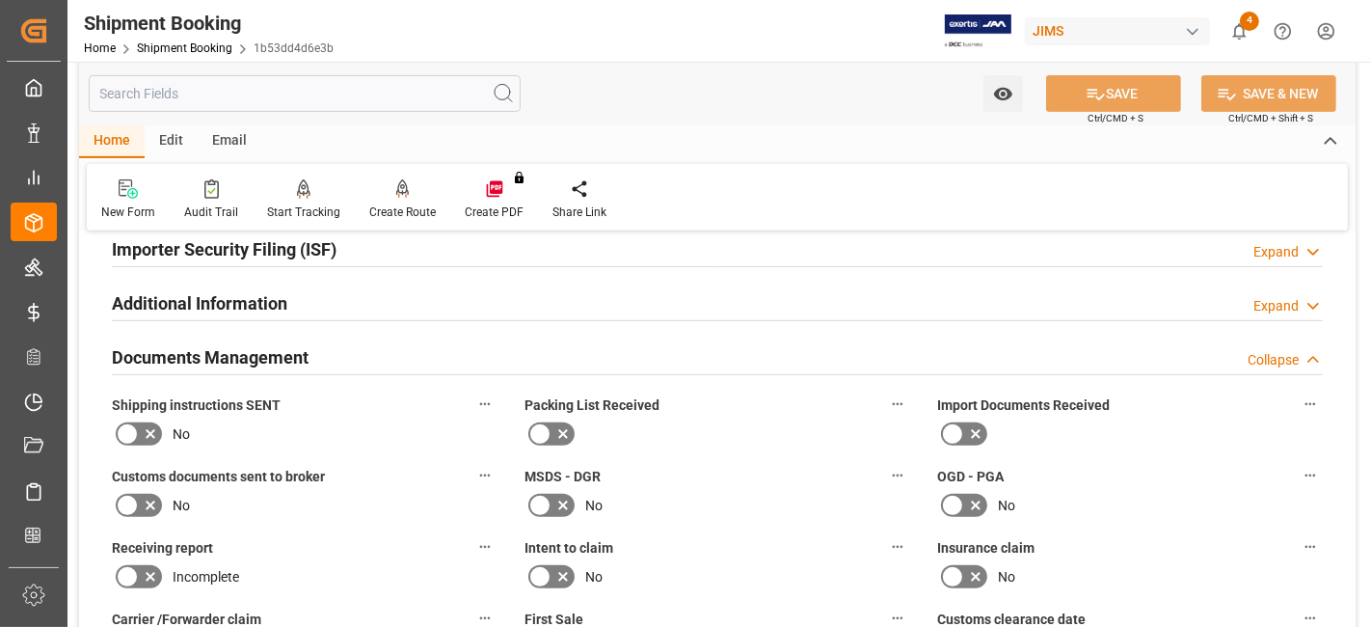
scroll to position [924, 0]
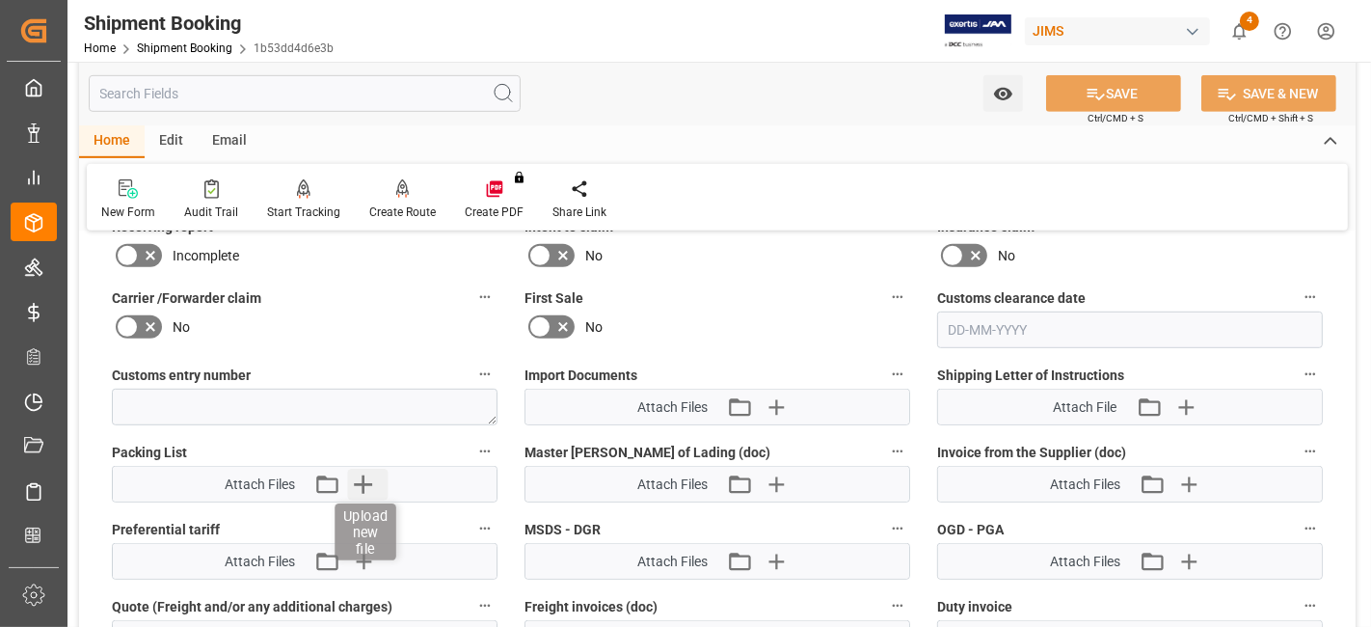
click at [364, 475] on icon "button" at bounding box center [363, 484] width 18 height 18
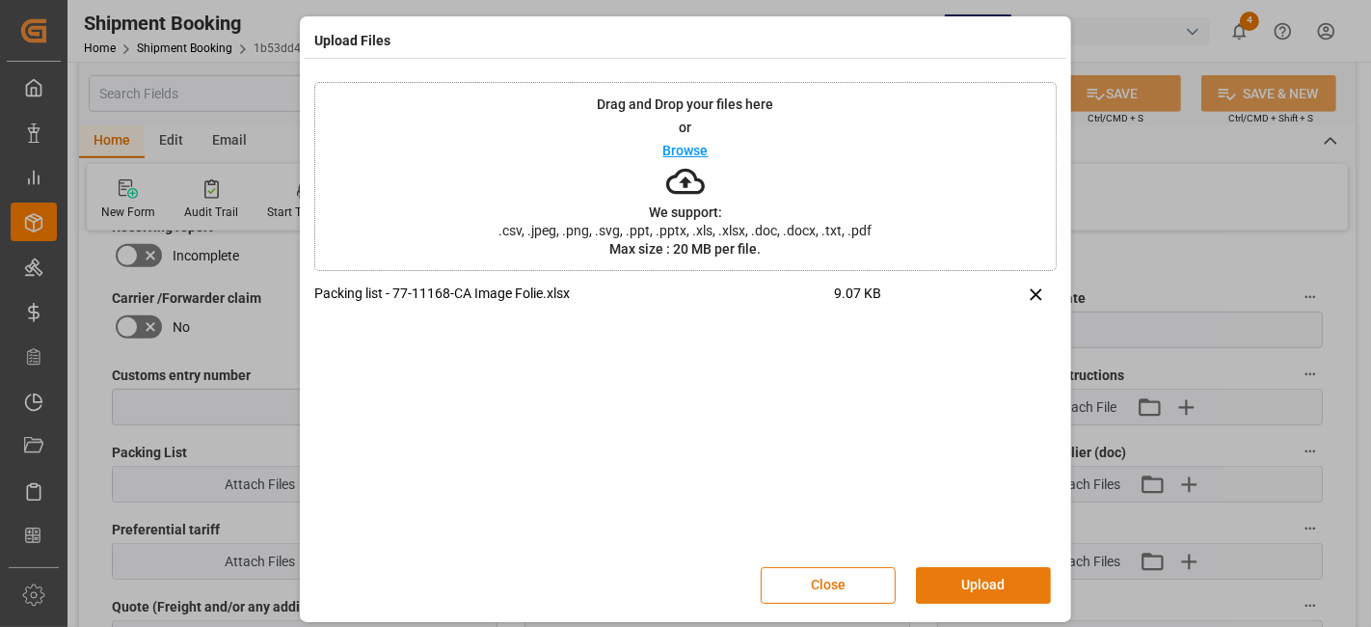
click at [976, 575] on button "Upload" at bounding box center [983, 585] width 135 height 37
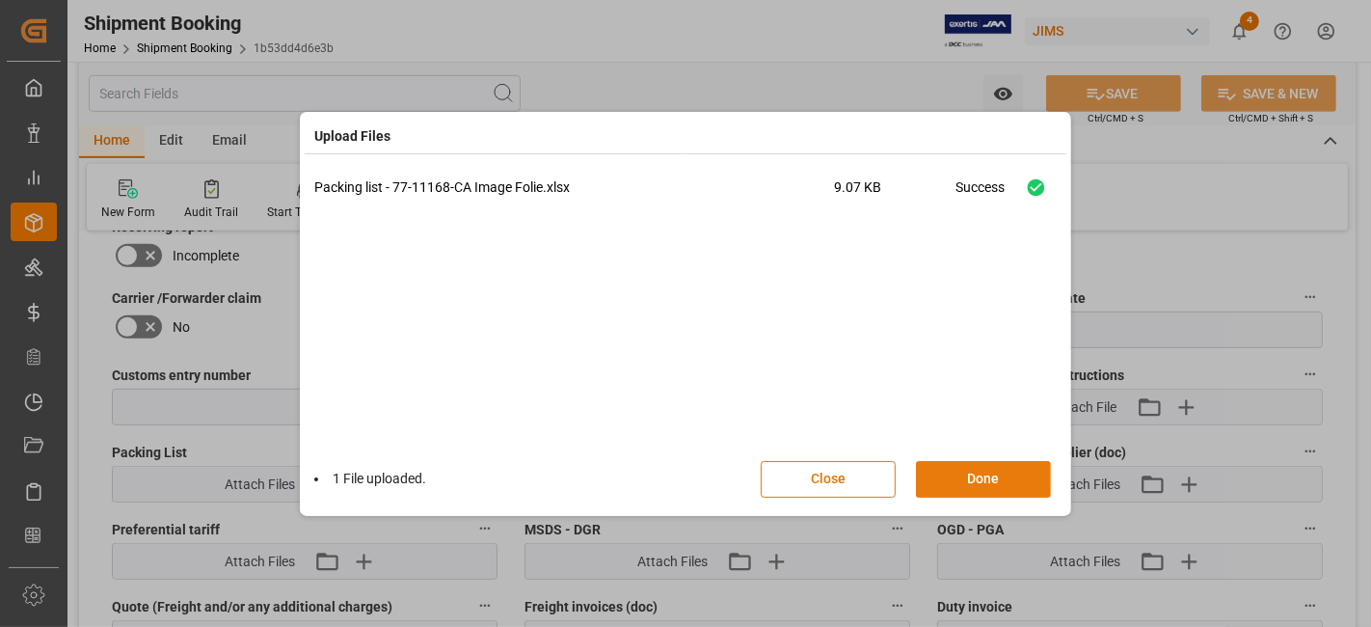
click at [966, 474] on button "Done" at bounding box center [983, 479] width 135 height 37
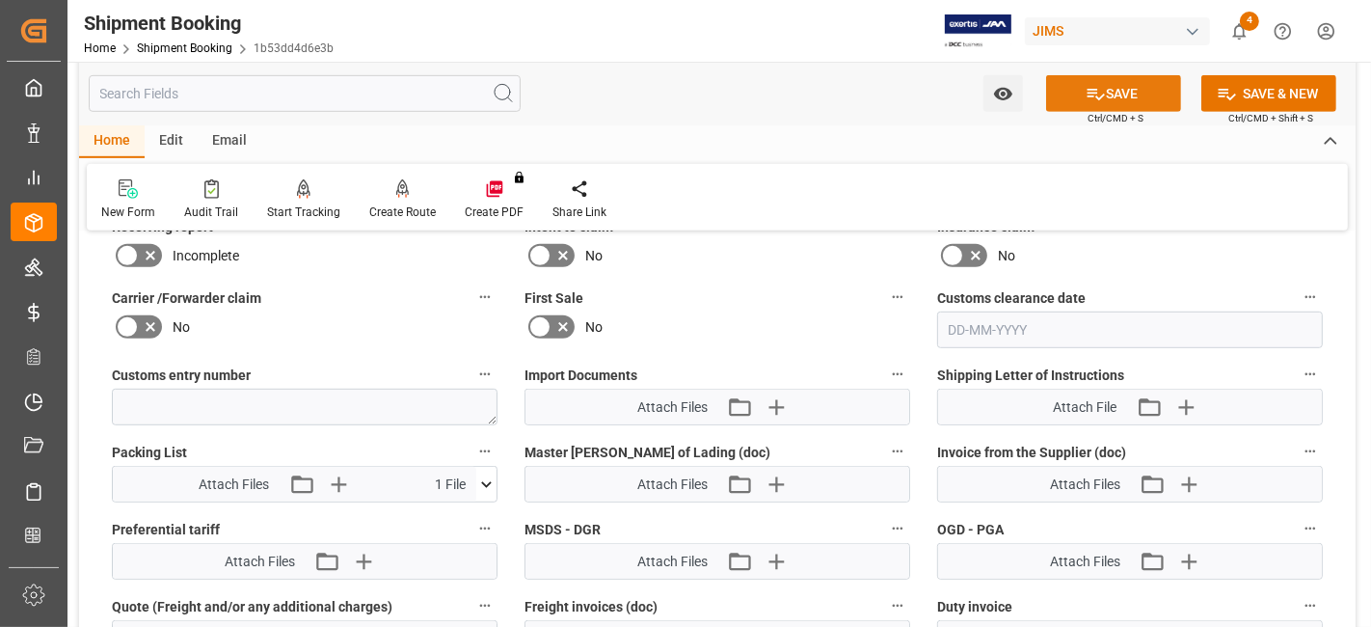
click at [1091, 90] on icon at bounding box center [1096, 94] width 20 height 20
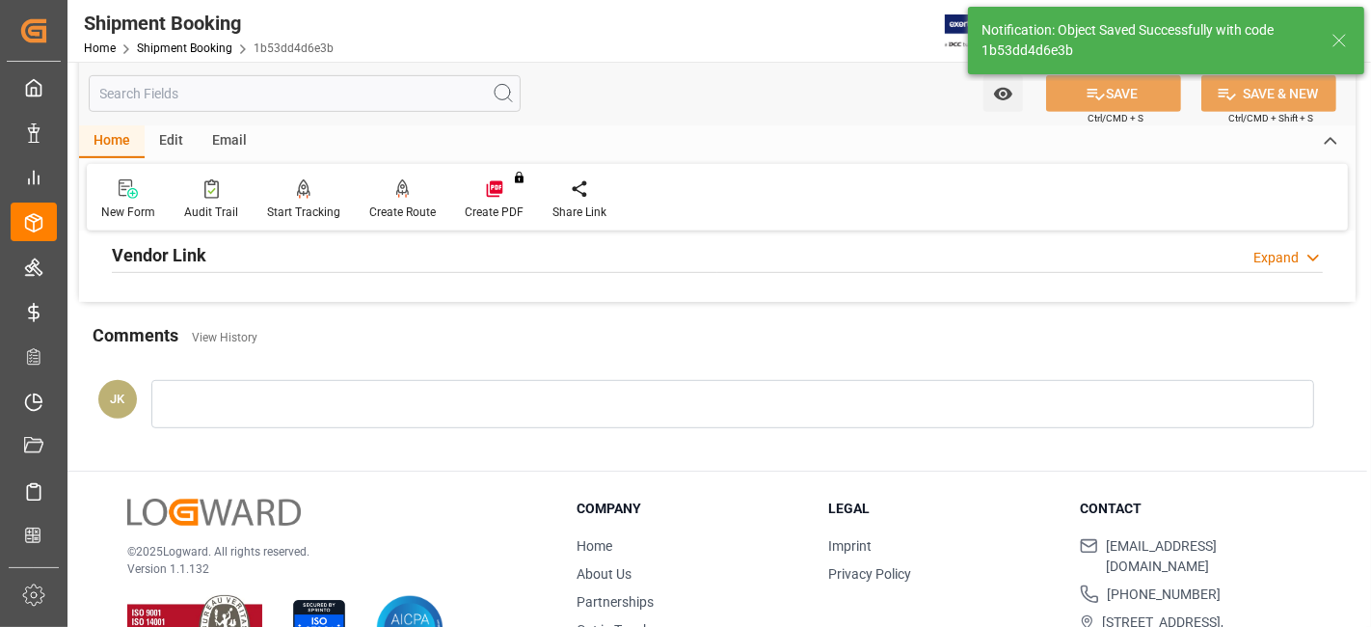
scroll to position [602, 0]
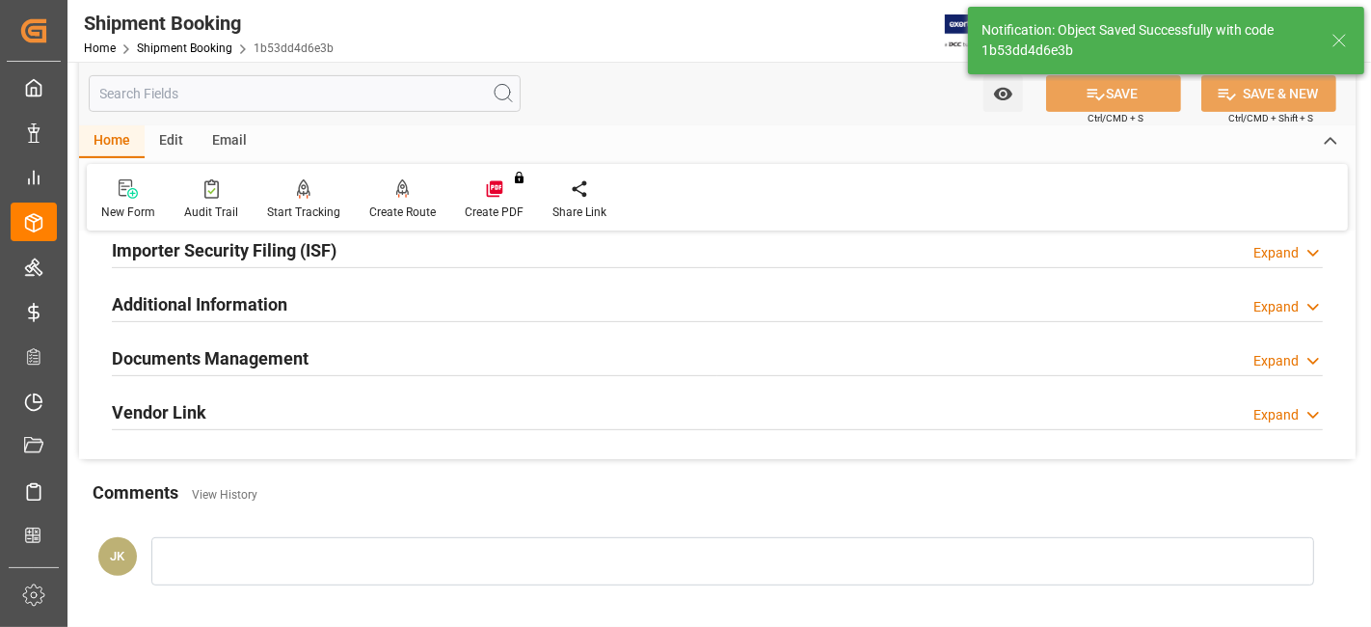
click at [258, 353] on h2 "Documents Management" at bounding box center [210, 358] width 197 height 26
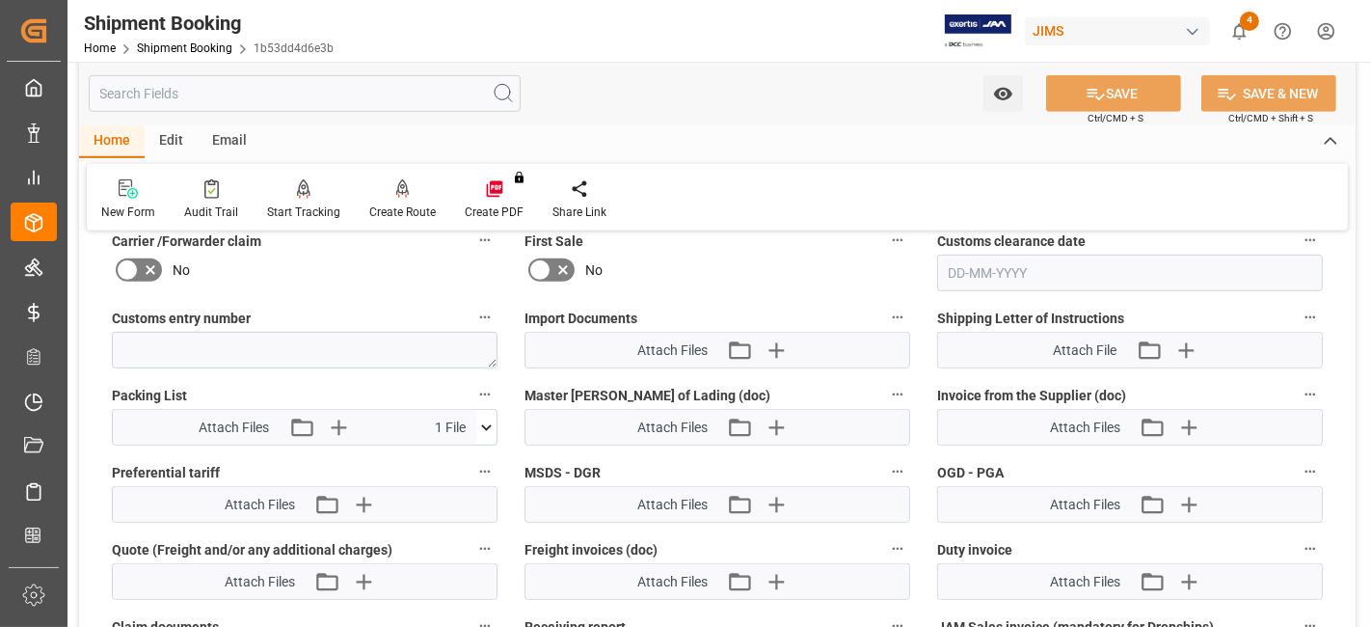
scroll to position [1030, 0]
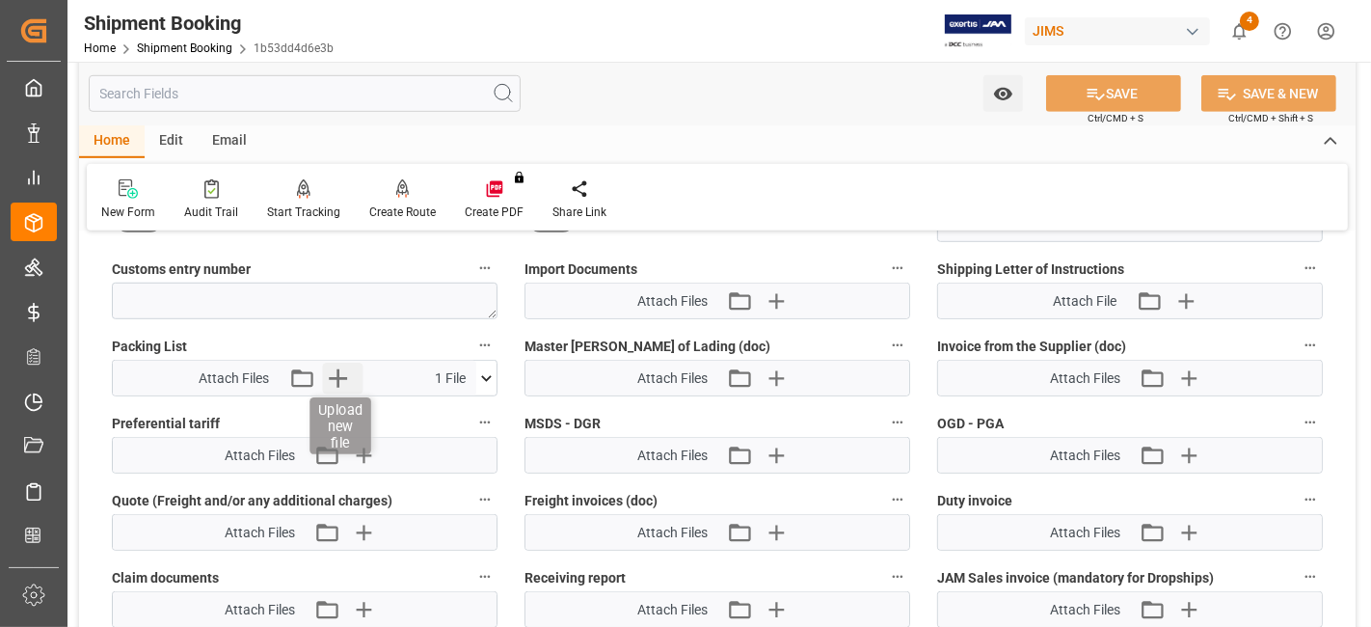
click at [336, 374] on icon "button" at bounding box center [338, 378] width 18 height 18
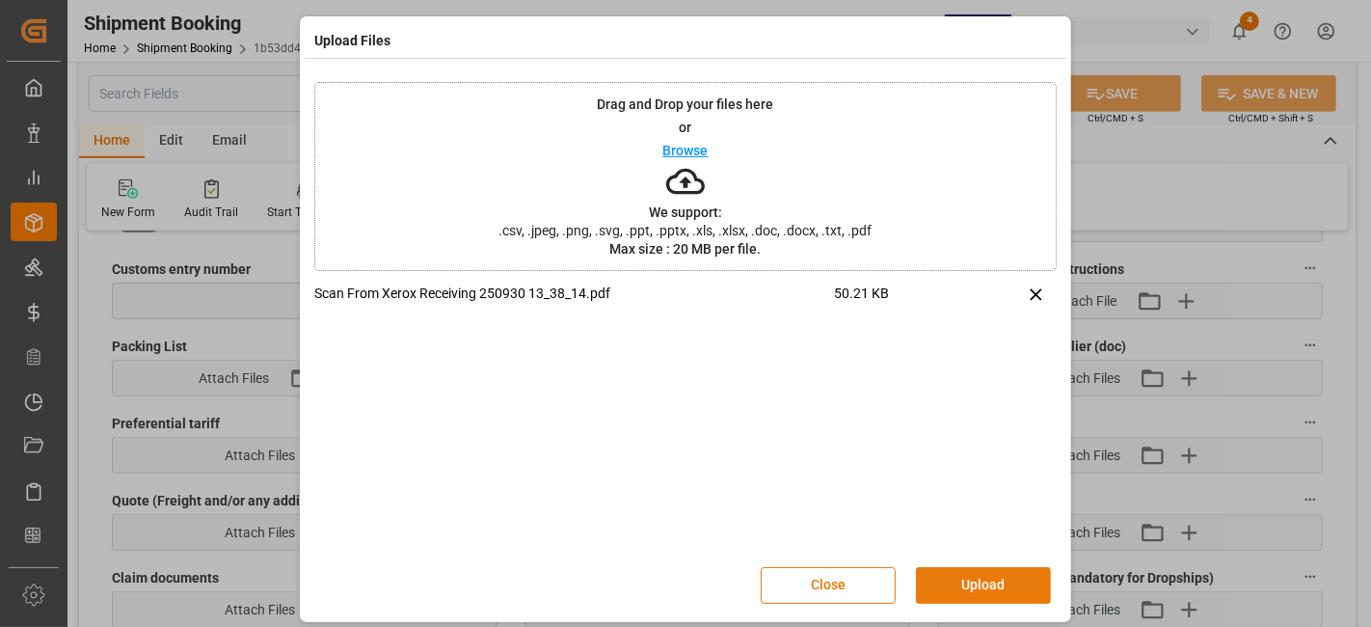
click at [966, 585] on button "Upload" at bounding box center [983, 585] width 135 height 37
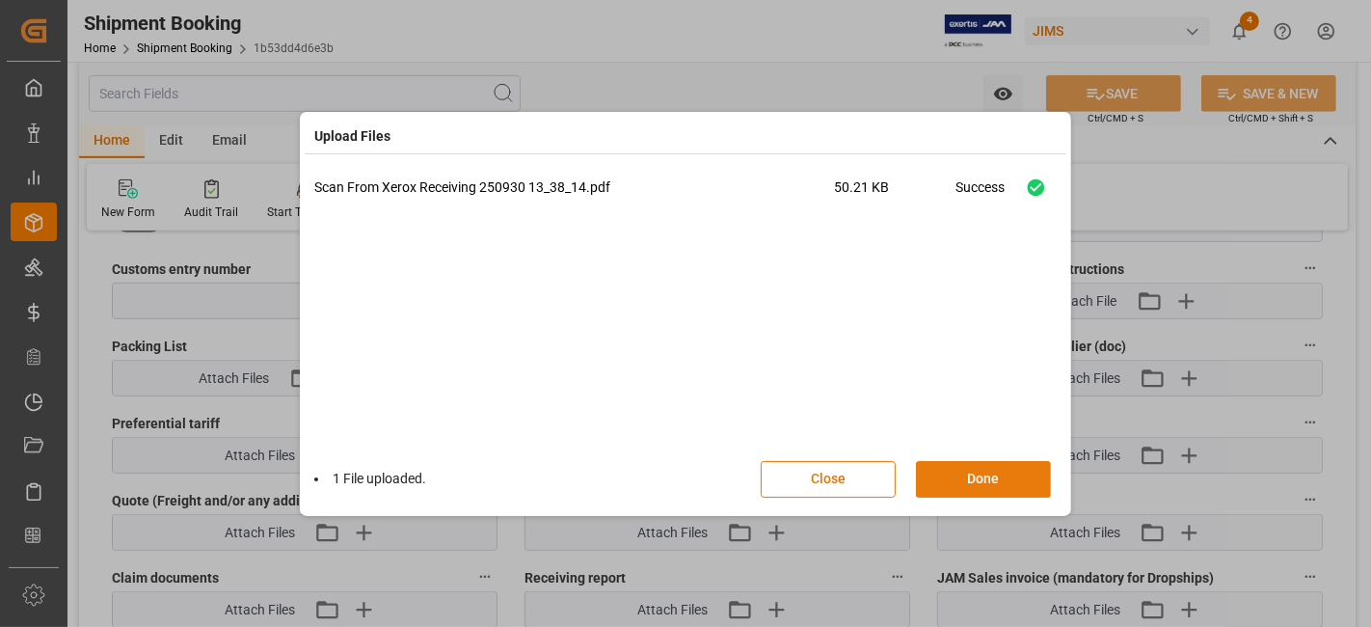
click at [961, 487] on button "Done" at bounding box center [983, 479] width 135 height 37
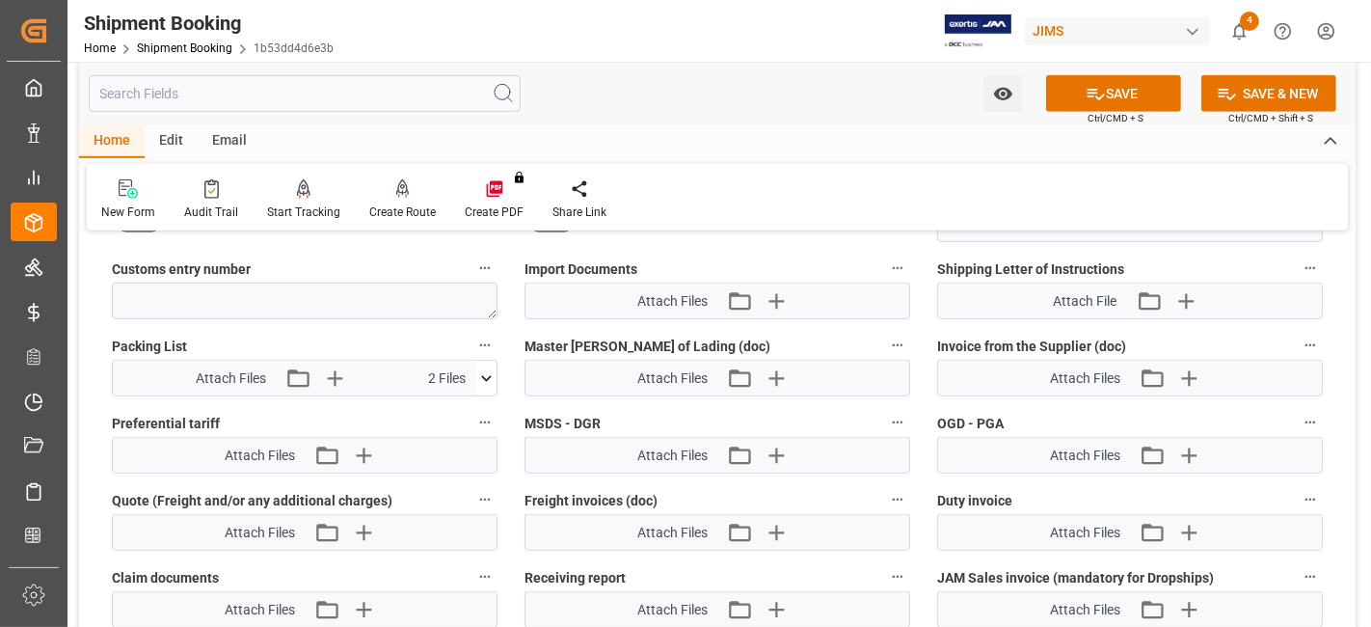
click at [1061, 92] on button "SAVE" at bounding box center [1113, 93] width 135 height 37
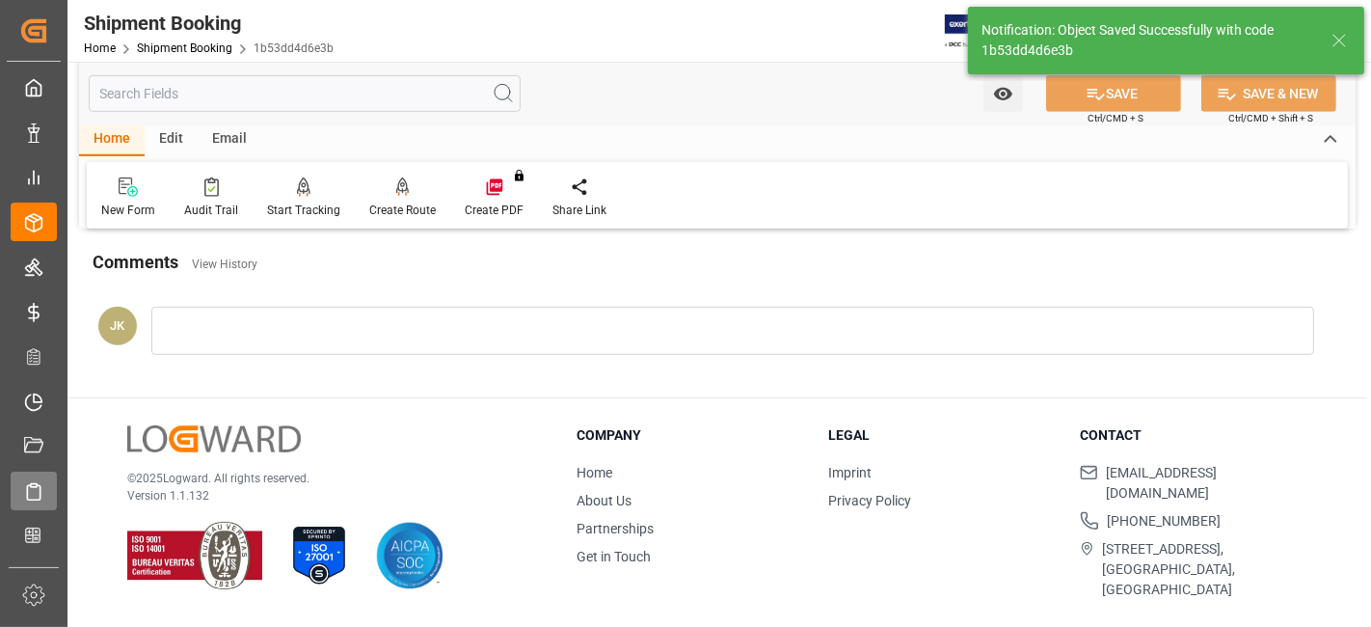
scroll to position [816, 0]
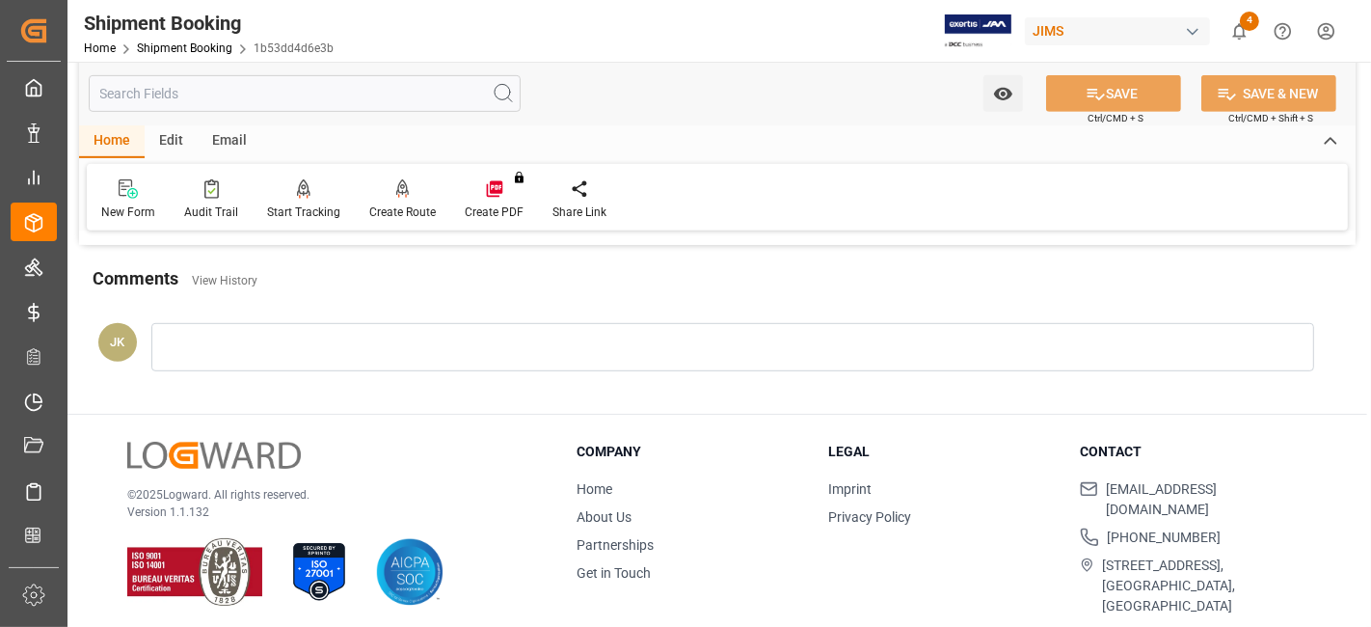
click at [1243, 40] on icon "show 4 new notifications" at bounding box center [1240, 31] width 20 height 20
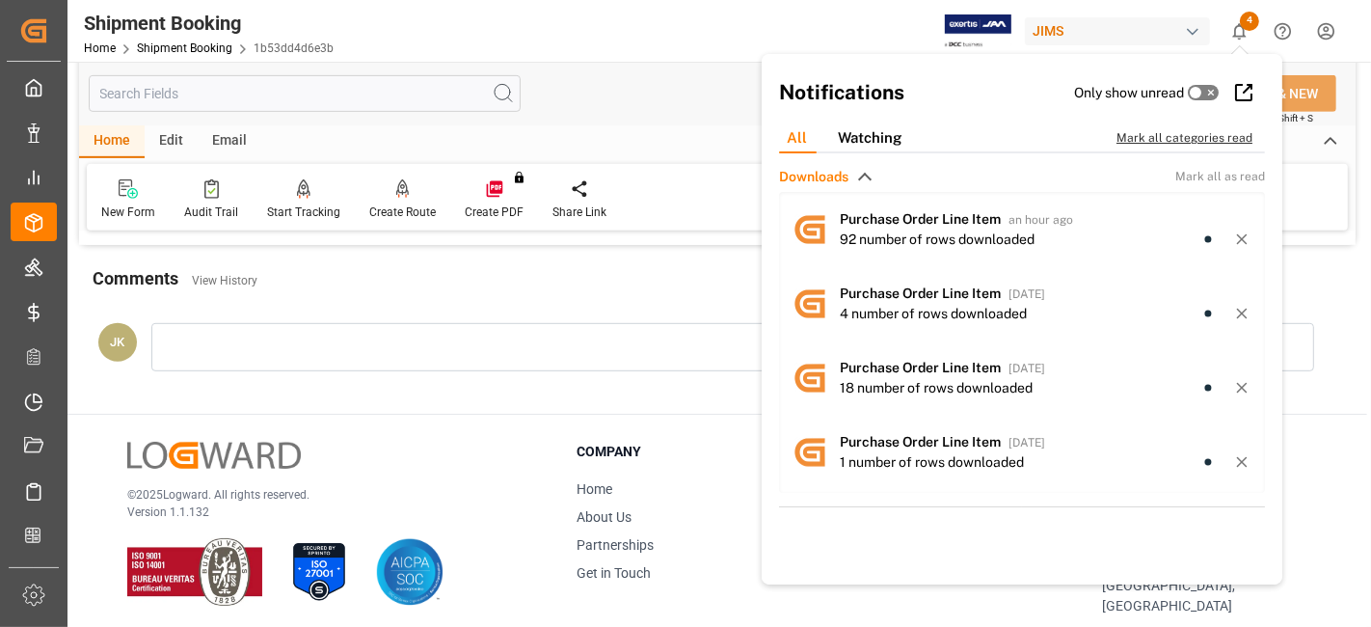
click at [1152, 136] on div "Mark all categories read" at bounding box center [1195, 137] width 156 height 17
click at [989, 108] on div "Notifications Only show unread All Watching Mark all categories read Downloads …" at bounding box center [1022, 319] width 521 height 530
click at [697, 92] on div "Watch Option SAVE Ctrl/CMD + S SAVE & NEW Ctrl/CMD + Shift + S" at bounding box center [717, 94] width 1277 height 64
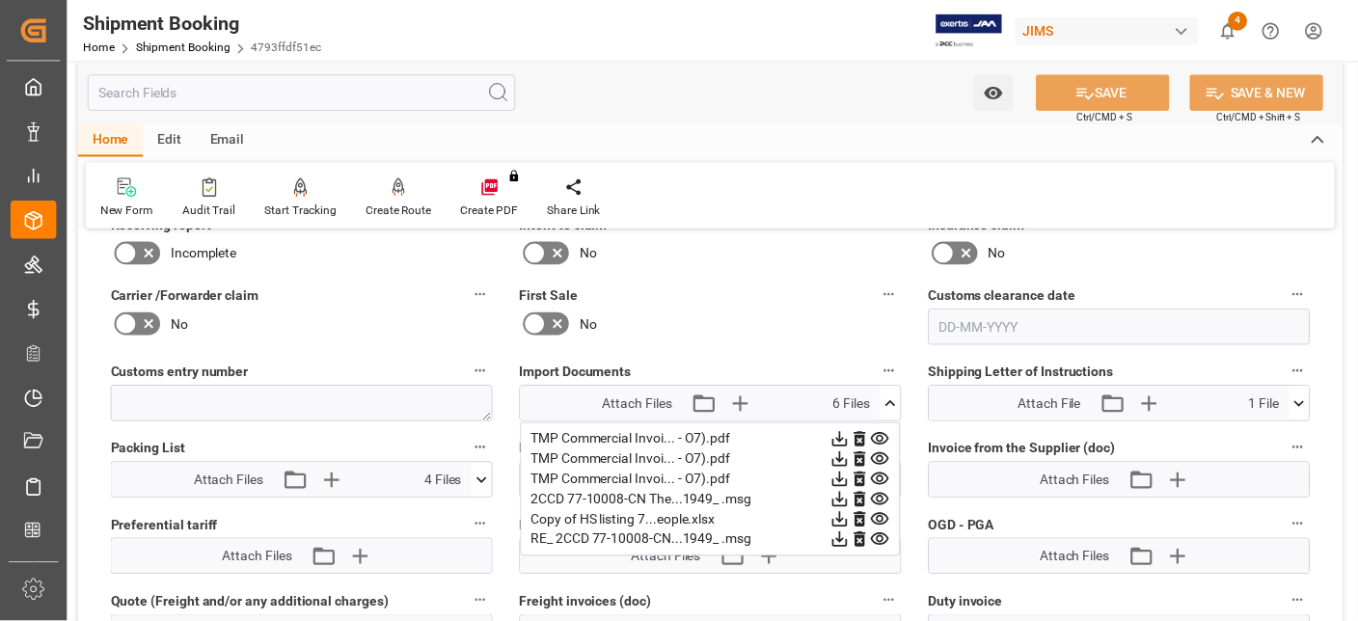
scroll to position [942, 0]
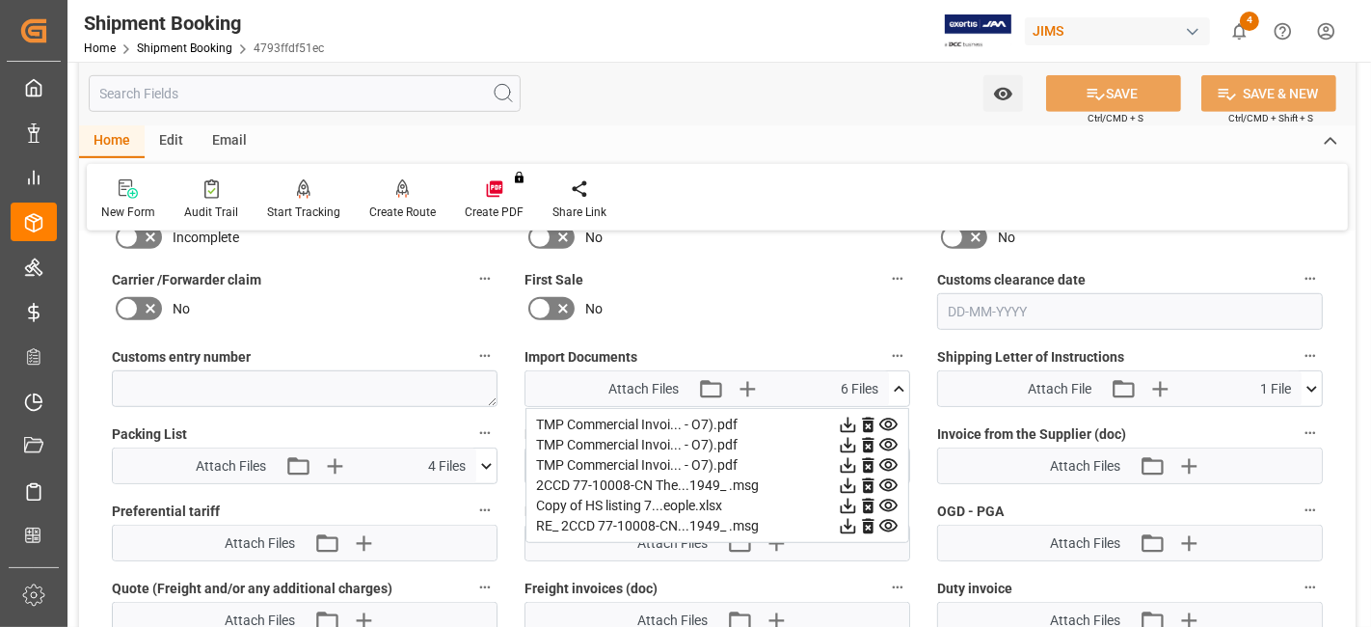
click at [851, 422] on icon at bounding box center [848, 425] width 15 height 15
click at [850, 439] on icon at bounding box center [848, 445] width 20 height 20
click at [843, 461] on icon at bounding box center [848, 465] width 20 height 20
